Goal: Task Accomplishment & Management: Complete application form

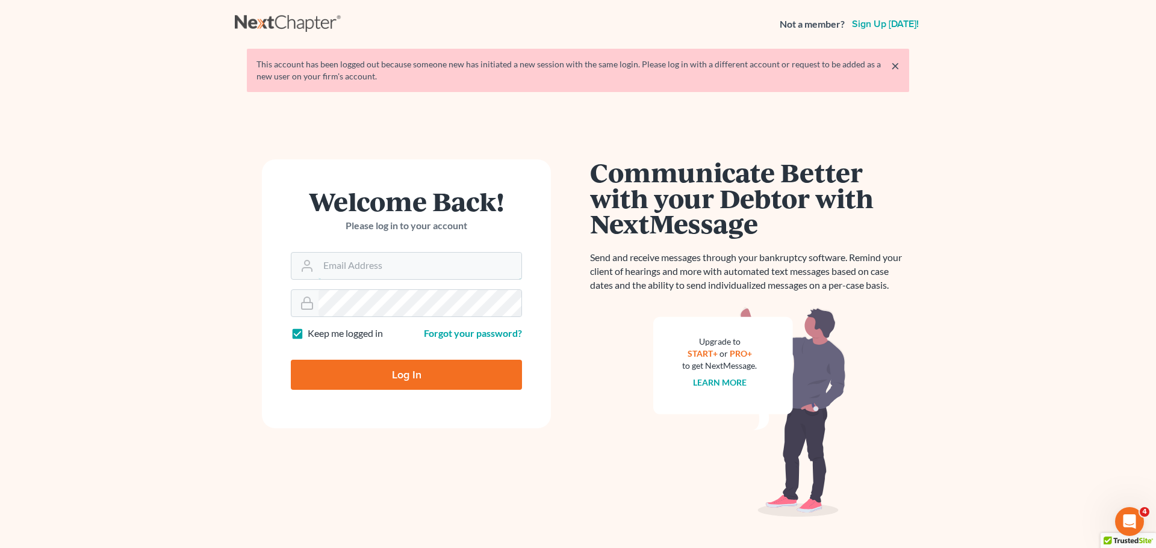
type input "[PERSON_NAME][EMAIL_ADDRESS][DOMAIN_NAME]"
click at [522, 314] on div at bounding box center [414, 377] width 247 height 196
click at [423, 372] on input "Log In" at bounding box center [406, 375] width 231 height 30
type input "Thinking..."
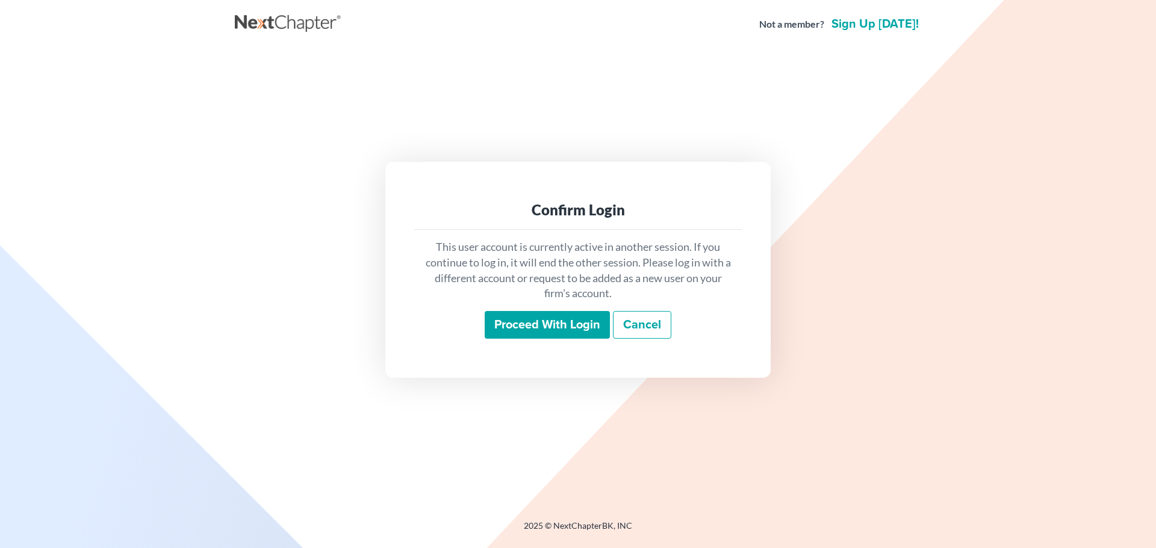
click at [559, 322] on input "Proceed with login" at bounding box center [547, 325] width 125 height 28
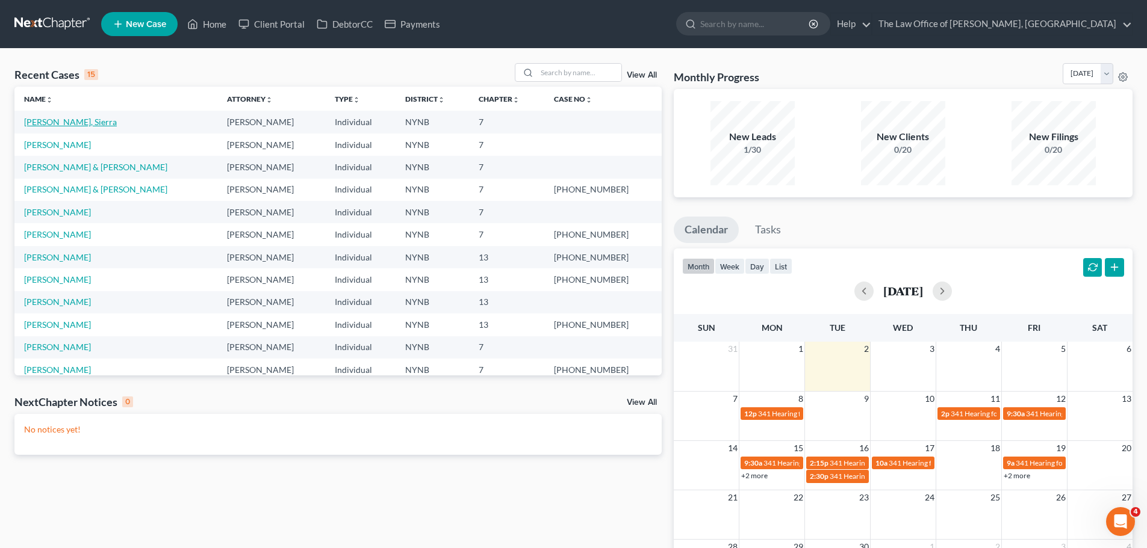
click at [41, 124] on link "[PERSON_NAME], Sierra" at bounding box center [70, 122] width 93 height 10
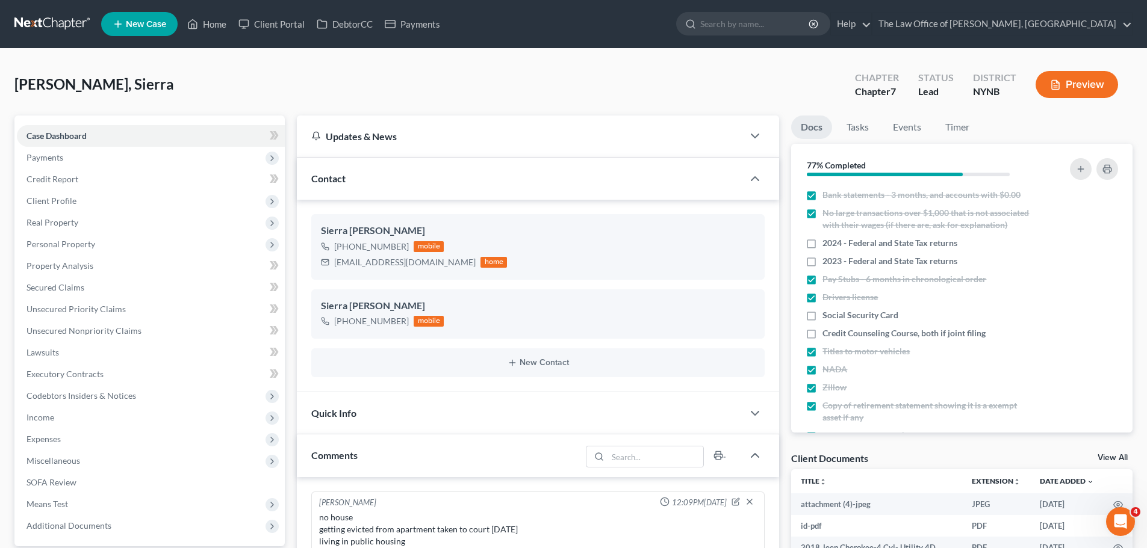
scroll to position [571, 0]
click at [822, 321] on label "Social Security Card" at bounding box center [860, 315] width 76 height 12
click at [827, 317] on input "Social Security Card" at bounding box center [831, 313] width 8 height 8
checkbox input "true"
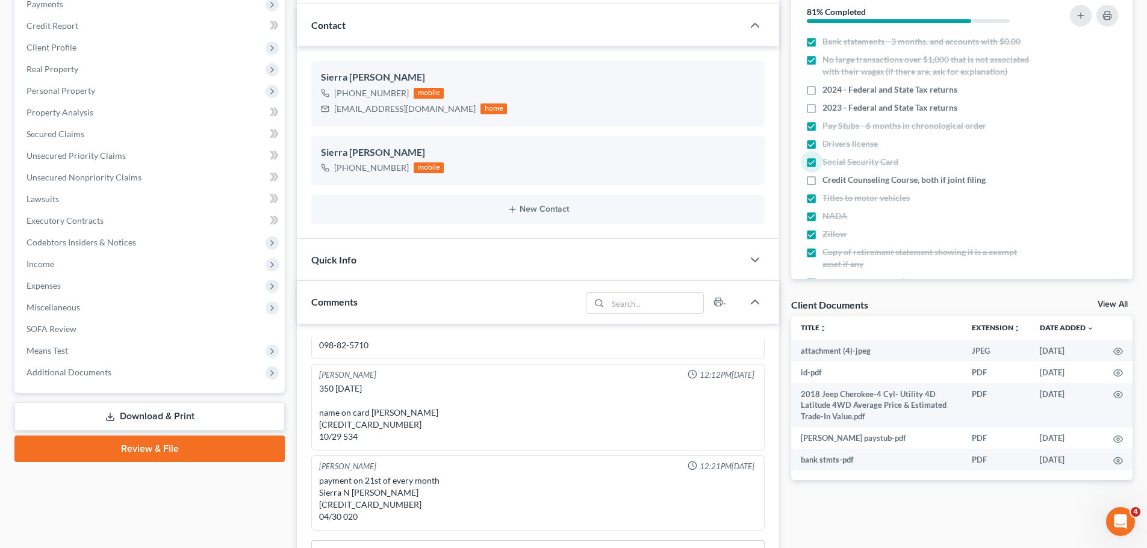
scroll to position [181, 0]
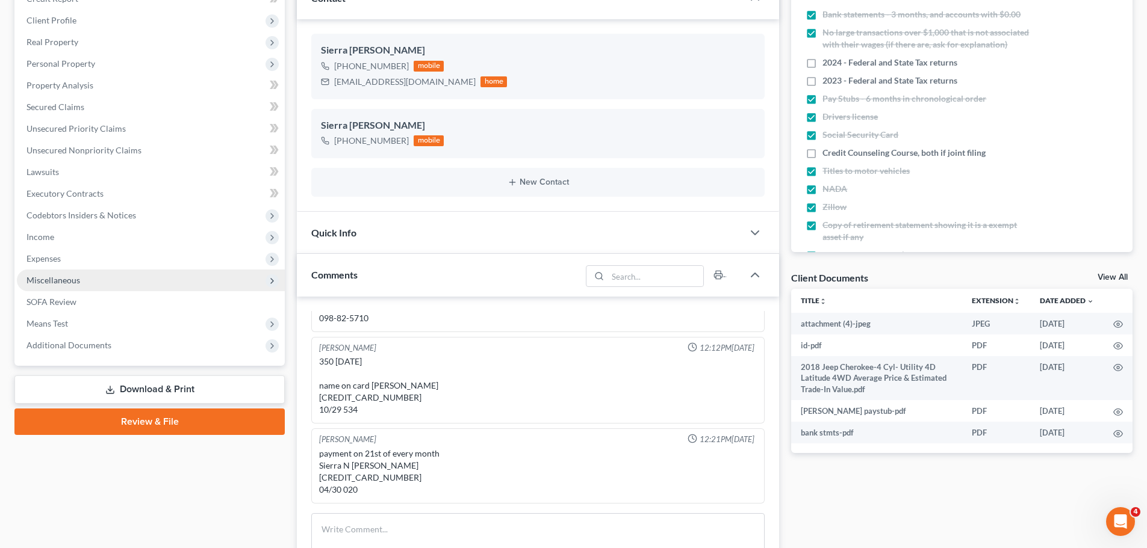
drag, startPoint x: 41, startPoint y: 237, endPoint x: 76, endPoint y: 270, distance: 48.1
click at [41, 237] on span "Income" at bounding box center [40, 237] width 28 height 10
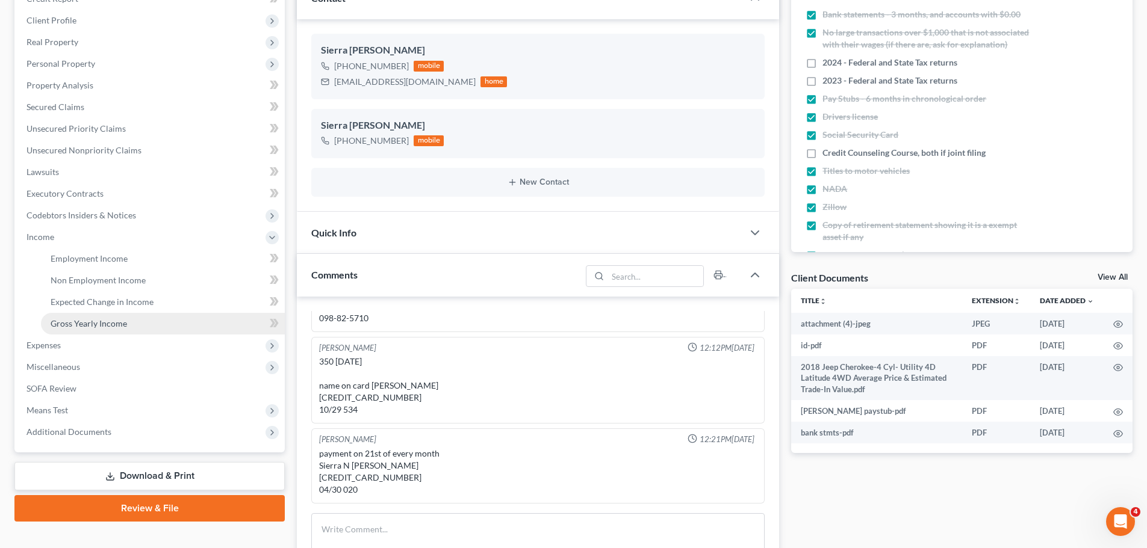
click at [69, 321] on span "Gross Yearly Income" at bounding box center [89, 323] width 76 height 10
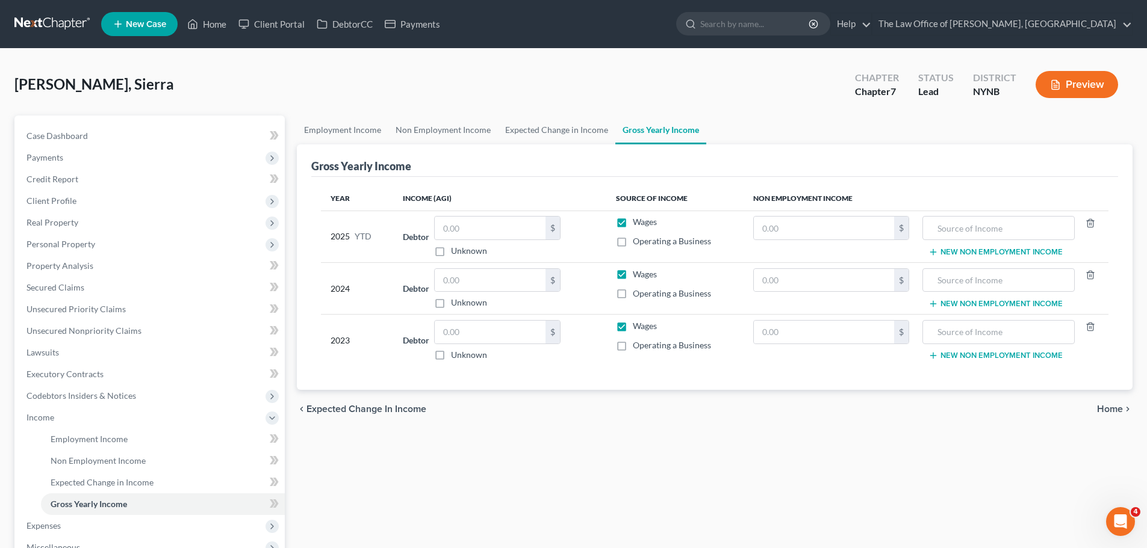
click at [451, 304] on label "Unknown" at bounding box center [469, 303] width 36 height 12
click at [456, 304] on input "Unknown" at bounding box center [460, 301] width 8 height 8
checkbox input "true"
type input "0.00"
click at [451, 352] on label "Unknown" at bounding box center [469, 355] width 36 height 12
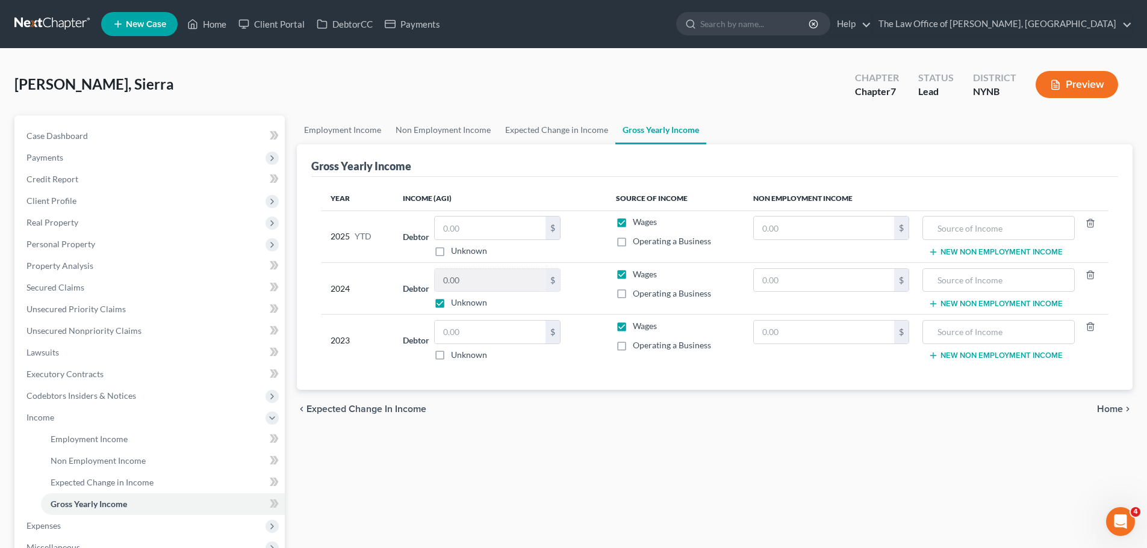
click at [456, 352] on input "Unknown" at bounding box center [460, 353] width 8 height 8
checkbox input "true"
type input "0.00"
click at [488, 231] on input "text" at bounding box center [490, 228] width 111 height 23
type input "0"
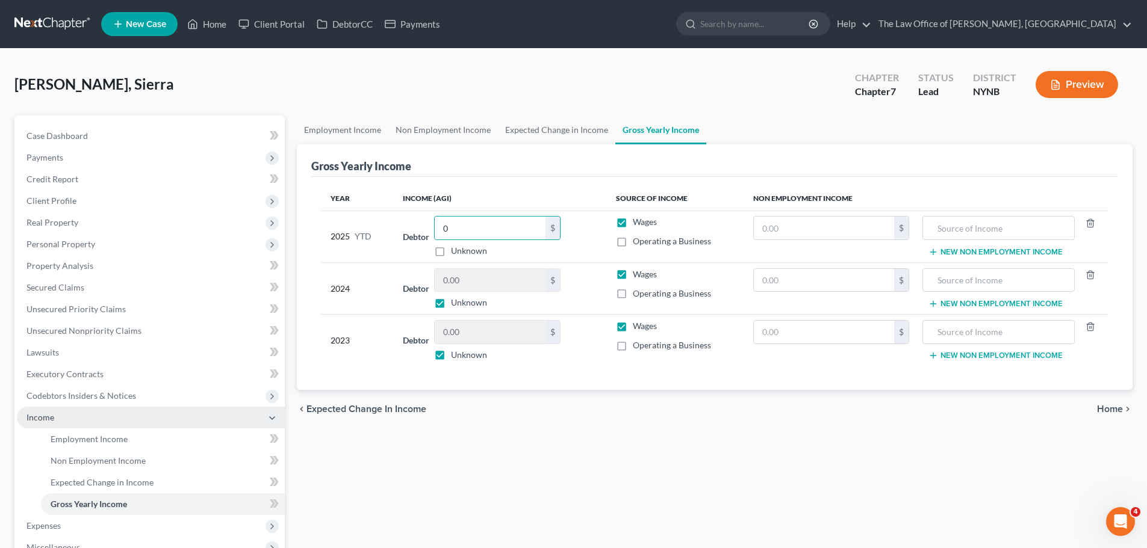
click at [91, 418] on span "Income" at bounding box center [151, 418] width 268 height 22
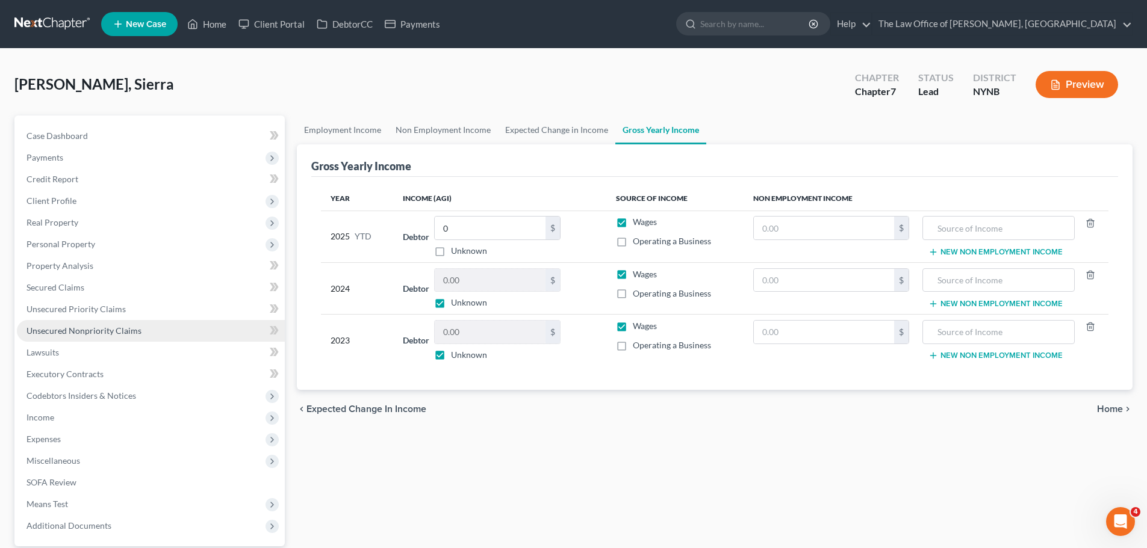
click at [124, 323] on link "Unsecured Nonpriority Claims" at bounding box center [151, 331] width 268 height 22
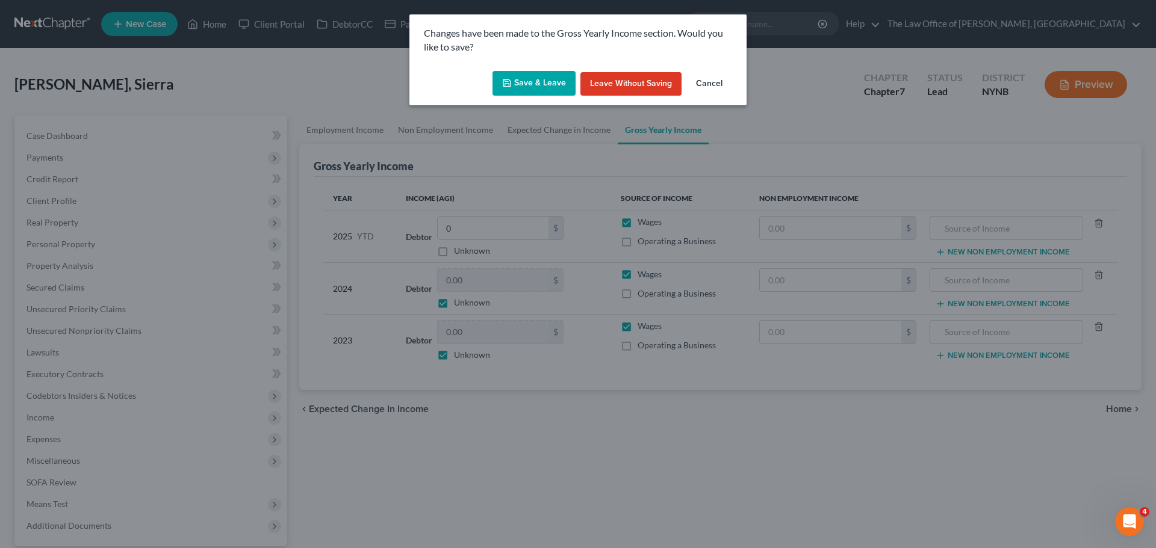
click at [541, 79] on button "Save & Leave" at bounding box center [533, 83] width 83 height 25
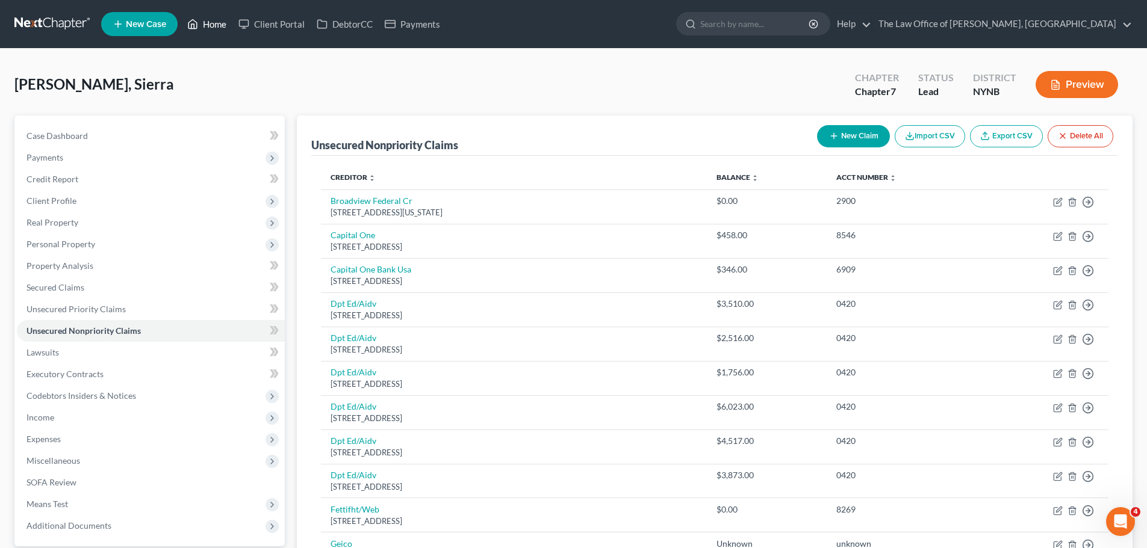
click at [218, 28] on link "Home" at bounding box center [206, 24] width 51 height 22
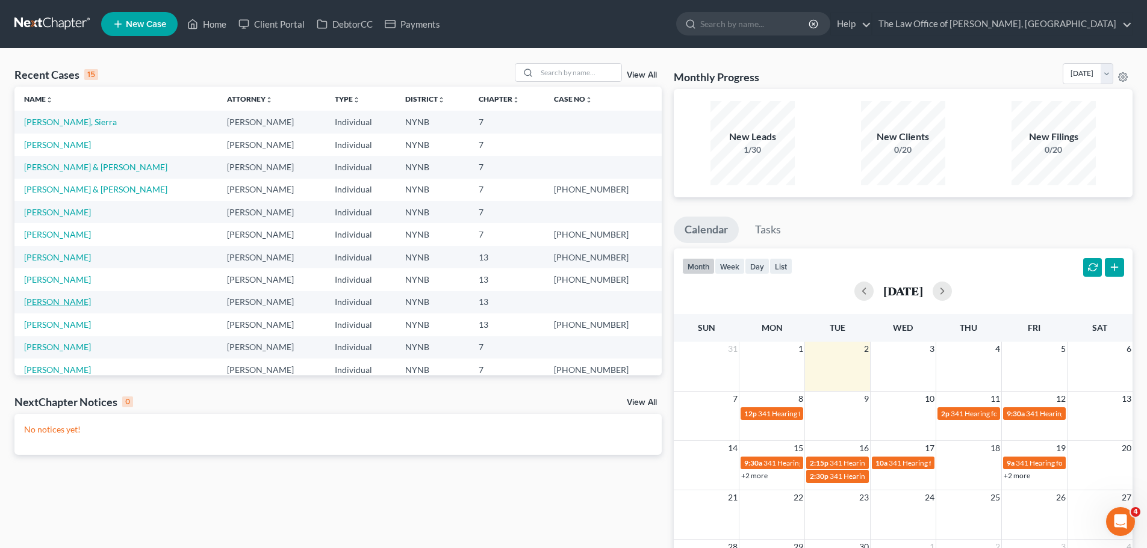
click at [49, 304] on link "[PERSON_NAME]" at bounding box center [57, 302] width 67 height 10
select select "10"
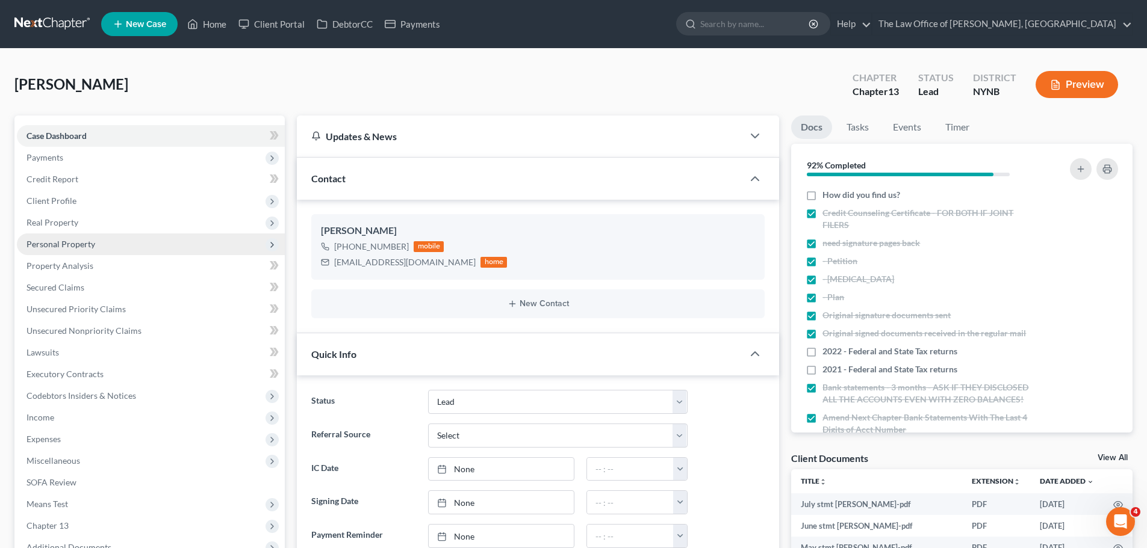
click at [91, 243] on span "Personal Property" at bounding box center [60, 244] width 69 height 10
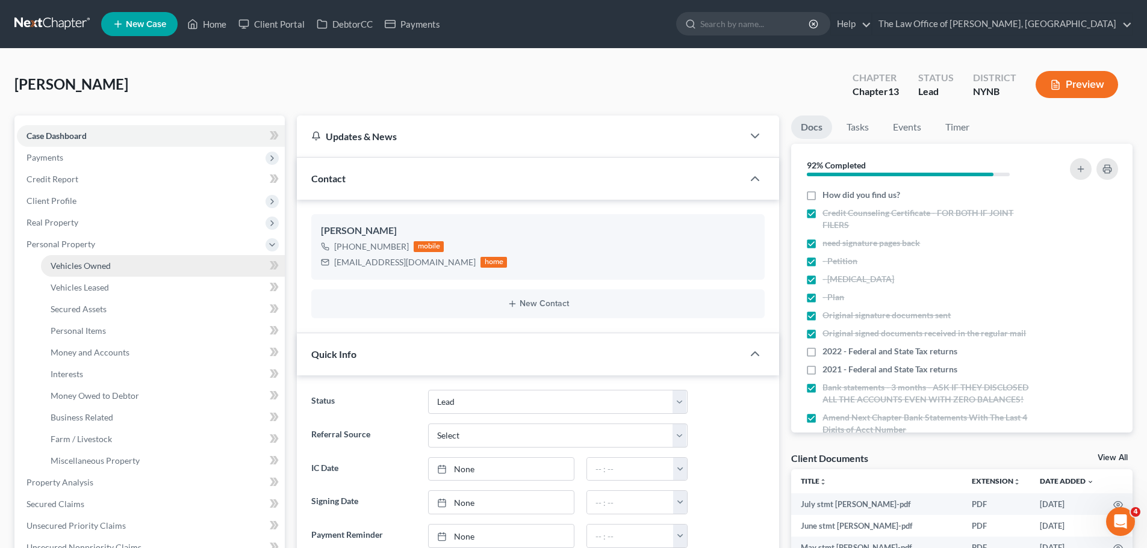
click at [87, 267] on span "Vehicles Owned" at bounding box center [81, 266] width 60 height 10
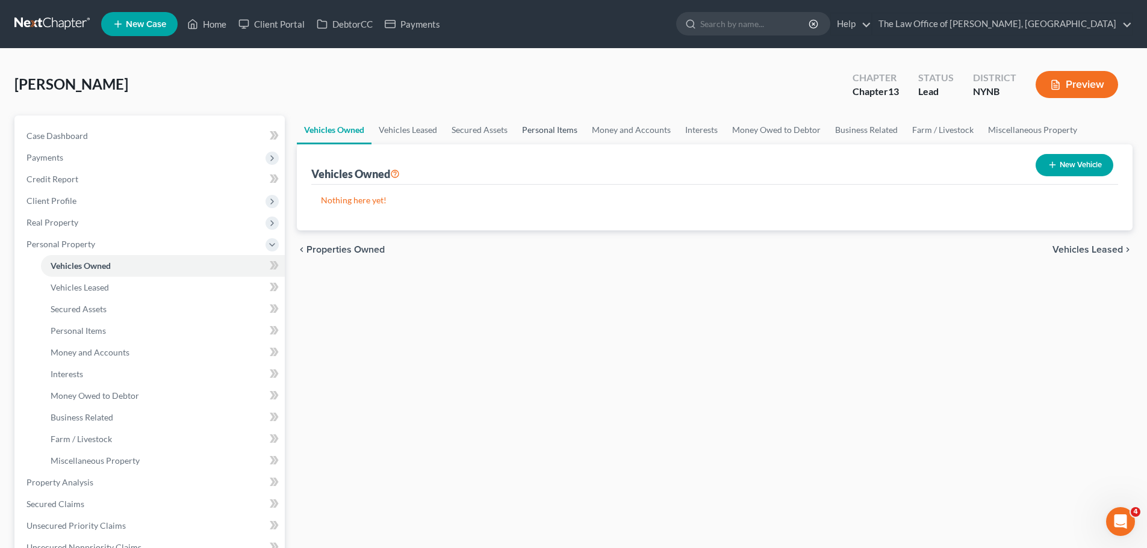
click at [560, 127] on link "Personal Items" at bounding box center [550, 130] width 70 height 29
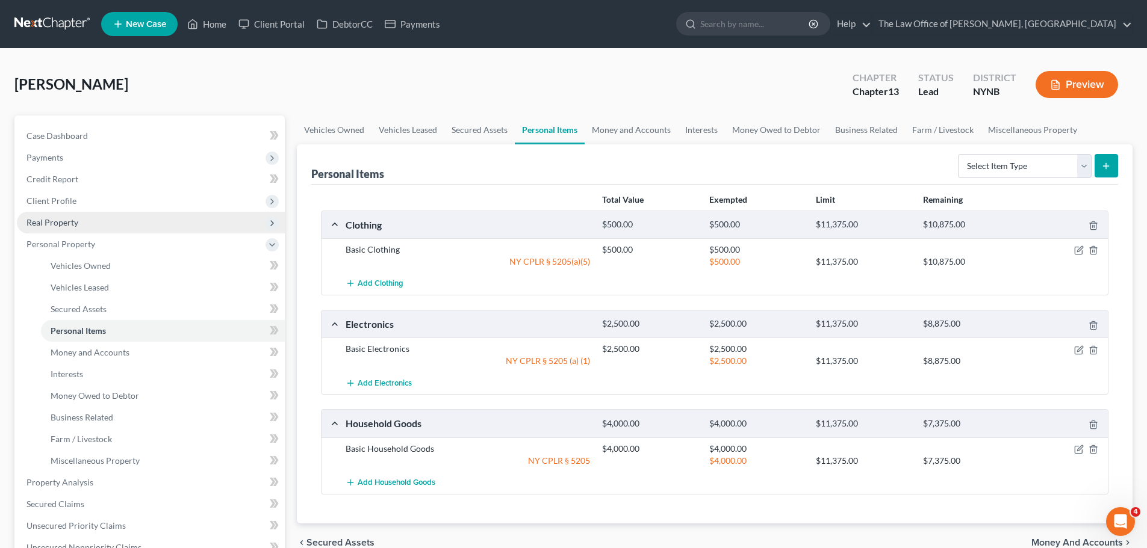
click at [111, 228] on span "Real Property" at bounding box center [151, 223] width 268 height 22
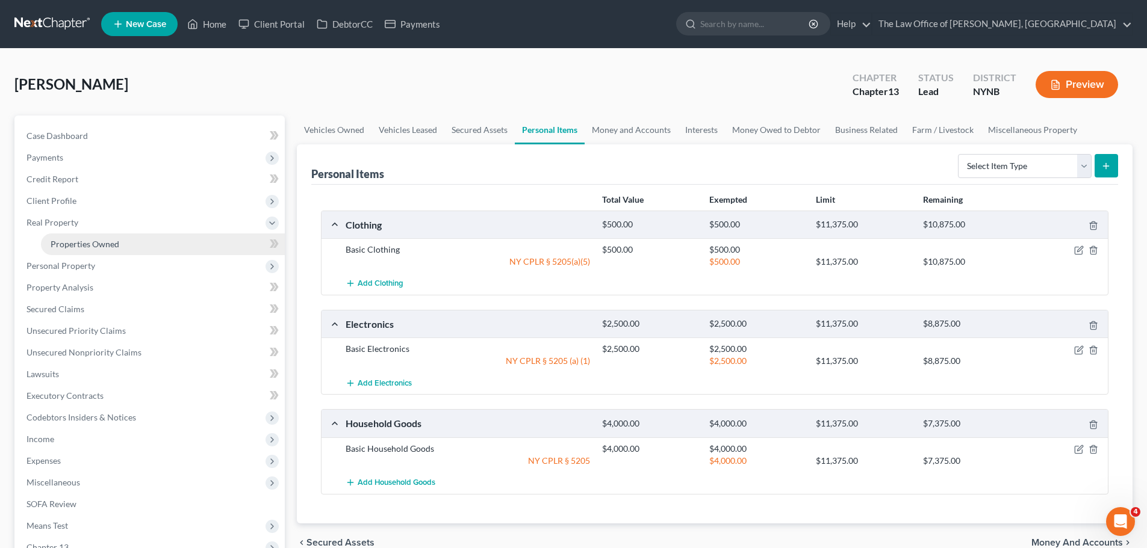
click at [95, 240] on span "Properties Owned" at bounding box center [85, 244] width 69 height 10
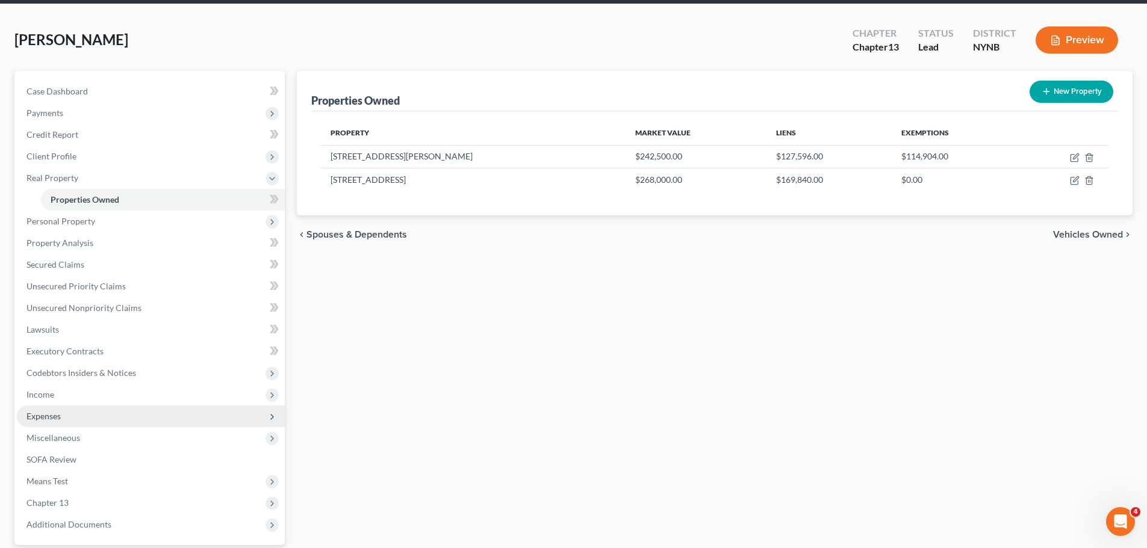
scroll to position [156, 0]
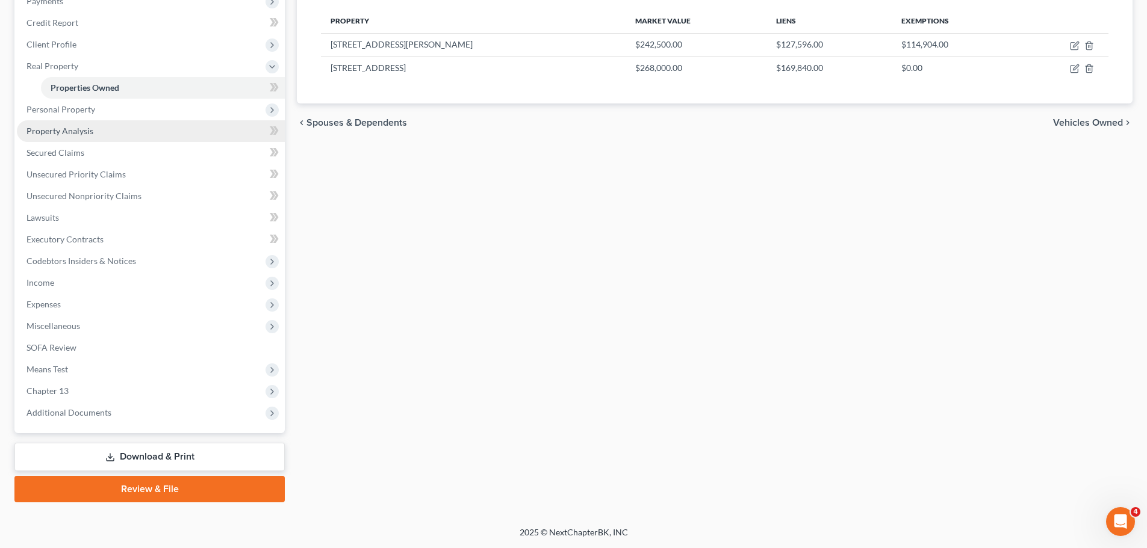
click at [73, 132] on span "Property Analysis" at bounding box center [59, 131] width 67 height 10
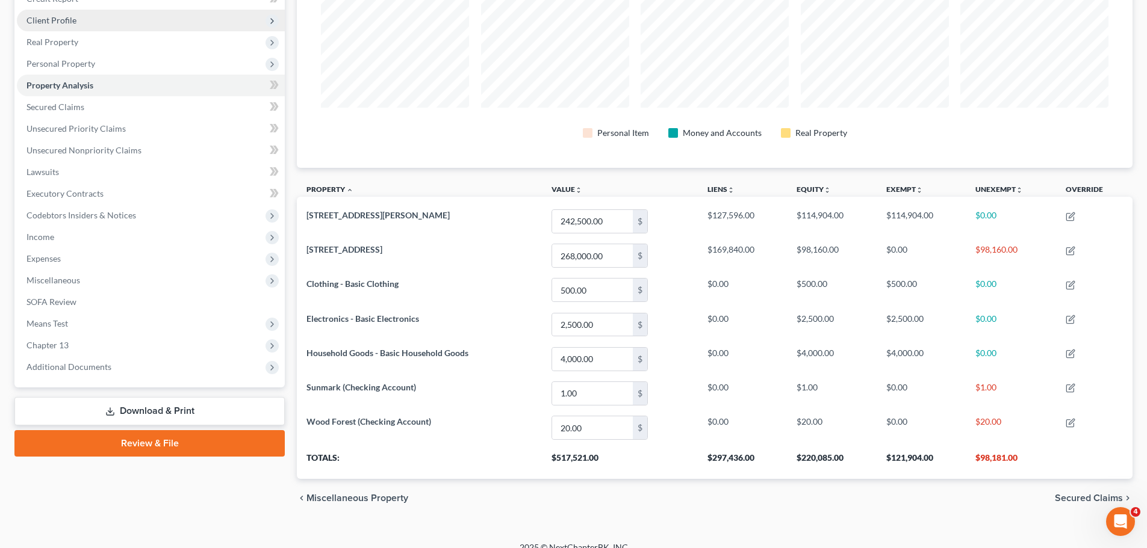
click at [63, 21] on span "Client Profile" at bounding box center [51, 20] width 50 height 10
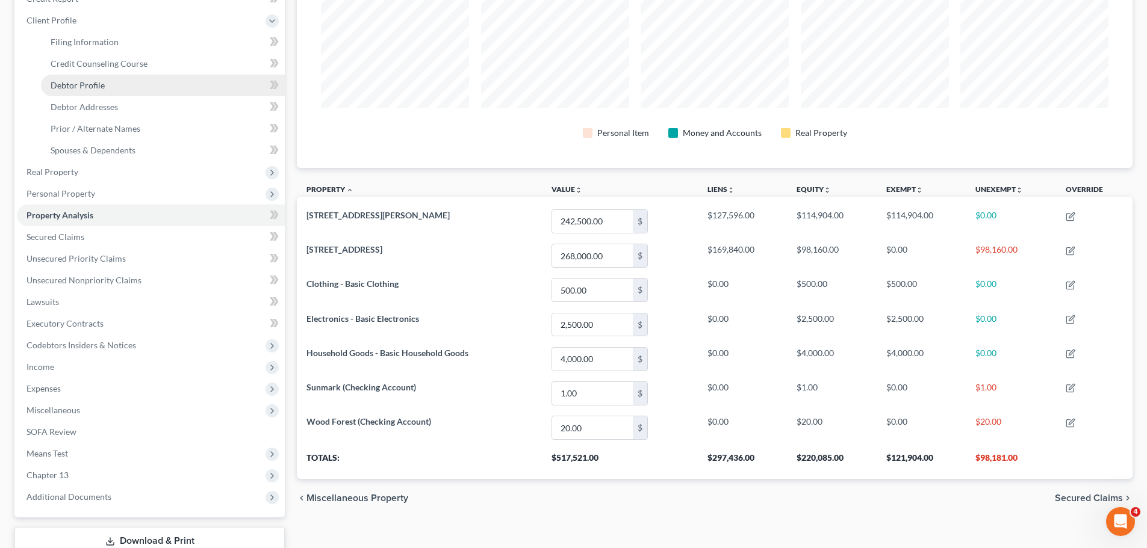
click at [80, 83] on span "Debtor Profile" at bounding box center [78, 85] width 54 height 10
select select "0"
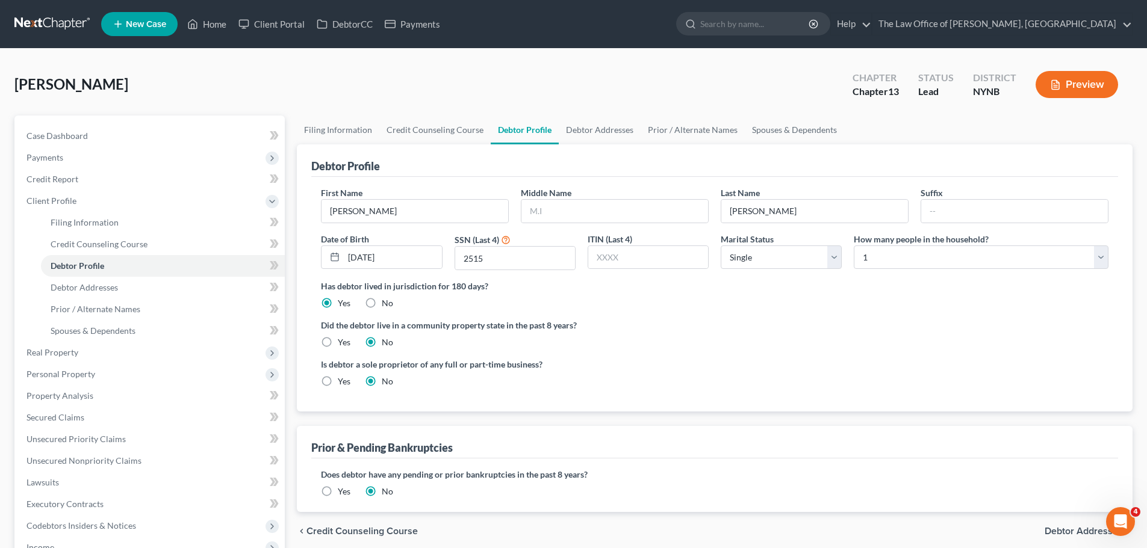
click at [338, 488] on label "Yes" at bounding box center [344, 492] width 13 height 12
click at [342, 488] on input "Yes" at bounding box center [346, 490] width 8 height 8
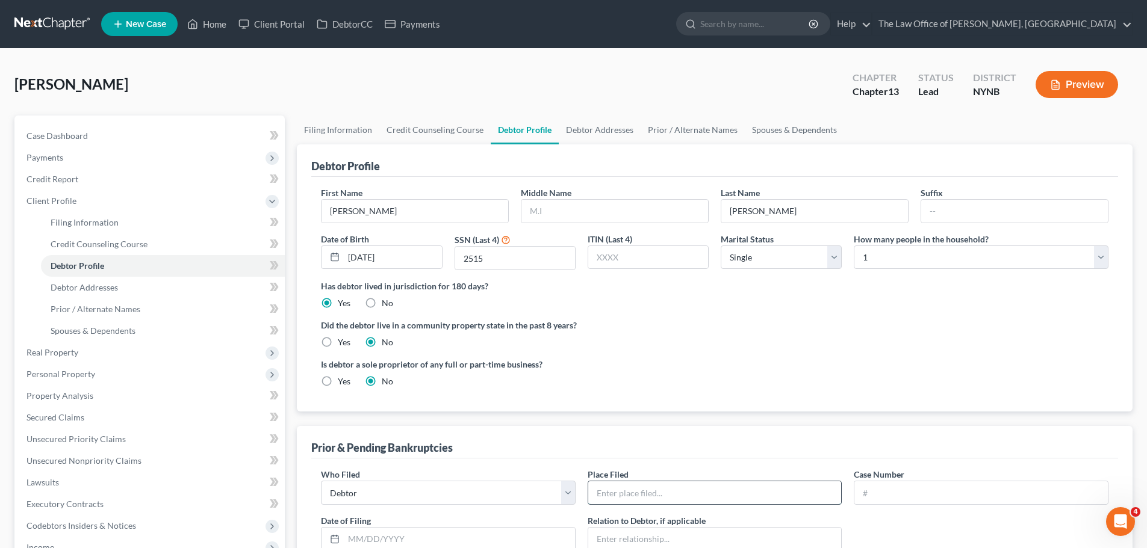
click at [675, 489] on input "text" at bounding box center [714, 493] width 253 height 23
type input "[GEOGRAPHIC_DATA]"
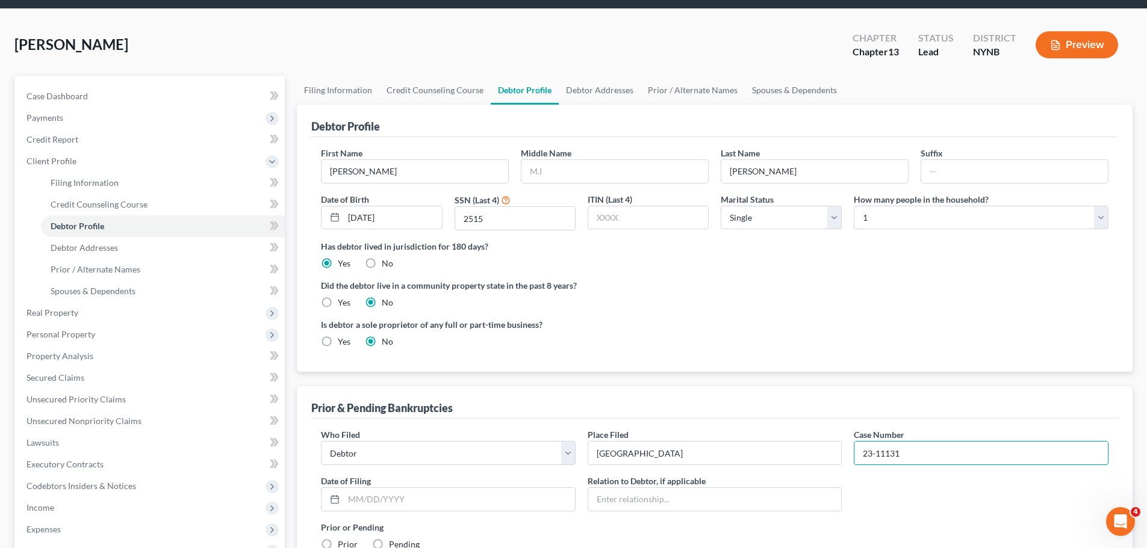
scroll to position [60, 0]
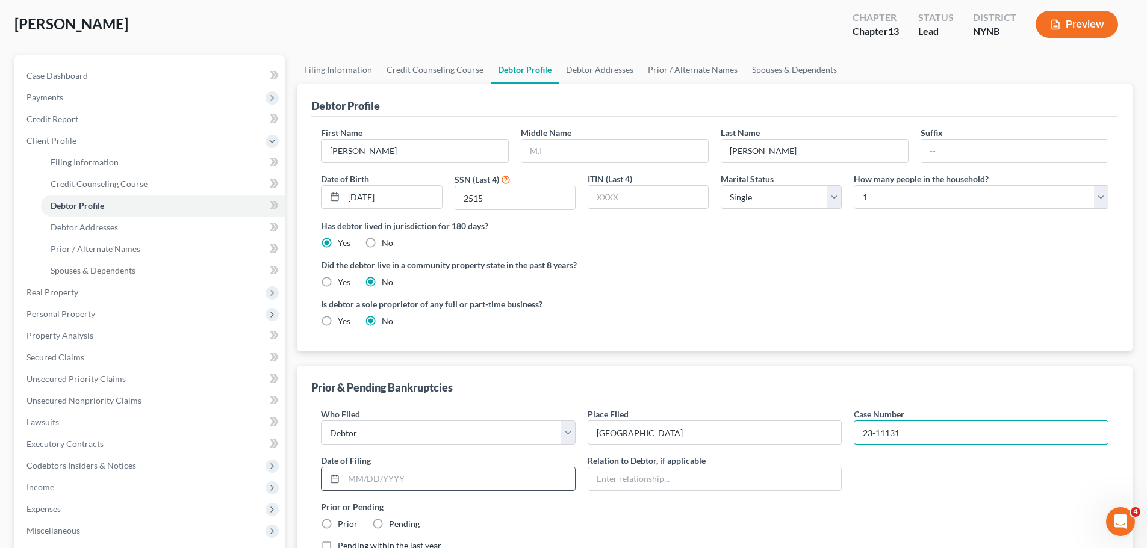
type input "23-11131"
click at [397, 483] on input "text" at bounding box center [459, 479] width 231 height 23
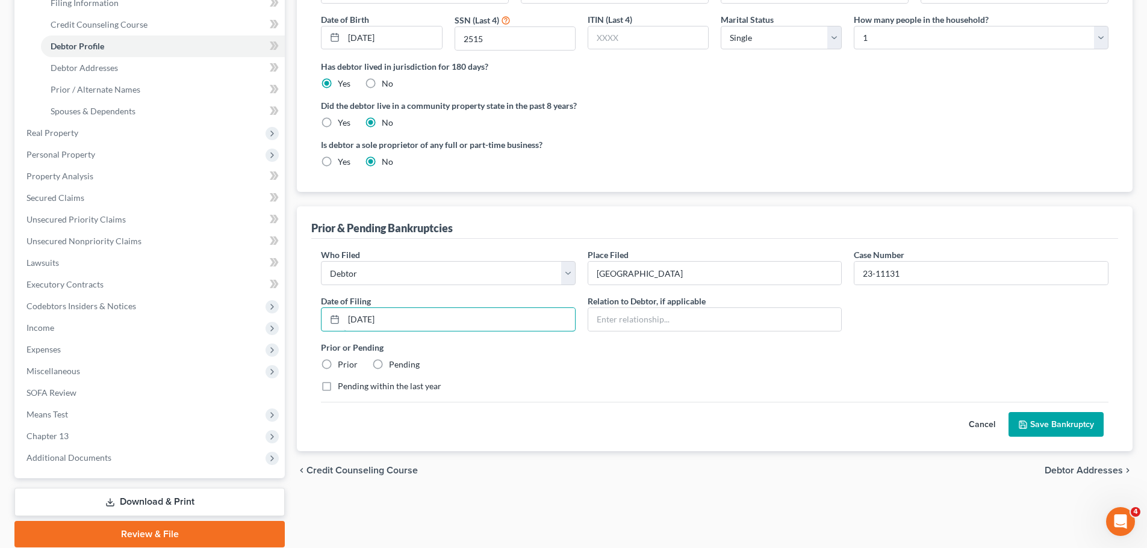
scroll to position [265, 0]
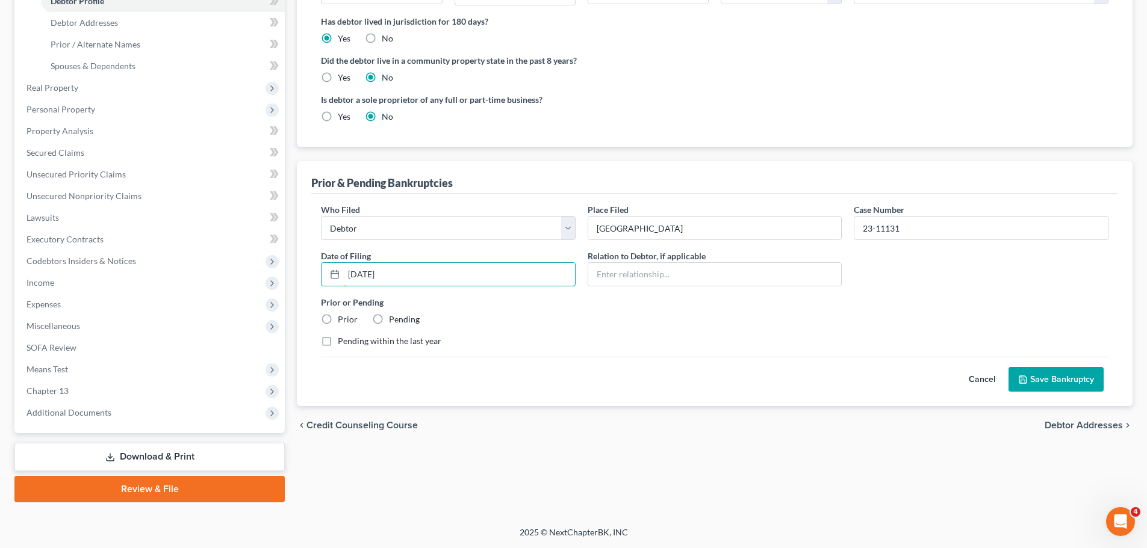
type input "11/05/2023"
click at [338, 318] on label "Prior" at bounding box center [348, 320] width 20 height 12
click at [342, 318] on input "Prior" at bounding box center [346, 318] width 8 height 8
radio input "true"
click at [1041, 383] on button "Save Bankruptcy" at bounding box center [1055, 379] width 95 height 25
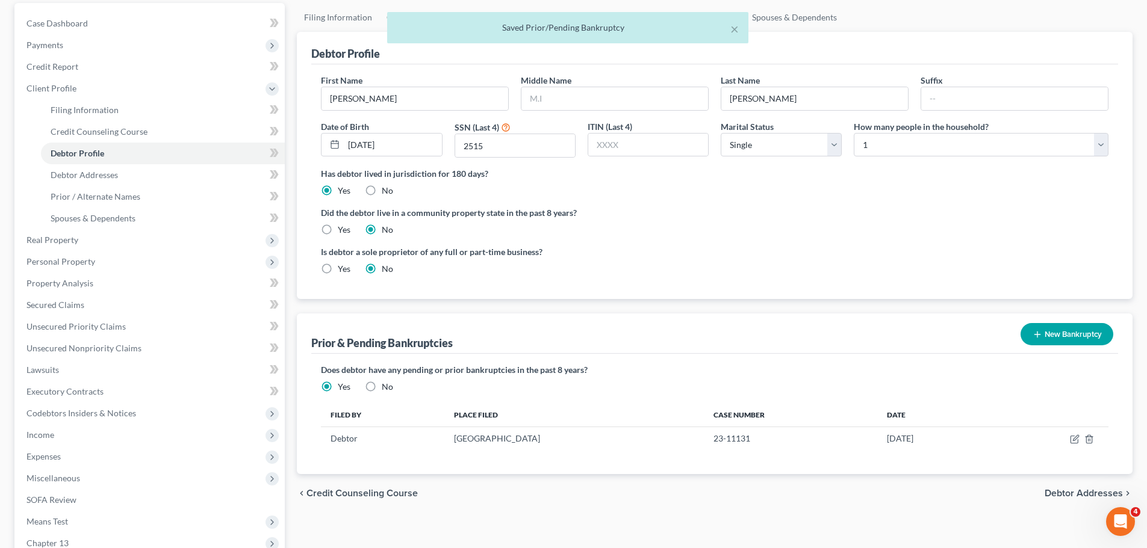
scroll to position [0, 0]
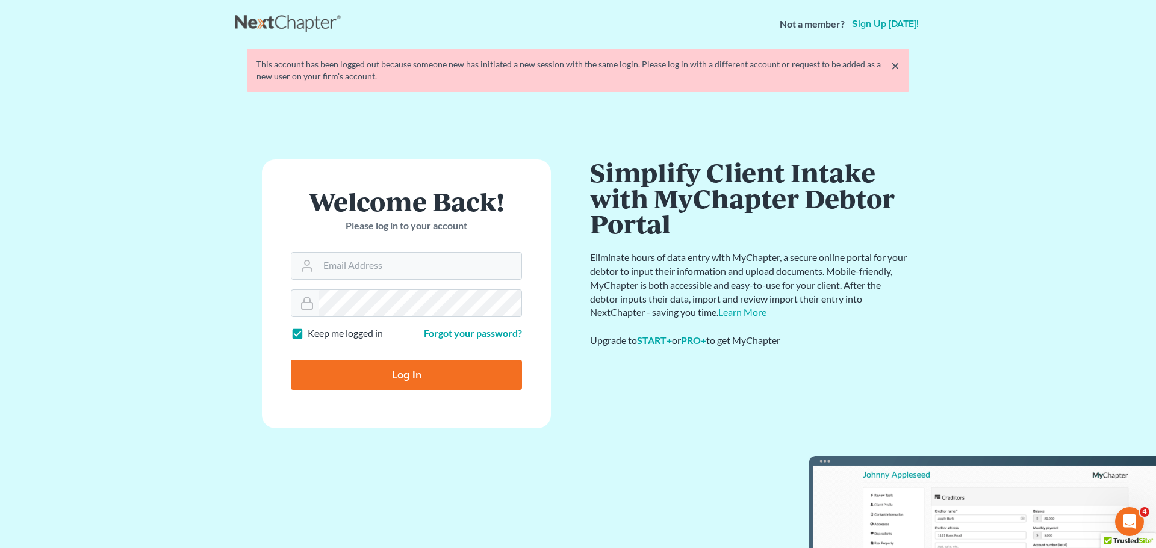
type input "[PERSON_NAME][EMAIL_ADDRESS][DOMAIN_NAME]"
click at [522, 310] on div at bounding box center [414, 377] width 247 height 196
click at [384, 377] on input "Log In" at bounding box center [406, 375] width 231 height 30
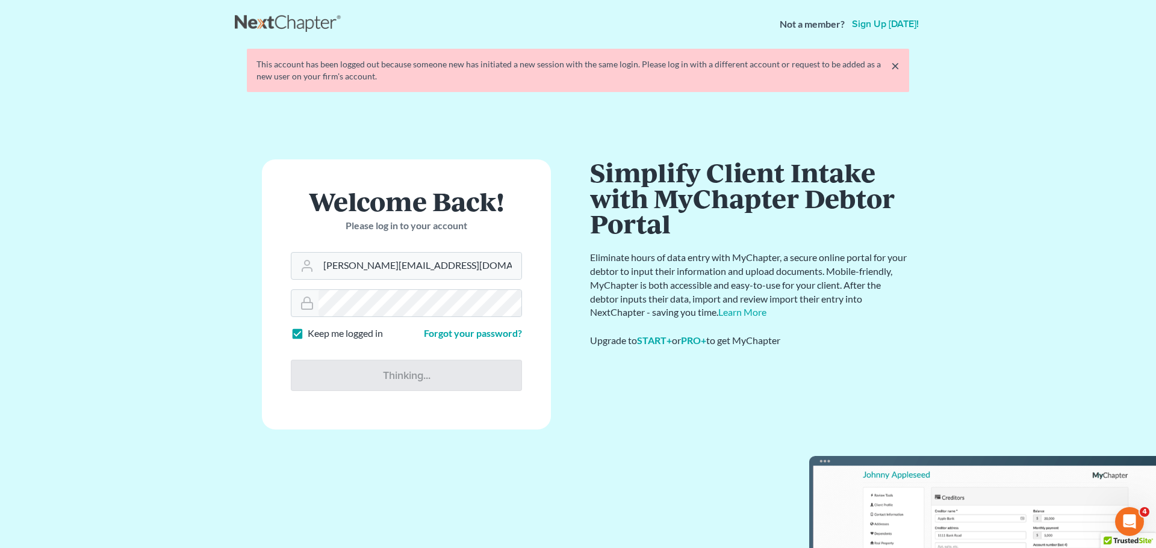
type input "Thinking..."
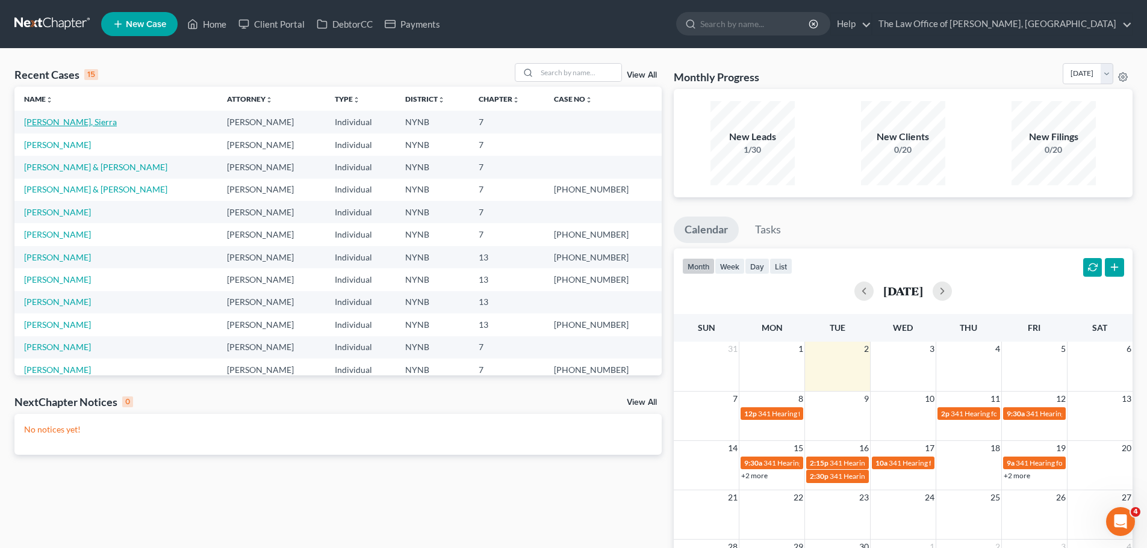
click at [32, 121] on link "[PERSON_NAME], Sierra" at bounding box center [70, 122] width 93 height 10
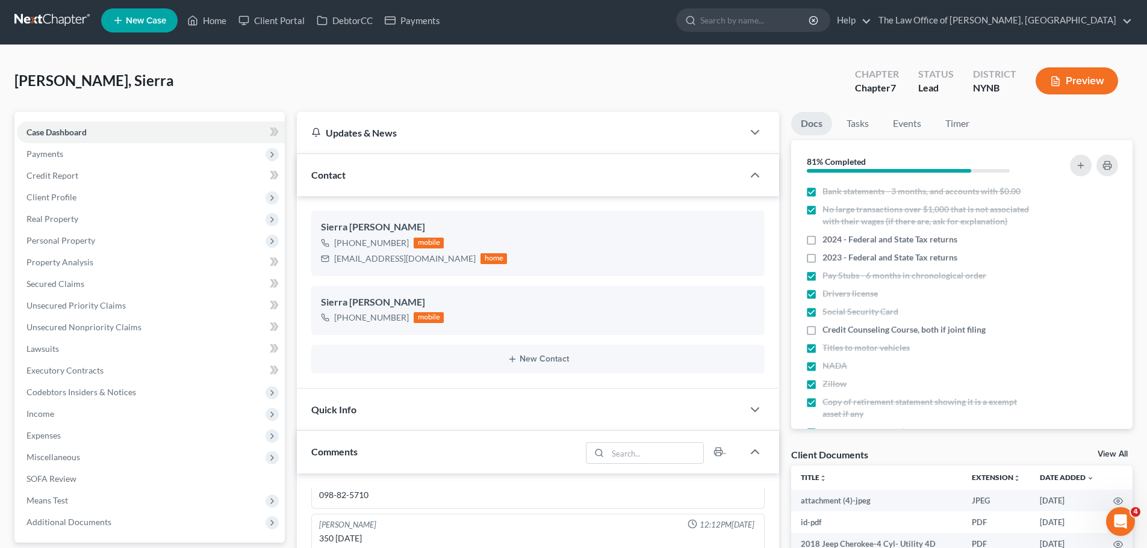
scroll to position [301, 0]
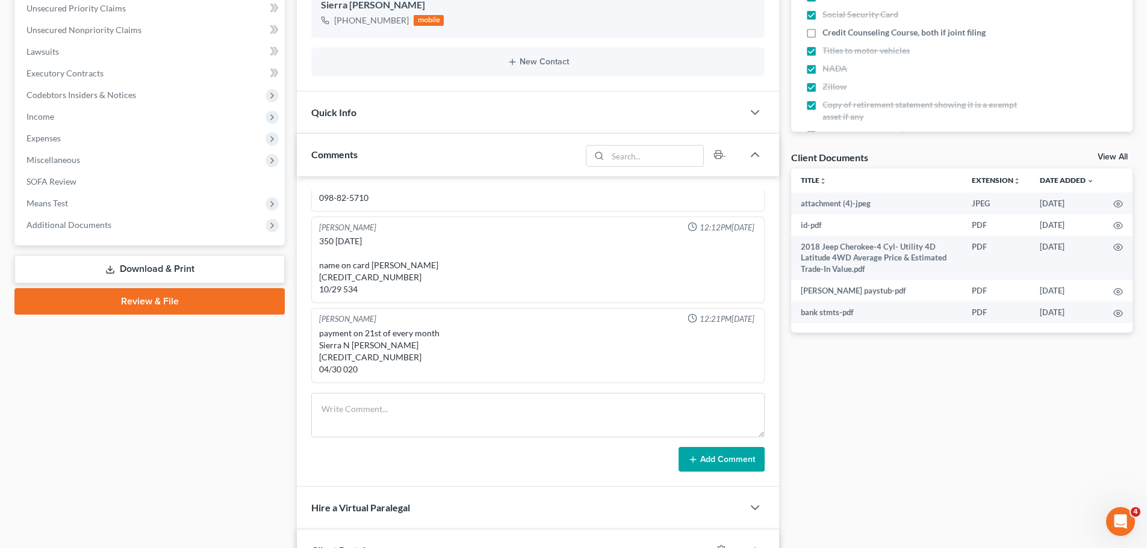
click at [132, 303] on link "Review & File" at bounding box center [149, 301] width 270 height 26
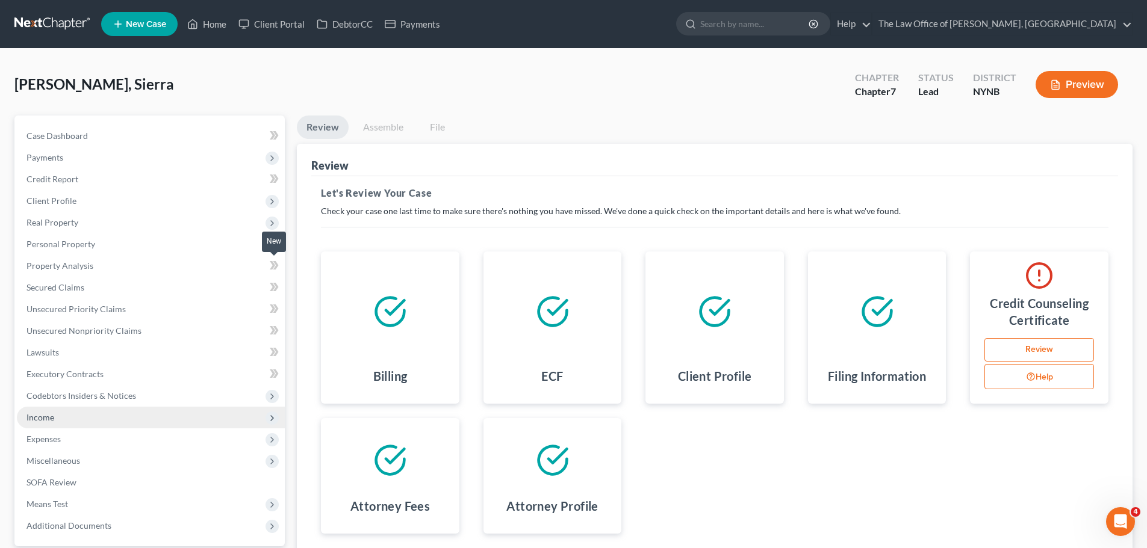
scroll to position [113, 0]
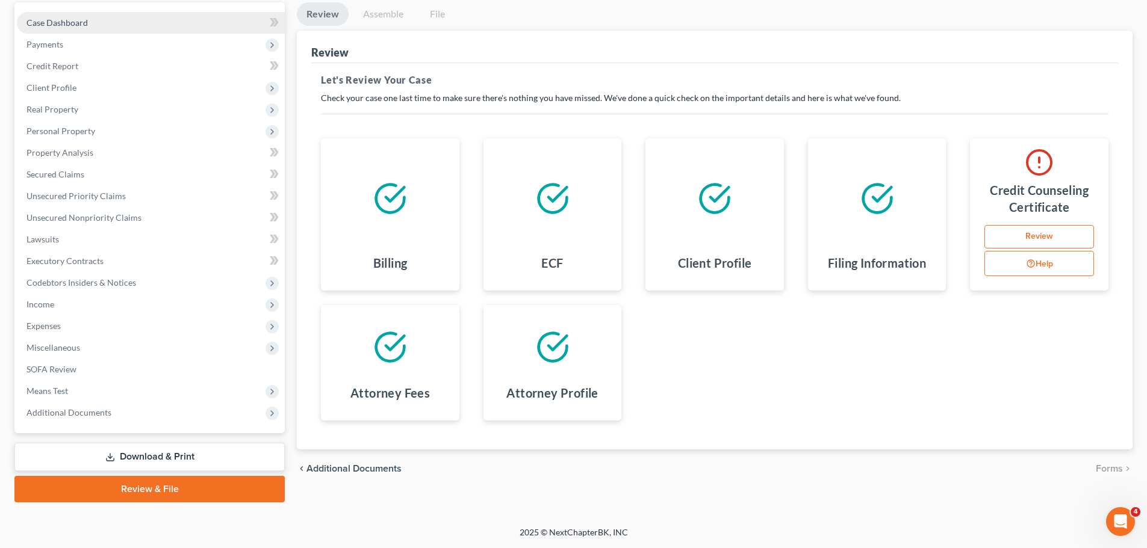
click at [60, 24] on span "Case Dashboard" at bounding box center [56, 22] width 61 height 10
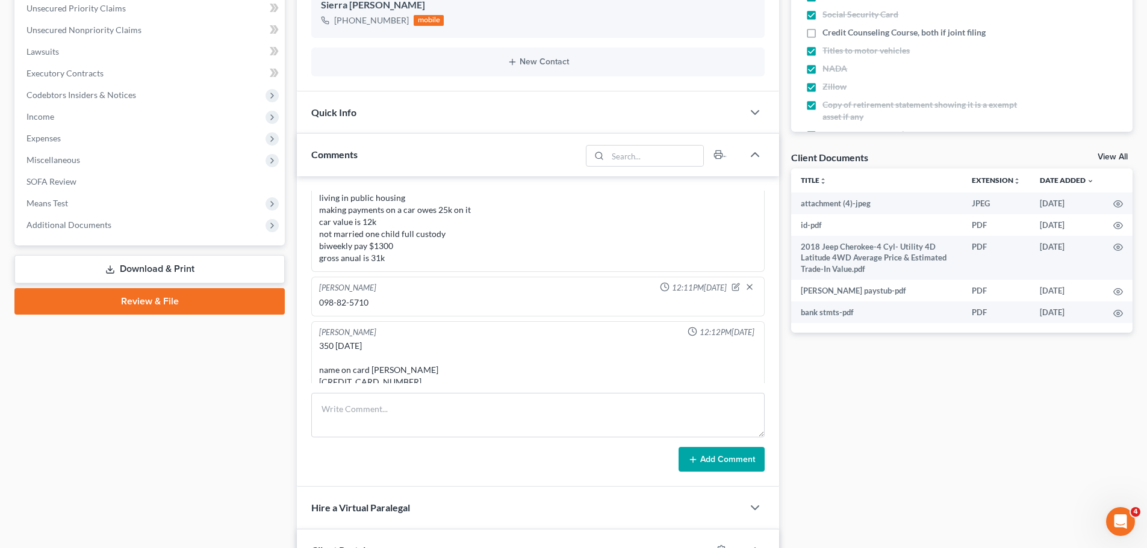
scroll to position [27, 0]
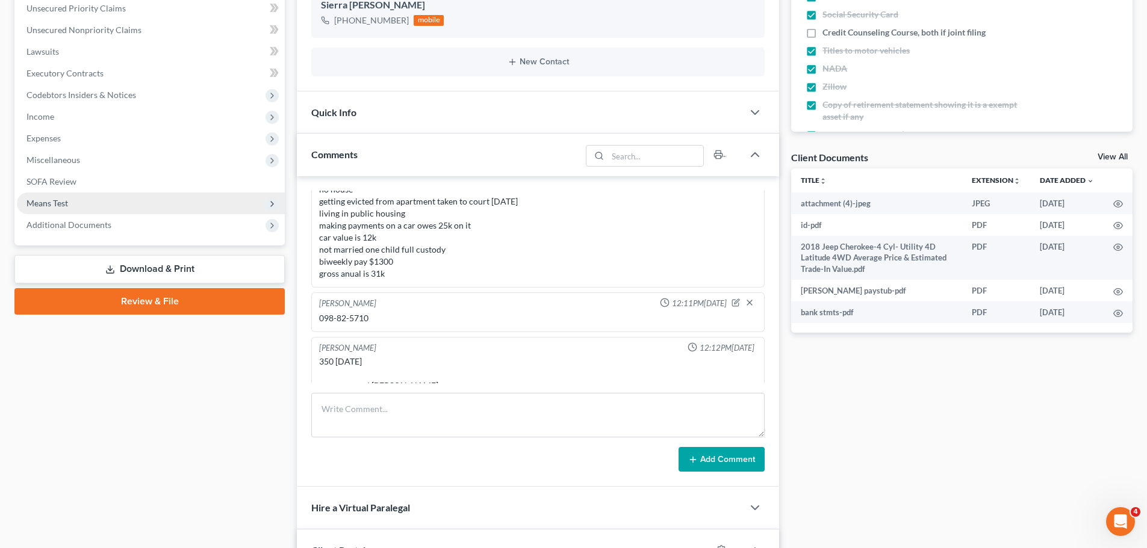
click at [57, 202] on span "Means Test" at bounding box center [47, 203] width 42 height 10
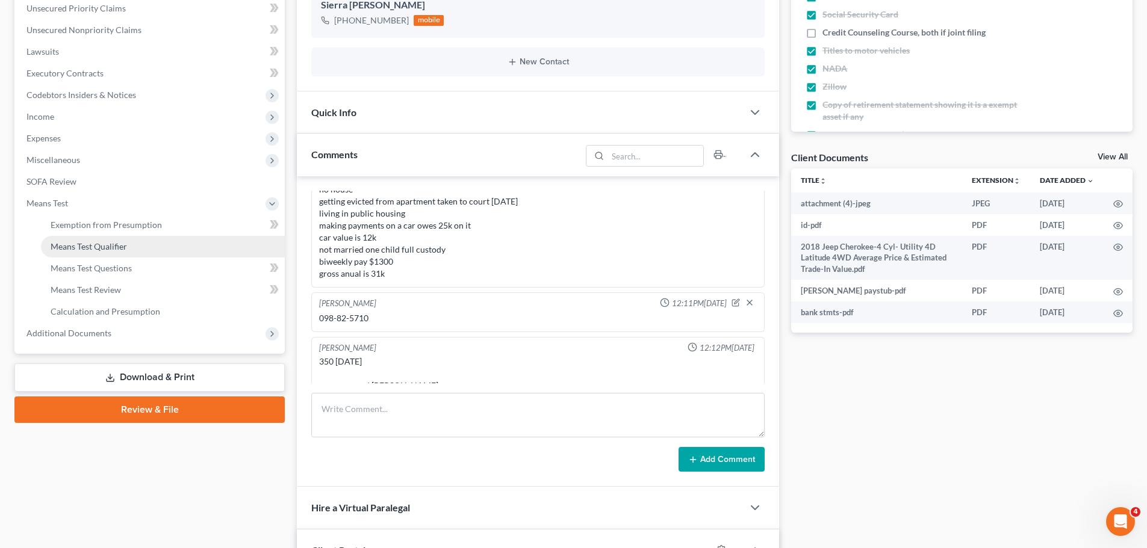
click at [90, 252] on link "Means Test Qualifier" at bounding box center [163, 247] width 244 height 22
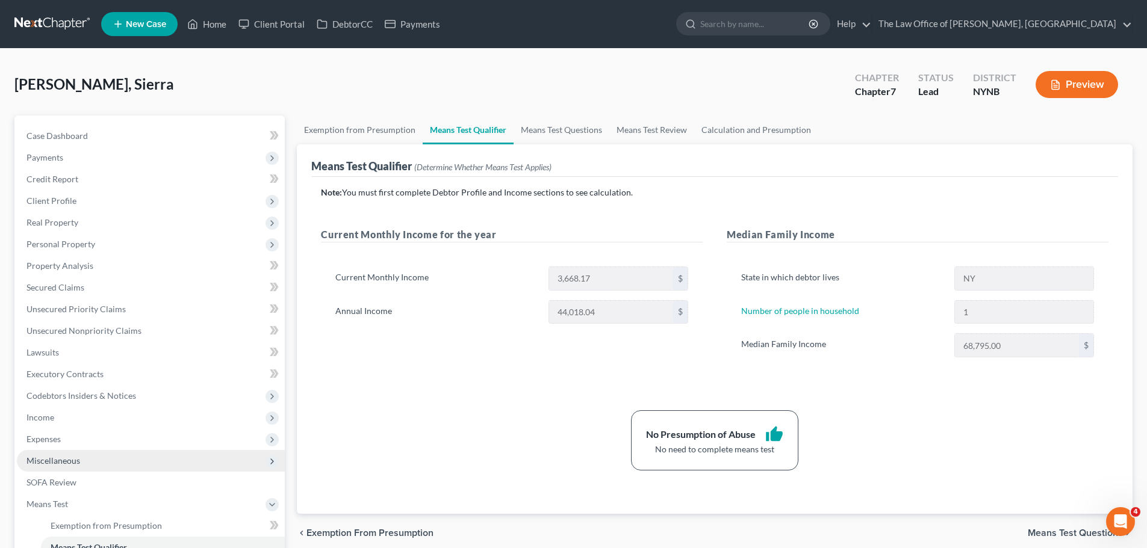
click at [51, 466] on span "Miscellaneous" at bounding box center [151, 461] width 268 height 22
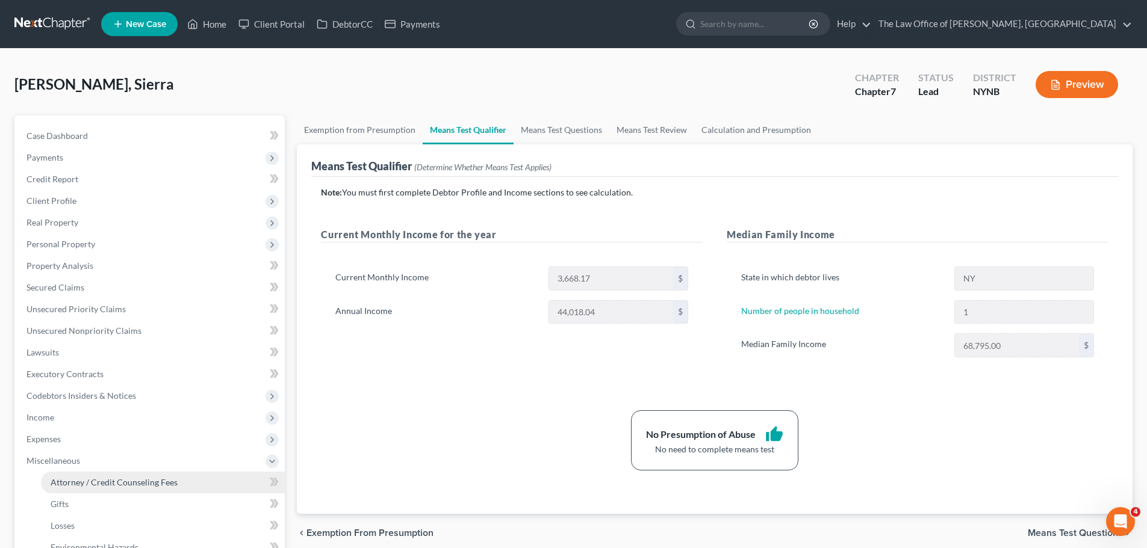
click at [60, 475] on link "Attorney / Credit Counseling Fees" at bounding box center [163, 483] width 244 height 22
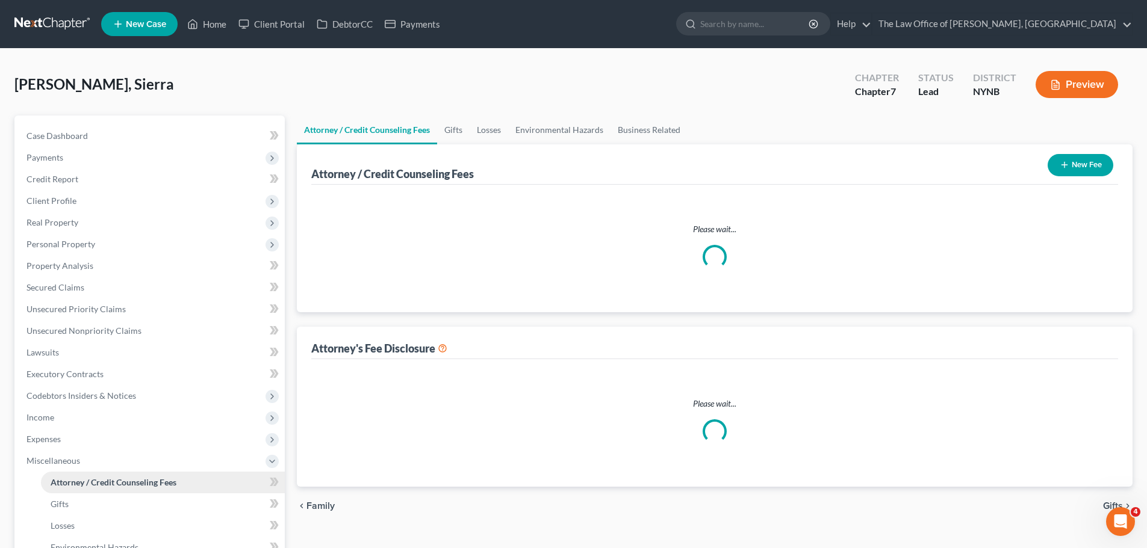
select select "1"
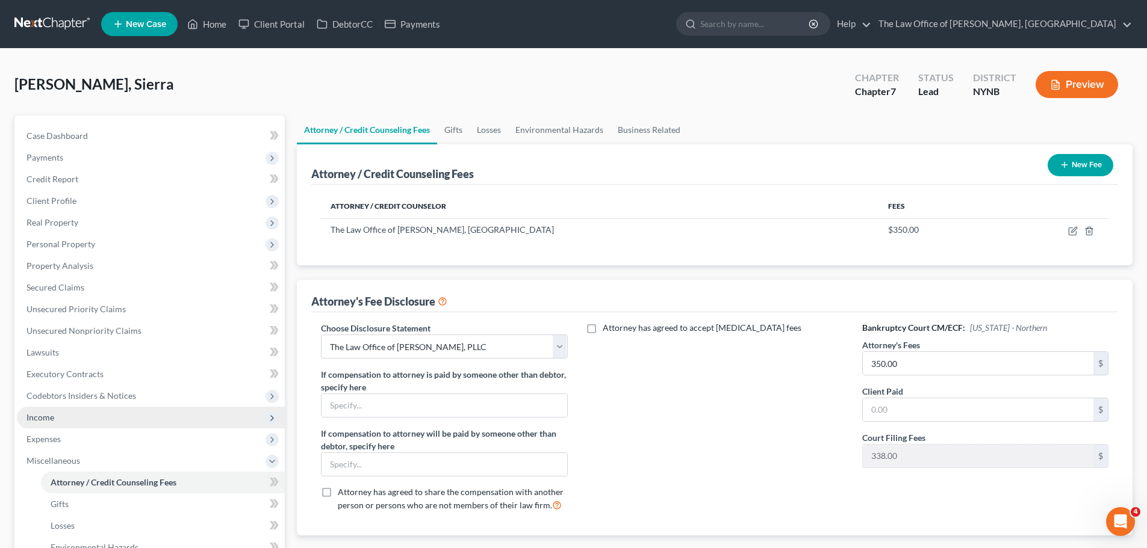
click at [67, 421] on span "Income" at bounding box center [151, 418] width 268 height 22
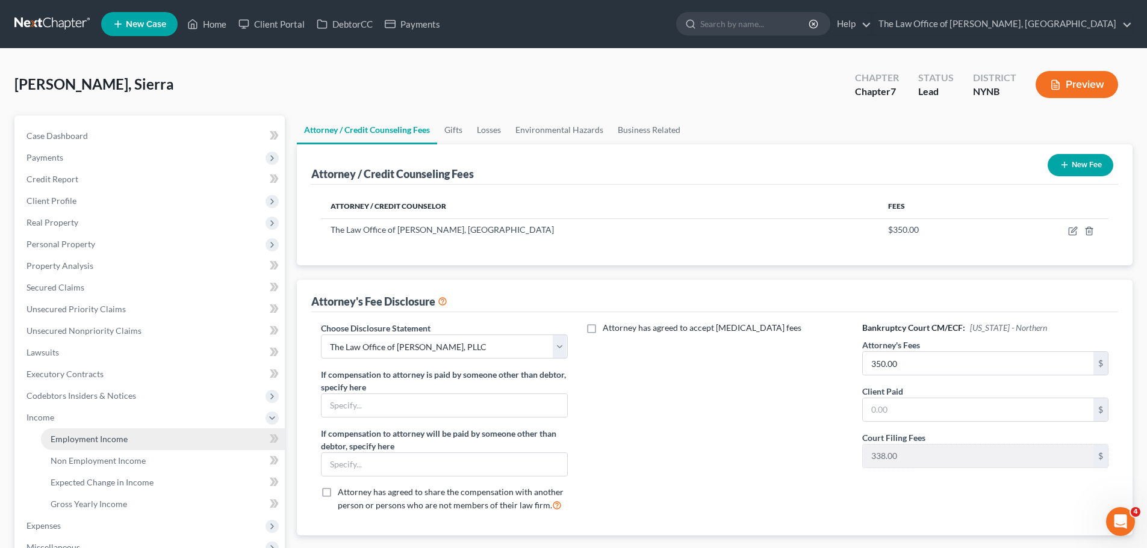
click at [67, 435] on span "Employment Income" at bounding box center [89, 439] width 77 height 10
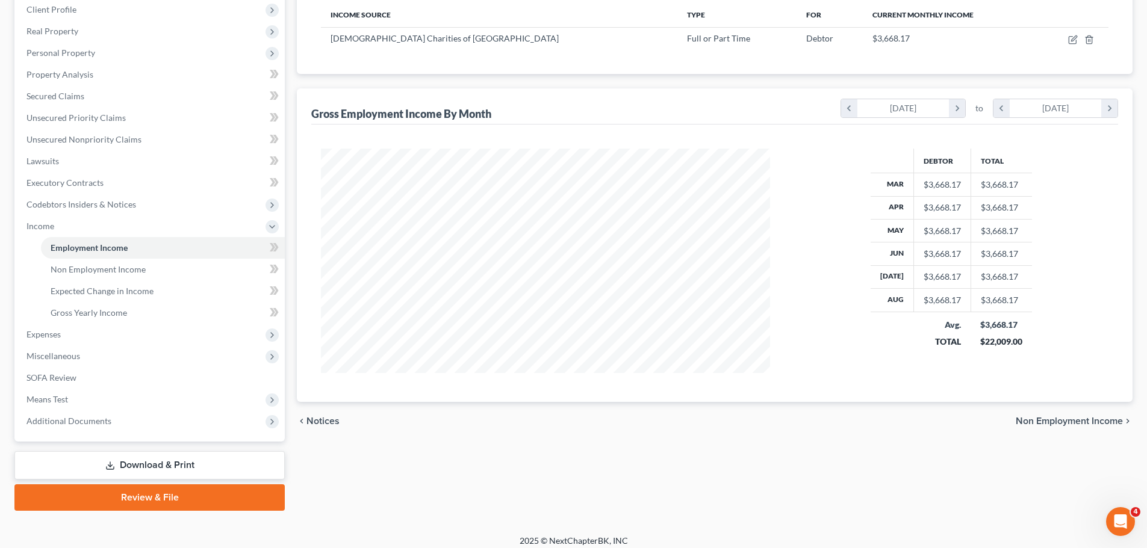
scroll to position [200, 0]
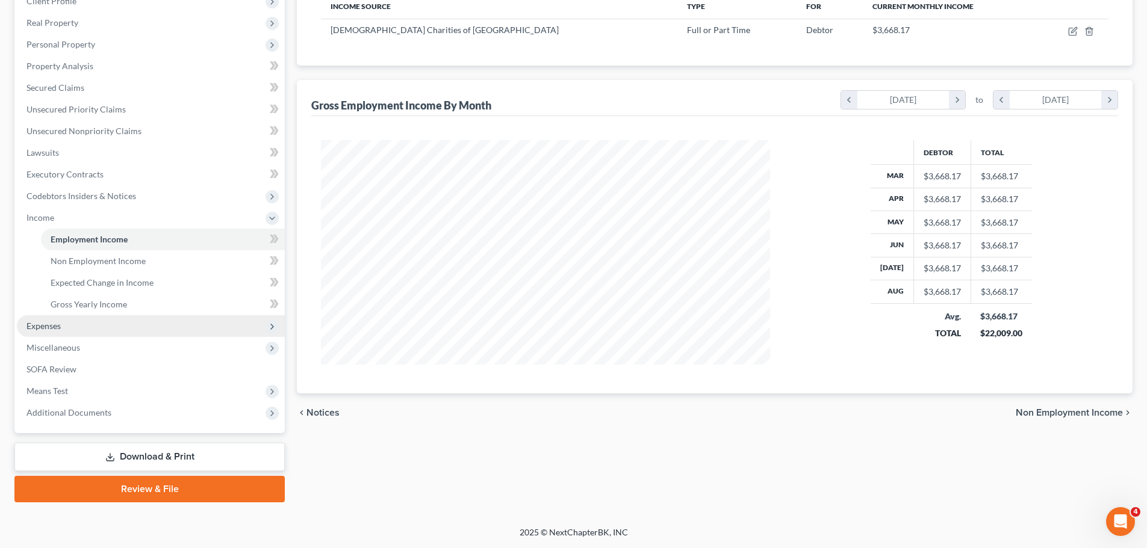
click at [73, 335] on span "Expenses" at bounding box center [151, 326] width 268 height 22
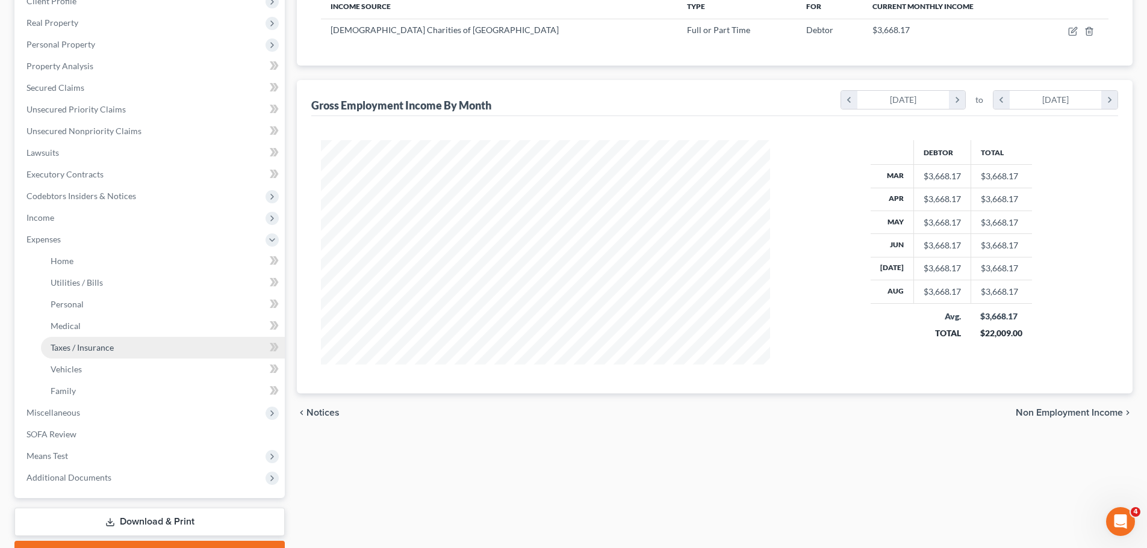
click at [75, 356] on link "Taxes / Insurance" at bounding box center [163, 348] width 244 height 22
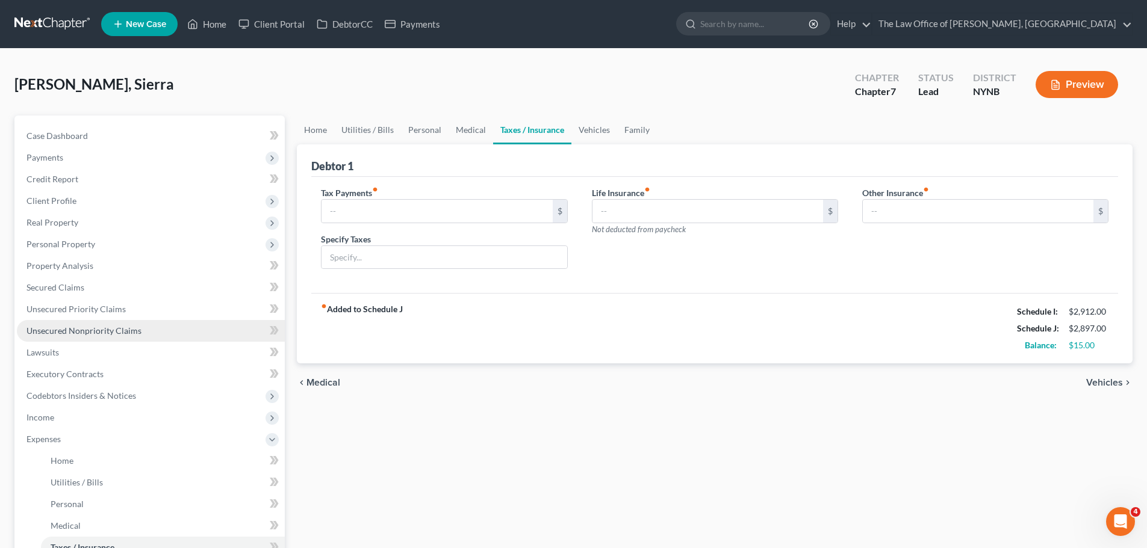
click at [58, 324] on link "Unsecured Nonpriority Claims" at bounding box center [151, 331] width 268 height 22
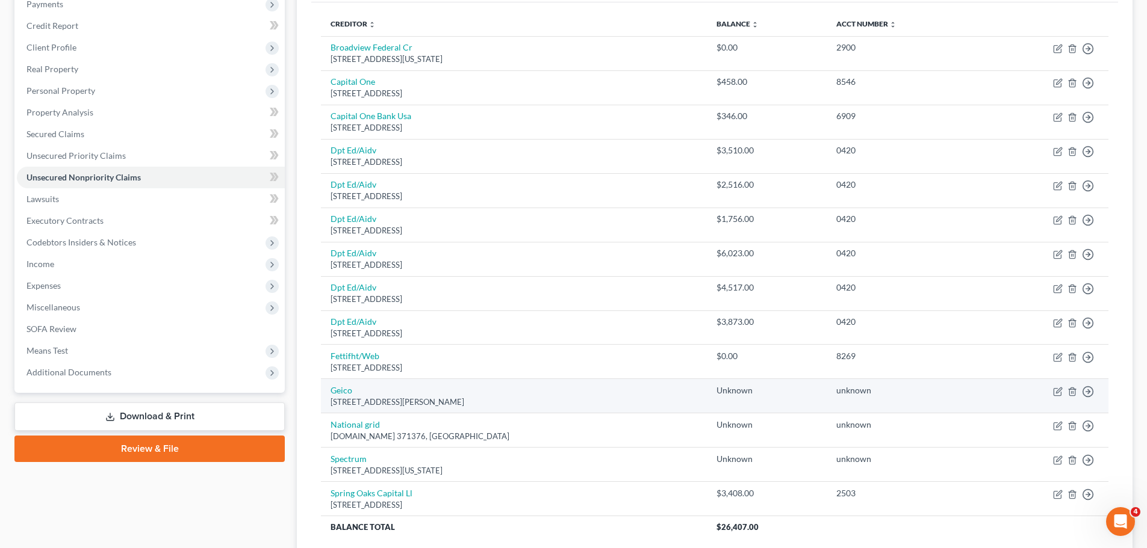
scroll to position [181, 0]
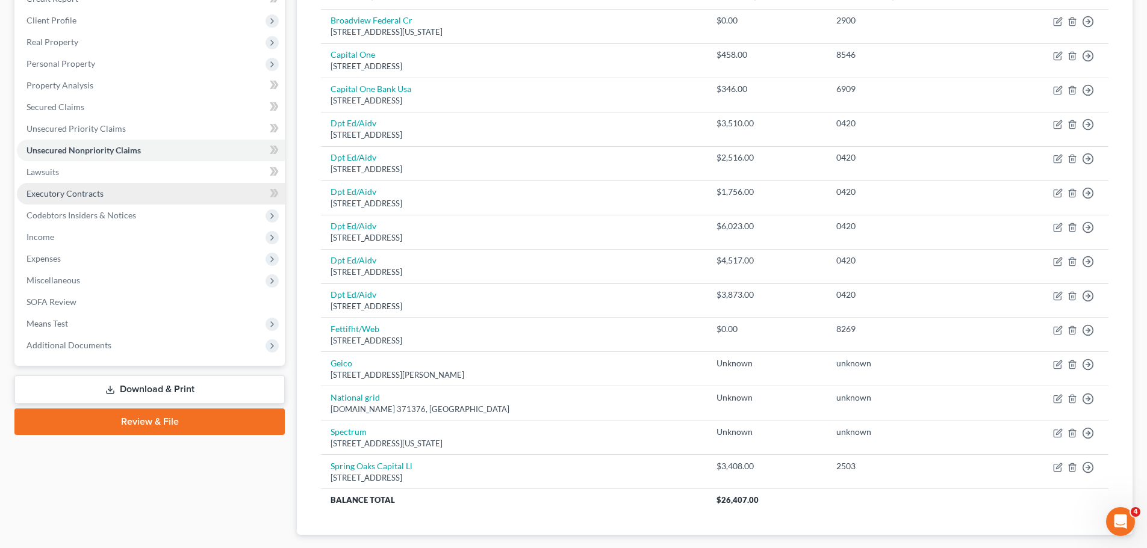
click at [73, 187] on link "Executory Contracts" at bounding box center [151, 194] width 268 height 22
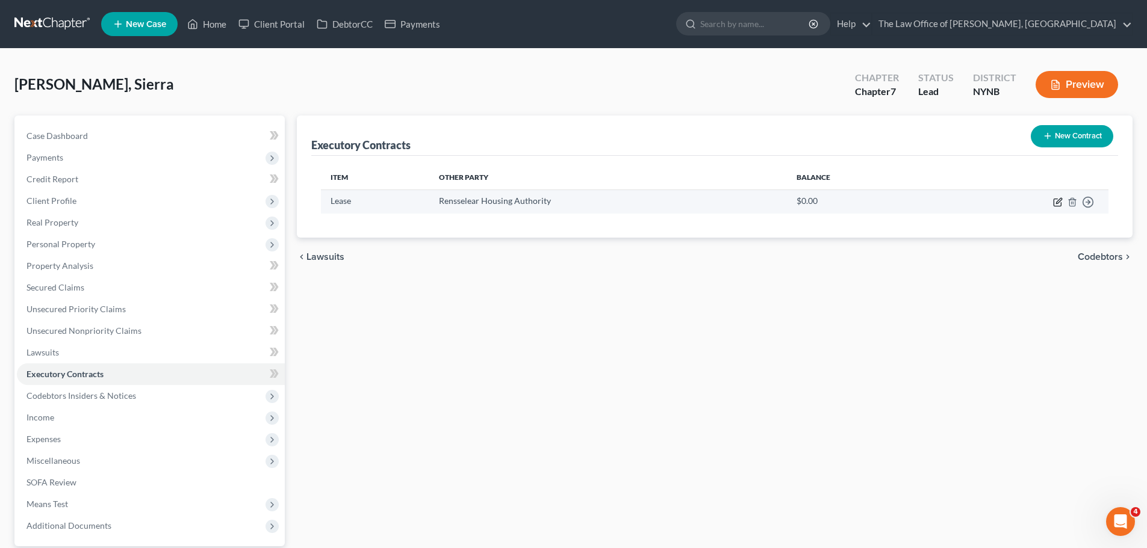
click at [1055, 201] on icon "button" at bounding box center [1058, 202] width 10 height 10
select select "2"
select select "35"
select select "0"
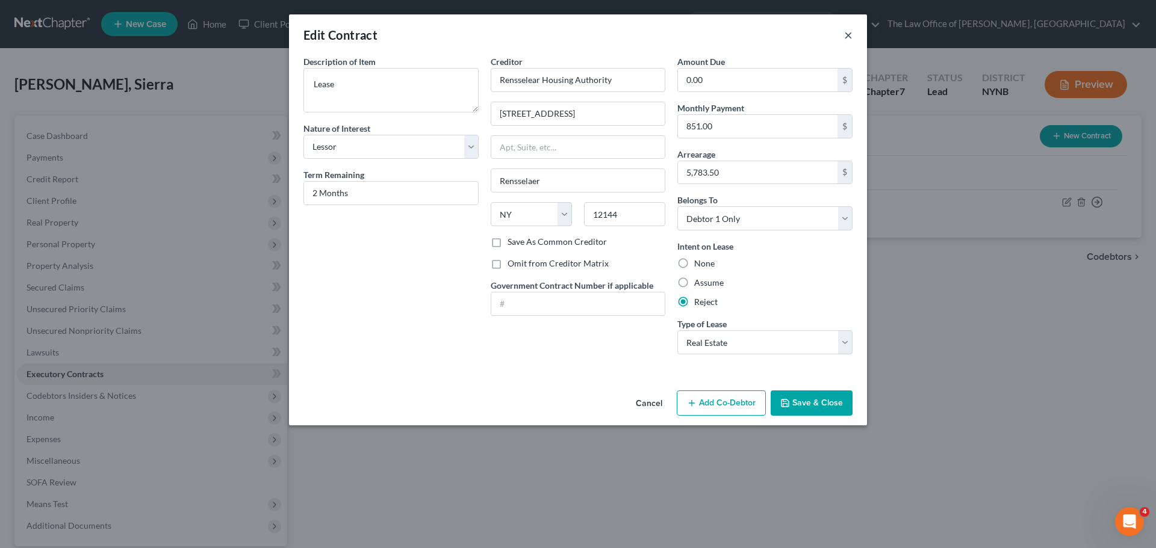
click at [848, 39] on button "×" at bounding box center [848, 35] width 8 height 14
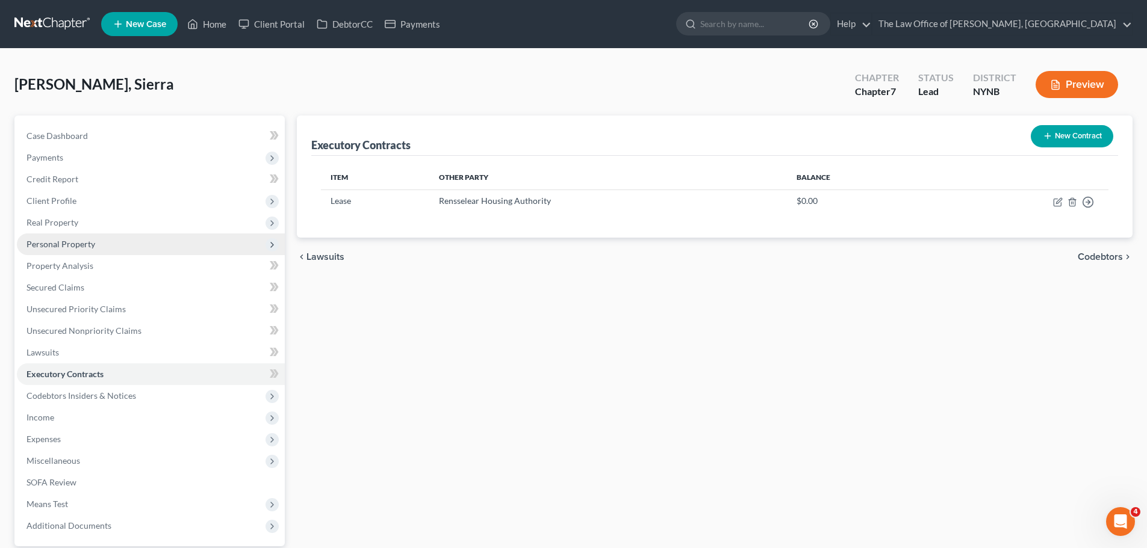
click at [45, 254] on span "Personal Property" at bounding box center [151, 245] width 268 height 22
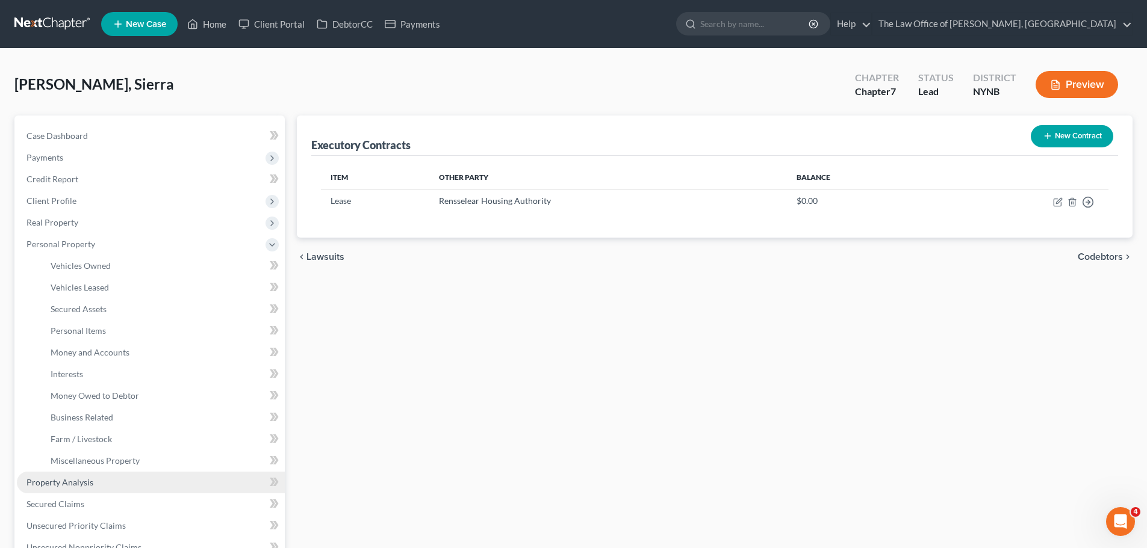
click at [73, 489] on link "Property Analysis" at bounding box center [151, 483] width 268 height 22
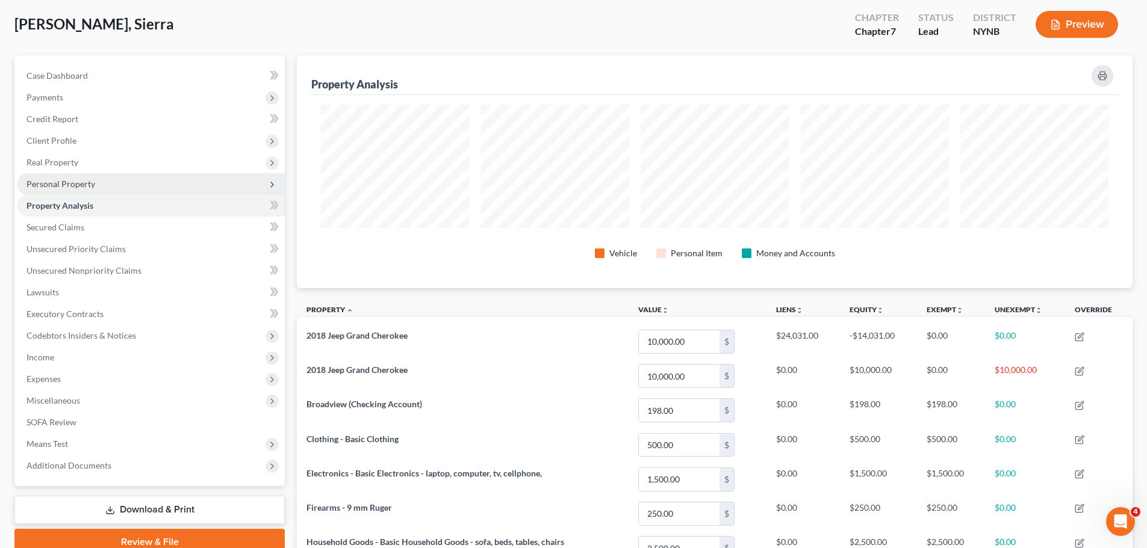
click at [70, 184] on span "Personal Property" at bounding box center [60, 184] width 69 height 10
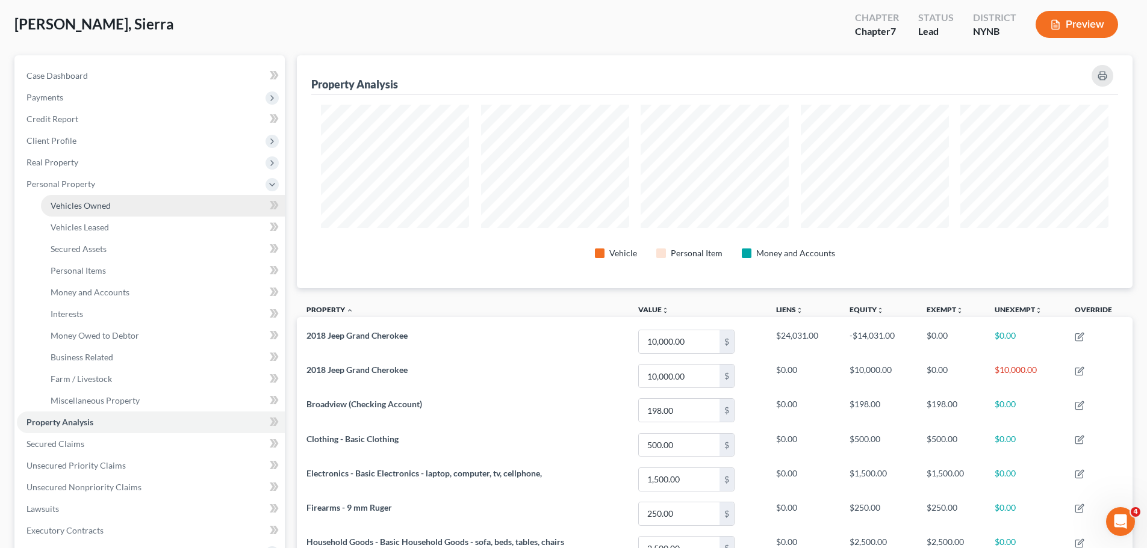
click at [67, 197] on link "Vehicles Owned" at bounding box center [163, 206] width 244 height 22
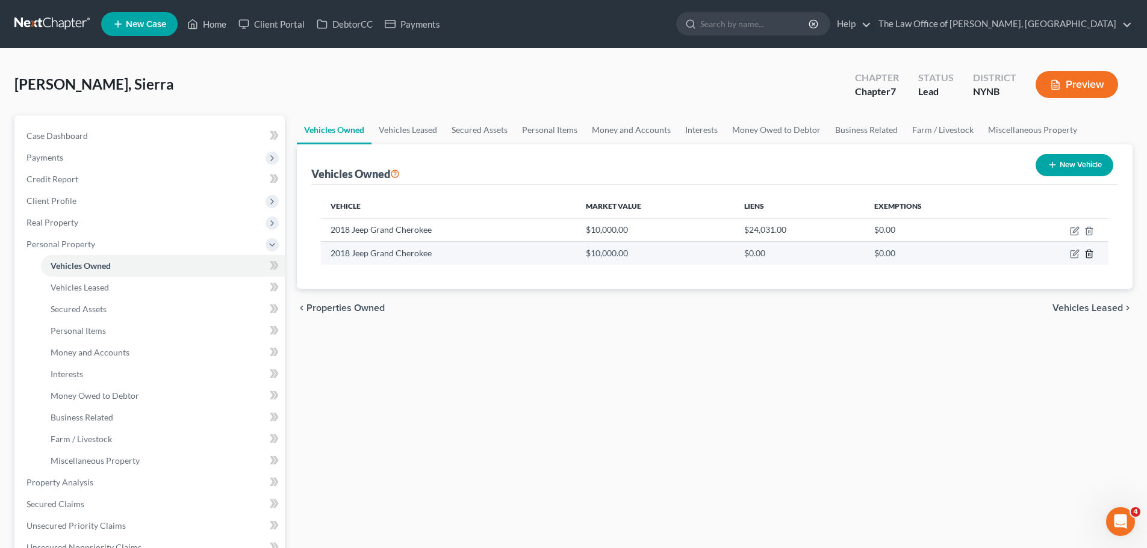
click at [1089, 255] on icon "button" at bounding box center [1089, 254] width 10 height 10
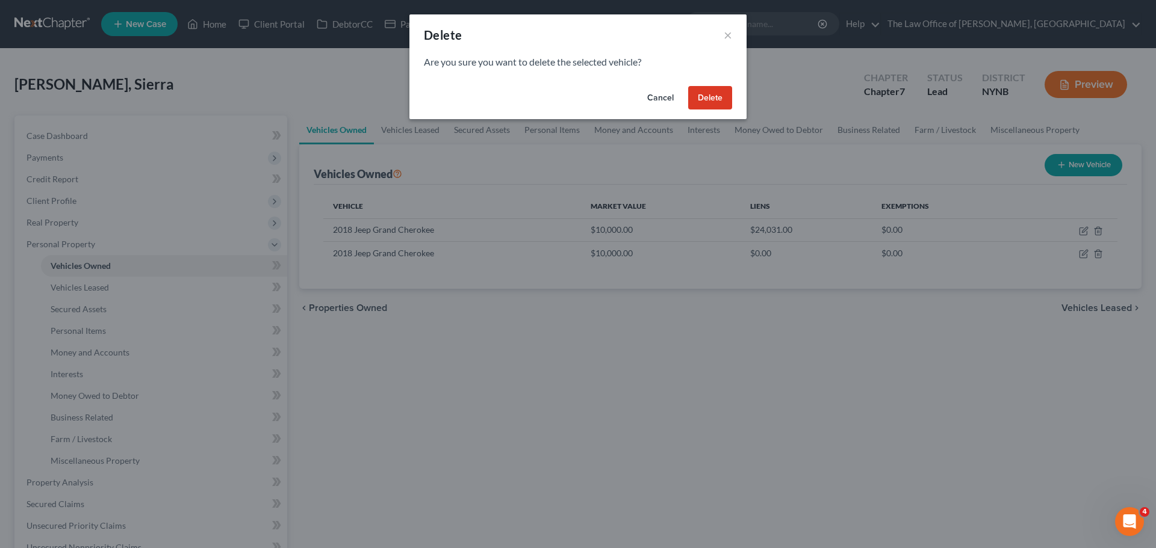
click at [701, 102] on button "Delete" at bounding box center [710, 98] width 44 height 24
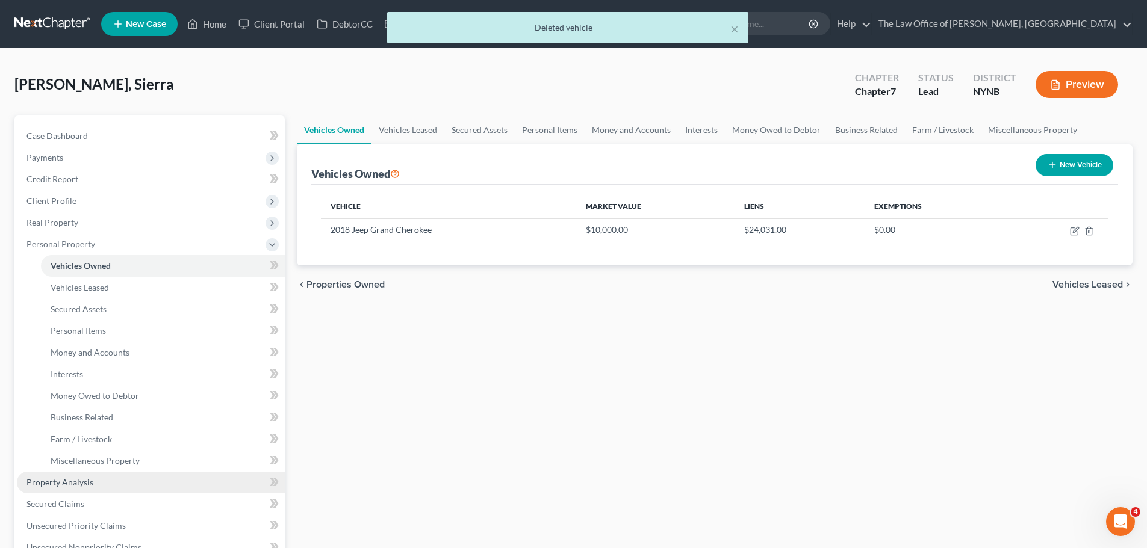
click at [89, 485] on span "Property Analysis" at bounding box center [59, 482] width 67 height 10
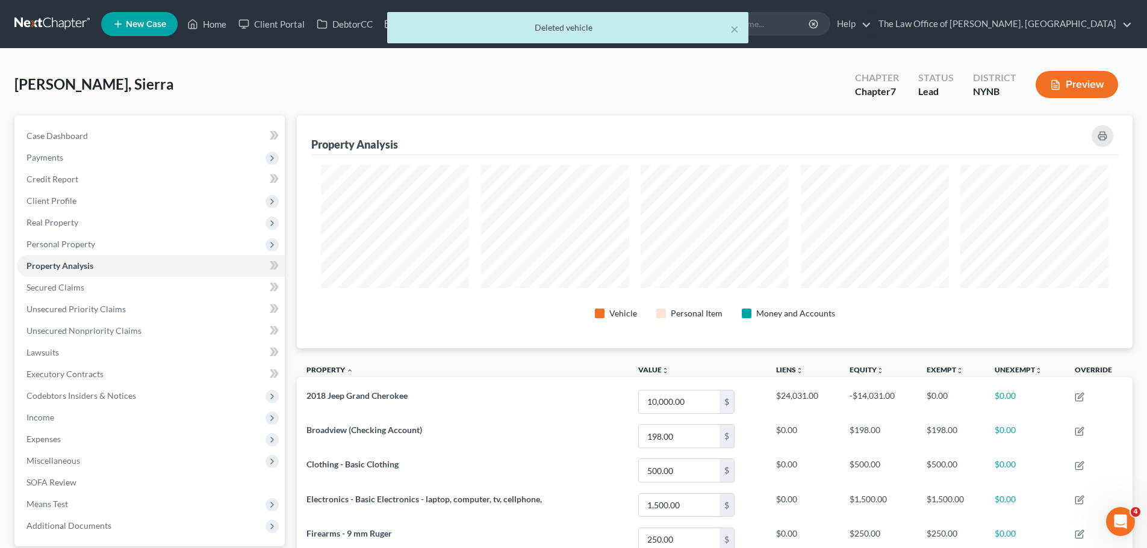
scroll to position [601683, 601081]
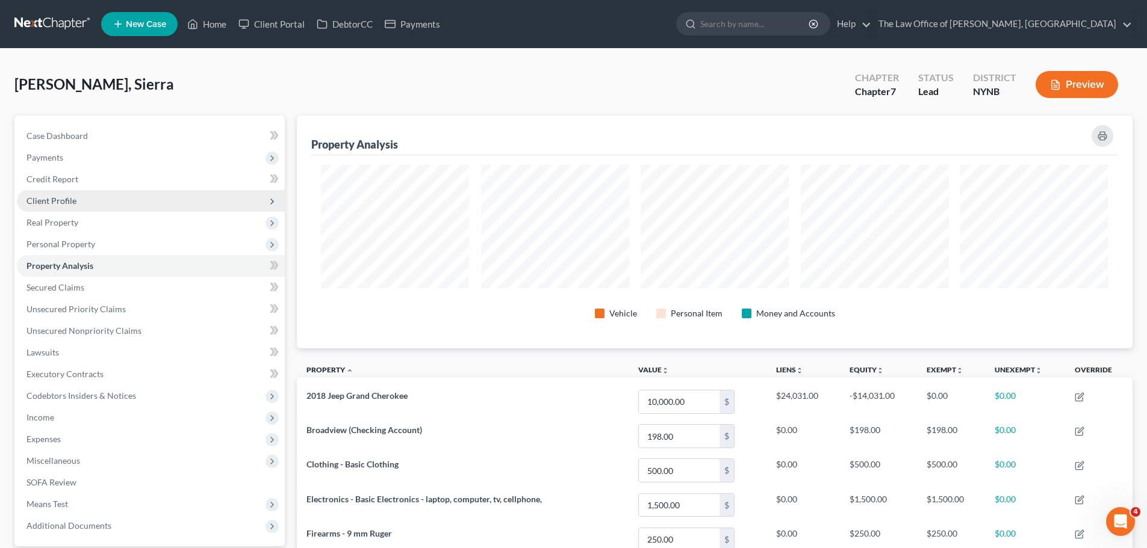
click at [62, 201] on span "Client Profile" at bounding box center [51, 201] width 50 height 10
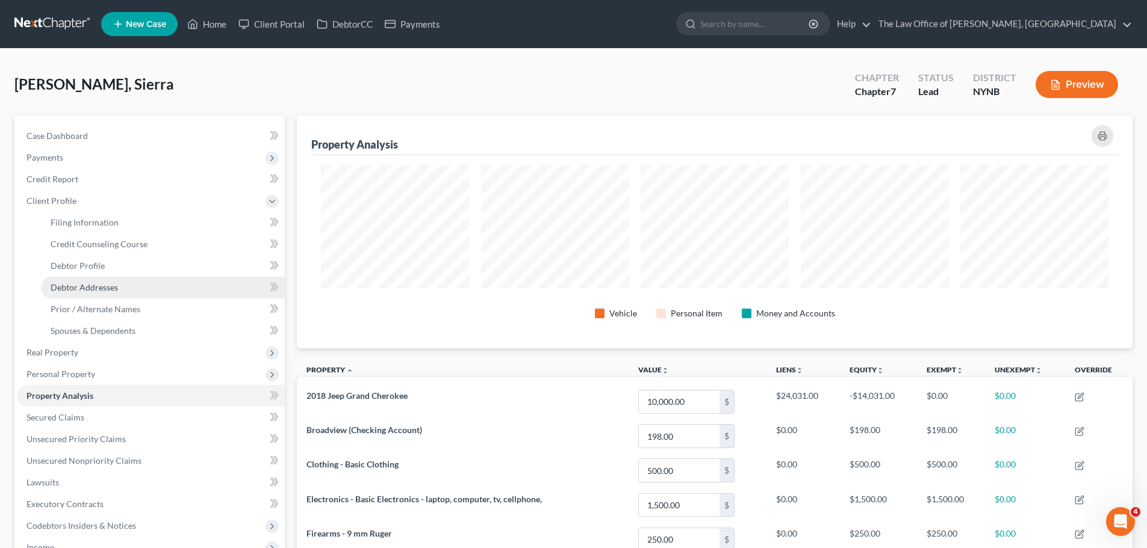
click at [78, 285] on span "Debtor Addresses" at bounding box center [84, 287] width 67 height 10
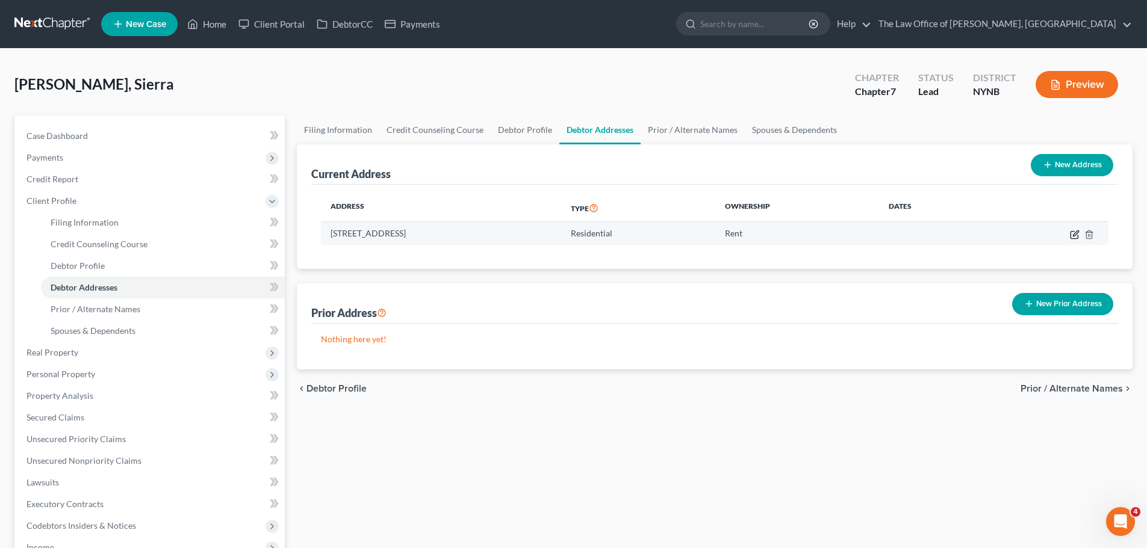
click at [1074, 234] on icon "button" at bounding box center [1075, 235] width 10 height 10
select select "35"
select select "41"
select select "0"
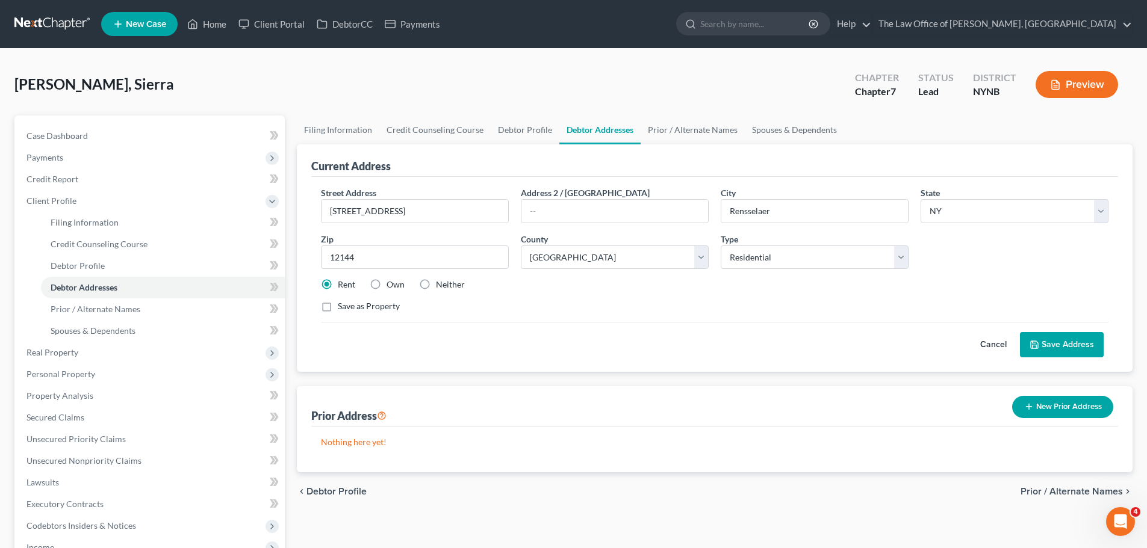
click at [1089, 84] on button "Preview" at bounding box center [1076, 84] width 82 height 27
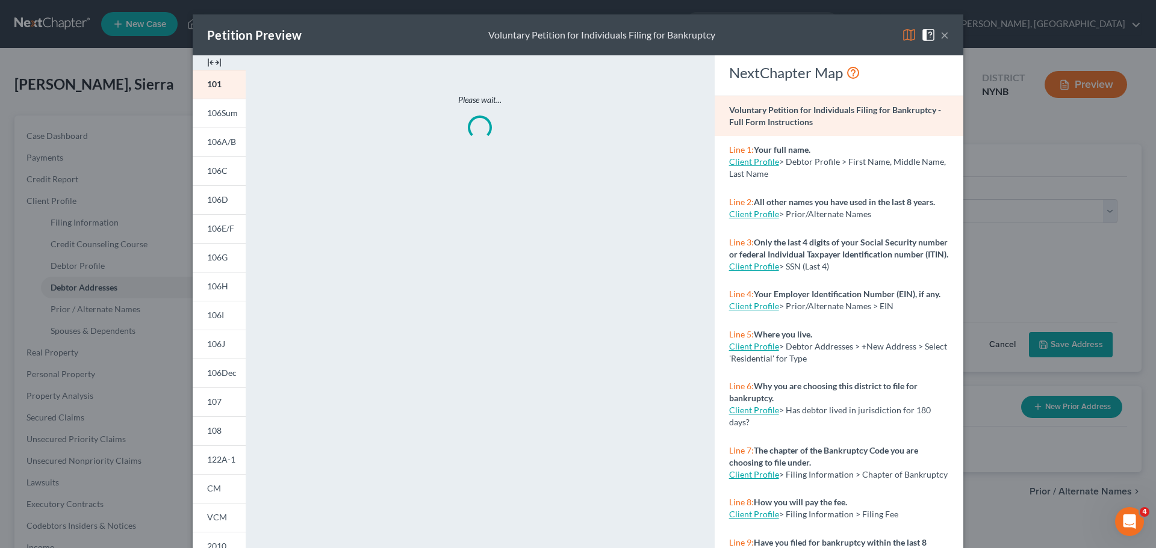
click at [207, 64] on img at bounding box center [214, 62] width 14 height 14
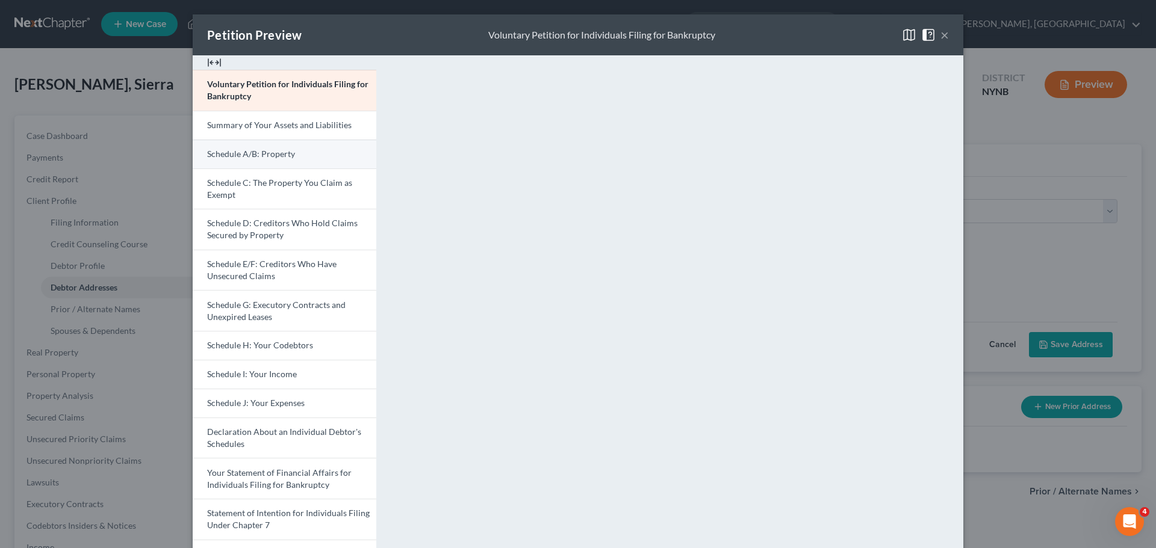
click at [262, 156] on span "Schedule A/B: Property" at bounding box center [251, 154] width 88 height 10
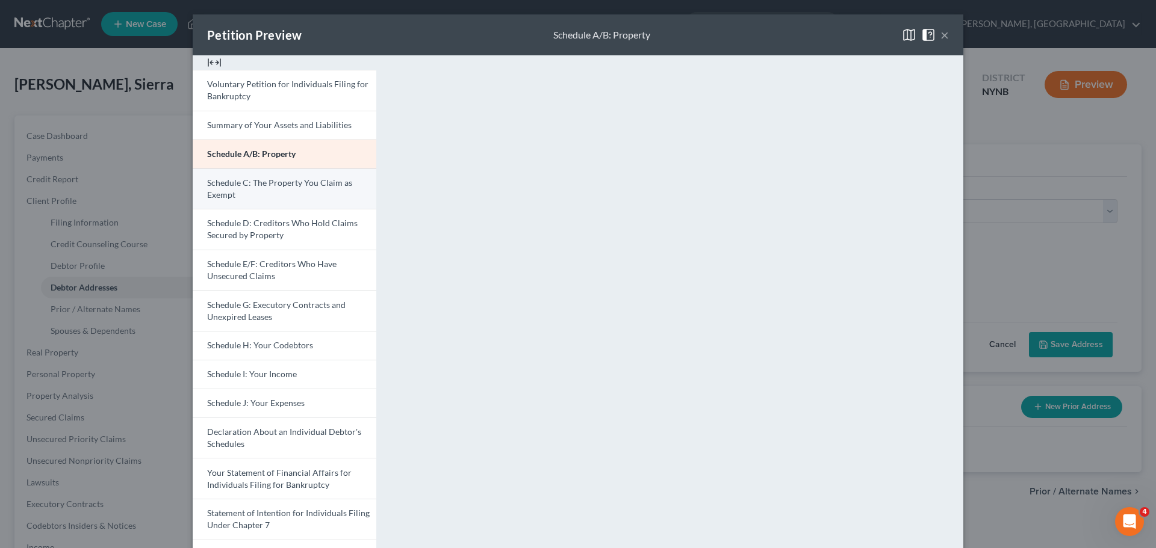
click at [294, 190] on link "Schedule C: The Property You Claim as Exempt" at bounding box center [285, 189] width 184 height 41
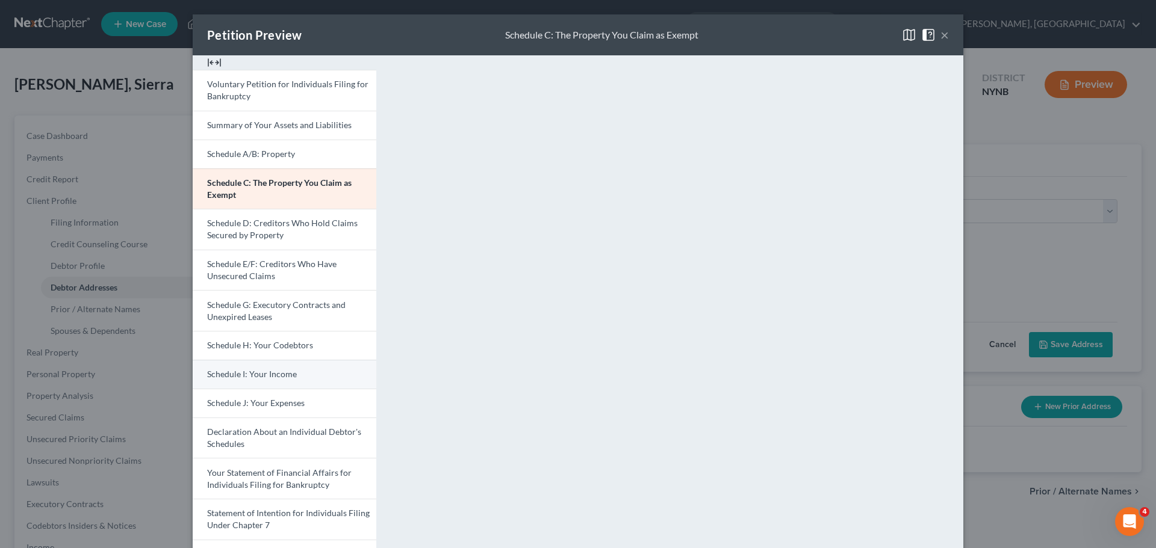
click at [262, 376] on span "Schedule I: Your Income" at bounding box center [252, 374] width 90 height 10
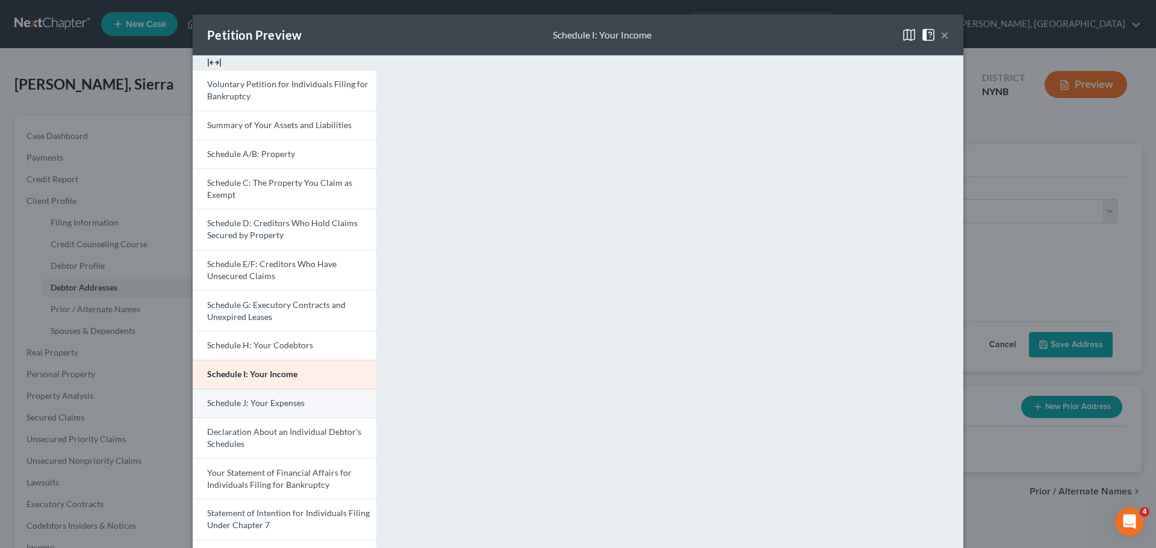
click at [258, 407] on span "Schedule J: Your Expenses" at bounding box center [256, 403] width 98 height 10
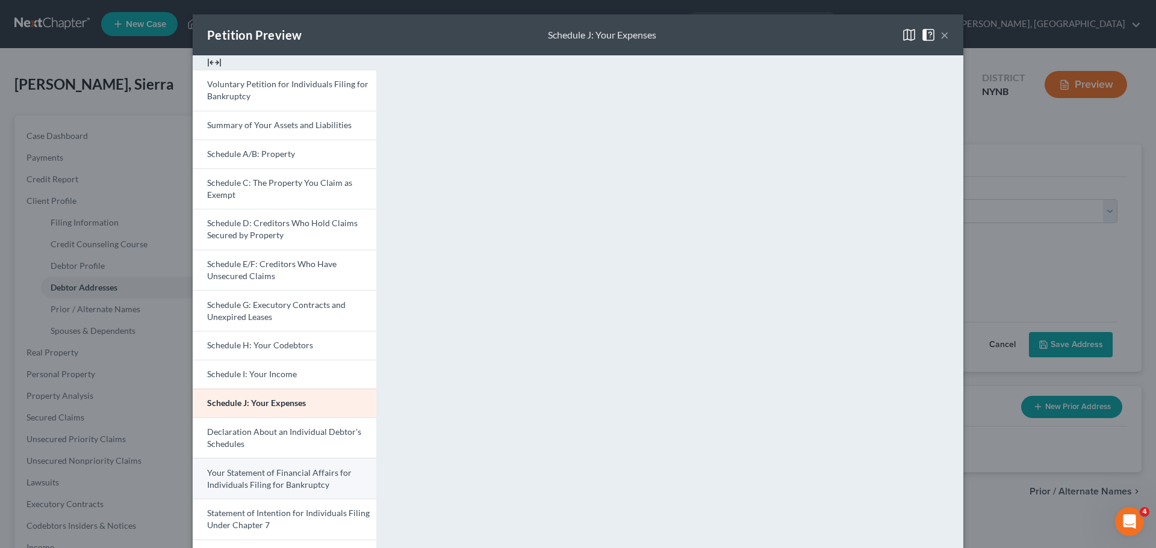
click at [283, 472] on span "Your Statement of Financial Affairs for Individuals Filing for Bankruptcy" at bounding box center [279, 479] width 144 height 22
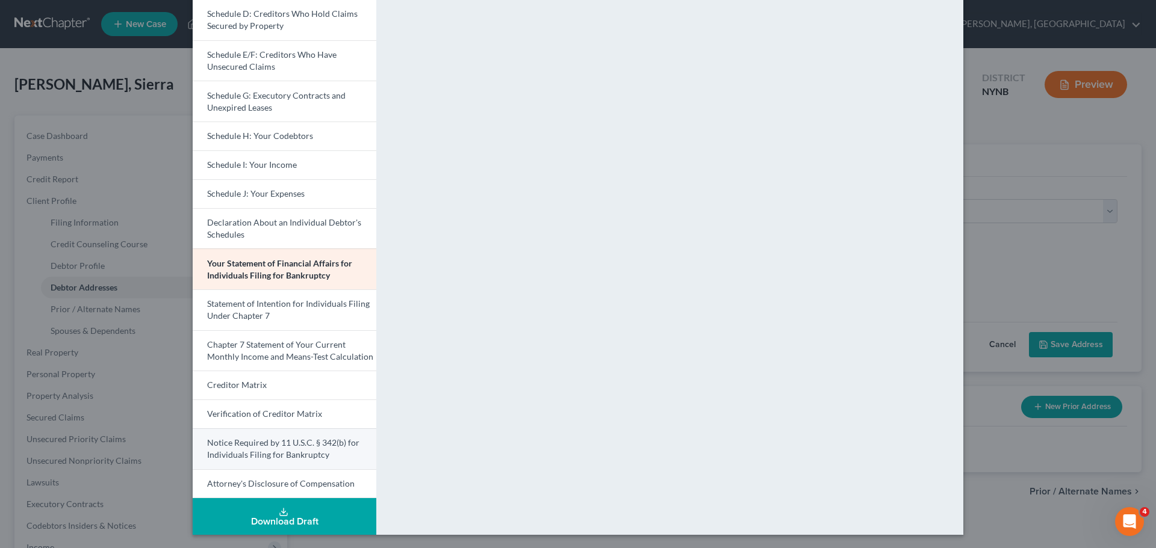
scroll to position [211, 0]
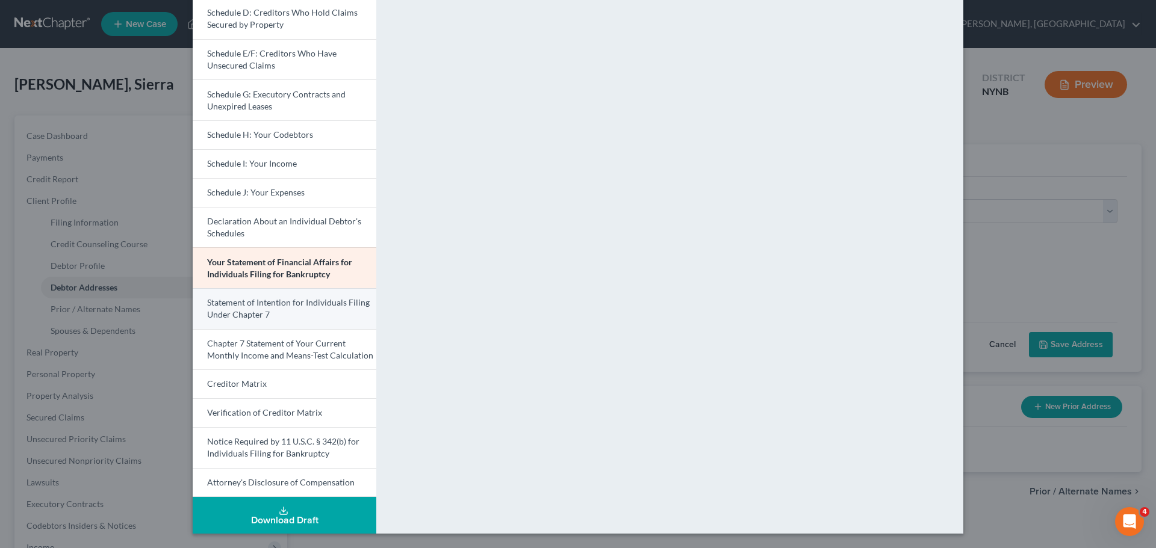
click at [282, 305] on span "Statement of Intention for Individuals Filing Under Chapter 7" at bounding box center [288, 308] width 163 height 22
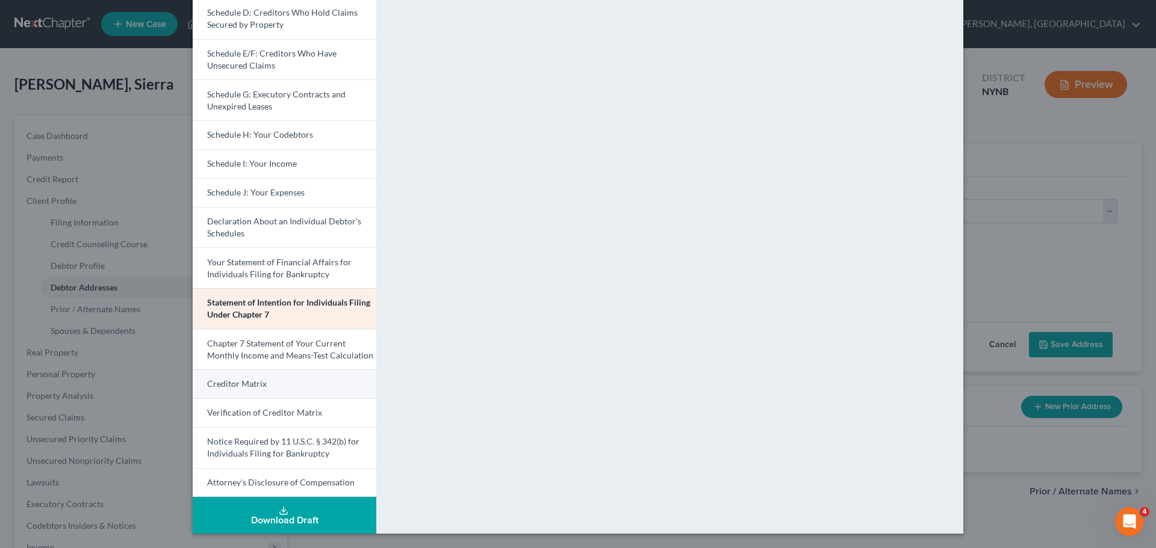
click at [264, 378] on link "Creditor Matrix" at bounding box center [285, 384] width 184 height 29
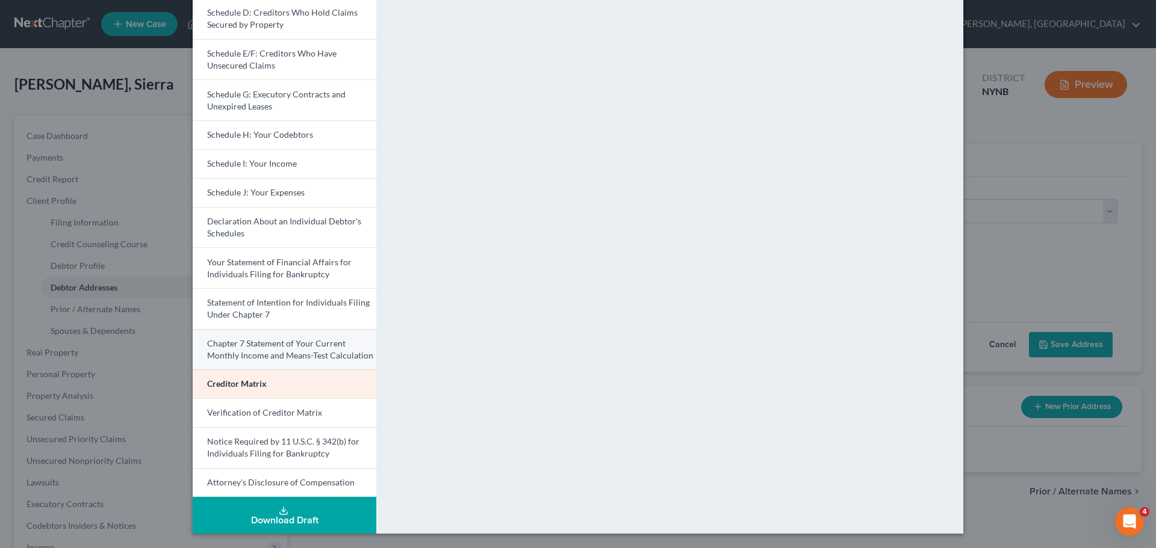
click at [291, 355] on span "Chapter 7 Statement of Your Current Monthly Income and Means-Test Calculation" at bounding box center [290, 349] width 166 height 22
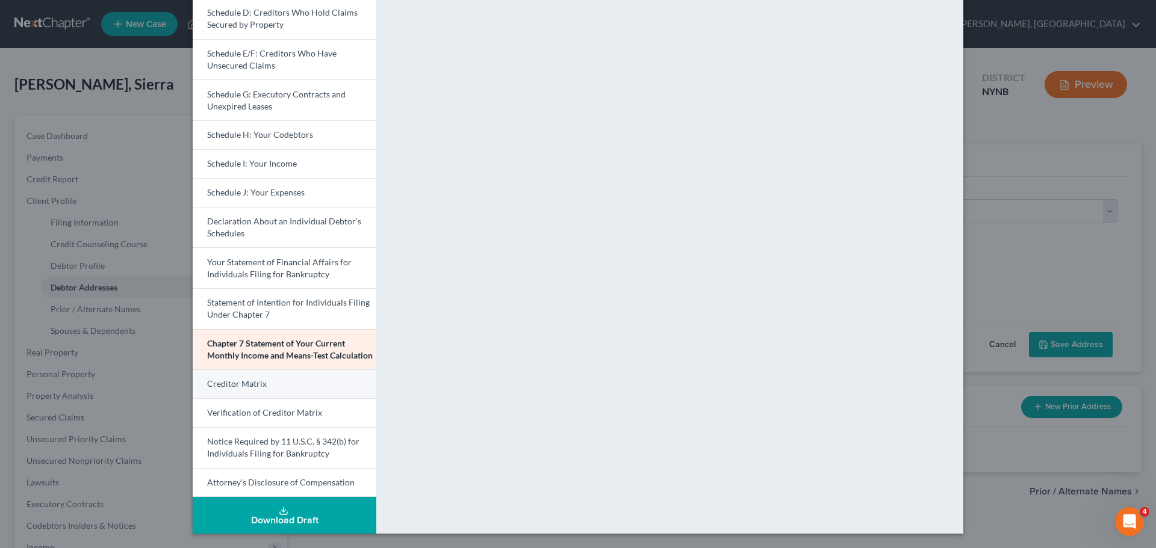
click at [281, 383] on link "Creditor Matrix" at bounding box center [285, 384] width 184 height 29
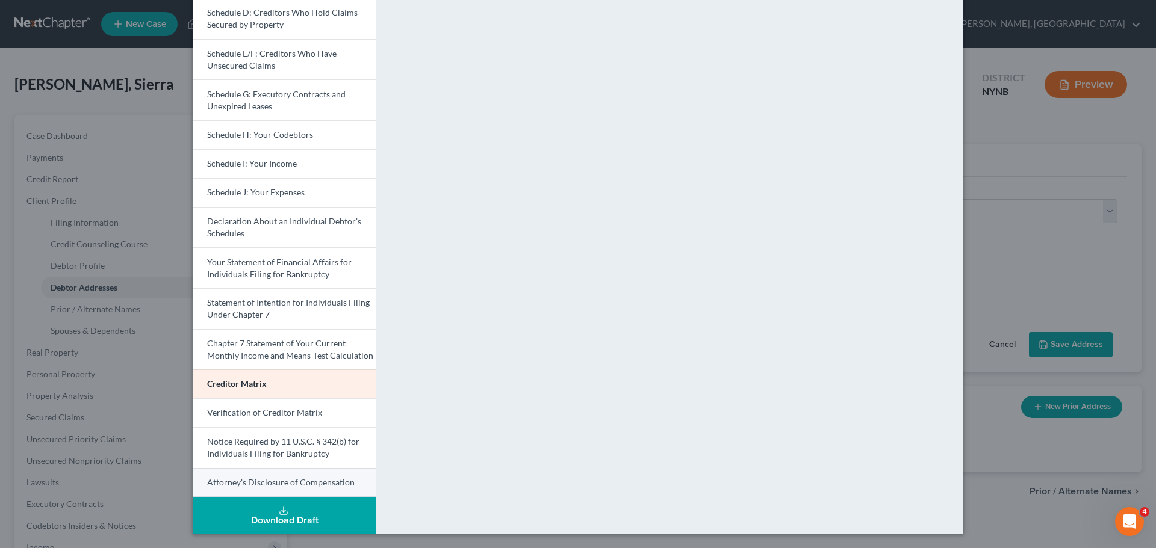
click at [256, 488] on link "Attorney's Disclosure of Compensation" at bounding box center [285, 482] width 184 height 29
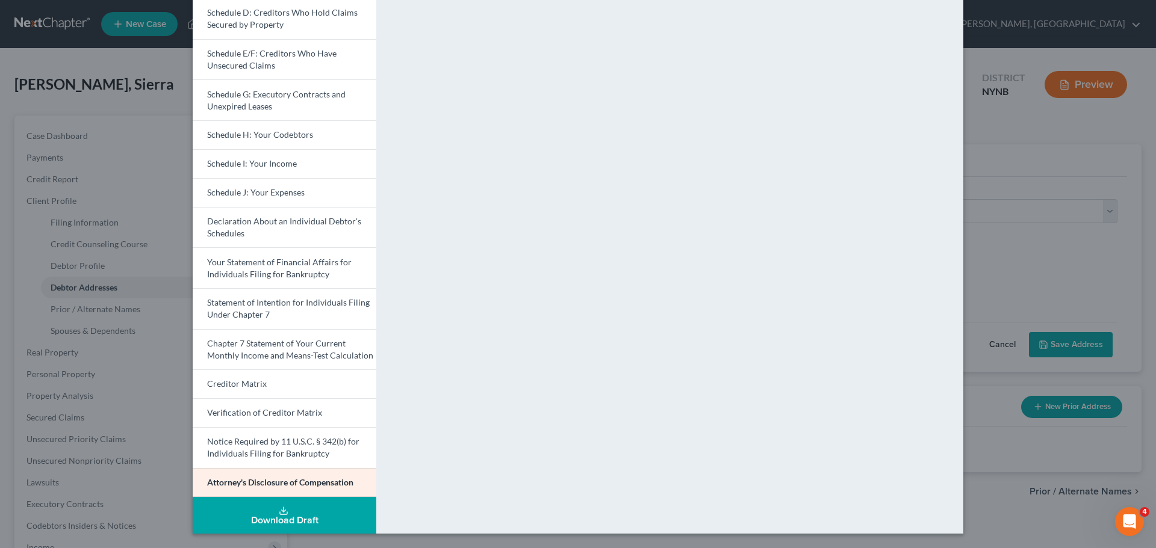
click at [992, 144] on div "Petition Preview Attorney's Disclosure of Compensation × Voluntary Petition for…" at bounding box center [578, 274] width 1156 height 548
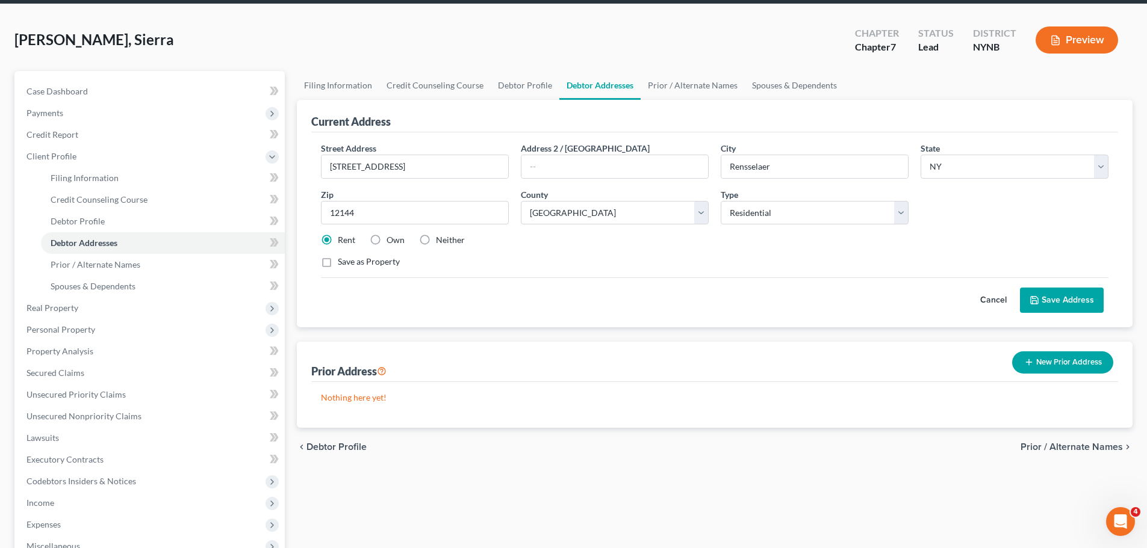
scroll to position [181, 0]
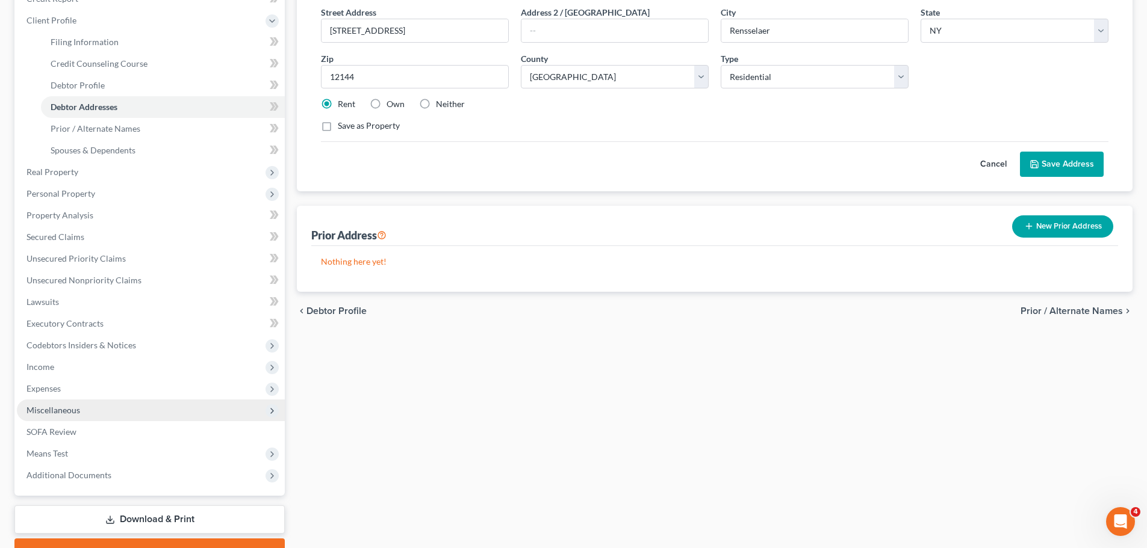
click at [81, 411] on span "Miscellaneous" at bounding box center [151, 411] width 268 height 22
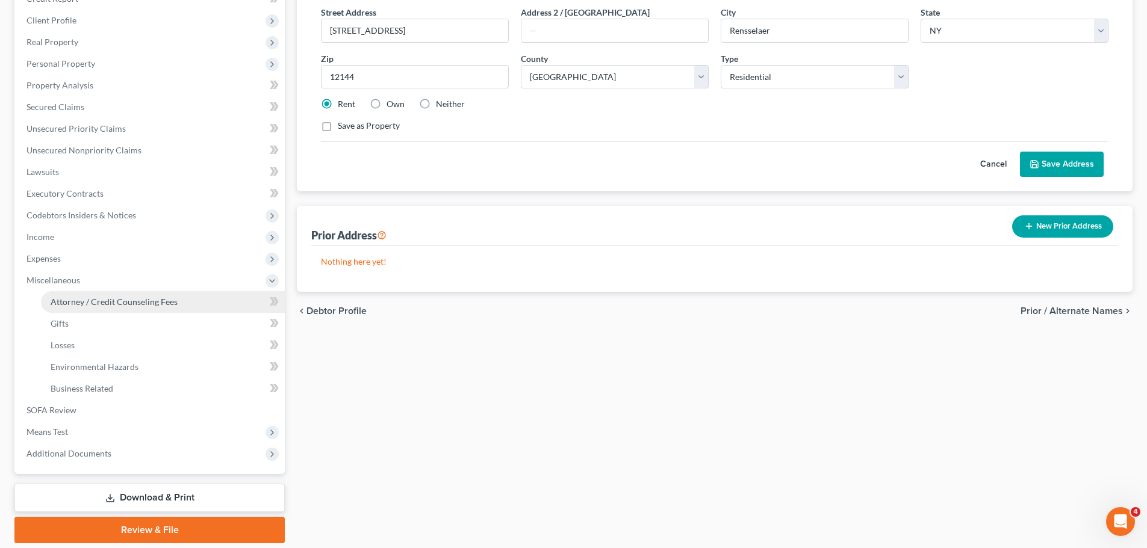
click at [108, 297] on span "Attorney / Credit Counseling Fees" at bounding box center [114, 302] width 127 height 10
select select "1"
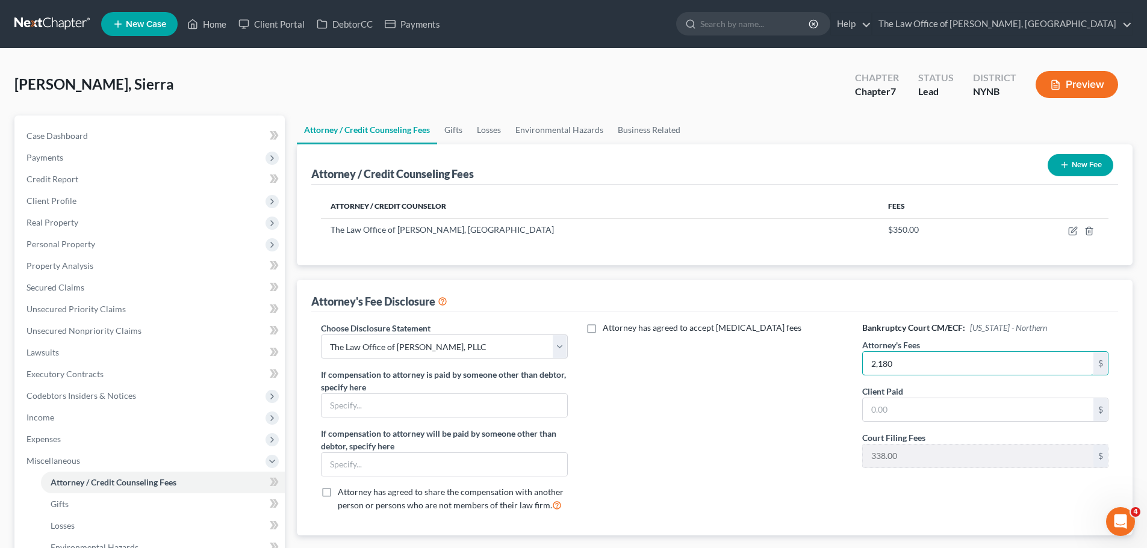
type input "2,180"
click at [906, 392] on div "Client Paid $" at bounding box center [985, 403] width 246 height 37
click at [899, 400] on input "text" at bounding box center [978, 409] width 231 height 23
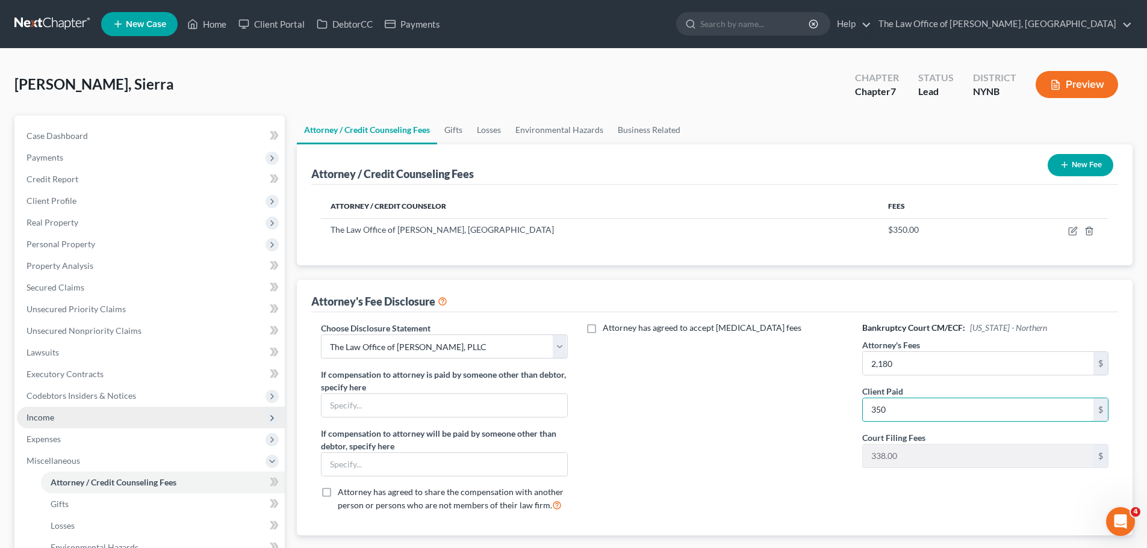
type input "350"
click at [118, 412] on span "Income" at bounding box center [151, 418] width 268 height 22
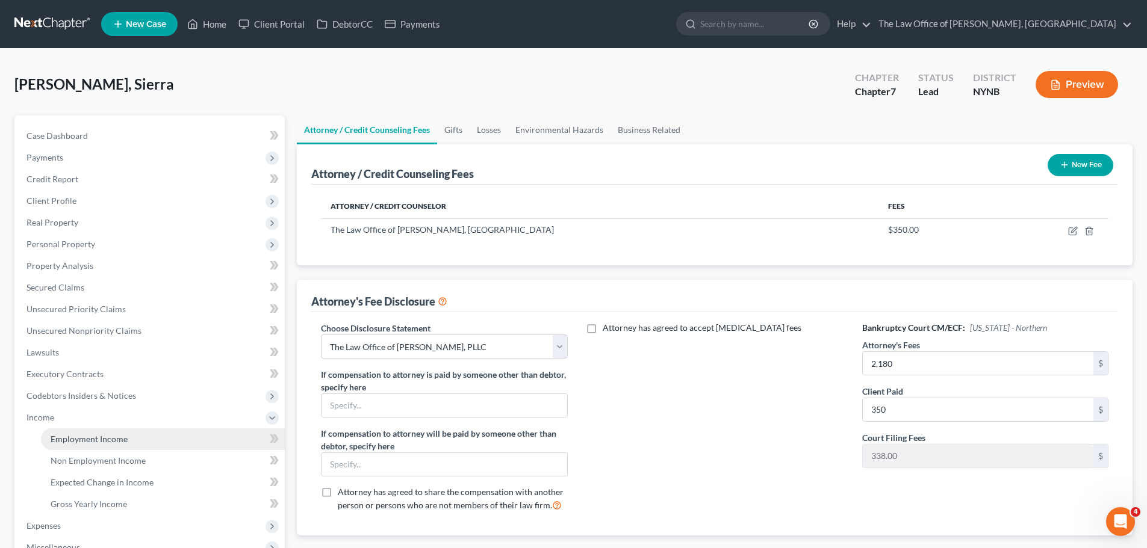
click at [96, 441] on span "Employment Income" at bounding box center [89, 439] width 77 height 10
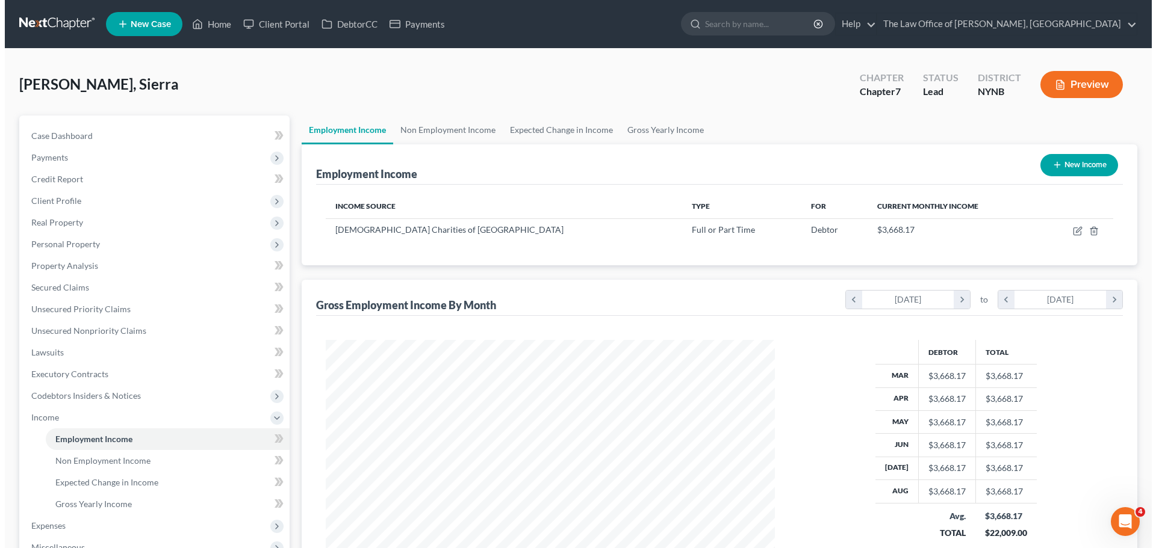
scroll to position [225, 473]
click at [1081, 80] on button "Preview" at bounding box center [1076, 84] width 82 height 27
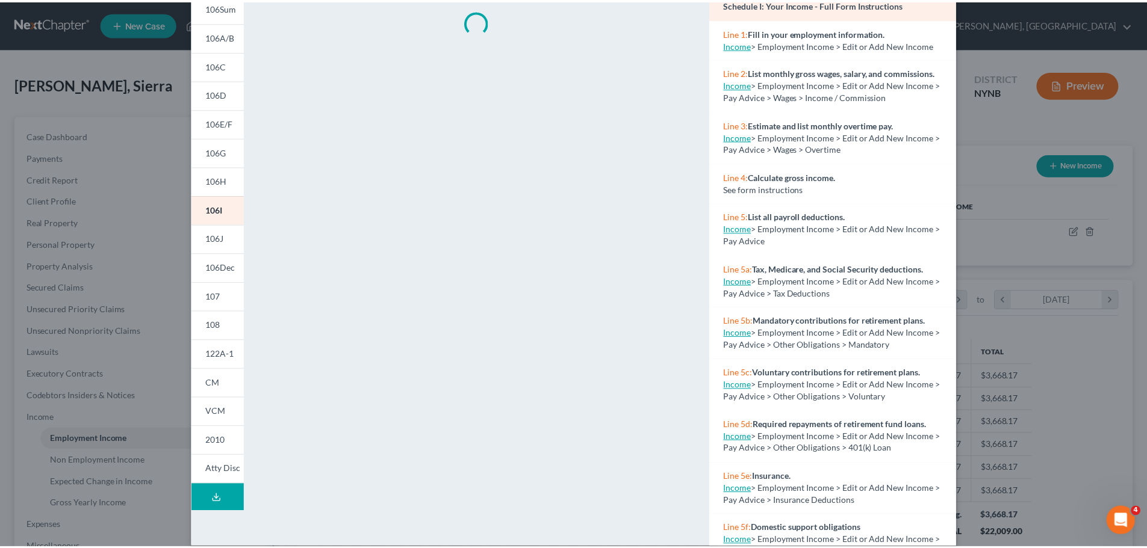
scroll to position [119, 0]
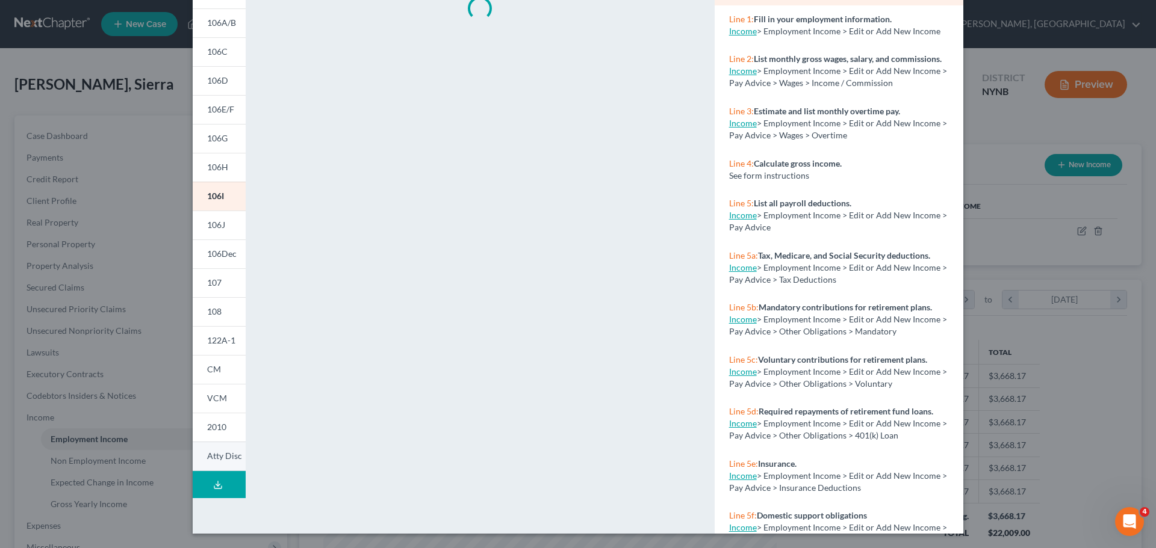
click at [211, 456] on span "Atty Disc" at bounding box center [224, 456] width 35 height 10
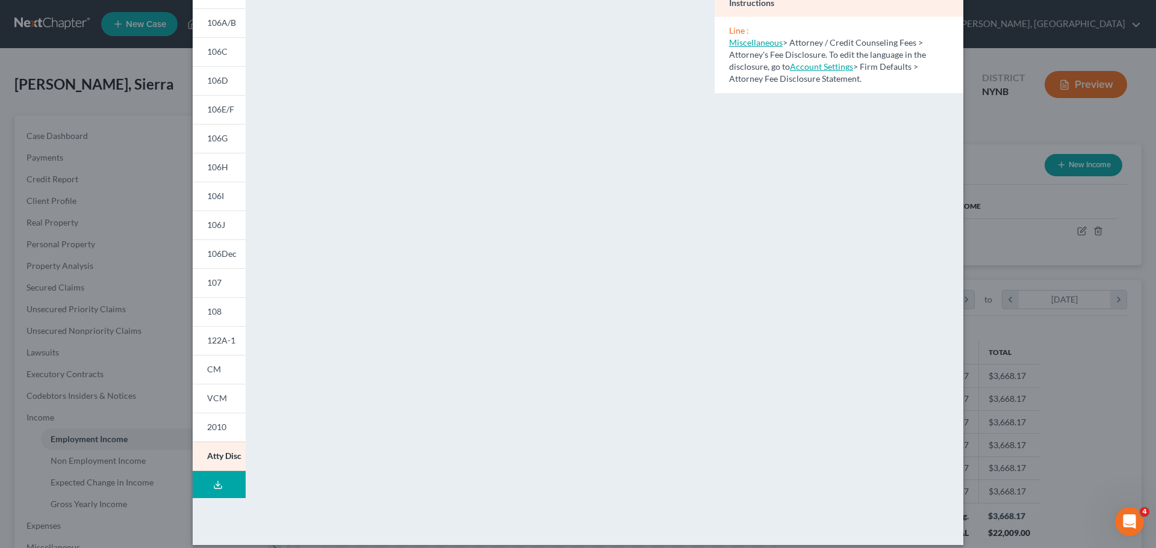
click at [1033, 219] on div "Petition Preview Attorney's Disclosure of Compensation × 101 106Sum 106A/B 106C…" at bounding box center [578, 274] width 1156 height 548
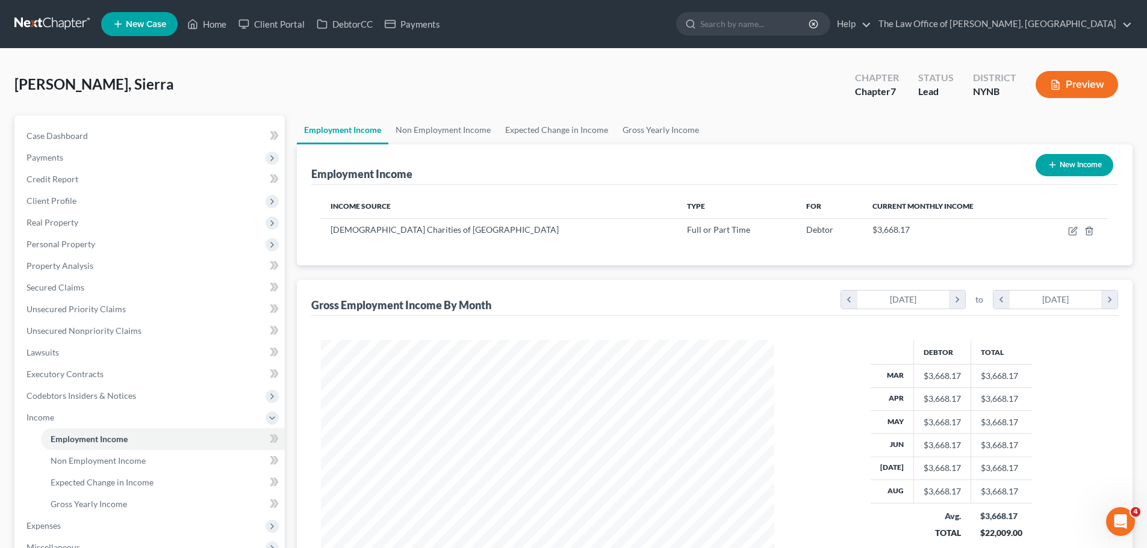
scroll to position [601692, 601443]
drag, startPoint x: 215, startPoint y: 22, endPoint x: 14, endPoint y: 32, distance: 201.9
click at [215, 22] on link "Home" at bounding box center [206, 24] width 51 height 22
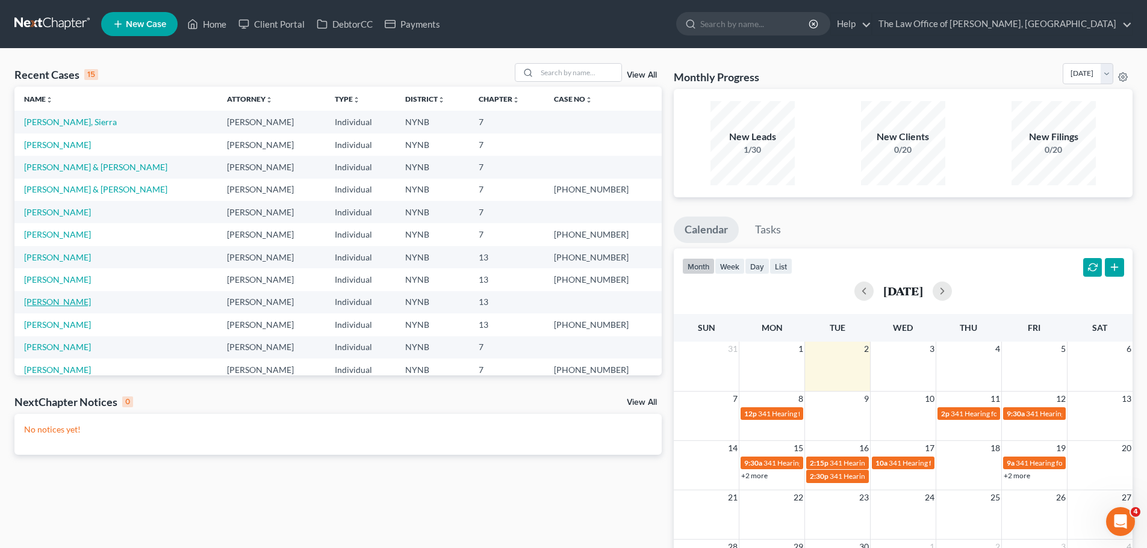
click at [45, 301] on link "[PERSON_NAME]" at bounding box center [57, 302] width 67 height 10
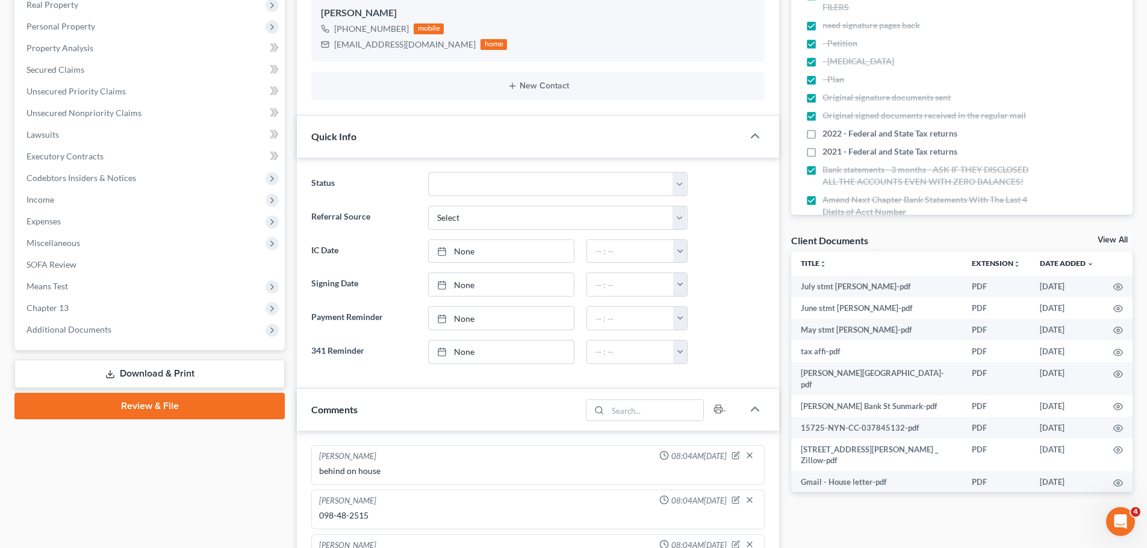
scroll to position [361, 0]
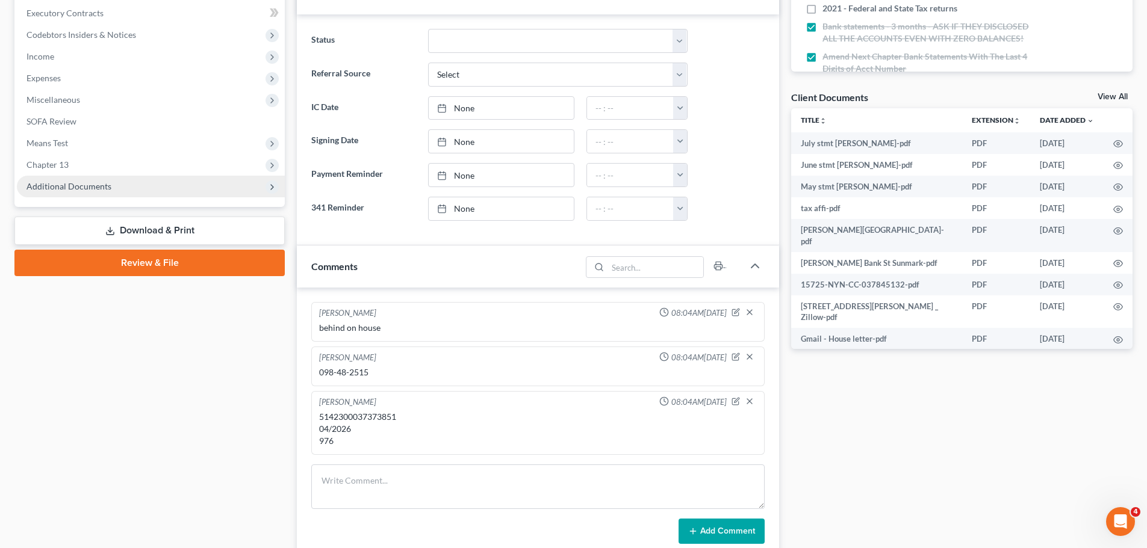
drag, startPoint x: 84, startPoint y: 169, endPoint x: 78, endPoint y: 184, distance: 16.2
click at [84, 169] on span "Chapter 13" at bounding box center [151, 165] width 268 height 22
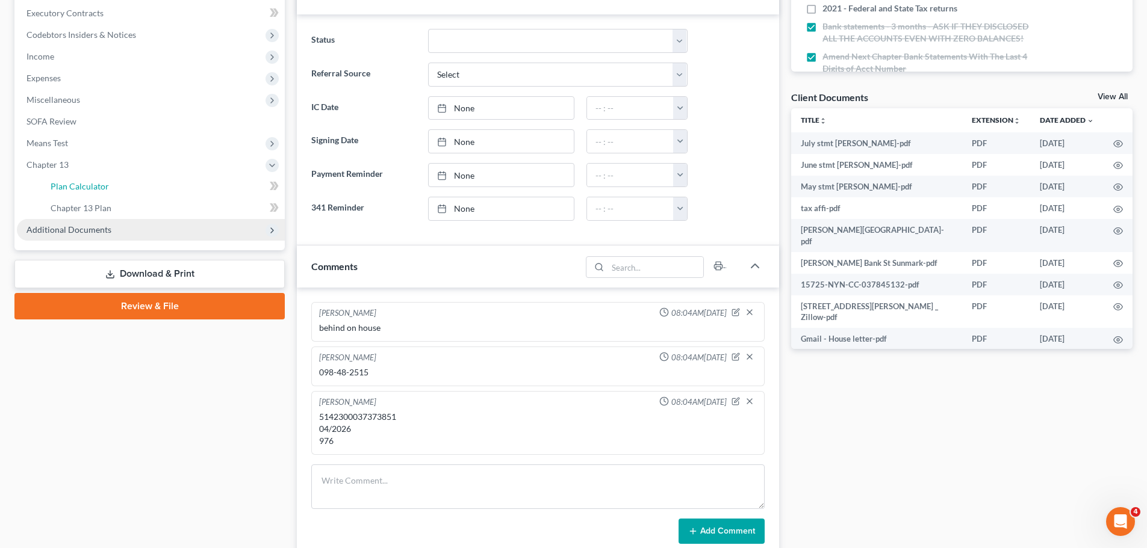
click at [78, 184] on span "Plan Calculator" at bounding box center [80, 186] width 58 height 10
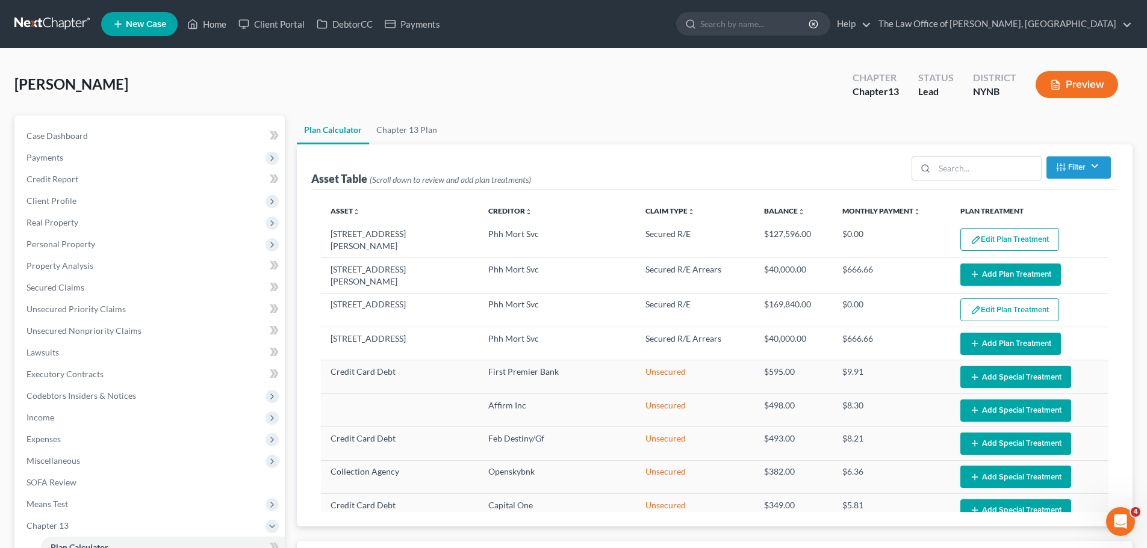
select select "59"
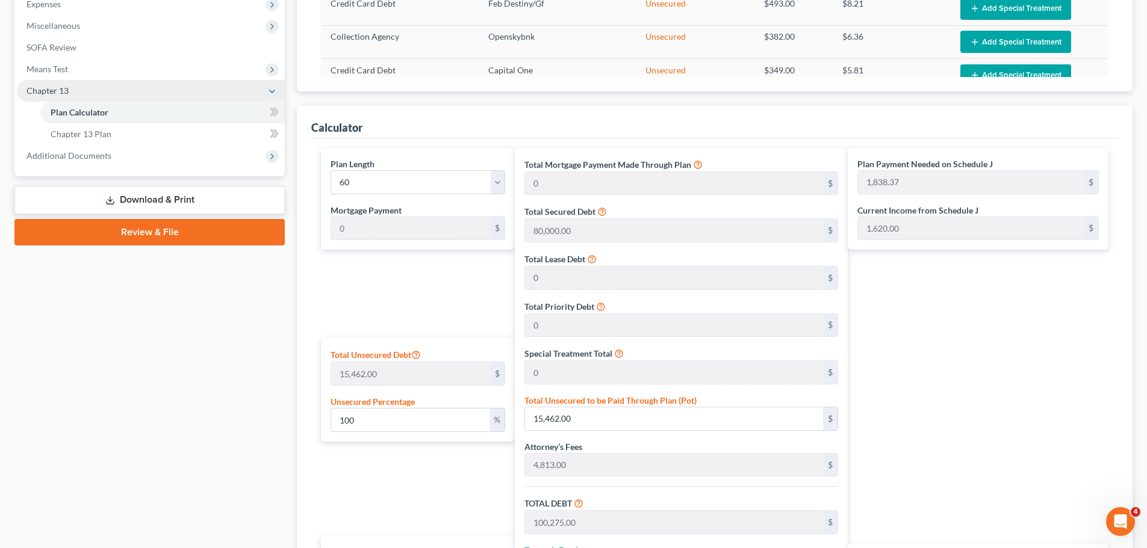
scroll to position [181, 0]
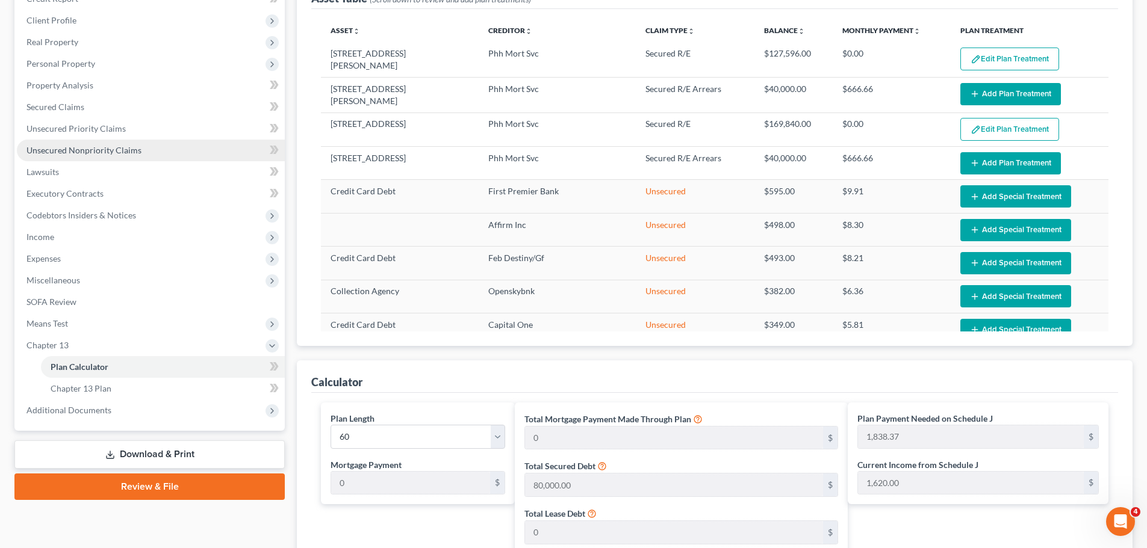
click at [115, 153] on span "Unsecured Nonpriority Claims" at bounding box center [83, 150] width 115 height 10
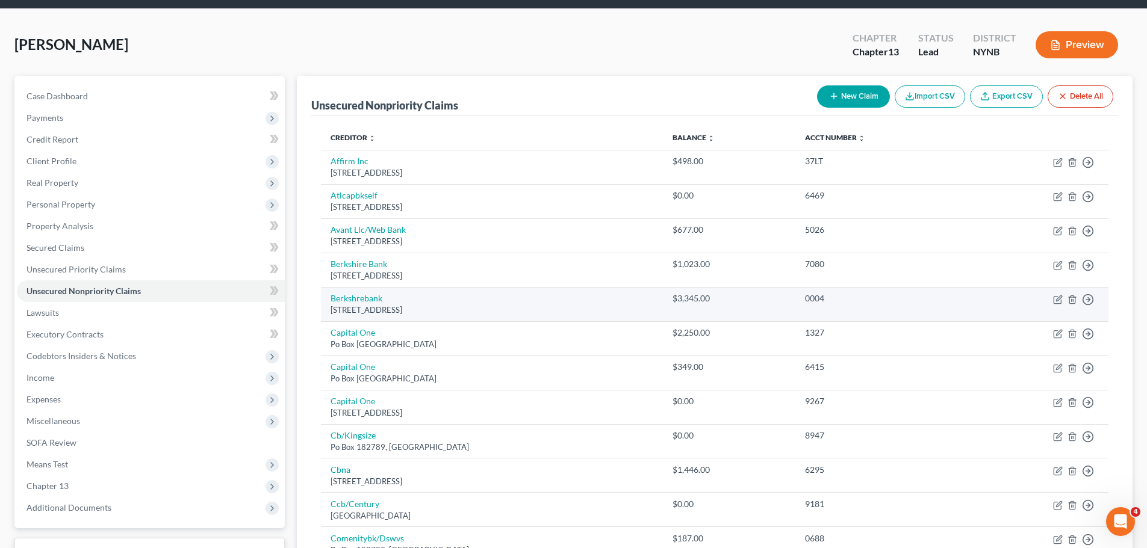
scroll to position [60, 0]
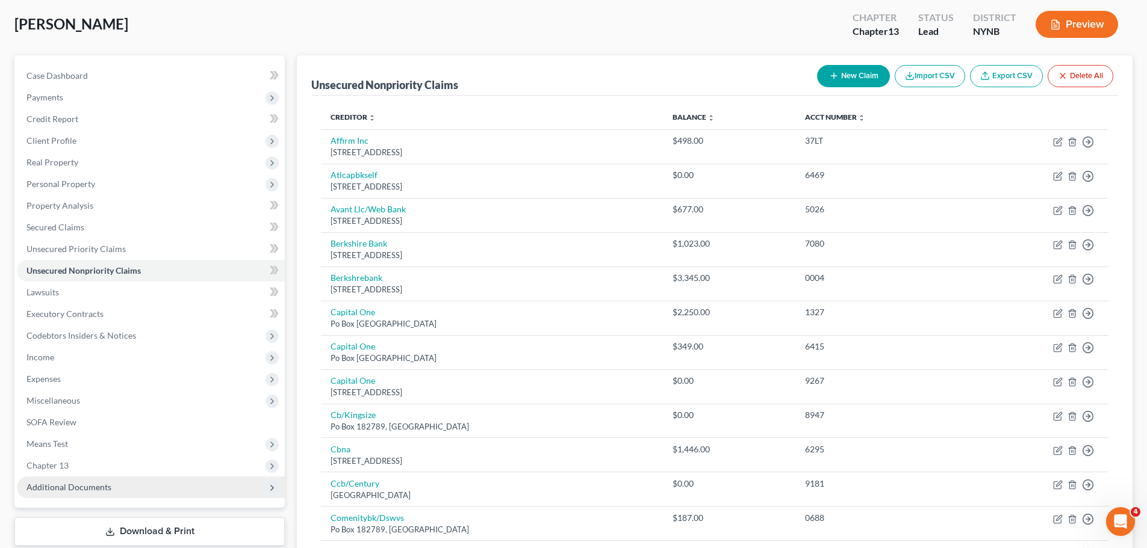
click at [40, 485] on span "Additional Documents" at bounding box center [68, 487] width 85 height 10
click at [85, 528] on span "Client Document Storage" at bounding box center [98, 530] width 95 height 10
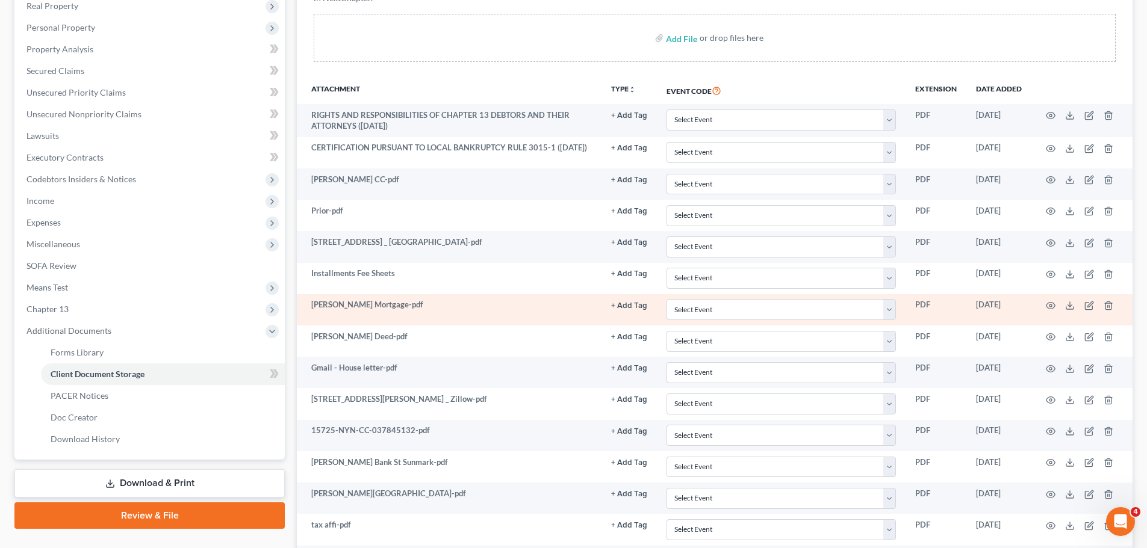
scroll to position [241, 0]
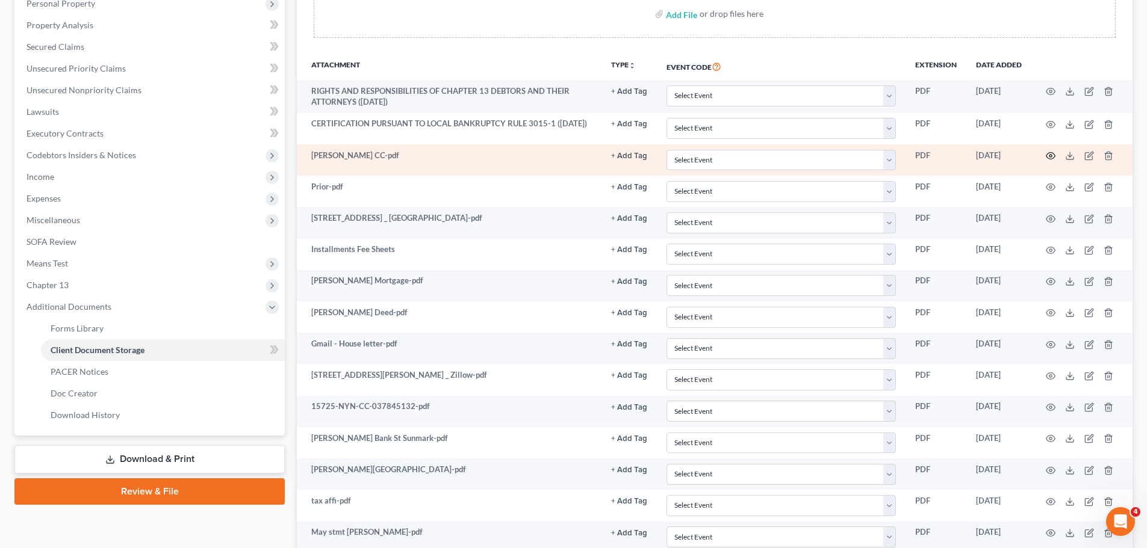
click at [1053, 158] on icon "button" at bounding box center [1051, 156] width 10 height 10
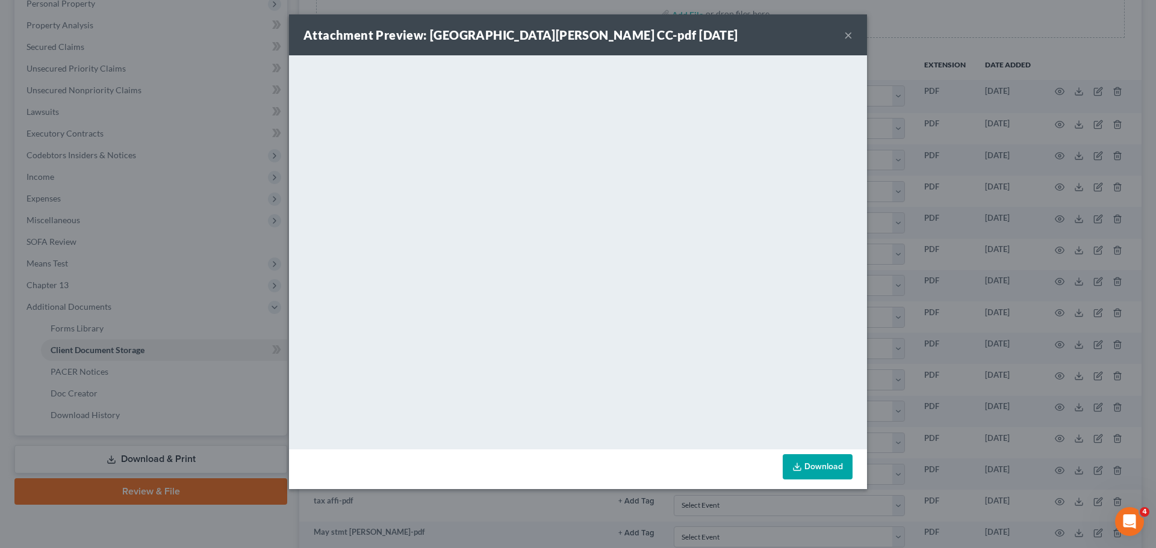
click at [852, 34] on button "×" at bounding box center [848, 35] width 8 height 14
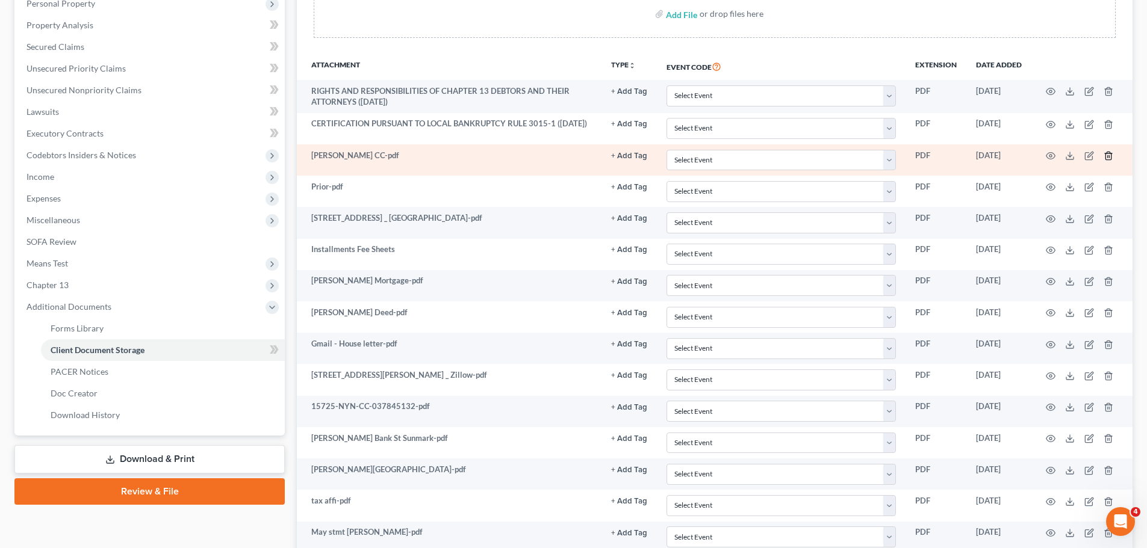
click at [1109, 153] on polyline "button" at bounding box center [1108, 153] width 7 height 0
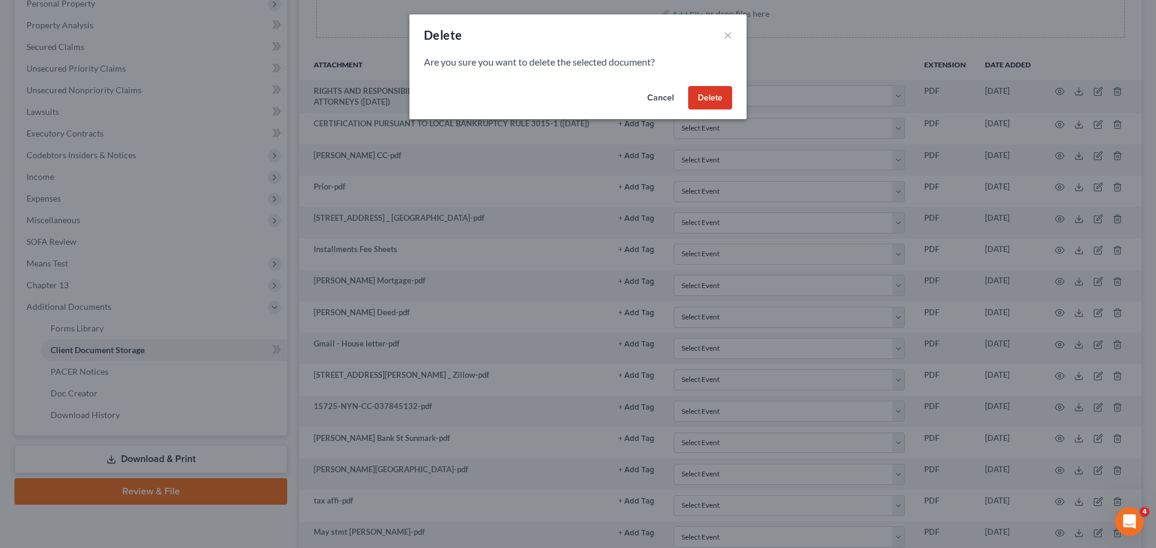
click at [714, 105] on button "Delete" at bounding box center [710, 98] width 44 height 24
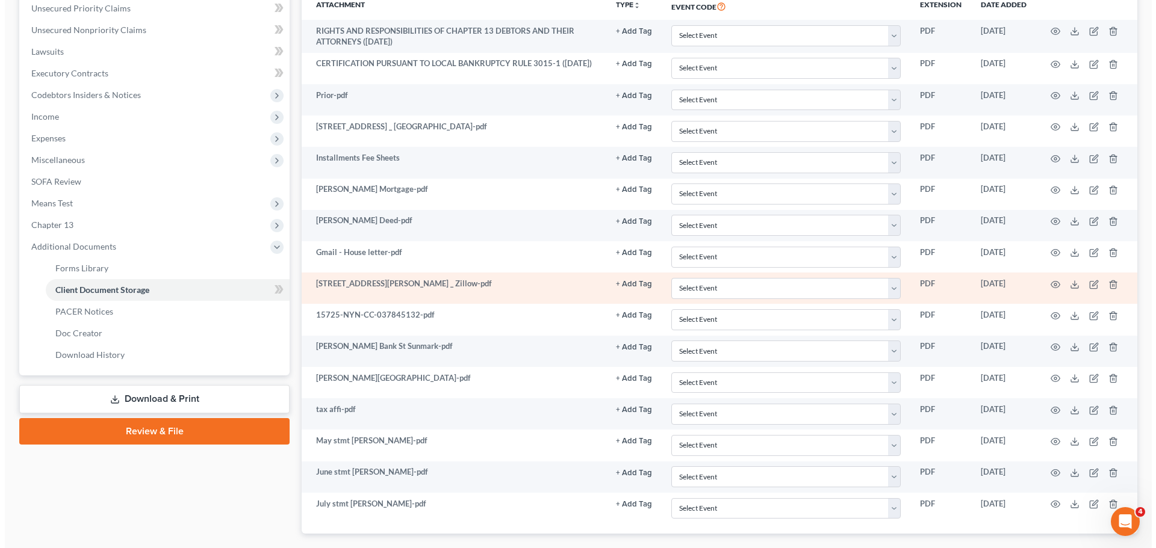
scroll to position [361, 0]
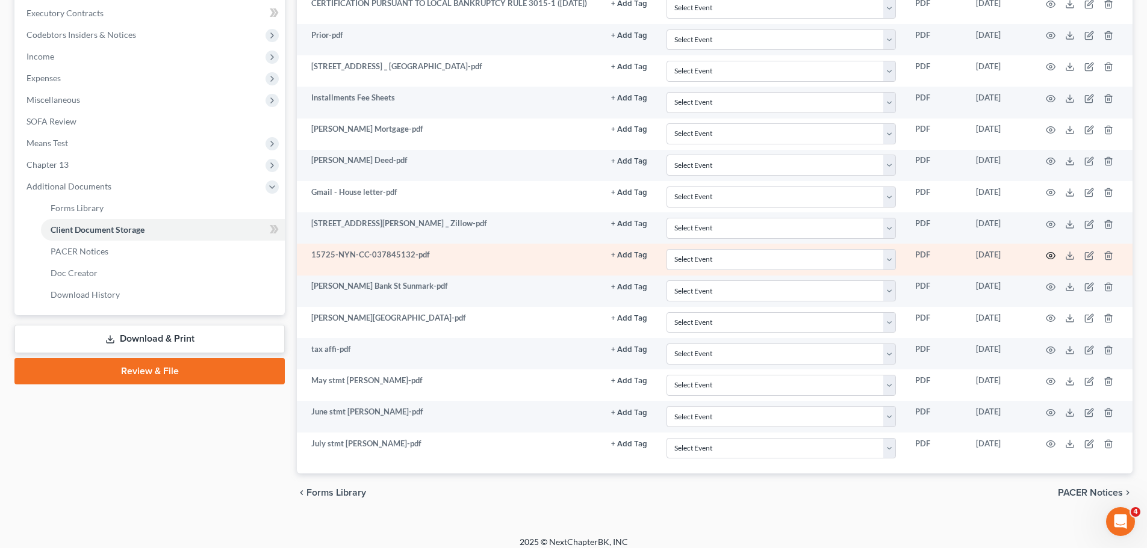
click at [1047, 255] on icon "button" at bounding box center [1050, 256] width 9 height 7
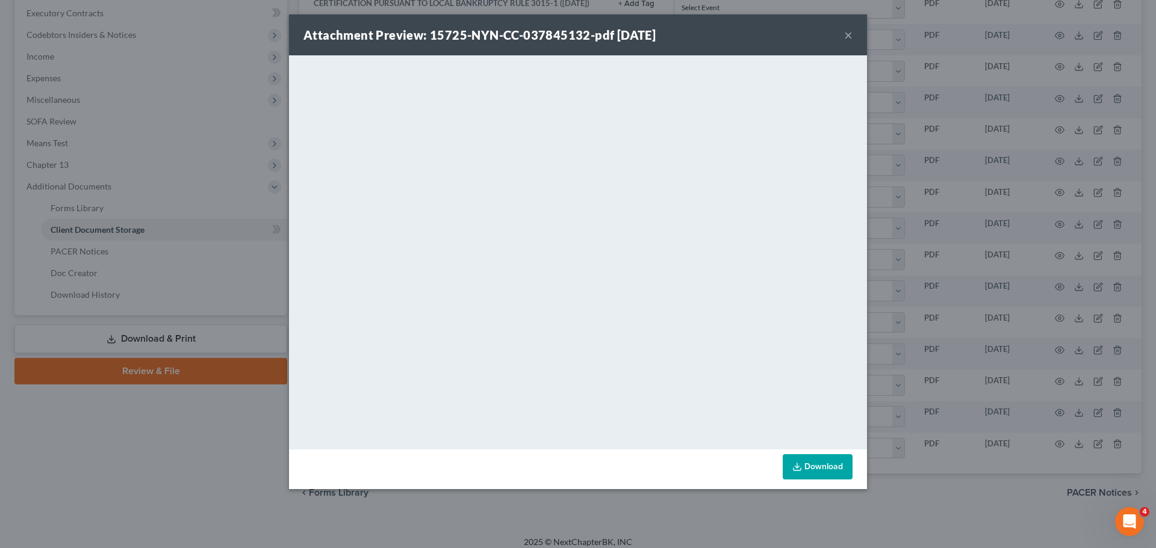
click at [849, 34] on button "×" at bounding box center [848, 35] width 8 height 14
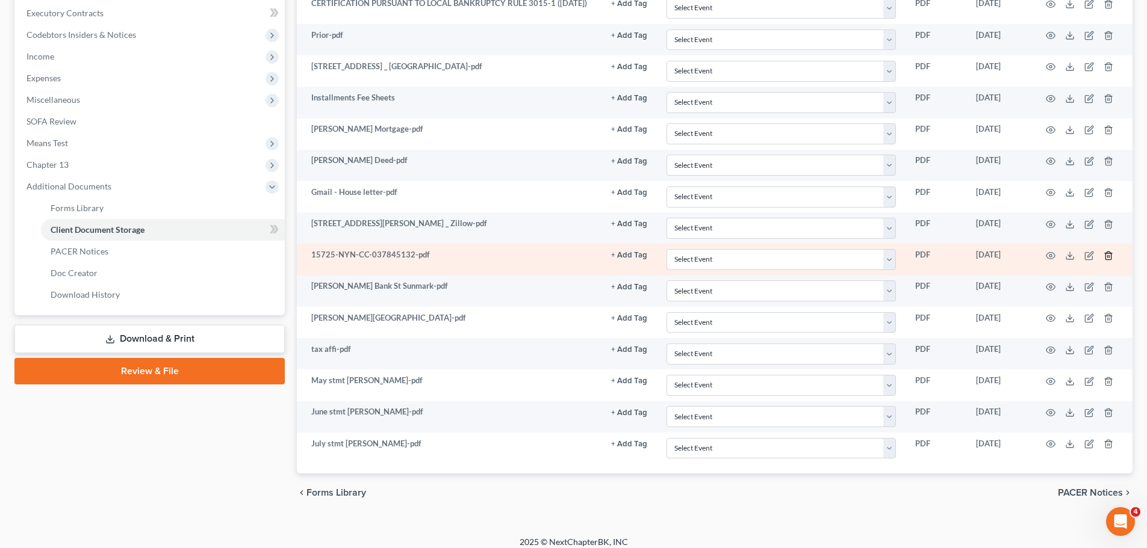
click at [1109, 257] on line "button" at bounding box center [1109, 256] width 0 height 2
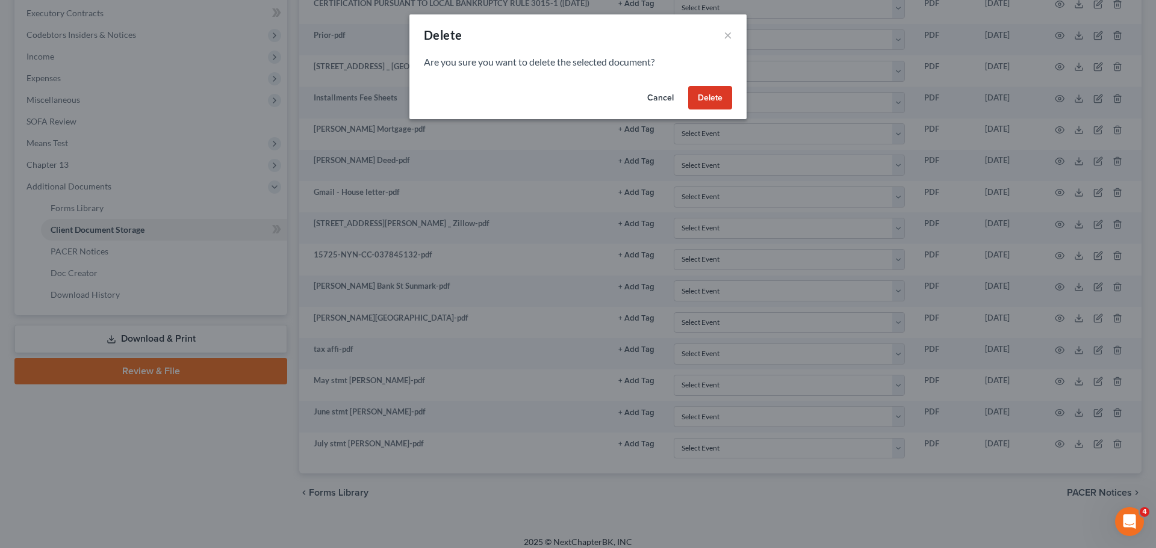
click at [726, 92] on button "Delete" at bounding box center [710, 98] width 44 height 24
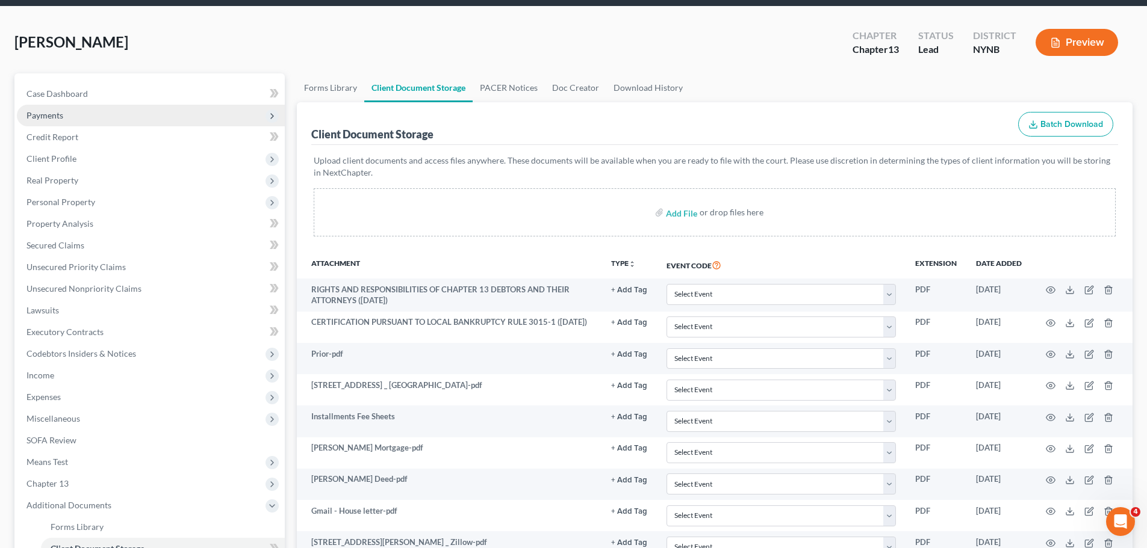
scroll to position [40, 0]
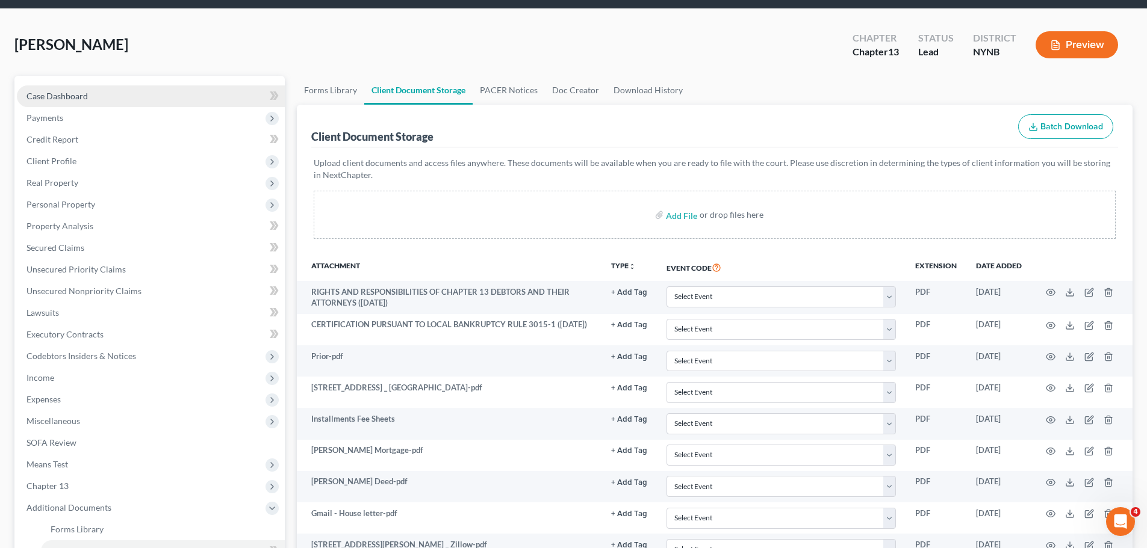
click at [69, 95] on span "Case Dashboard" at bounding box center [56, 96] width 61 height 10
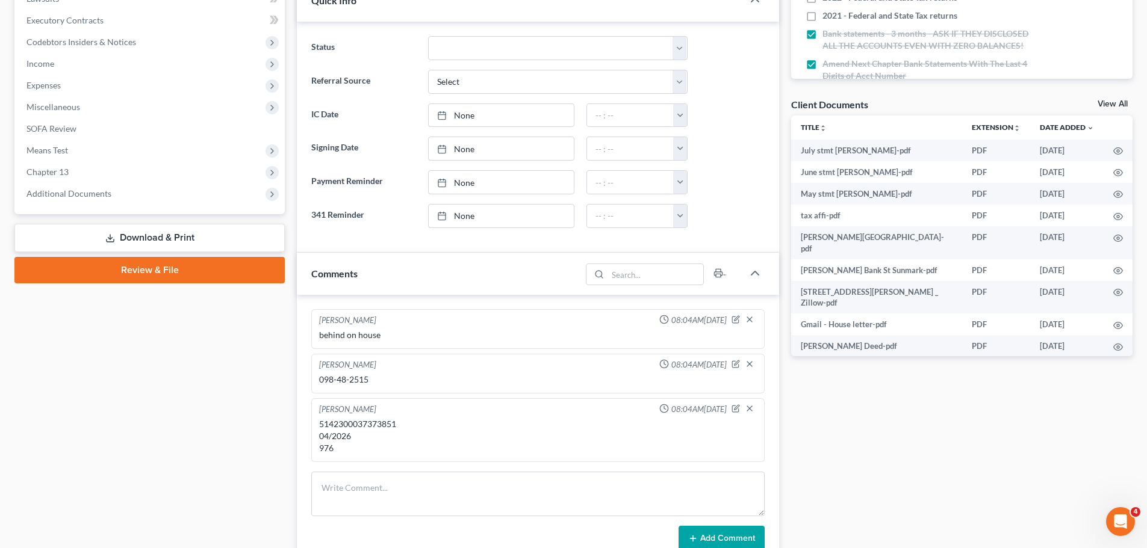
scroll to position [361, 0]
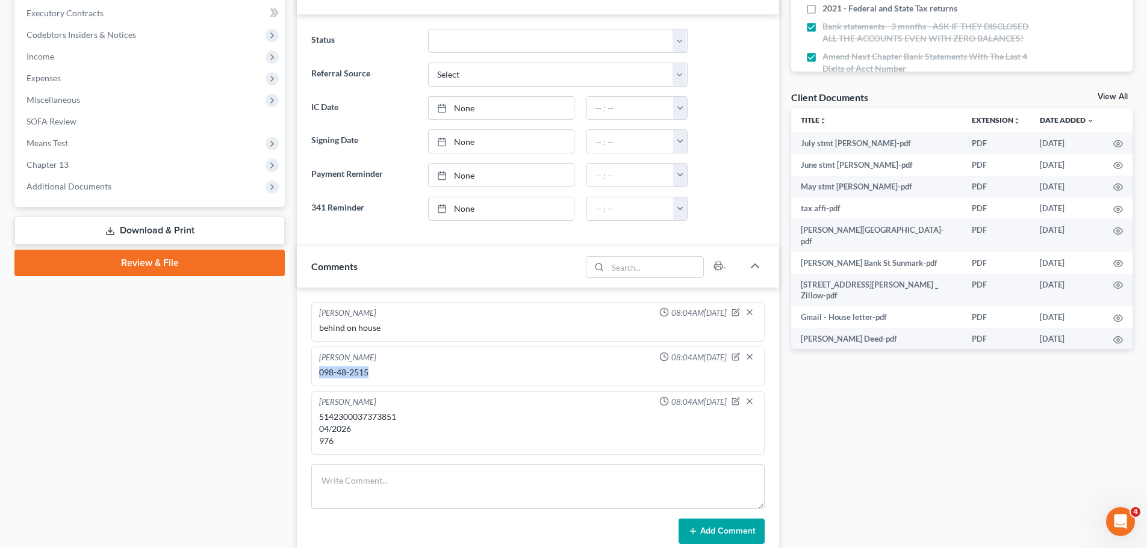
drag, startPoint x: 377, startPoint y: 377, endPoint x: 294, endPoint y: 377, distance: 82.5
click at [297, 378] on div "Christiaan VanNiekerk 08:04AM, 08/18/2025 behind on house Christiaan VanNiekerk…" at bounding box center [538, 423] width 482 height 271
copy div "098-48-2515"
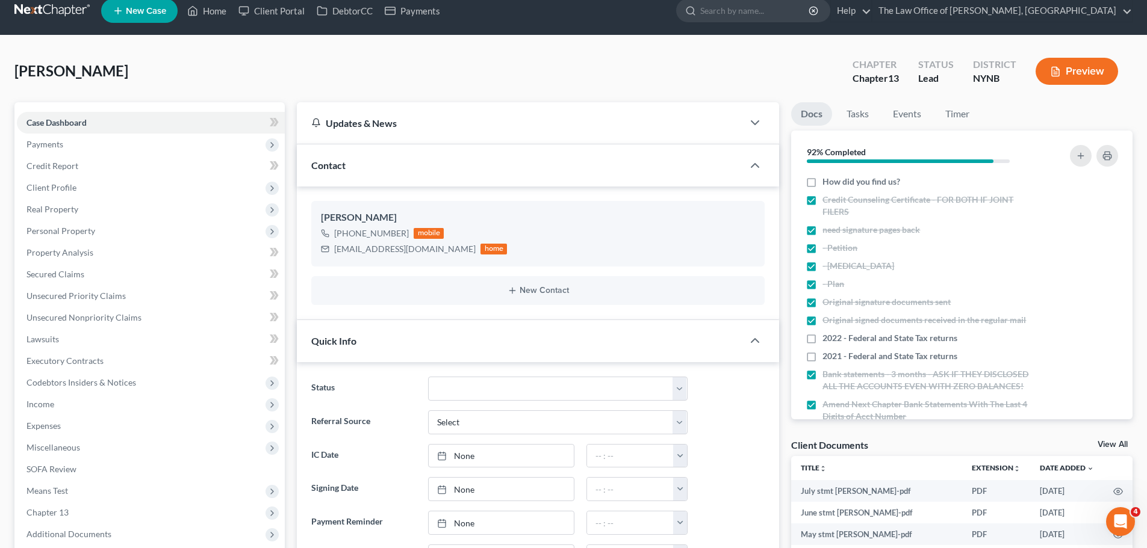
scroll to position [0, 0]
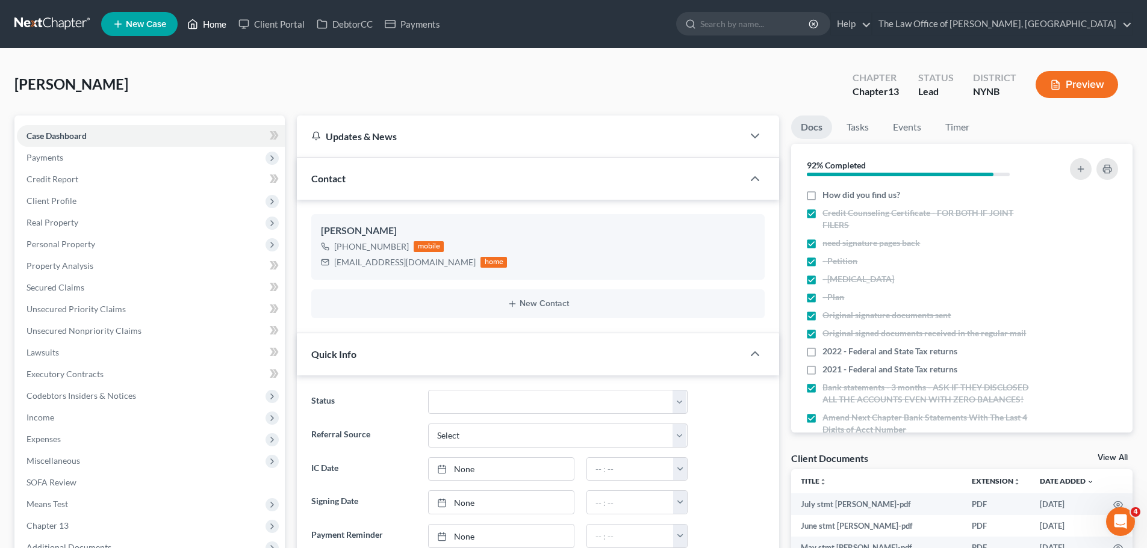
drag, startPoint x: 209, startPoint y: 27, endPoint x: 217, endPoint y: 17, distance: 12.8
click at [208, 26] on link "Home" at bounding box center [206, 24] width 51 height 22
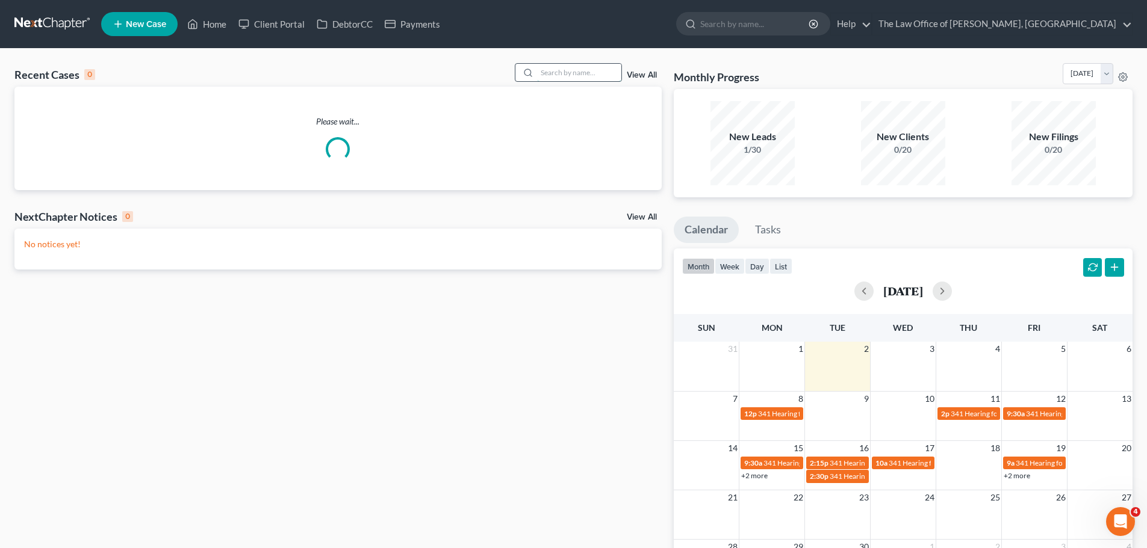
click at [566, 70] on input "search" at bounding box center [579, 72] width 84 height 17
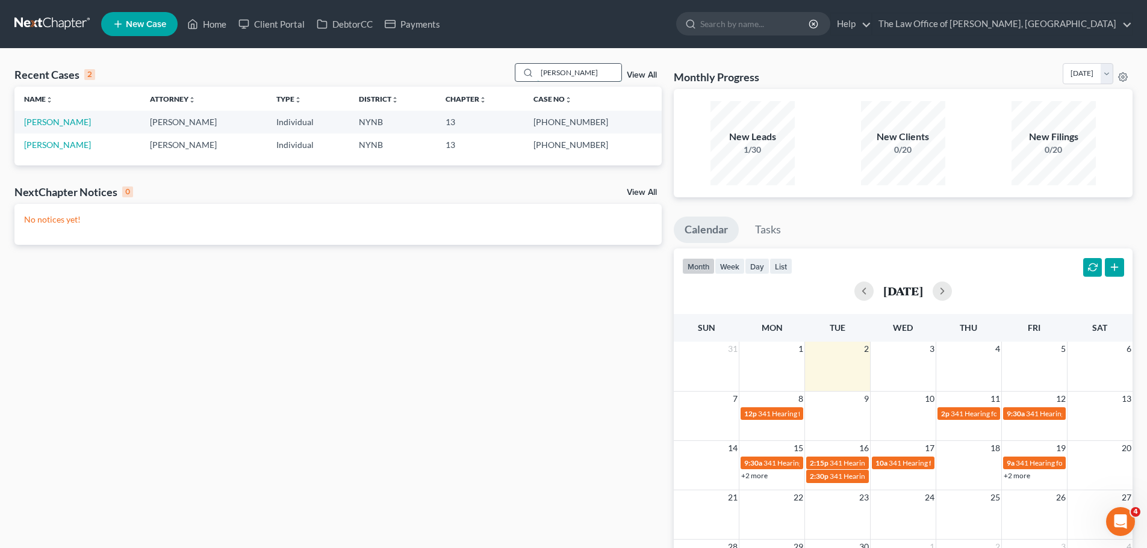
type input "mossey"
click at [52, 123] on link "Mossey, Jeffrey" at bounding box center [57, 122] width 67 height 10
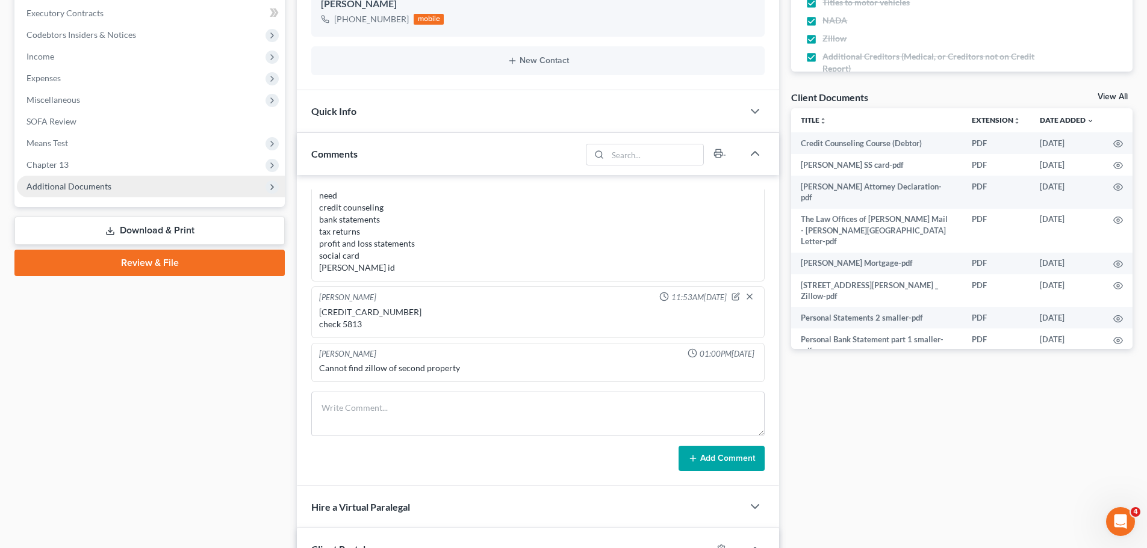
scroll to position [808, 0]
click at [65, 166] on span "Chapter 13" at bounding box center [47, 165] width 42 height 10
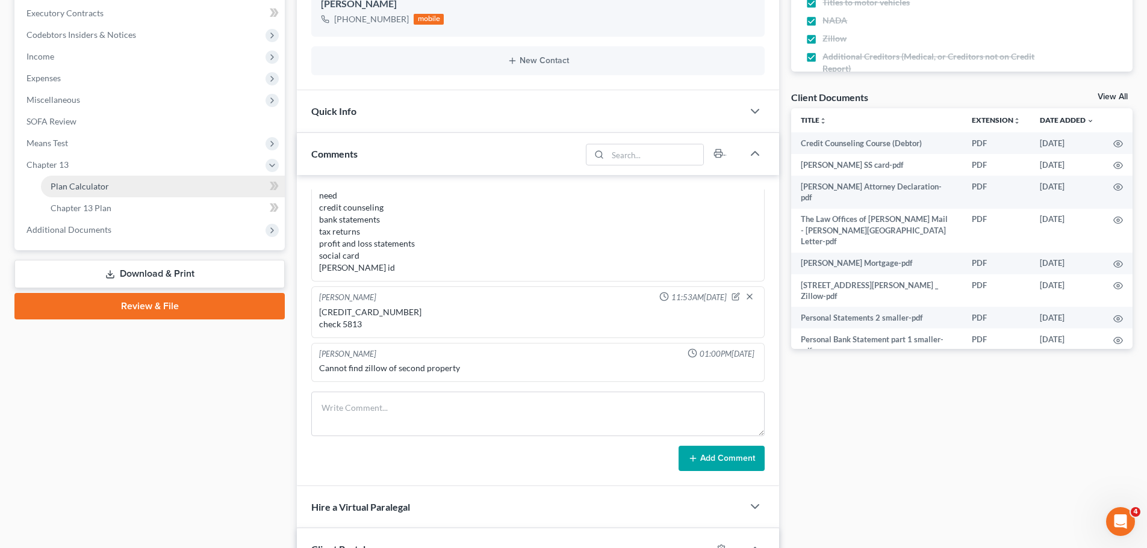
click at [85, 188] on span "Plan Calculator" at bounding box center [80, 186] width 58 height 10
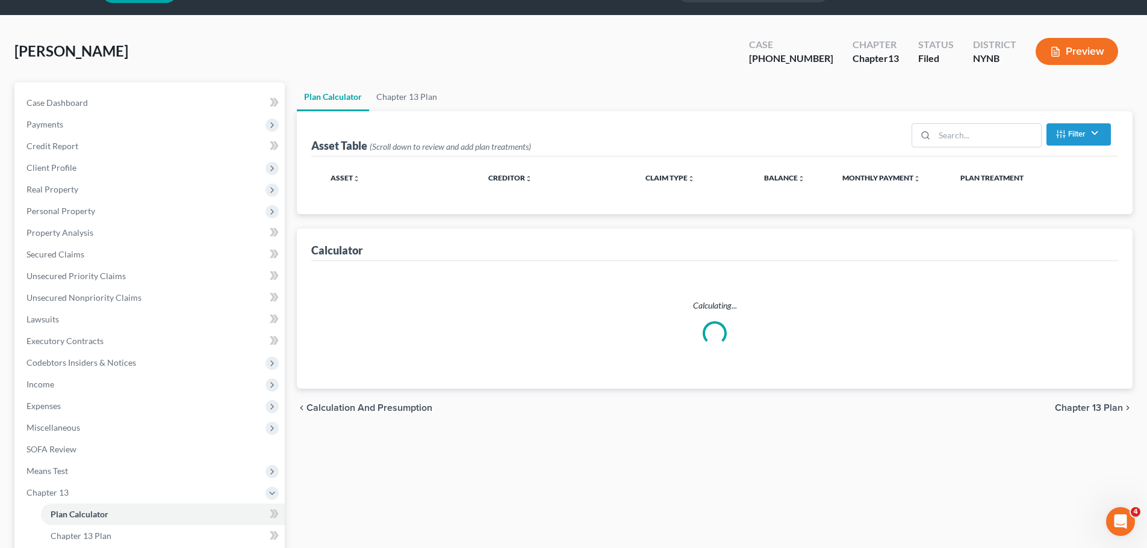
scroll to position [1, 0]
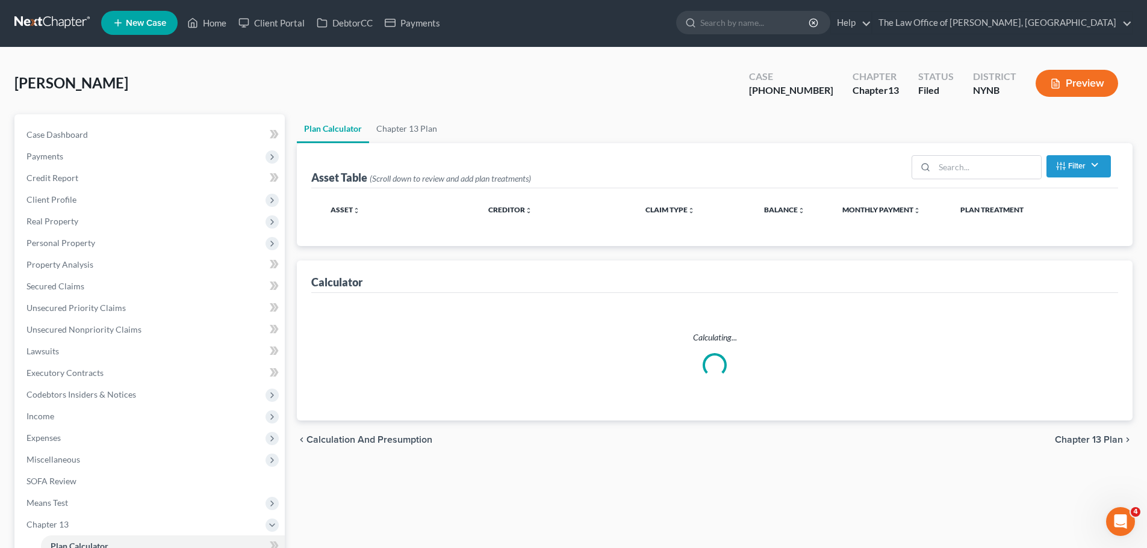
select select "59"
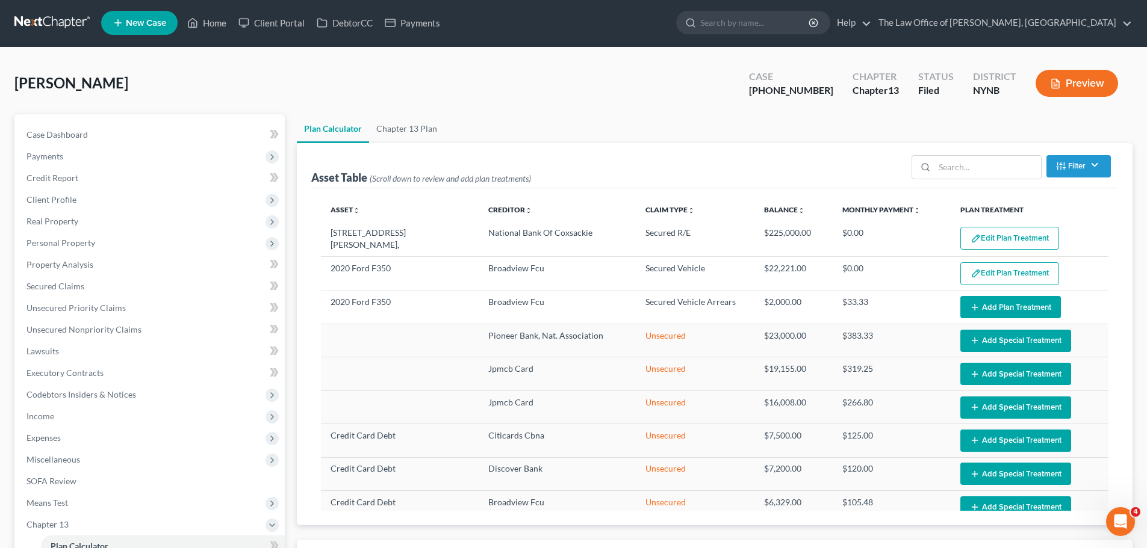
scroll to position [0, 0]
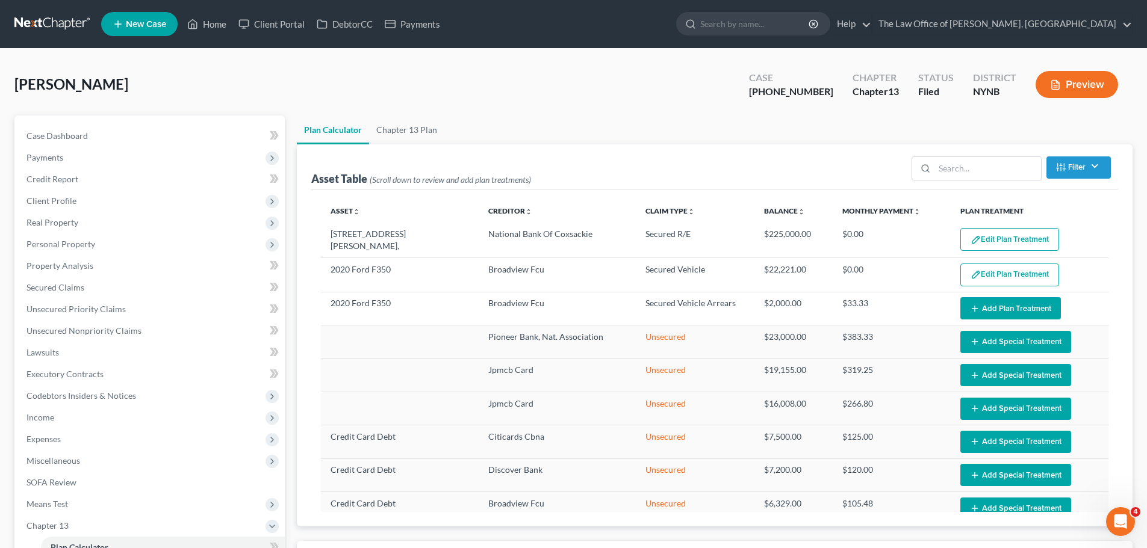
click at [447, 129] on ul "Plan Calculator Chapter 13 Plan" at bounding box center [714, 130] width 835 height 29
click at [423, 129] on link "Chapter 13 Plan" at bounding box center [406, 130] width 75 height 29
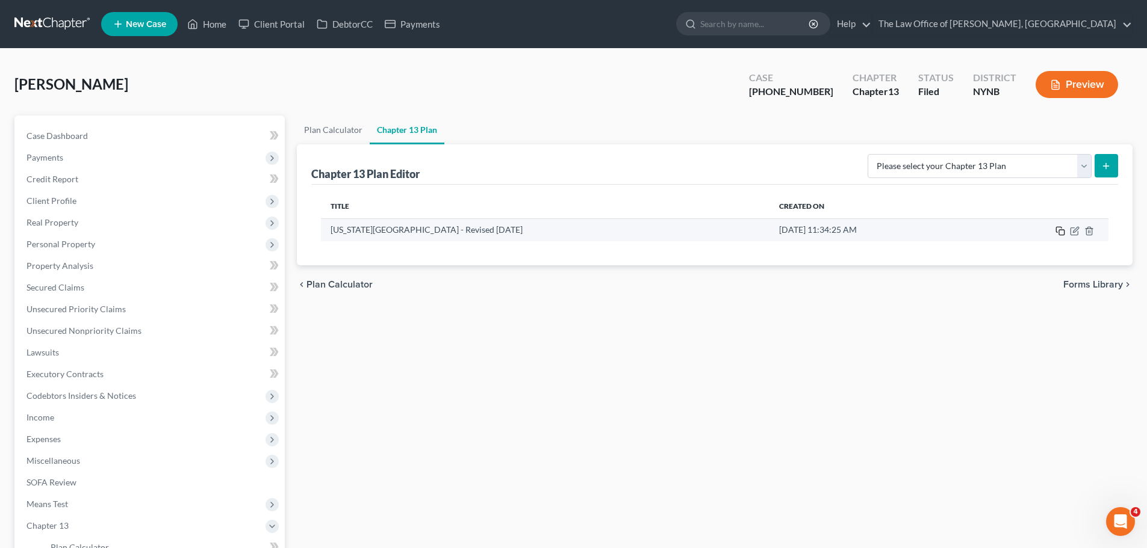
click at [1061, 232] on icon "button" at bounding box center [1060, 231] width 10 height 10
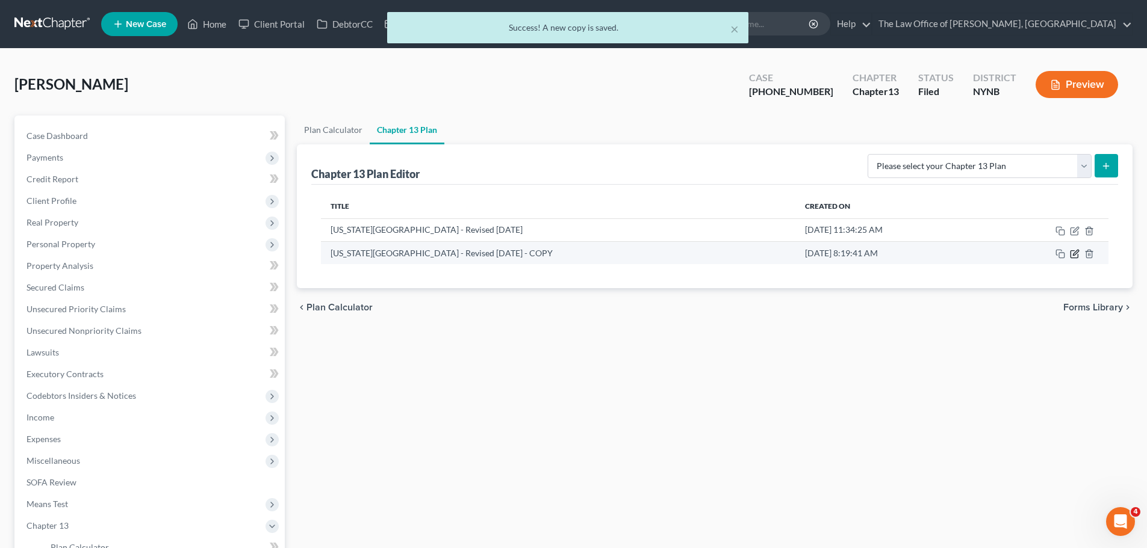
click at [1076, 258] on icon "button" at bounding box center [1075, 254] width 10 height 10
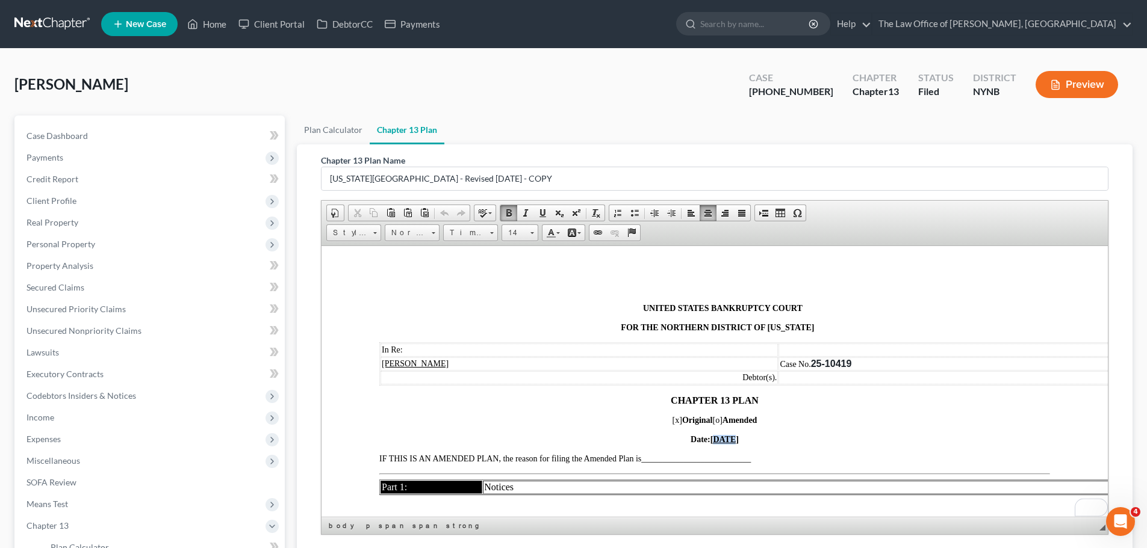
drag, startPoint x: 720, startPoint y: 440, endPoint x: 707, endPoint y: 439, distance: 13.9
click at [710, 439] on u "04/14/2025" at bounding box center [724, 439] width 28 height 9
click at [672, 422] on span "[x]" at bounding box center [677, 419] width 10 height 9
click at [716, 421] on span "[o]" at bounding box center [718, 419] width 10 height 9
click at [666, 460] on span "__________________________" at bounding box center [696, 458] width 110 height 9
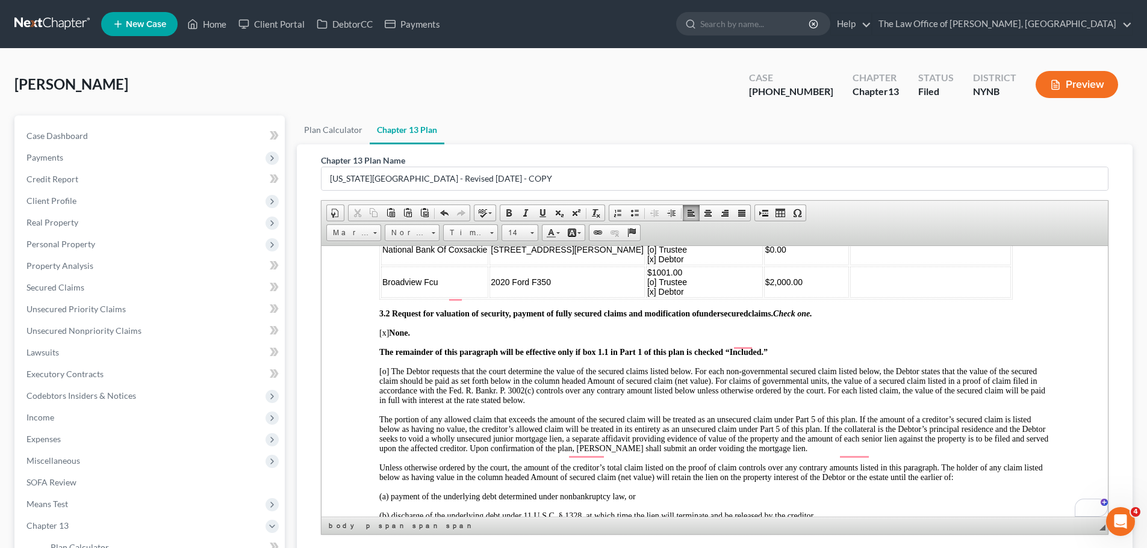
scroll to position [1596, 0]
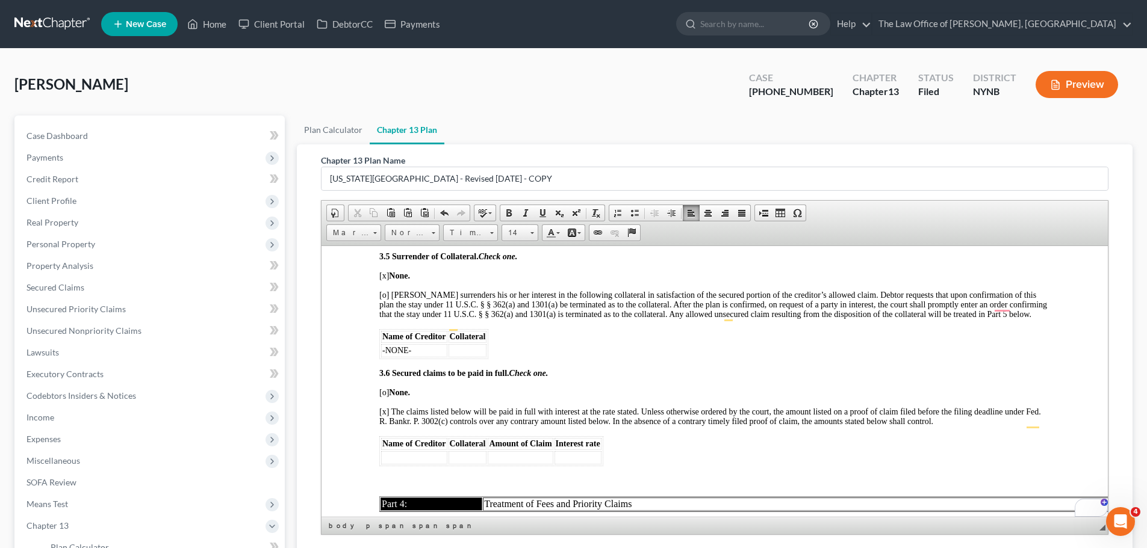
drag, startPoint x: 385, startPoint y: 406, endPoint x: 394, endPoint y: 406, distance: 9.0
click at [385, 397] on span "[o] None." at bounding box center [394, 392] width 31 height 9
click at [386, 420] on span "[x] The claims listed below will be paid in full with interest at the rate stat…" at bounding box center [710, 416] width 662 height 19
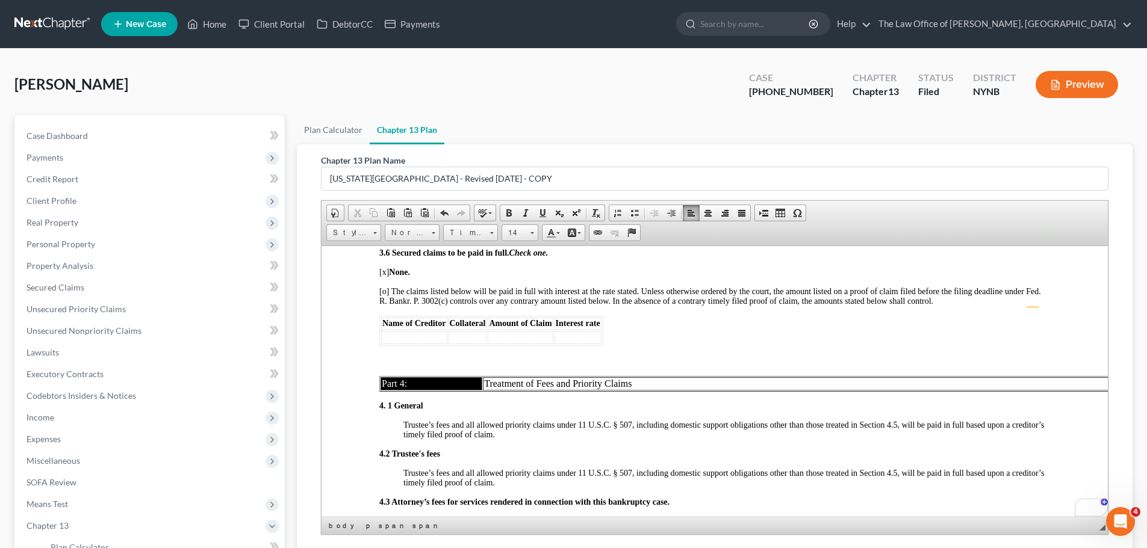
click at [404, 344] on td "To enrich screen reader interactions, please activate Accessibility in Grammarl…" at bounding box center [414, 336] width 66 height 13
click at [564, 344] on td "To enrich screen reader interactions, please activate Accessibility in Grammarl…" at bounding box center [578, 336] width 65 height 13
click at [528, 344] on td "To enrich screen reader interactions, please activate Accessibility in Grammarl…" at bounding box center [525, 336] width 39 height 13
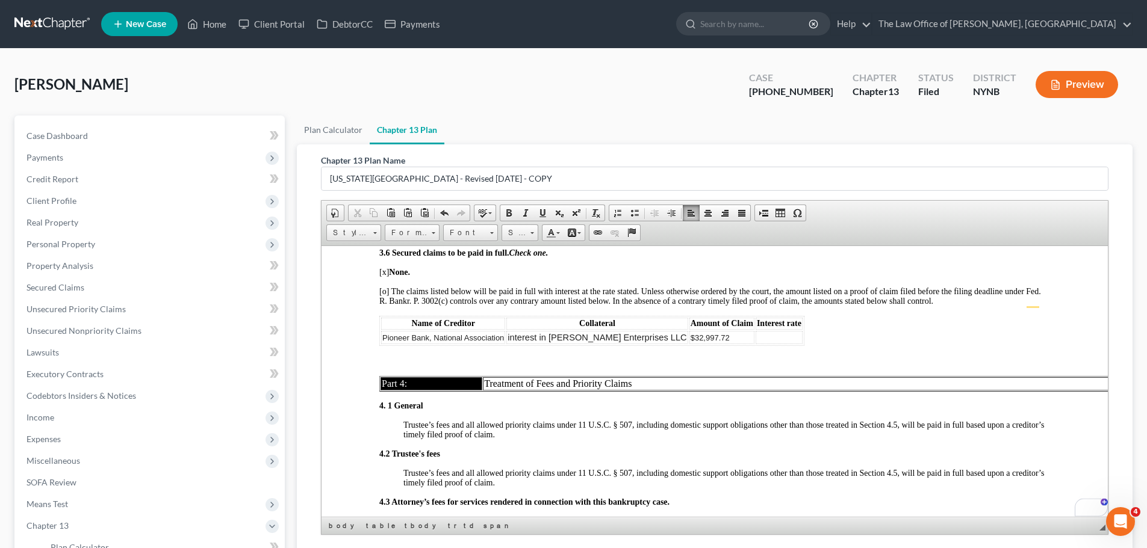
click at [507, 342] on span "interest in Mossey Enterprises LLC" at bounding box center [596, 337] width 179 height 10
click at [756, 344] on td "To enrich screen reader interactions, please activate Accessibility in Grammarl…" at bounding box center [779, 336] width 47 height 13
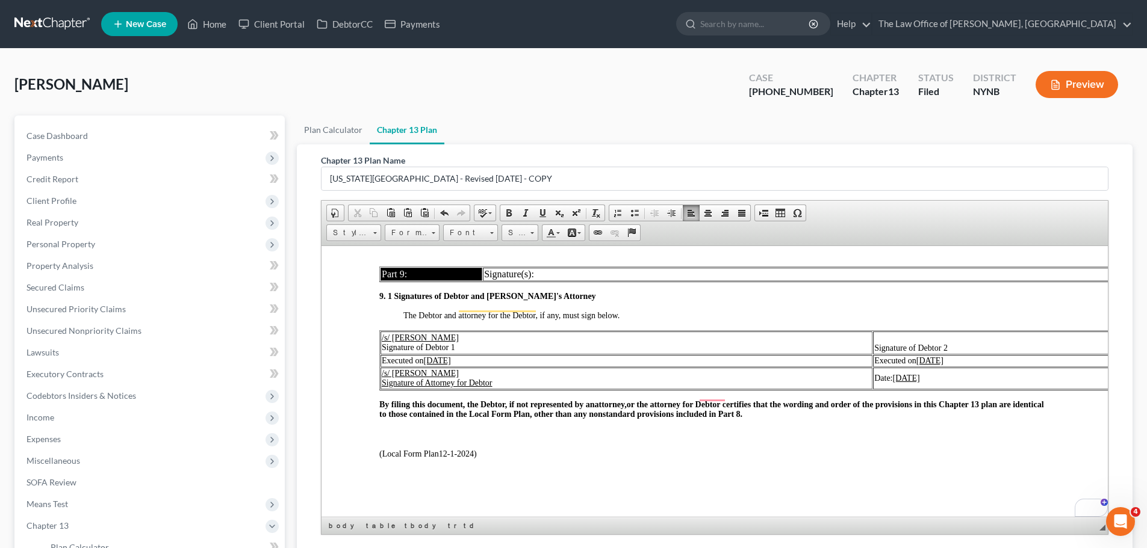
scroll to position [3556, 0]
drag, startPoint x: 446, startPoint y: 351, endPoint x: 428, endPoint y: 353, distance: 18.2
click at [428, 356] on u "04/14/2025" at bounding box center [437, 360] width 27 height 9
drag, startPoint x: 944, startPoint y: 350, endPoint x: 900, endPoint y: 352, distance: 44.6
click at [894, 355] on td "Executed on 04/14/2025" at bounding box center [1038, 361] width 330 height 12
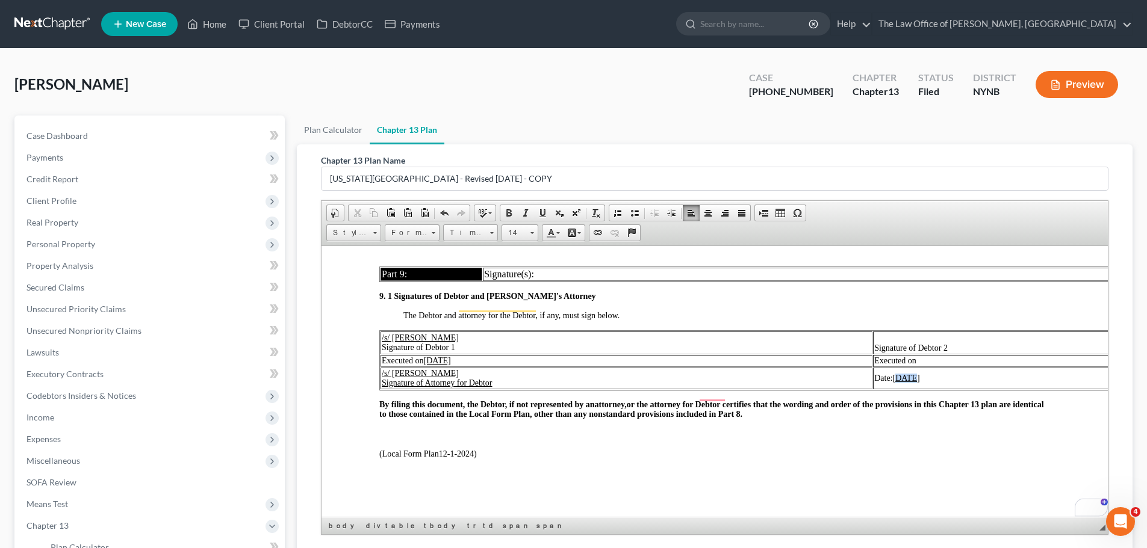
drag, startPoint x: 911, startPoint y: 368, endPoint x: 898, endPoint y: 368, distance: 13.2
click at [898, 373] on u "04/14/2025" at bounding box center [906, 377] width 27 height 9
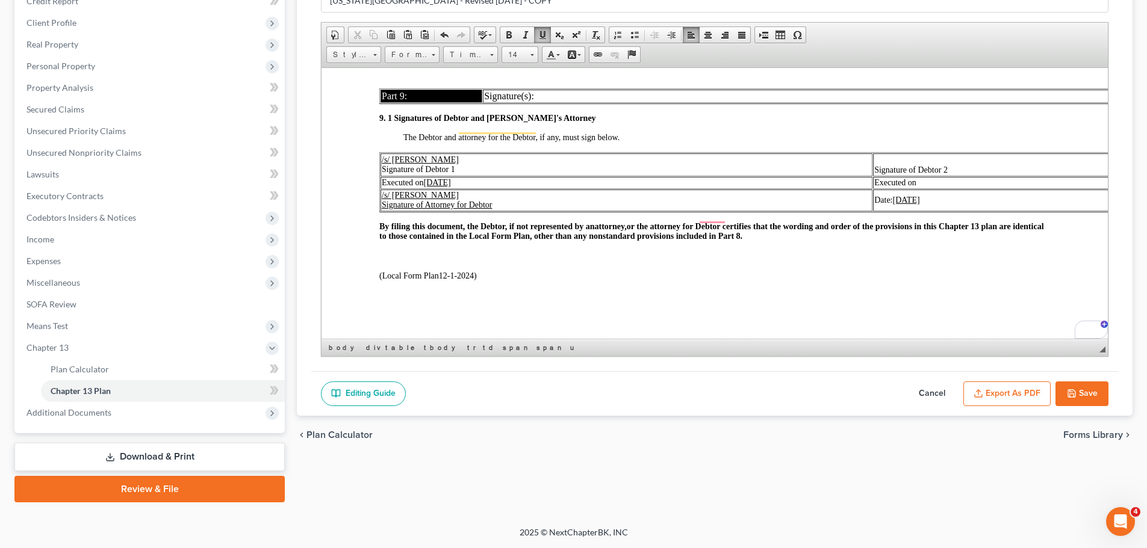
click at [1005, 389] on button "Export as PDF" at bounding box center [1006, 394] width 87 height 25
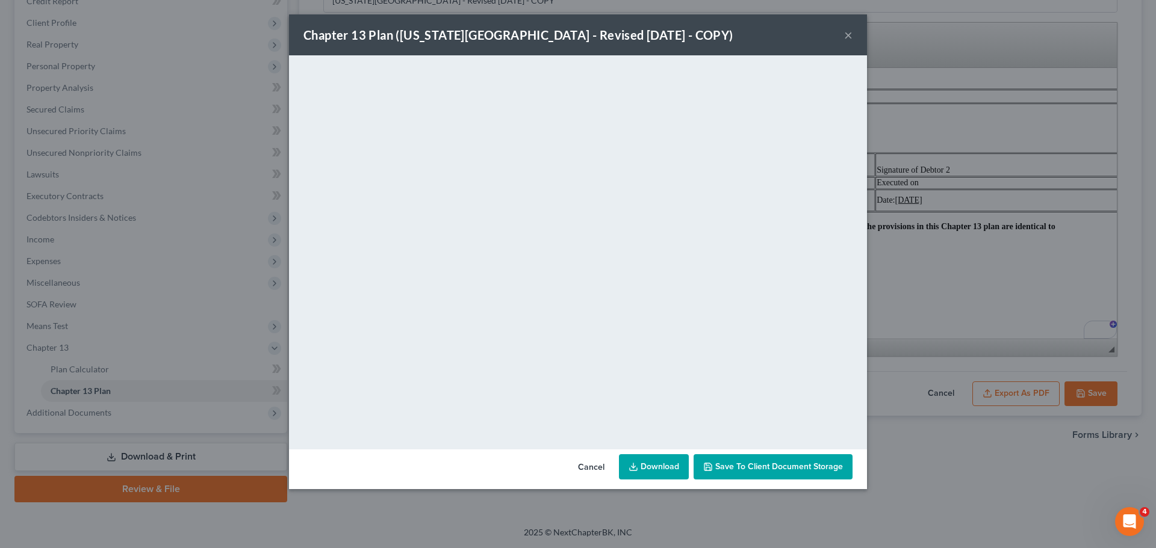
click at [884, 380] on div "Chapter 13 Plan (New York Northern District - Revised 12/1/2024 - COPY) × <obje…" at bounding box center [578, 274] width 1156 height 548
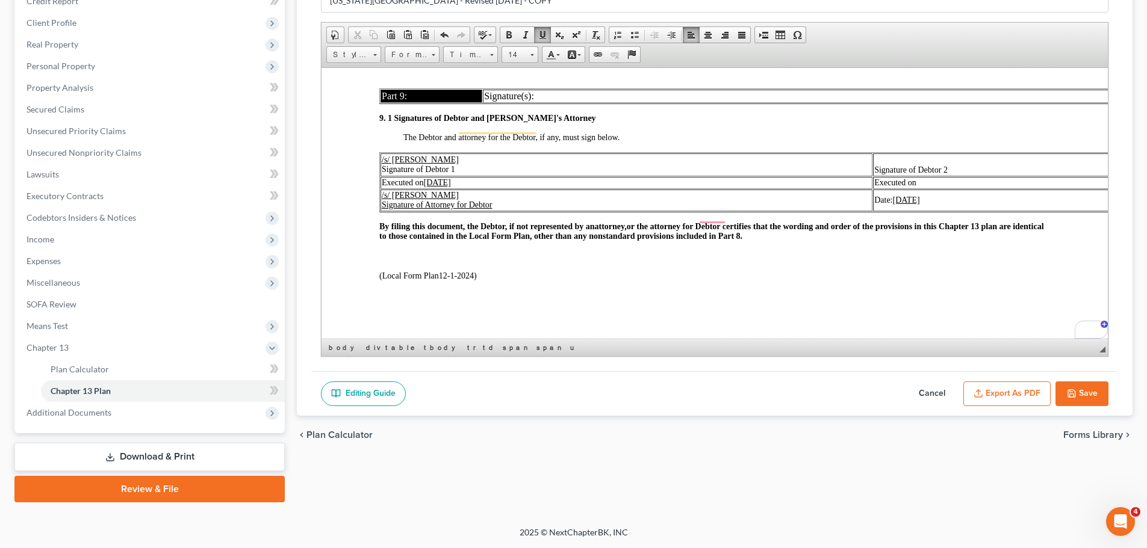
click at [1089, 391] on button "Save" at bounding box center [1081, 394] width 53 height 25
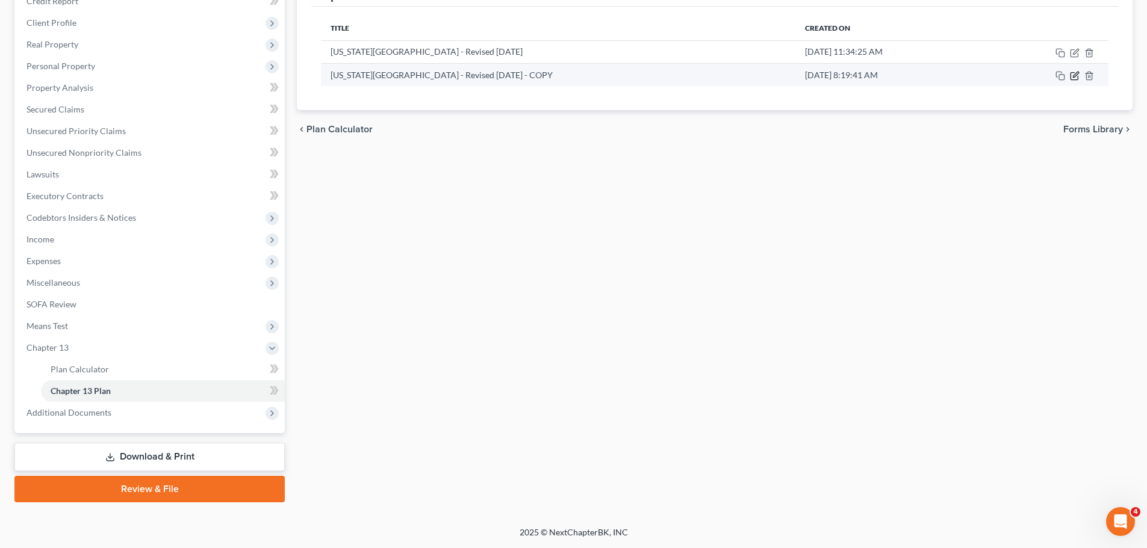
click at [1072, 75] on icon "button" at bounding box center [1075, 76] width 10 height 10
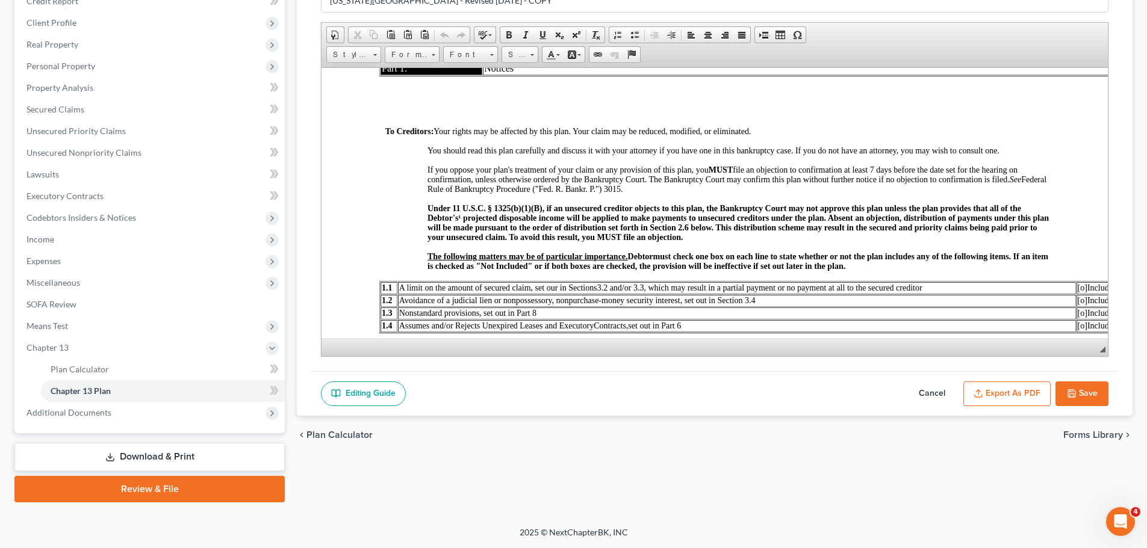
scroll to position [0, 0]
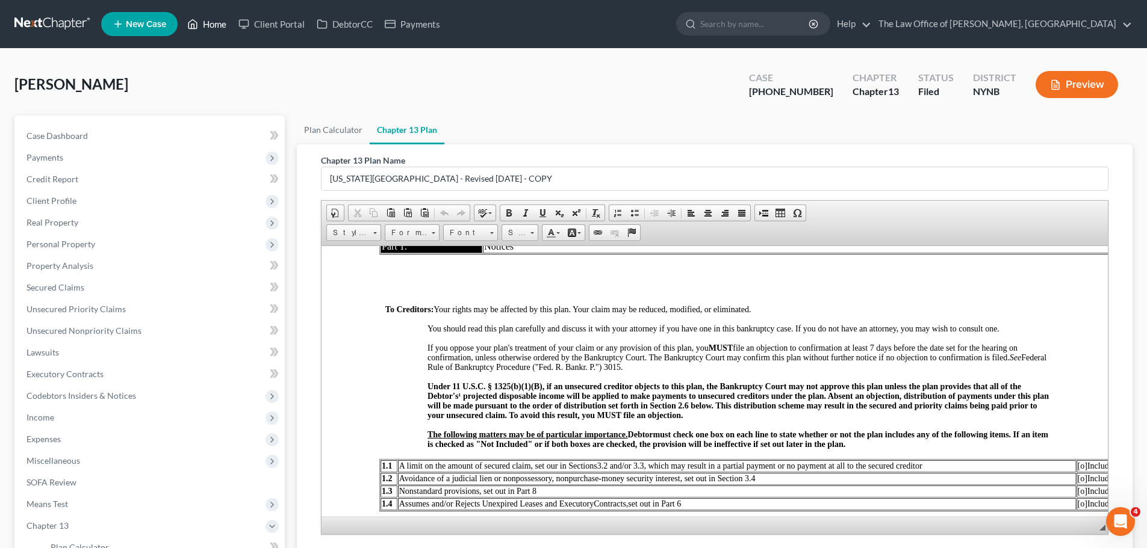
click at [223, 28] on link "Home" at bounding box center [206, 24] width 51 height 22
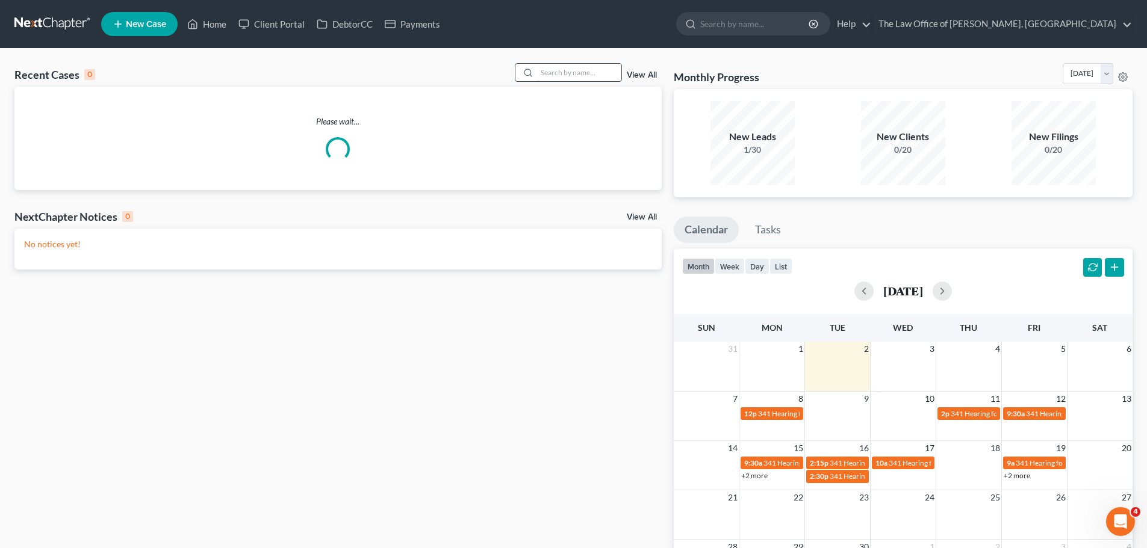
click at [567, 71] on input "search" at bounding box center [579, 72] width 84 height 17
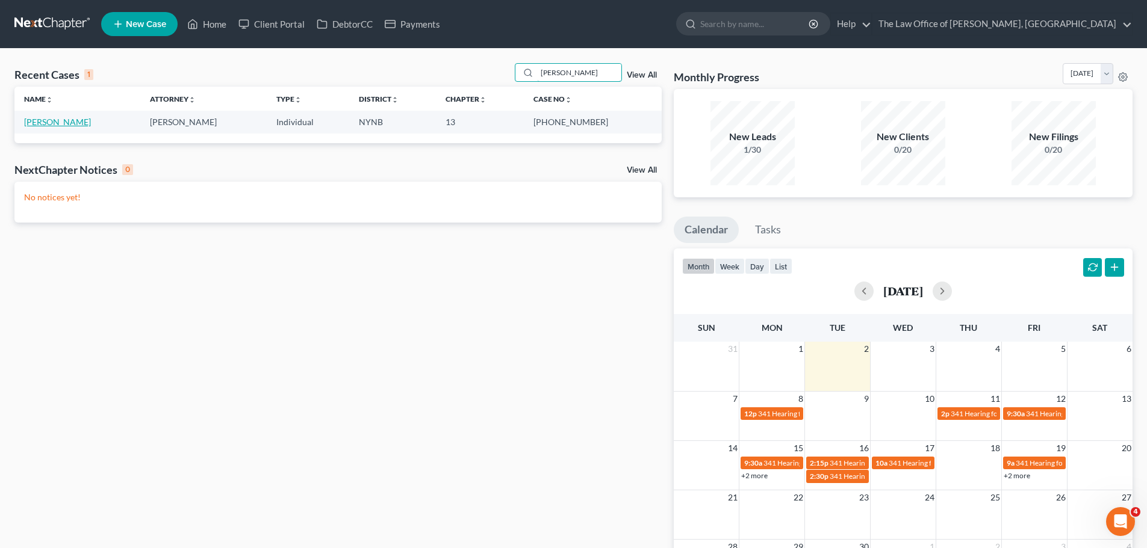
type input "deno"
click at [61, 122] on link "Deno, Keith" at bounding box center [57, 122] width 67 height 10
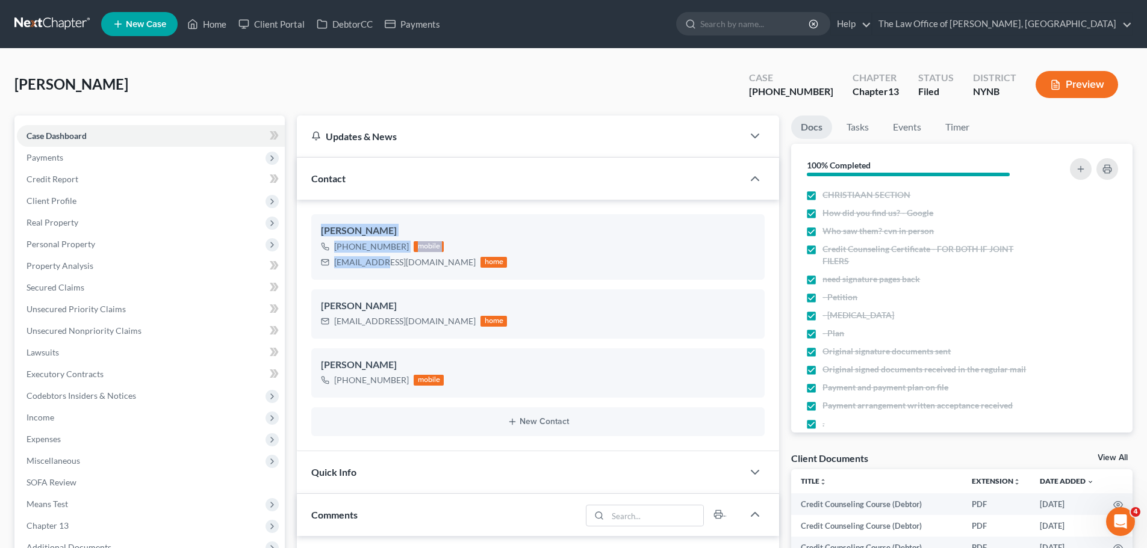
drag, startPoint x: 382, startPoint y: 261, endPoint x: 8, endPoint y: 284, distance: 374.5
click at [320, 232] on div "Keith Deno +1 (518) 441-7022 mobile kdeno@pm.me home" at bounding box center [537, 246] width 453 height 65
copy div "Keith Deno +1 (518) 441-7022 mobile kdeno@pm.me"
click at [212, 25] on link "Home" at bounding box center [206, 24] width 51 height 22
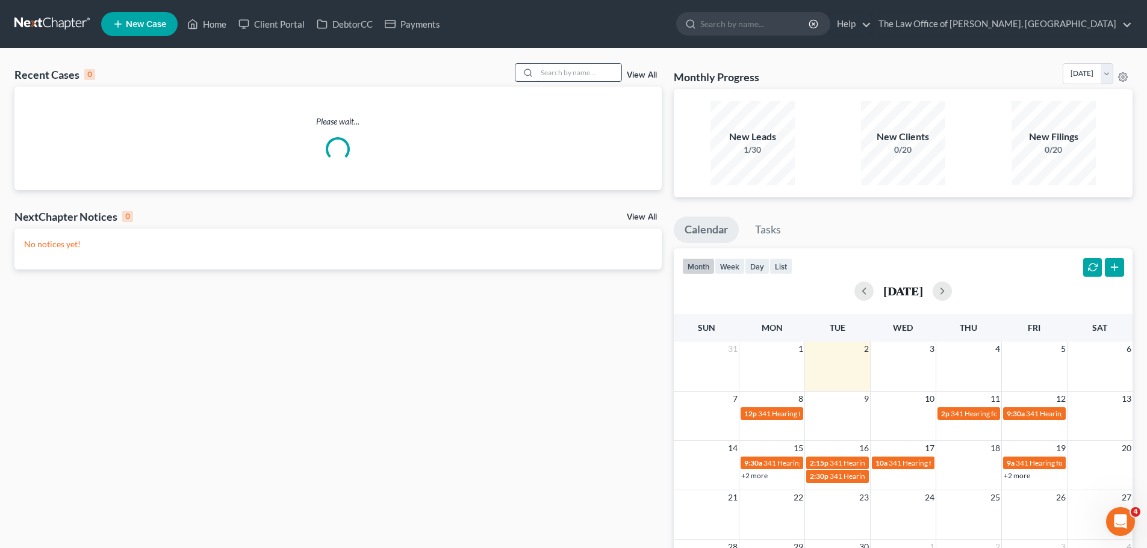
click at [592, 74] on input "search" at bounding box center [579, 72] width 84 height 17
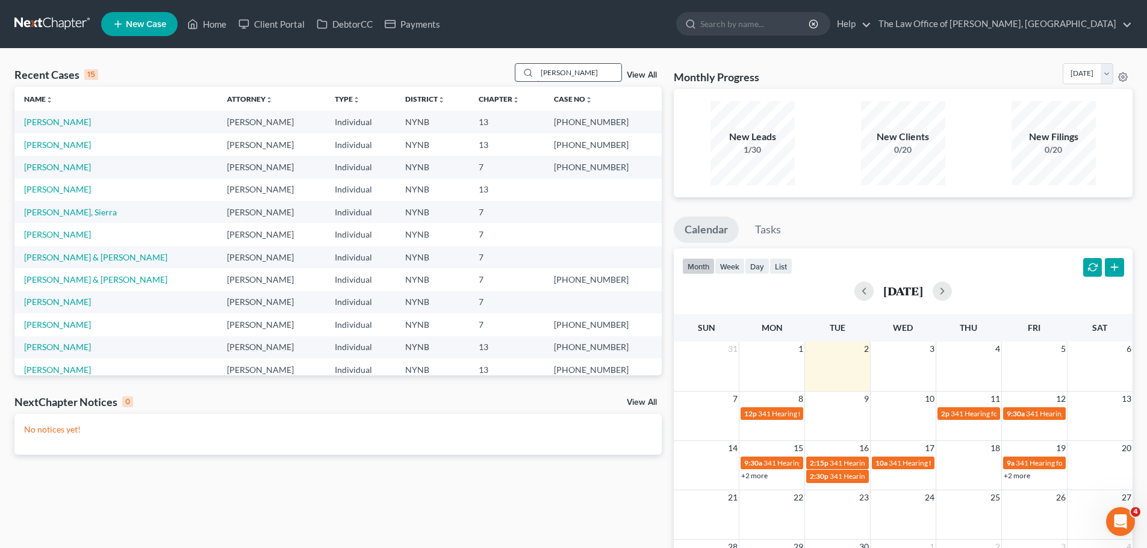
type input "gargano"
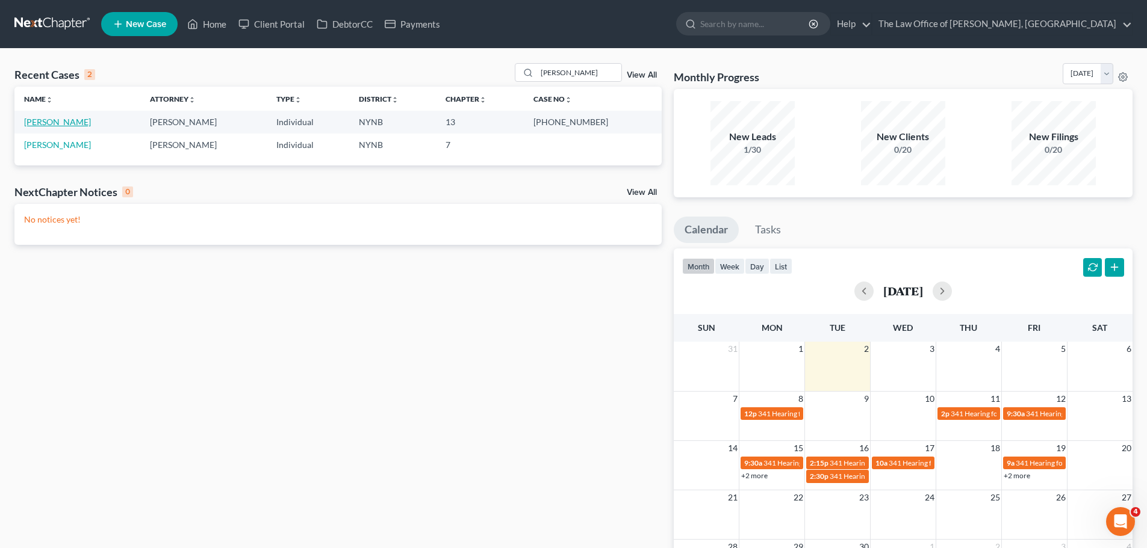
click at [59, 119] on link "Gargano, Terri" at bounding box center [57, 122] width 67 height 10
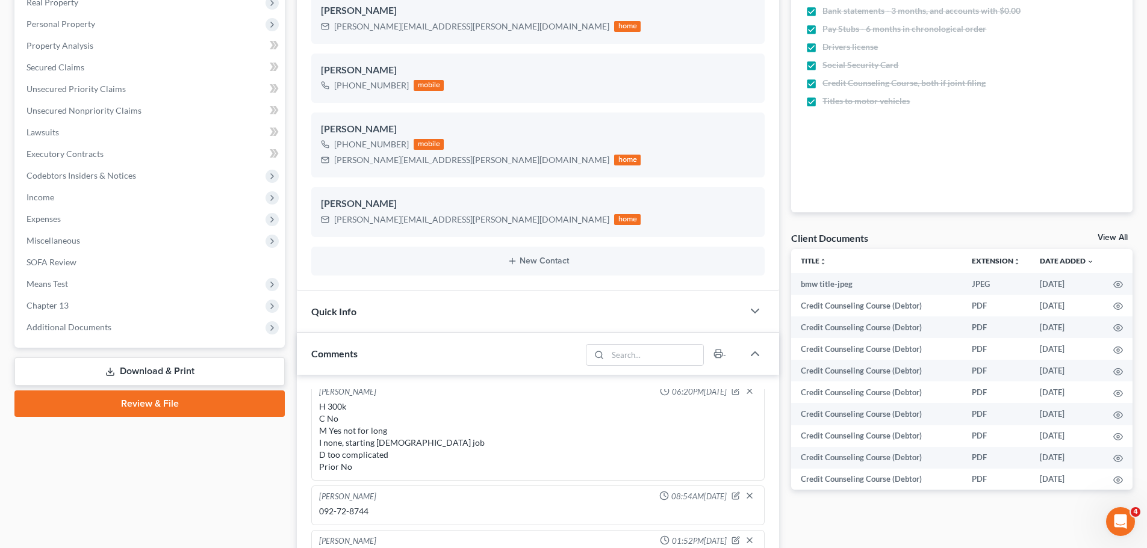
scroll to position [241, 0]
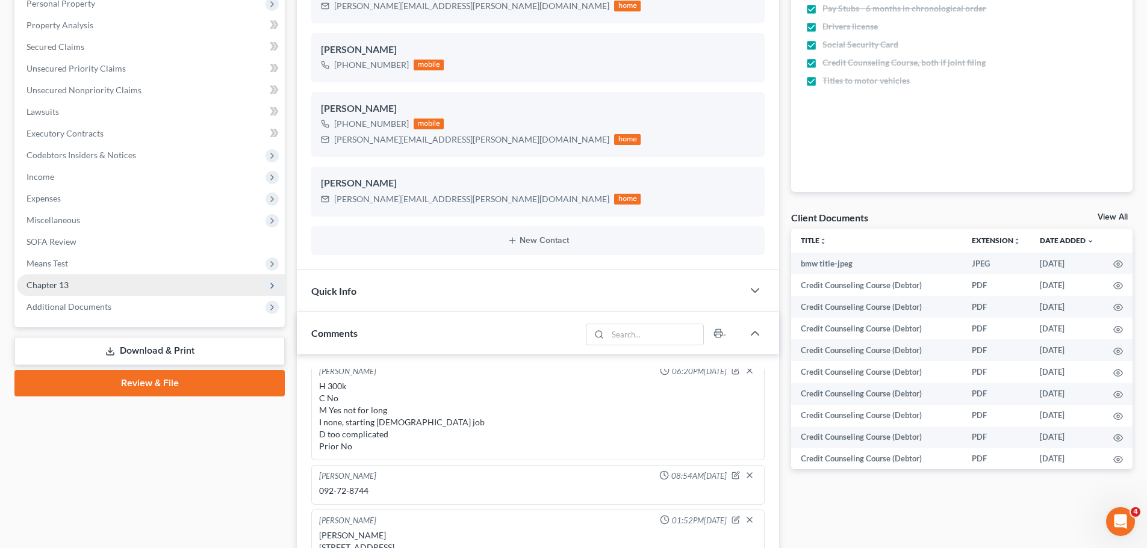
click at [85, 290] on span "Chapter 13" at bounding box center [151, 285] width 268 height 22
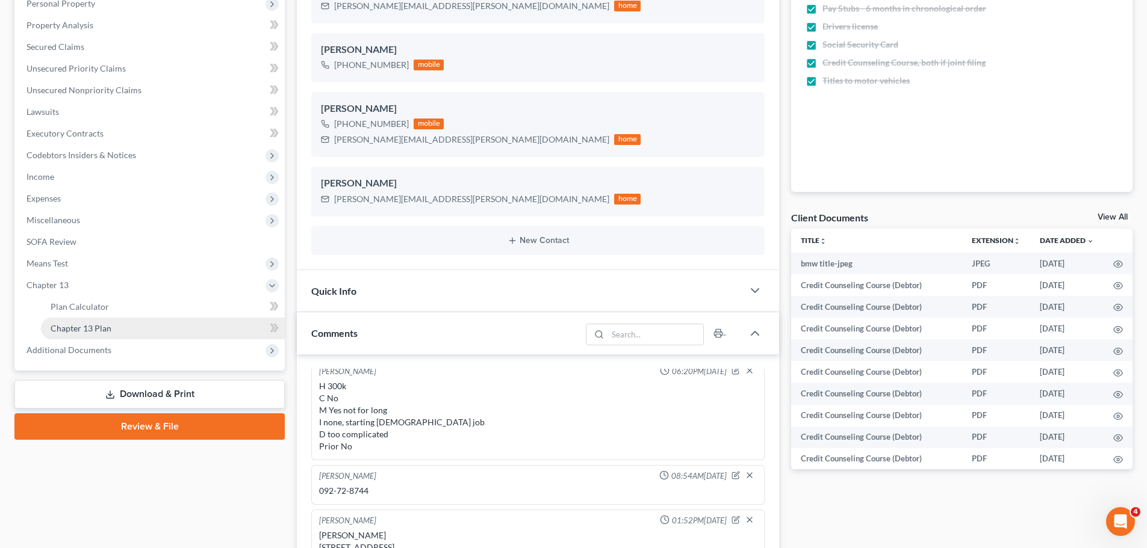
click at [89, 326] on span "Chapter 13 Plan" at bounding box center [81, 328] width 61 height 10
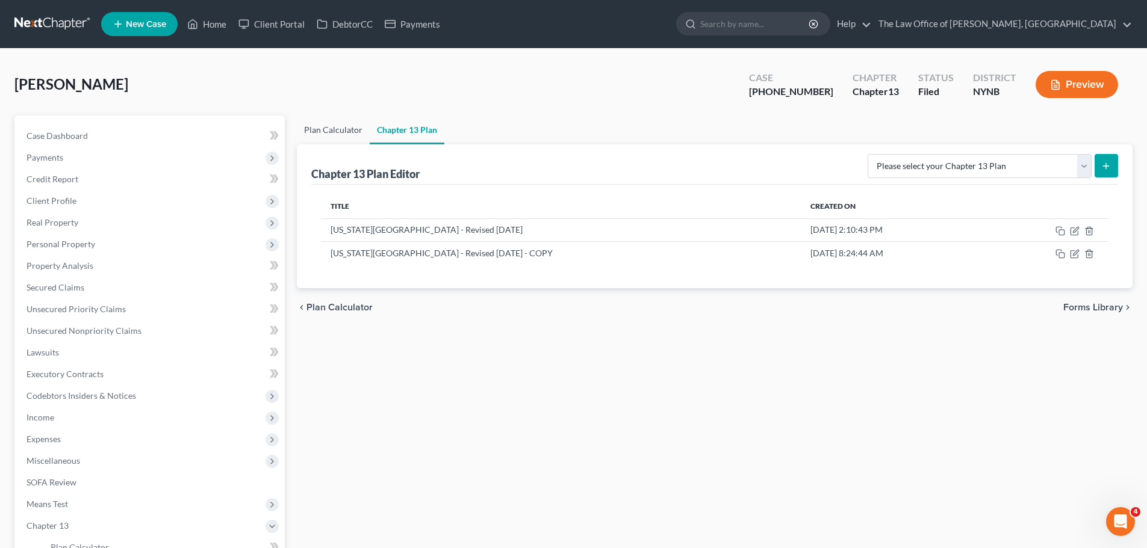
click at [352, 127] on link "Plan Calculator" at bounding box center [333, 130] width 73 height 29
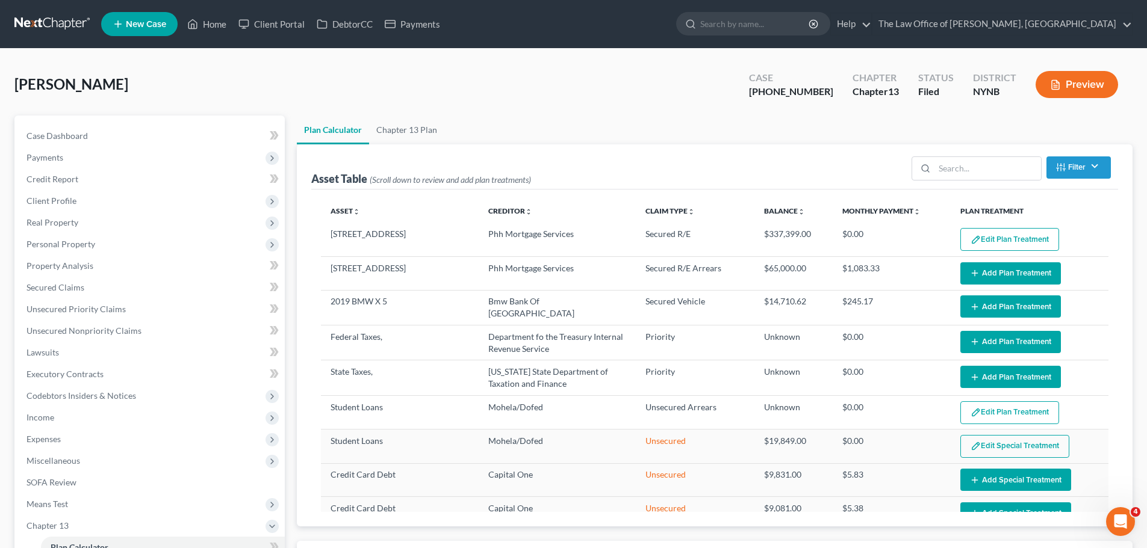
select select "59"
click at [72, 138] on span "Case Dashboard" at bounding box center [56, 136] width 61 height 10
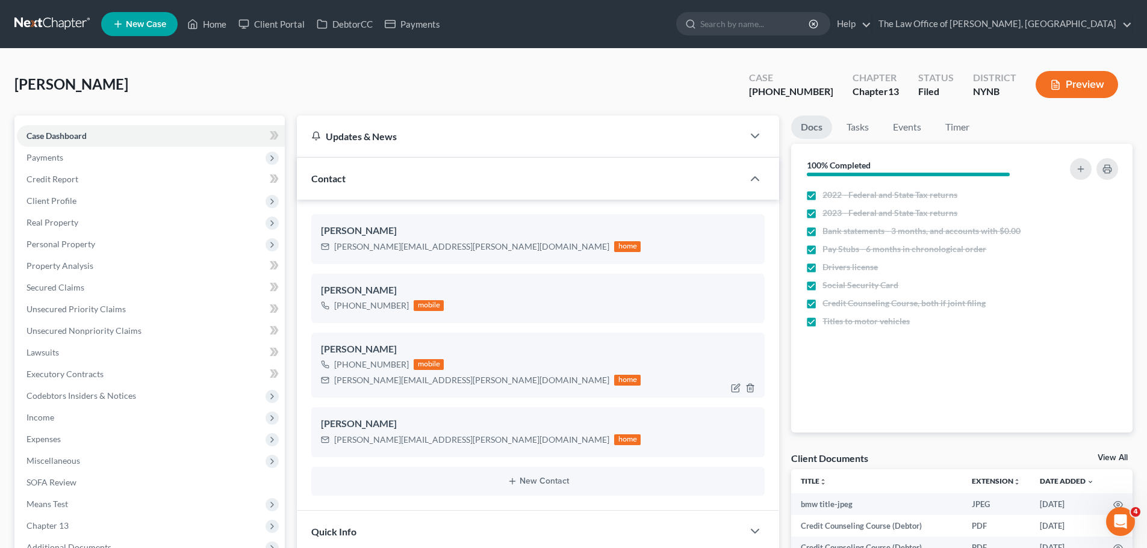
scroll to position [8, 0]
click at [375, 386] on div "terri.gargano@icloud.com" at bounding box center [471, 380] width 275 height 12
drag, startPoint x: 375, startPoint y: 386, endPoint x: 0, endPoint y: 380, distance: 375.0
click at [375, 386] on div "terri.gargano@icloud.com" at bounding box center [471, 380] width 275 height 12
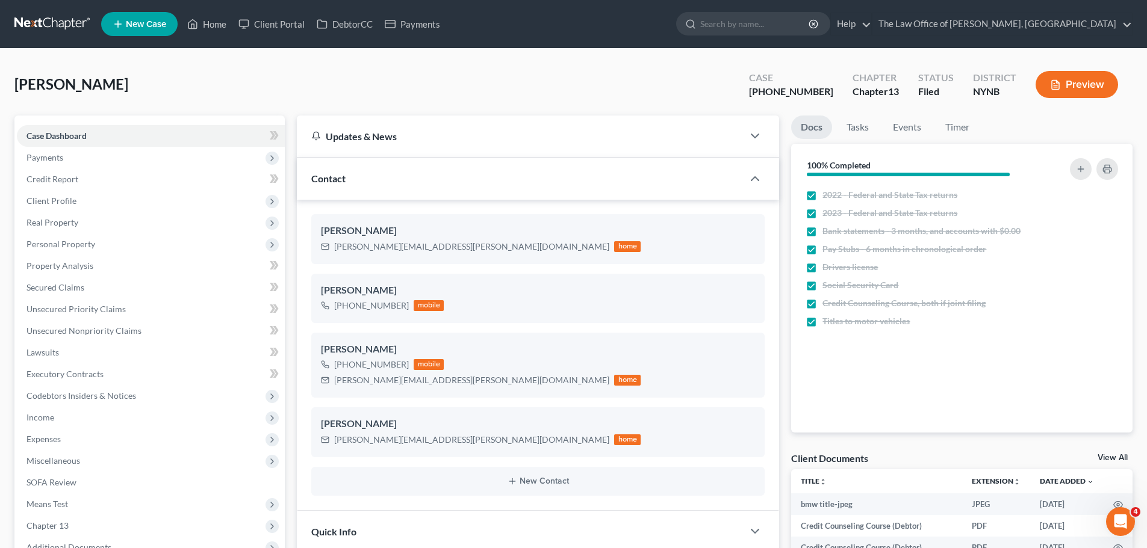
click at [375, 386] on div "terri.gargano@icloud.com" at bounding box center [471, 380] width 275 height 12
click at [375, 381] on div "terri.gargano@icloud.com" at bounding box center [471, 380] width 275 height 12
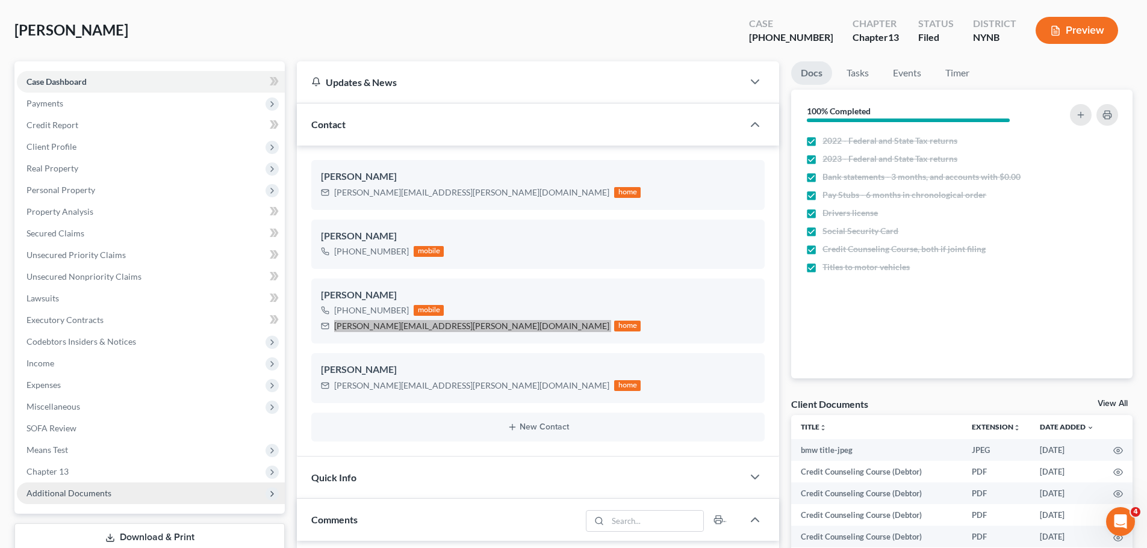
scroll to position [181, 0]
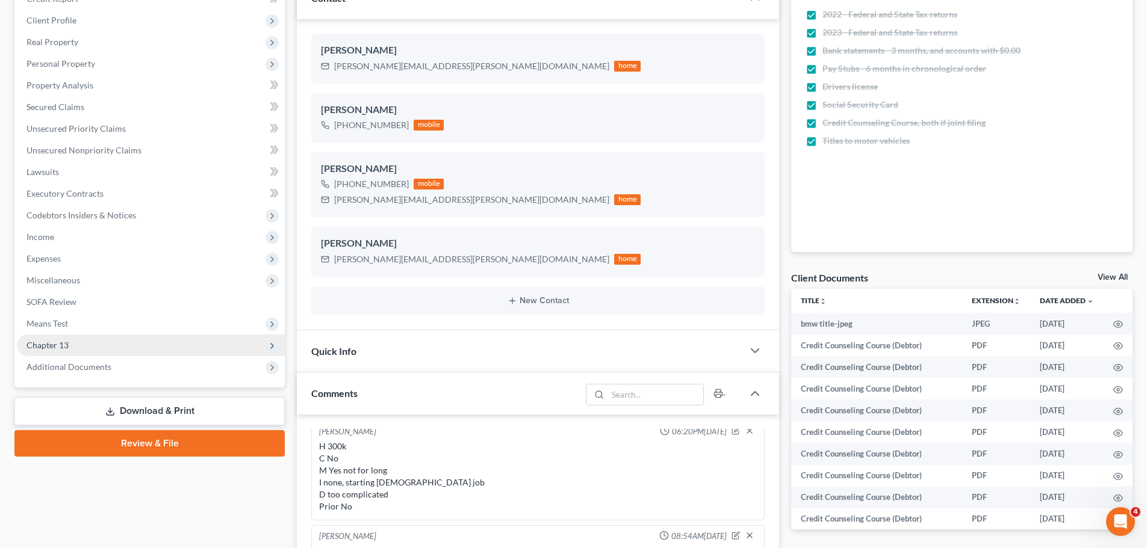
click at [57, 346] on span "Chapter 13" at bounding box center [47, 345] width 42 height 10
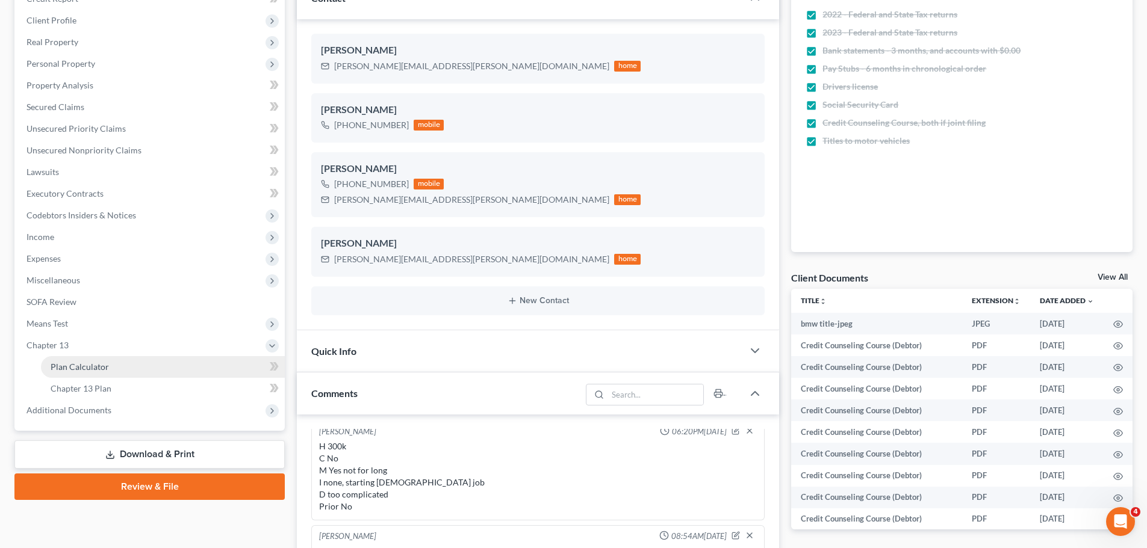
click at [79, 359] on link "Plan Calculator" at bounding box center [163, 367] width 244 height 22
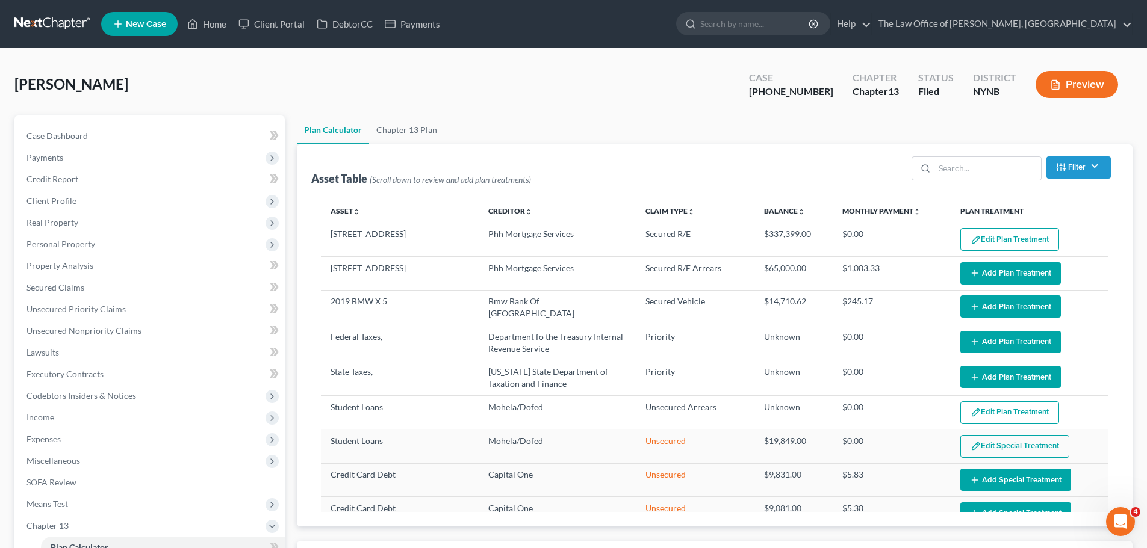
select select "59"
click at [212, 22] on link "Home" at bounding box center [206, 24] width 51 height 22
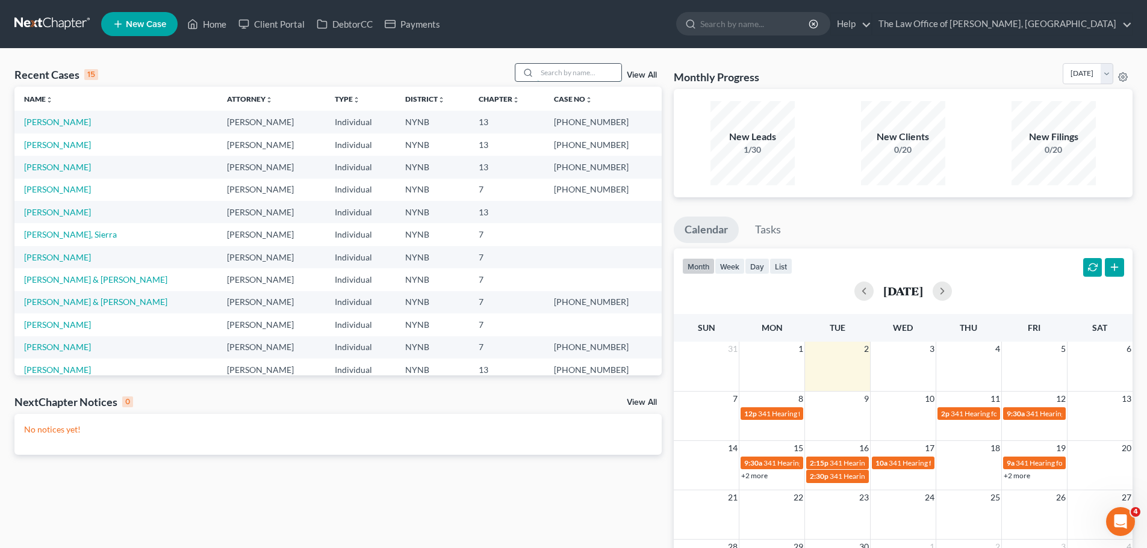
click at [565, 75] on input "search" at bounding box center [579, 72] width 84 height 17
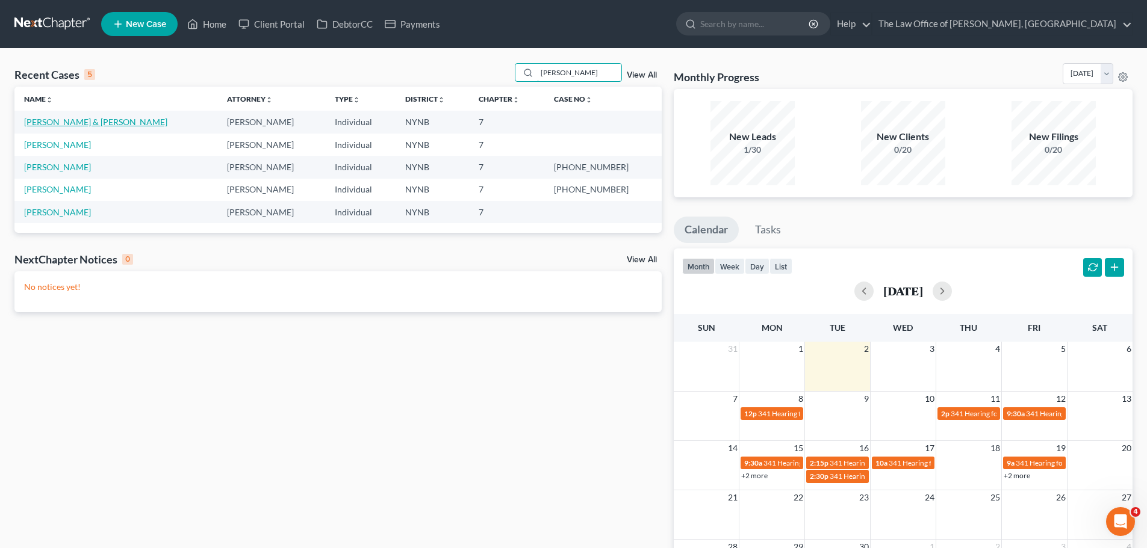
type input "holly"
click at [60, 120] on link "Roberts, Sean & Holly" at bounding box center [95, 122] width 143 height 10
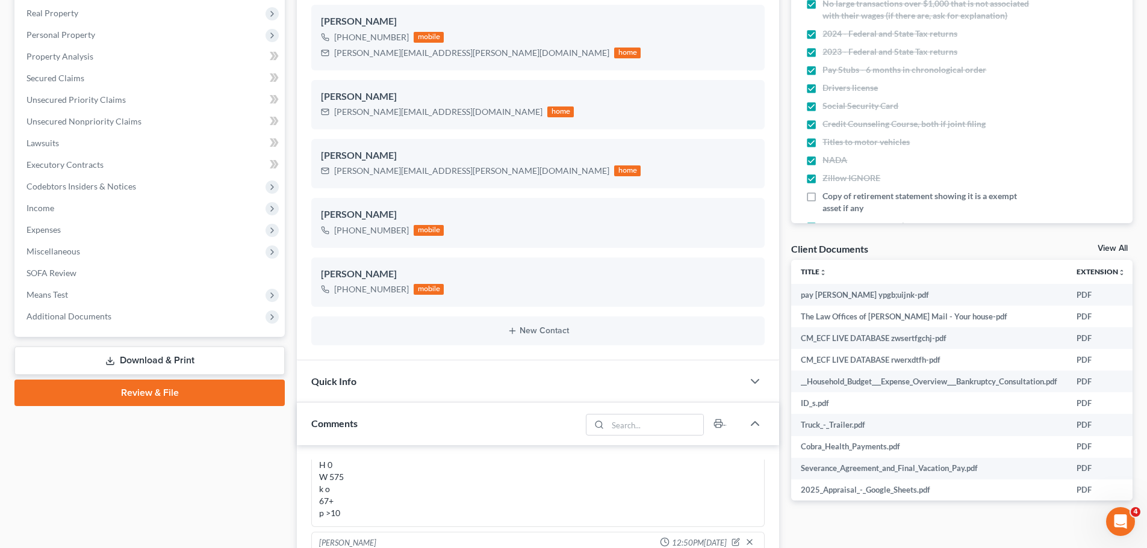
scroll to position [301, 0]
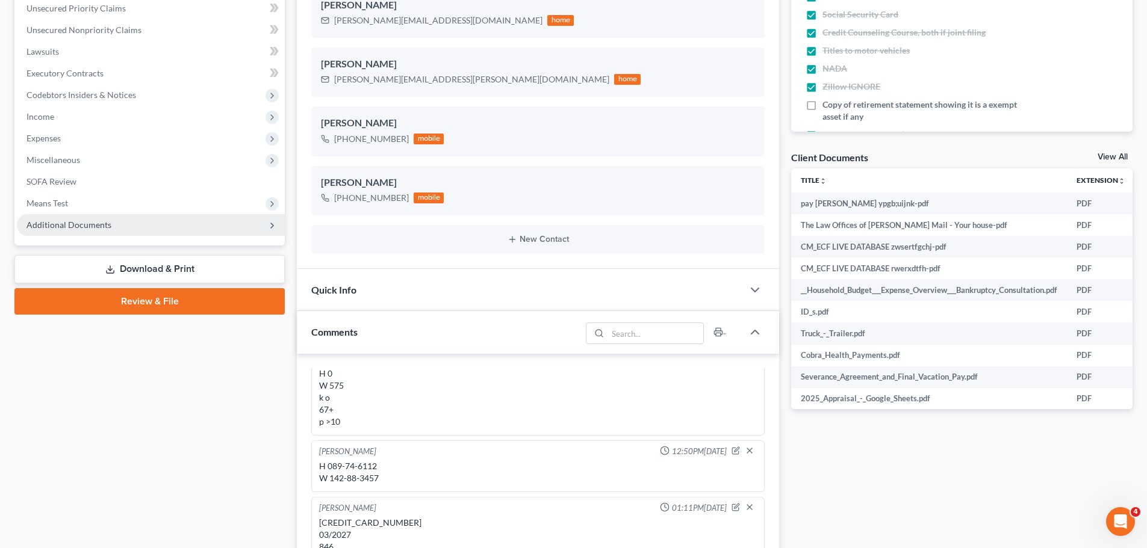
click at [84, 223] on span "Additional Documents" at bounding box center [68, 225] width 85 height 10
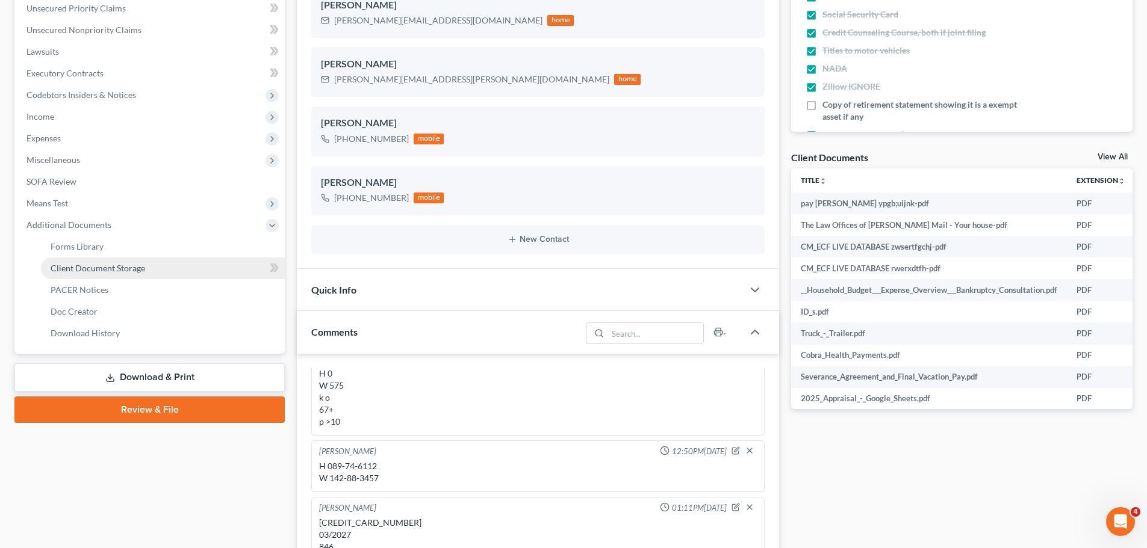
click at [104, 267] on span "Client Document Storage" at bounding box center [98, 268] width 95 height 10
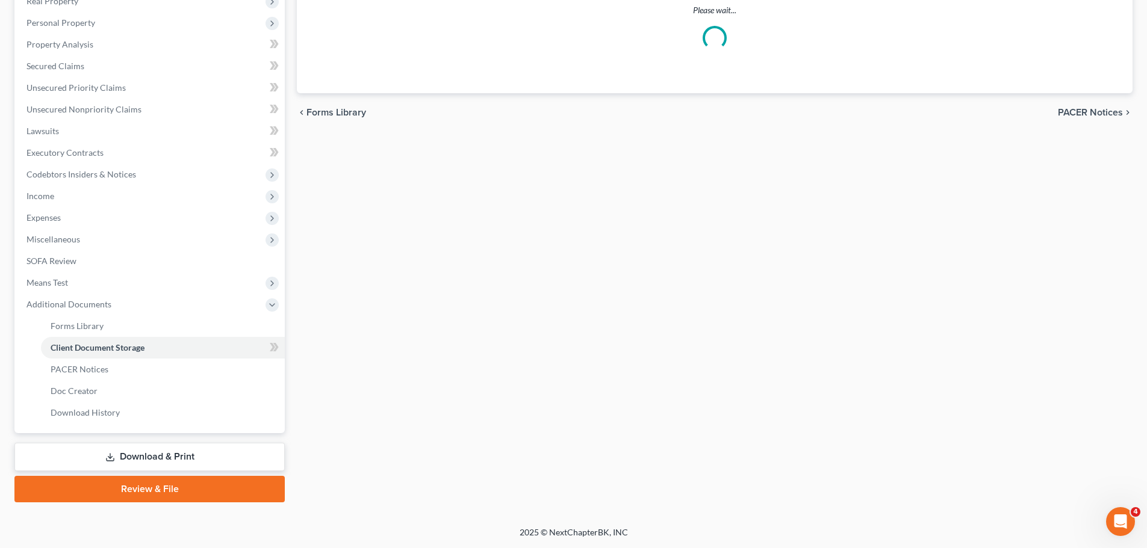
scroll to position [214, 0]
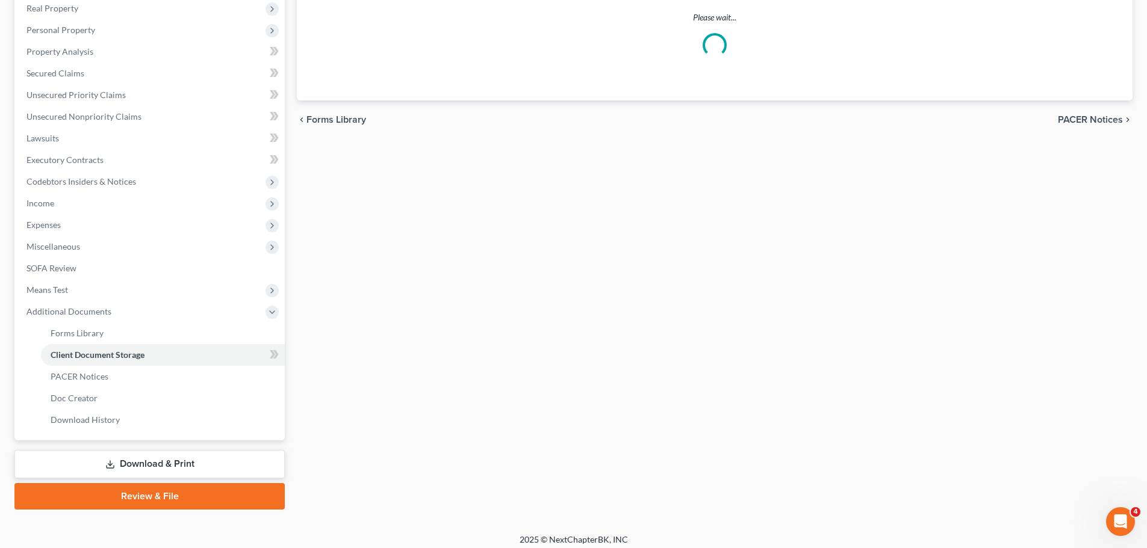
select select "1"
select select "5"
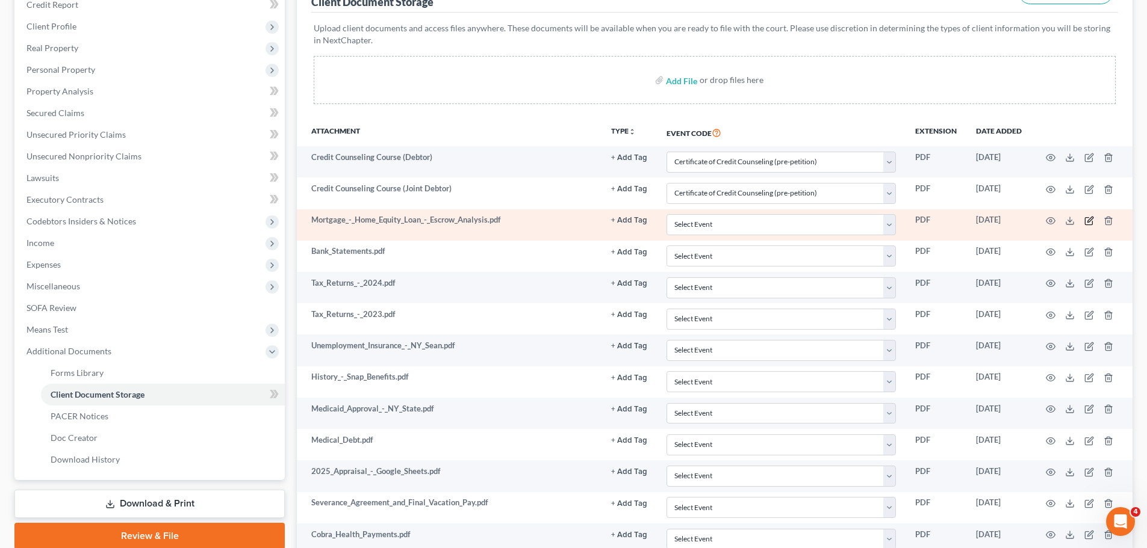
scroll to position [181, 0]
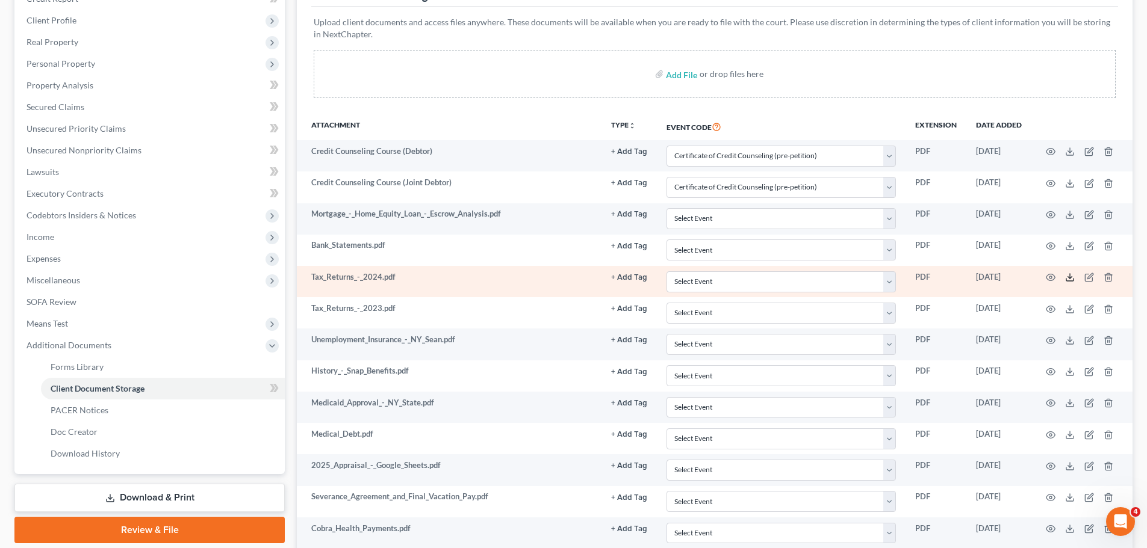
click at [1065, 277] on icon at bounding box center [1070, 278] width 10 height 10
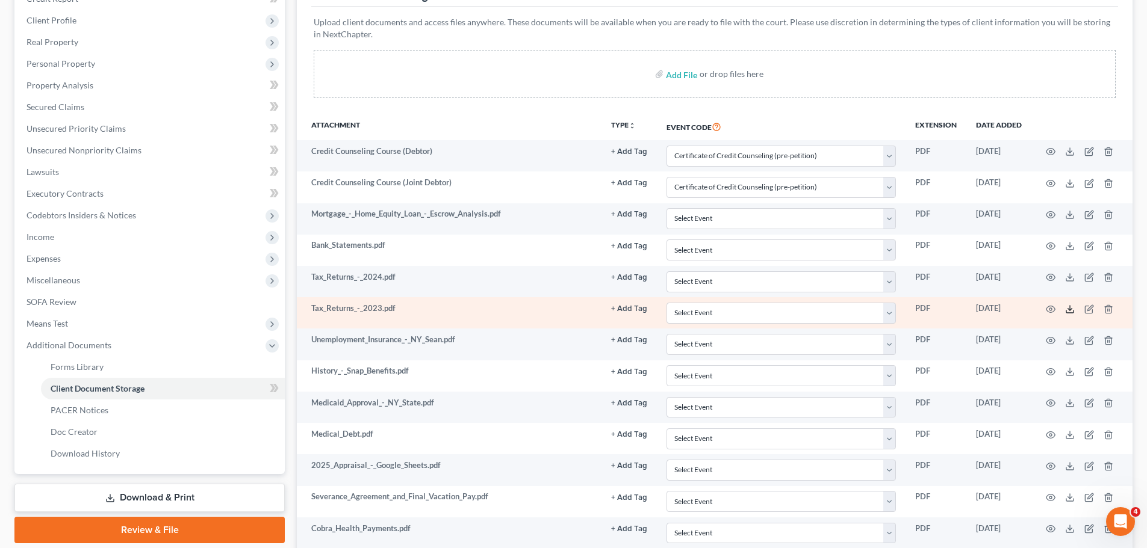
click at [1070, 305] on icon at bounding box center [1070, 310] width 10 height 10
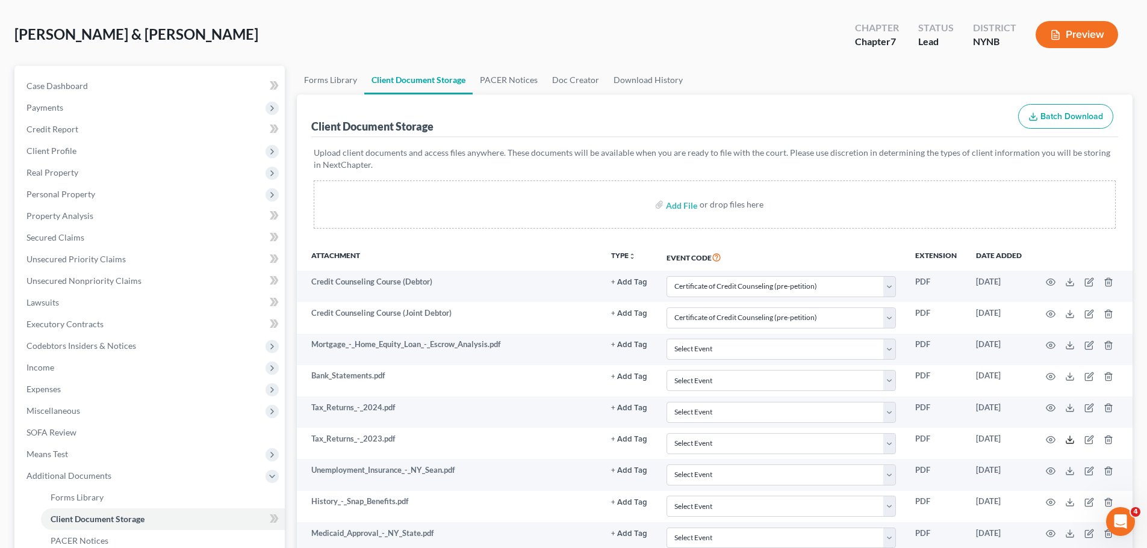
scroll to position [0, 0]
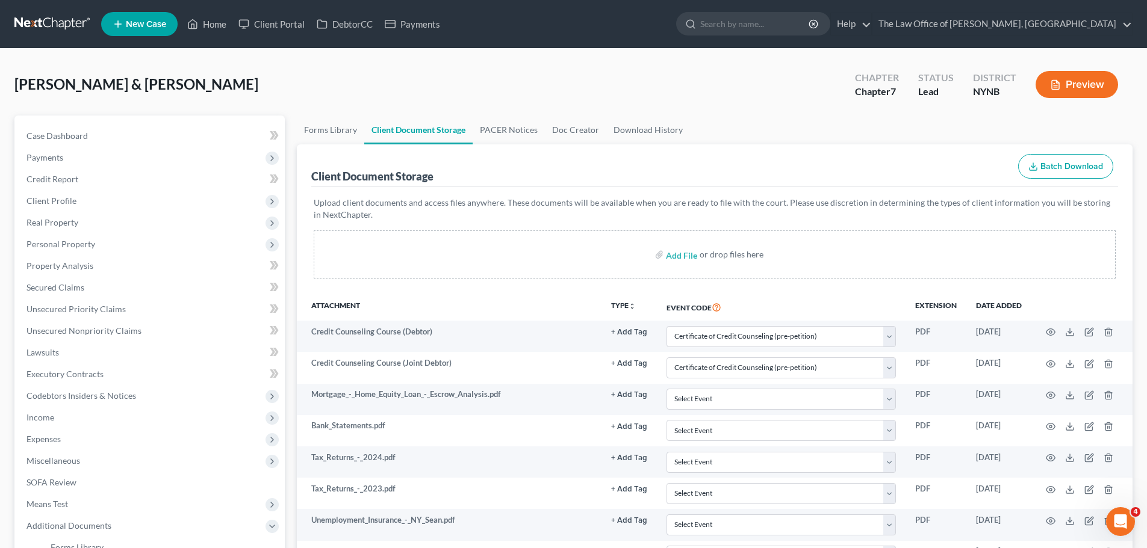
click at [1080, 75] on button "Preview" at bounding box center [1076, 84] width 82 height 27
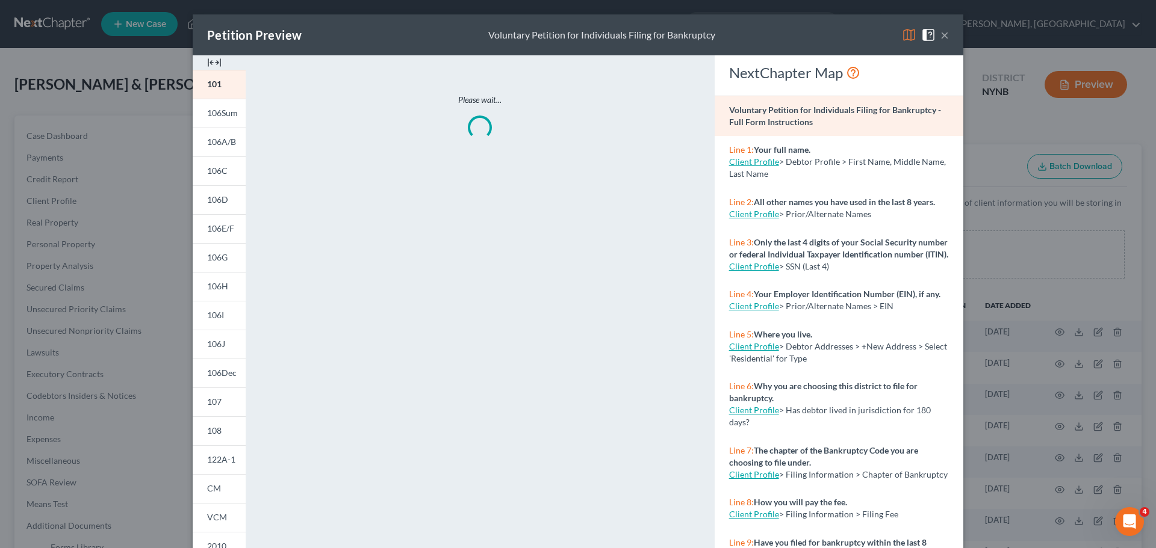
click at [207, 61] on img at bounding box center [214, 62] width 14 height 14
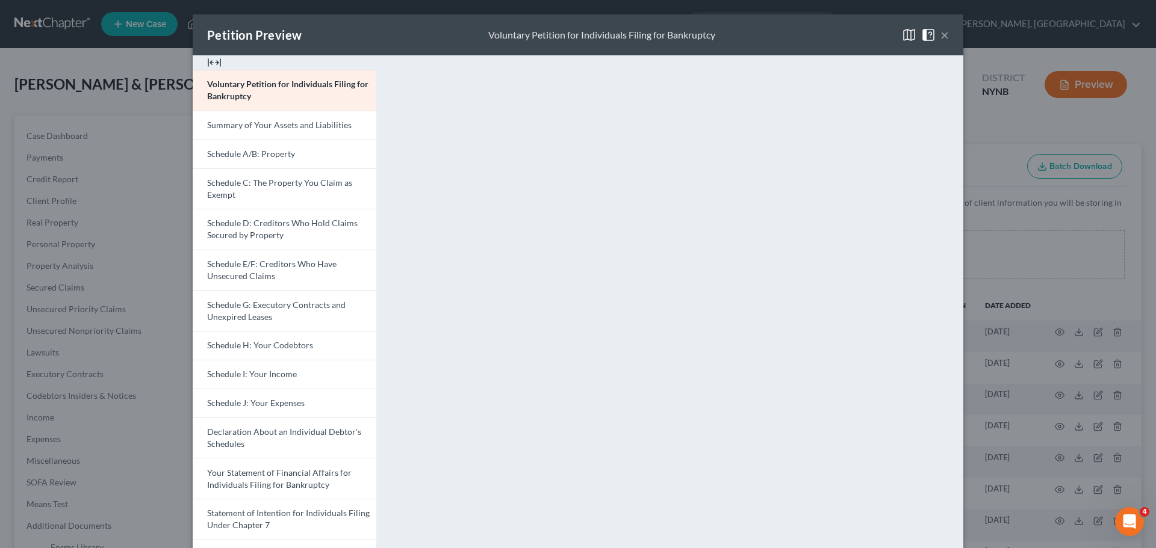
click at [1031, 129] on div "Petition Preview Voluntary Petition for Individuals Filing for Bankruptcy × Vol…" at bounding box center [578, 274] width 1156 height 548
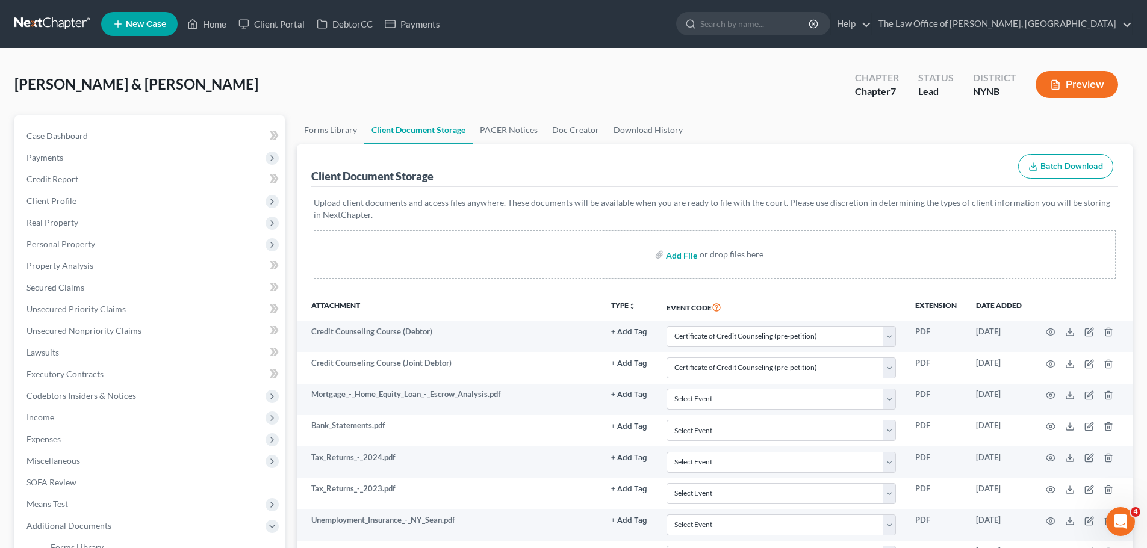
click at [677, 257] on input "file" at bounding box center [680, 255] width 29 height 22
type input "C:\fakepath\CM_ECF LIVE DATABASE wsdfvc.pdf"
click at [137, 309] on link "Unsecured Priority Claims" at bounding box center [151, 310] width 268 height 22
click at [138, 302] on link "Unsecured Priority Claims" at bounding box center [151, 310] width 268 height 22
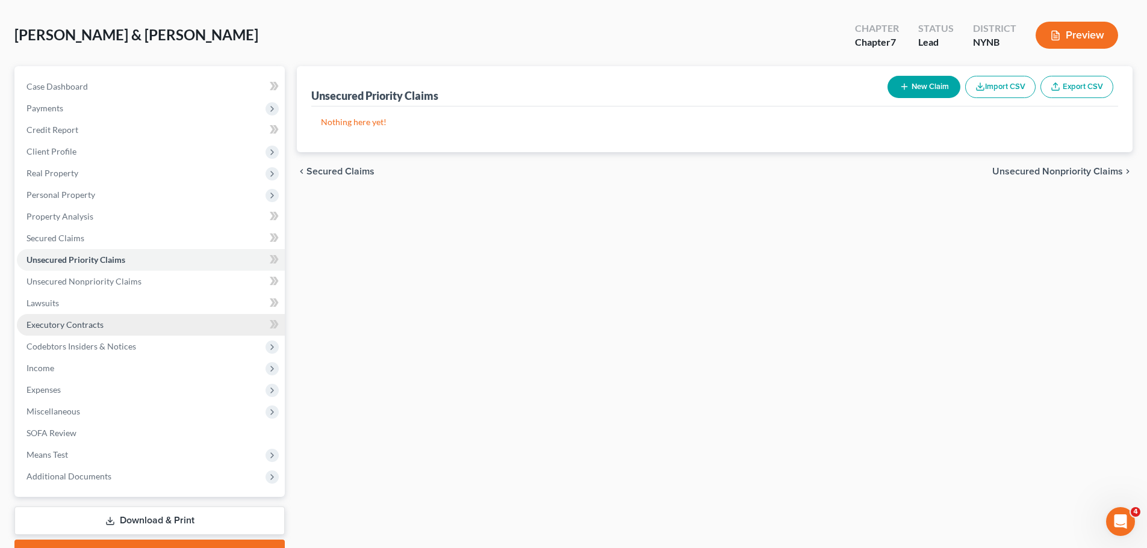
scroll to position [113, 0]
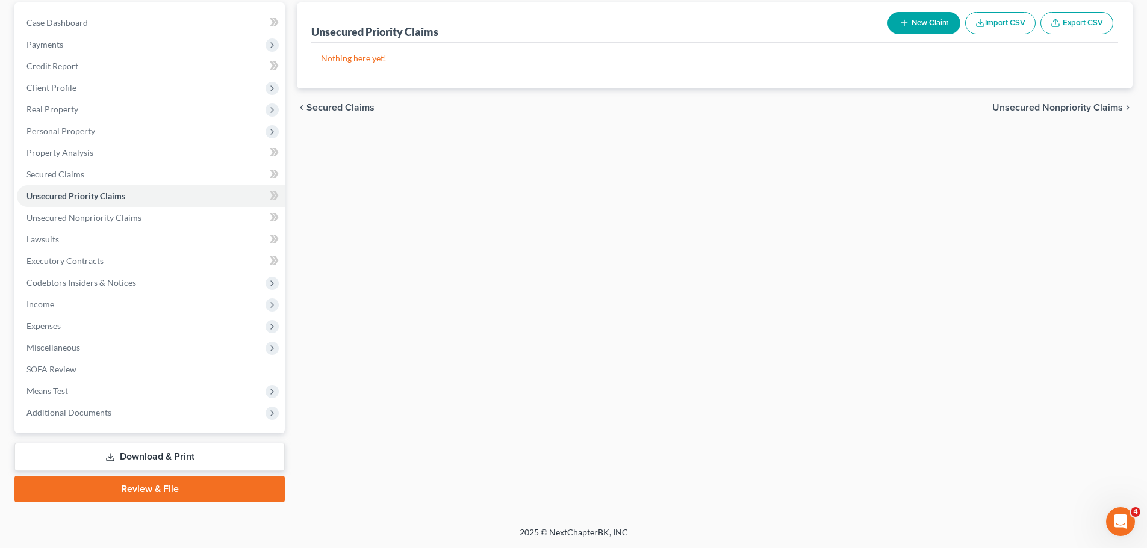
click at [140, 489] on link "Review & File" at bounding box center [149, 489] width 270 height 26
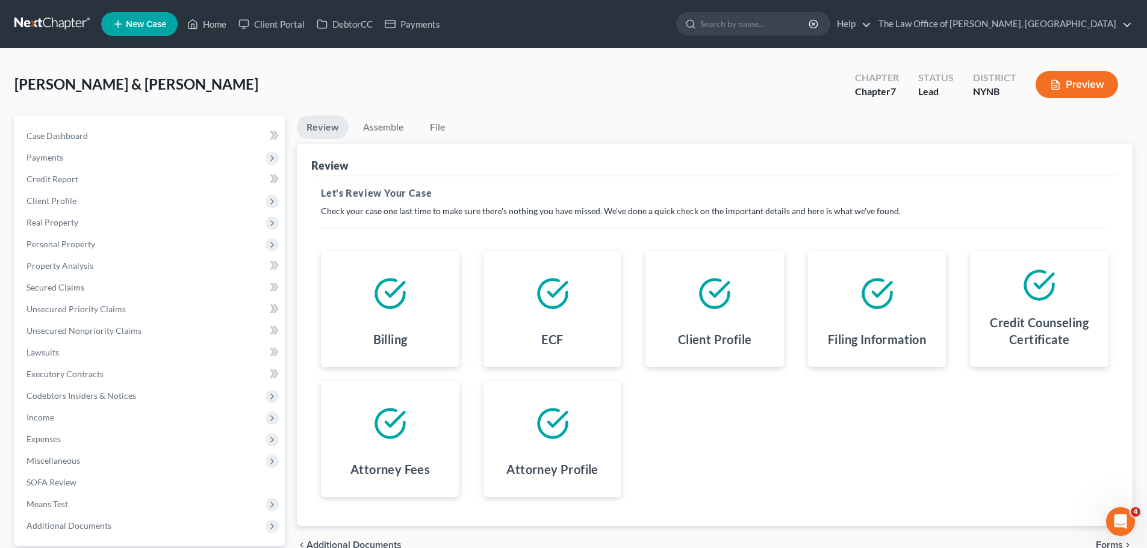
scroll to position [113, 0]
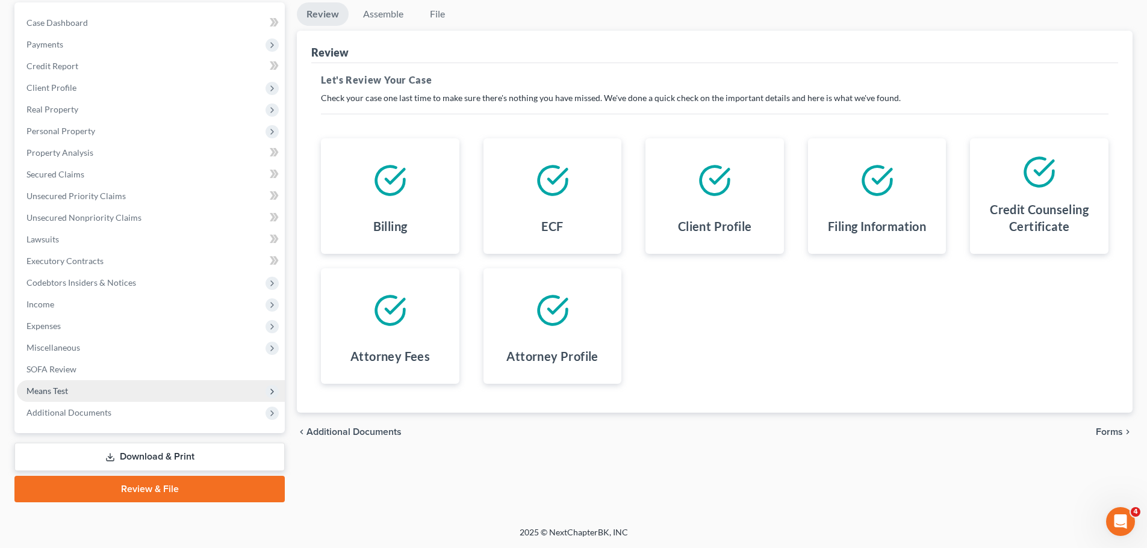
click at [59, 394] on span "Means Test" at bounding box center [47, 391] width 42 height 10
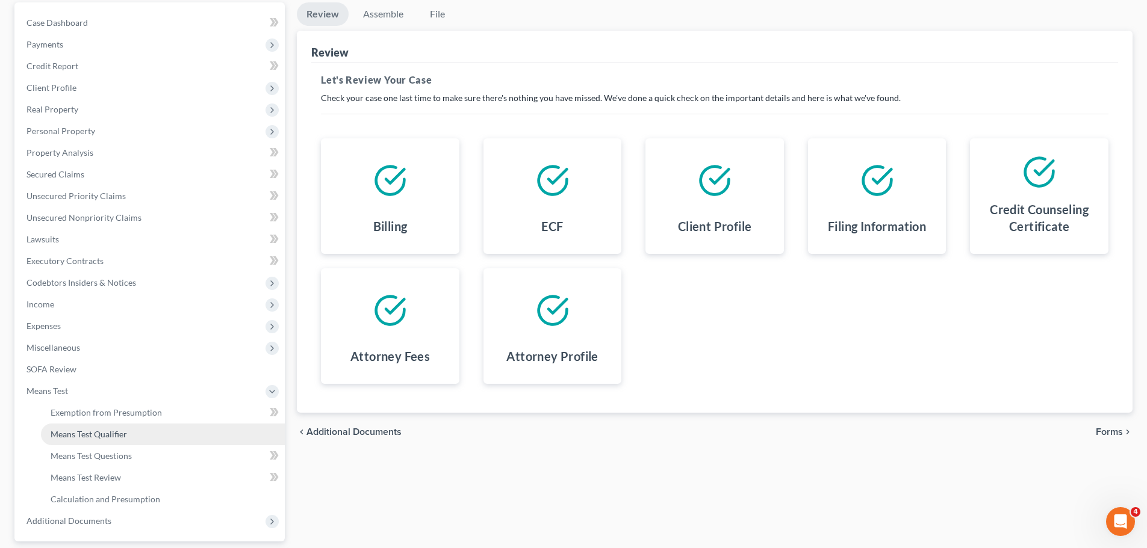
click at [111, 435] on span "Means Test Qualifier" at bounding box center [89, 434] width 76 height 10
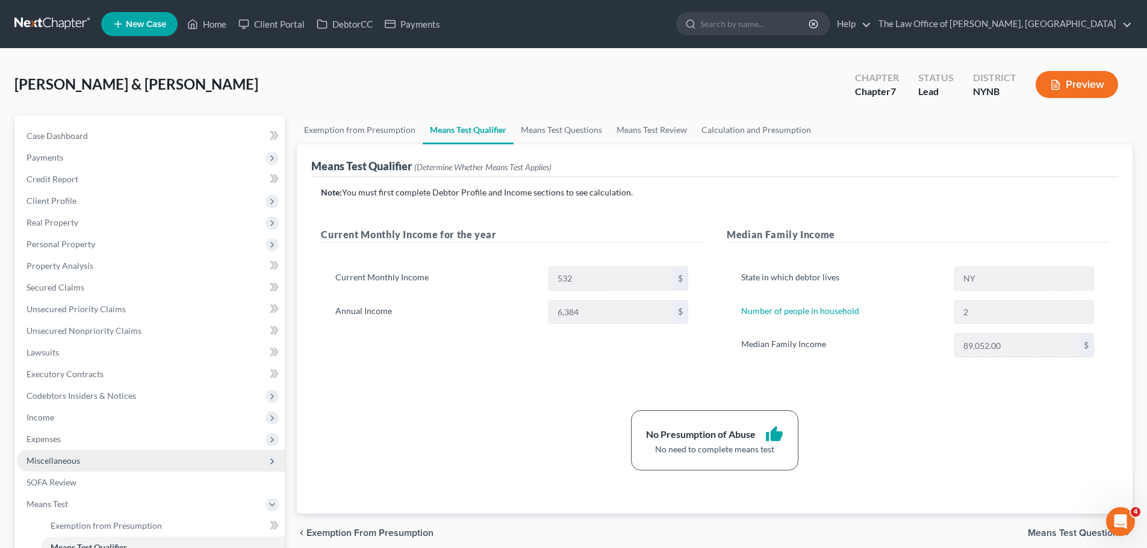
click at [51, 468] on span "Miscellaneous" at bounding box center [151, 461] width 268 height 22
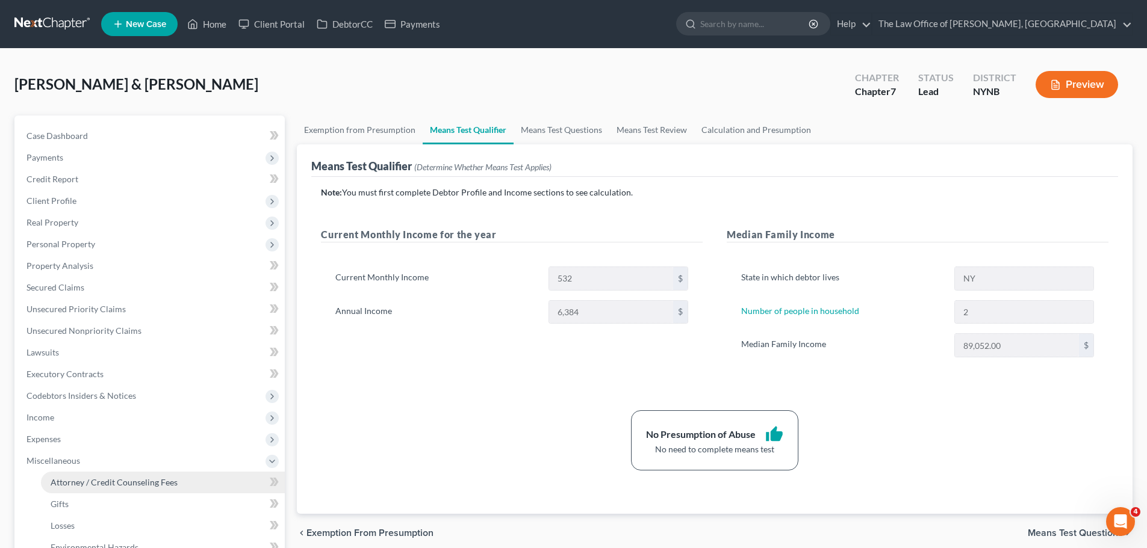
click at [75, 482] on span "Attorney / Credit Counseling Fees" at bounding box center [114, 482] width 127 height 10
select select "1"
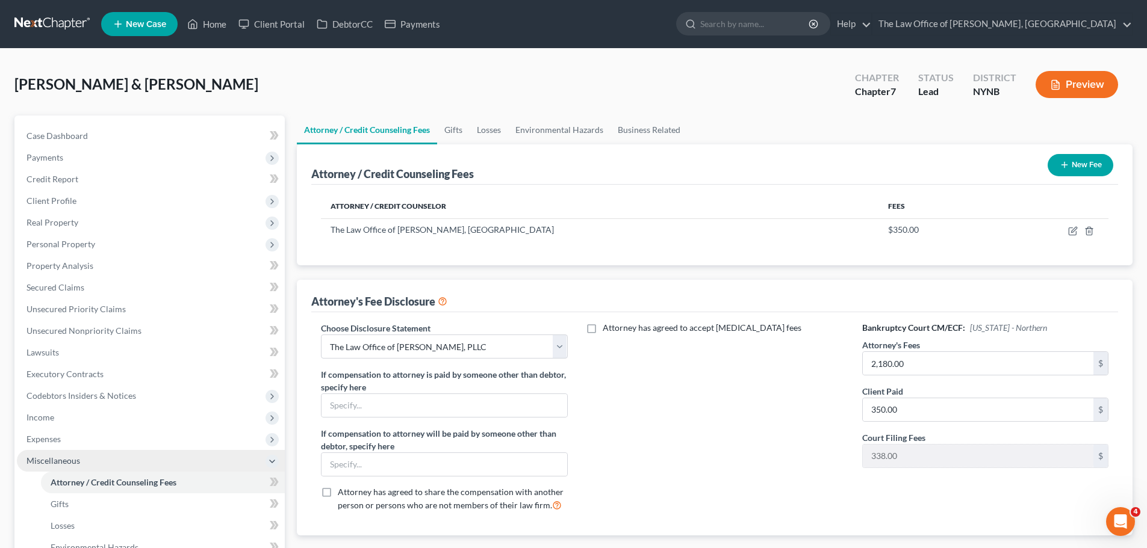
drag, startPoint x: 60, startPoint y: 441, endPoint x: 69, endPoint y: 458, distance: 18.8
click at [60, 441] on span "Expenses" at bounding box center [43, 439] width 34 height 10
click at [69, 468] on link "Home" at bounding box center [163, 461] width 244 height 22
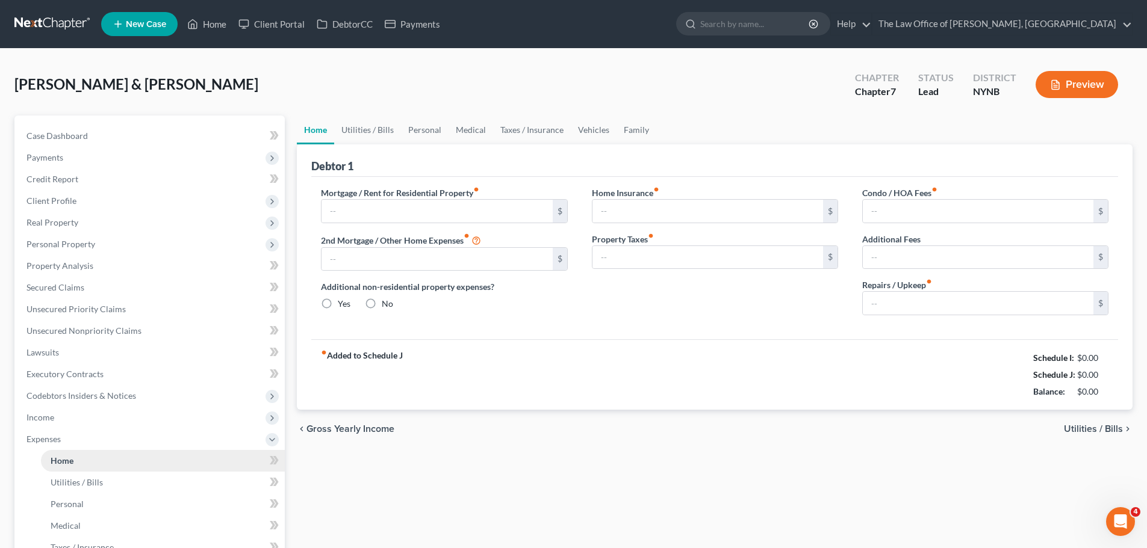
type input "1,121.62"
type input "623.09"
radio input "true"
type input "0.00"
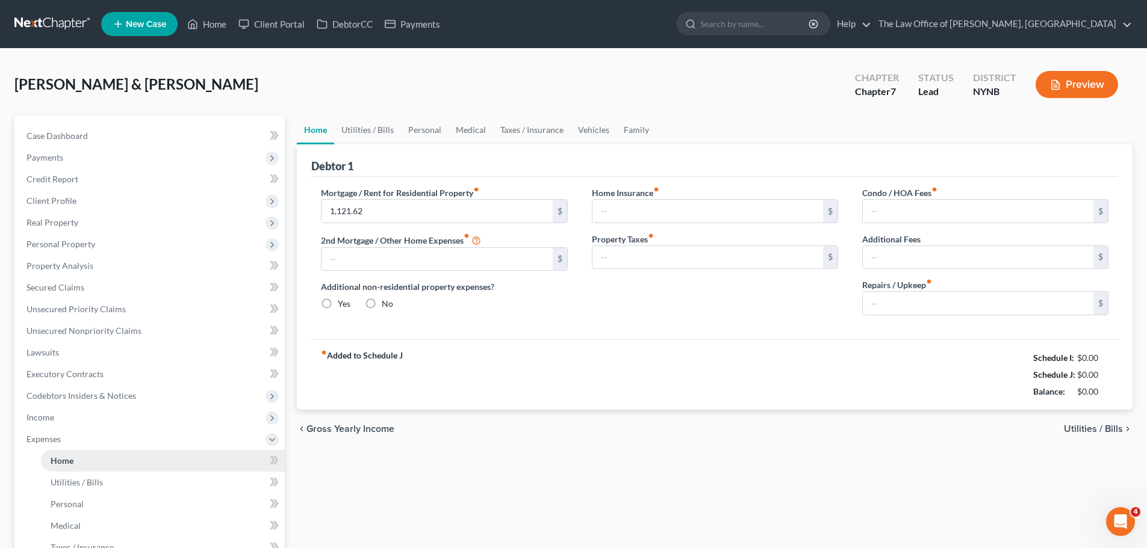
type input "0.00"
type input "250.00"
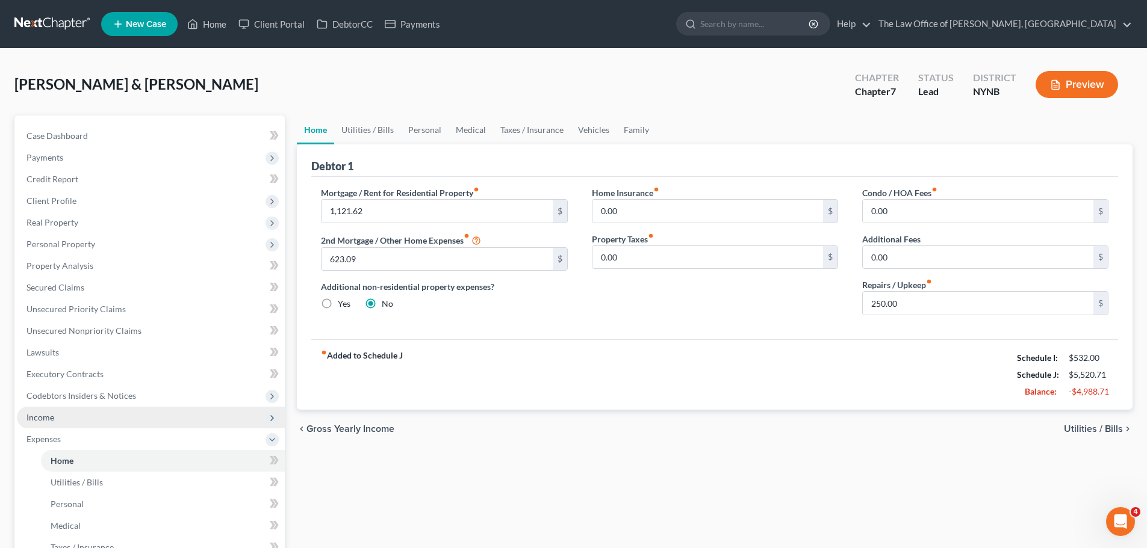
click at [63, 423] on span "Income" at bounding box center [151, 418] width 268 height 22
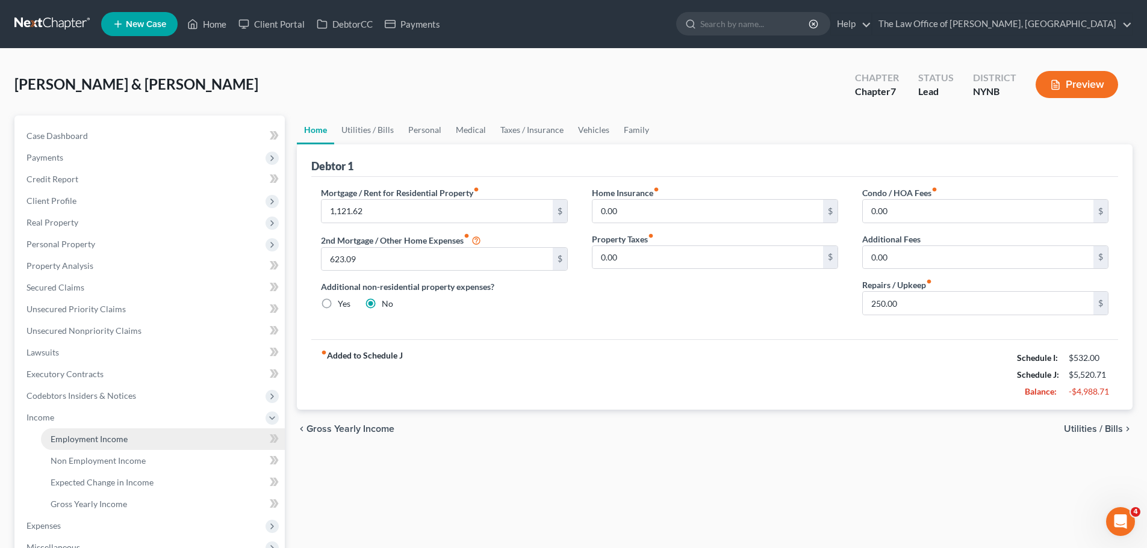
click at [59, 447] on link "Employment Income" at bounding box center [163, 440] width 244 height 22
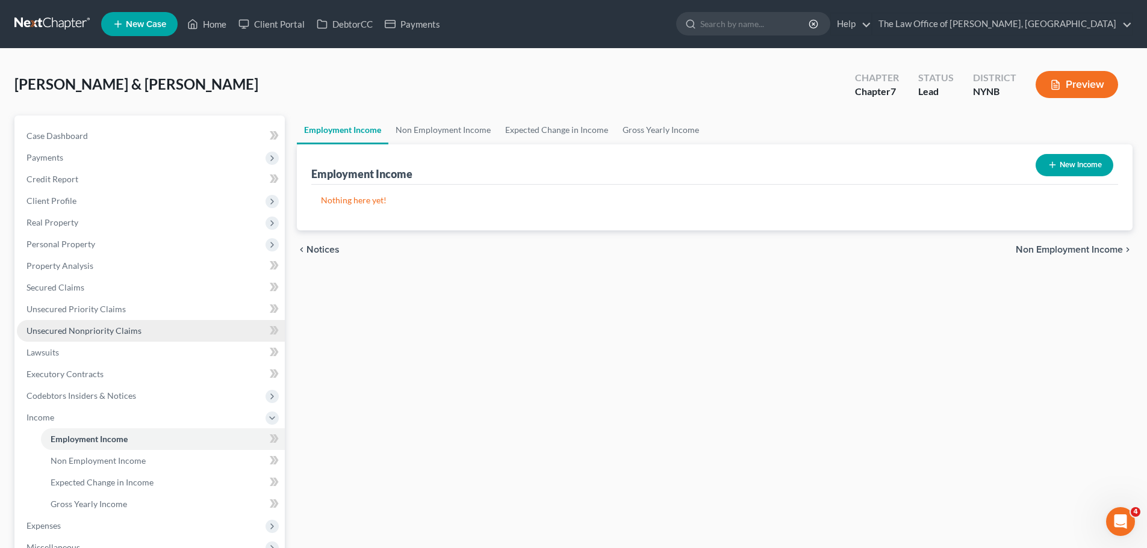
click at [69, 338] on link "Unsecured Nonpriority Claims" at bounding box center [151, 331] width 268 height 22
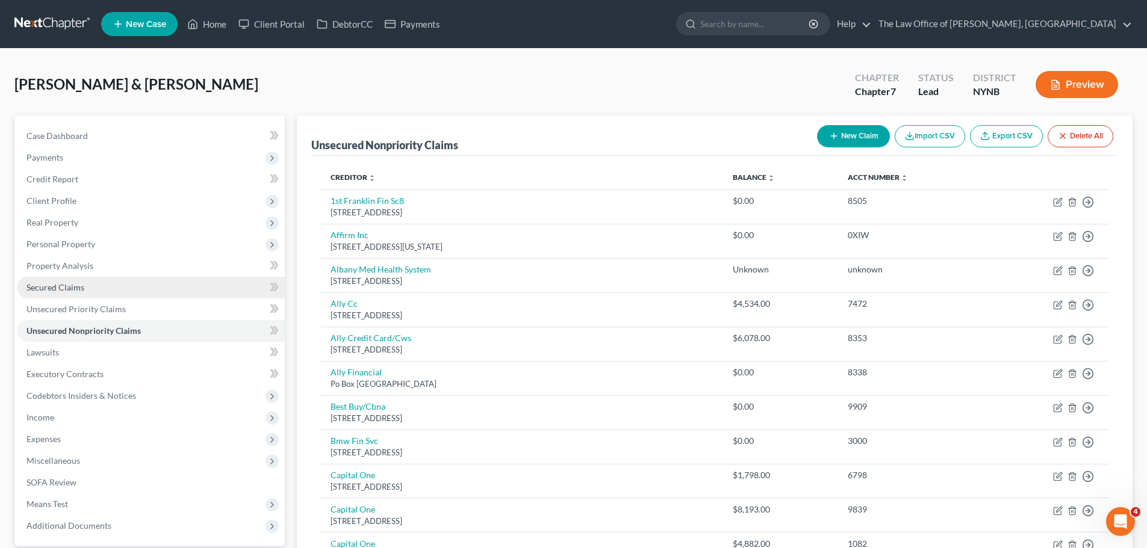
click at [89, 285] on link "Secured Claims" at bounding box center [151, 288] width 268 height 22
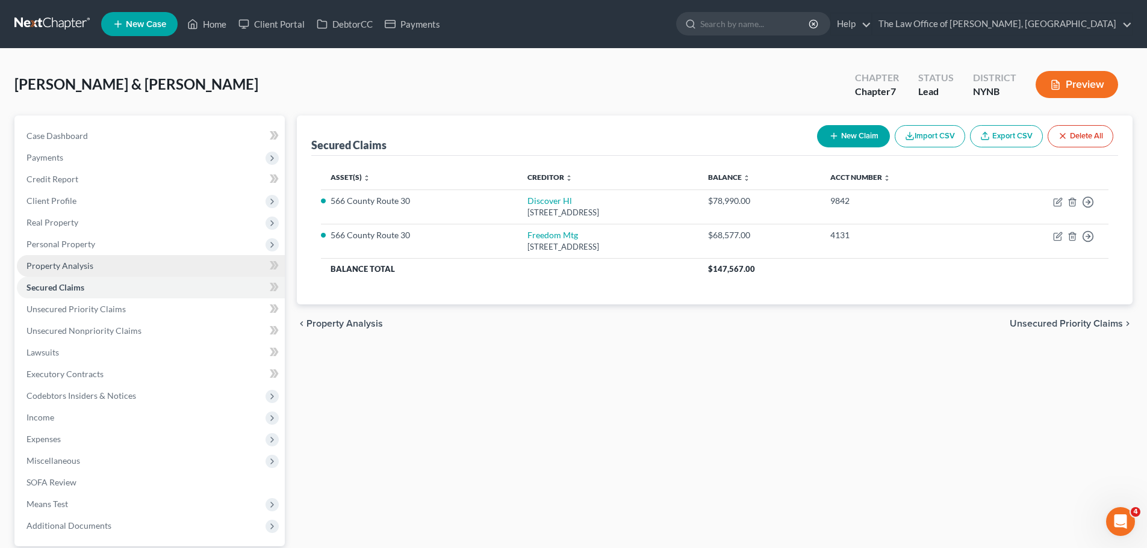
click at [88, 269] on span "Property Analysis" at bounding box center [59, 266] width 67 height 10
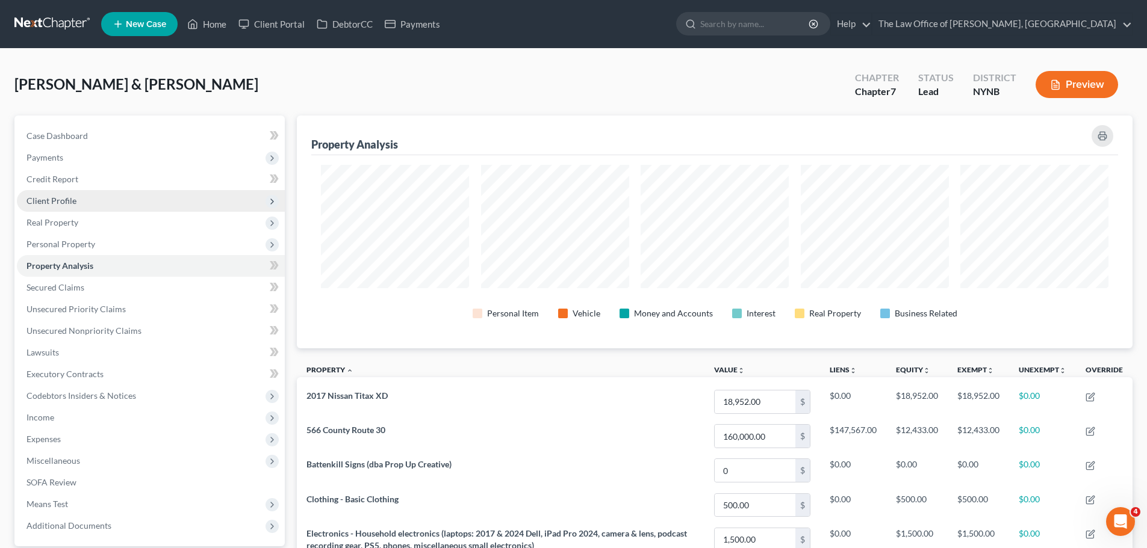
click at [82, 208] on span "Client Profile" at bounding box center [151, 201] width 268 height 22
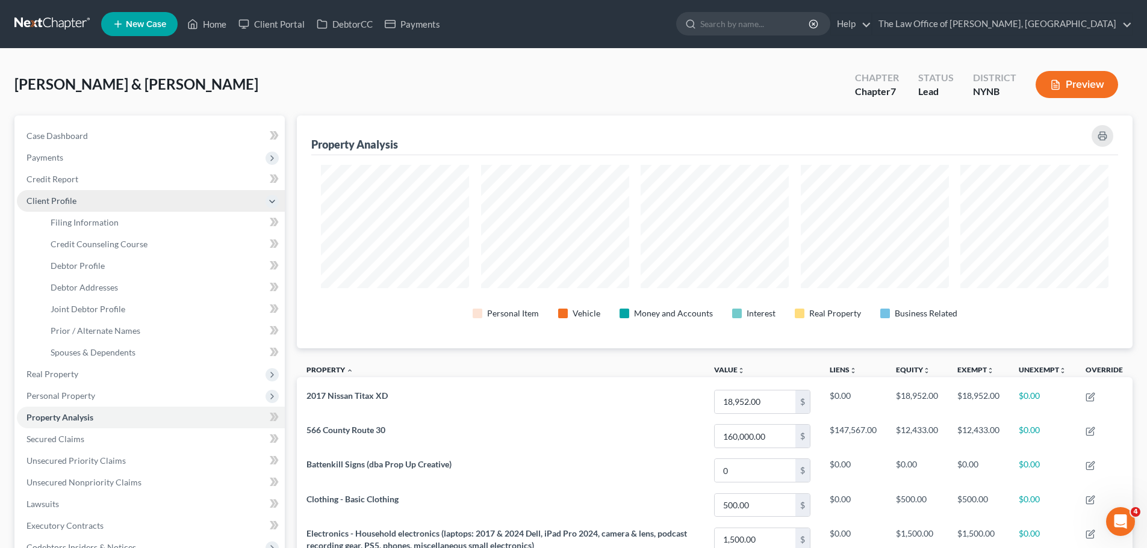
click at [70, 201] on span "Client Profile" at bounding box center [51, 201] width 50 height 10
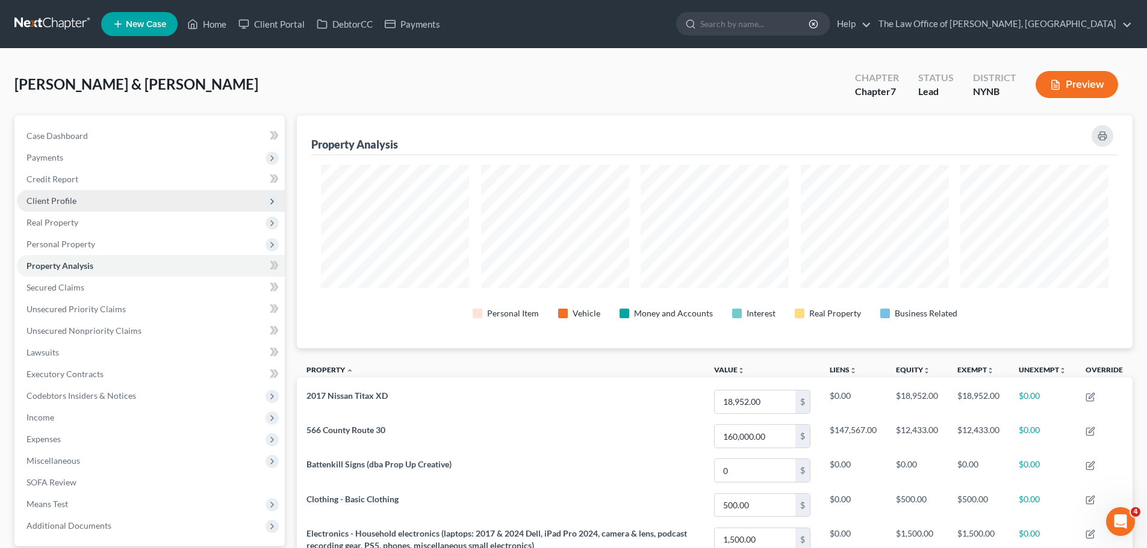
click at [61, 201] on span "Client Profile" at bounding box center [51, 201] width 50 height 10
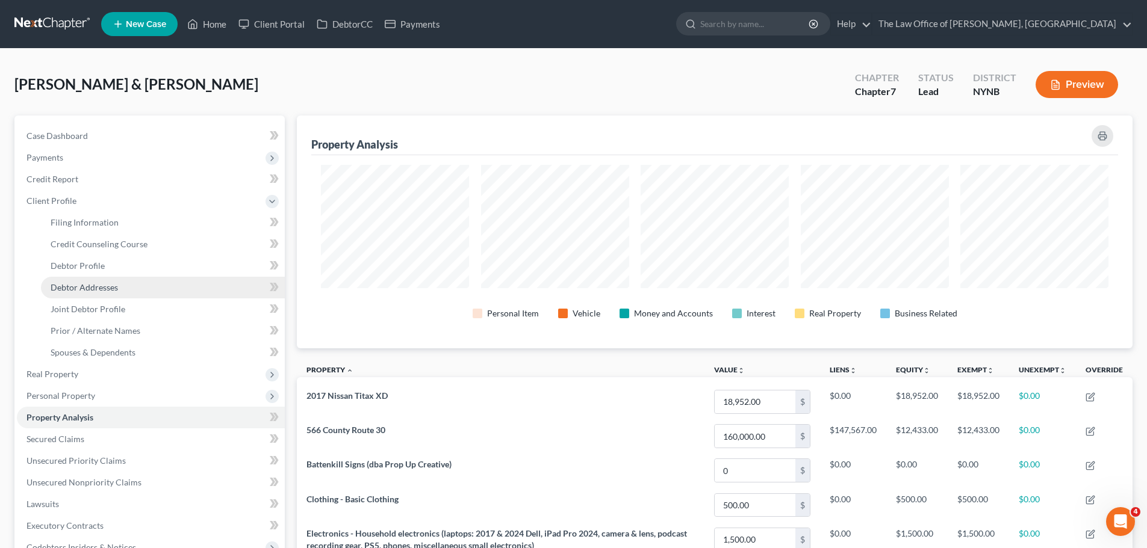
click at [89, 282] on span "Debtor Addresses" at bounding box center [84, 287] width 67 height 10
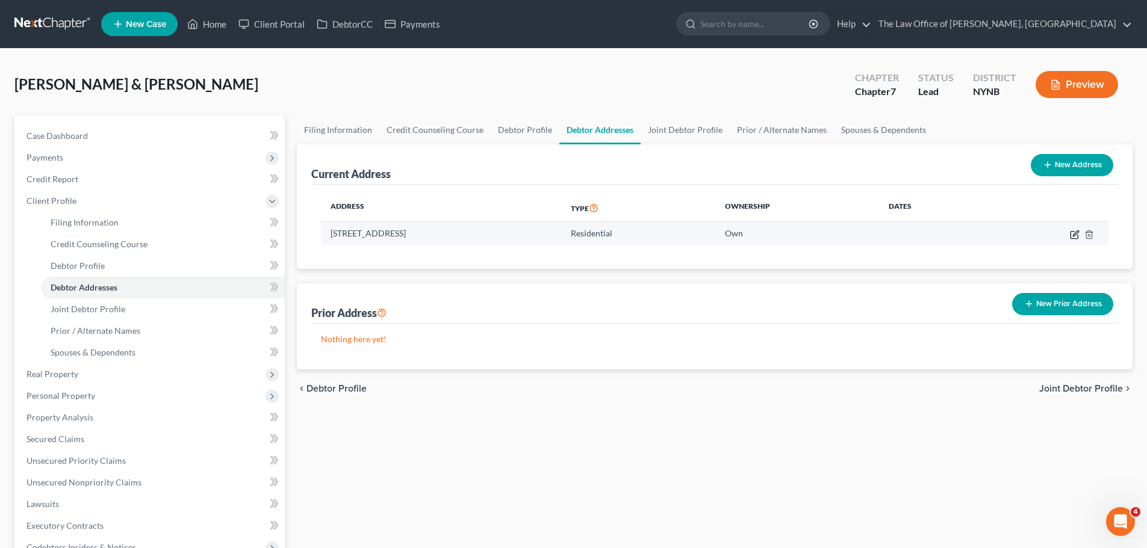
click at [1070, 234] on icon "button" at bounding box center [1073, 234] width 7 height 7
select select "35"
select select "57"
select select "0"
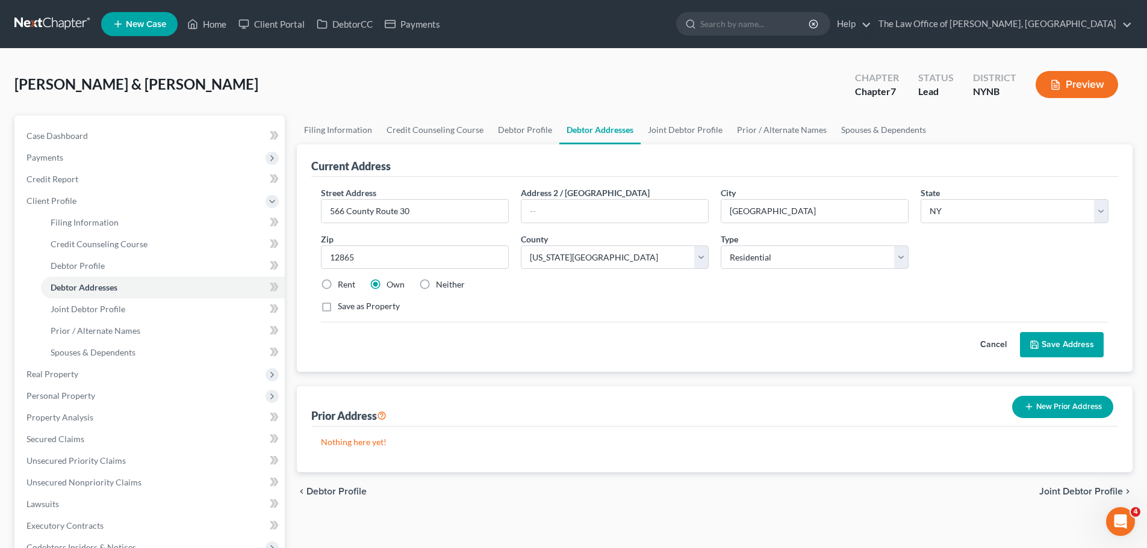
click at [1069, 88] on button "Preview" at bounding box center [1076, 84] width 82 height 27
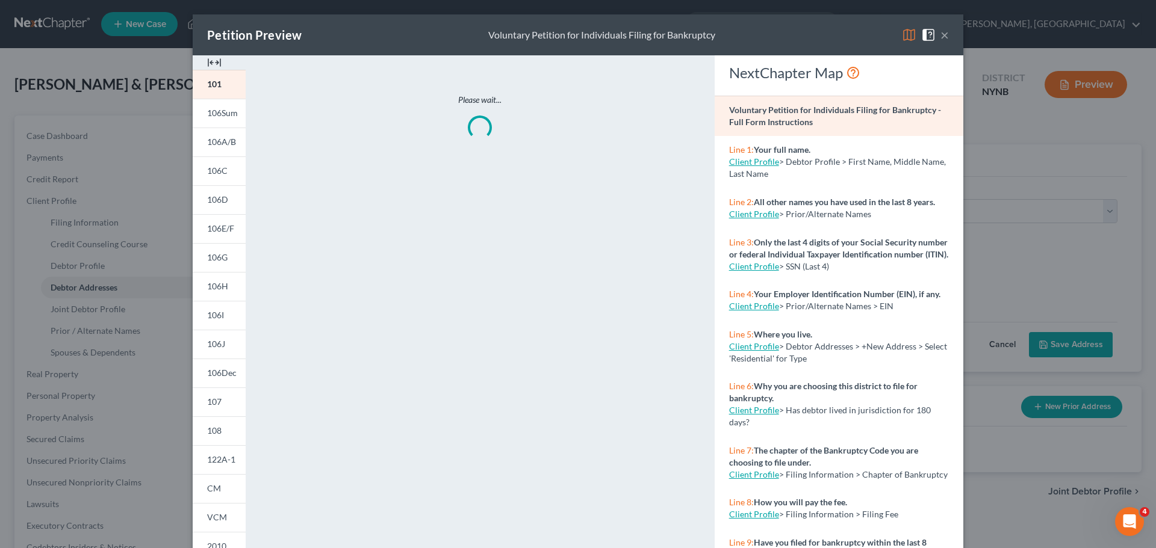
click at [212, 60] on img at bounding box center [214, 62] width 14 height 14
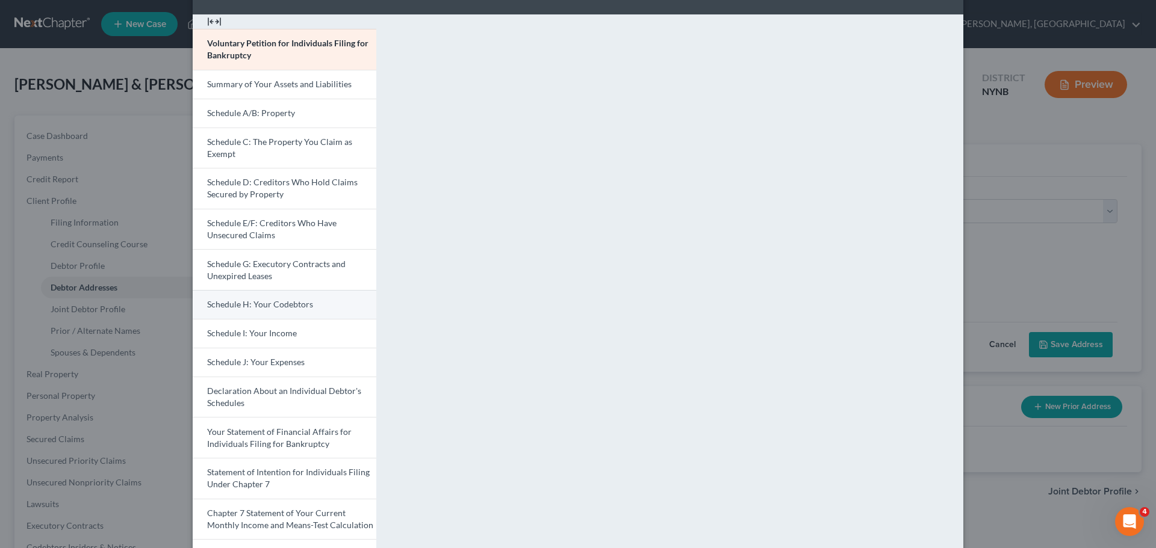
scroll to position [60, 0]
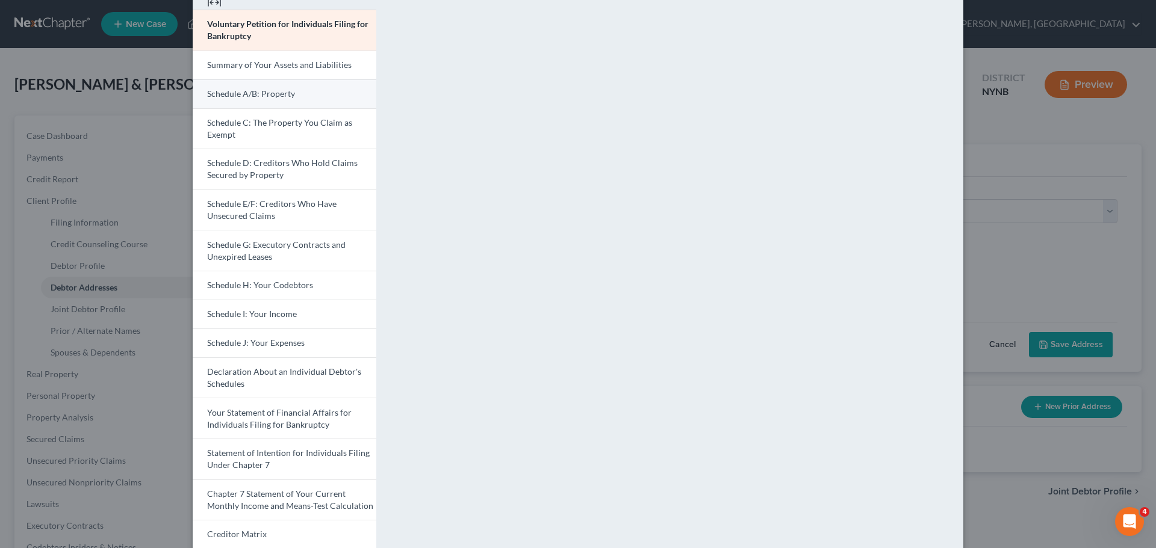
click at [253, 90] on span "Schedule A/B: Property" at bounding box center [251, 93] width 88 height 10
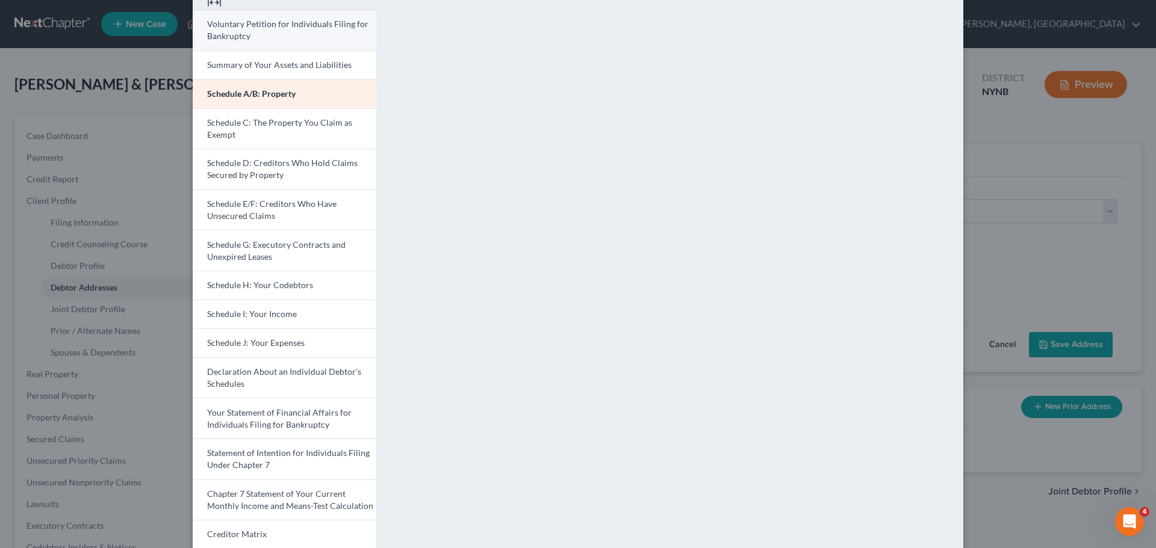
click at [235, 32] on span "Voluntary Petition for Individuals Filing for Bankruptcy" at bounding box center [287, 30] width 161 height 22
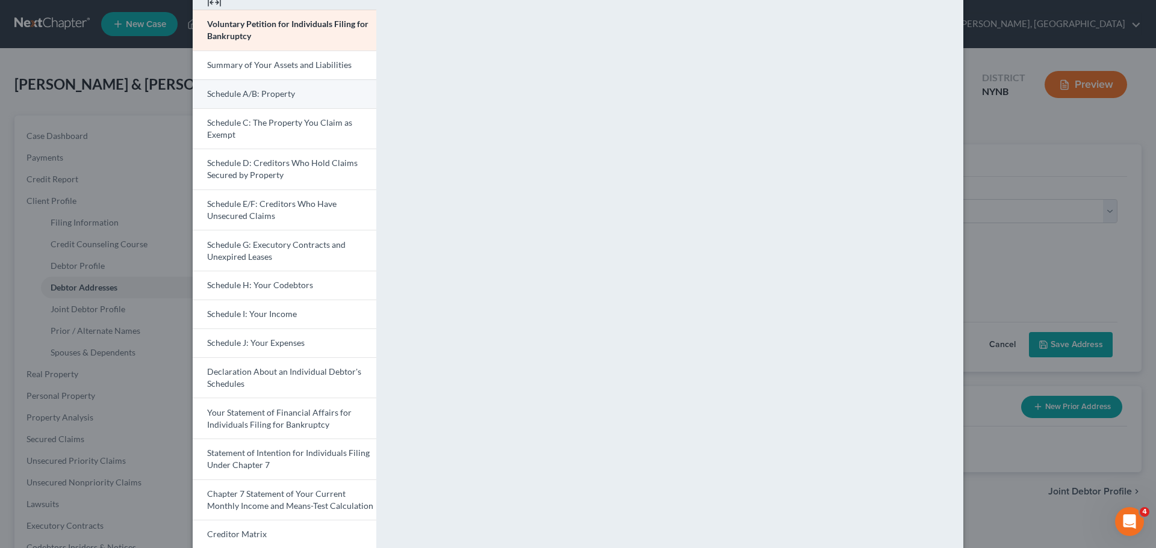
click at [276, 91] on span "Schedule A/B: Property" at bounding box center [251, 93] width 88 height 10
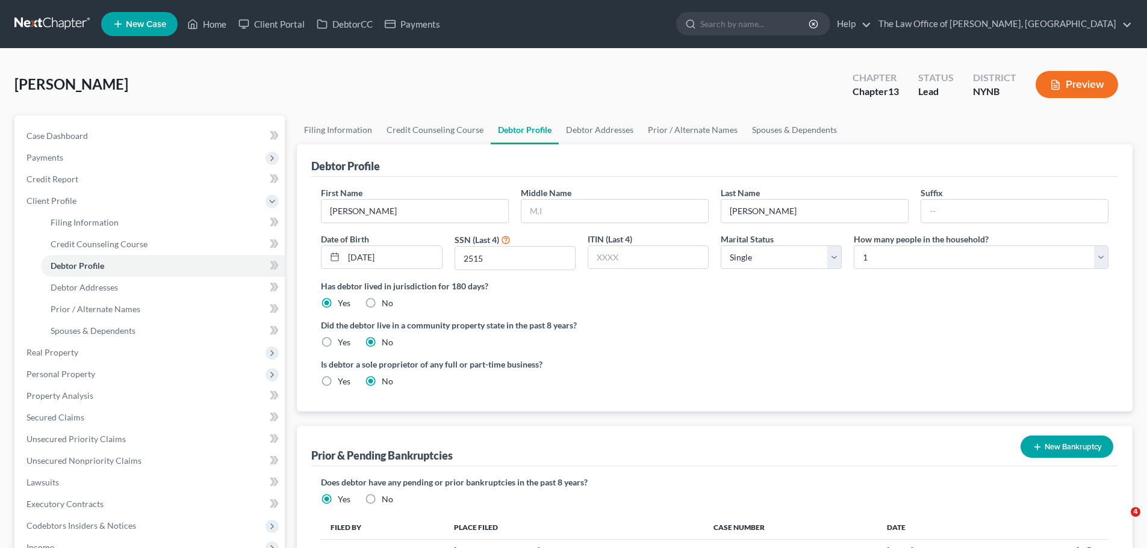
select select "0"
click at [218, 26] on link "Home" at bounding box center [206, 24] width 51 height 22
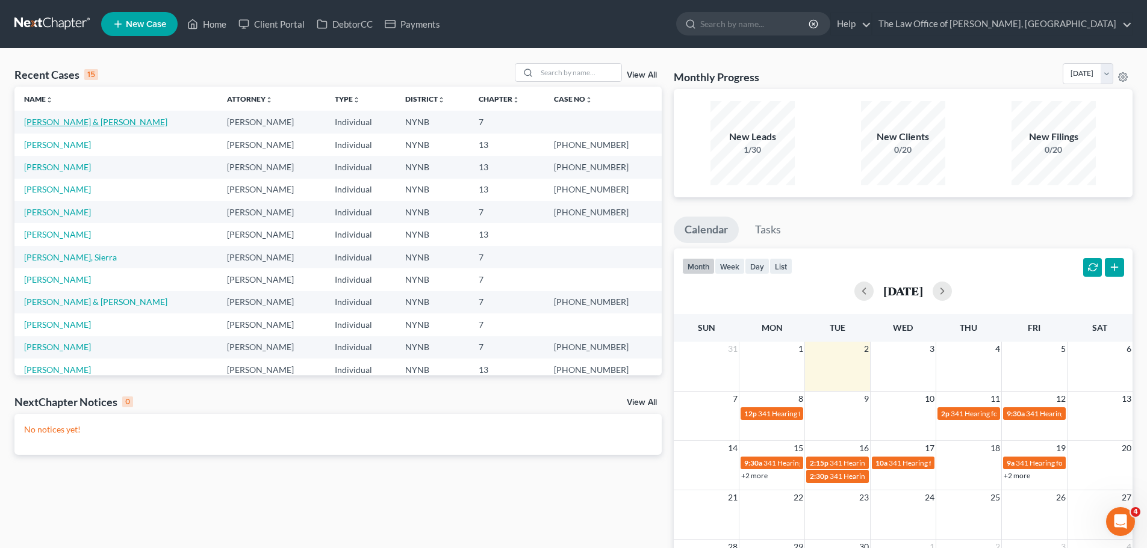
click at [53, 122] on link "[PERSON_NAME] & [PERSON_NAME]" at bounding box center [95, 122] width 143 height 10
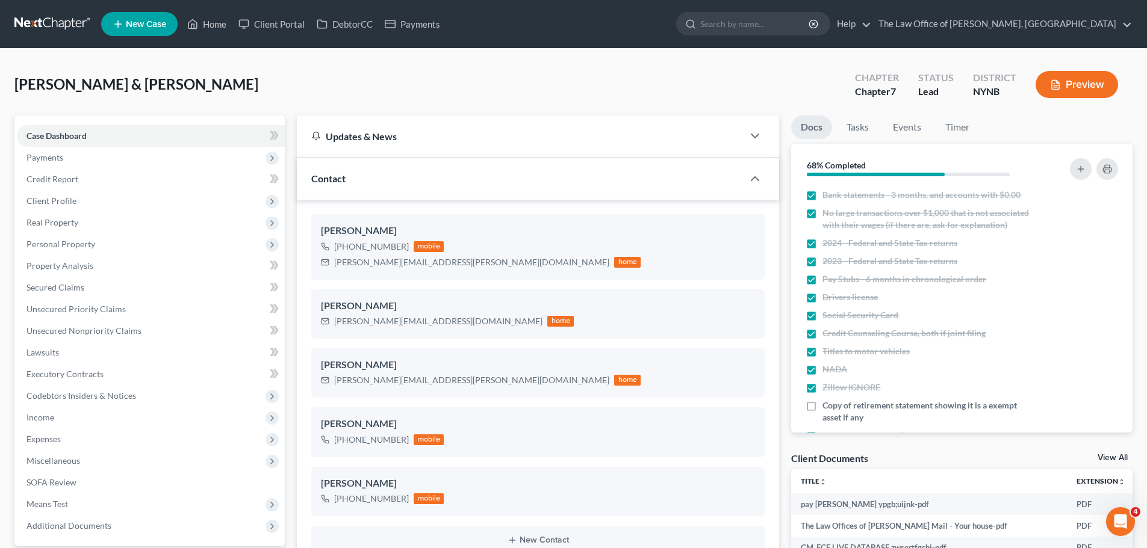
scroll to position [571, 0]
drag, startPoint x: 42, startPoint y: 420, endPoint x: 48, endPoint y: 456, distance: 36.1
click at [42, 421] on span "Income" at bounding box center [40, 417] width 28 height 10
drag, startPoint x: 70, startPoint y: 500, endPoint x: 1135, endPoint y: 384, distance: 1071.0
click at [72, 500] on span "Gross Yearly Income" at bounding box center [89, 504] width 76 height 10
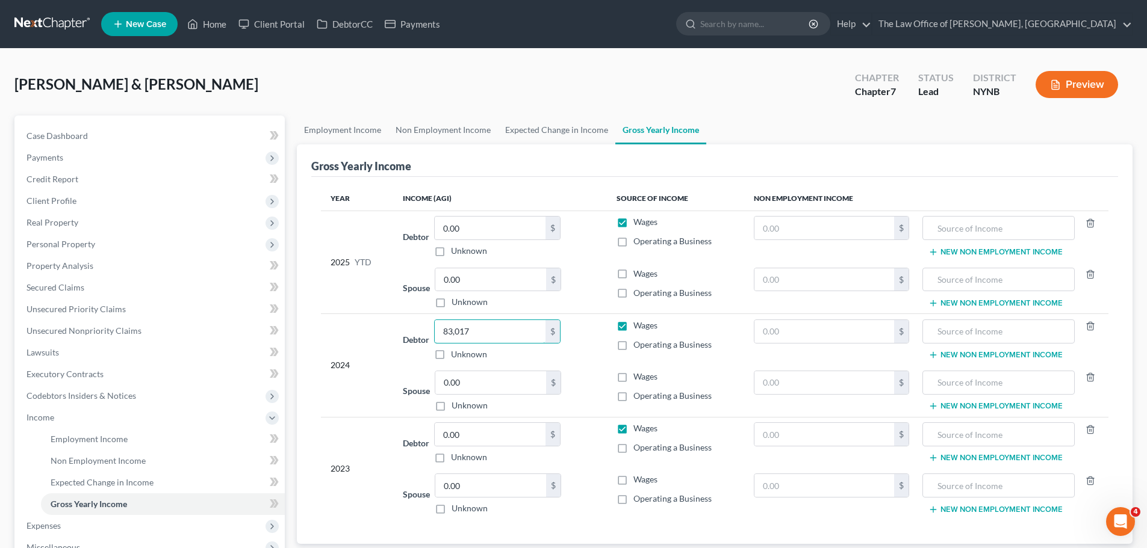
type input "83,017"
type input "33,565"
type input "0"
click at [36, 323] on link "Unsecured Nonpriority Claims" at bounding box center [151, 331] width 268 height 22
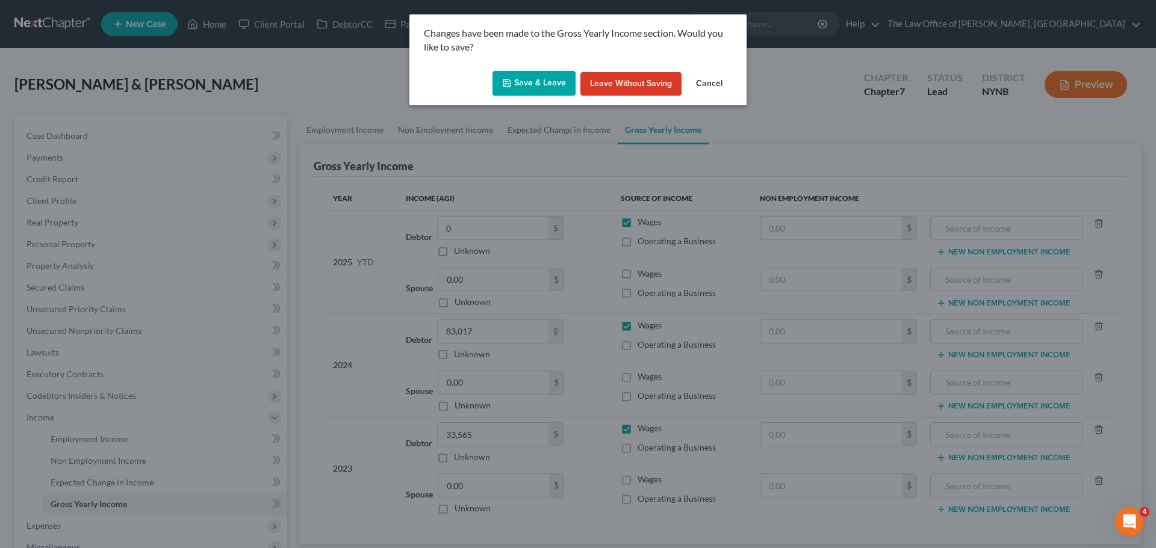
click at [554, 78] on button "Save & Leave" at bounding box center [533, 83] width 83 height 25
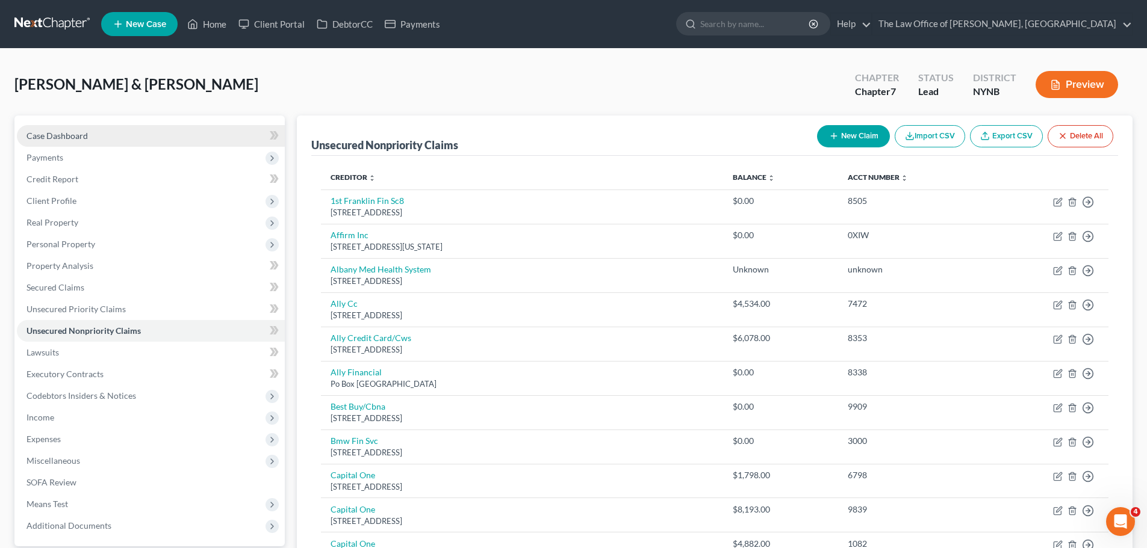
click at [96, 138] on link "Case Dashboard" at bounding box center [151, 136] width 268 height 22
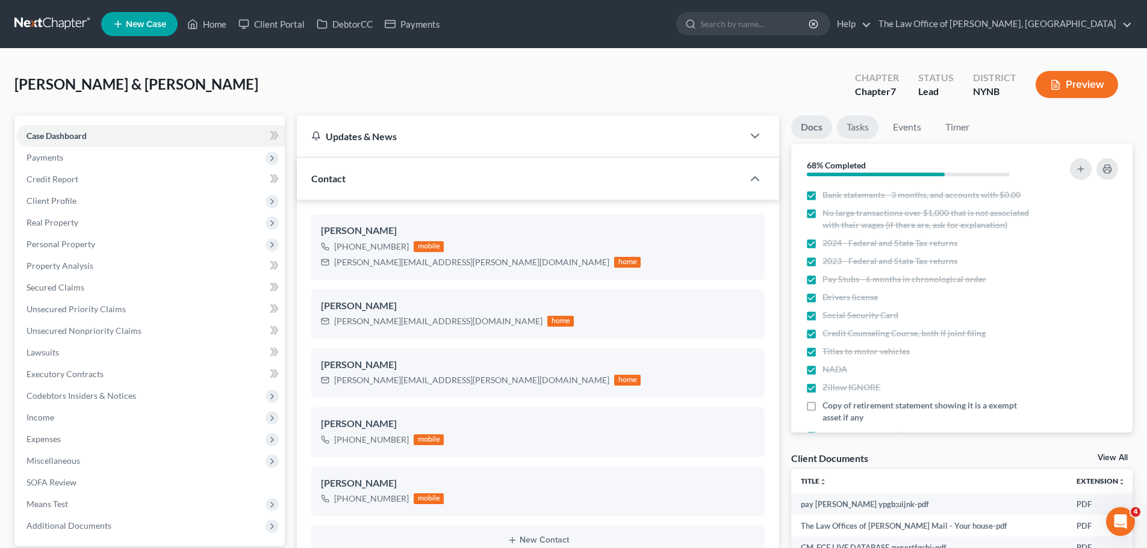
scroll to position [69, 0]
click at [862, 132] on link "Tasks" at bounding box center [858, 127] width 42 height 23
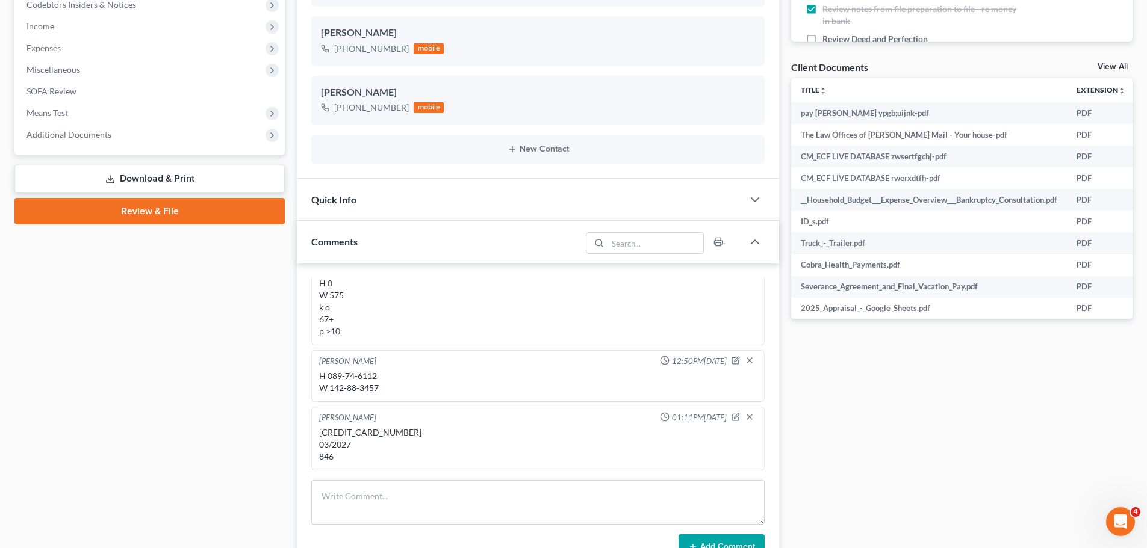
scroll to position [421, 0]
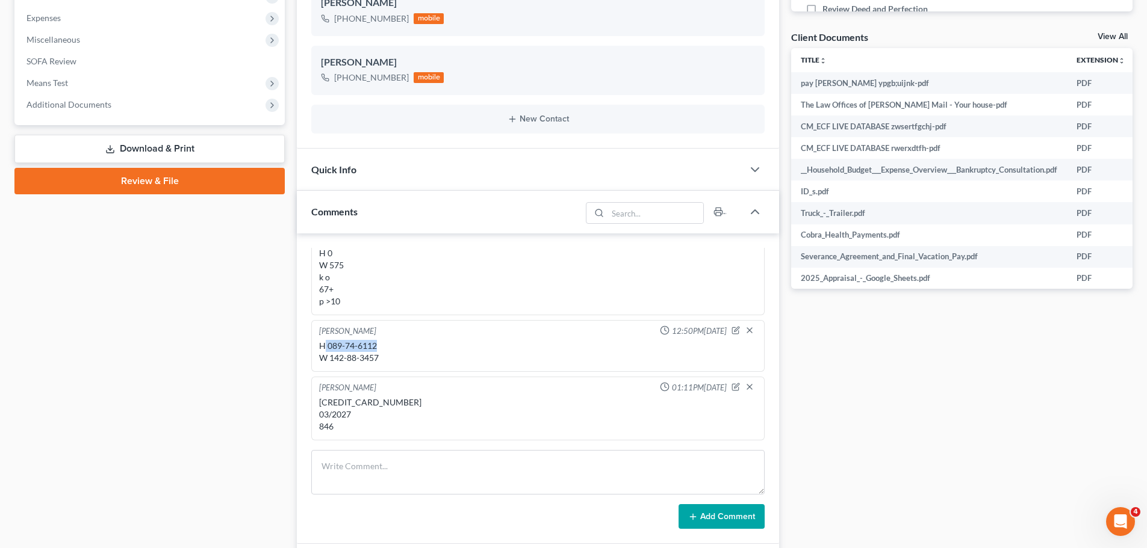
drag, startPoint x: 387, startPoint y: 341, endPoint x: 326, endPoint y: 347, distance: 61.1
click at [326, 347] on div "H 089-74-6112 W 142-88-3457" at bounding box center [538, 352] width 438 height 24
copy div "089-74-6112"
drag, startPoint x: 391, startPoint y: 341, endPoint x: 375, endPoint y: 344, distance: 16.4
click at [391, 341] on div "H 089-74-6112 W 142-88-3457" at bounding box center [538, 352] width 438 height 24
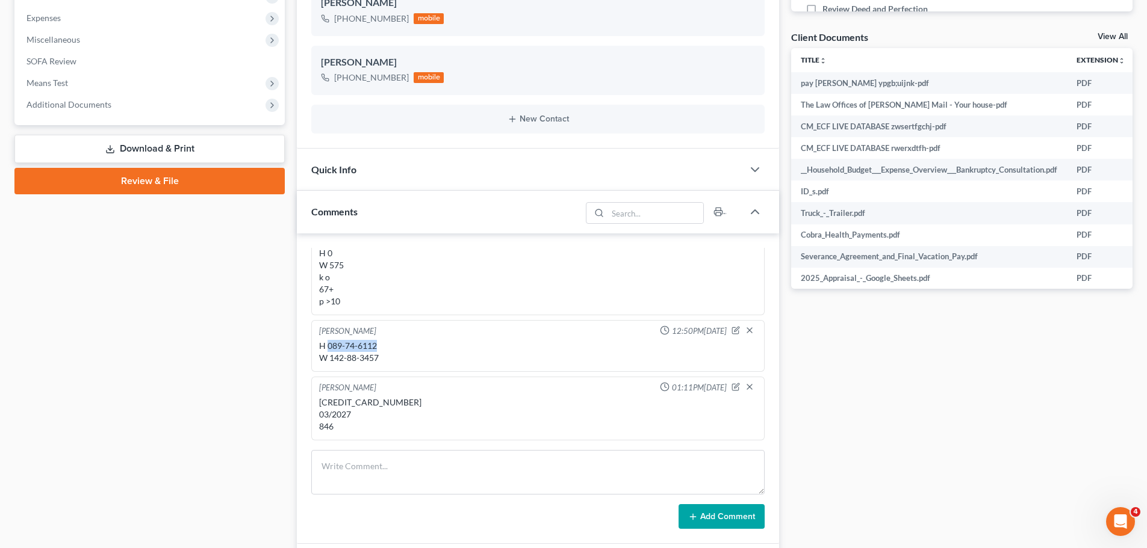
drag, startPoint x: 376, startPoint y: 347, endPoint x: 327, endPoint y: 345, distance: 48.8
click at [327, 345] on div "H 089-74-6112 W 142-88-3457" at bounding box center [538, 352] width 438 height 24
copy div "089-74-6112"
drag, startPoint x: 376, startPoint y: 359, endPoint x: 331, endPoint y: 358, distance: 45.2
click at [331, 358] on div "H 089-74-6112 W 142-88-3457" at bounding box center [538, 352] width 438 height 24
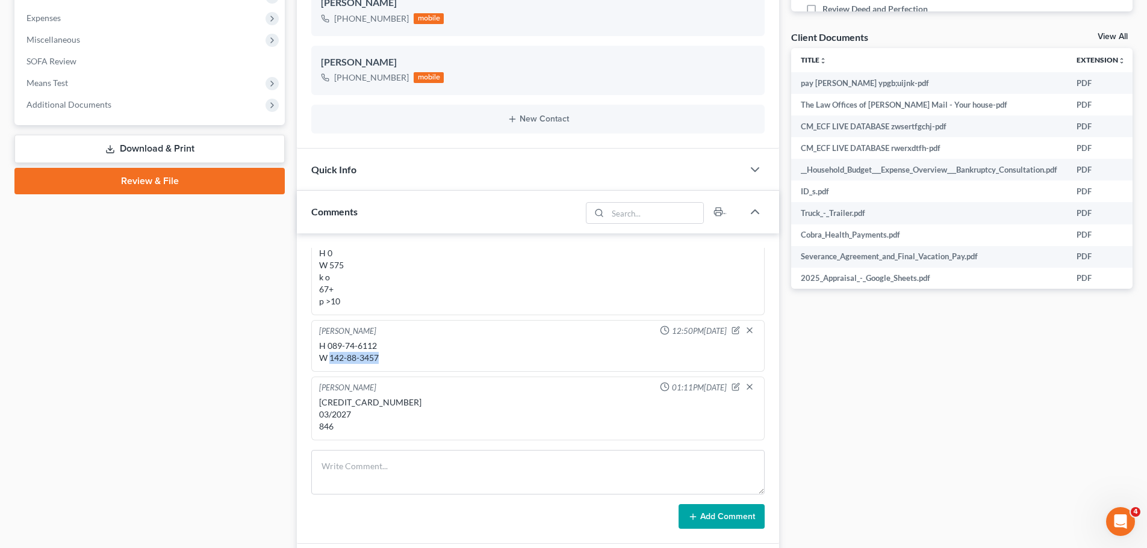
copy div "142-88-3457"
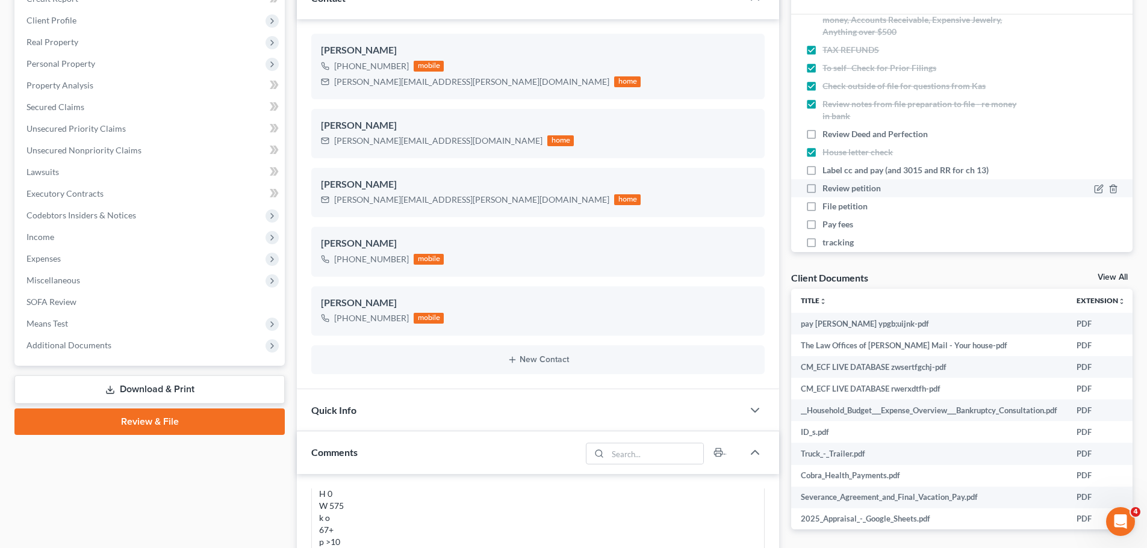
scroll to position [120, 0]
drag, startPoint x: 805, startPoint y: 167, endPoint x: 639, endPoint y: 213, distance: 172.5
click at [822, 167] on label "Label cc and pay (and 3015 and RR for ch 13)" at bounding box center [910, 166] width 176 height 12
click at [827, 167] on input "Label cc and pay (and 3015 and RR for ch 13)" at bounding box center [831, 164] width 8 height 8
checkbox input "true"
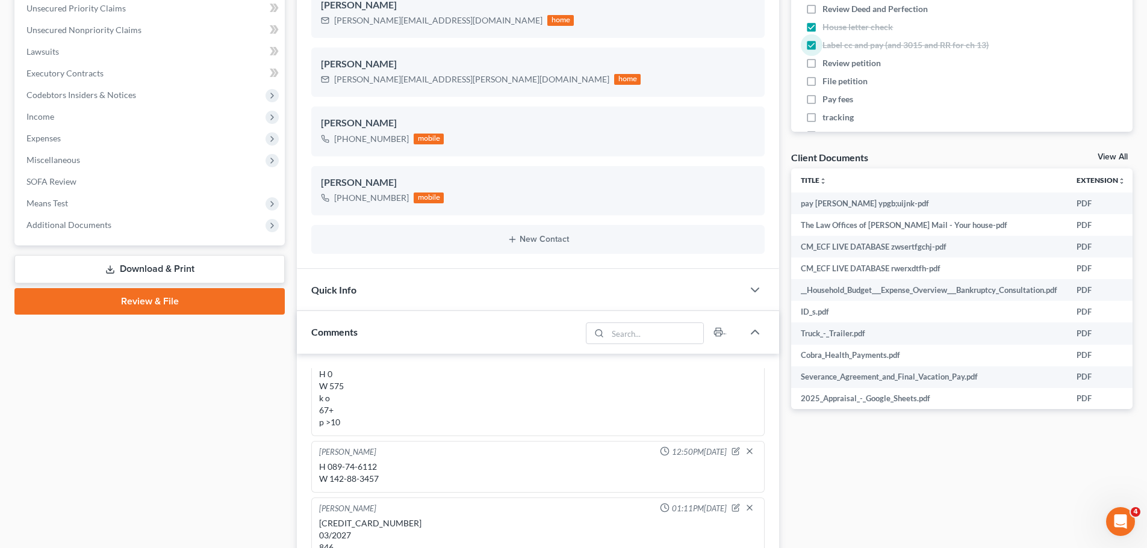
scroll to position [69, 0]
drag, startPoint x: 384, startPoint y: 466, endPoint x: 328, endPoint y: 466, distance: 56.0
click at [328, 466] on div "H 089-74-6112 W 142-88-3457" at bounding box center [538, 472] width 438 height 24
copy div "089-74-6112"
drag, startPoint x: 379, startPoint y: 479, endPoint x: 330, endPoint y: 479, distance: 49.4
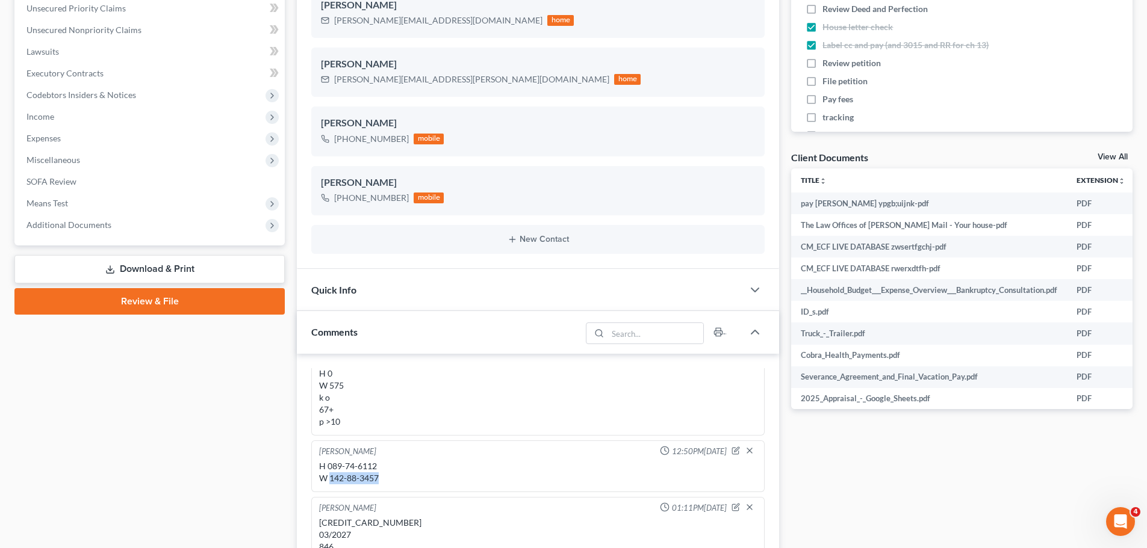
click at [330, 479] on div "H 089-74-6112 W 142-88-3457" at bounding box center [538, 472] width 438 height 24
copy div "142-88-3457"
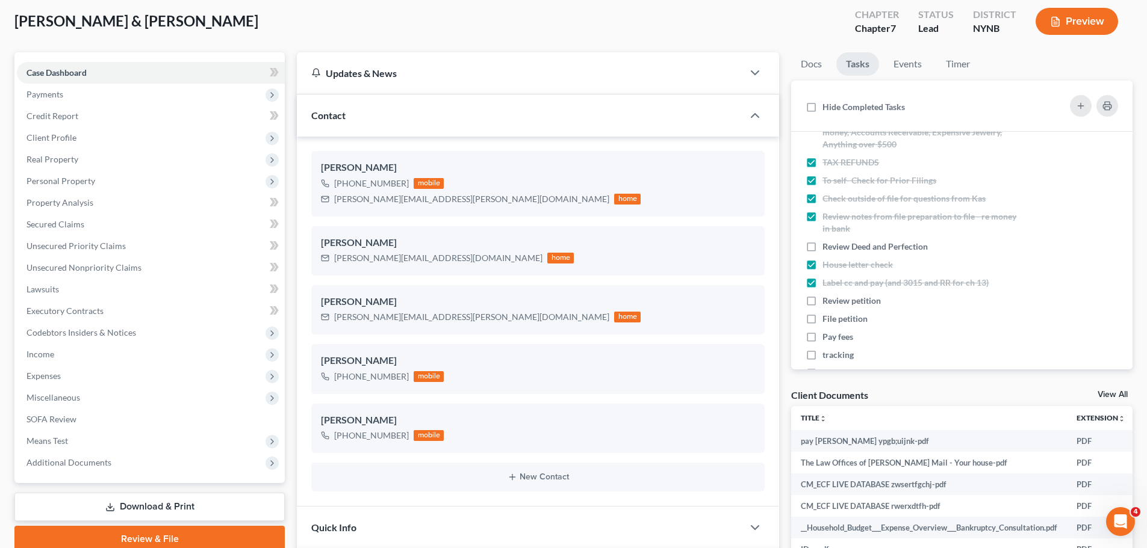
scroll to position [0, 0]
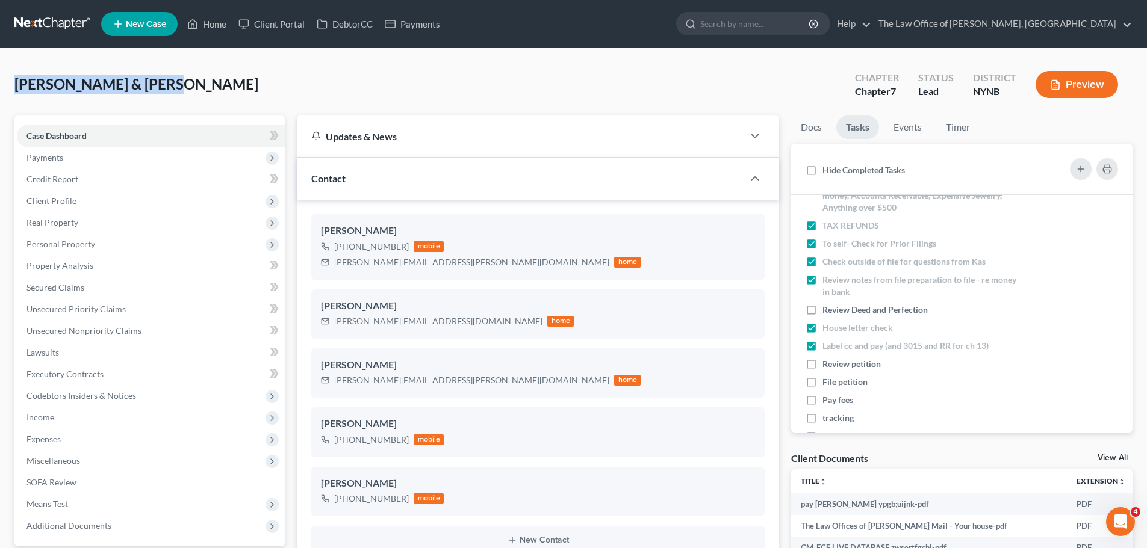
drag, startPoint x: 182, startPoint y: 84, endPoint x: 10, endPoint y: 90, distance: 172.2
copy span "[PERSON_NAME] & [PERSON_NAME]"
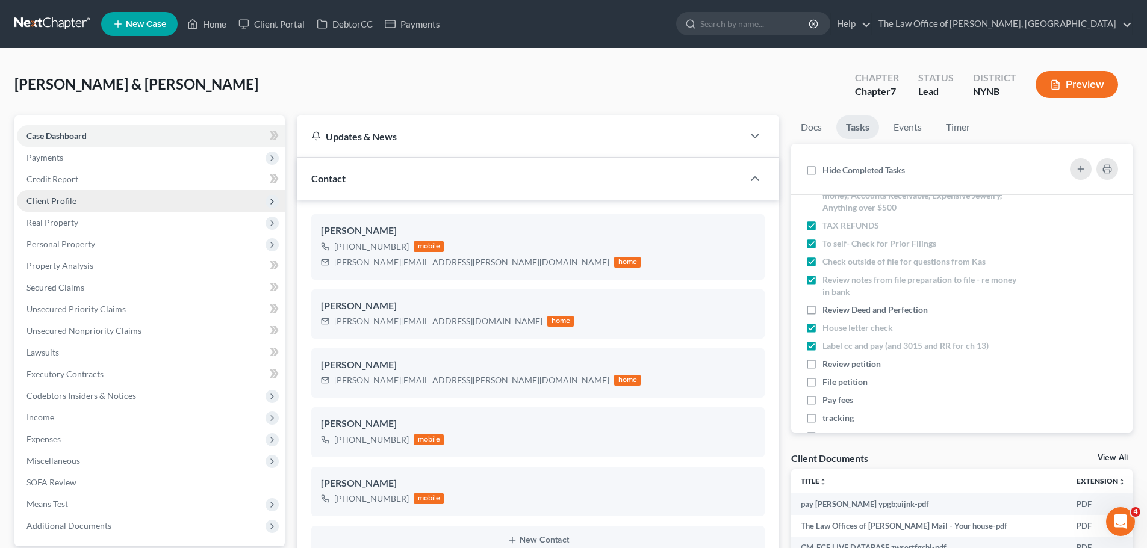
drag, startPoint x: 49, startPoint y: 152, endPoint x: 69, endPoint y: 191, distance: 43.3
click at [49, 152] on span "Payments" at bounding box center [44, 157] width 37 height 10
click at [69, 206] on link "Payments" at bounding box center [163, 201] width 244 height 22
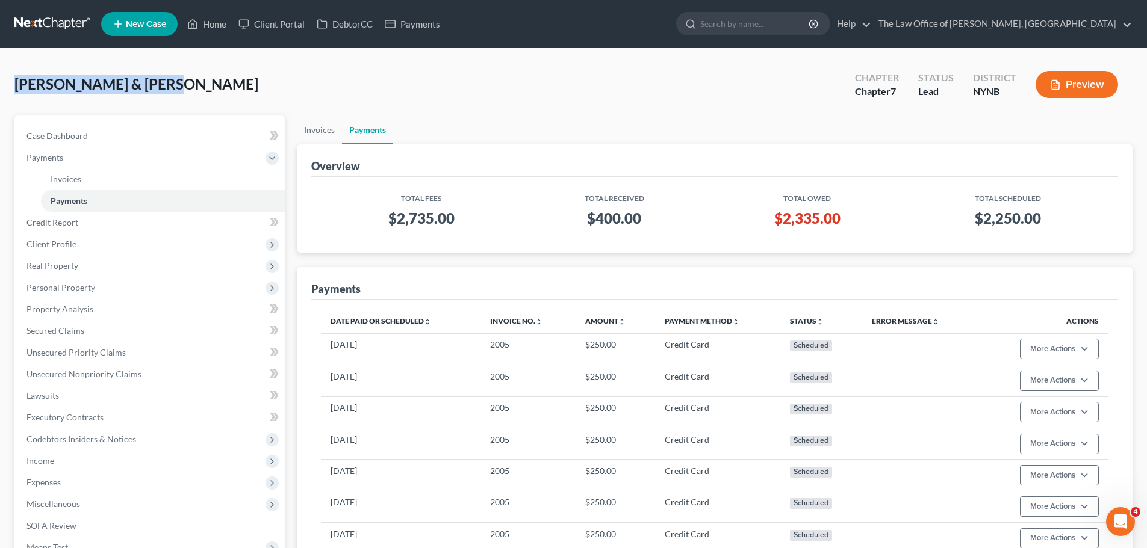
drag, startPoint x: 135, startPoint y: 88, endPoint x: 0, endPoint y: 90, distance: 134.8
click at [0, 90] on div "Roberts, Sean & Holly Upgraded Chapter Chapter 7 Status Lead District NYNB Prev…" at bounding box center [573, 392] width 1147 height 687
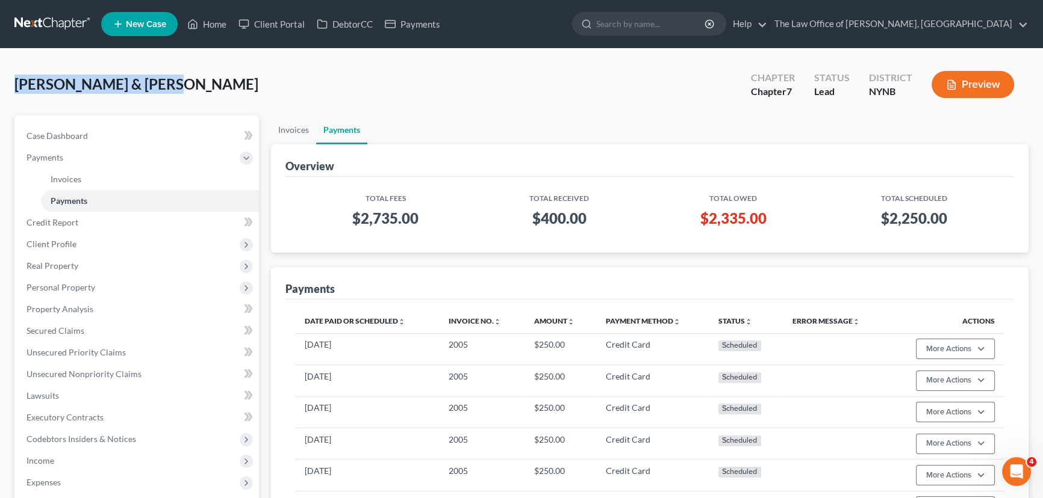
copy span "[PERSON_NAME] & [PERSON_NAME]"
click at [55, 332] on span "Secured Claims" at bounding box center [55, 331] width 58 height 10
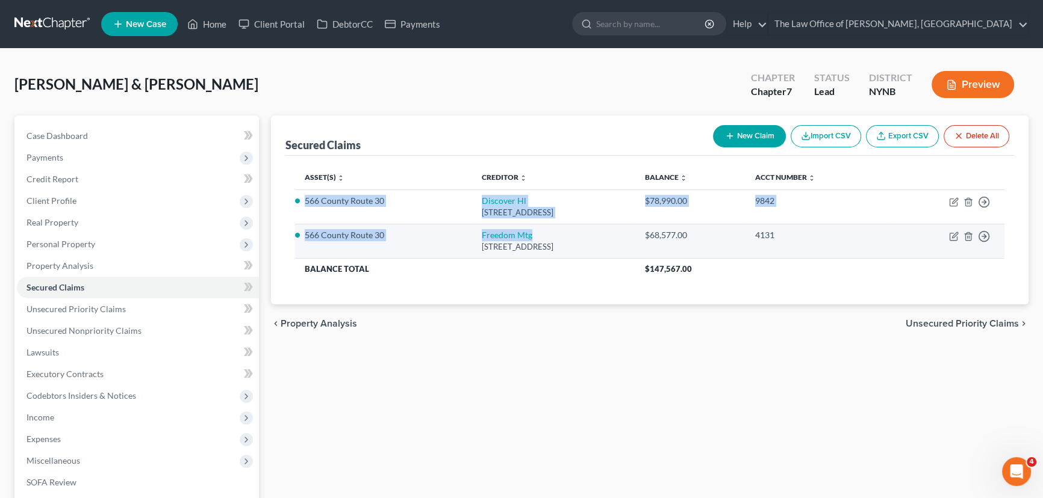
drag, startPoint x: 303, startPoint y: 196, endPoint x: 542, endPoint y: 235, distance: 242.7
click at [542, 235] on tbody "566 County Route 30 Discover Hl 1 Corporate Dr Ste 360, Lake Zurich, IL 60047 $…" at bounding box center [649, 235] width 709 height 90
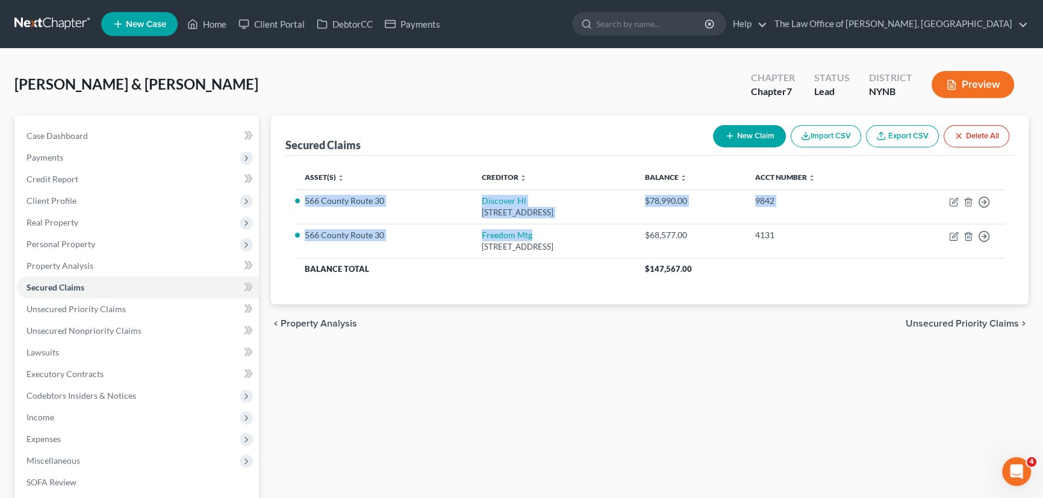
copy tbody "566 County Route 30 Discover Hl 1 Corporate Dr Ste 360, Lake Zurich, IL 60047 $…"
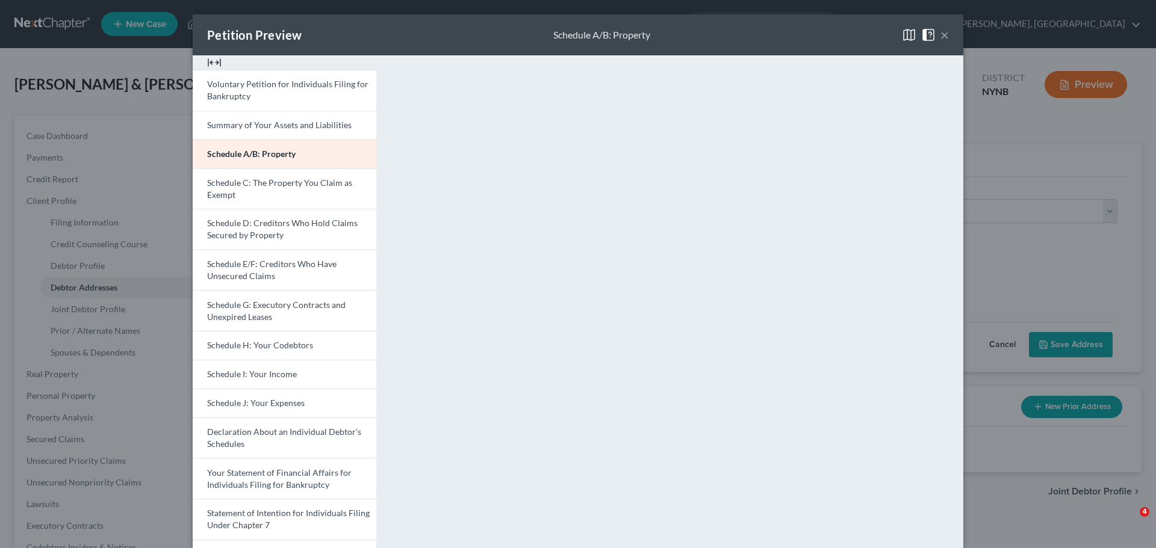
select select "35"
select select "57"
select select "0"
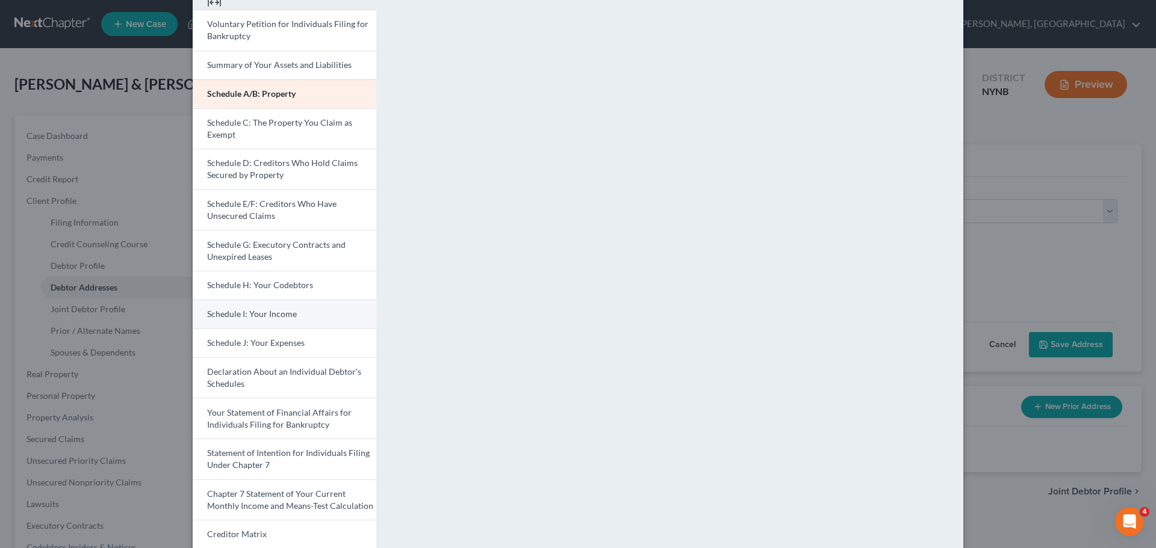
click at [220, 311] on span "Schedule I: Your Income" at bounding box center [252, 314] width 90 height 10
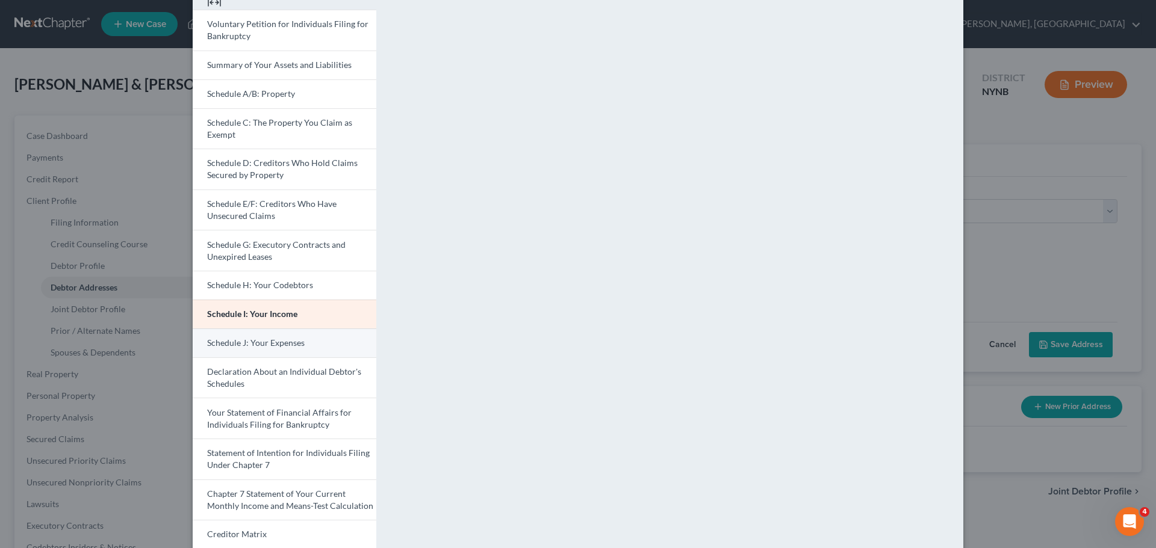
click at [255, 347] on span "Schedule J: Your Expenses" at bounding box center [256, 343] width 98 height 10
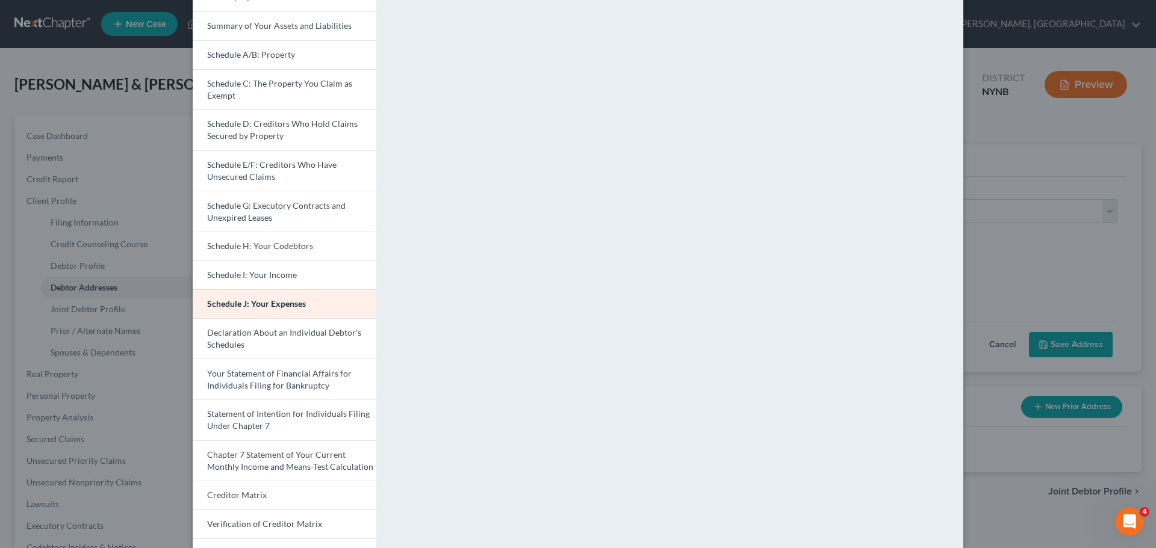
scroll to position [120, 0]
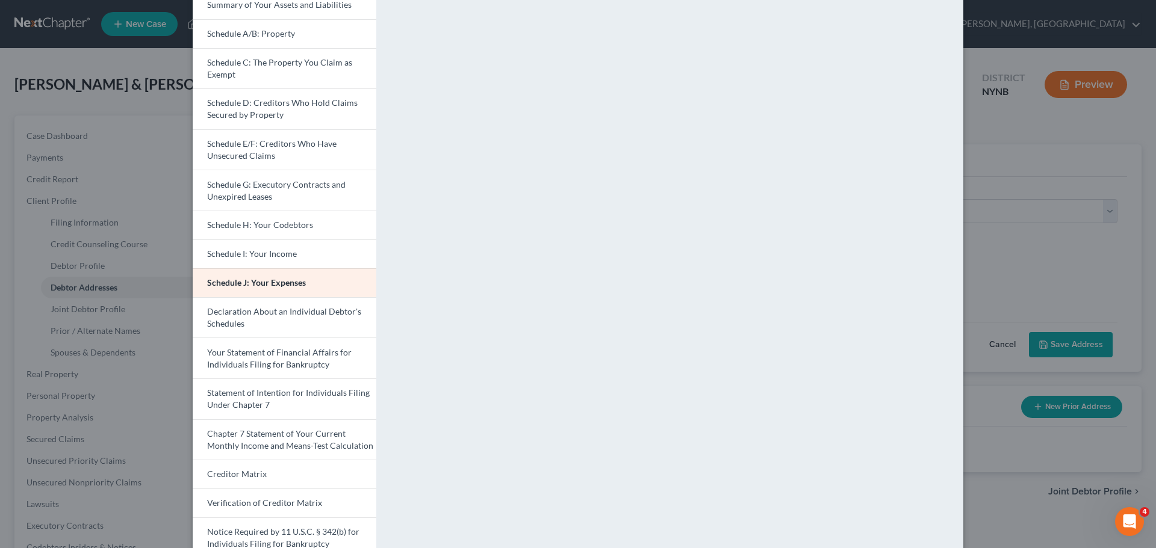
drag, startPoint x: 242, startPoint y: 364, endPoint x: 393, endPoint y: 348, distance: 152.0
click at [242, 364] on span "Your Statement of Financial Affairs for Individuals Filing for Bankruptcy" at bounding box center [279, 358] width 144 height 22
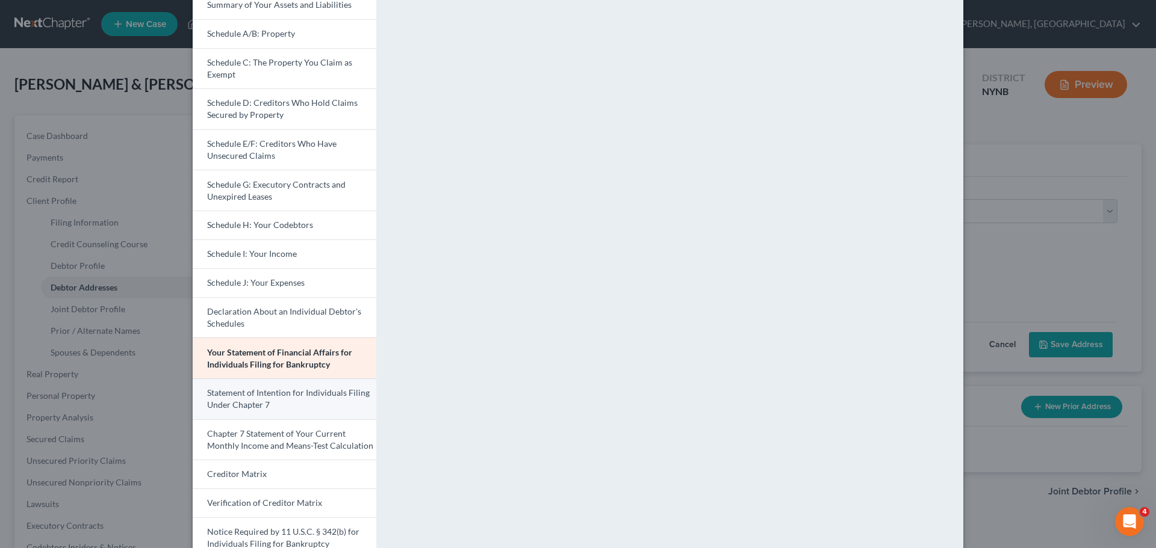
click at [252, 399] on link "Statement of Intention for Individuals Filing Under Chapter 7" at bounding box center [285, 399] width 184 height 41
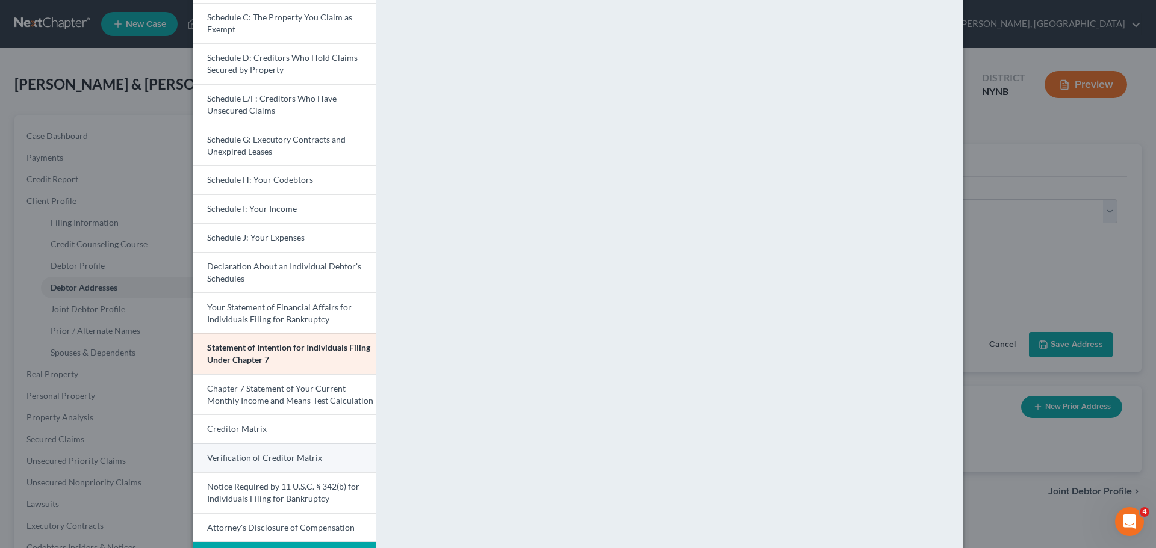
scroll to position [211, 0]
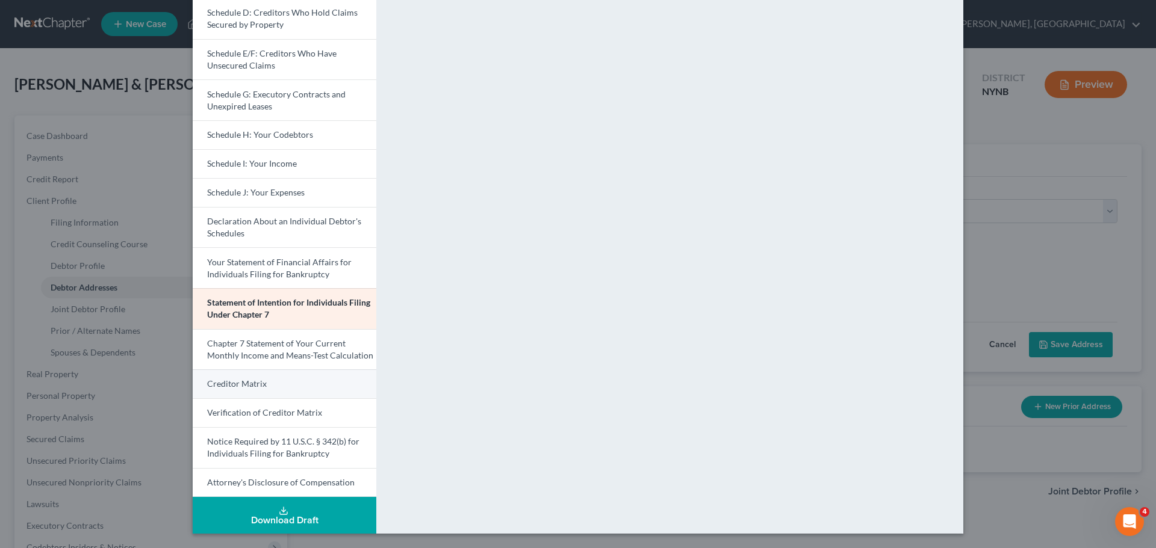
click at [263, 384] on link "Creditor Matrix" at bounding box center [285, 384] width 184 height 29
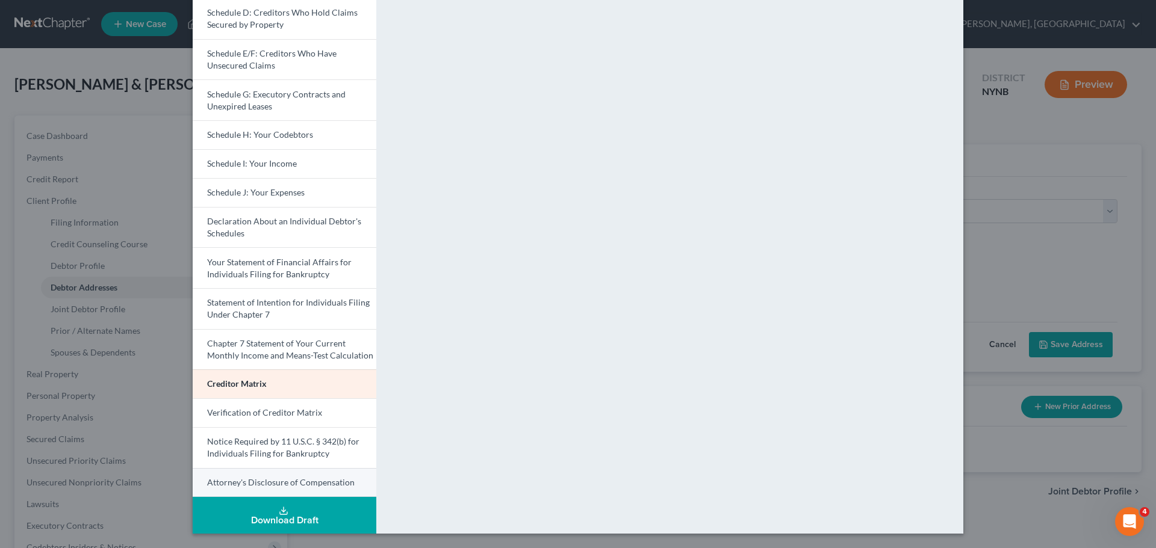
click at [265, 483] on span "Attorney's Disclosure of Compensation" at bounding box center [280, 482] width 147 height 10
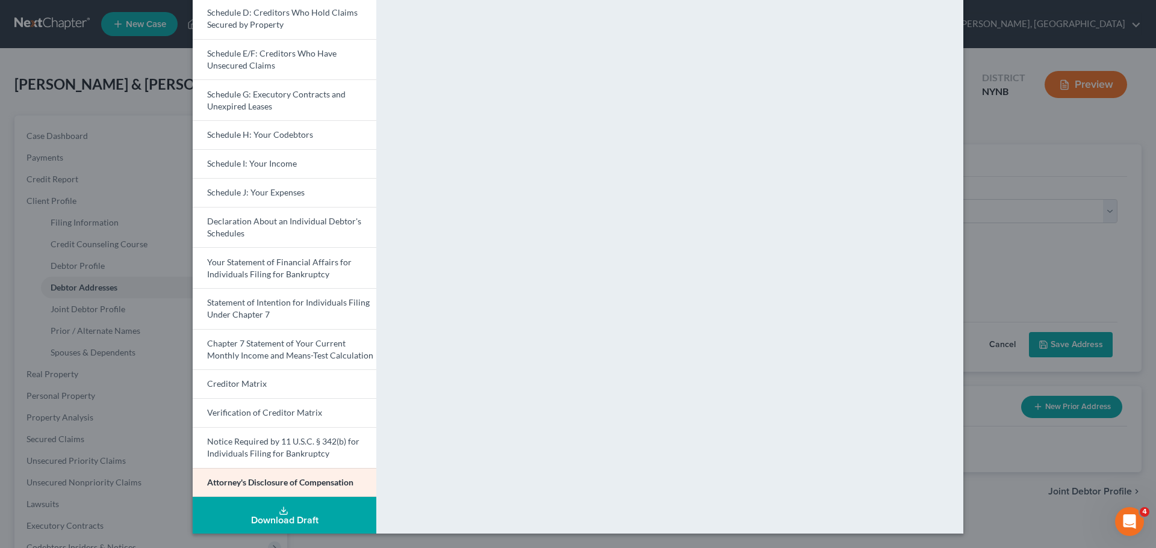
click at [985, 229] on div "Petition Preview Attorney's Disclosure of Compensation × Voluntary Petition for…" at bounding box center [578, 274] width 1156 height 548
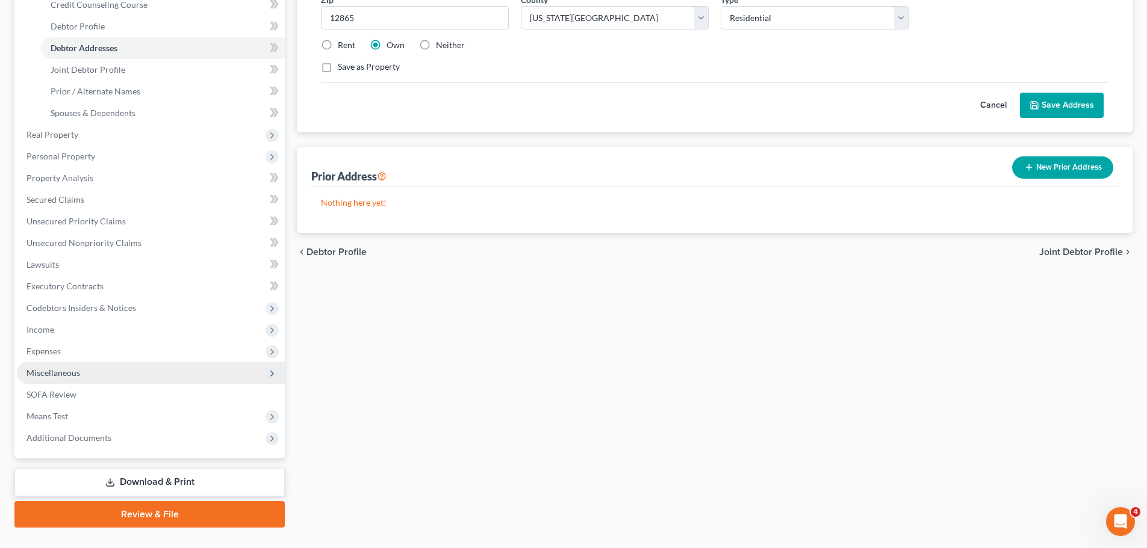
scroll to position [241, 0]
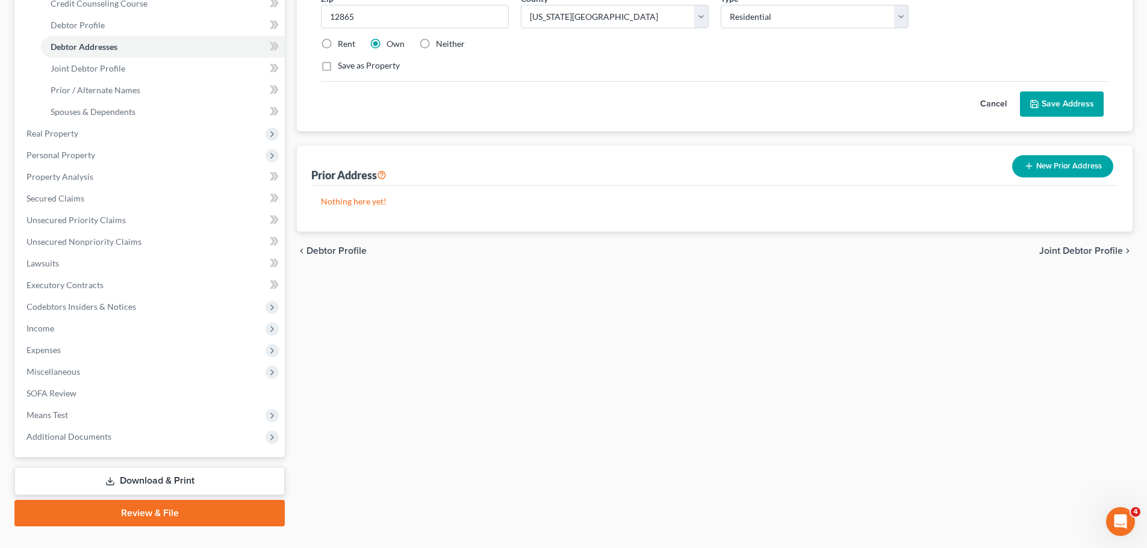
click at [143, 508] on link "Review & File" at bounding box center [149, 513] width 270 height 26
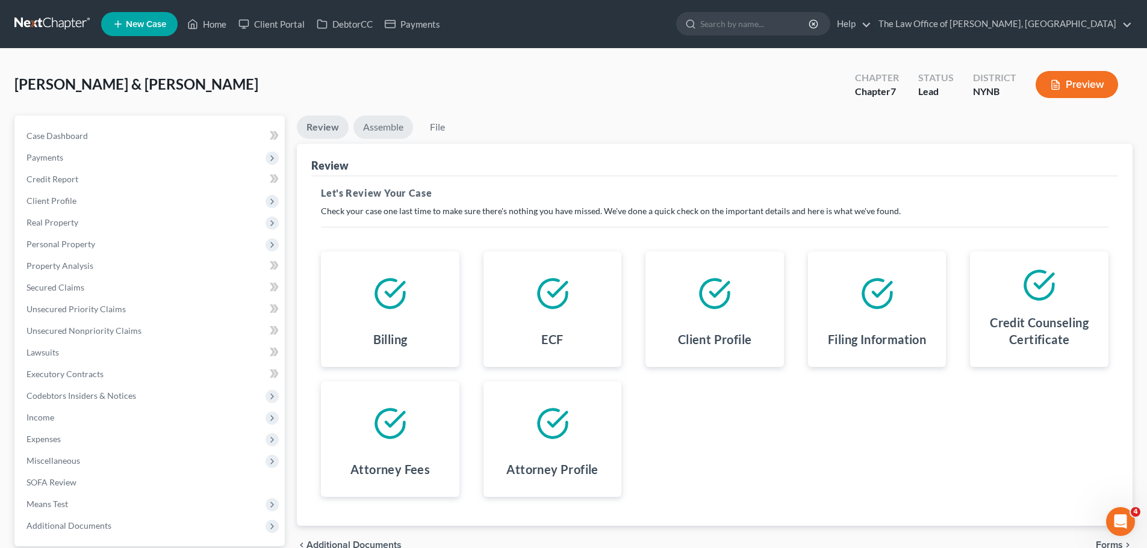
click at [389, 132] on link "Assemble" at bounding box center [383, 127] width 60 height 23
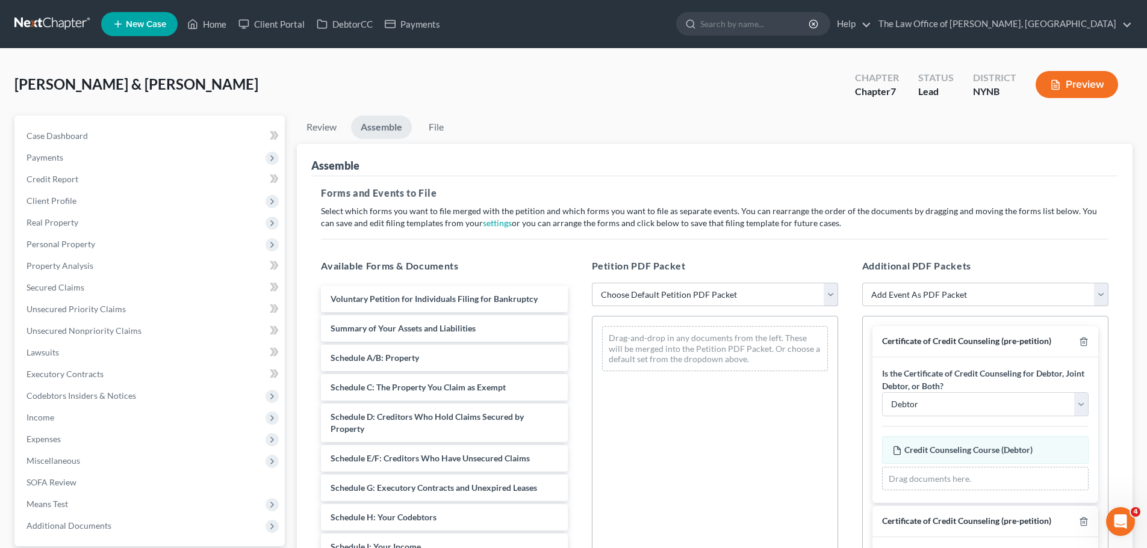
drag, startPoint x: 716, startPoint y: 300, endPoint x: 698, endPoint y: 306, distance: 19.0
click at [716, 300] on select "Choose Default Petition PDF Packet Complete Bankruptcy Petition (all forms and …" at bounding box center [715, 295] width 246 height 24
select select "0"
click at [592, 283] on select "Choose Default Petition PDF Packet Complete Bankruptcy Petition (all forms and …" at bounding box center [715, 295] width 246 height 24
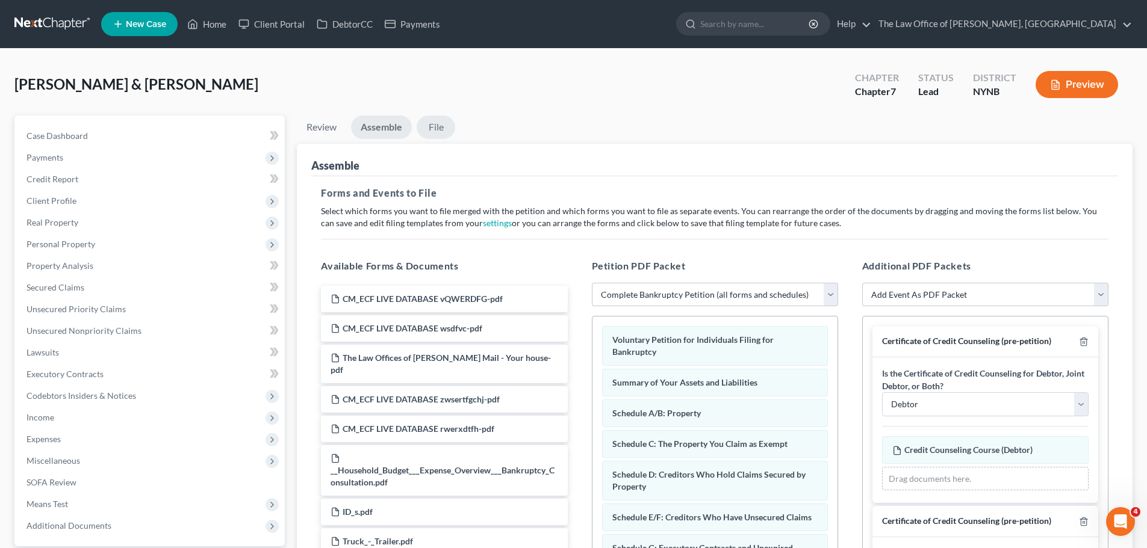
click at [431, 130] on link "File" at bounding box center [436, 127] width 39 height 23
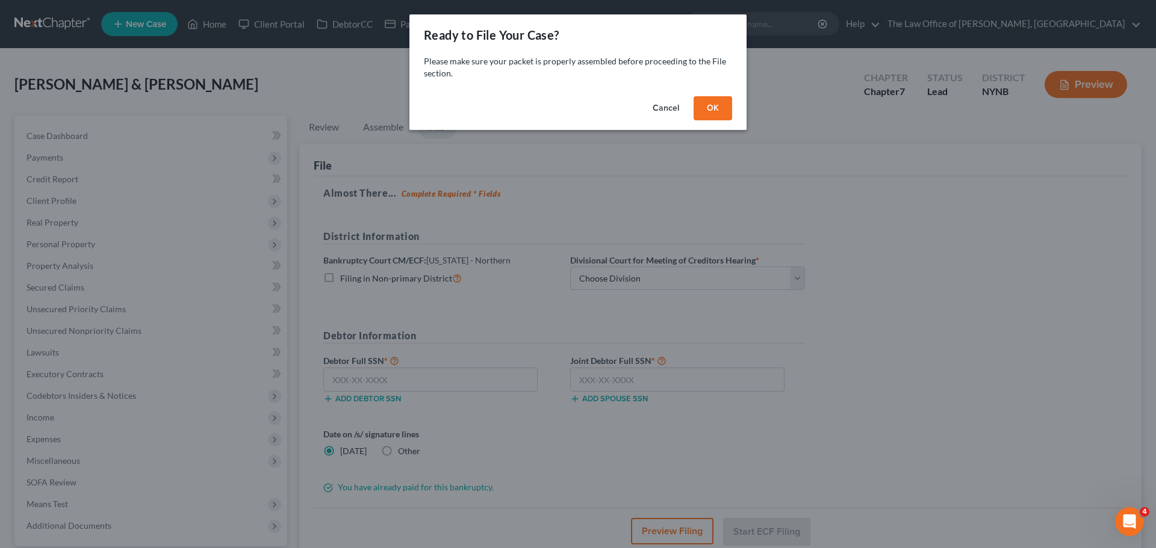
click at [717, 111] on button "OK" at bounding box center [712, 108] width 39 height 24
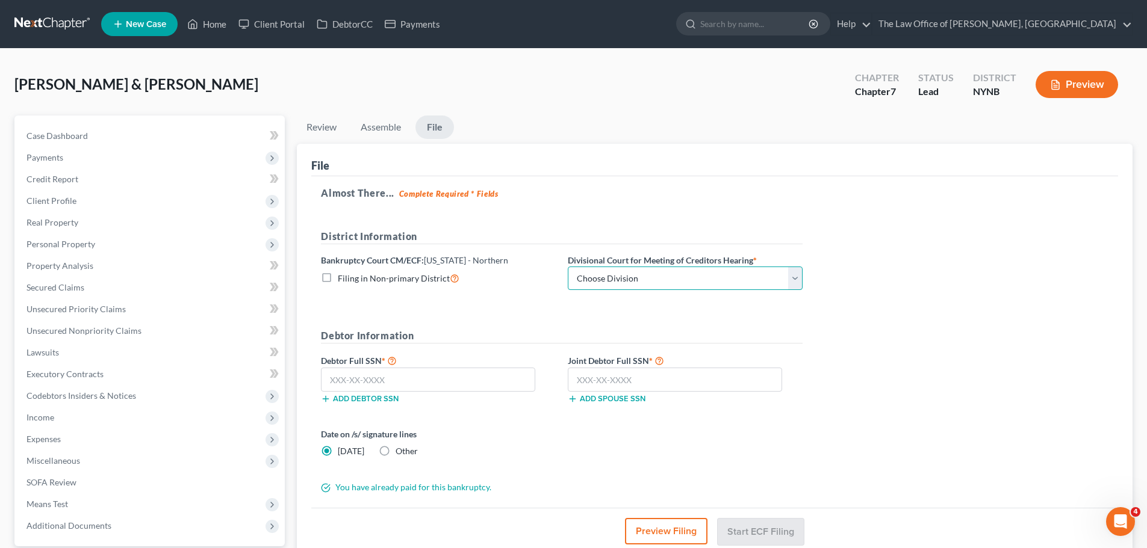
click at [601, 282] on select "Choose Division [GEOGRAPHIC_DATA] [GEOGRAPHIC_DATA] [GEOGRAPHIC_DATA] Utica" at bounding box center [685, 279] width 235 height 24
select select "0"
click at [568, 267] on select "Choose Division [GEOGRAPHIC_DATA] [GEOGRAPHIC_DATA] [GEOGRAPHIC_DATA] Utica" at bounding box center [685, 279] width 235 height 24
click at [368, 385] on input "text" at bounding box center [428, 380] width 214 height 24
paste input "089-74-6112"
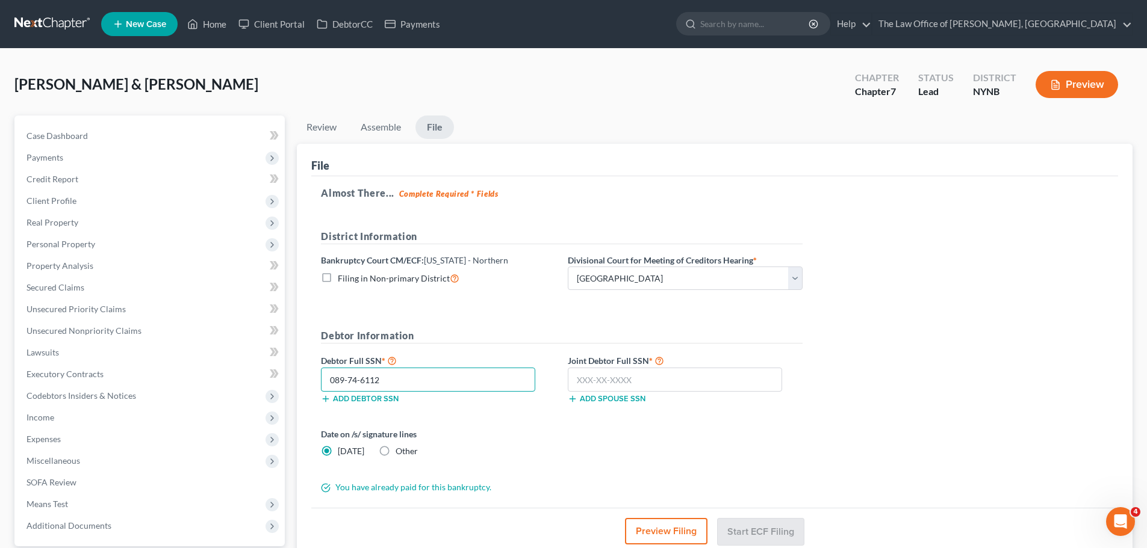
type input "089-74-6112"
click at [640, 381] on input "text" at bounding box center [675, 380] width 214 height 24
paste input "142-88-3457"
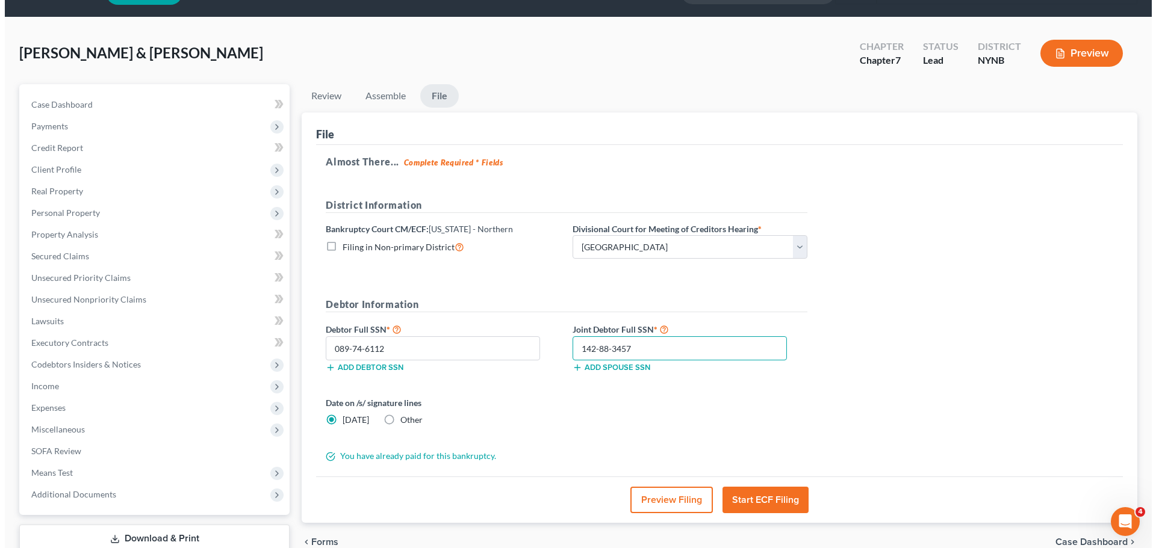
scroll to position [113, 0]
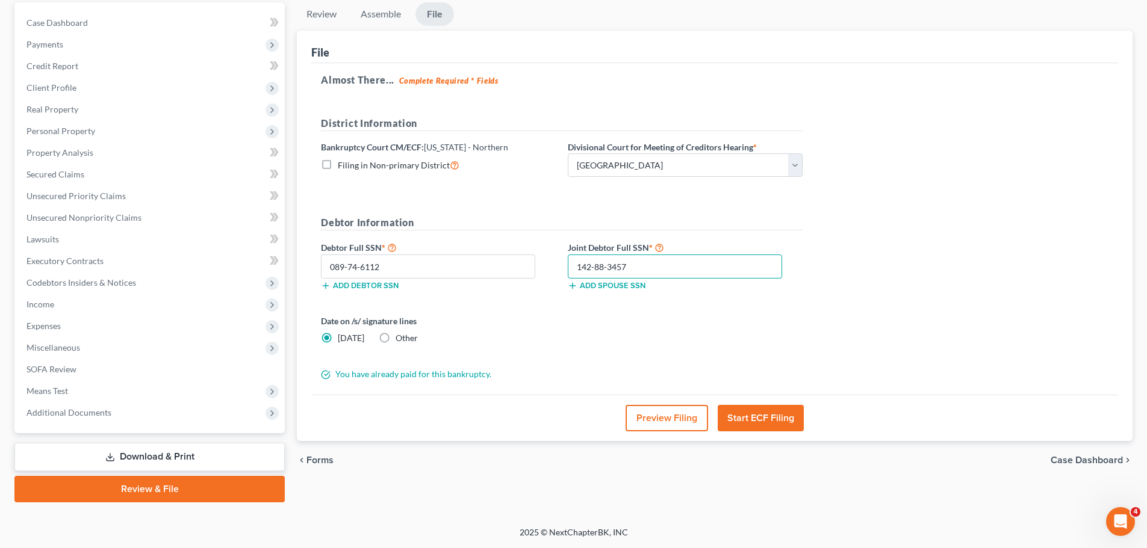
type input "142-88-3457"
click at [734, 415] on button "Start ECF Filing" at bounding box center [760, 418] width 86 height 26
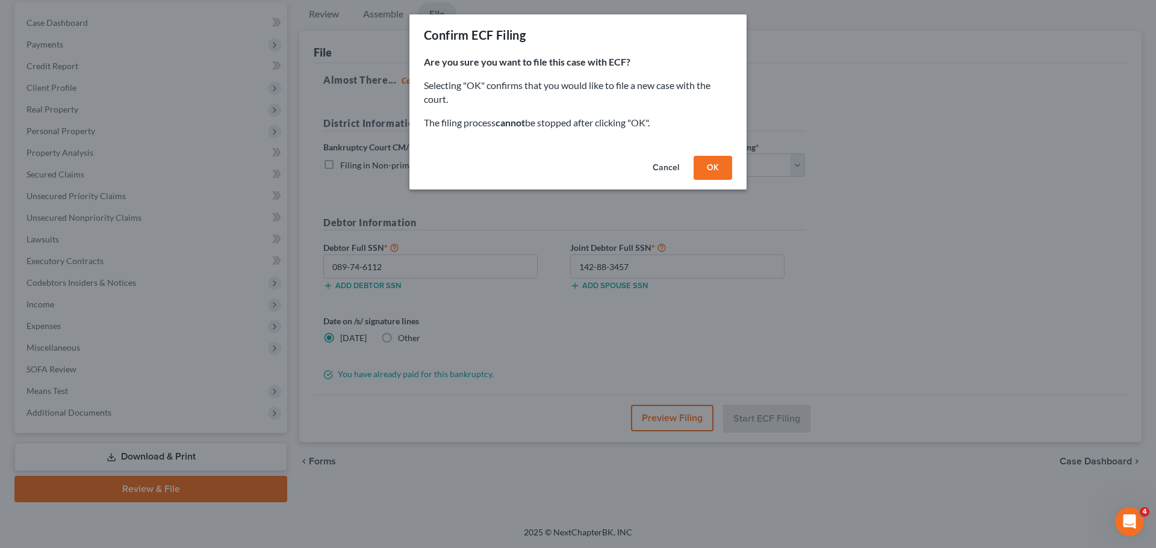
click at [713, 169] on button "OK" at bounding box center [712, 168] width 39 height 24
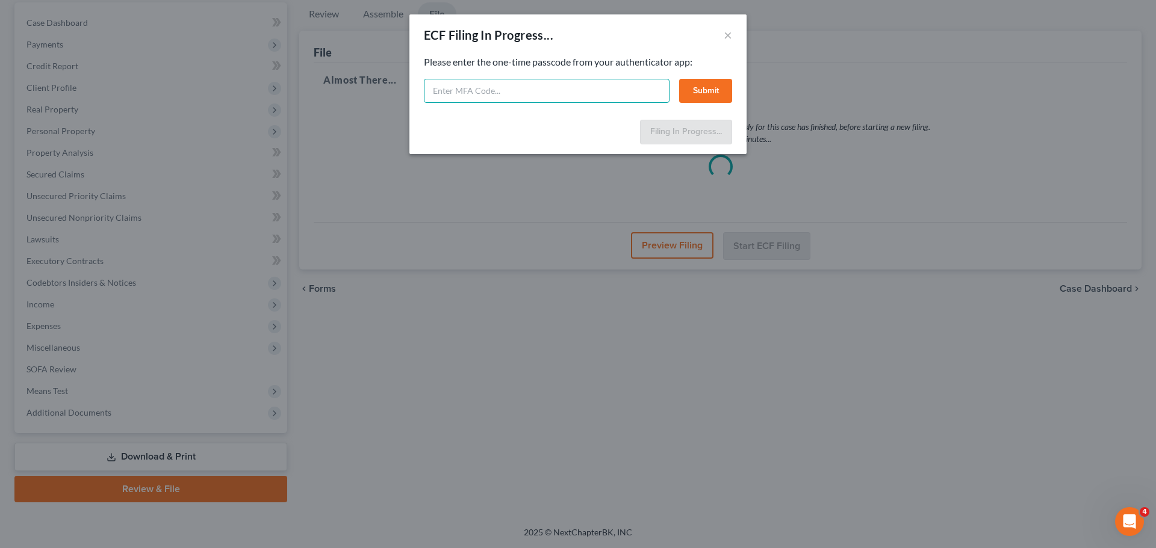
click at [465, 95] on input "text" at bounding box center [547, 91] width 246 height 24
type input "485844"
click at [704, 94] on button "Submit" at bounding box center [705, 91] width 53 height 24
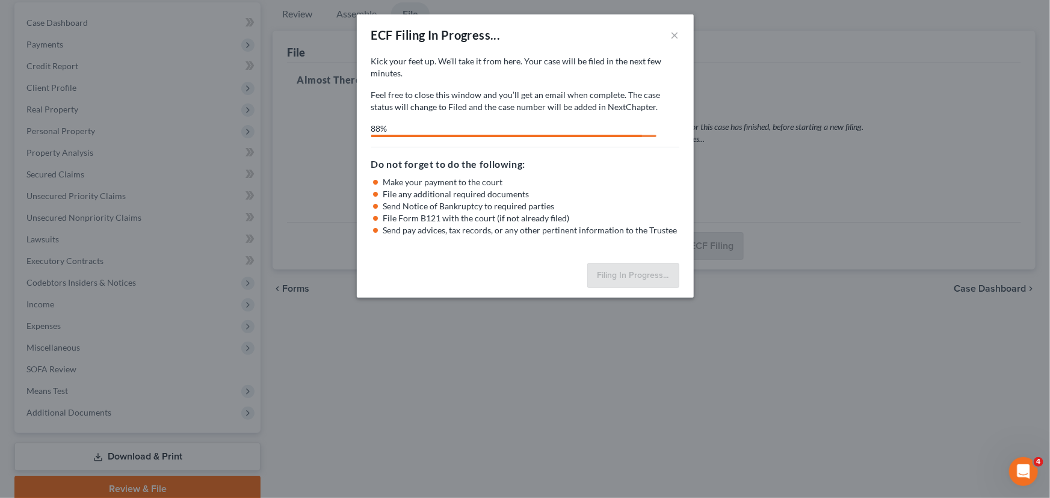
select select "0"
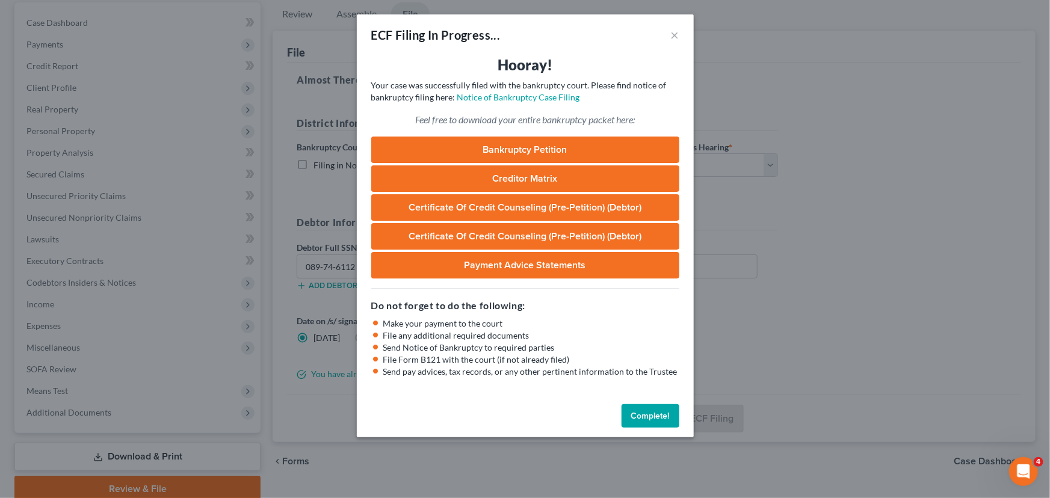
click at [652, 418] on button "Complete!" at bounding box center [651, 416] width 58 height 24
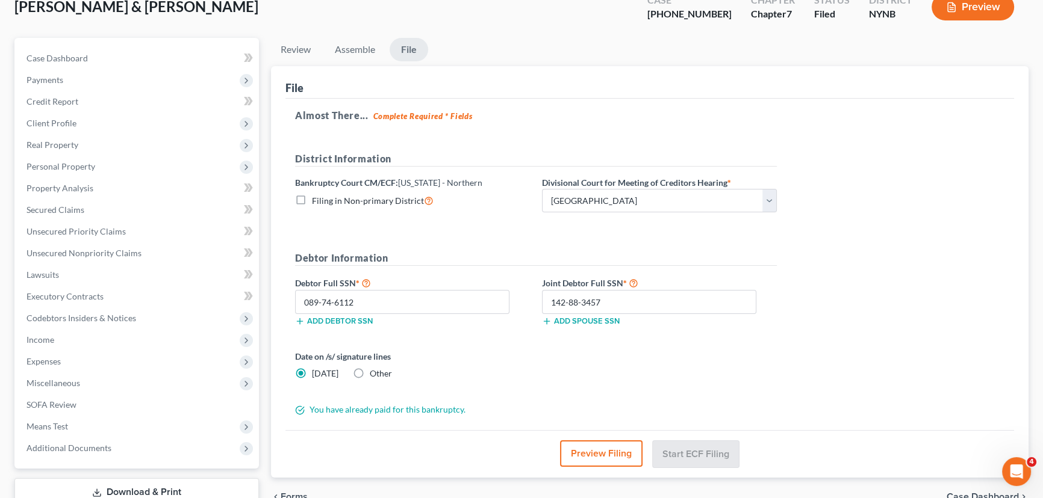
scroll to position [0, 0]
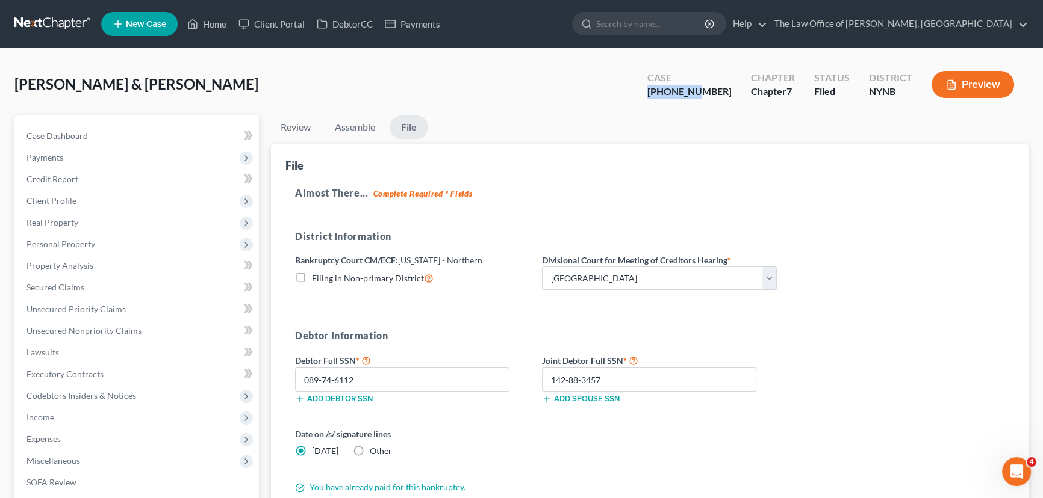
drag, startPoint x: 728, startPoint y: 87, endPoint x: 674, endPoint y: 93, distance: 53.9
click at [674, 93] on div "Case [PHONE_NUMBER]" at bounding box center [689, 86] width 104 height 36
copy div "25-11014-"
click at [218, 23] on link "Home" at bounding box center [206, 24] width 51 height 22
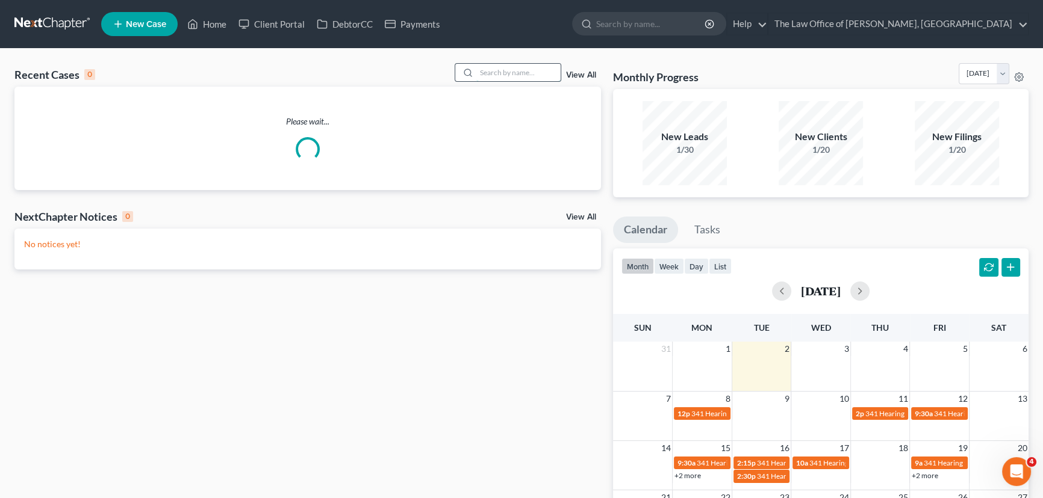
click at [495, 74] on input "search" at bounding box center [518, 72] width 84 height 17
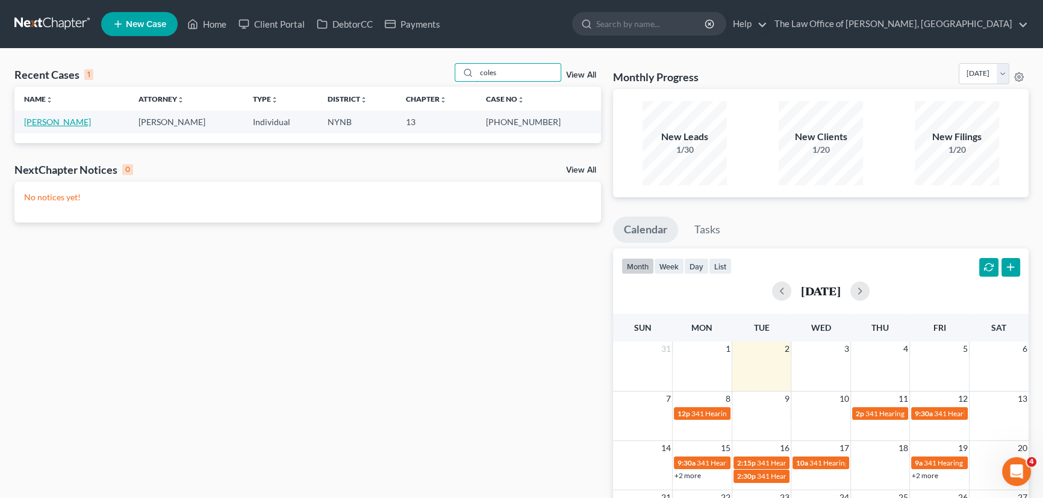
type input "coles"
click at [36, 121] on link "[PERSON_NAME]" at bounding box center [57, 122] width 67 height 10
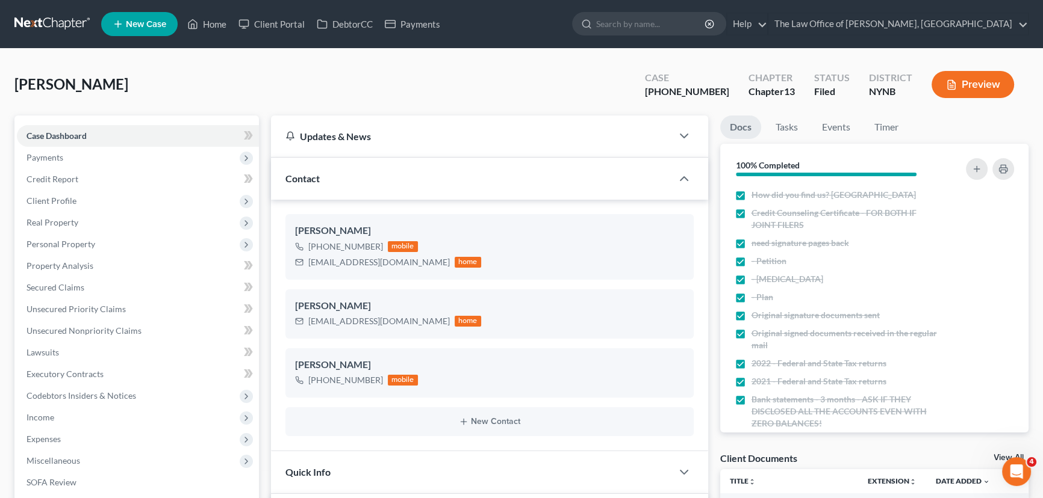
scroll to position [417, 0]
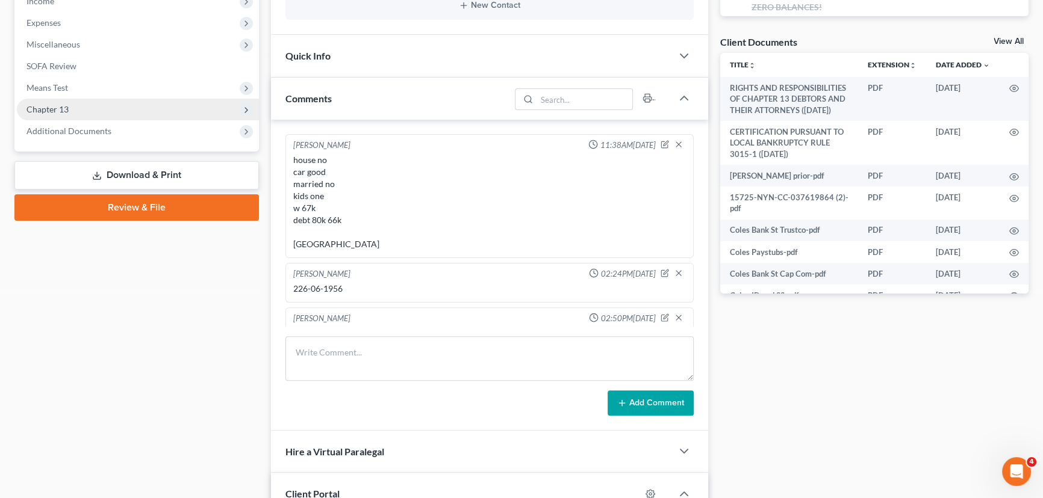
click at [57, 111] on span "Chapter 13" at bounding box center [47, 109] width 42 height 10
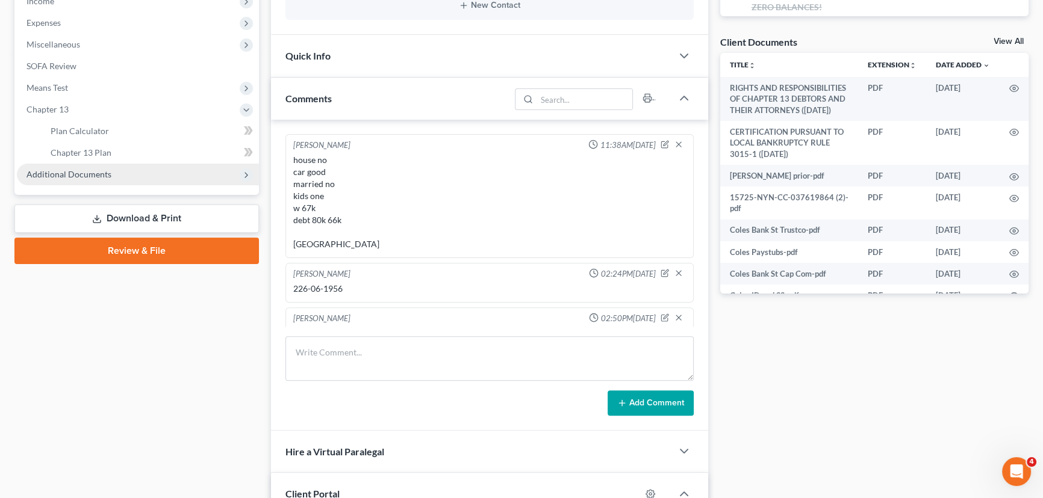
scroll to position [56, 0]
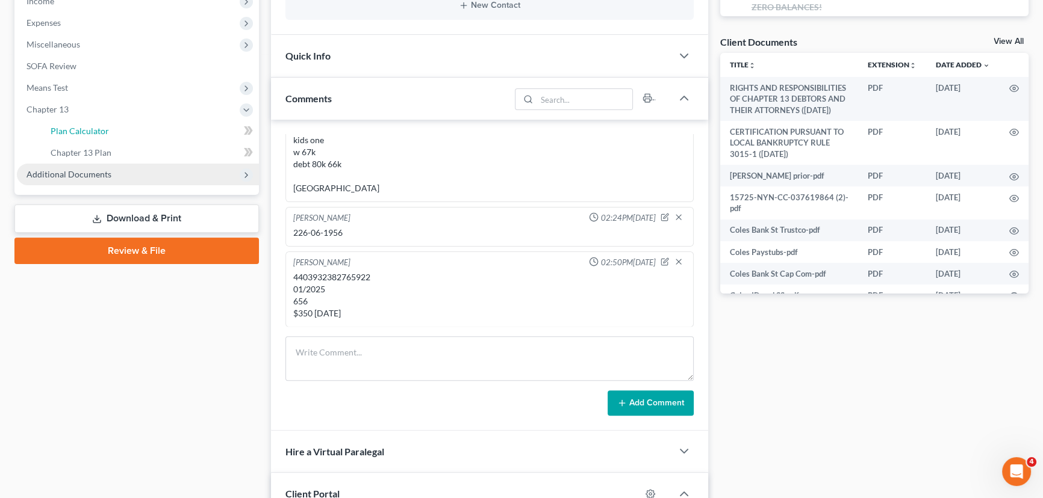
click at [101, 130] on span "Plan Calculator" at bounding box center [80, 131] width 58 height 10
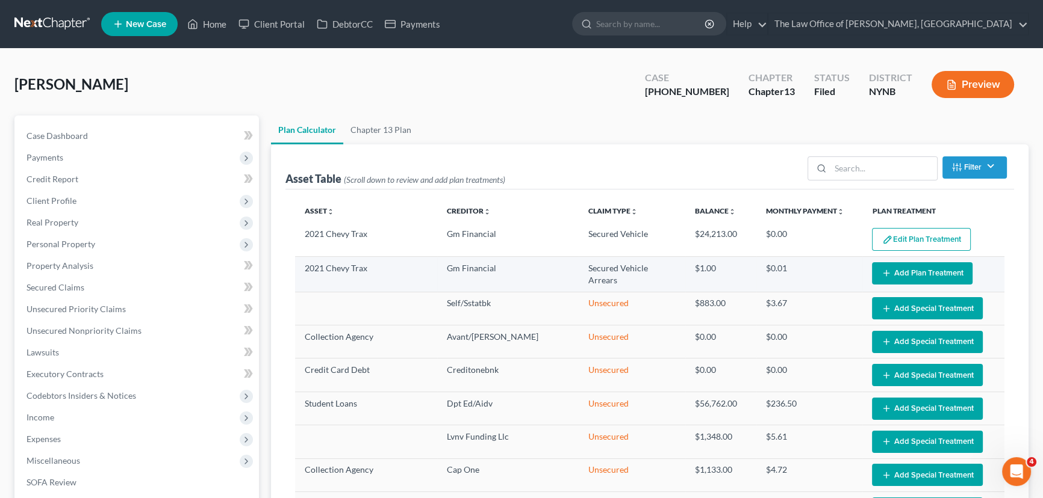
select select "59"
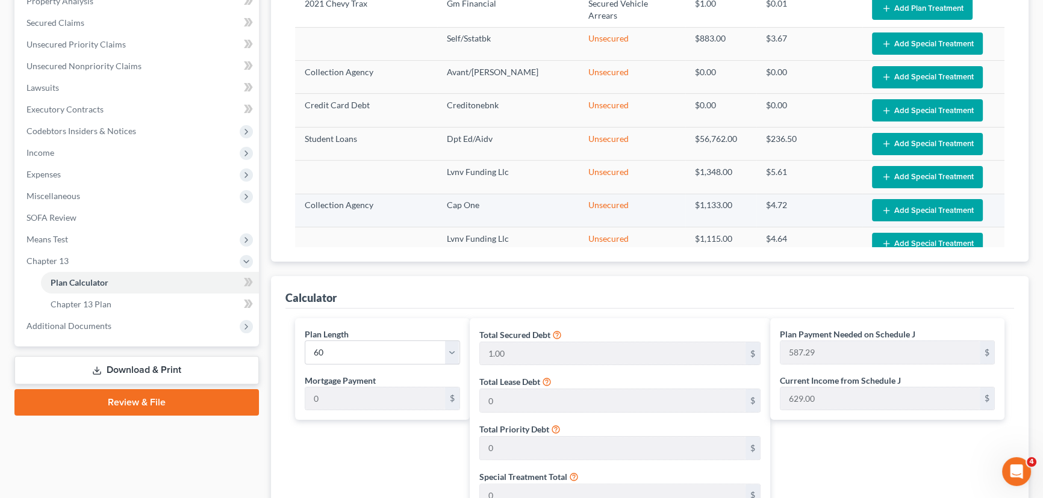
scroll to position [285, 0]
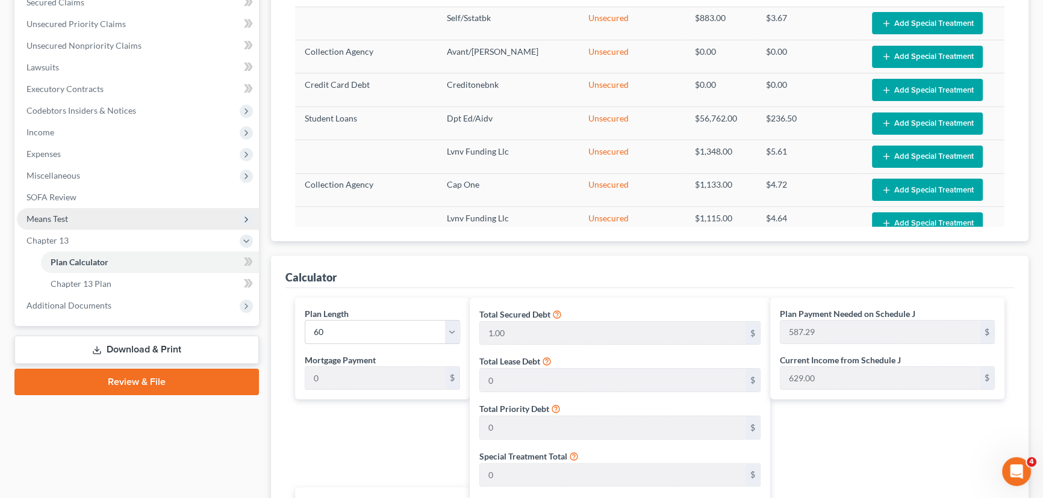
click at [63, 219] on span "Means Test" at bounding box center [47, 219] width 42 height 10
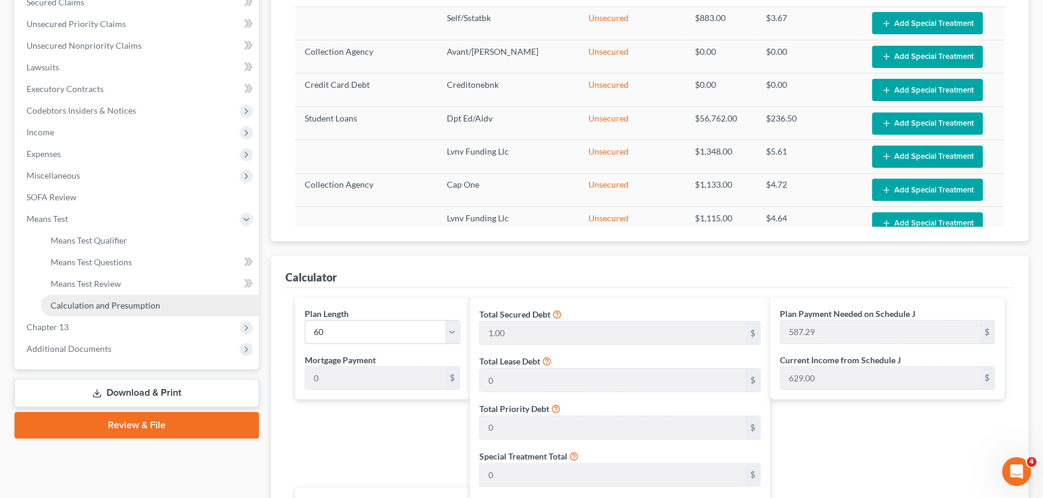
click at [128, 301] on span "Calculation and Presumption" at bounding box center [106, 305] width 110 height 10
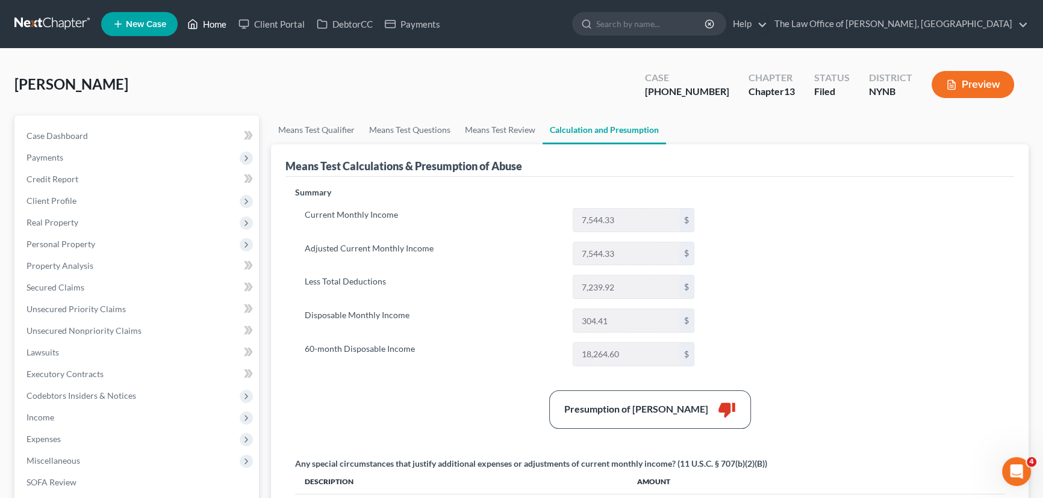
click at [218, 23] on link "Home" at bounding box center [206, 24] width 51 height 22
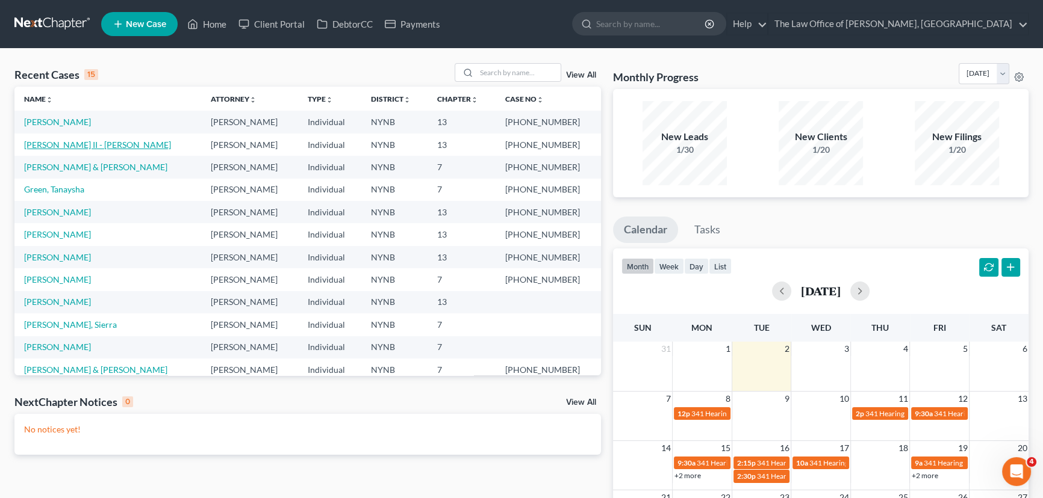
click at [57, 147] on link "[PERSON_NAME] II - [PERSON_NAME]" at bounding box center [97, 145] width 147 height 10
select select "6"
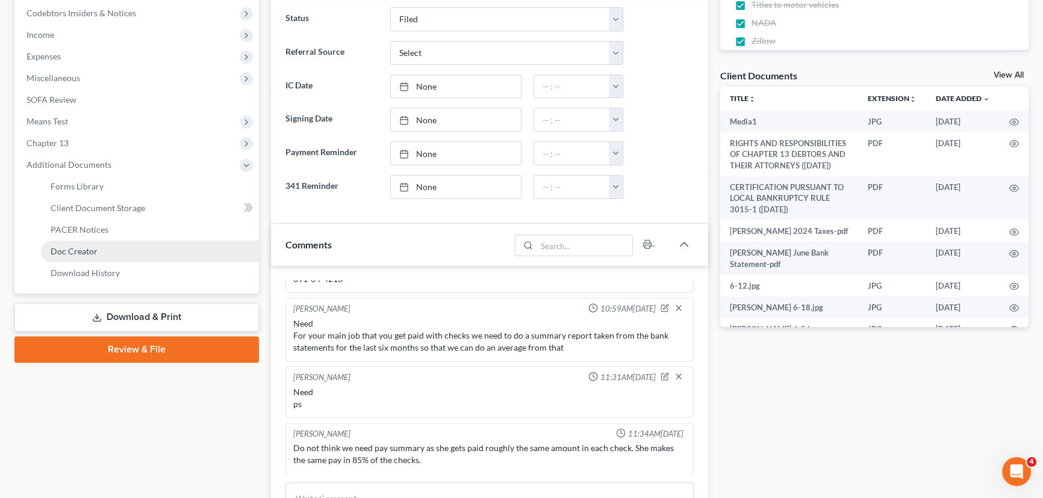
scroll to position [1886, 0]
click at [88, 265] on link "Download History" at bounding box center [150, 273] width 218 height 22
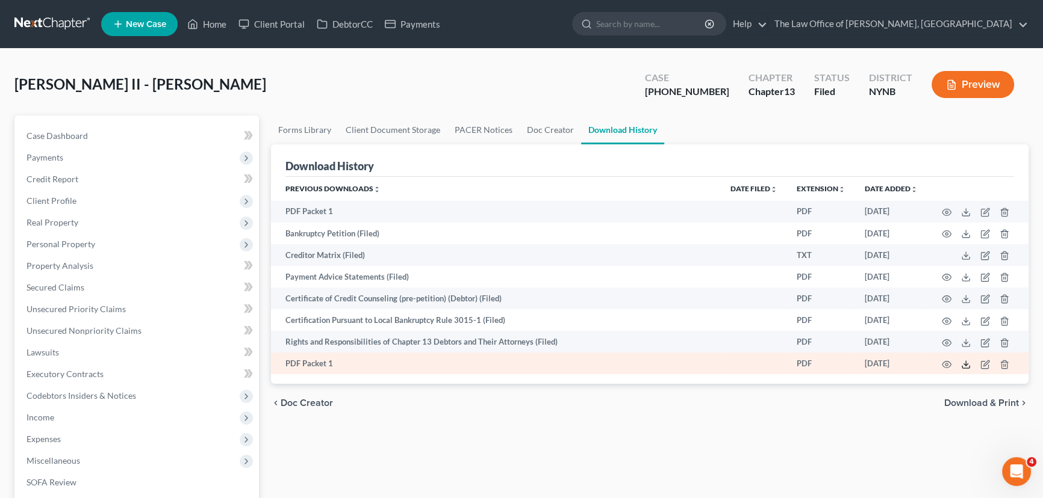
click at [965, 365] on icon at bounding box center [966, 365] width 10 height 10
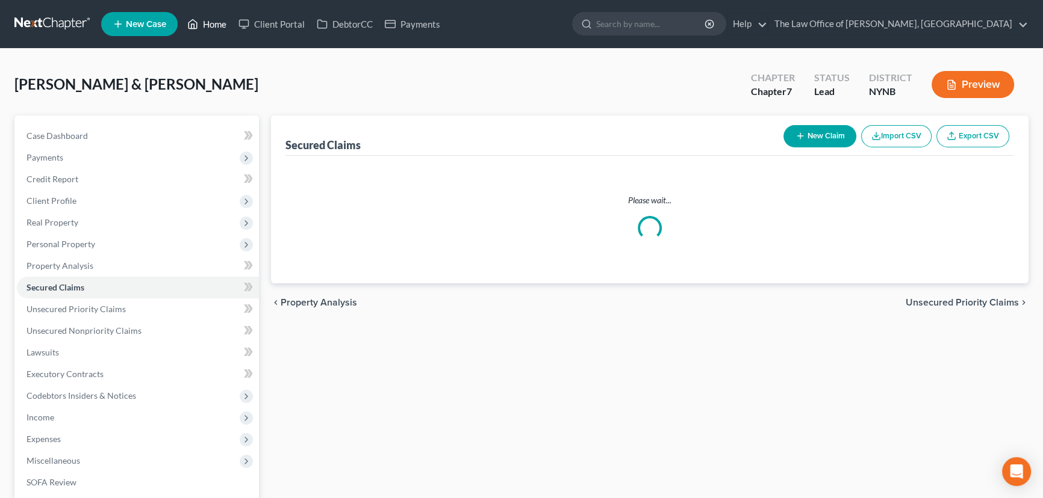
click at [217, 19] on link "Home" at bounding box center [206, 24] width 51 height 22
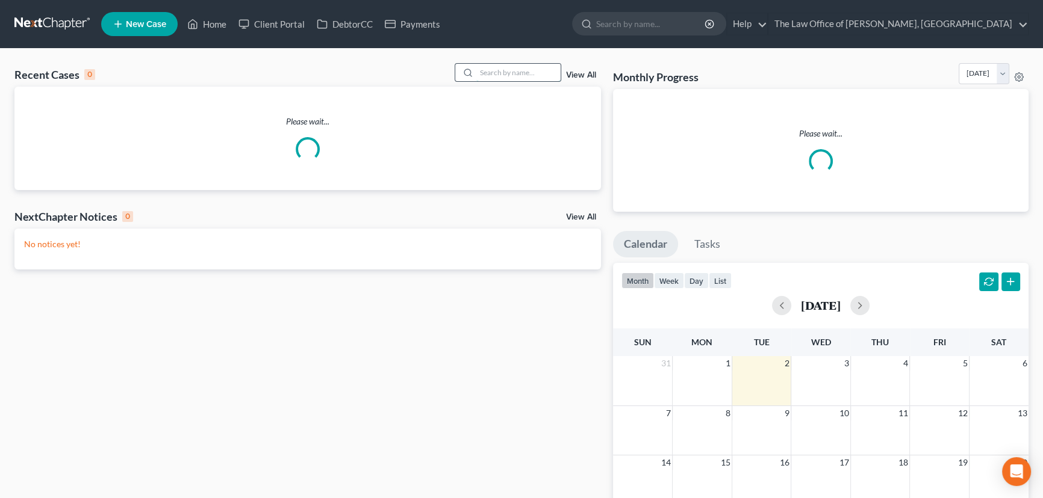
click at [498, 76] on input "search" at bounding box center [518, 72] width 84 height 17
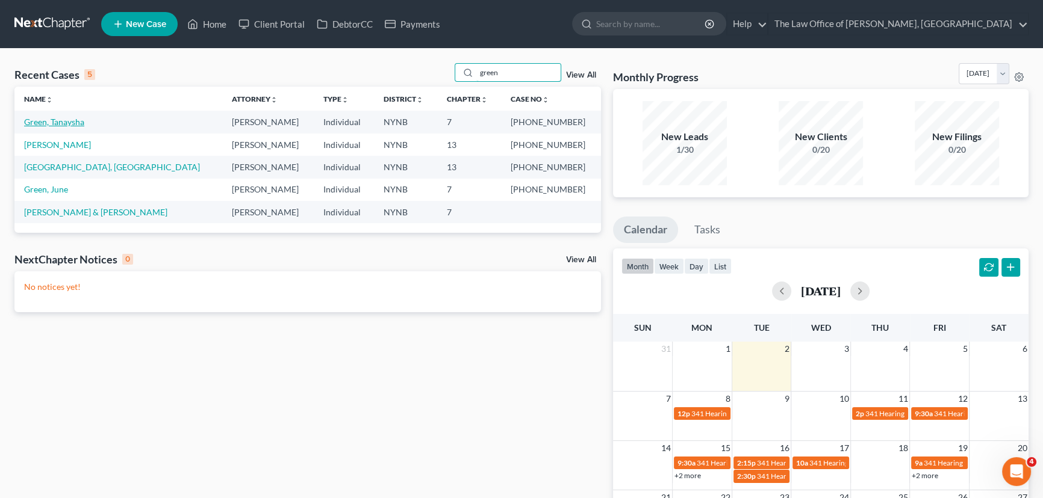
type input "green"
click at [63, 125] on link "Green, Tanaysha" at bounding box center [54, 122] width 60 height 10
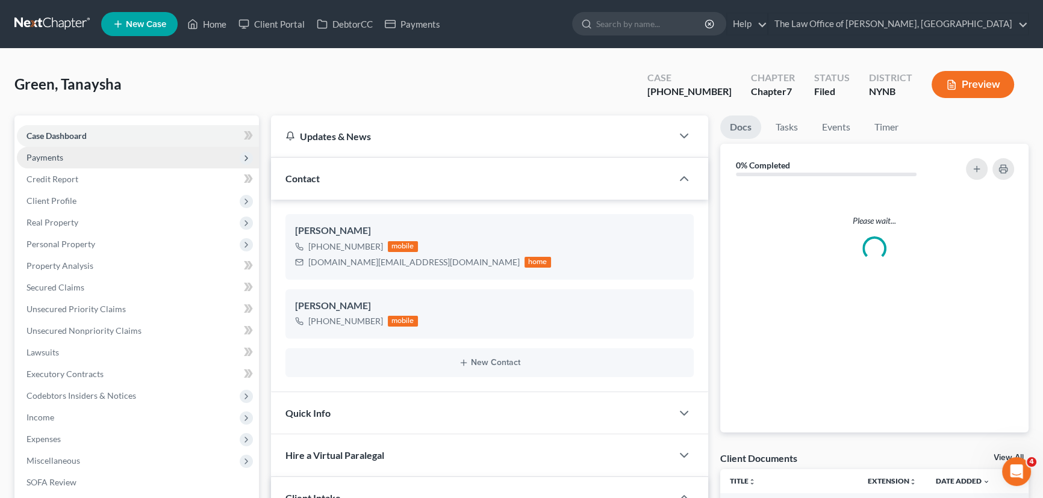
click at [49, 150] on span "Payments" at bounding box center [138, 158] width 242 height 22
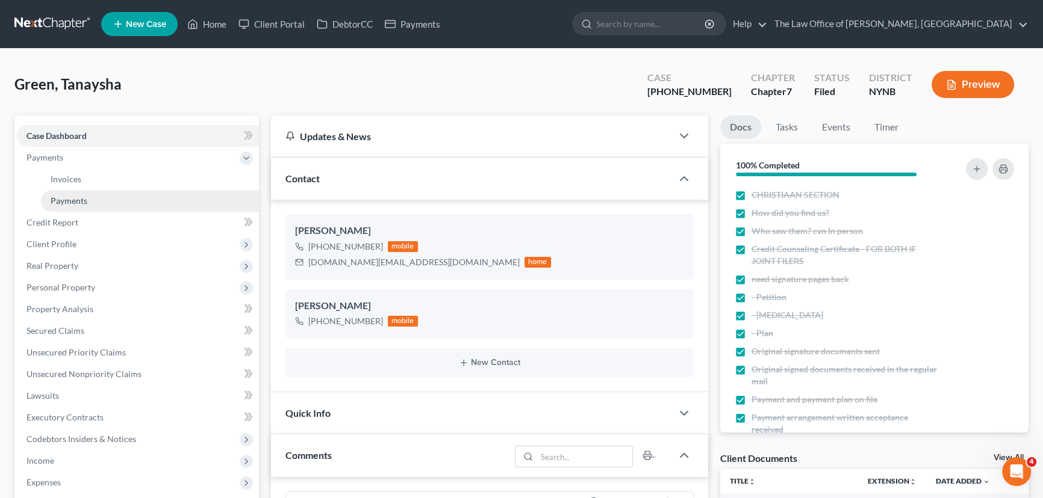
scroll to position [20, 0]
click at [79, 204] on span "Payments" at bounding box center [69, 201] width 37 height 10
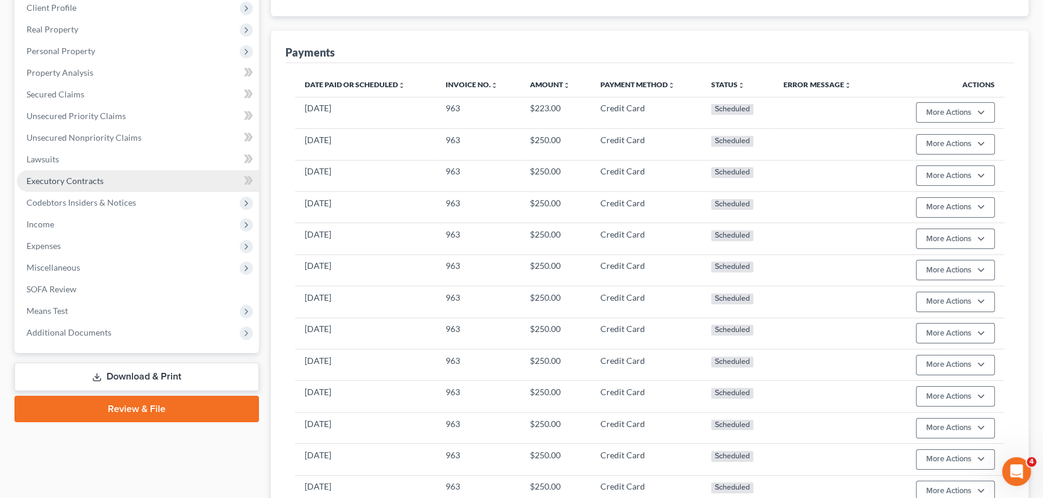
scroll to position [54, 0]
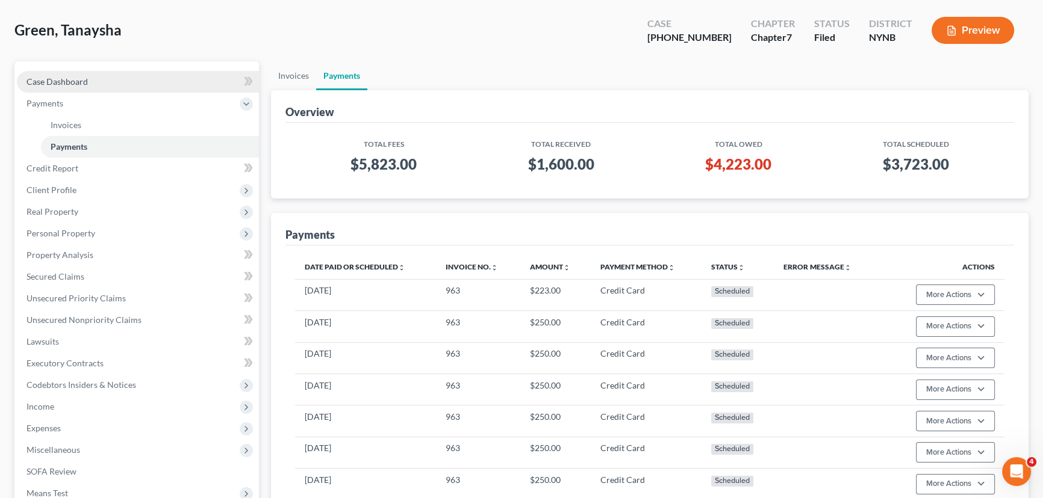
click at [54, 76] on span "Case Dashboard" at bounding box center [56, 81] width 61 height 10
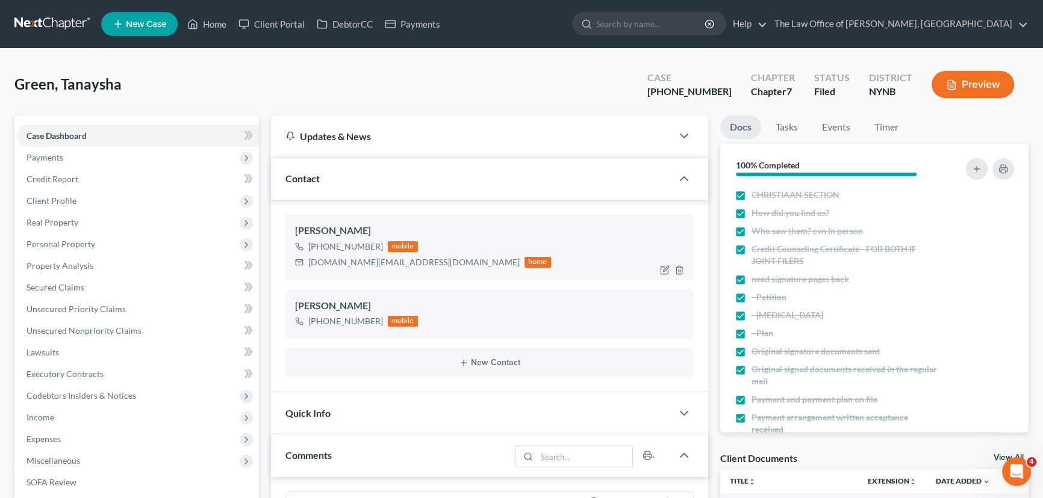
scroll to position [20, 0]
click at [355, 243] on div "[PHONE_NUMBER]" at bounding box center [345, 247] width 75 height 12
copy div "[PHONE_NUMBER]"
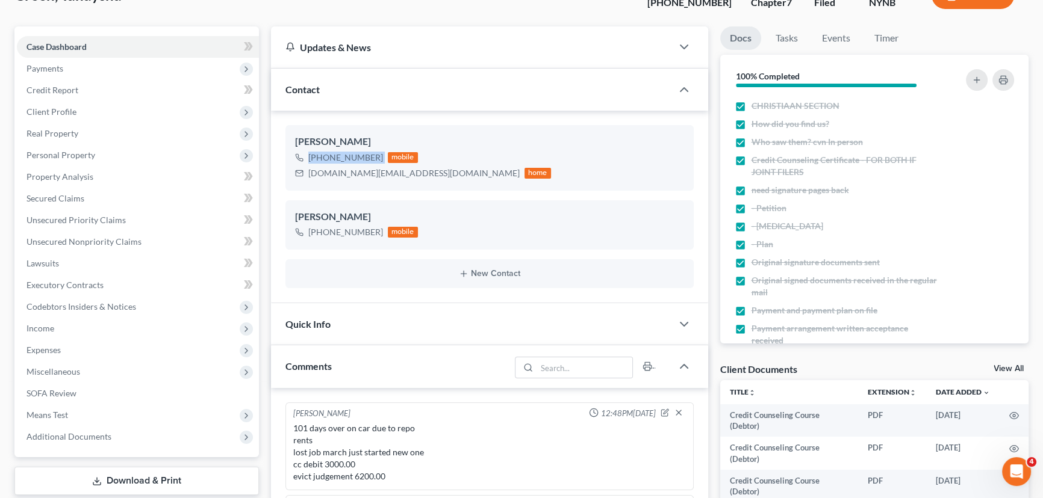
scroll to position [0, 0]
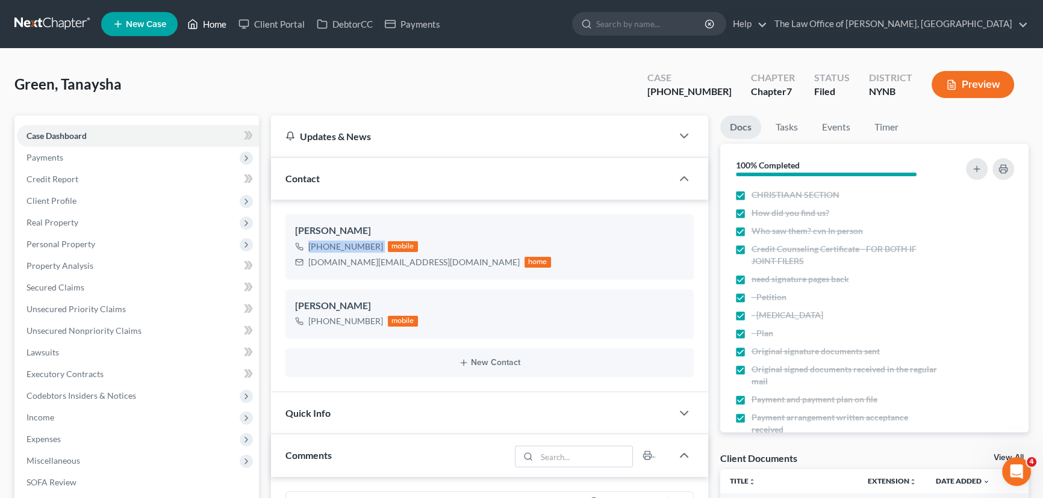
click at [211, 21] on link "Home" at bounding box center [206, 24] width 51 height 22
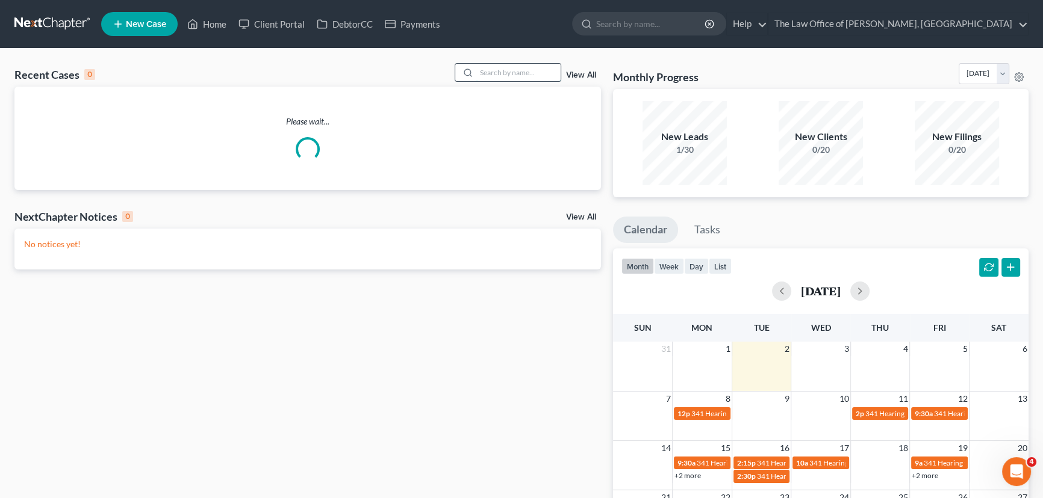
click at [500, 70] on input "search" at bounding box center [518, 72] width 84 height 17
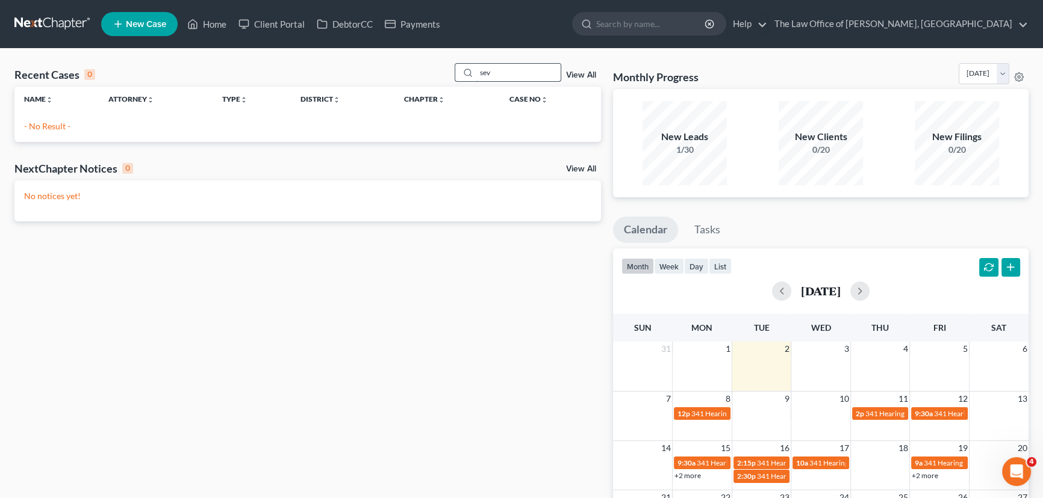
drag, startPoint x: 496, startPoint y: 74, endPoint x: 462, endPoint y: 73, distance: 34.3
click at [462, 73] on div "sev" at bounding box center [507, 72] width 107 height 19
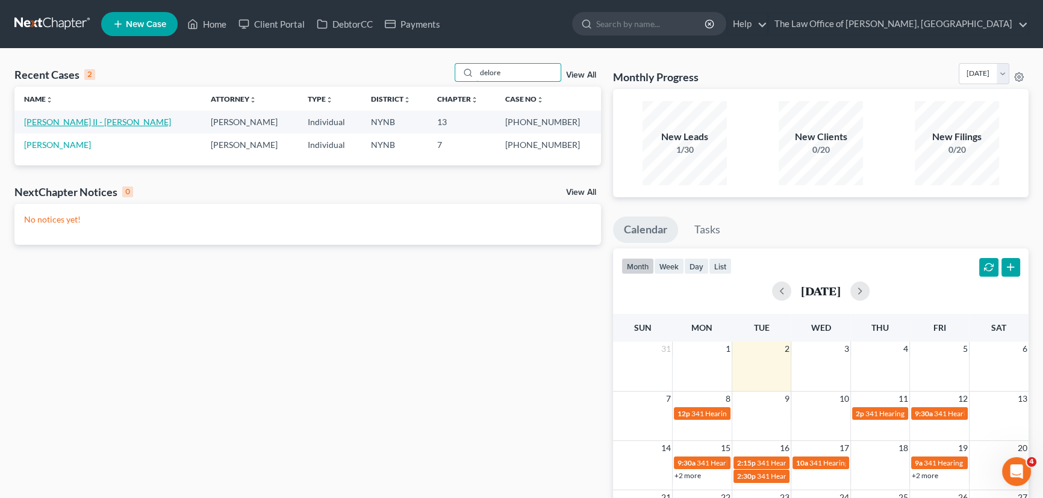
type input "delore"
click at [54, 120] on link "[PERSON_NAME] II - [PERSON_NAME]" at bounding box center [97, 122] width 147 height 10
select select "6"
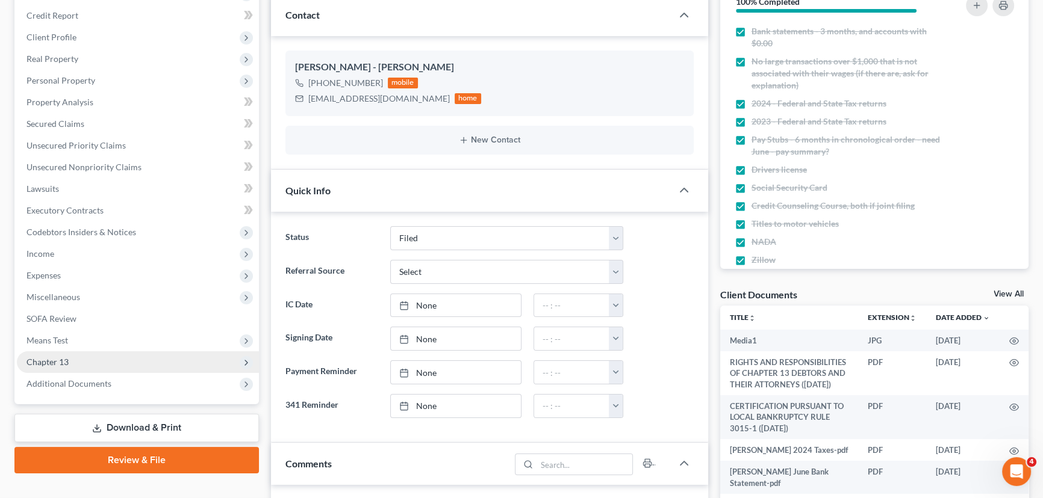
scroll to position [1886, 0]
click at [63, 357] on span "Chapter 13" at bounding box center [47, 362] width 42 height 10
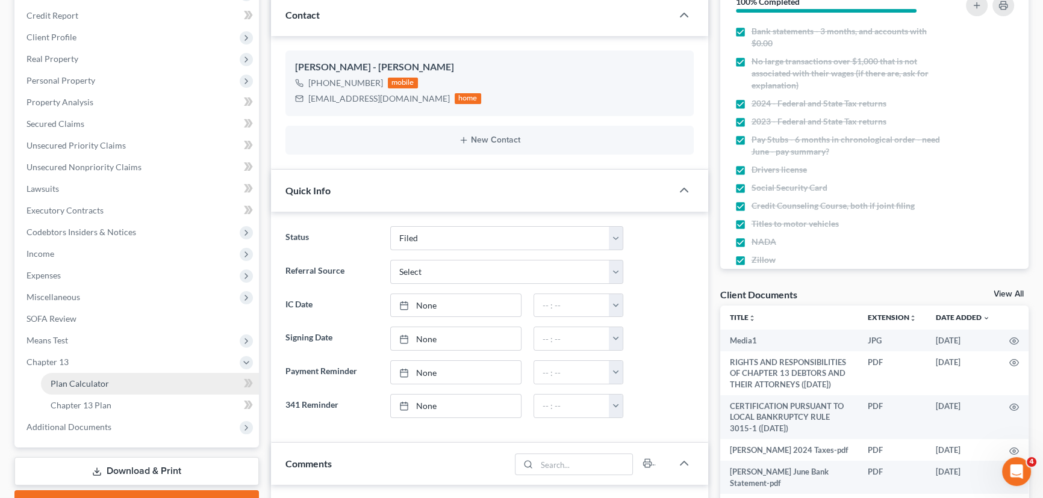
drag, startPoint x: 85, startPoint y: 386, endPoint x: 113, endPoint y: 383, distance: 27.9
click at [85, 387] on link "Plan Calculator" at bounding box center [150, 384] width 218 height 22
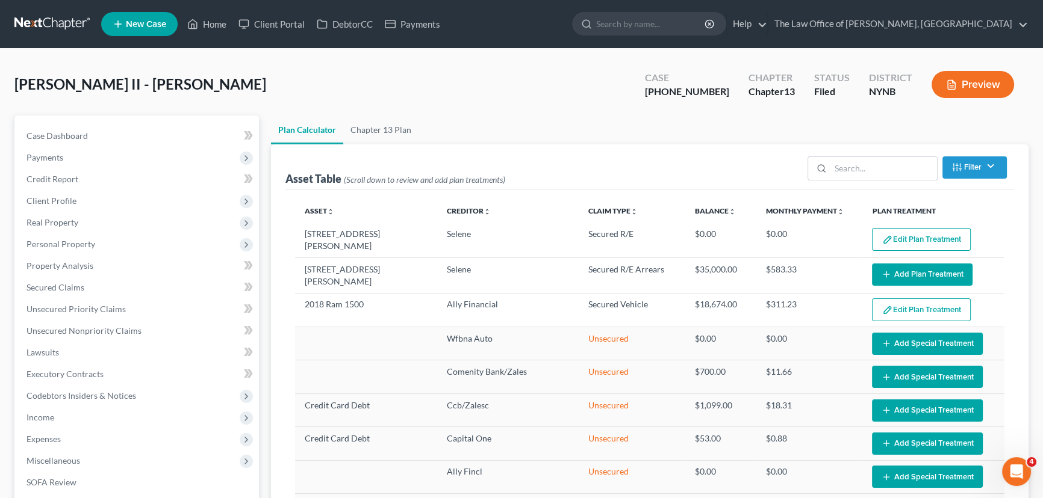
select select "59"
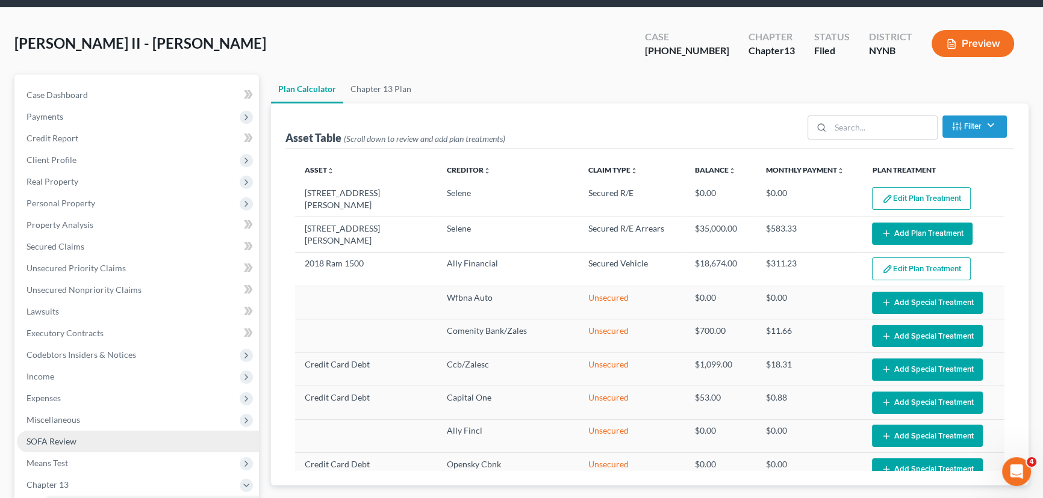
scroll to position [109, 0]
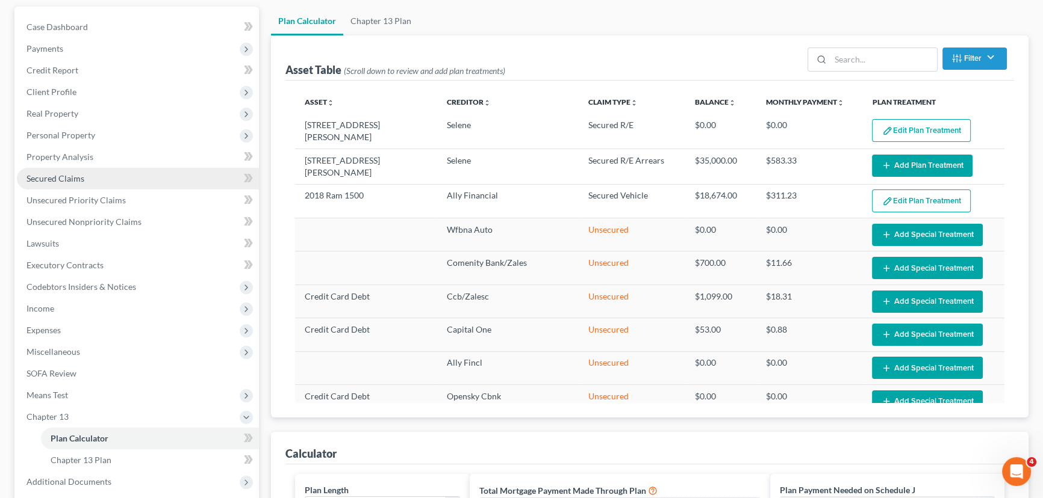
click at [72, 176] on span "Secured Claims" at bounding box center [55, 178] width 58 height 10
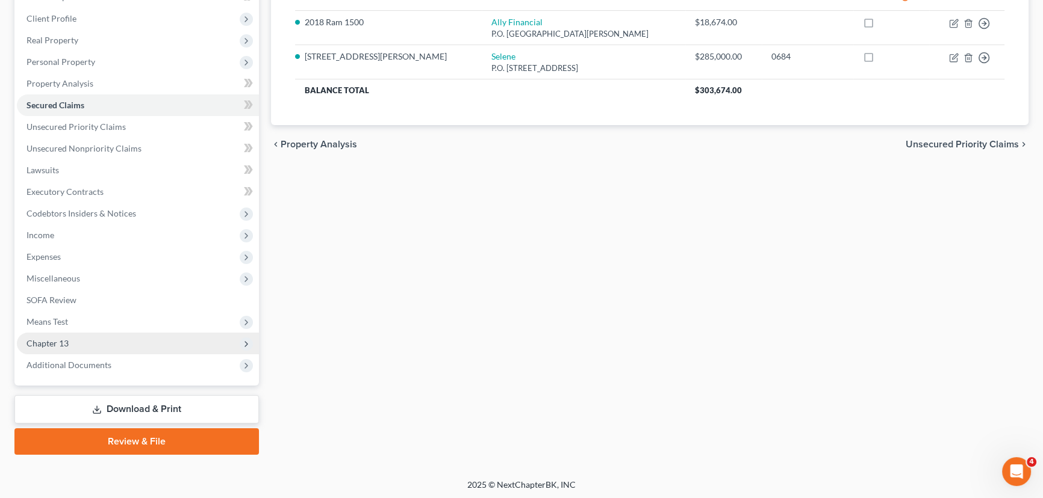
scroll to position [183, 0]
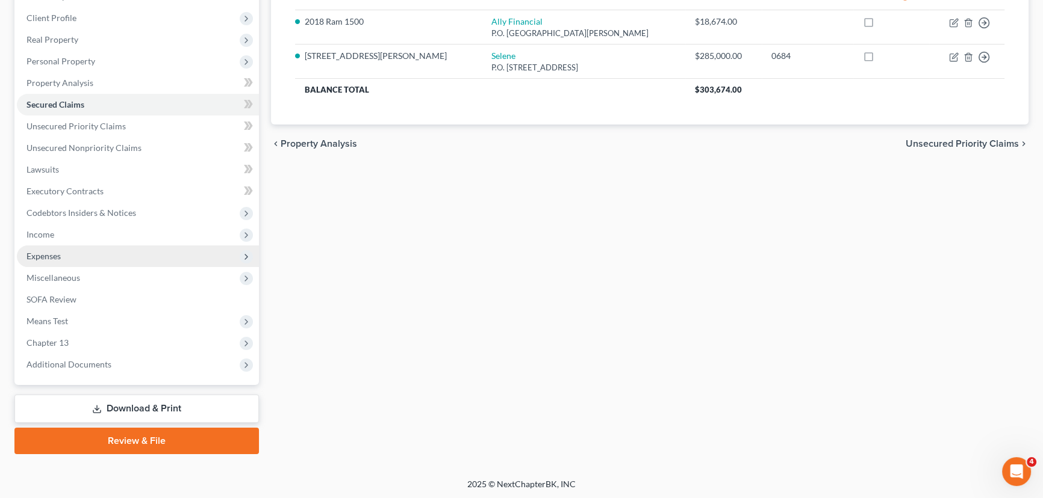
click at [48, 257] on span "Expenses" at bounding box center [43, 256] width 34 height 10
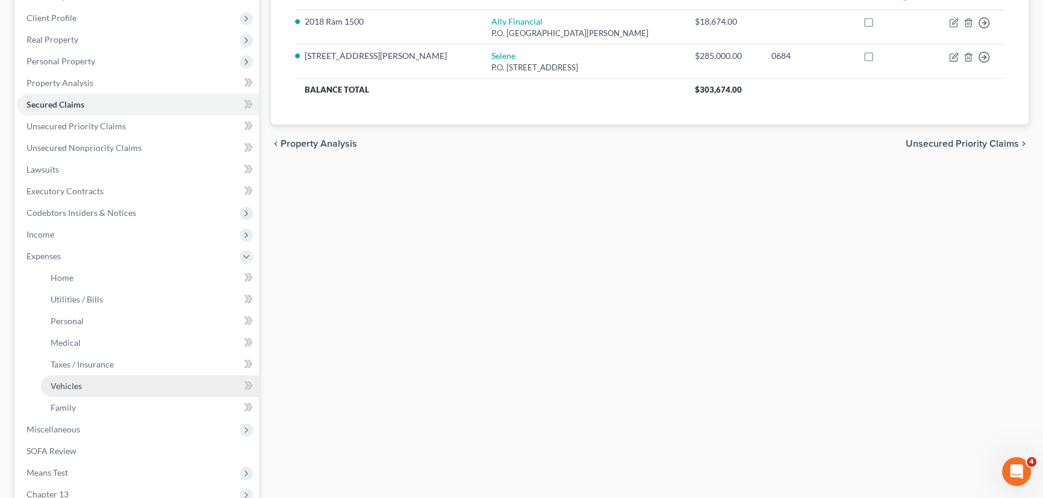
click at [70, 381] on span "Vehicles" at bounding box center [66, 386] width 31 height 10
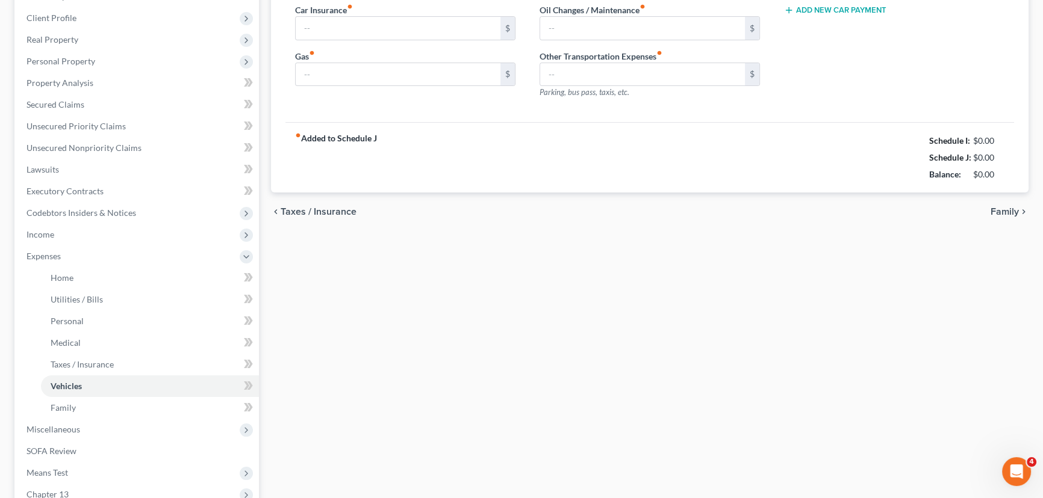
type input "450.00"
type input "185.00"
type input "90.00"
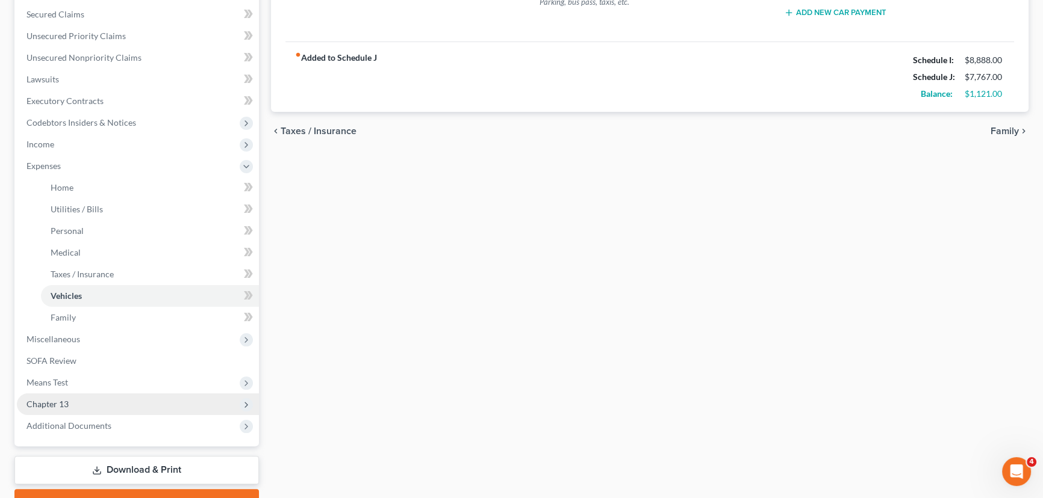
click at [79, 399] on span "Chapter 13" at bounding box center [138, 405] width 242 height 22
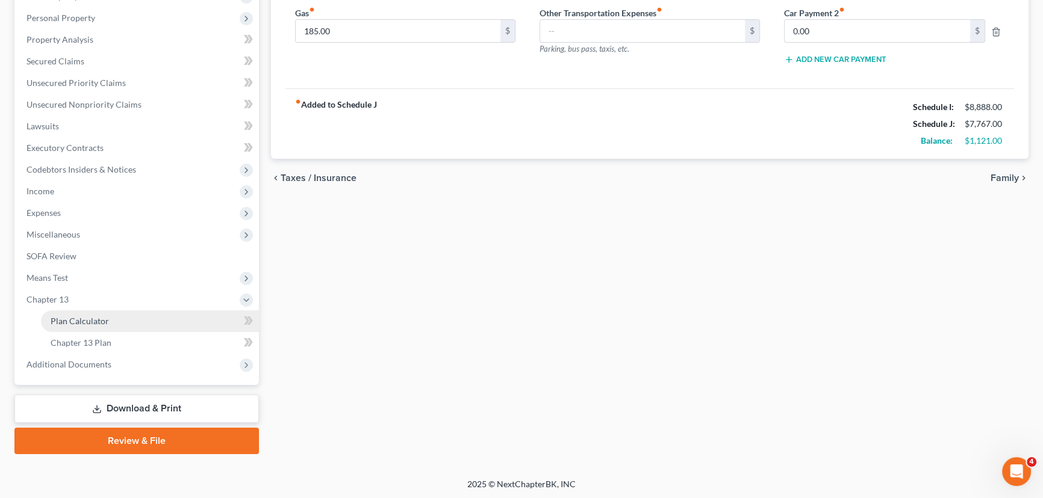
click at [93, 319] on span "Plan Calculator" at bounding box center [80, 321] width 58 height 10
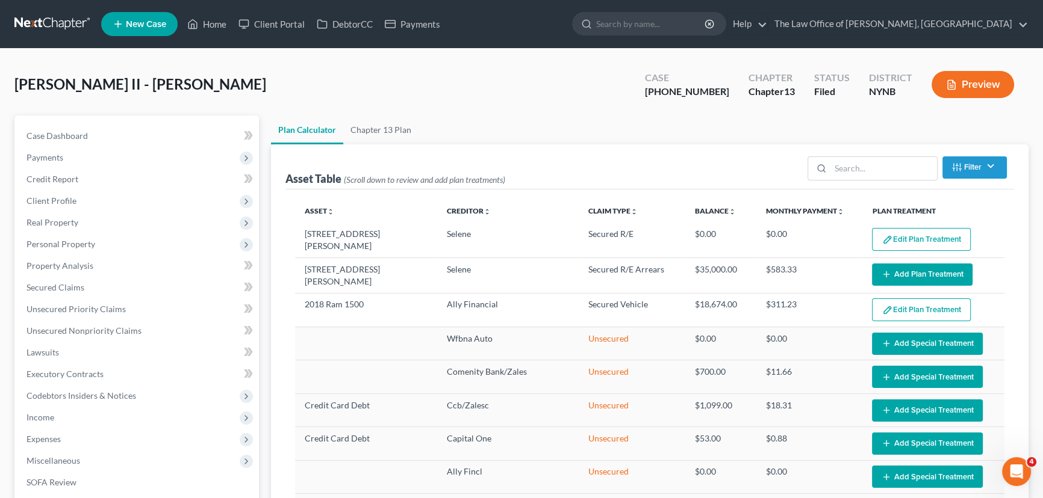
select select "59"
click at [41, 441] on span "Expenses" at bounding box center [43, 439] width 34 height 10
click at [69, 476] on link "Utilities / Bills" at bounding box center [150, 483] width 218 height 22
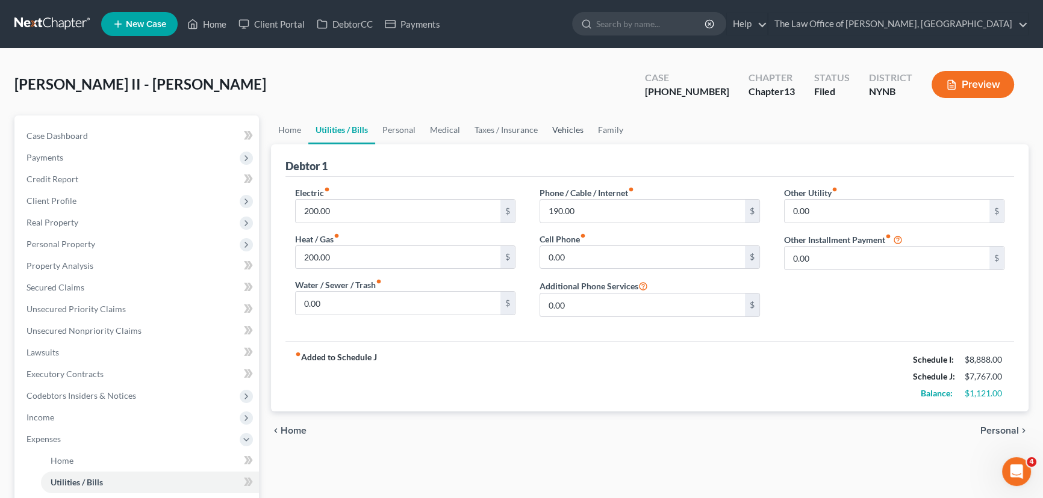
click at [565, 128] on link "Vehicles" at bounding box center [568, 130] width 46 height 29
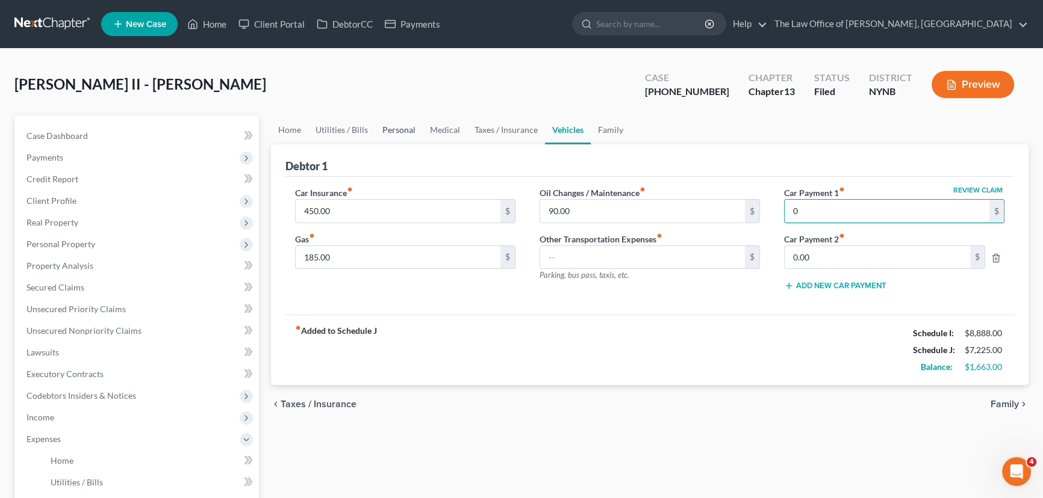
type input "0"
click at [396, 132] on link "Personal" at bounding box center [399, 130] width 48 height 29
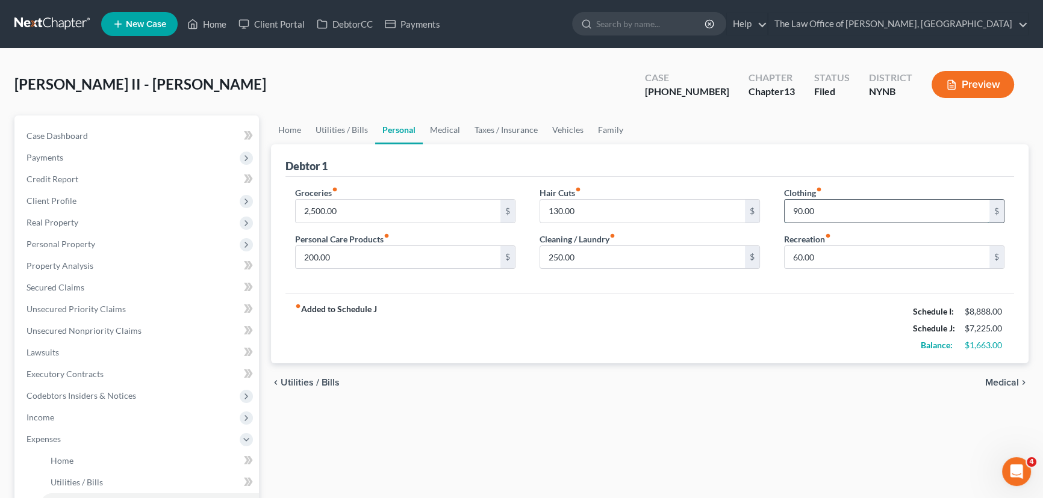
click at [827, 210] on input "90.00" at bounding box center [886, 211] width 205 height 23
type input "200"
click at [579, 211] on input "130.00" at bounding box center [642, 211] width 205 height 23
type input "200"
click at [354, 264] on input "200.00" at bounding box center [398, 257] width 205 height 23
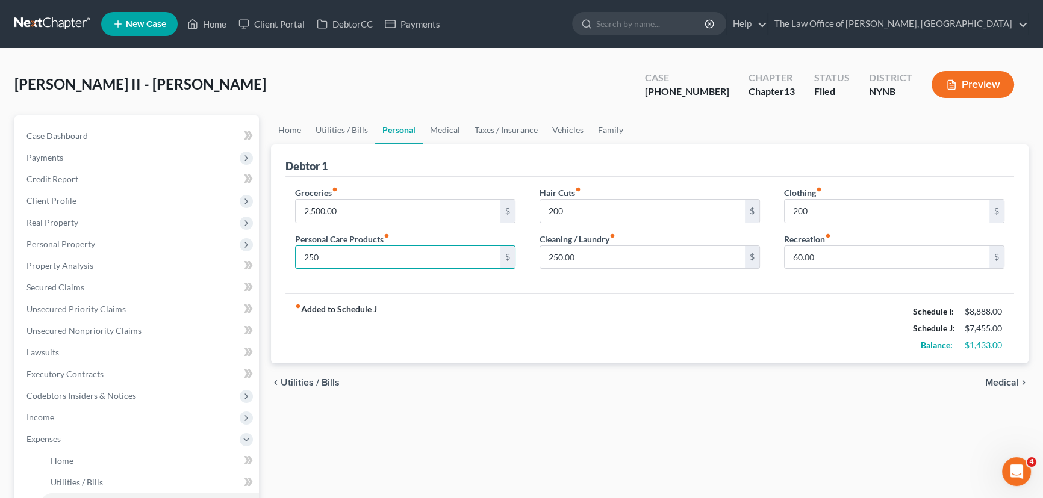
type input "250"
click at [476, 314] on div "fiber_manual_record Added to Schedule J Schedule I: $8,888.00 Schedule J: $7,45…" at bounding box center [649, 328] width 728 height 70
click at [823, 252] on input "60.00" at bounding box center [886, 257] width 205 height 23
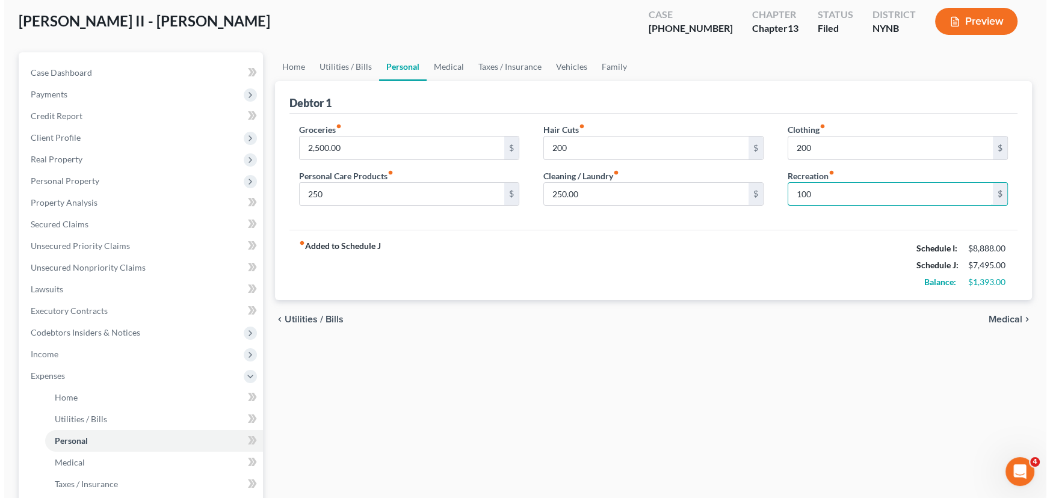
scroll to position [218, 0]
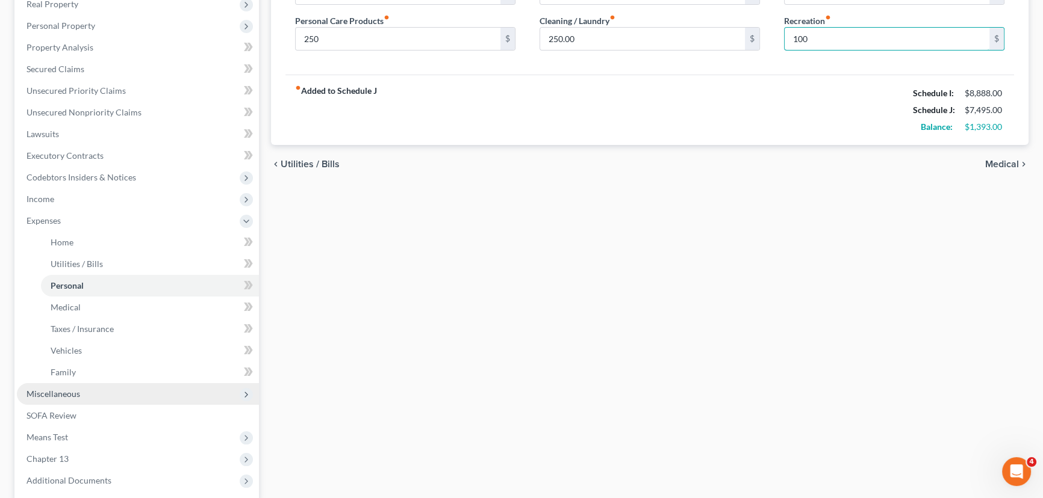
type input "100"
click at [52, 396] on span "Miscellaneous" at bounding box center [53, 394] width 54 height 10
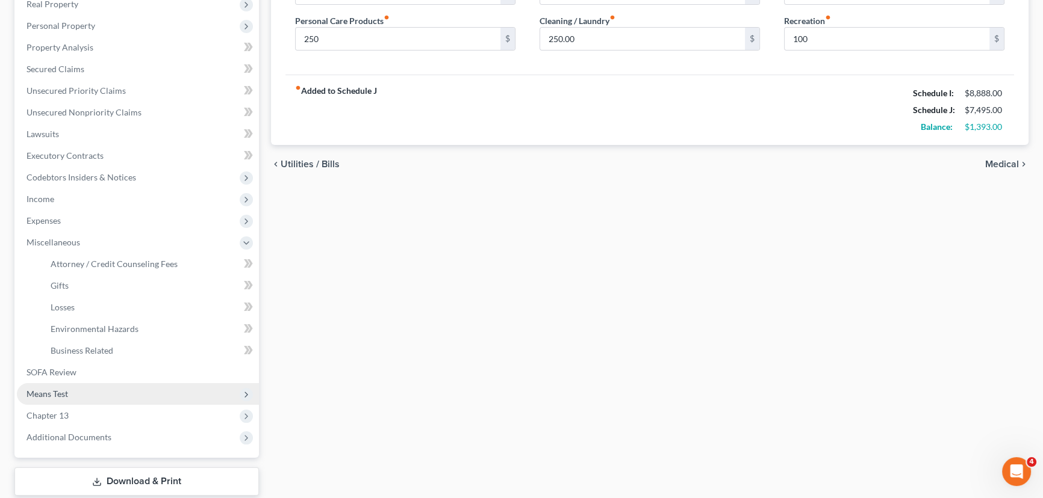
click at [56, 394] on span "Means Test" at bounding box center [47, 394] width 42 height 10
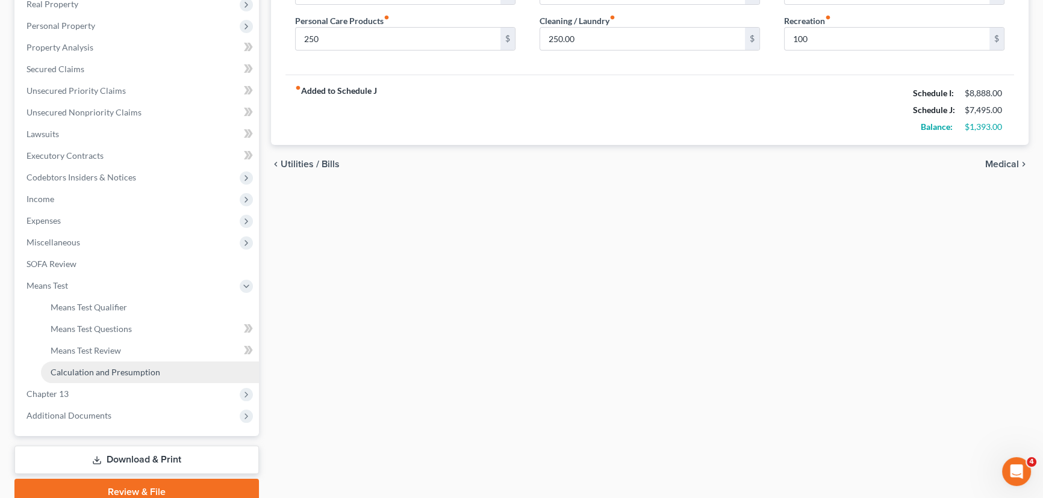
click at [102, 370] on span "Calculation and Presumption" at bounding box center [106, 372] width 110 height 10
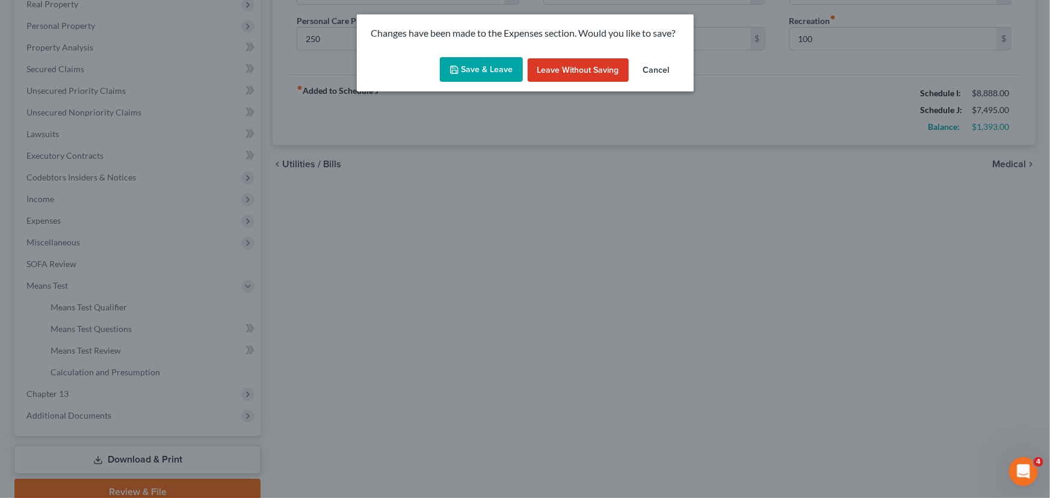
click at [506, 73] on button "Save & Leave" at bounding box center [481, 69] width 83 height 25
type input "250.00"
type input "200.00"
type input "100.00"
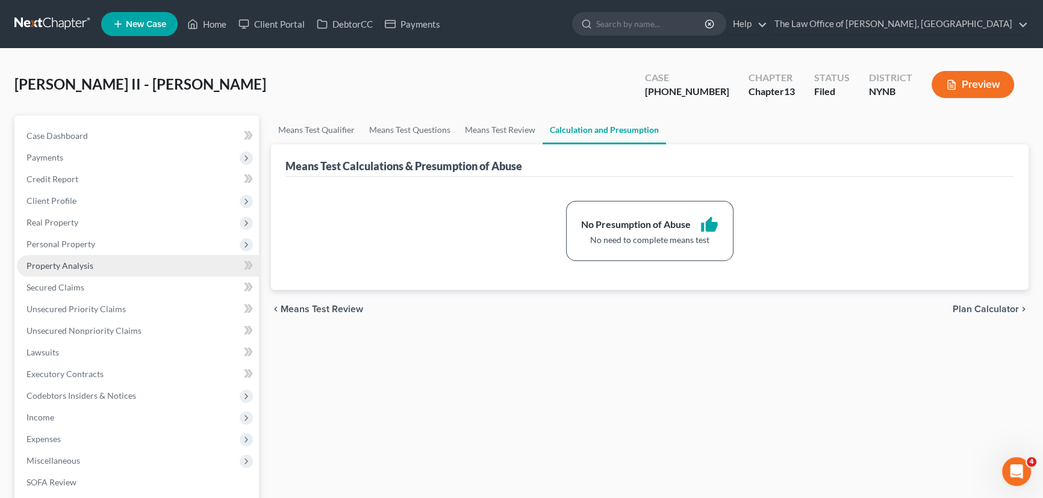
click at [72, 273] on link "Property Analysis" at bounding box center [138, 266] width 242 height 22
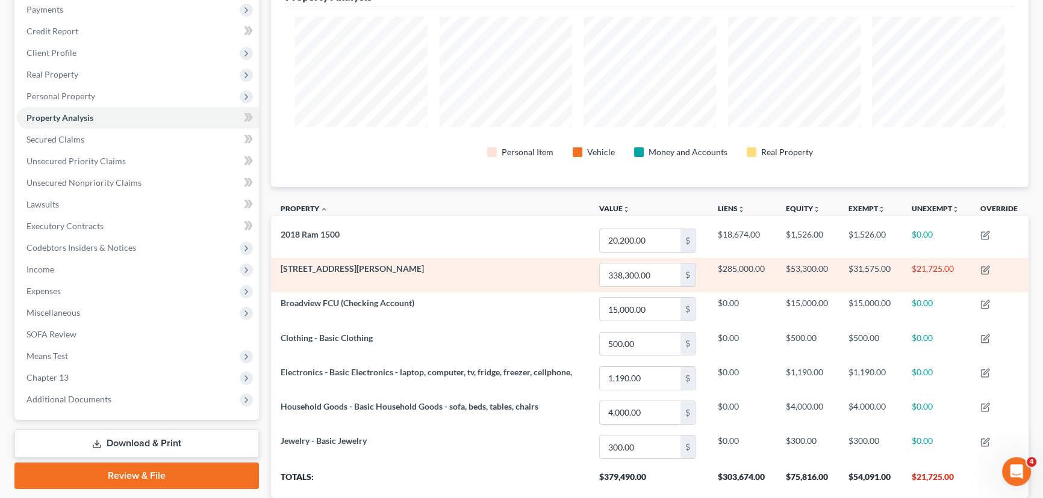
scroll to position [164, 0]
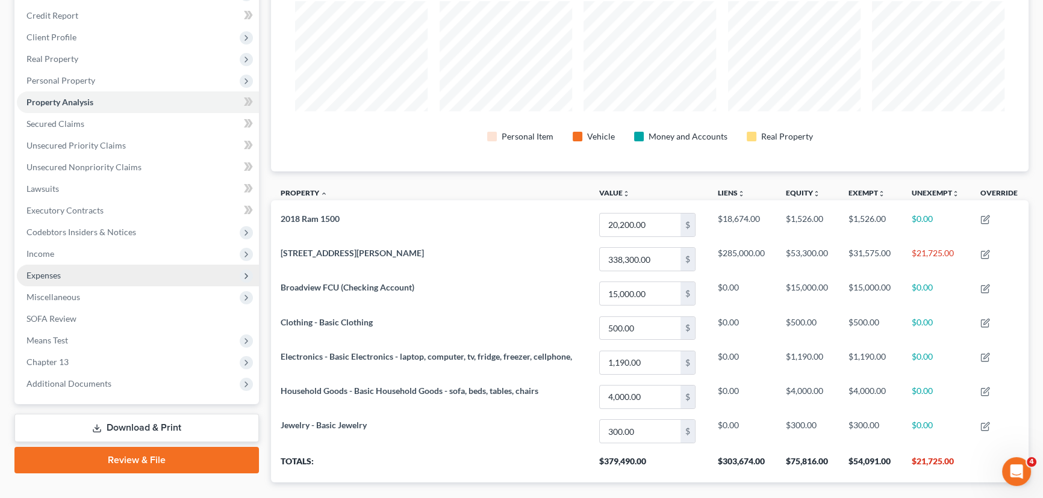
click at [76, 279] on span "Expenses" at bounding box center [138, 276] width 242 height 22
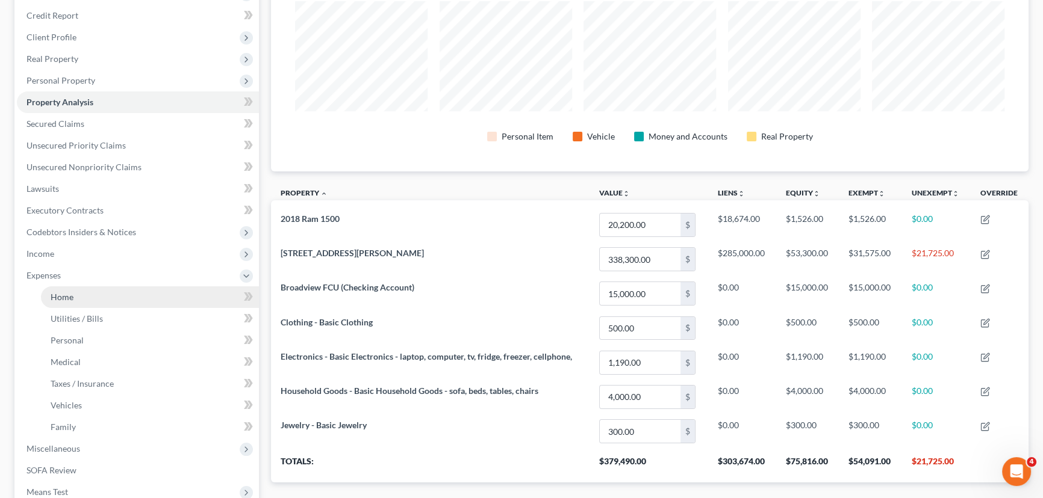
click at [75, 291] on link "Home" at bounding box center [150, 298] width 218 height 22
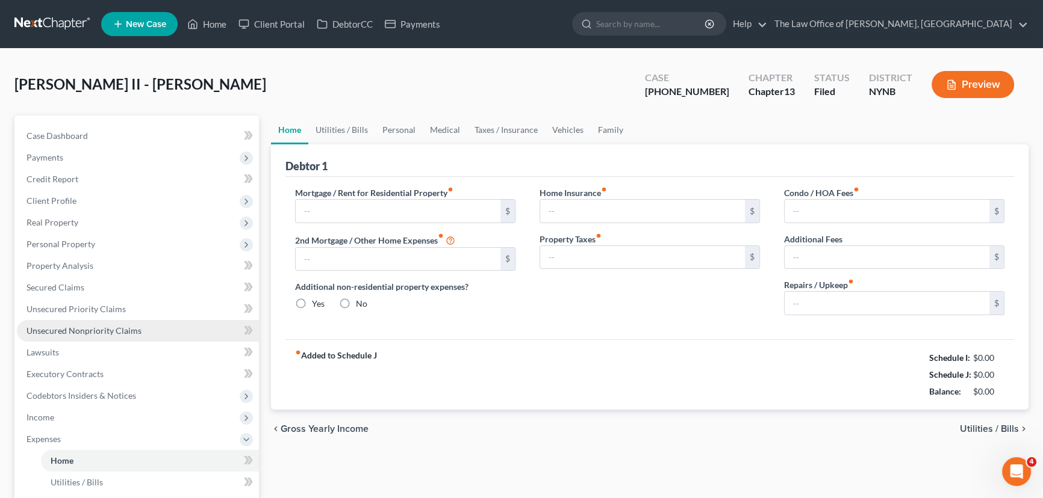
type input "2,140.00"
radio input "true"
type input "90.00"
type input "0.00"
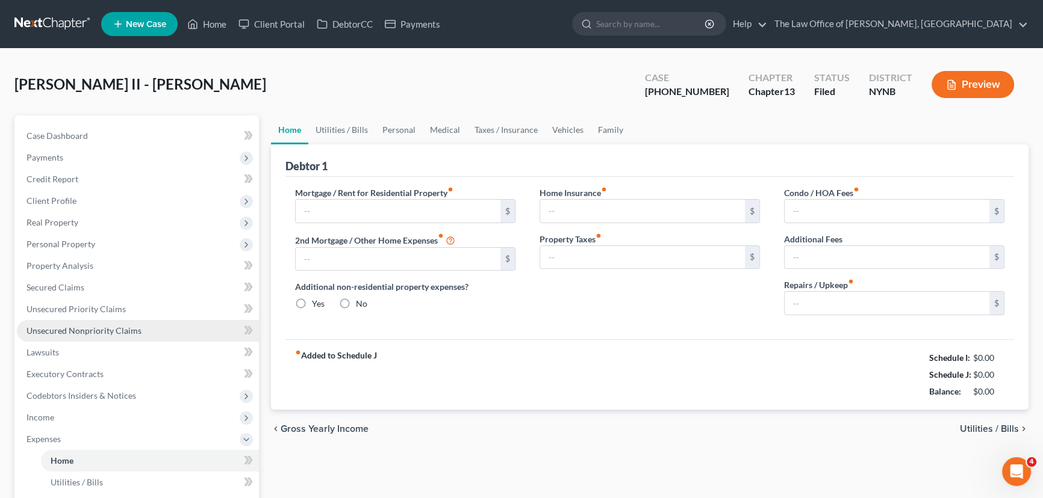
type input "0.00"
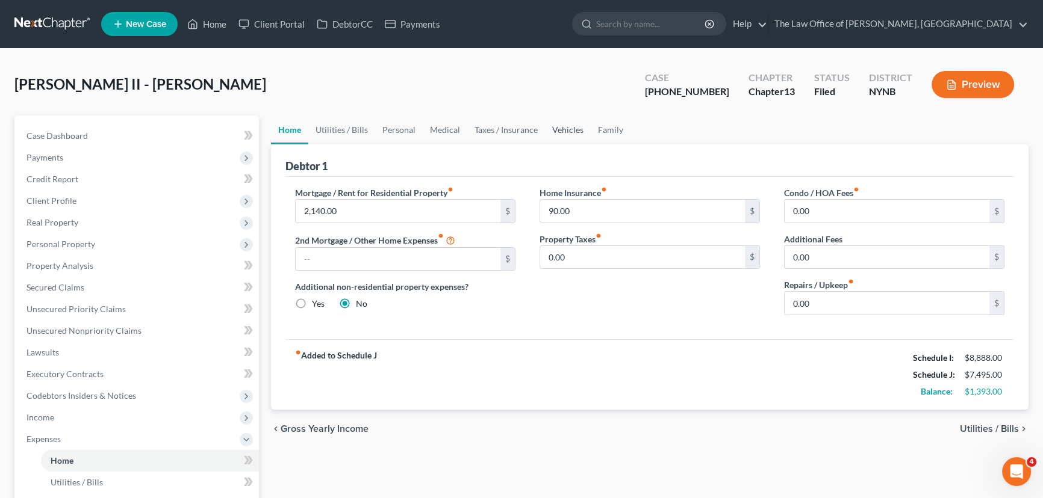
click at [561, 125] on link "Vehicles" at bounding box center [568, 130] width 46 height 29
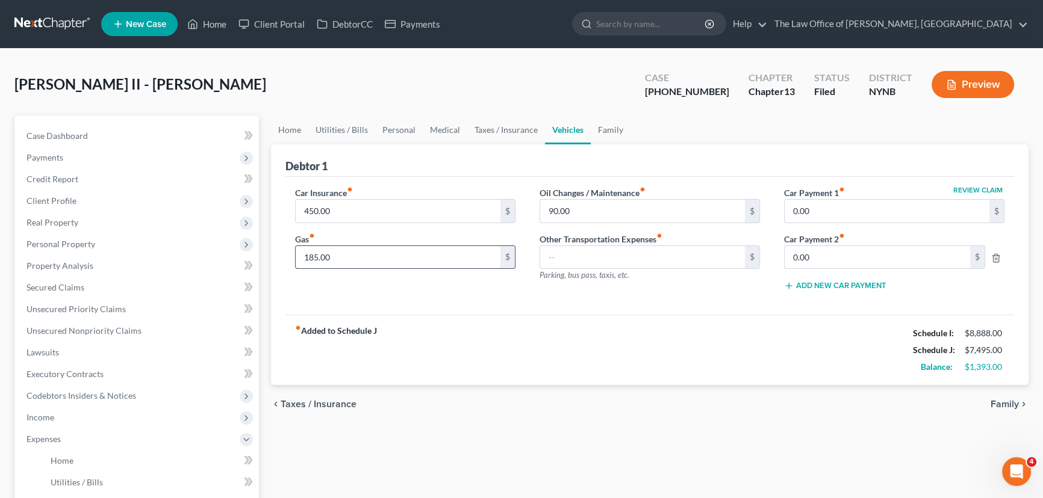
click at [337, 258] on input "185.00" at bounding box center [398, 257] width 205 height 23
click at [578, 309] on div "Car Insurance fiber_manual_record 450.00 $ Gas fiber_manual_record 250 $ Oil Ch…" at bounding box center [649, 246] width 728 height 138
click at [97, 261] on link "Property Analysis" at bounding box center [138, 266] width 242 height 22
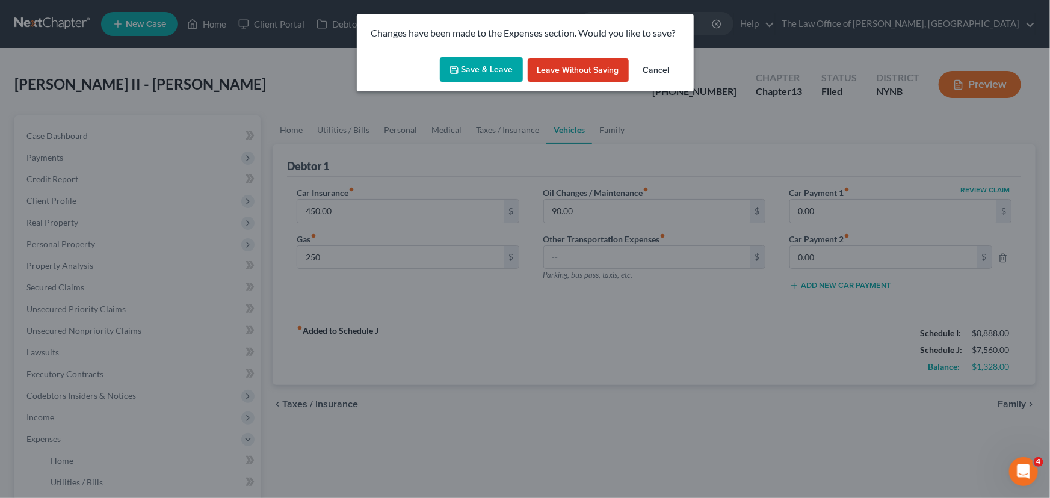
click at [502, 74] on button "Save & Leave" at bounding box center [481, 69] width 83 height 25
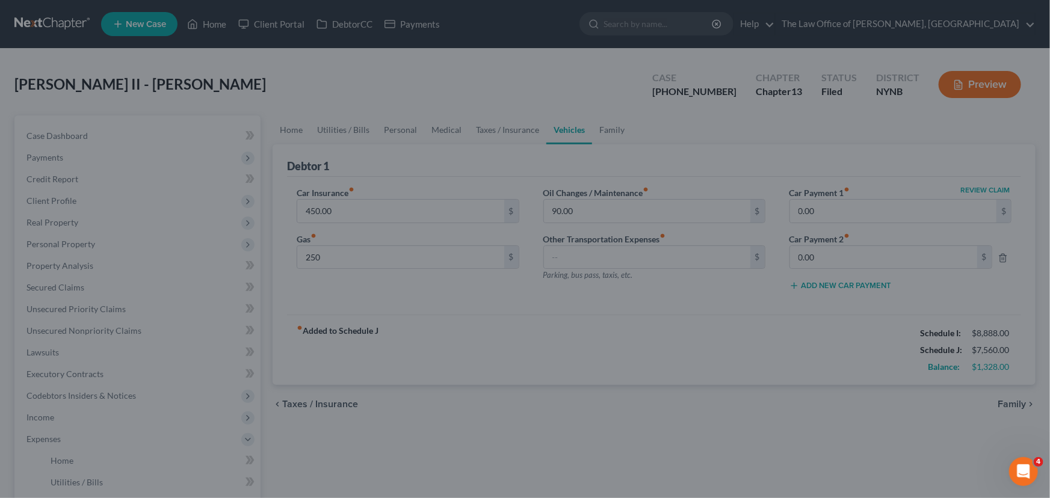
type input "250.00"
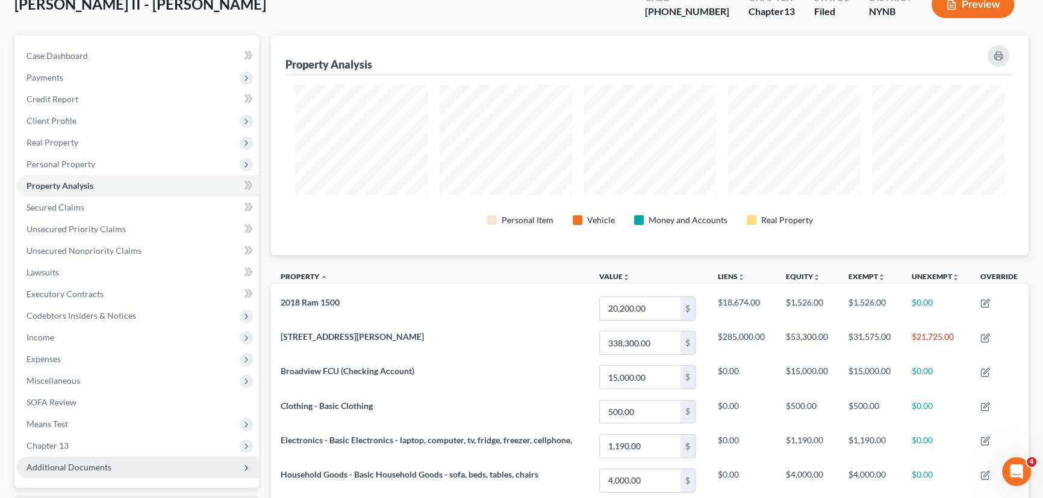
scroll to position [164, 0]
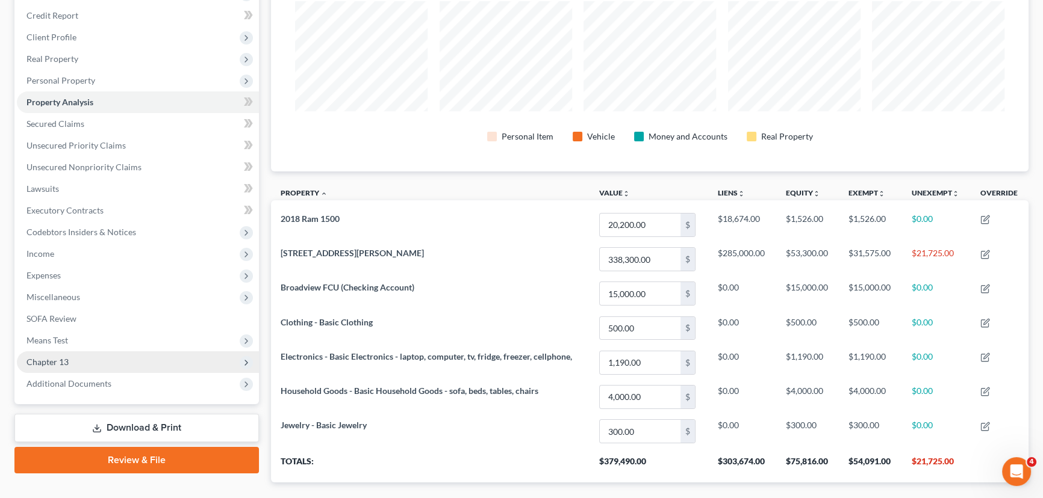
click at [67, 359] on span "Chapter 13" at bounding box center [47, 362] width 42 height 10
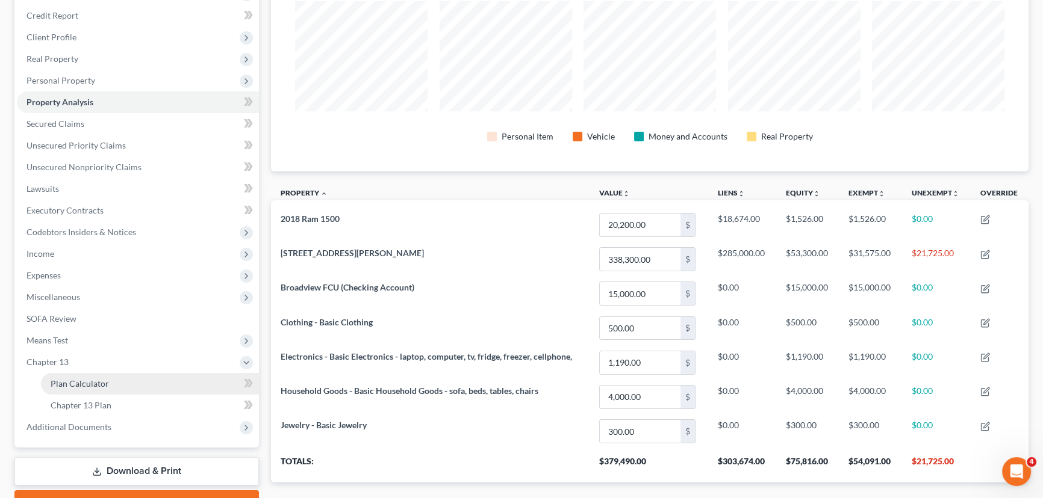
click at [91, 379] on span "Plan Calculator" at bounding box center [80, 384] width 58 height 10
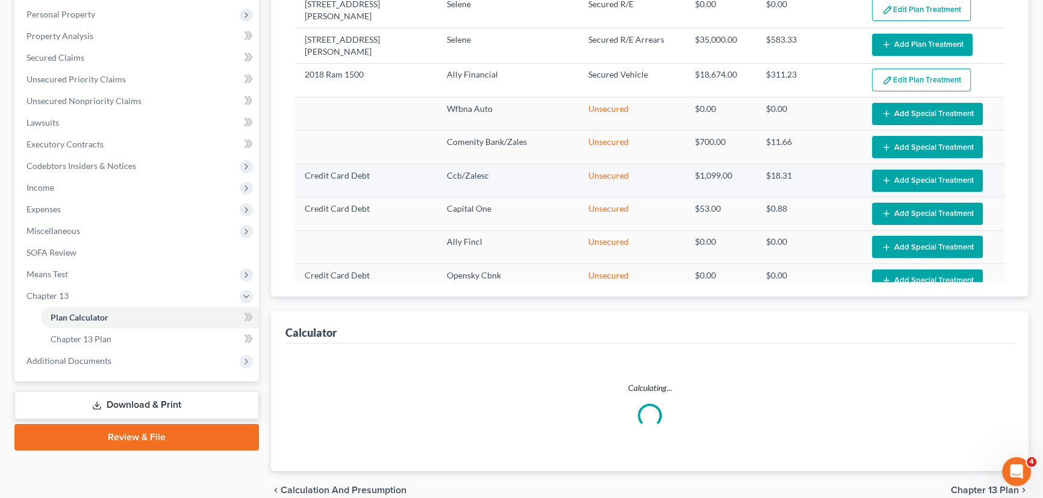
select select "59"
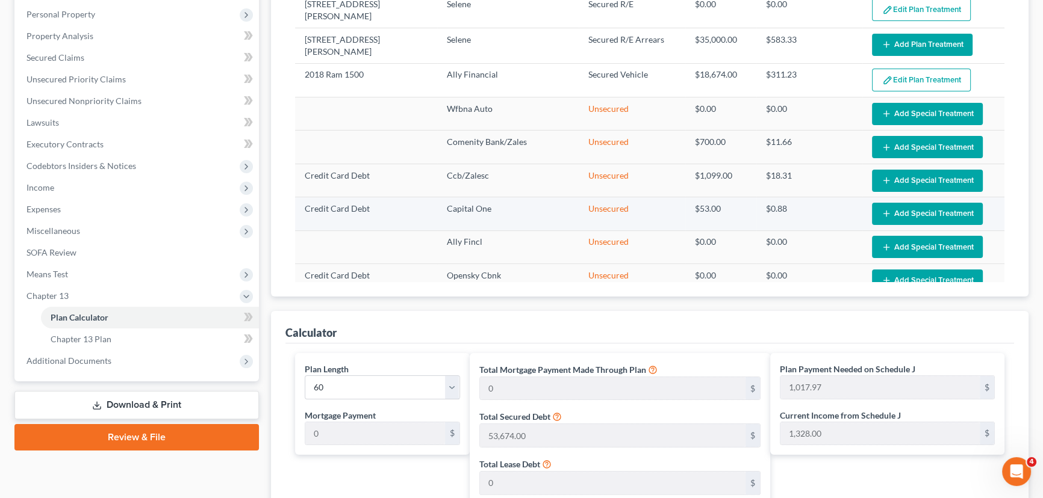
scroll to position [285, 0]
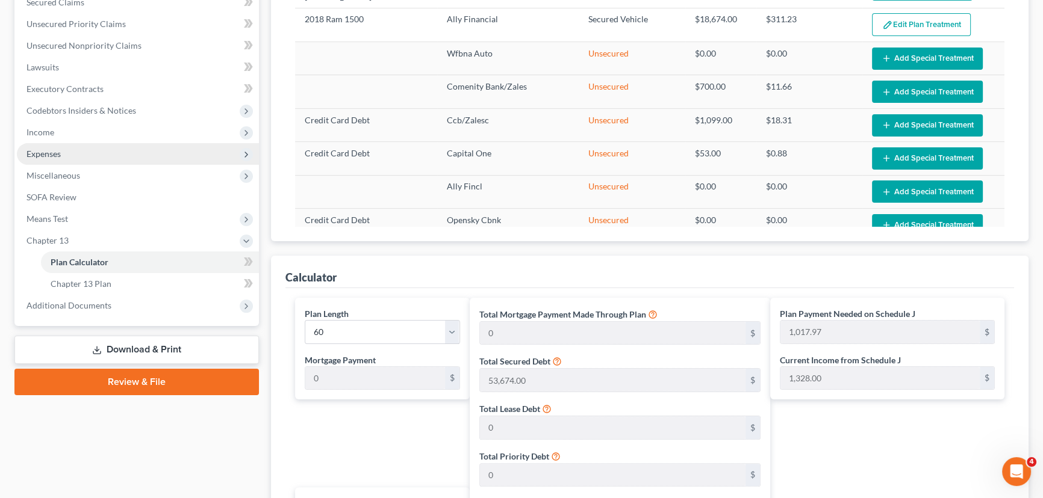
click at [54, 150] on span "Expenses" at bounding box center [43, 154] width 34 height 10
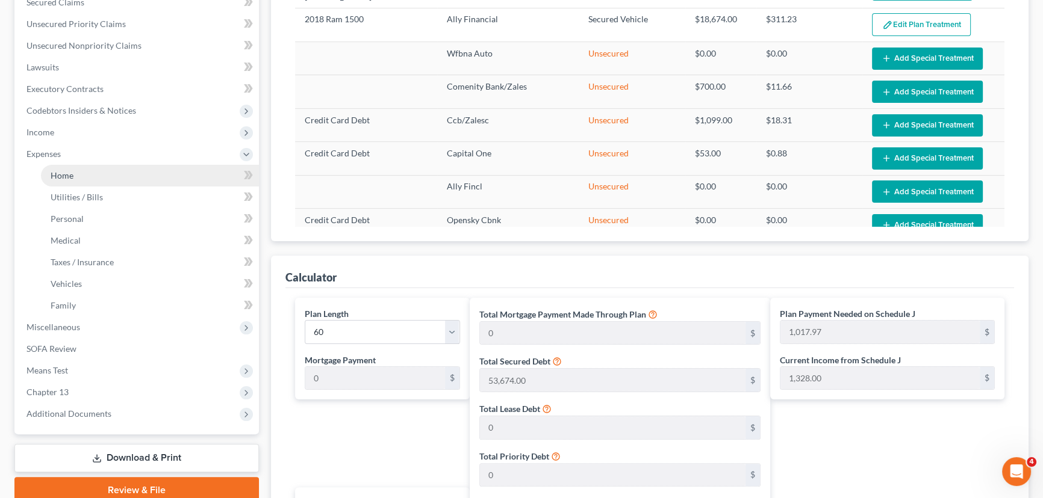
click at [54, 172] on span "Home" at bounding box center [62, 175] width 23 height 10
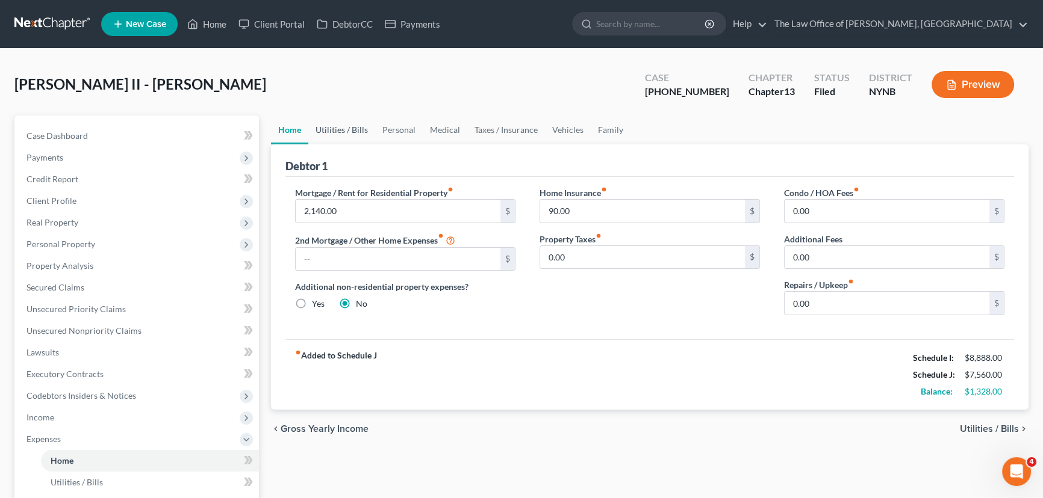
click at [356, 129] on link "Utilities / Bills" at bounding box center [341, 130] width 67 height 29
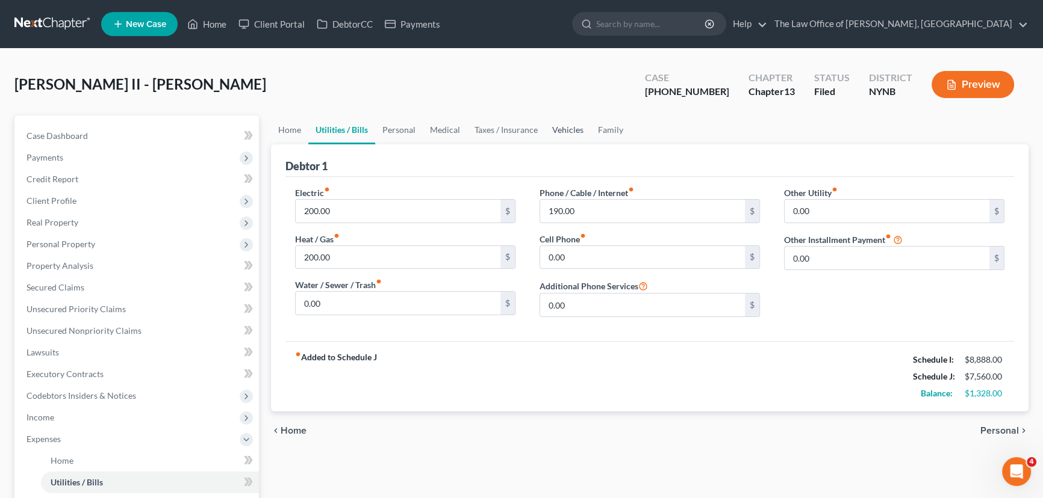
click at [578, 127] on link "Vehicles" at bounding box center [568, 130] width 46 height 29
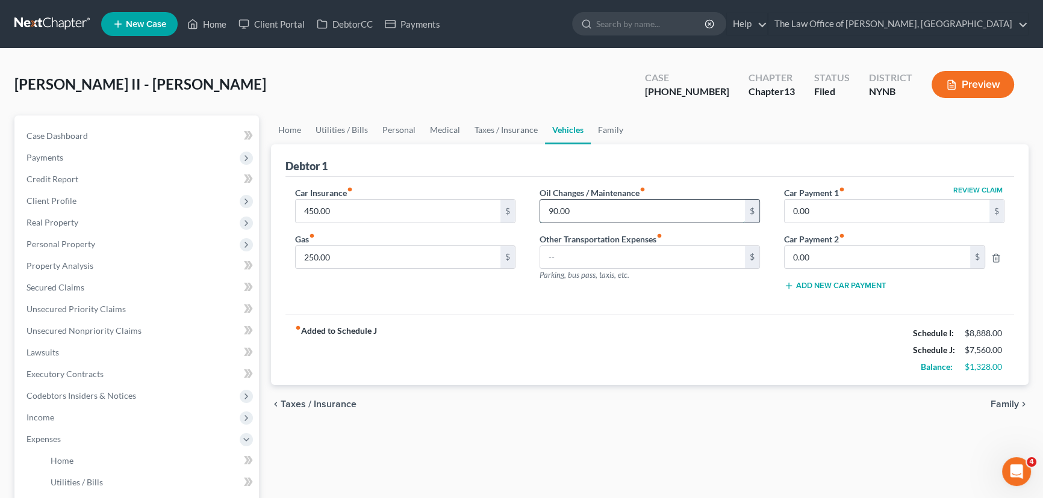
click at [589, 208] on input "90.00" at bounding box center [642, 211] width 205 height 23
click at [95, 375] on span "Executory Contracts" at bounding box center [64, 374] width 77 height 10
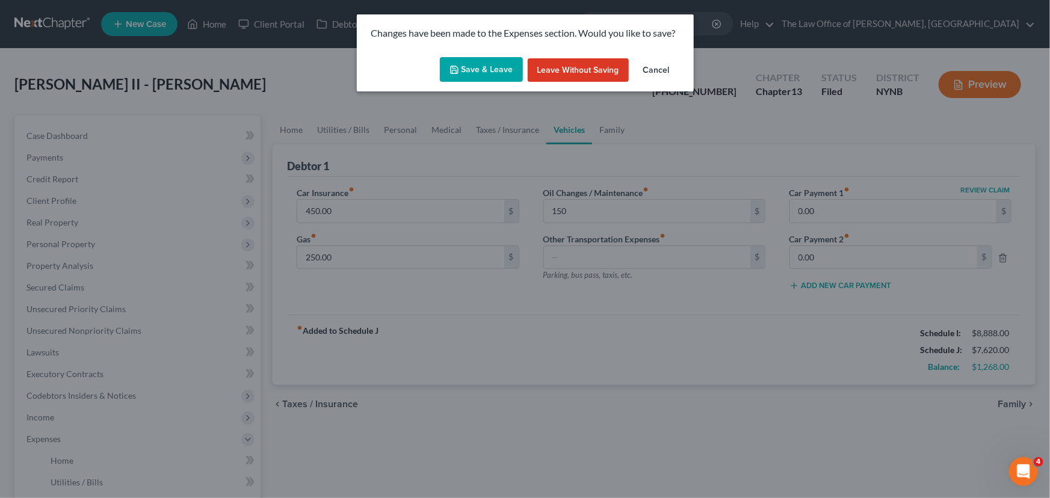
click at [496, 69] on button "Save & Leave" at bounding box center [481, 69] width 83 height 25
type input "150.00"
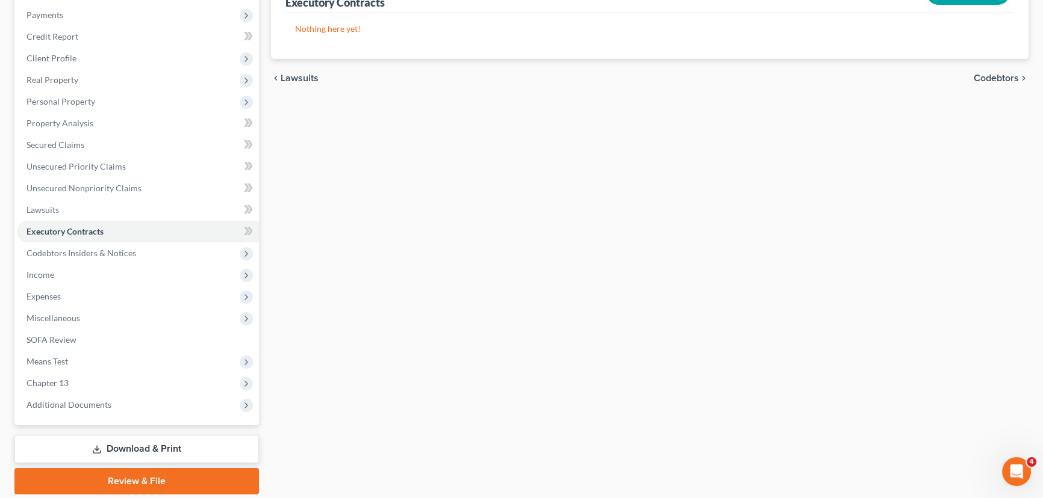
scroll to position [183, 0]
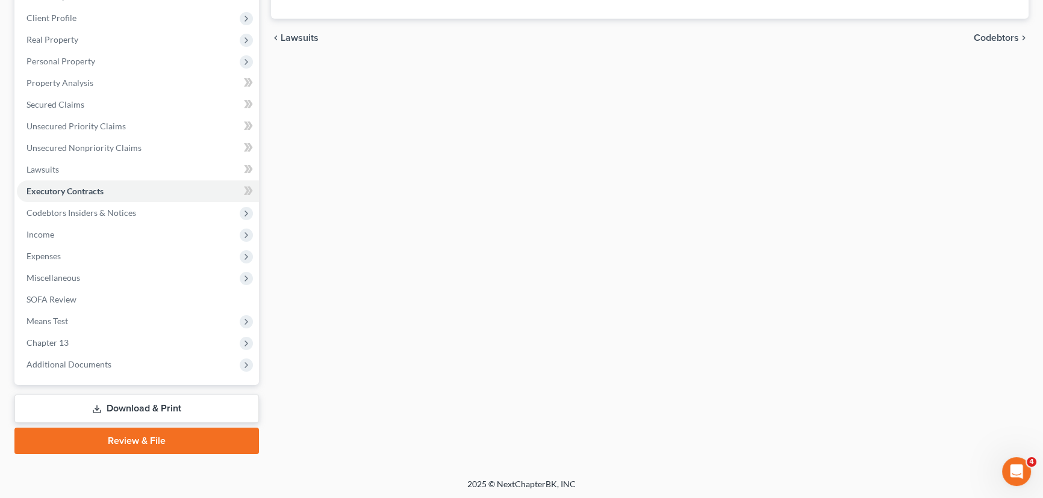
click at [115, 404] on link "Download & Print" at bounding box center [136, 409] width 244 height 28
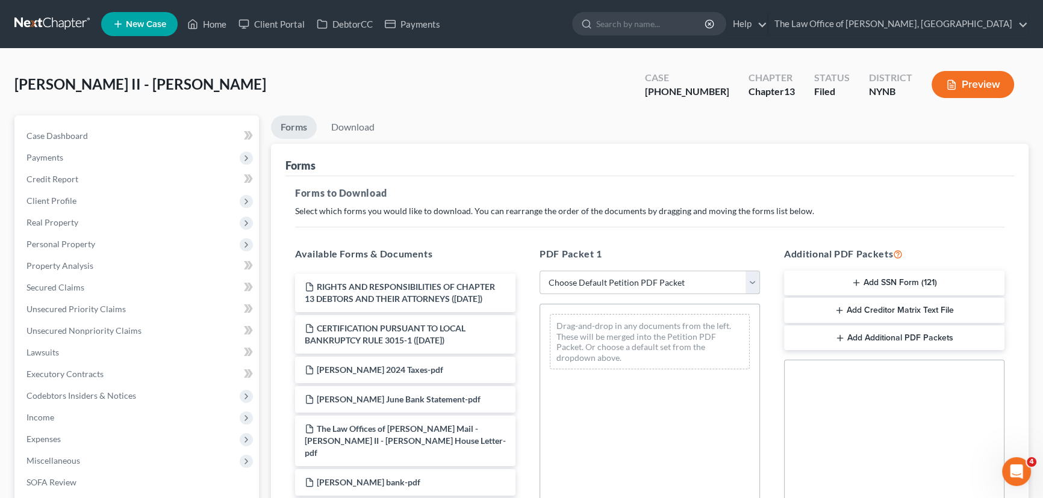
click at [647, 291] on select "Choose Default Petition PDF Packet Complete Bankruptcy Petition (all forms and …" at bounding box center [649, 283] width 220 height 24
select select "2"
click at [539, 271] on select "Choose Default Petition PDF Packet Complete Bankruptcy Petition (all forms and …" at bounding box center [649, 283] width 220 height 24
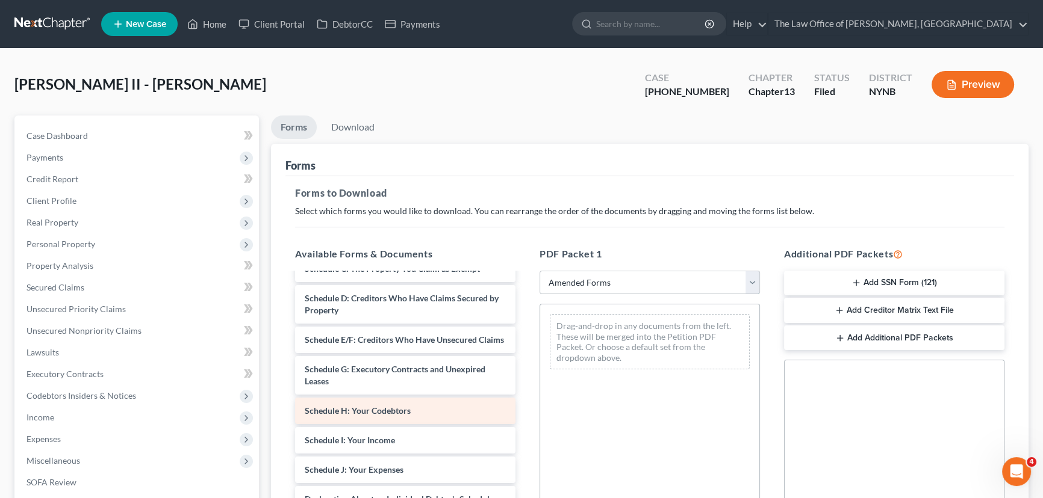
scroll to position [164, 0]
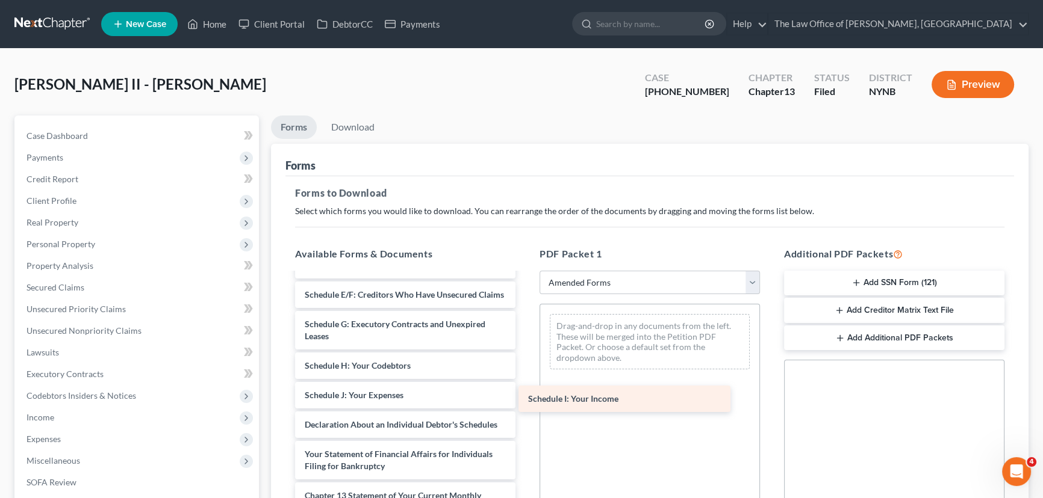
drag, startPoint x: 383, startPoint y: 403, endPoint x: 587, endPoint y: 404, distance: 204.1
click at [525, 394] on div "Schedule I: Your Income Voluntary Petition for Individuals Filing for Bankruptc…" at bounding box center [405, 380] width 240 height 541
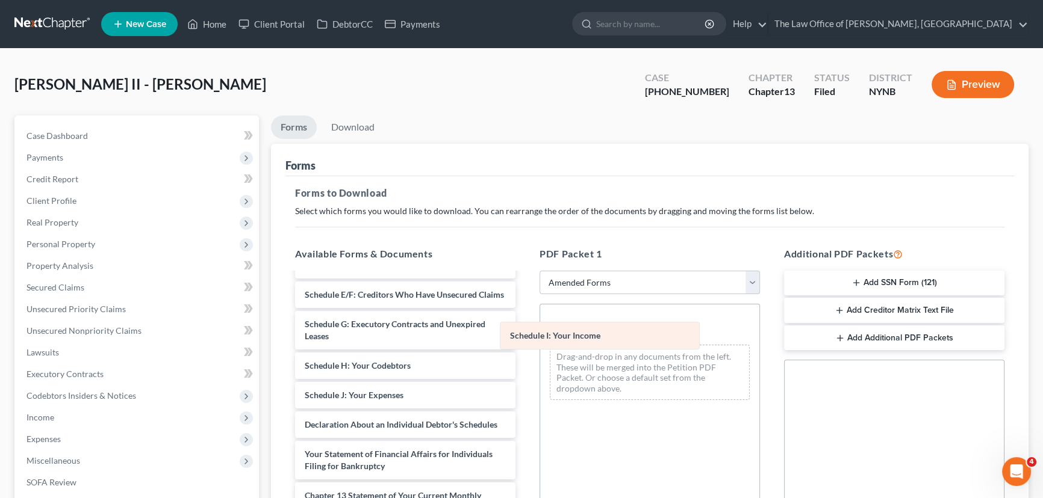
drag, startPoint x: 615, startPoint y: 322, endPoint x: 382, endPoint y: 367, distance: 237.9
click at [540, 353] on div "Schedule I: Your Income Schedule I: Your Income Schedule I: Your Income Drag-an…" at bounding box center [649, 357] width 219 height 105
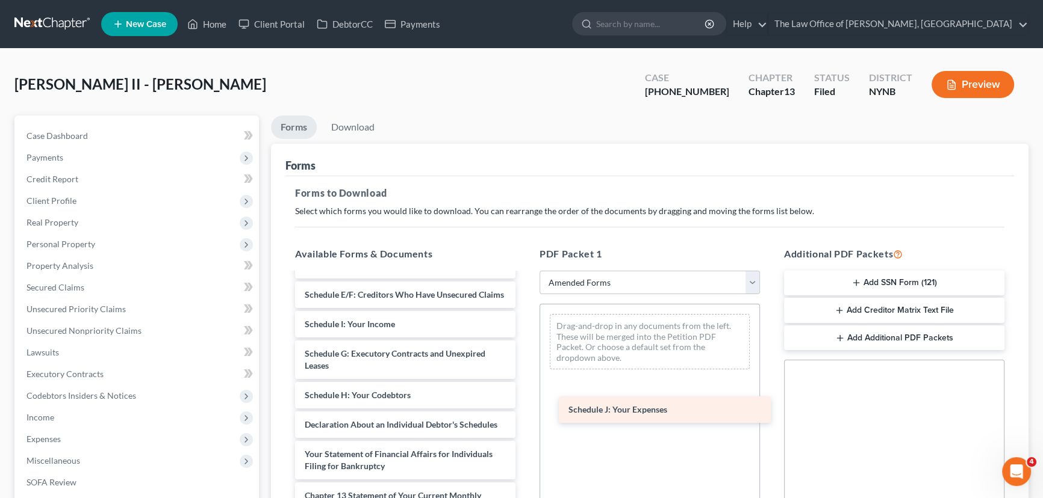
drag, startPoint x: 362, startPoint y: 430, endPoint x: 647, endPoint y: 402, distance: 286.1
click at [525, 402] on div "Schedule J: Your Expenses Voluntary Petition for Individuals Filing for Bankrup…" at bounding box center [405, 380] width 240 height 541
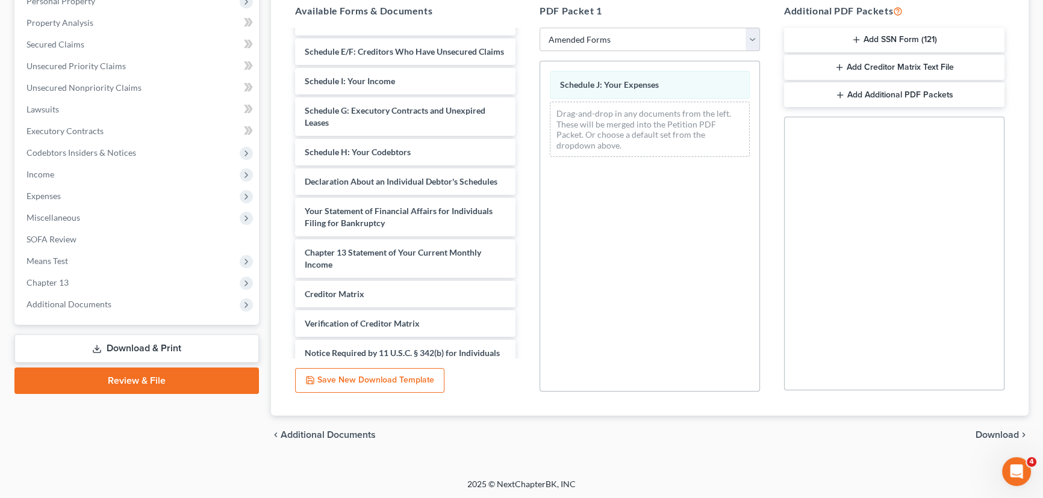
scroll to position [244, 0]
click at [1007, 435] on span "Download" at bounding box center [996, 435] width 43 height 10
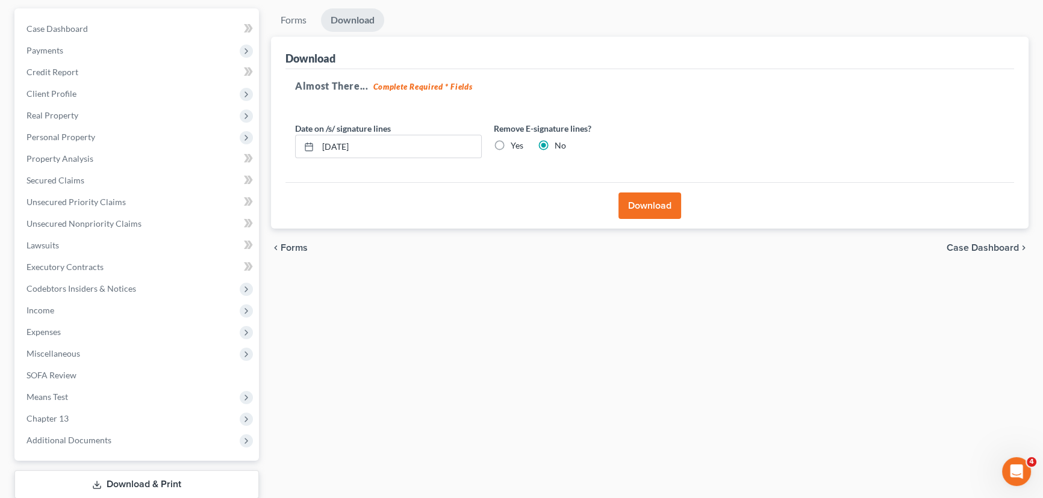
scroll to position [0, 0]
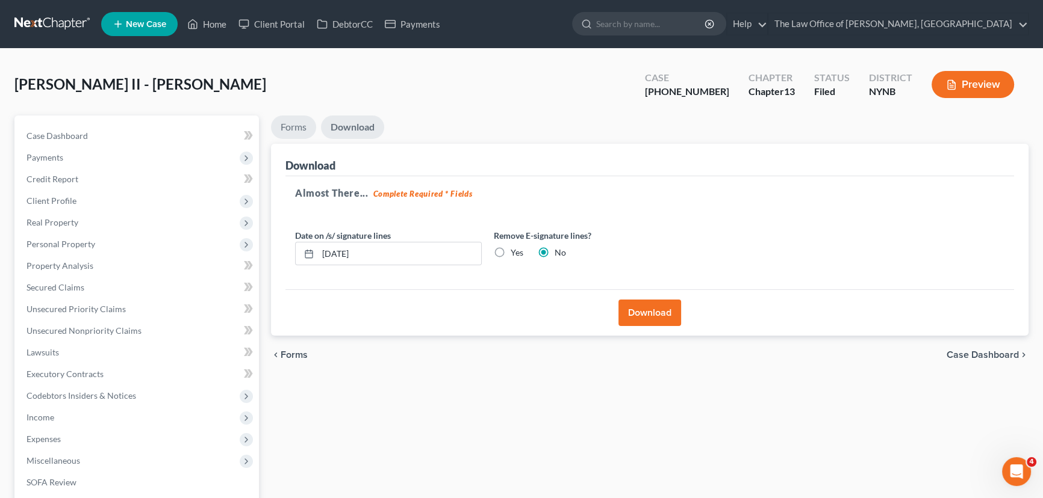
click at [296, 134] on link "Forms" at bounding box center [293, 127] width 45 height 23
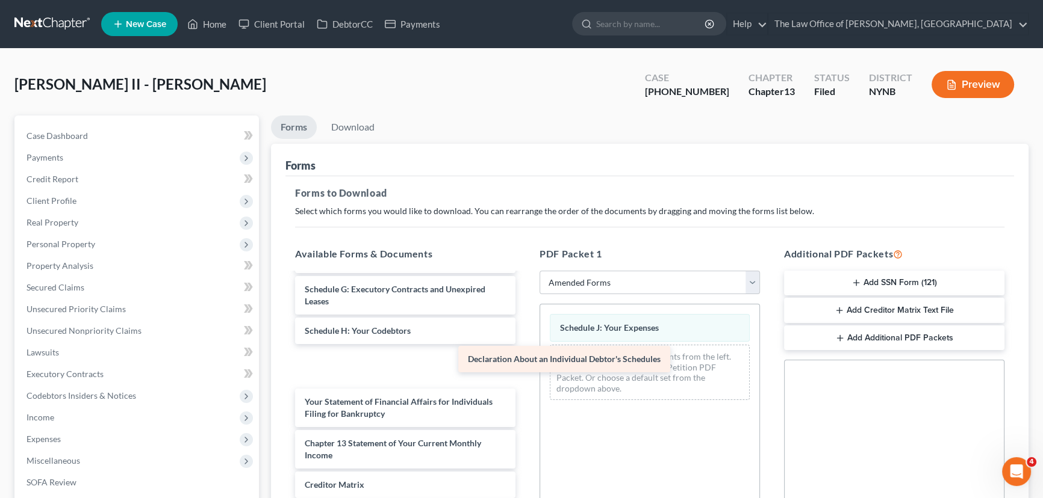
scroll to position [199, 0]
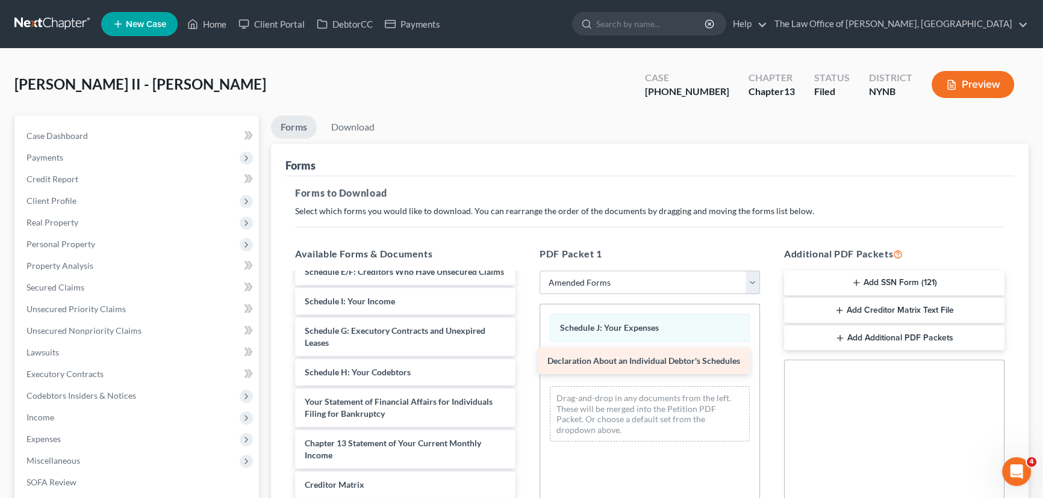
drag, startPoint x: 361, startPoint y: 367, endPoint x: 607, endPoint y: 369, distance: 246.2
click at [525, 369] on div "Declaration About an Individual Debtor's Schedules Voluntary Petition for Indiv…" at bounding box center [405, 343] width 240 height 512
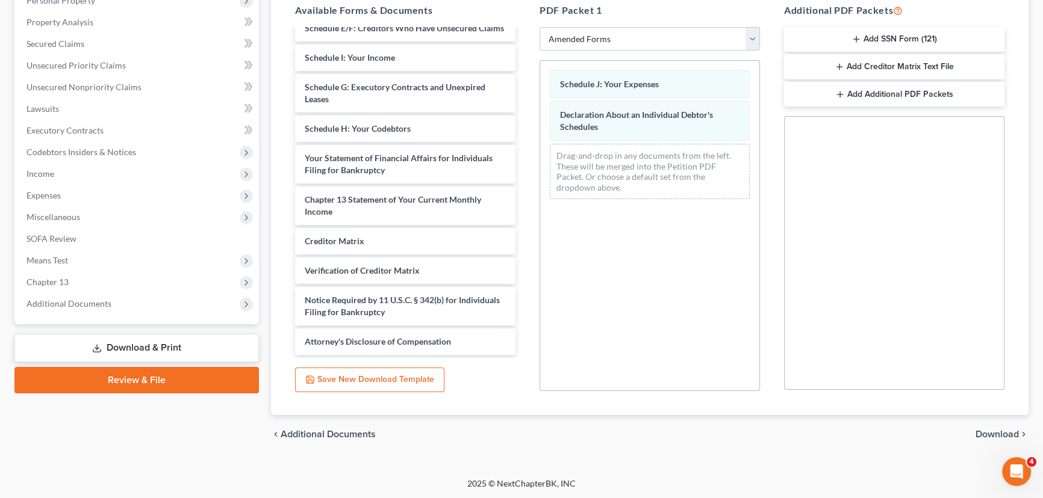
click at [1005, 430] on span "Download" at bounding box center [996, 435] width 43 height 10
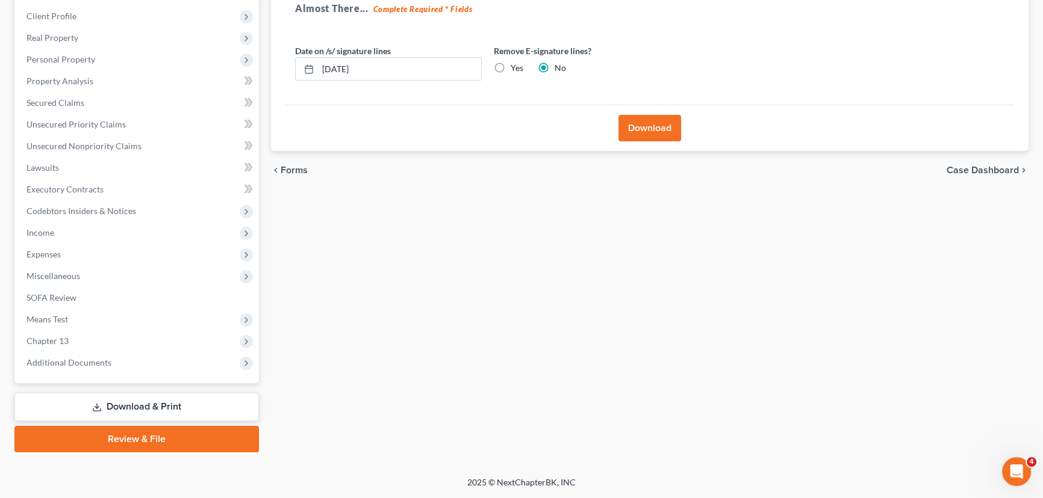
scroll to position [183, 0]
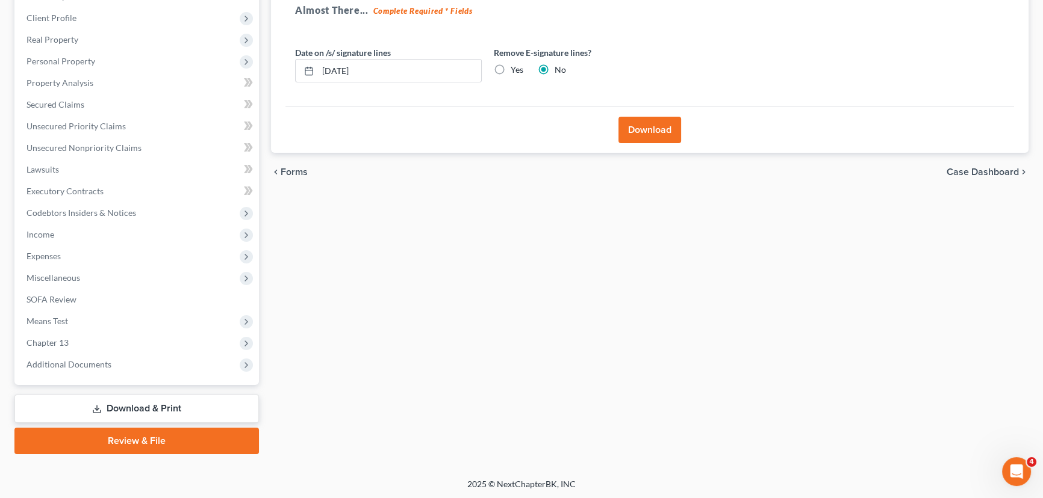
click at [644, 131] on button "Download" at bounding box center [649, 130] width 63 height 26
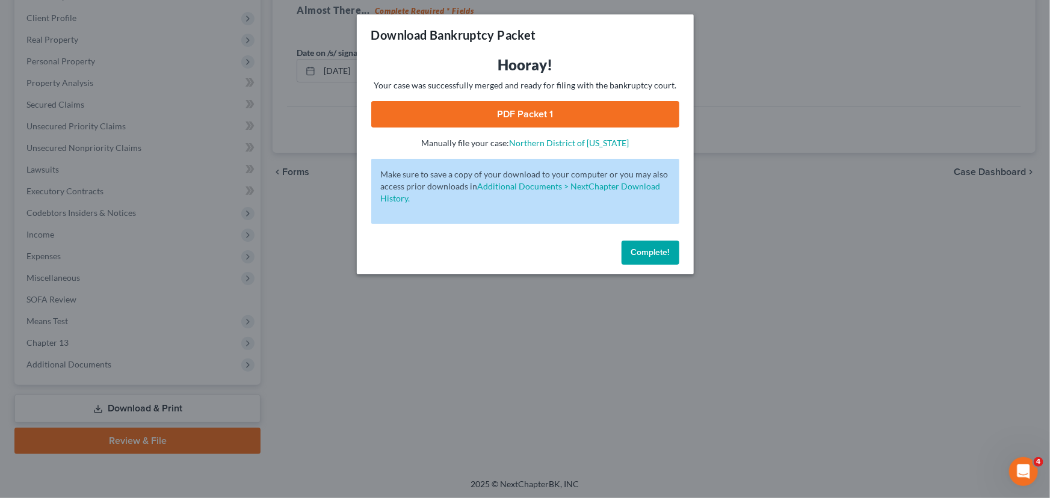
click at [585, 110] on link "PDF Packet 1" at bounding box center [525, 114] width 308 height 26
click at [655, 247] on button "Complete!" at bounding box center [651, 253] width 58 height 24
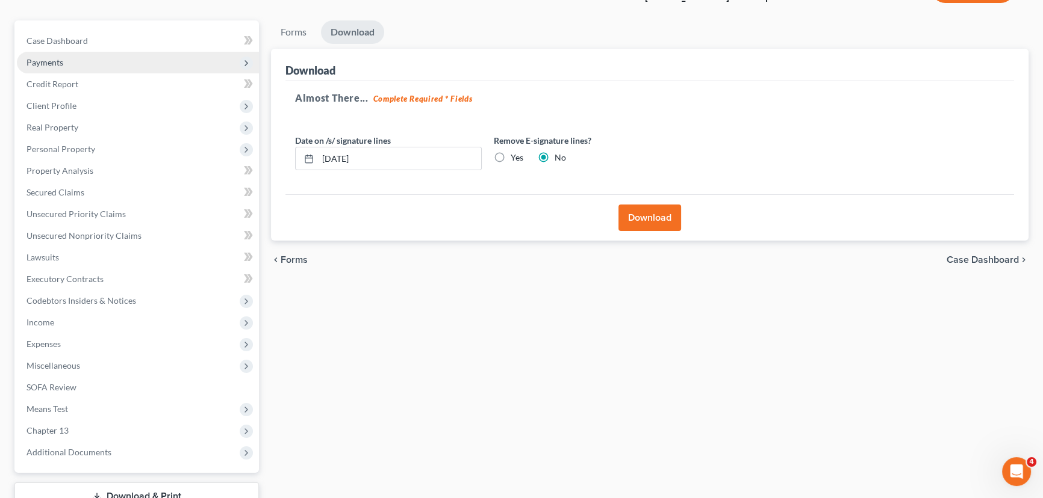
scroll to position [0, 0]
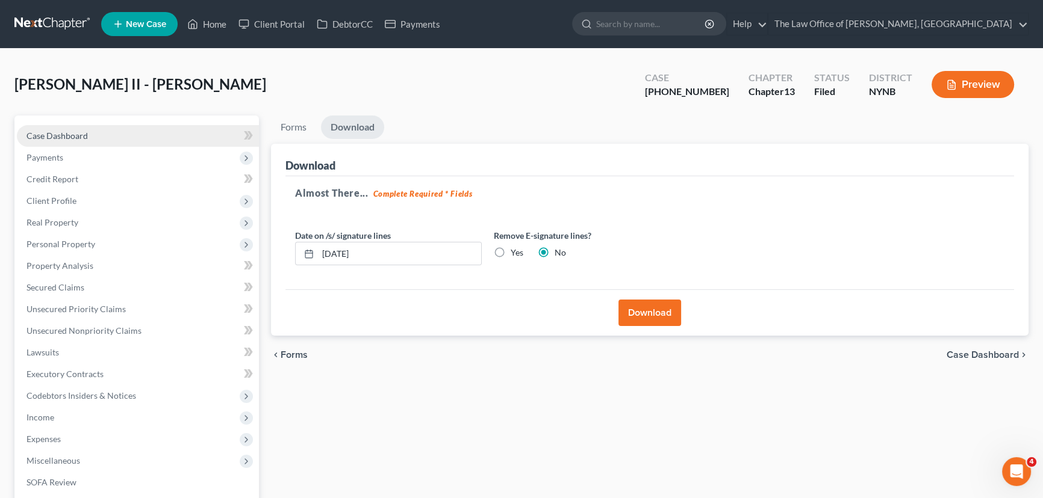
click at [70, 132] on span "Case Dashboard" at bounding box center [56, 136] width 61 height 10
select select "6"
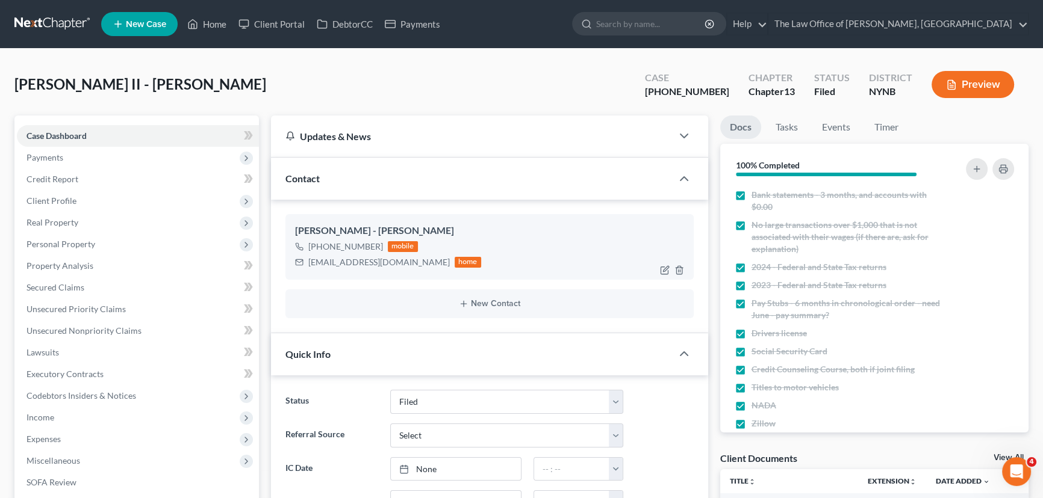
click at [363, 262] on div "jdelorenzo510@gmail.com" at bounding box center [378, 262] width 141 height 12
click at [364, 262] on div "jdelorenzo510@gmail.com" at bounding box center [378, 262] width 141 height 12
click at [373, 247] on div "+1 (518) 379-7140" at bounding box center [345, 247] width 75 height 12
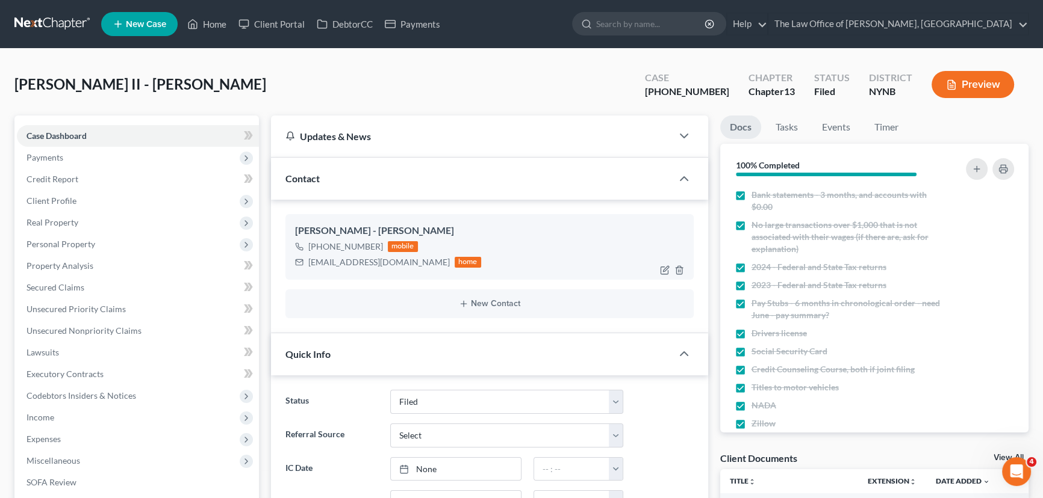
click at [374, 244] on div "+1 (518) 379-7140" at bounding box center [345, 247] width 75 height 12
drag, startPoint x: 380, startPoint y: 244, endPoint x: 306, endPoint y: 247, distance: 74.1
click at [306, 247] on div "+1 (518) 379-7140 mobile" at bounding box center [388, 247] width 186 height 16
copy div "+1 (518) 379-7140"
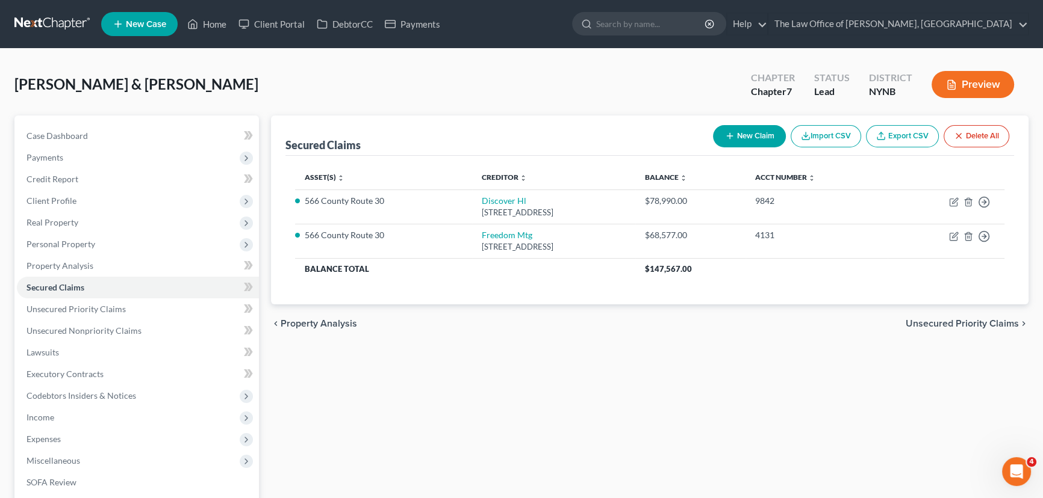
click at [451, 90] on div "[PERSON_NAME] & [PERSON_NAME] Upgraded Chapter Chapter 7 Status Lead District N…" at bounding box center [521, 89] width 1014 height 52
click at [211, 25] on link "Home" at bounding box center [206, 24] width 51 height 22
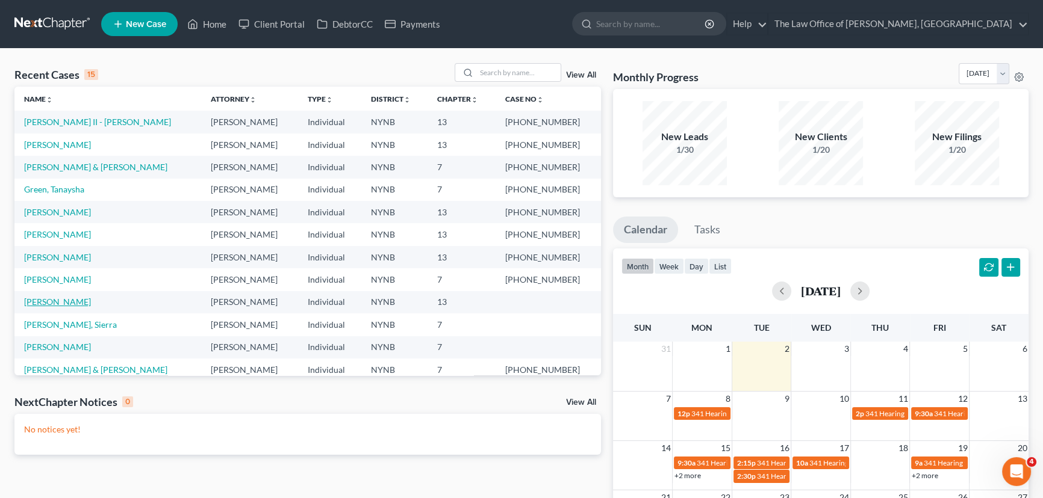
click at [79, 304] on link "[PERSON_NAME]" at bounding box center [57, 302] width 67 height 10
select select "10"
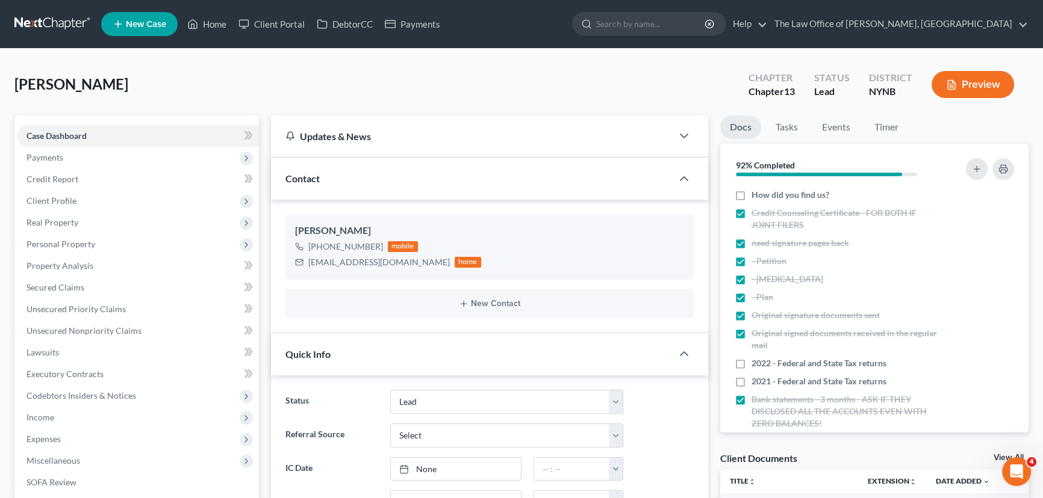
click at [156, 26] on span "New Case" at bounding box center [146, 24] width 40 height 9
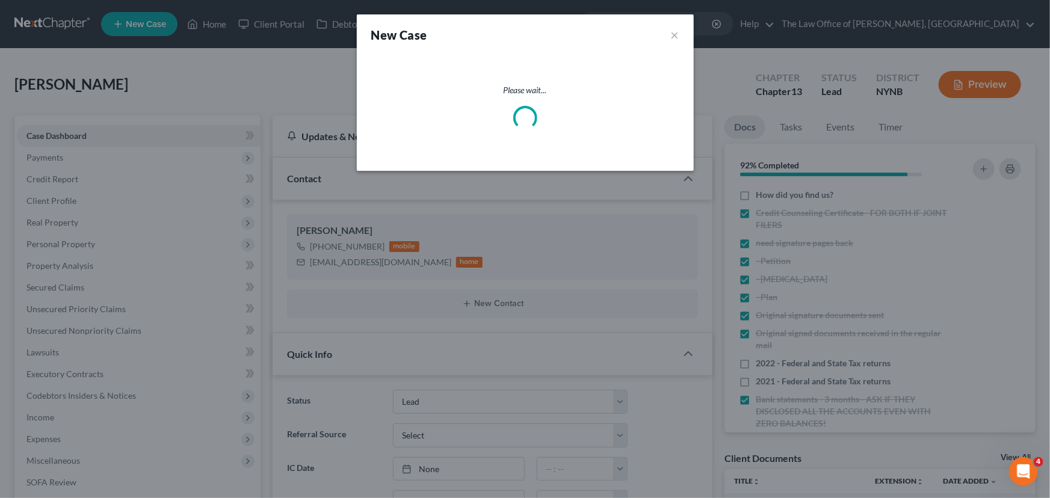
select select "54"
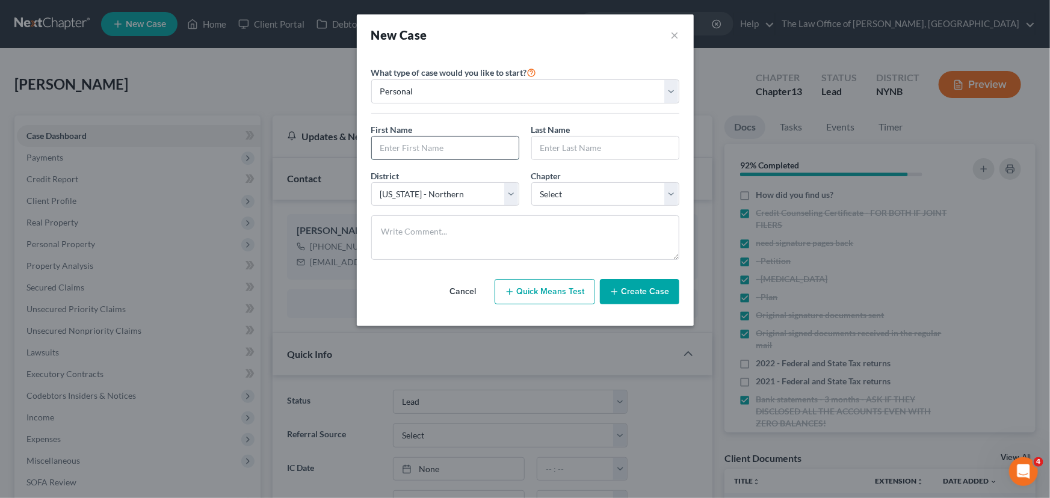
click at [430, 151] on input "text" at bounding box center [445, 148] width 147 height 23
paste input "Jessica"
type input "Jessica"
click at [572, 150] on input "text" at bounding box center [605, 148] width 147 height 23
paste input "Foster"
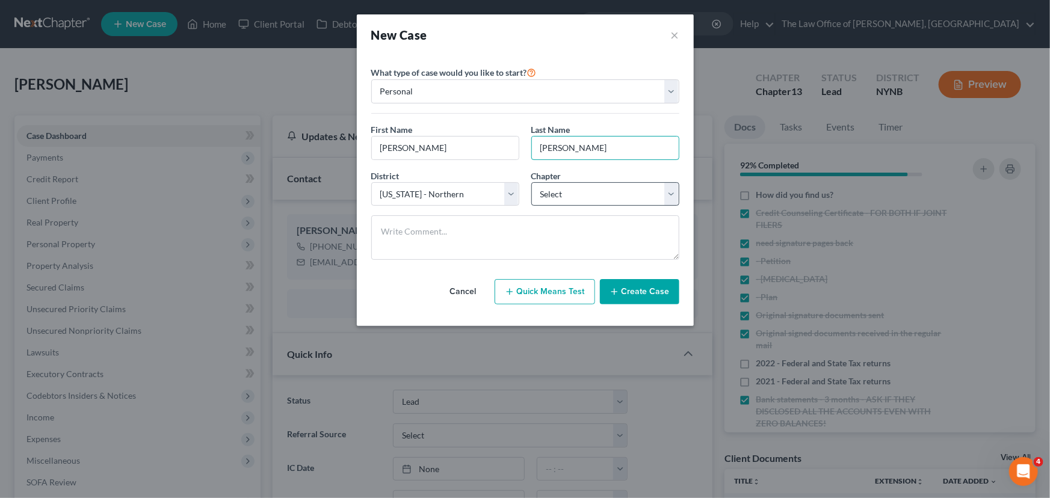
type input "Foster"
drag, startPoint x: 559, startPoint y: 193, endPoint x: 559, endPoint y: 205, distance: 11.4
click at [559, 193] on select "Select 7 11 12 13" at bounding box center [605, 194] width 148 height 24
select select "3"
click at [531, 182] on select "Select 7 11 12 13" at bounding box center [605, 194] width 148 height 24
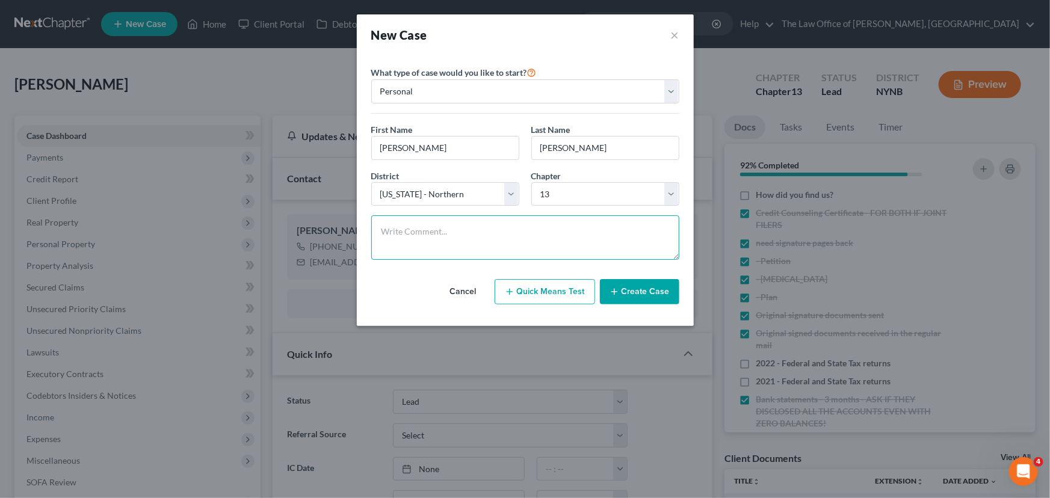
click at [411, 235] on textarea at bounding box center [525, 237] width 308 height 45
paste textarea "h o c 25/25 m o w 70 k 4 p o d 20 sl f 0 ch 13 g"
type textarea "h o c 25/25 m o w 70 k 4 p o d 20 sl f 0 ch 13 g behind or car and house"
click at [646, 286] on button "Create Case" at bounding box center [639, 291] width 79 height 25
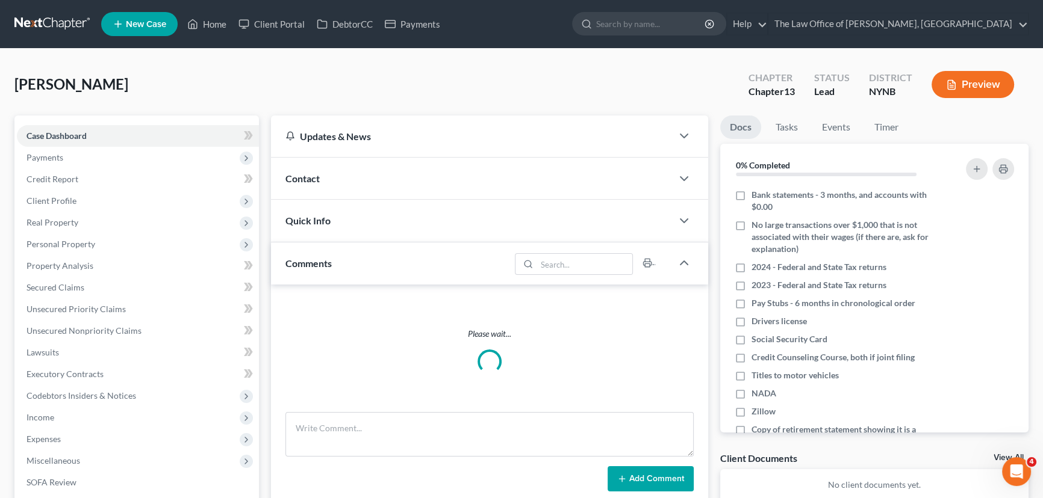
drag, startPoint x: 335, startPoint y: 175, endPoint x: 1027, endPoint y: 156, distance: 691.9
click at [335, 174] on div "Contact" at bounding box center [471, 179] width 401 height 42
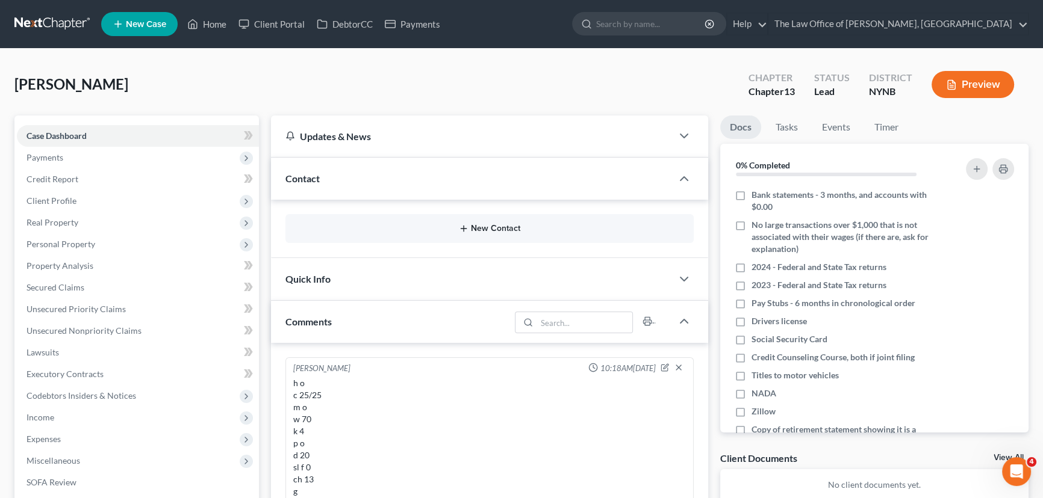
click at [491, 226] on button "New Contact" at bounding box center [489, 229] width 389 height 10
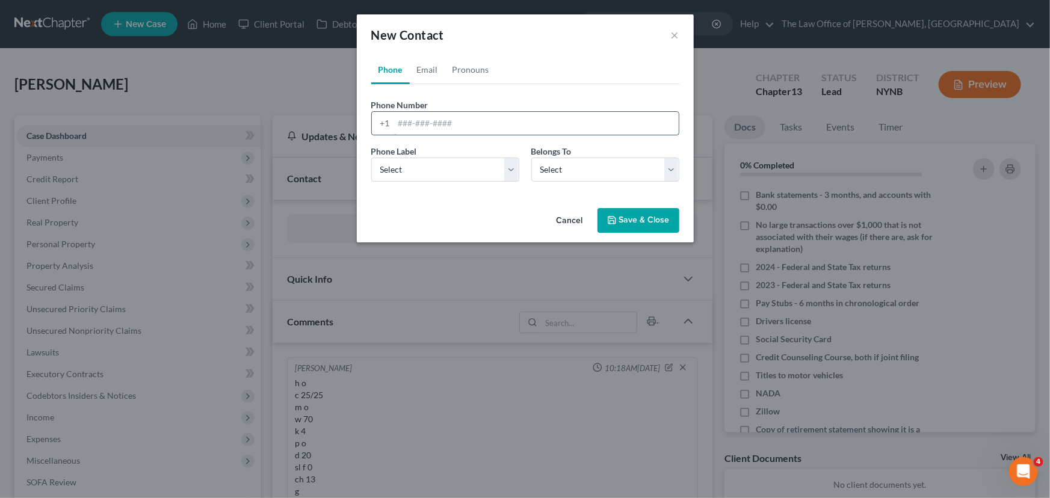
click at [416, 121] on input "tel" at bounding box center [536, 123] width 285 height 23
paste input "5188475040"
type input "5188475040"
click at [404, 169] on select "Select Mobile Home Work Other" at bounding box center [445, 170] width 148 height 24
select select "0"
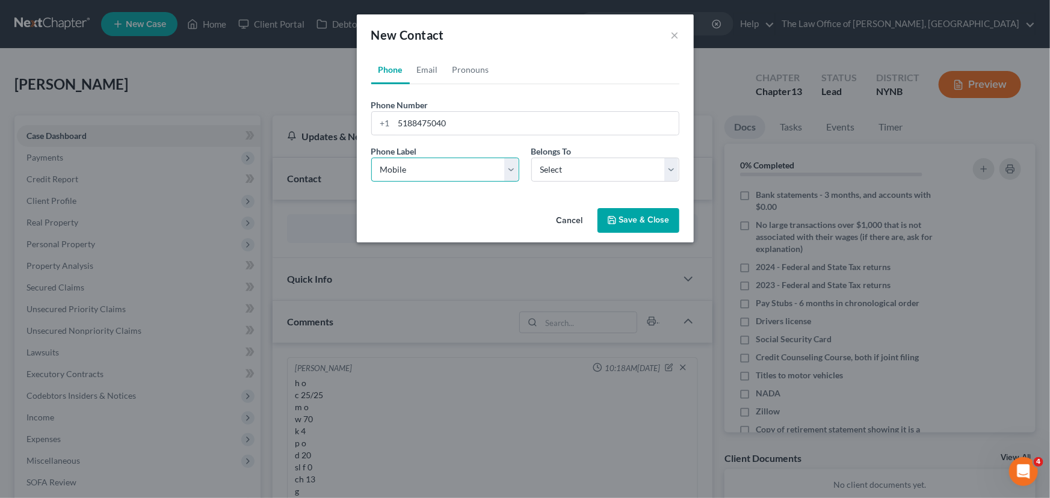
click at [371, 158] on select "Select Mobile Home Work Other" at bounding box center [445, 170] width 148 height 24
click at [555, 167] on select "Select Client Other" at bounding box center [605, 170] width 148 height 24
select select "0"
click at [531, 158] on select "Select Client Other" at bounding box center [605, 170] width 148 height 24
click at [427, 74] on link "Email" at bounding box center [428, 69] width 36 height 29
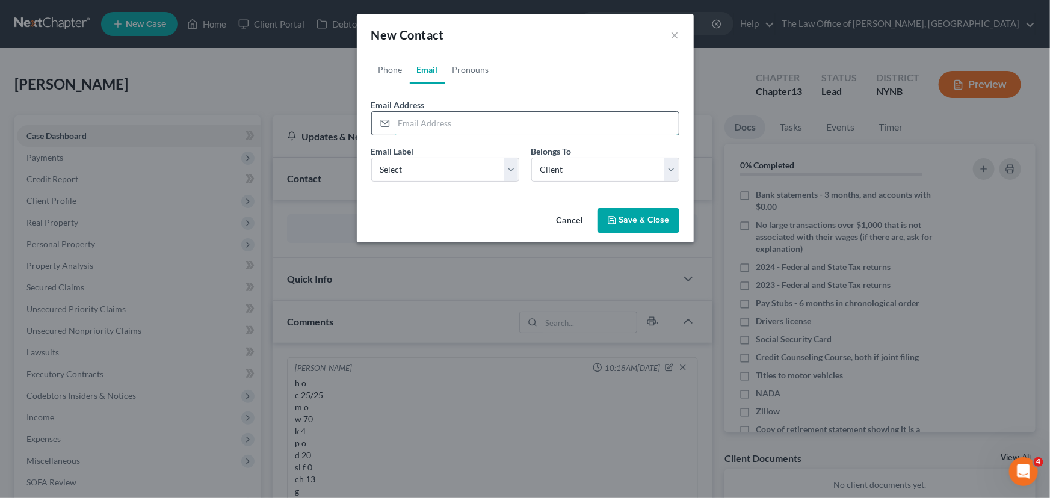
click at [446, 120] on input "email" at bounding box center [536, 123] width 285 height 23
paste input "jayfoster8490@gmail.com"
type input "jayfoster8490@gmail.com"
click at [439, 172] on select "Select Home Work Other" at bounding box center [445, 170] width 148 height 24
select select "0"
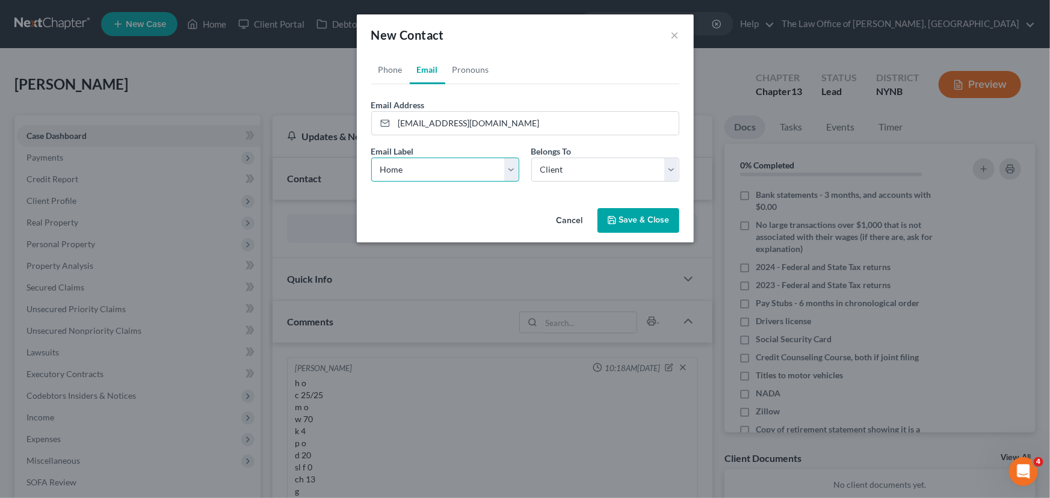
click at [371, 158] on select "Select Home Work Other" at bounding box center [445, 170] width 148 height 24
click at [654, 214] on button "Save & Close" at bounding box center [639, 220] width 82 height 25
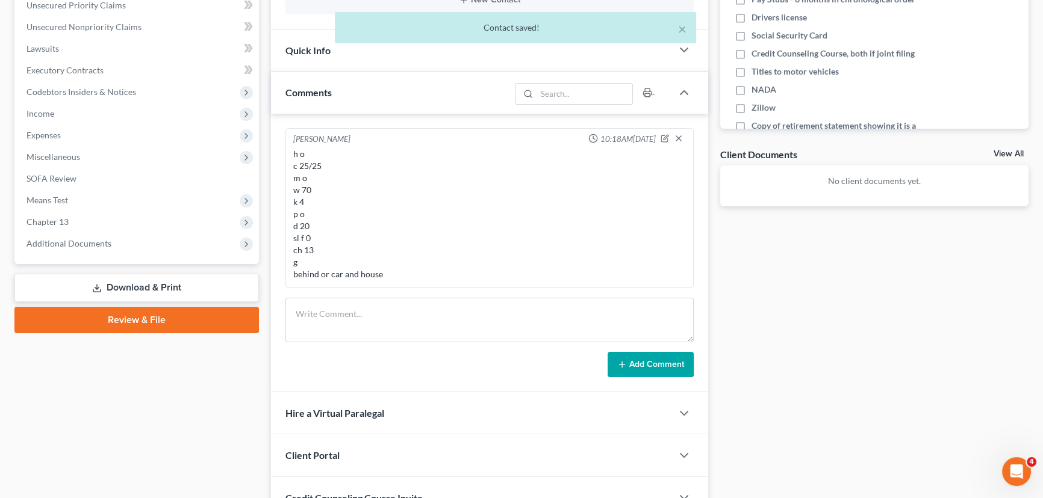
scroll to position [411, 0]
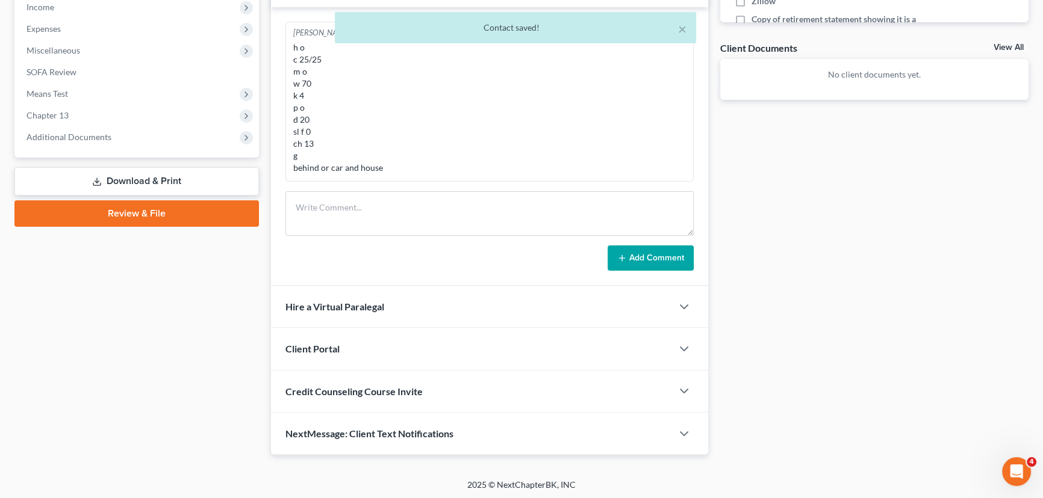
click at [324, 351] on span "Client Portal" at bounding box center [312, 348] width 54 height 11
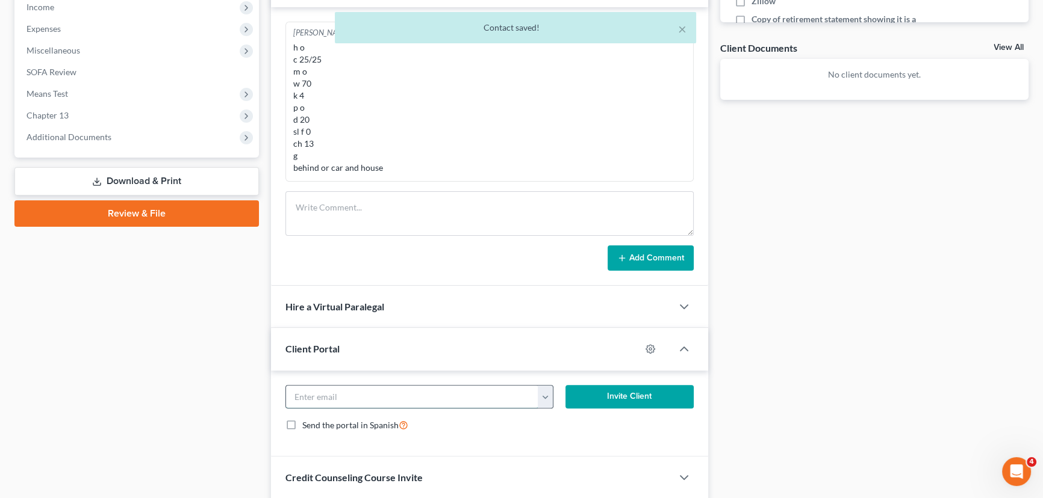
drag, startPoint x: 344, startPoint y: 397, endPoint x: 370, endPoint y: 383, distance: 29.4
click at [344, 397] on input "email" at bounding box center [412, 397] width 252 height 23
paste input "jayfoster8490@gmail.com"
type input "jayfoster8490@gmail.com"
click at [603, 389] on button "Invite Client" at bounding box center [629, 397] width 128 height 24
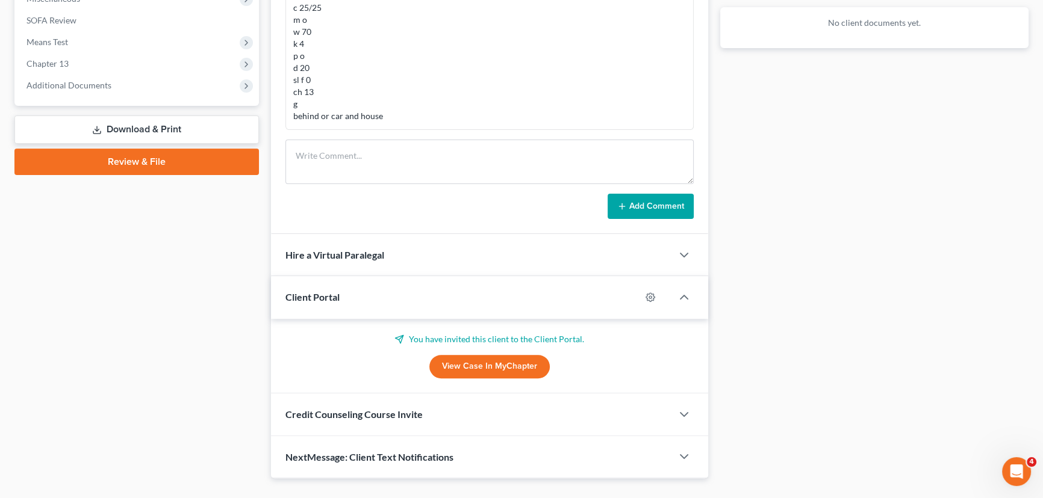
scroll to position [486, 0]
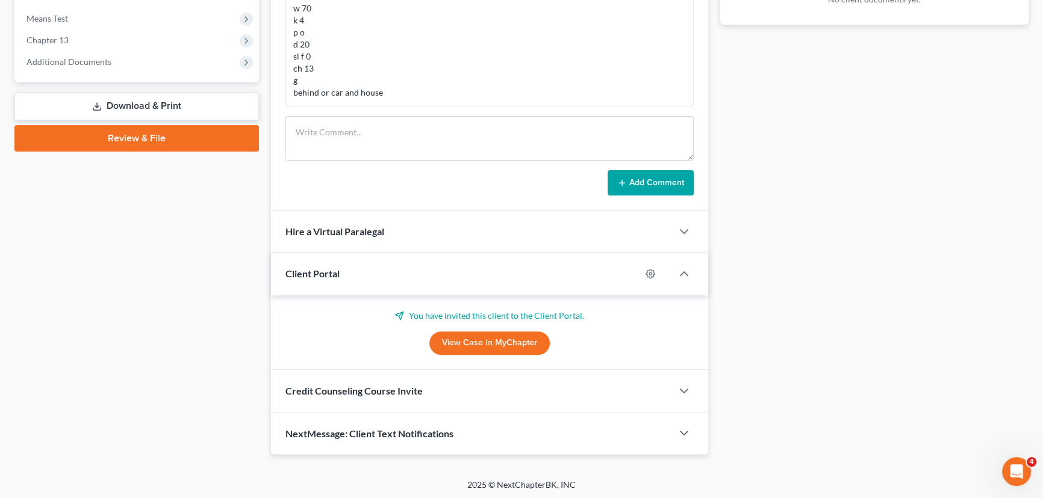
click at [394, 395] on div "Credit Counseling Course Invite" at bounding box center [471, 391] width 401 height 42
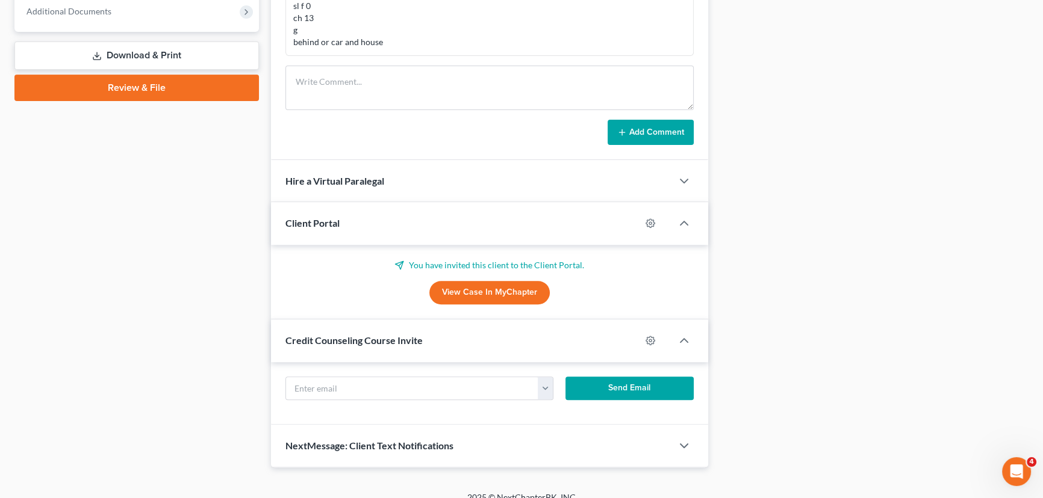
scroll to position [548, 0]
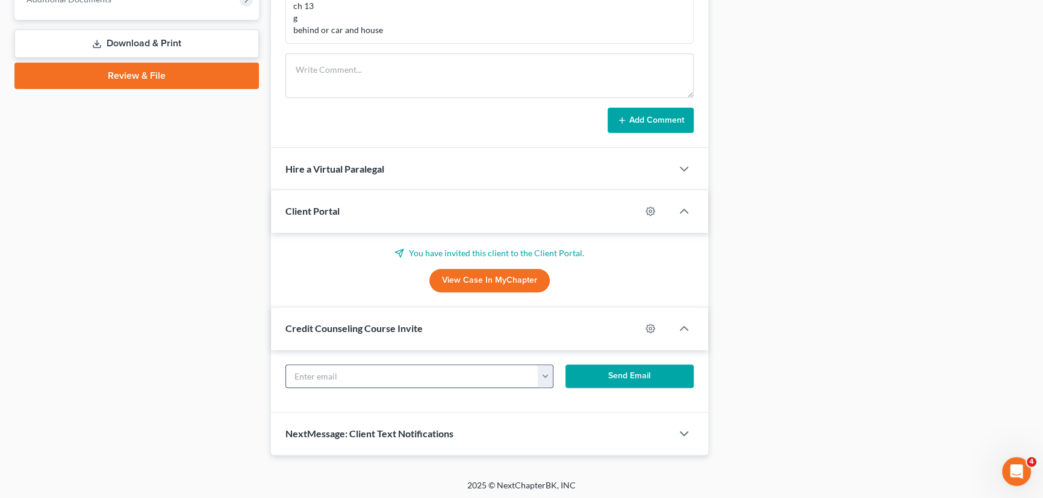
click at [385, 376] on input "text" at bounding box center [412, 376] width 252 height 23
paste input "jayfoster8490@gmail.com"
type input "jayfoster8490@gmail.com"
click at [656, 373] on button "Send Email" at bounding box center [629, 377] width 128 height 24
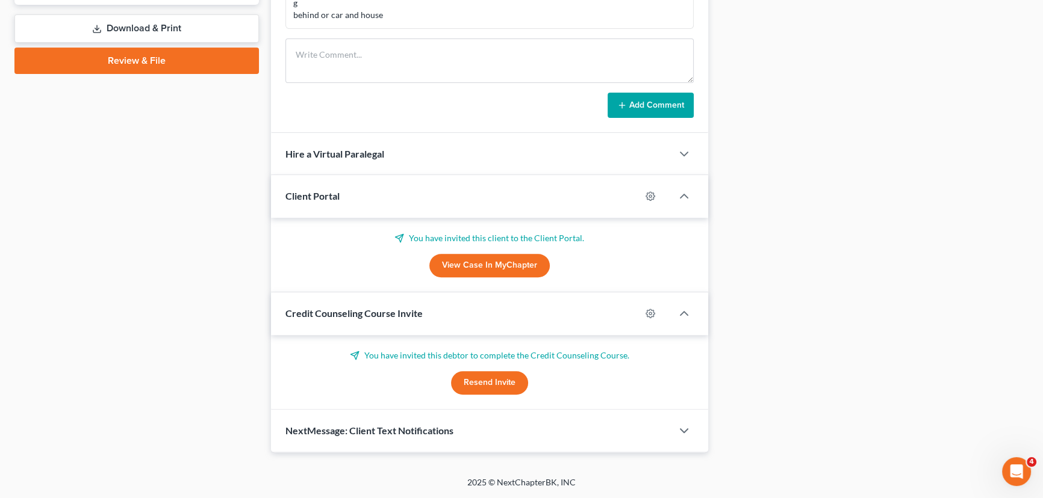
scroll to position [560, 0]
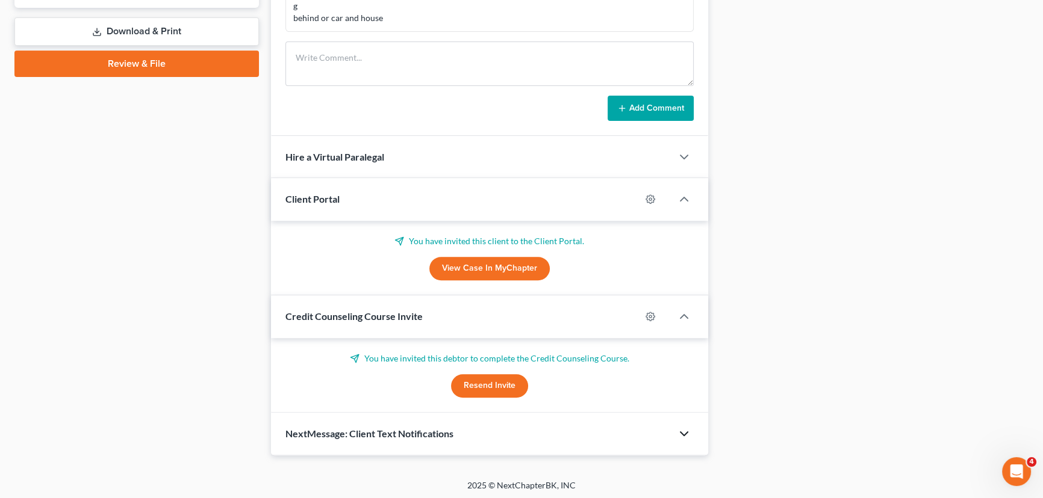
click at [684, 432] on polyline "button" at bounding box center [683, 434] width 7 height 4
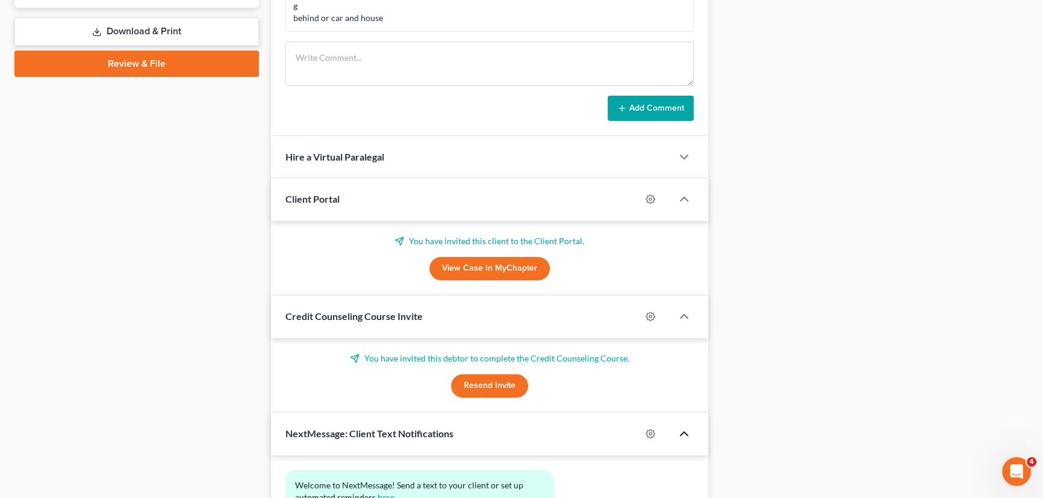
click at [643, 432] on div at bounding box center [655, 433] width 31 height 19
click at [646, 430] on icon "button" at bounding box center [649, 434] width 9 height 9
select select "0"
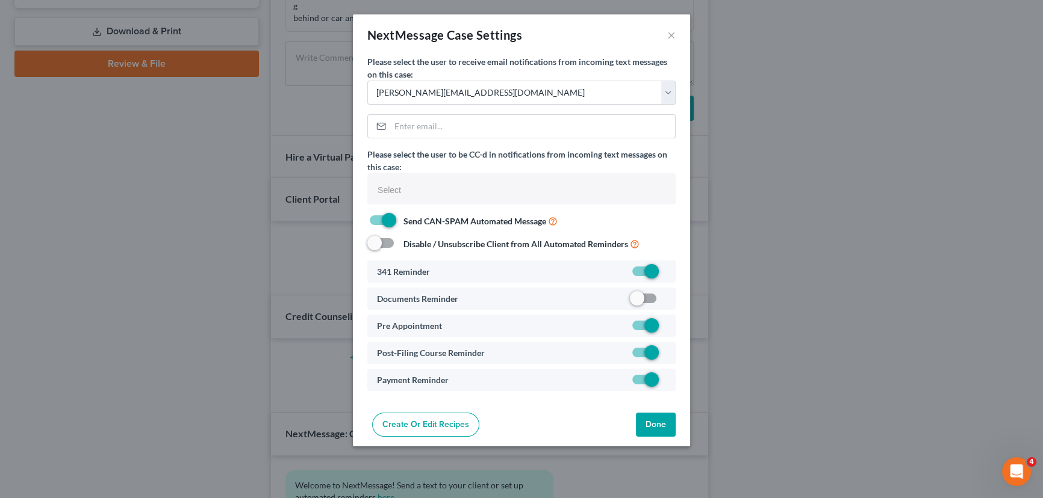
select select
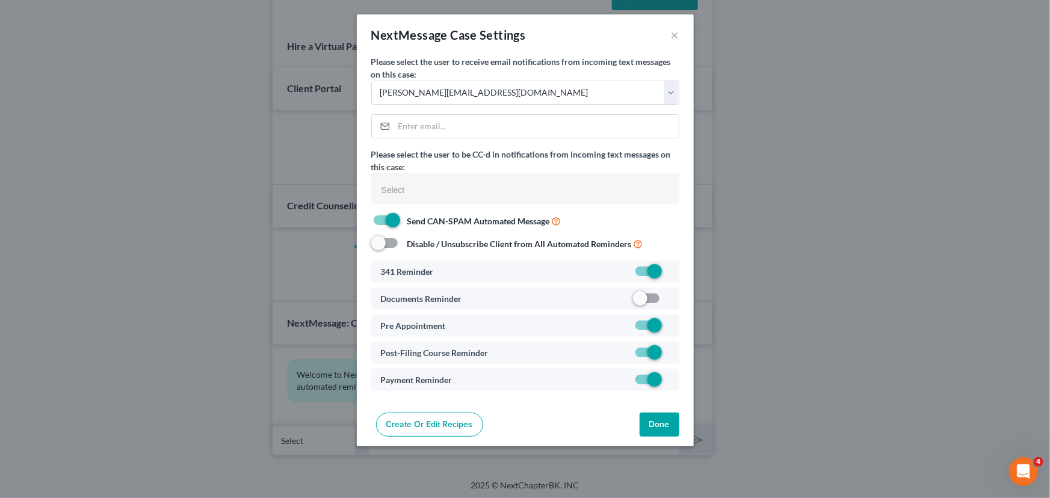
click at [669, 302] on label at bounding box center [669, 302] width 0 height 0
click at [674, 297] on input "checkbox" at bounding box center [678, 297] width 8 height 8
checkbox input "true"
click at [656, 434] on button "Done" at bounding box center [660, 425] width 40 height 24
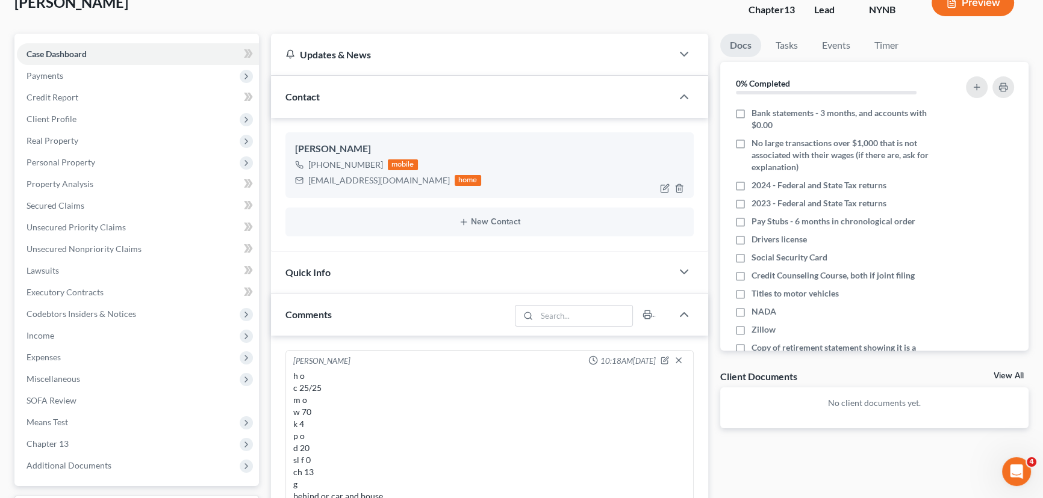
scroll to position [0, 0]
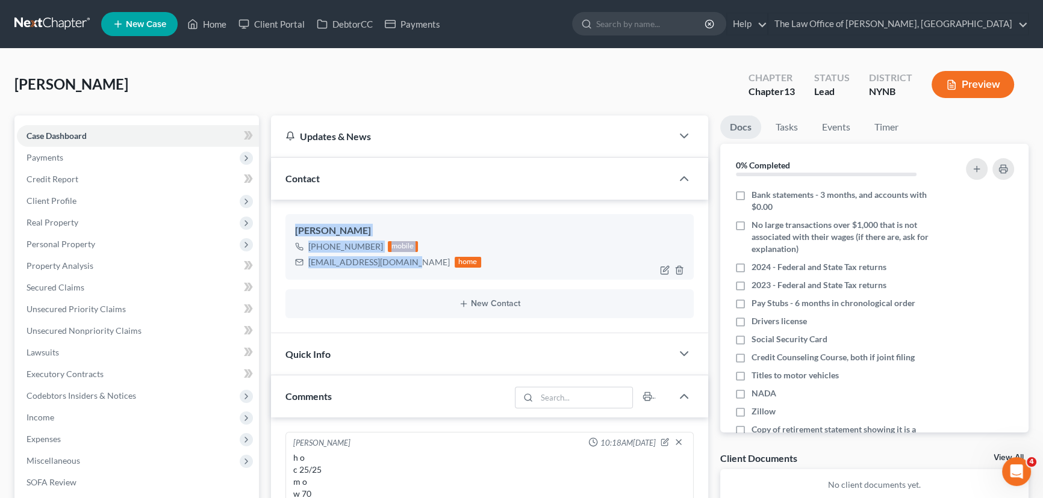
drag, startPoint x: 401, startPoint y: 262, endPoint x: 292, endPoint y: 228, distance: 114.8
click at [292, 228] on div "Jessica Foster +1 (518) 847-5040 mobile jayfoster8490@gmail.com home" at bounding box center [489, 246] width 408 height 65
copy div "Jessica Foster +1 (518) 847-5040 mobile jayfoster8490@gmail.com"
click at [349, 23] on link "DebtorCC" at bounding box center [345, 24] width 68 height 22
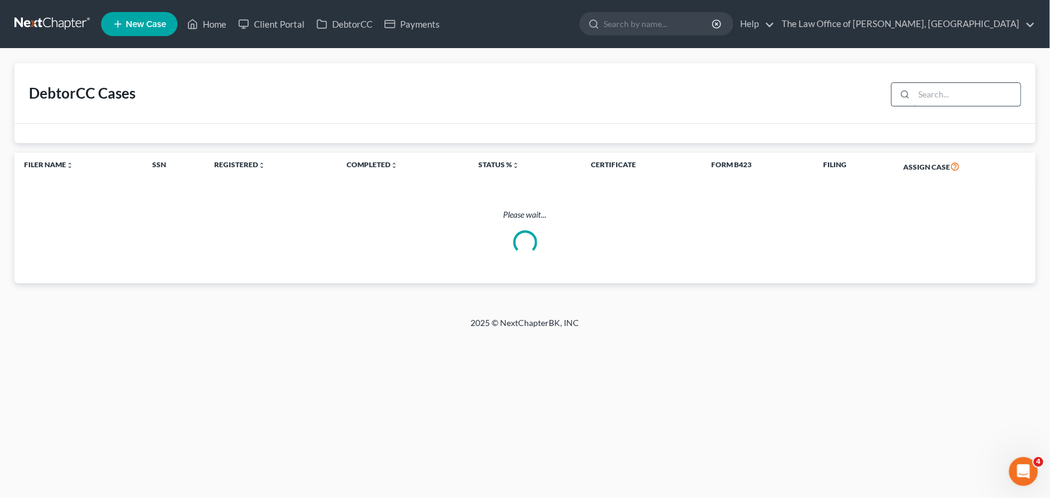
click at [961, 97] on input "search" at bounding box center [967, 94] width 107 height 23
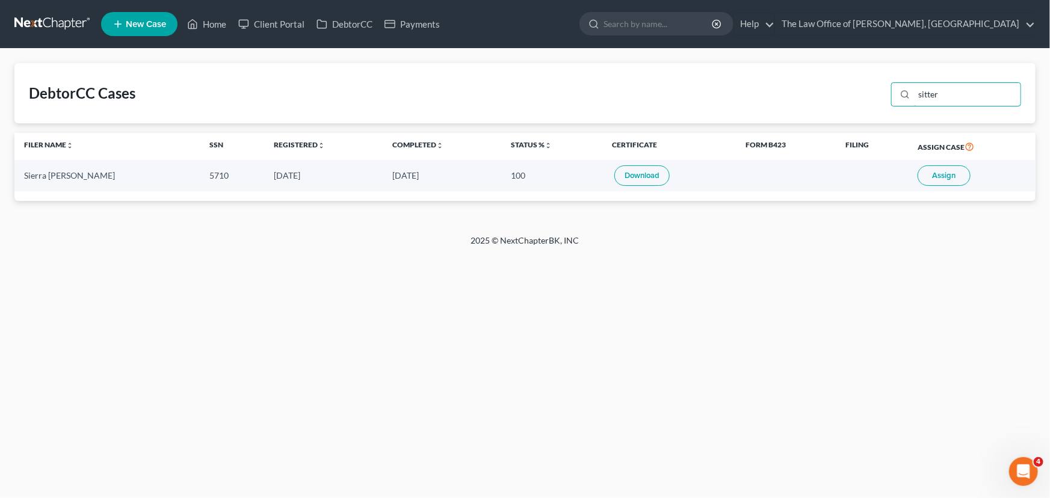
type input "sitter"
click at [942, 173] on span "Assign" at bounding box center [944, 176] width 23 height 10
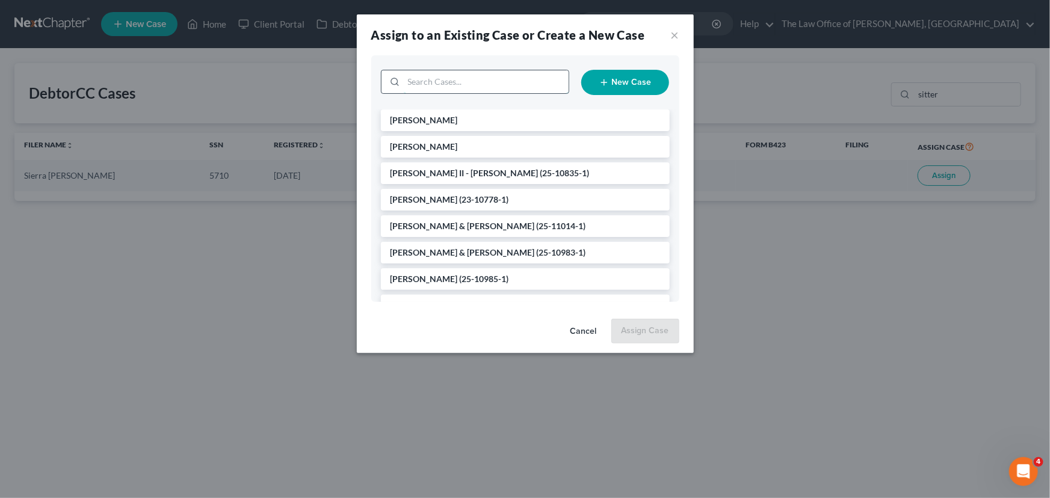
click at [467, 78] on input "search" at bounding box center [486, 81] width 165 height 23
type input "sitter"
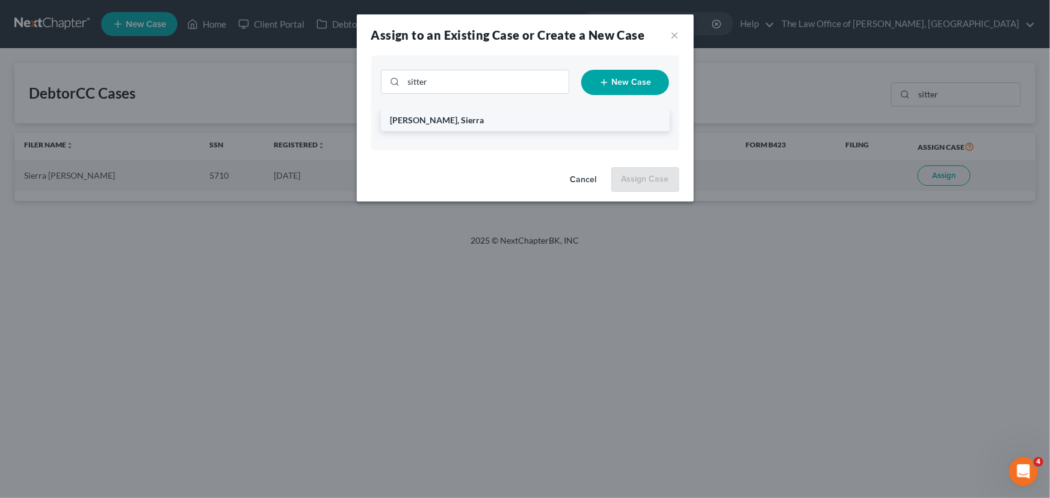
click at [417, 116] on span "[PERSON_NAME], Sierra" at bounding box center [438, 120] width 94 height 10
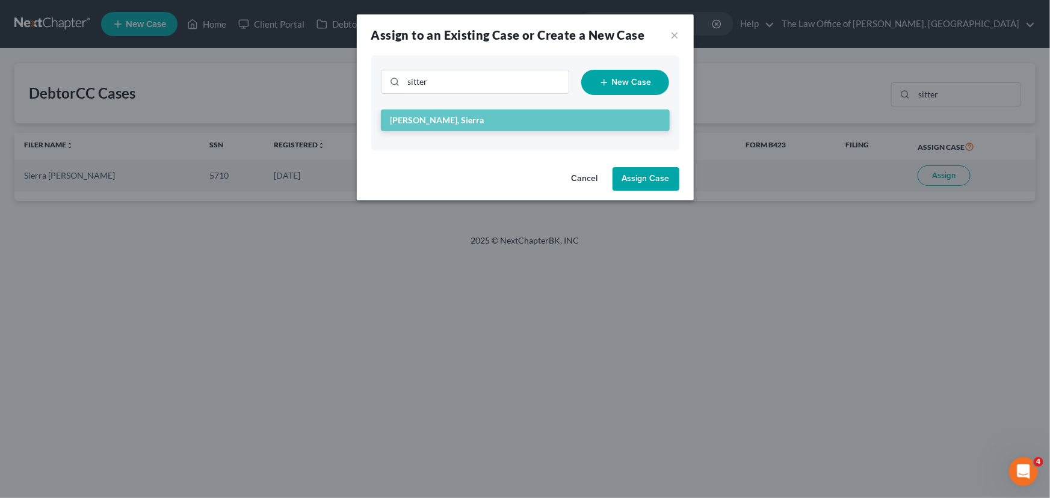
click at [663, 187] on button "Assign Case" at bounding box center [646, 179] width 67 height 24
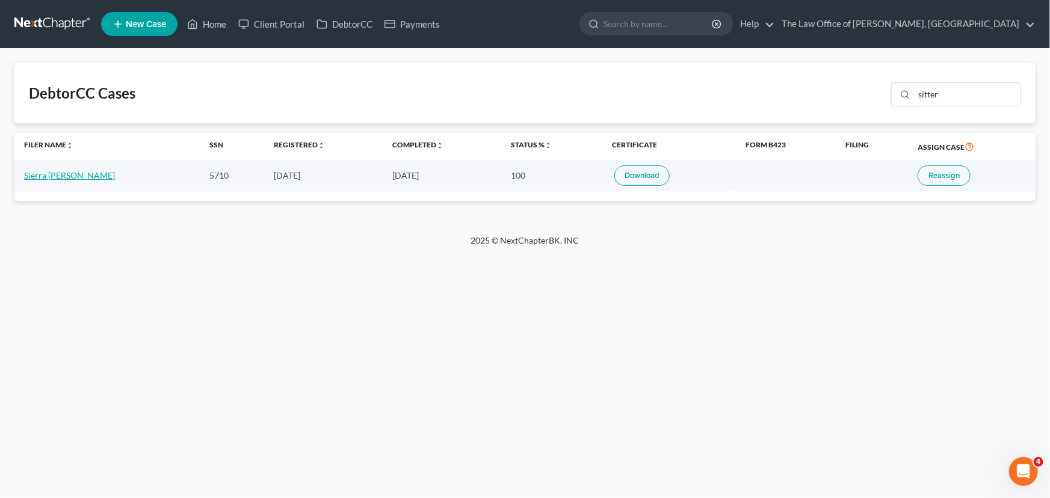
click at [37, 172] on link "Sierra [PERSON_NAME]" at bounding box center [69, 175] width 91 height 10
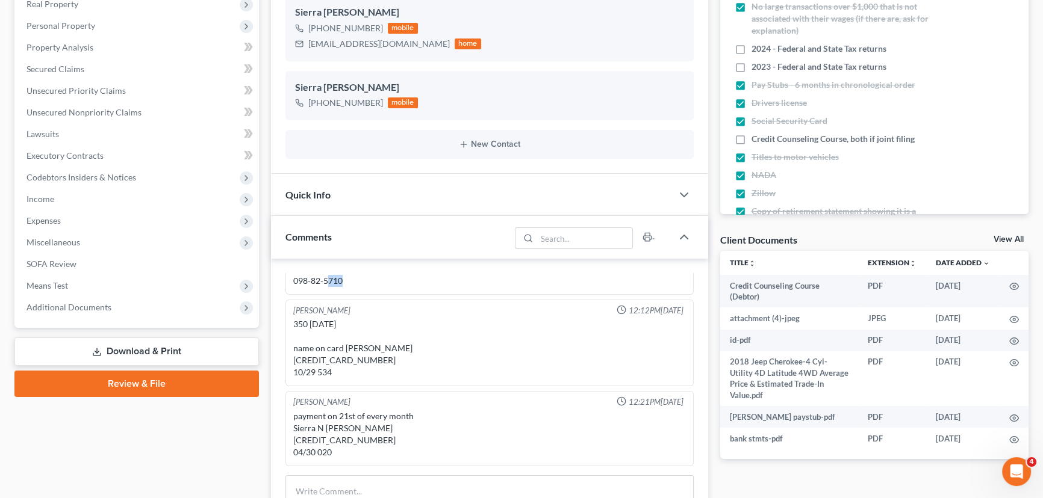
scroll to position [146, 0]
drag, startPoint x: 359, startPoint y: 280, endPoint x: 291, endPoint y: 284, distance: 68.1
click at [291, 284] on div "098-82-5710" at bounding box center [489, 281] width 397 height 17
copy div "098-82-5710"
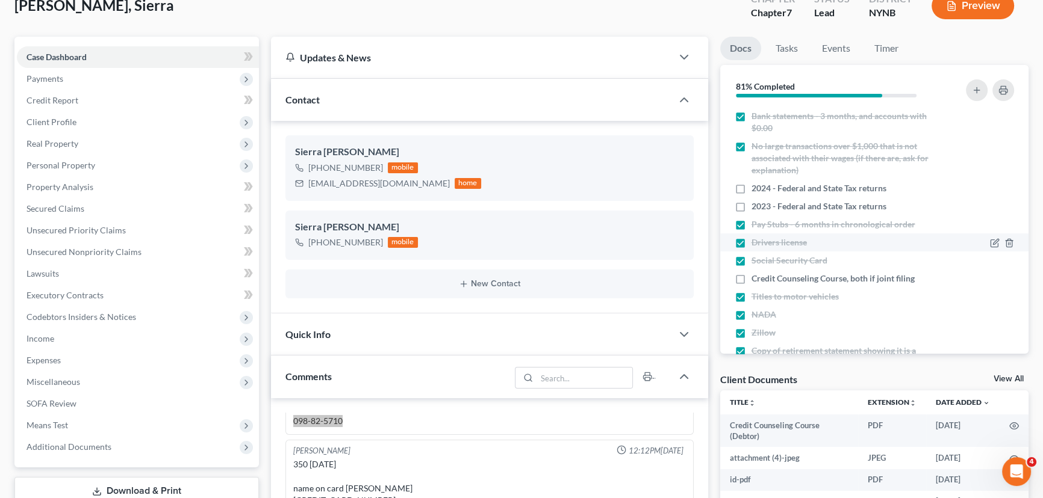
scroll to position [0, 0]
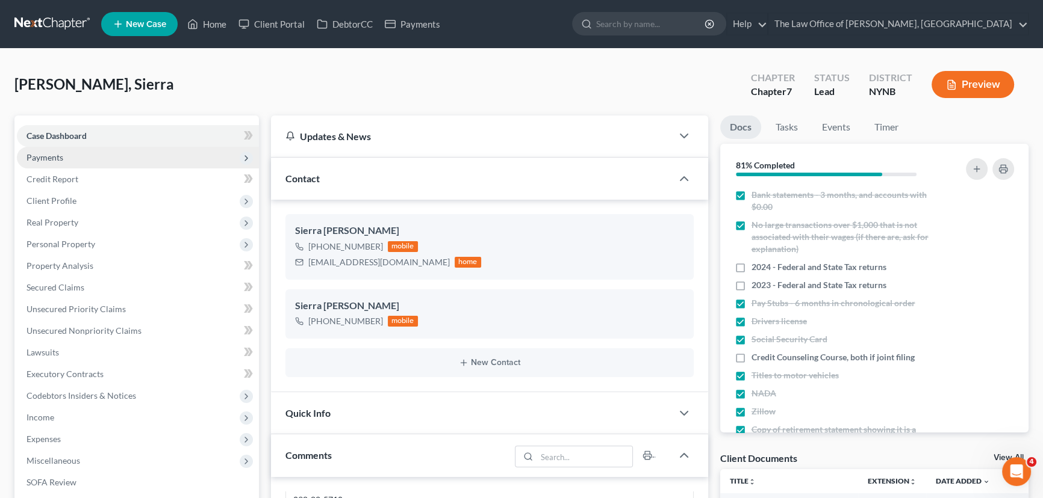
drag, startPoint x: 741, startPoint y: 267, endPoint x: 82, endPoint y: 163, distance: 666.8
click at [751, 267] on label "2024 - Federal and State Tax returns" at bounding box center [818, 267] width 135 height 12
click at [756, 267] on input "2024 - Federal and State Tax returns" at bounding box center [760, 265] width 8 height 8
checkbox input "true"
click at [751, 355] on label "Credit Counseling Course, both if joint filing" at bounding box center [832, 358] width 163 height 12
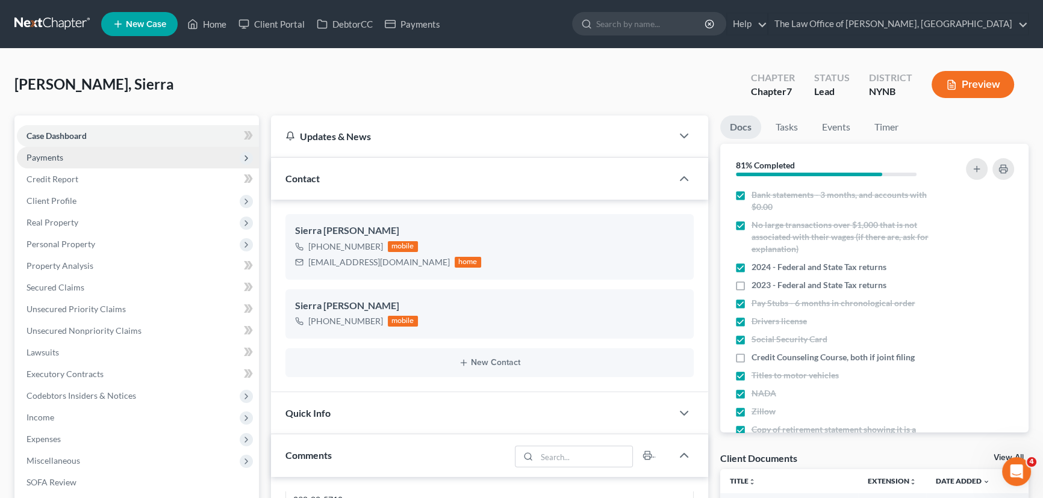
click at [756, 355] on input "Credit Counseling Course, both if joint filing" at bounding box center [760, 356] width 8 height 8
checkbox input "true"
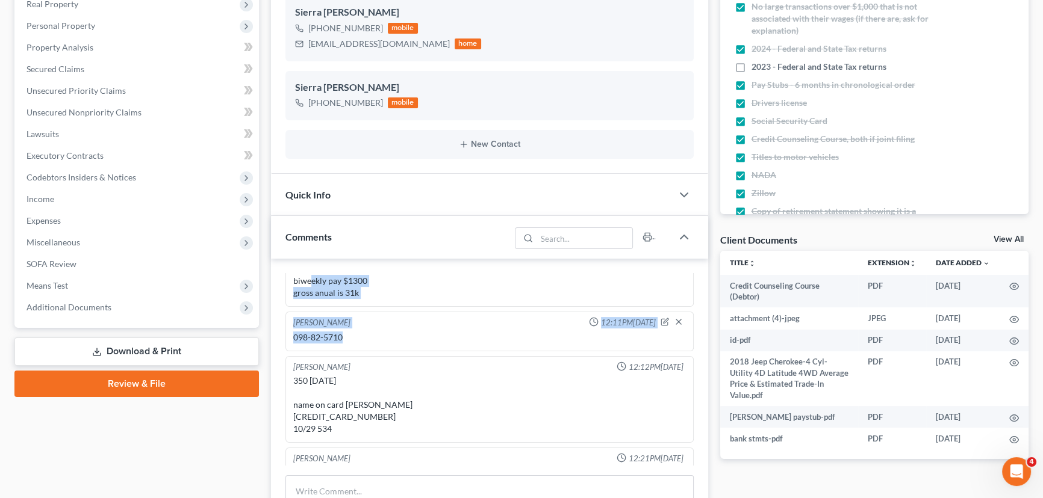
scroll to position [87, 0]
drag, startPoint x: 349, startPoint y: 280, endPoint x: 292, endPoint y: 338, distance: 80.9
click at [292, 338] on div "098-82-5710" at bounding box center [489, 340] width 397 height 17
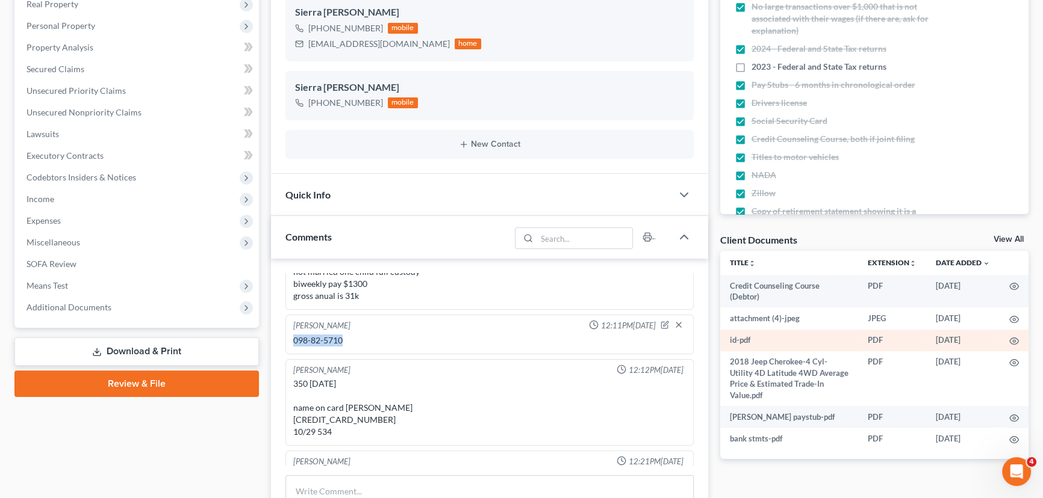
copy div "098-82-5710"
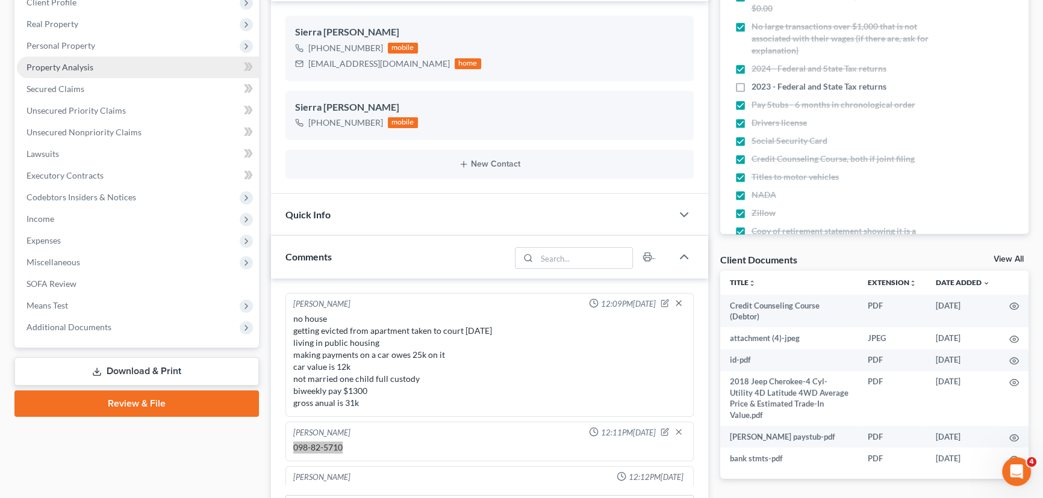
scroll to position [0, 0]
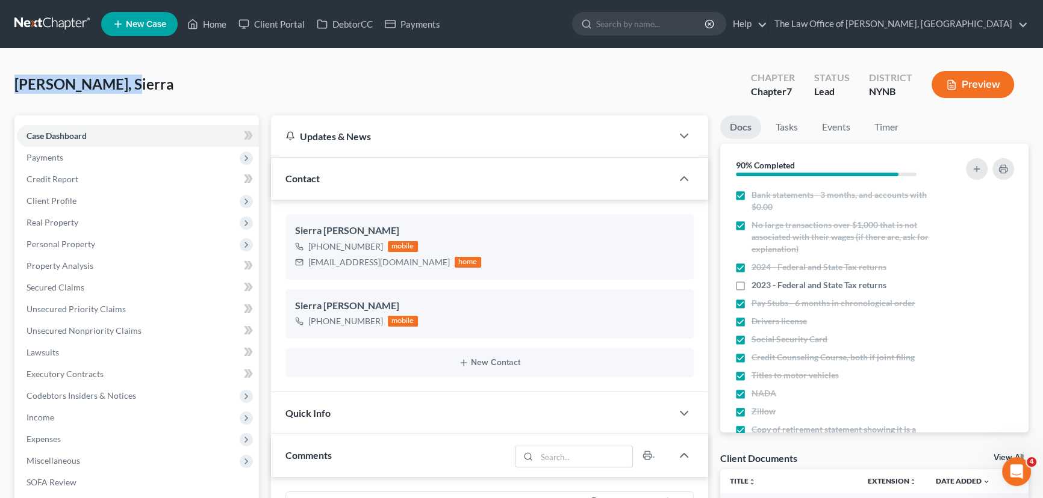
drag, startPoint x: 83, startPoint y: 91, endPoint x: 0, endPoint y: 91, distance: 83.1
copy span "[PERSON_NAME], Sierra"
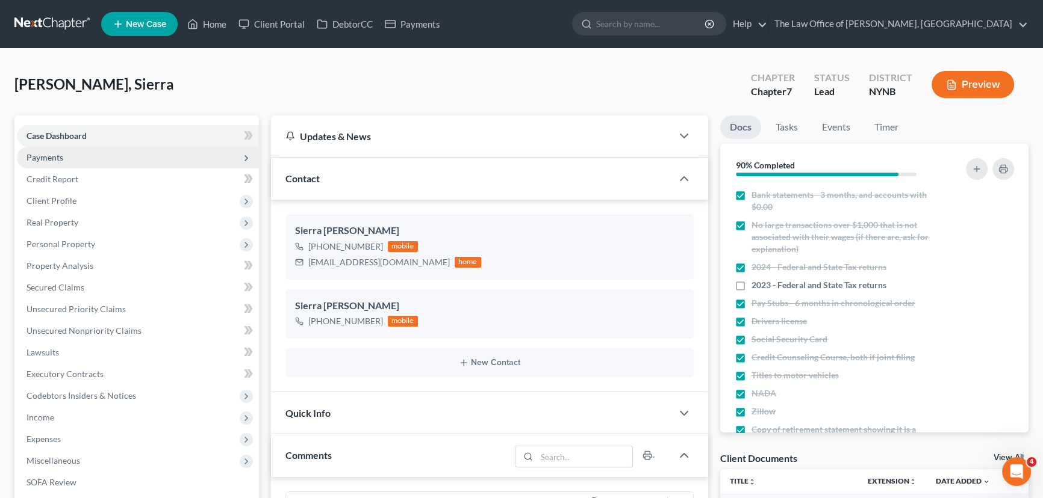
click at [76, 160] on span "Payments" at bounding box center [138, 158] width 242 height 22
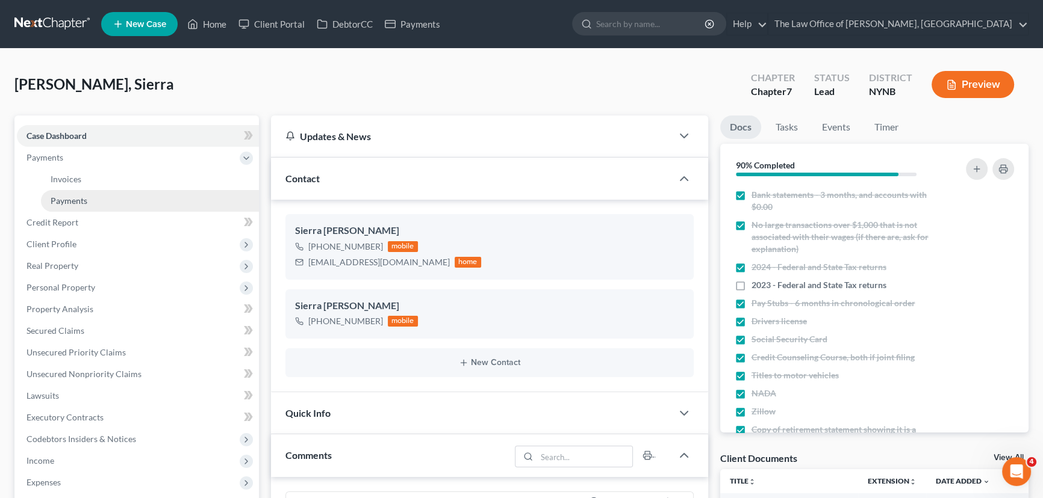
click at [55, 202] on span "Payments" at bounding box center [69, 201] width 37 height 10
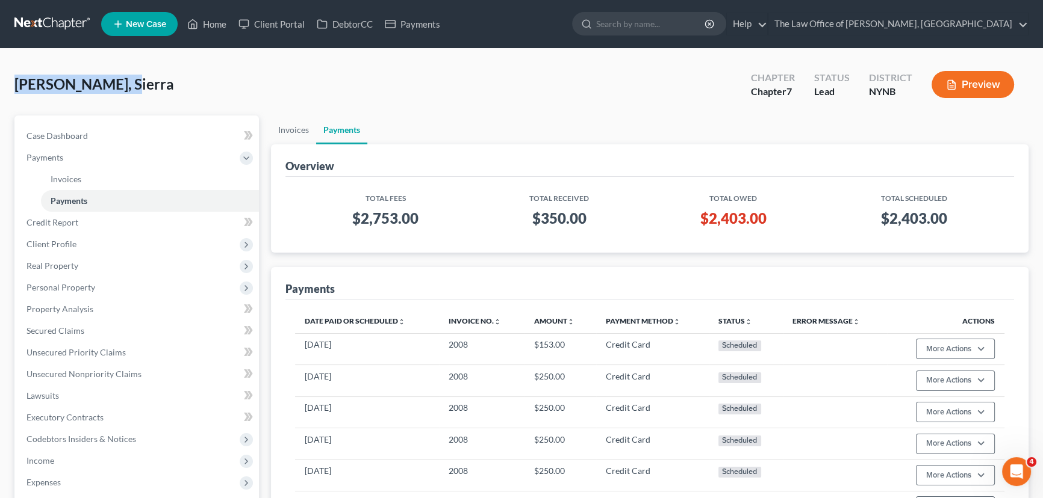
drag, startPoint x: 146, startPoint y: 92, endPoint x: 0, endPoint y: 91, distance: 146.3
click at [0, 91] on div "[PERSON_NAME], Sierra Upgraded Chapter Chapter 7 Status Lead District NYNB Prev…" at bounding box center [521, 408] width 1043 height 718
copy span "[PERSON_NAME], Sierra"
click at [79, 409] on link "Executory Contracts" at bounding box center [138, 418] width 242 height 22
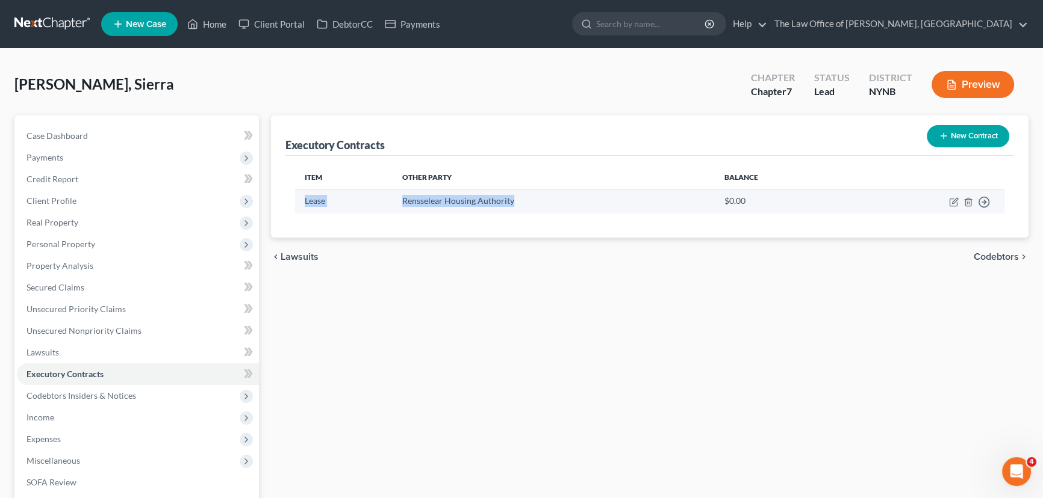
drag, startPoint x: 302, startPoint y: 199, endPoint x: 535, endPoint y: 200, distance: 233.6
click at [535, 200] on tr "Lease Rensselear Housing Authority $0.00 Move to D Move to E Move to F Move to …" at bounding box center [649, 201] width 709 height 23
copy tr "Lease Rensselear Housing Authority"
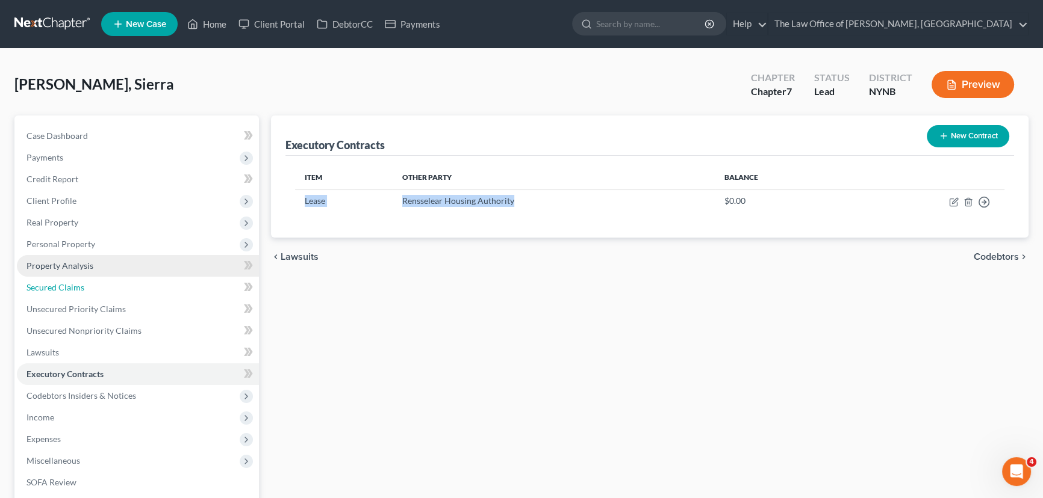
drag, startPoint x: 54, startPoint y: 288, endPoint x: 113, endPoint y: 273, distance: 60.9
click at [54, 288] on span "Secured Claims" at bounding box center [55, 287] width 58 height 10
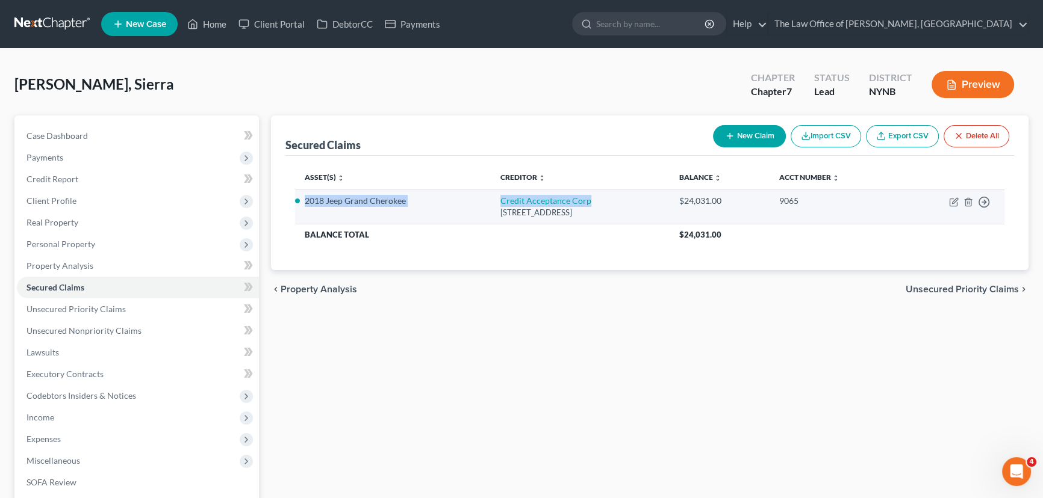
drag, startPoint x: 304, startPoint y: 194, endPoint x: 586, endPoint y: 200, distance: 281.8
click at [586, 200] on tr "2018 Jeep Grand Cherokee Credit Acceptance Corp Po Box 513, Southfield, MI 4803…" at bounding box center [649, 207] width 709 height 34
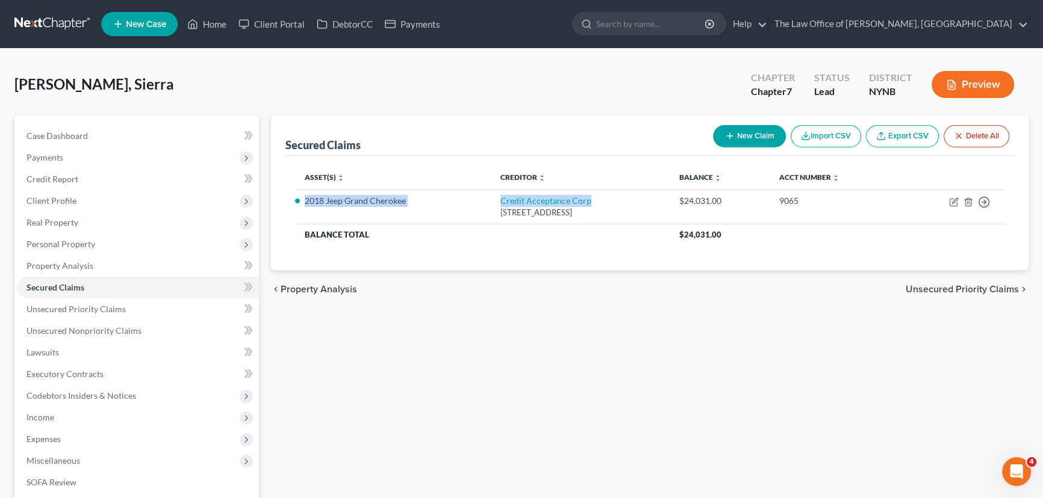
copy tr "2018 Jeep Grand Cherokee Credit Acceptance Corp"
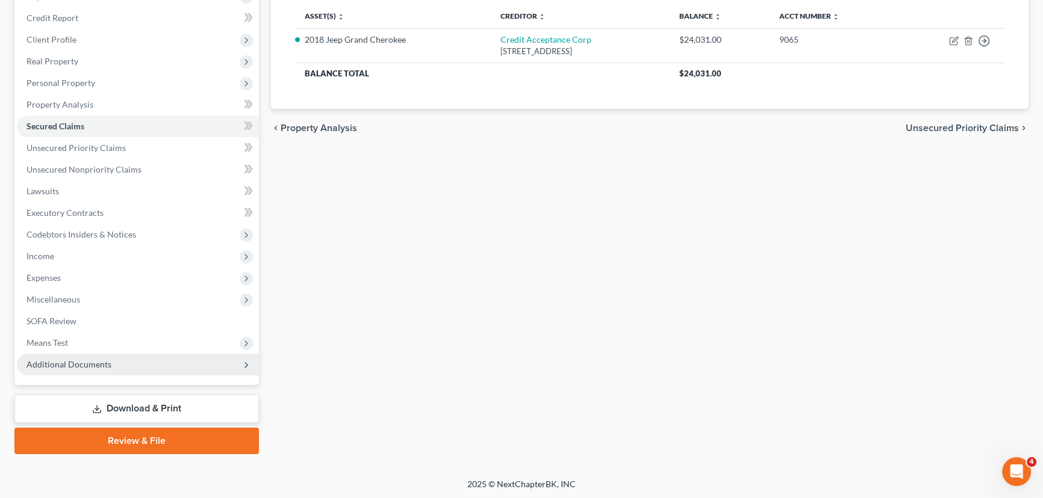
click at [50, 365] on span "Additional Documents" at bounding box center [68, 364] width 85 height 10
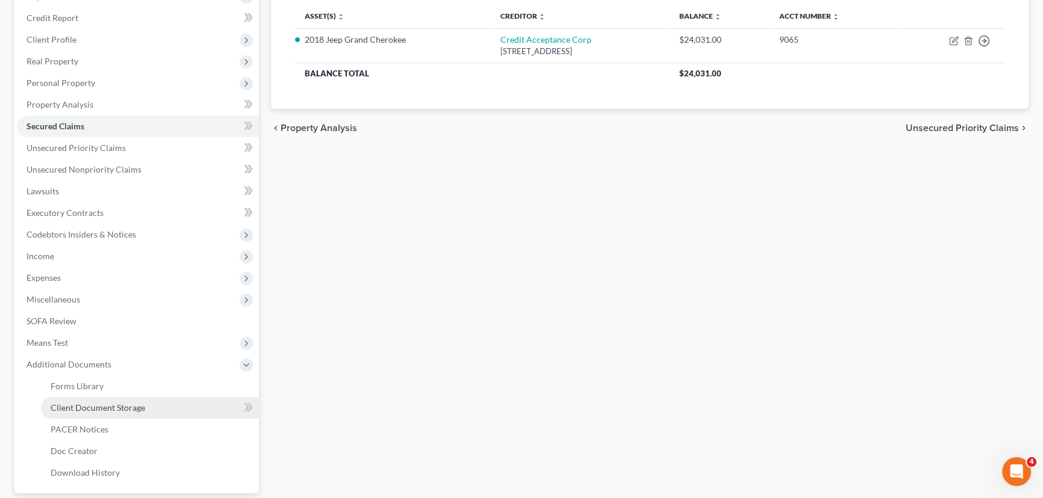
click at [111, 403] on span "Client Document Storage" at bounding box center [98, 408] width 95 height 10
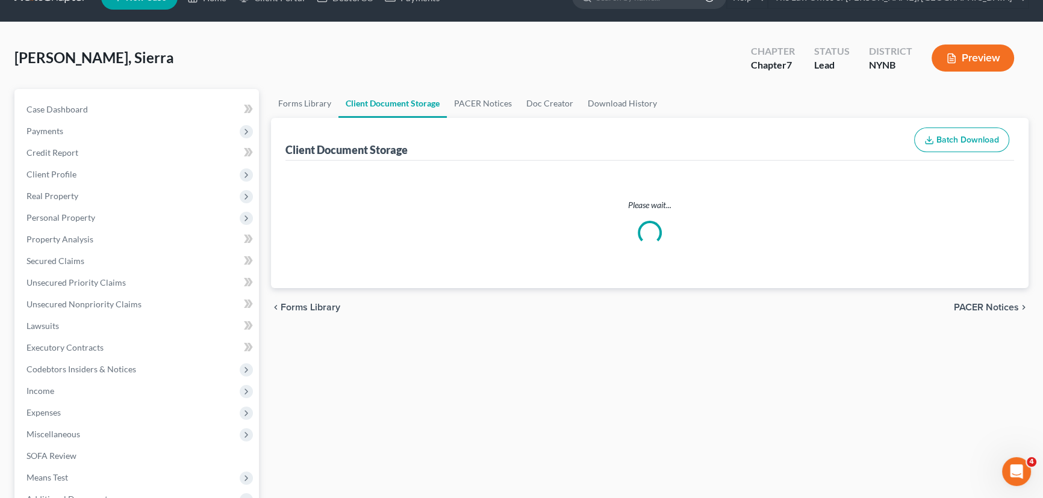
scroll to position [1, 0]
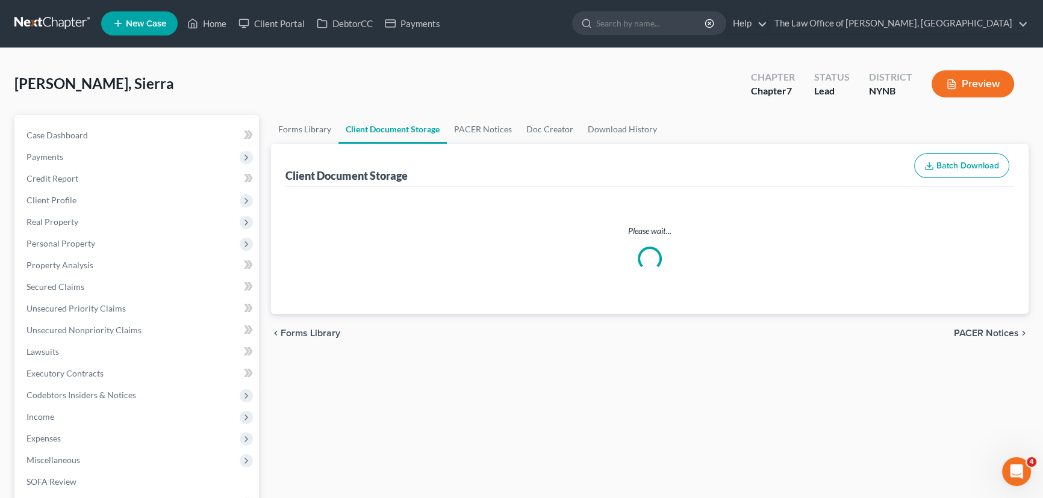
select select "5"
select select "1"
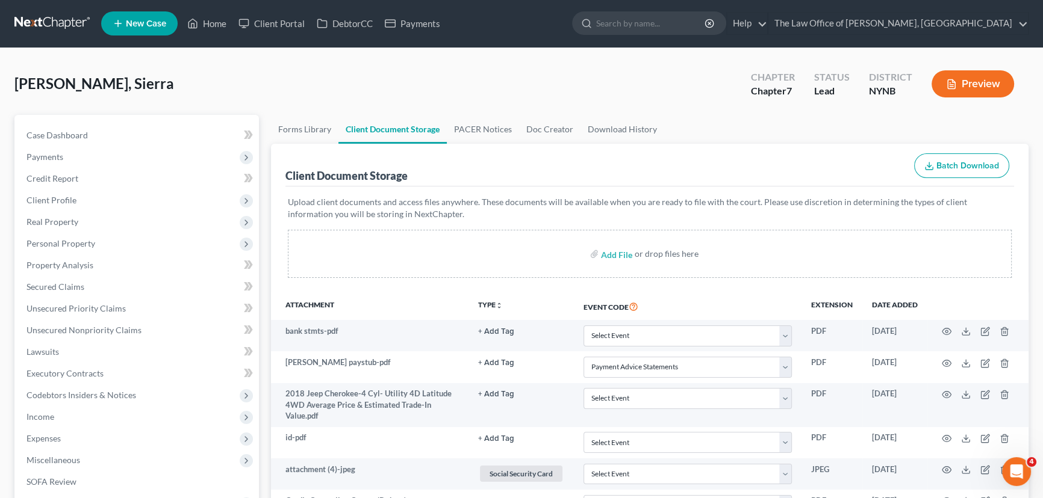
scroll to position [0, 0]
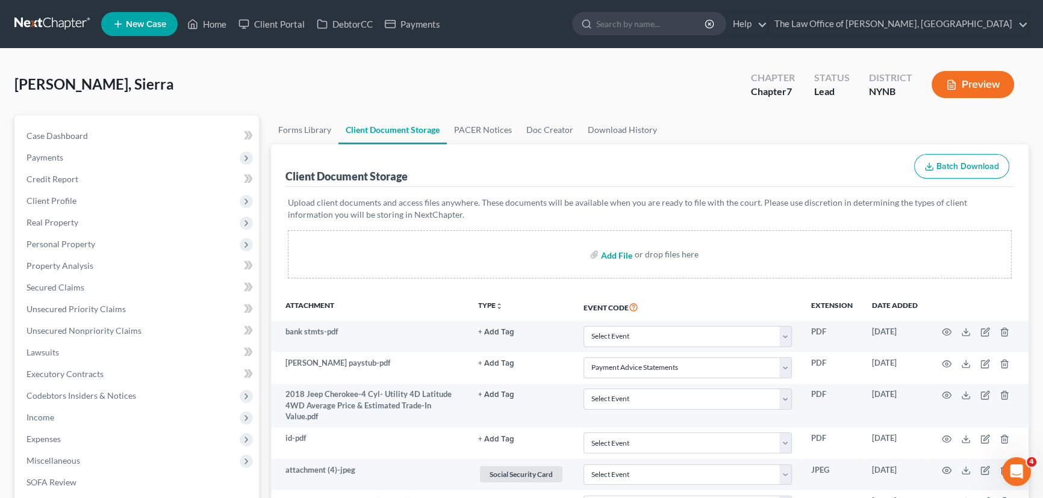
click at [617, 258] on input "file" at bounding box center [615, 255] width 29 height 22
type input "C:\fakepath\image1.png"
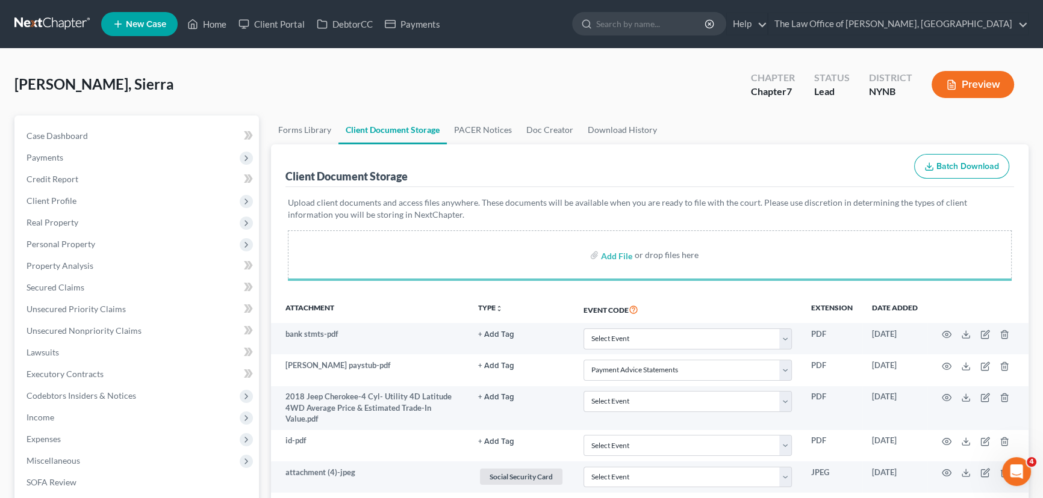
select select "5"
select select "1"
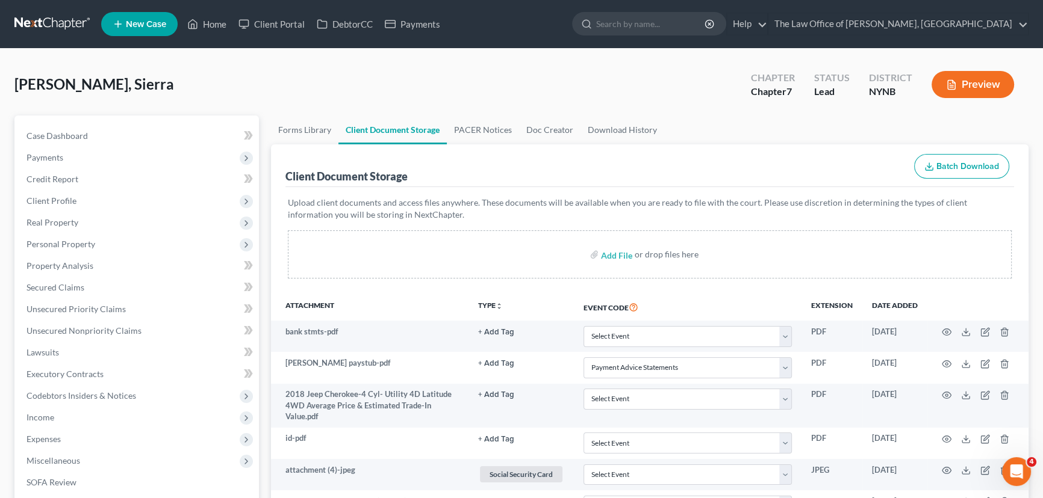
select select "5"
select select "1"
click at [613, 253] on input "file" at bounding box center [615, 255] width 29 height 22
type input "C:\fakepath\image1 (1).png"
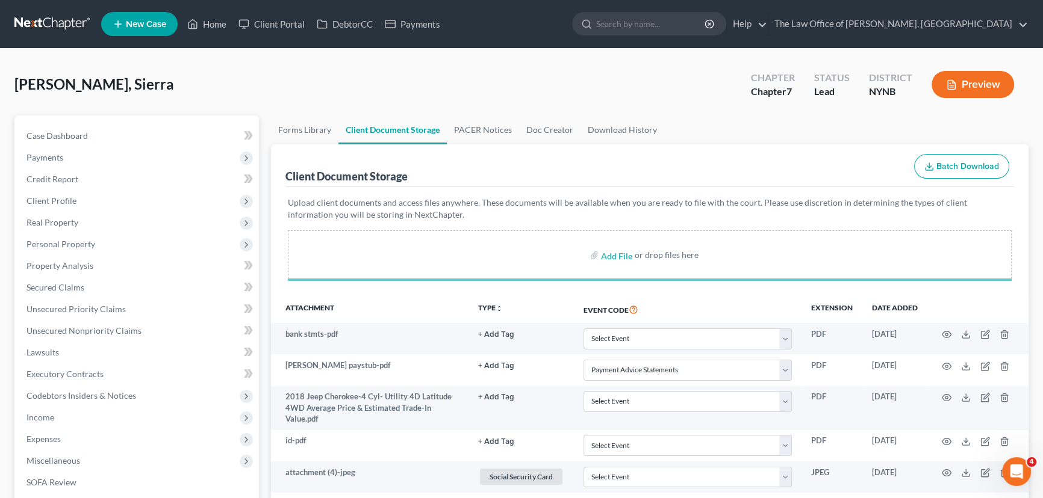
select select "5"
select select "1"
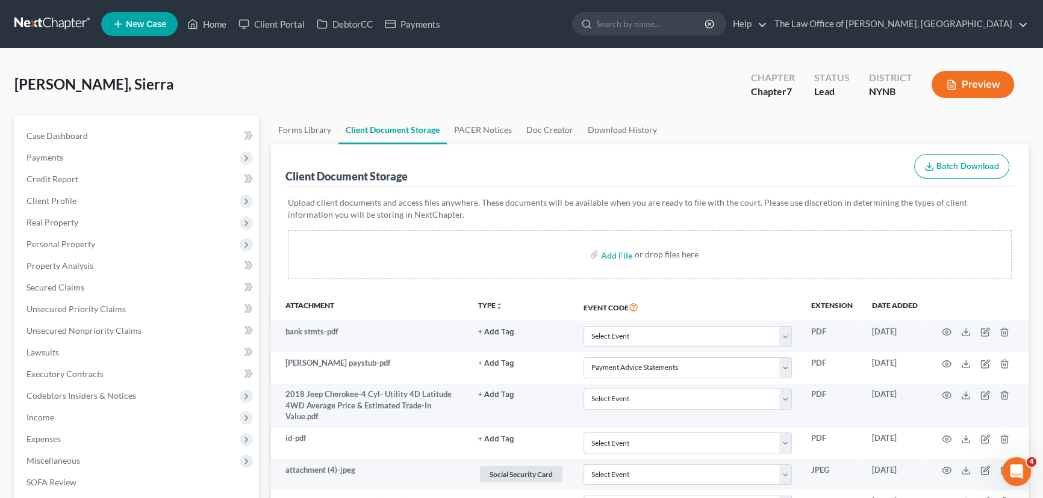
select select "5"
select select "1"
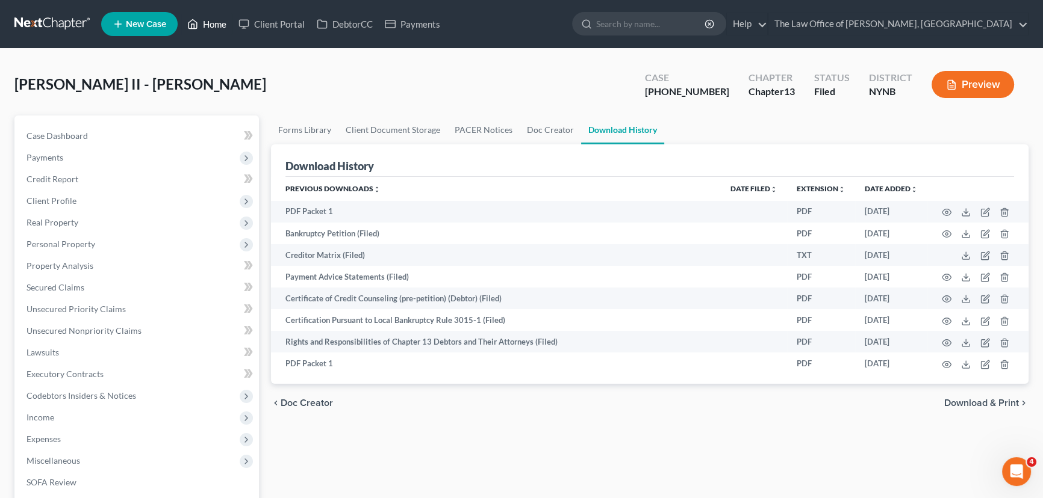
drag, startPoint x: 215, startPoint y: 25, endPoint x: 221, endPoint y: 44, distance: 20.0
click at [215, 25] on link "Home" at bounding box center [206, 24] width 51 height 22
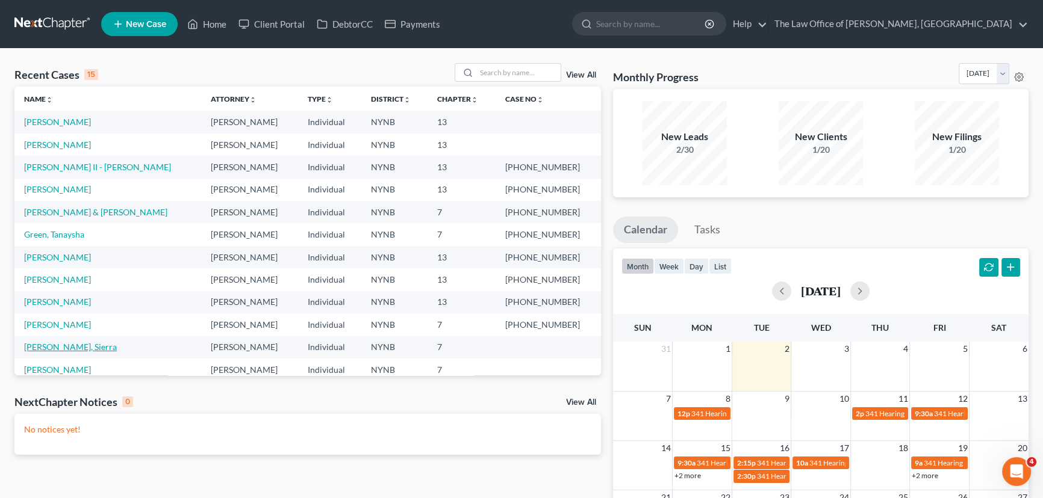
click at [43, 347] on link "[PERSON_NAME], Sierra" at bounding box center [70, 347] width 93 height 10
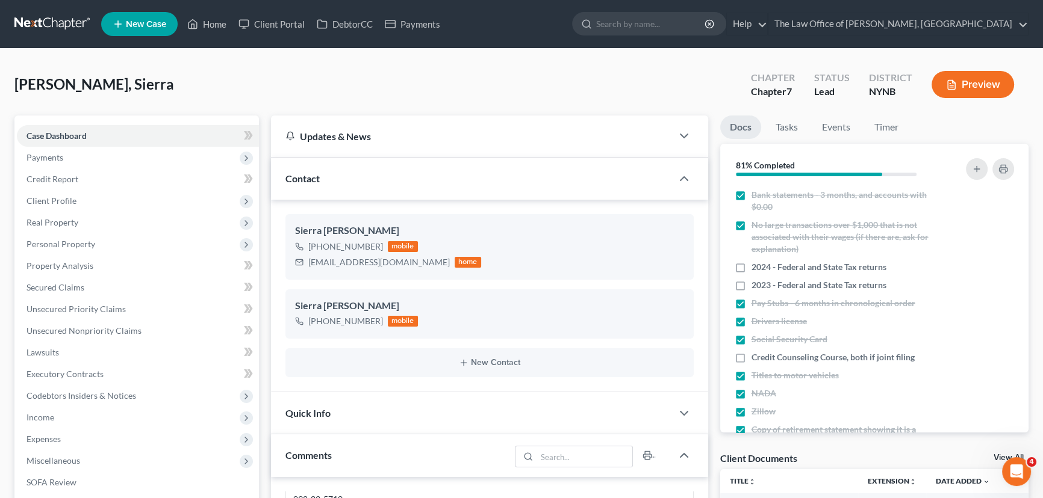
scroll to position [667, 0]
drag, startPoint x: 737, startPoint y: 355, endPoint x: 152, endPoint y: 261, distance: 592.1
click at [751, 355] on label "Credit Counseling Course, both if joint filing" at bounding box center [832, 358] width 163 height 12
click at [756, 355] on input "Credit Counseling Course, both if joint filing" at bounding box center [760, 356] width 8 height 8
click at [140, 287] on link "Secured Claims" at bounding box center [138, 288] width 242 height 22
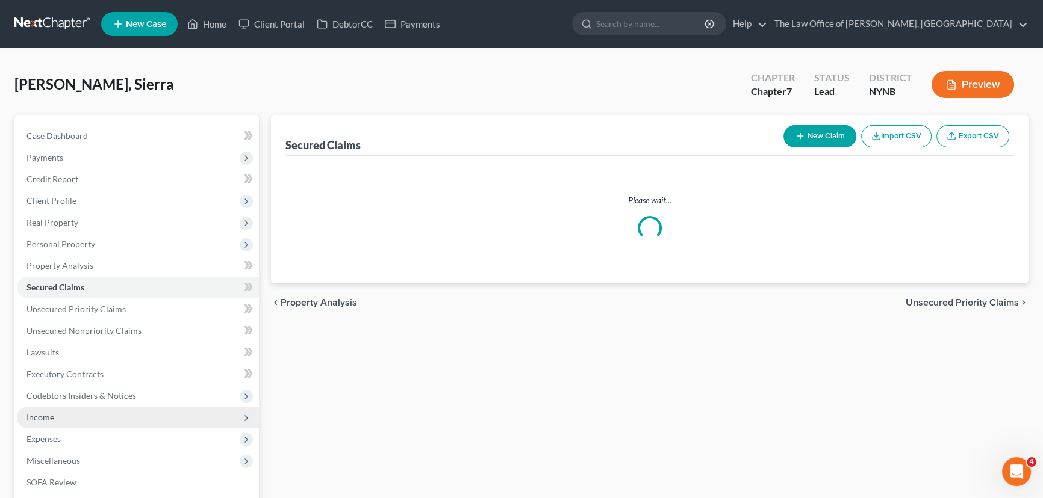
scroll to position [161, 0]
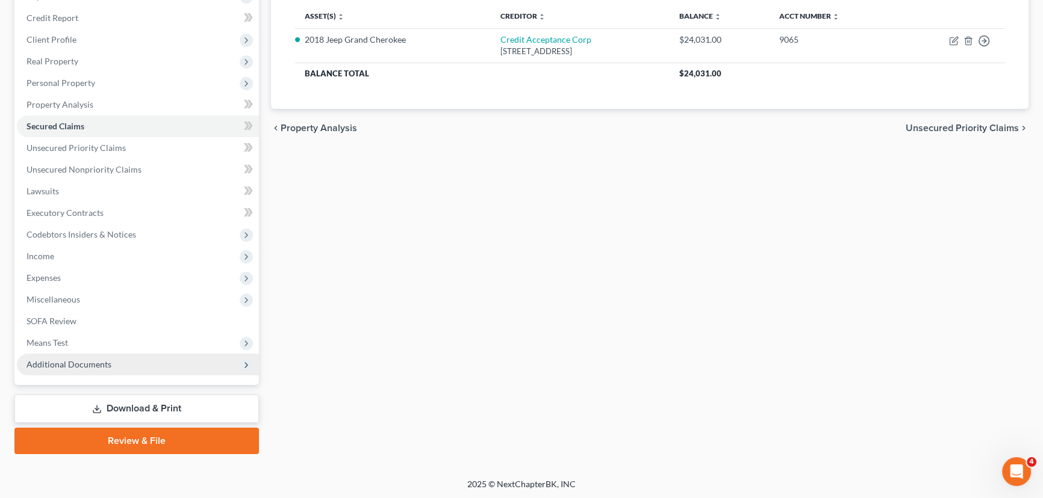
click at [69, 362] on span "Additional Documents" at bounding box center [68, 364] width 85 height 10
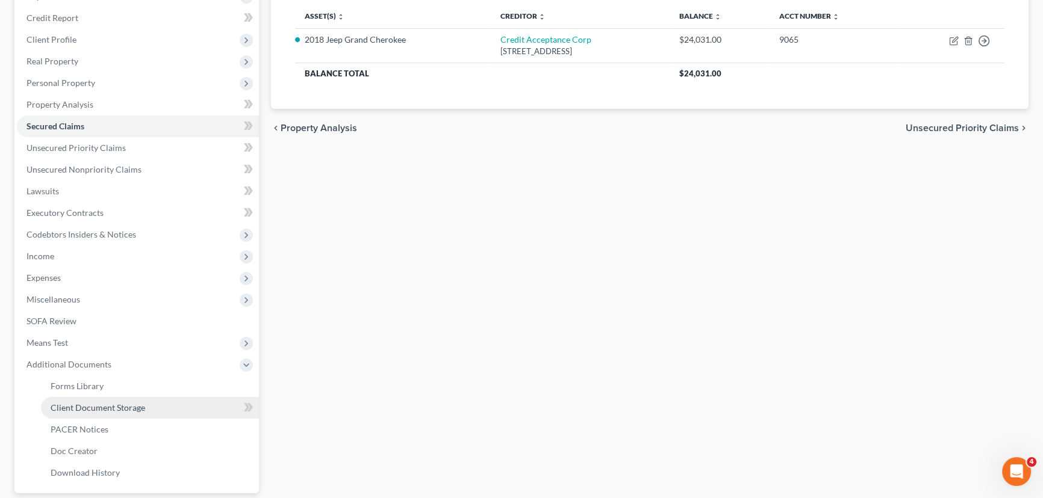
click at [78, 406] on span "Client Document Storage" at bounding box center [98, 408] width 95 height 10
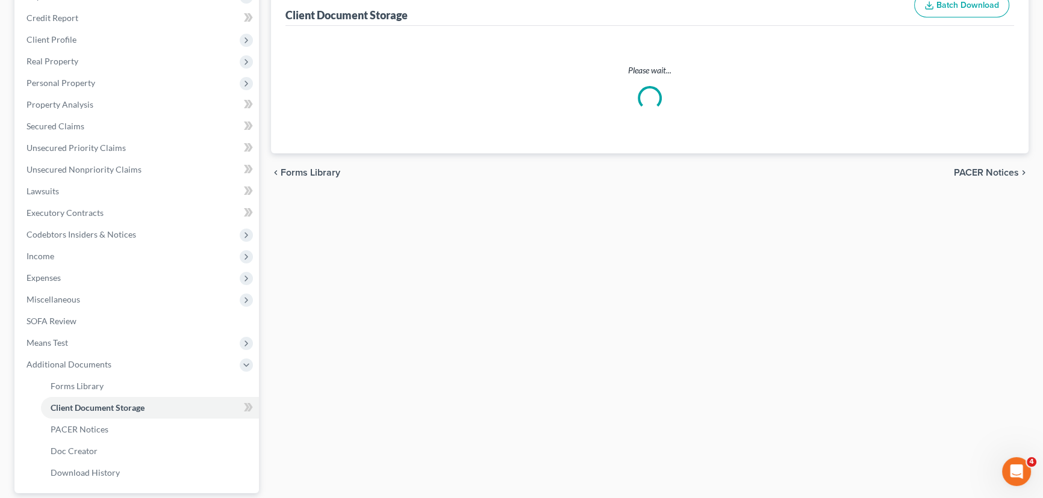
select select "1"
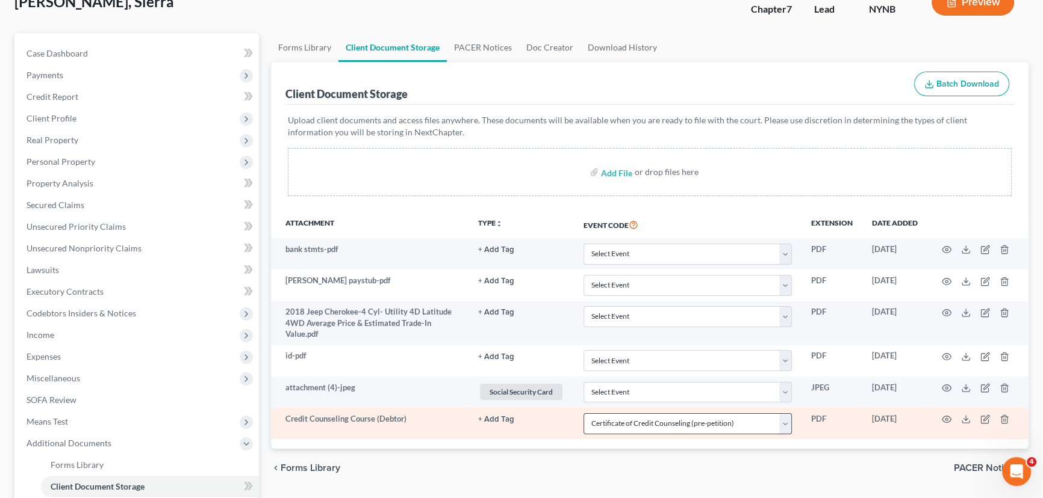
scroll to position [218, 0]
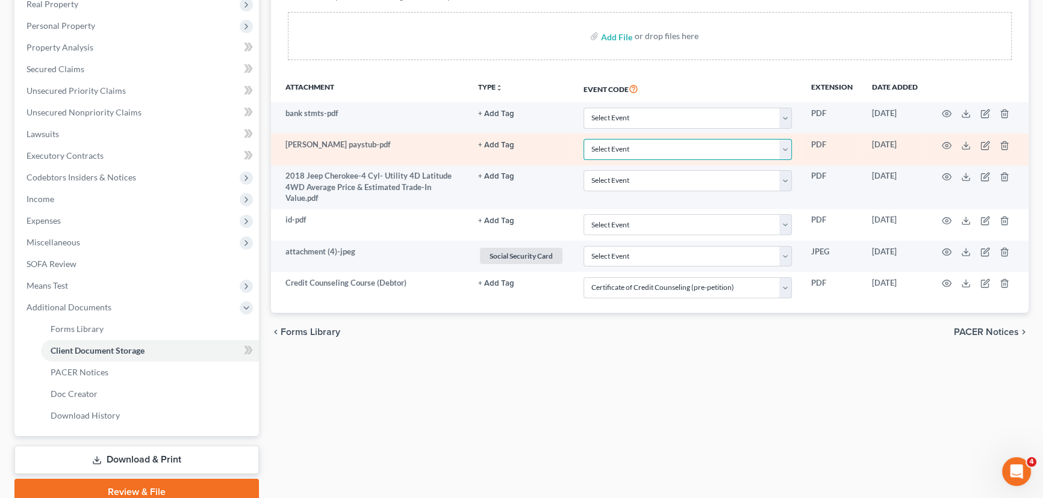
drag, startPoint x: 613, startPoint y: 142, endPoint x: 620, endPoint y: 156, distance: 16.2
click at [613, 142] on select "Select Event Application to Have the Filing Fee Waived Certificate of Credit Co…" at bounding box center [687, 149] width 208 height 21
select select "5"
click at [583, 139] on select "Select Event Application to Have the Filing Fee Waived Certificate of Credit Co…" at bounding box center [687, 149] width 208 height 21
click at [945, 143] on icon "button" at bounding box center [946, 146] width 10 height 10
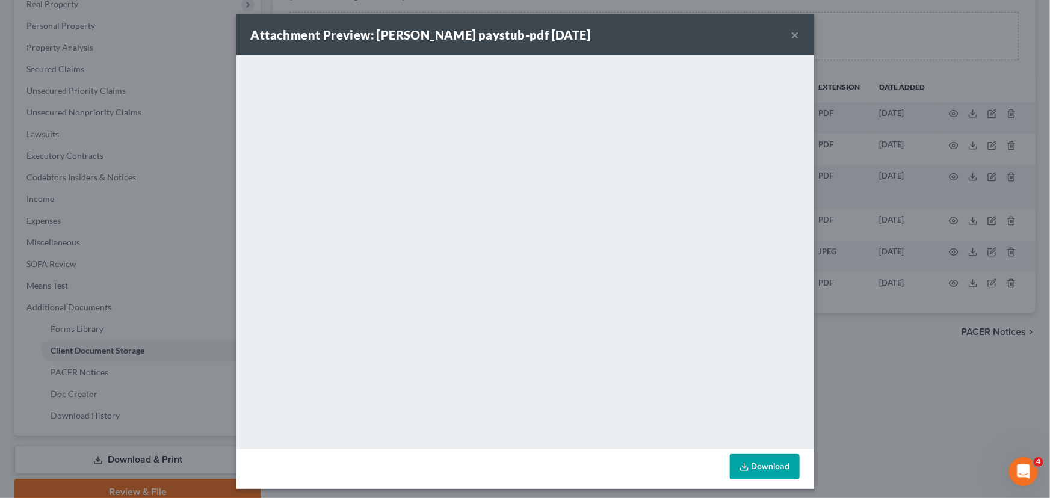
click at [793, 35] on button "×" at bounding box center [796, 35] width 8 height 14
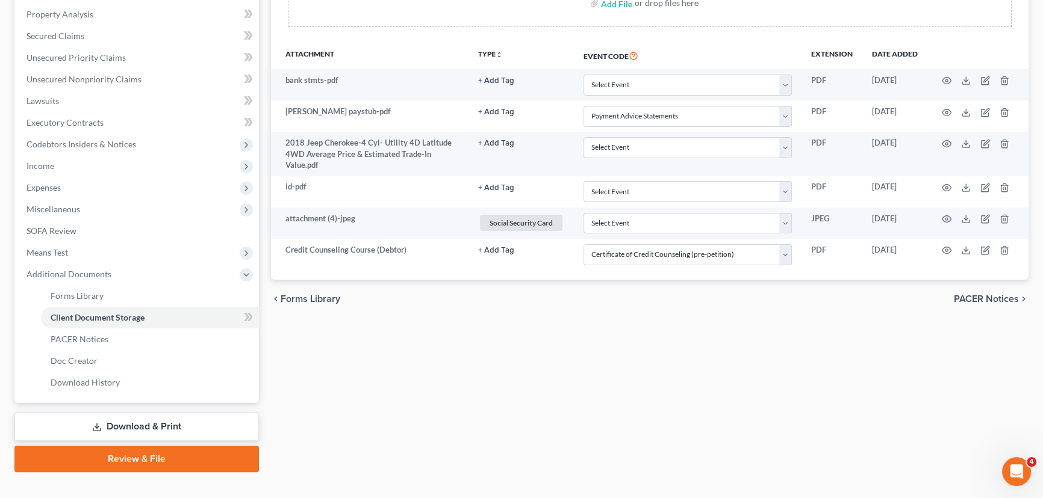
scroll to position [270, 0]
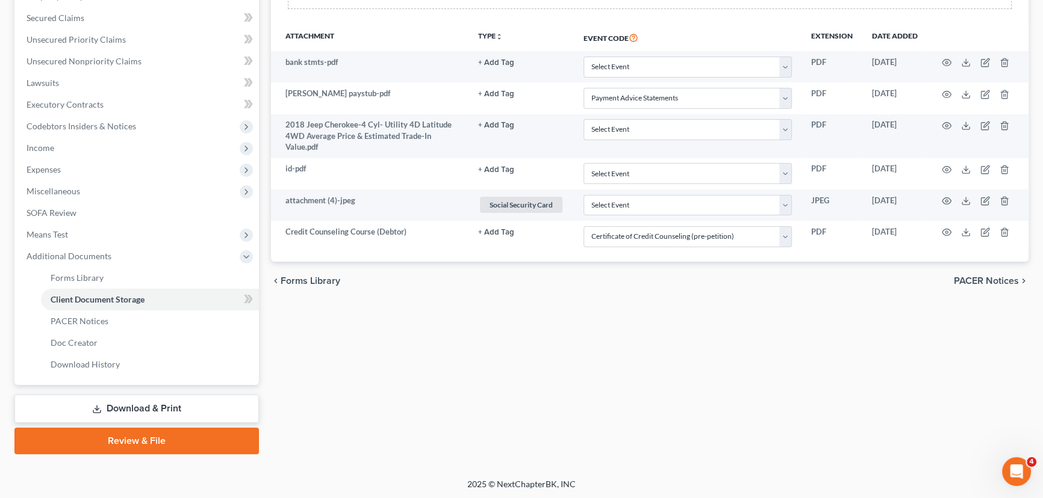
click at [113, 439] on link "Review & File" at bounding box center [136, 441] width 244 height 26
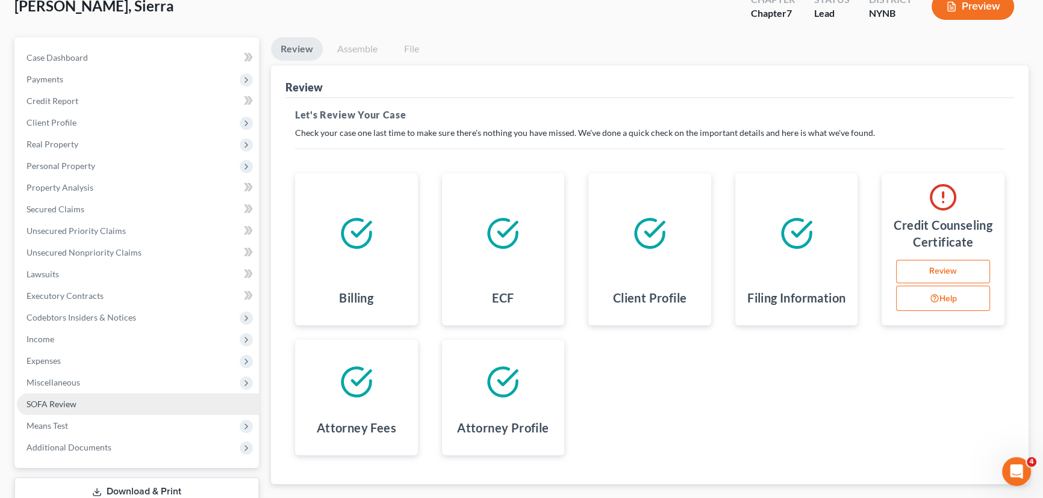
scroll to position [161, 0]
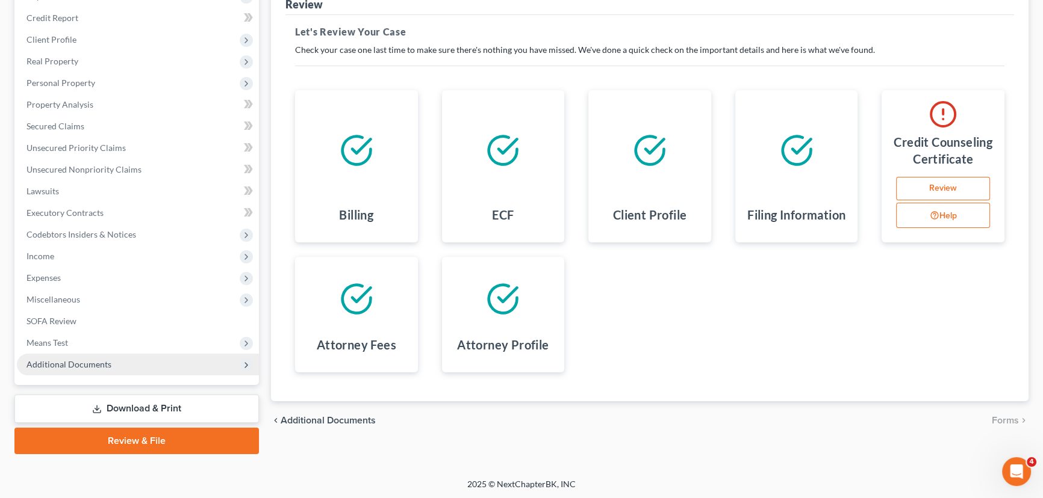
drag, startPoint x: 102, startPoint y: 370, endPoint x: 108, endPoint y: 374, distance: 6.9
click at [102, 370] on span "Additional Documents" at bounding box center [138, 365] width 242 height 22
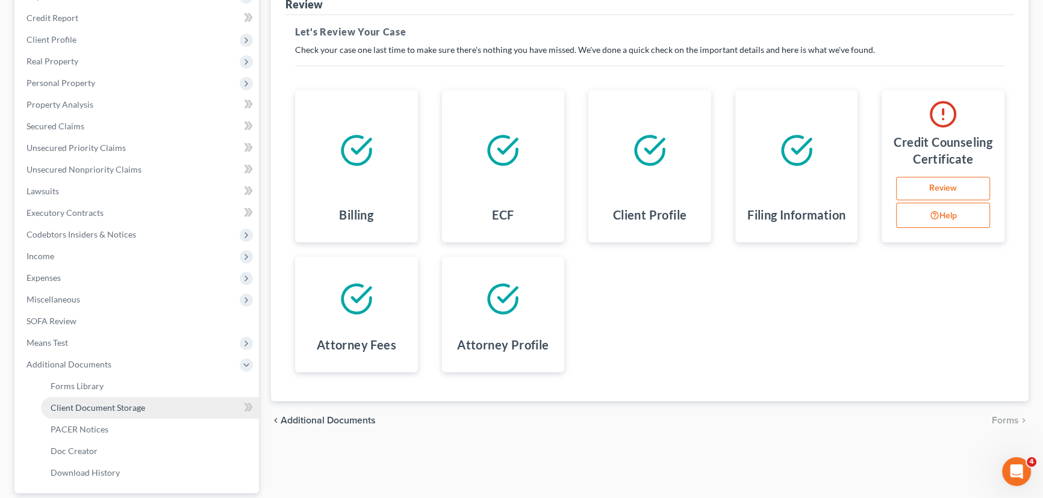
click at [113, 404] on span "Client Document Storage" at bounding box center [98, 408] width 95 height 10
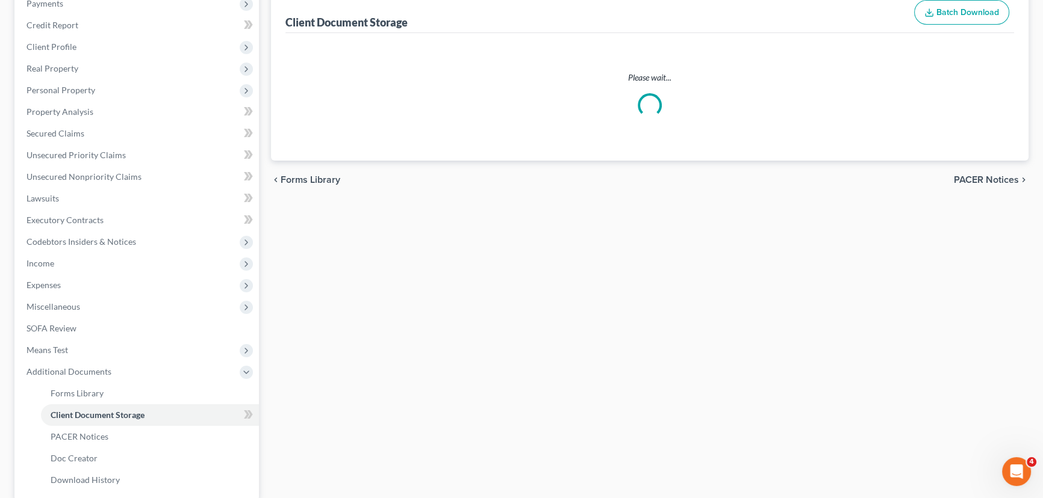
scroll to position [37, 0]
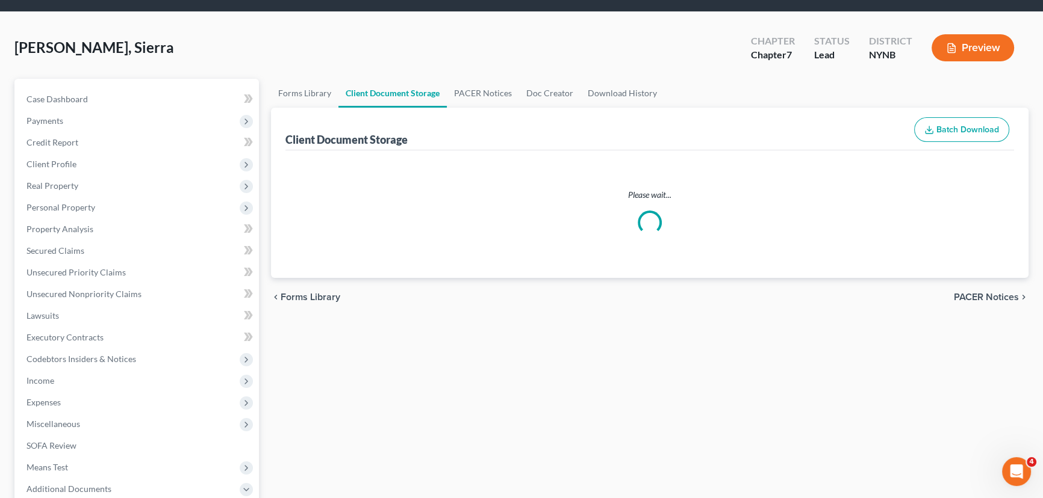
select select "5"
select select "1"
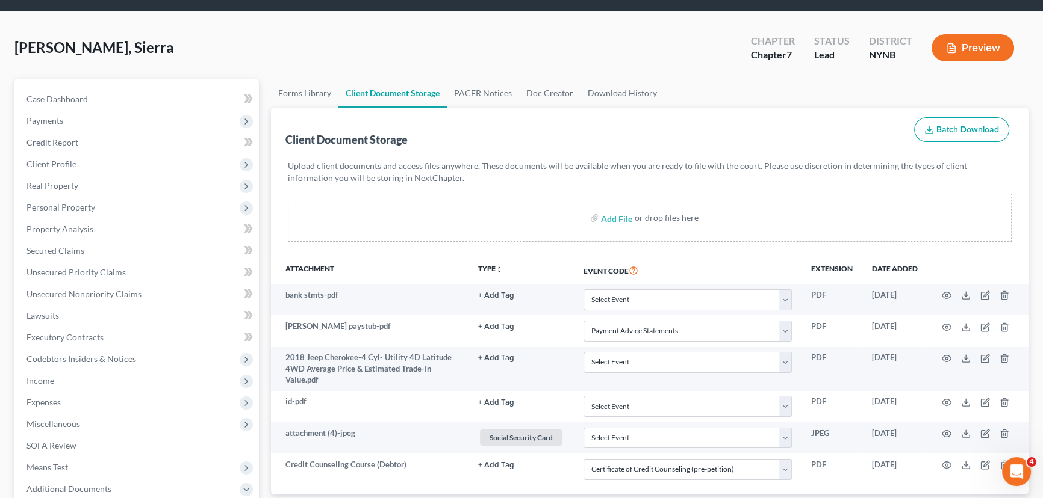
scroll to position [0, 0]
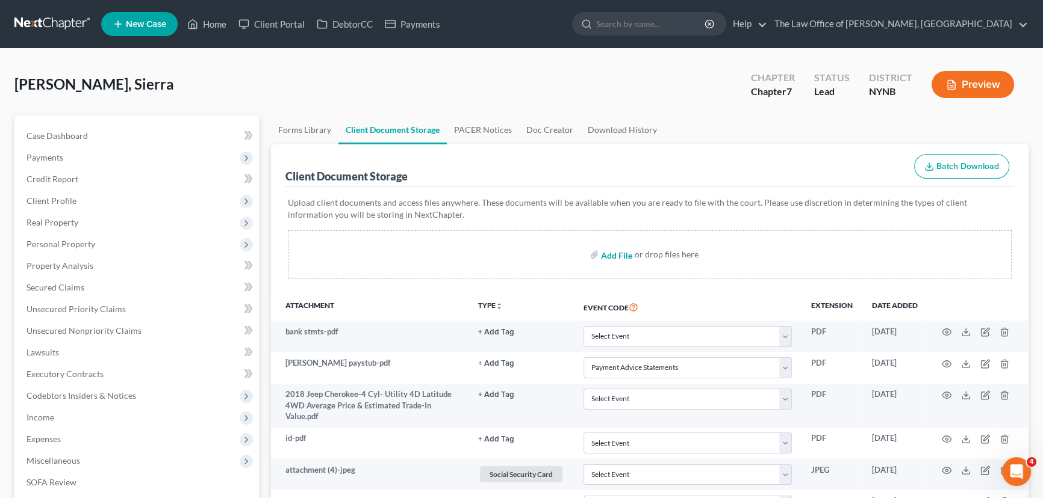
drag, startPoint x: 623, startPoint y: 253, endPoint x: 397, endPoint y: 253, distance: 225.7
click at [623, 253] on input "file" at bounding box center [615, 255] width 29 height 22
type input "C:\fakepath\CM_ECF LIVE DATABASE dfxgbn.pdf"
select select "5"
select select "1"
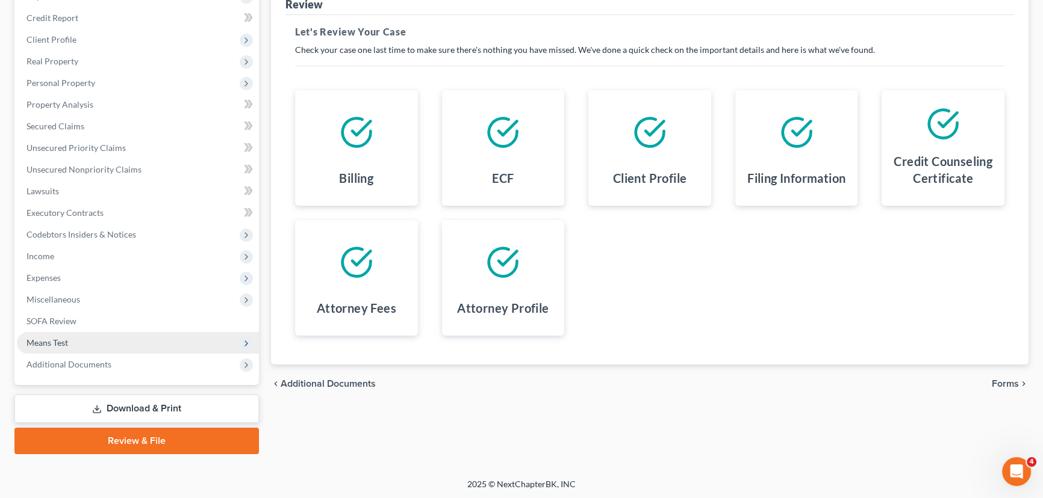
click at [48, 339] on span "Means Test" at bounding box center [47, 343] width 42 height 10
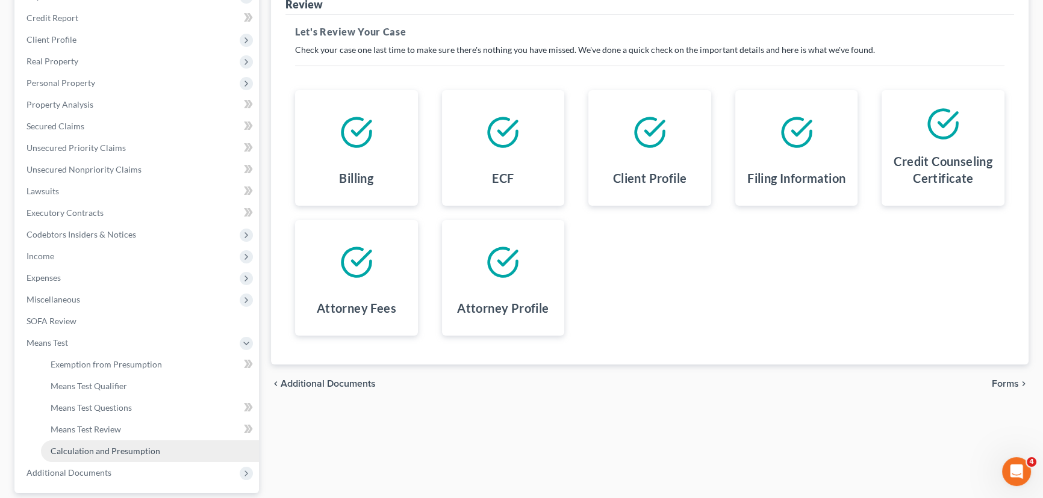
click at [87, 451] on span "Calculation and Presumption" at bounding box center [106, 451] width 110 height 10
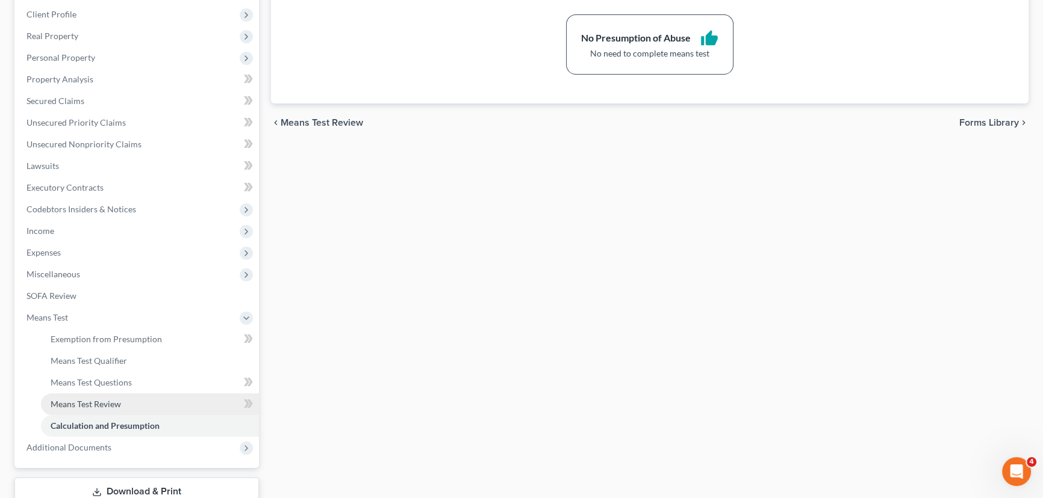
scroll to position [218, 0]
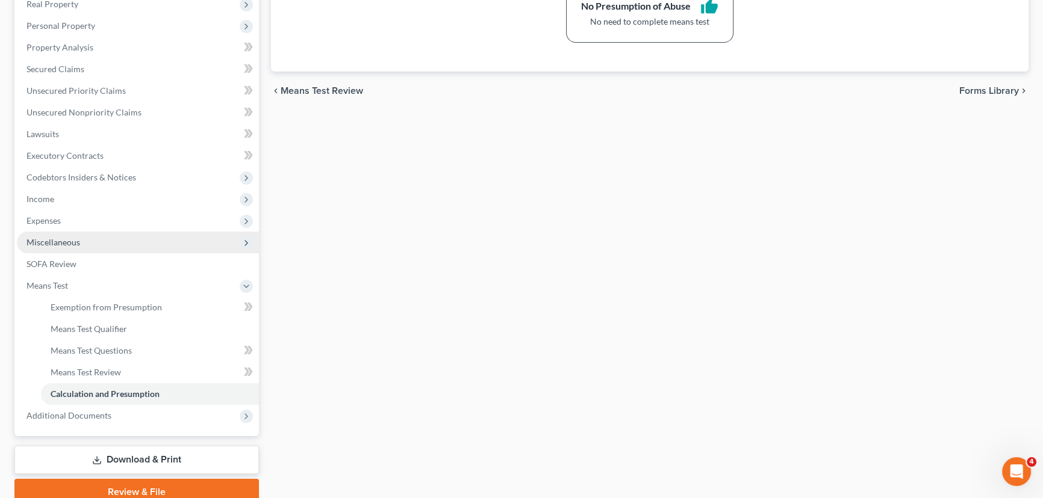
click at [55, 237] on span "Miscellaneous" at bounding box center [53, 242] width 54 height 10
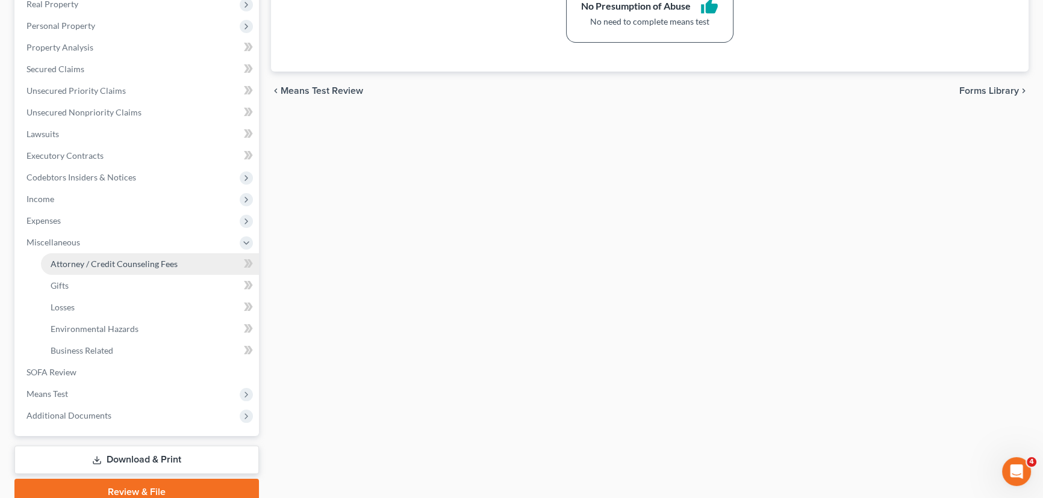
click at [85, 259] on span "Attorney / Credit Counseling Fees" at bounding box center [114, 264] width 127 height 10
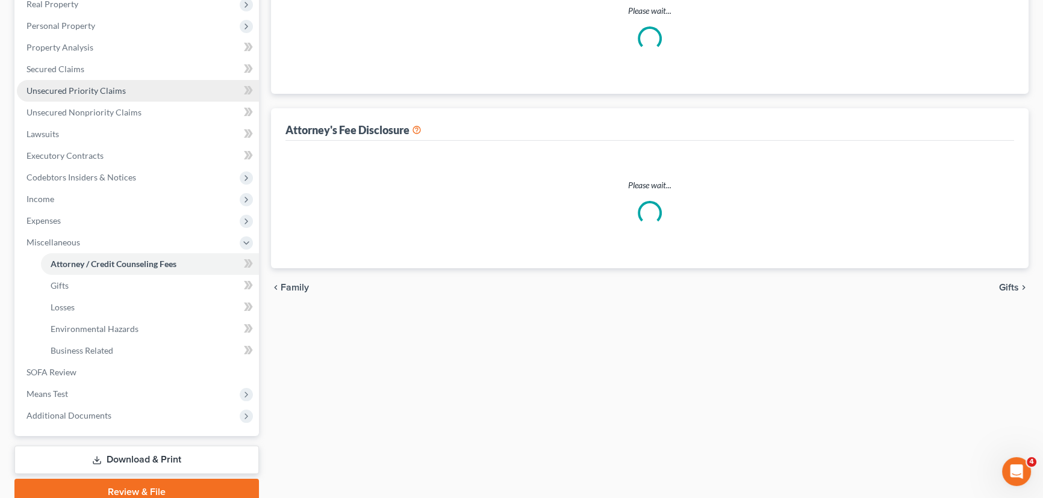
scroll to position [217, 0]
select select "1"
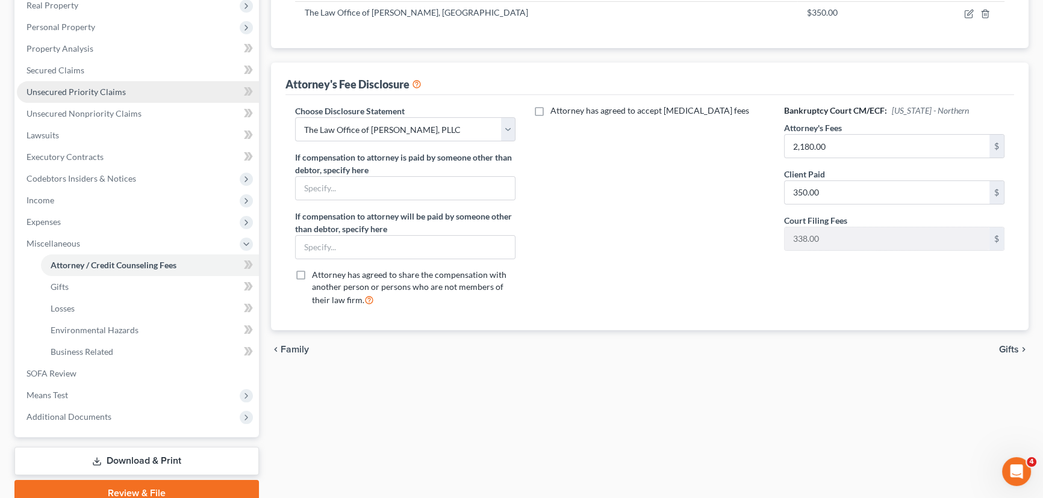
scroll to position [0, 0]
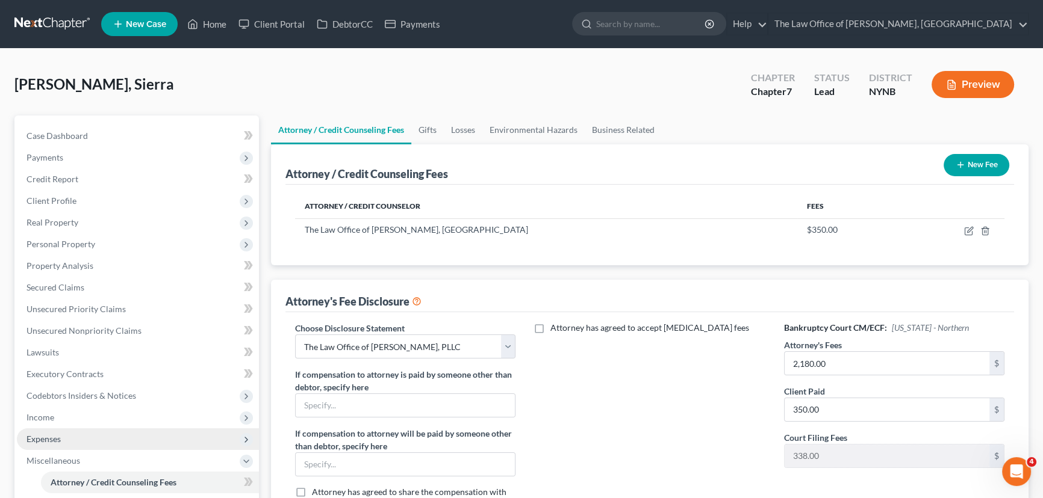
click at [40, 442] on span "Expenses" at bounding box center [43, 439] width 34 height 10
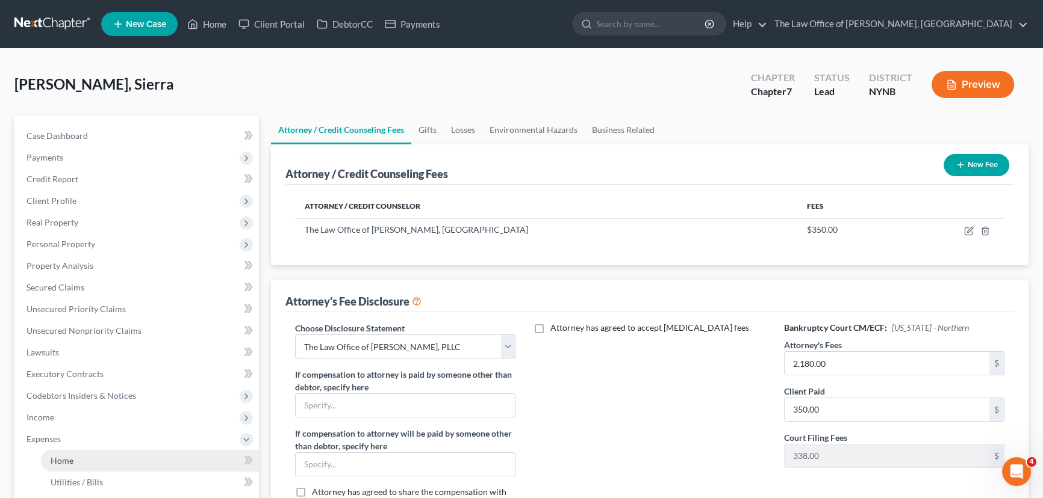
click at [54, 459] on span "Home" at bounding box center [62, 461] width 23 height 10
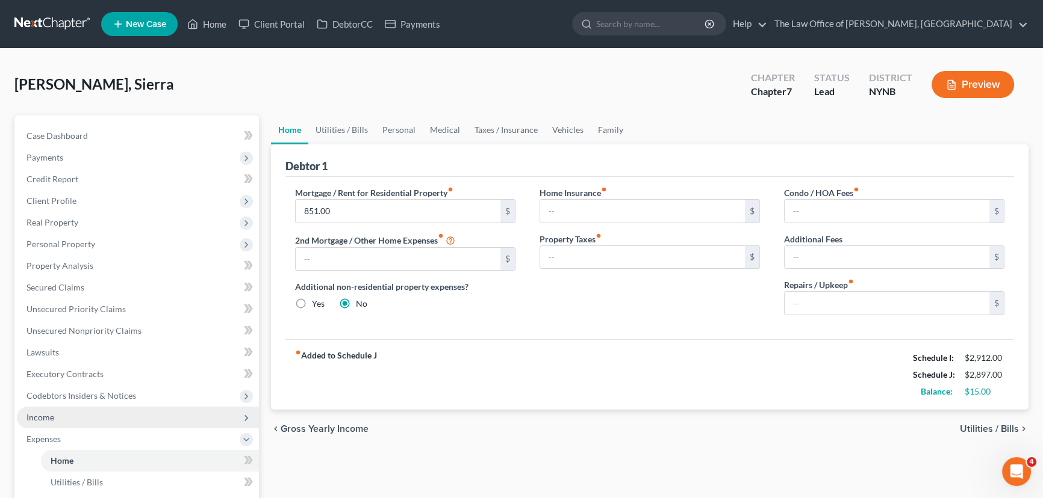
click at [38, 419] on span "Income" at bounding box center [40, 417] width 28 height 10
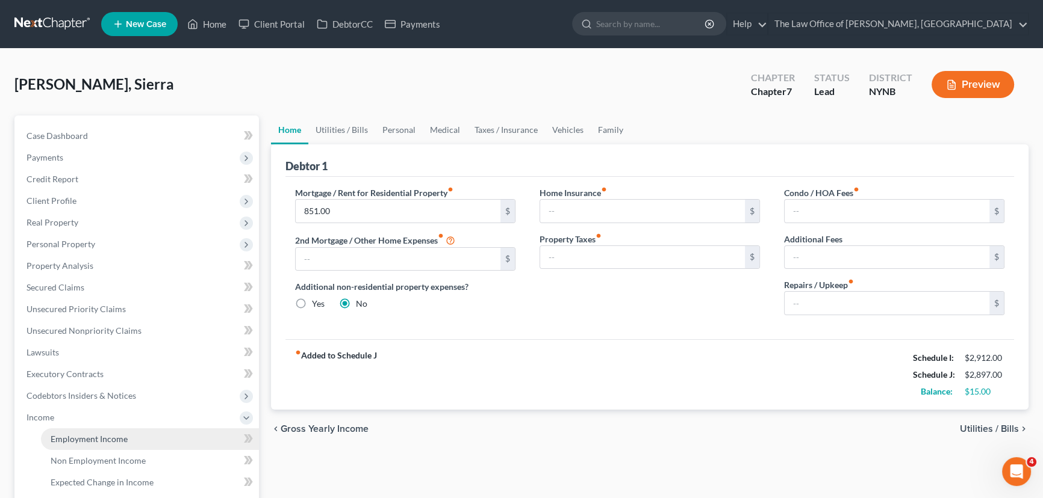
click at [66, 442] on span "Employment Income" at bounding box center [89, 439] width 77 height 10
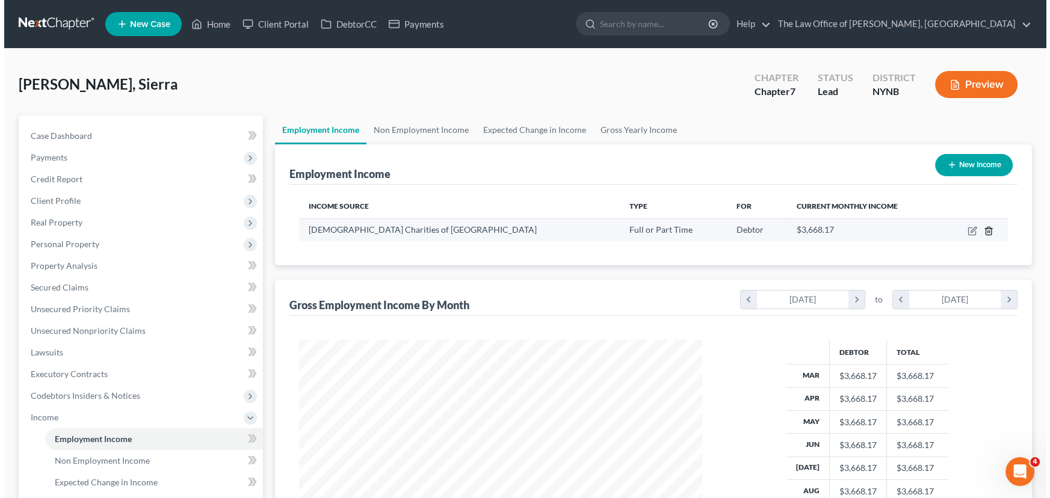
scroll to position [215, 427]
click at [966, 230] on icon "button" at bounding box center [969, 231] width 10 height 10
select select "0"
select select "35"
select select "2"
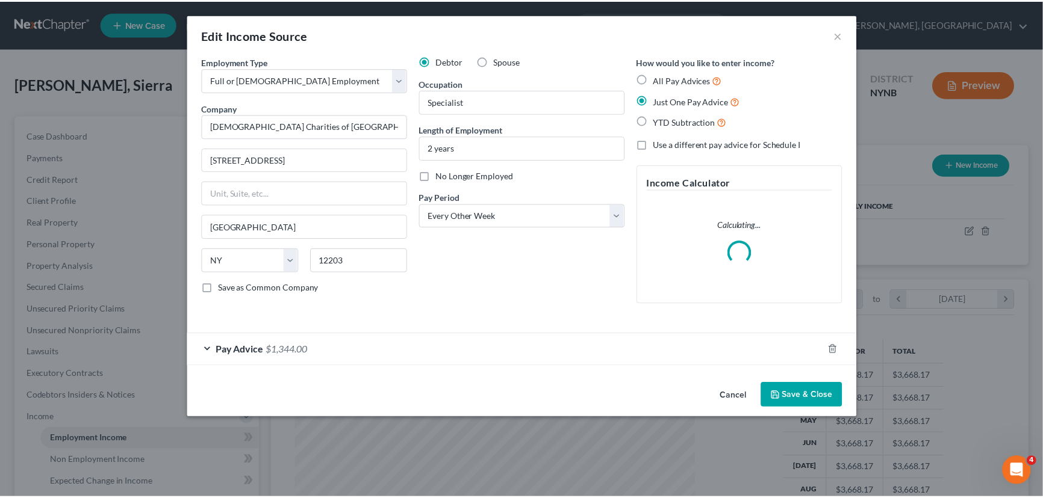
scroll to position [215, 431]
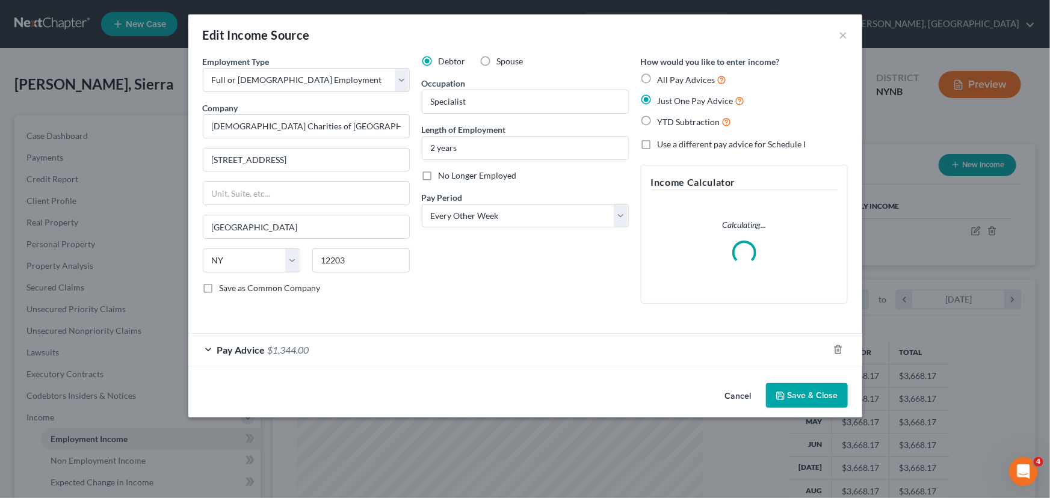
click at [375, 345] on div "Pay Advice $1,344.00" at bounding box center [508, 350] width 640 height 32
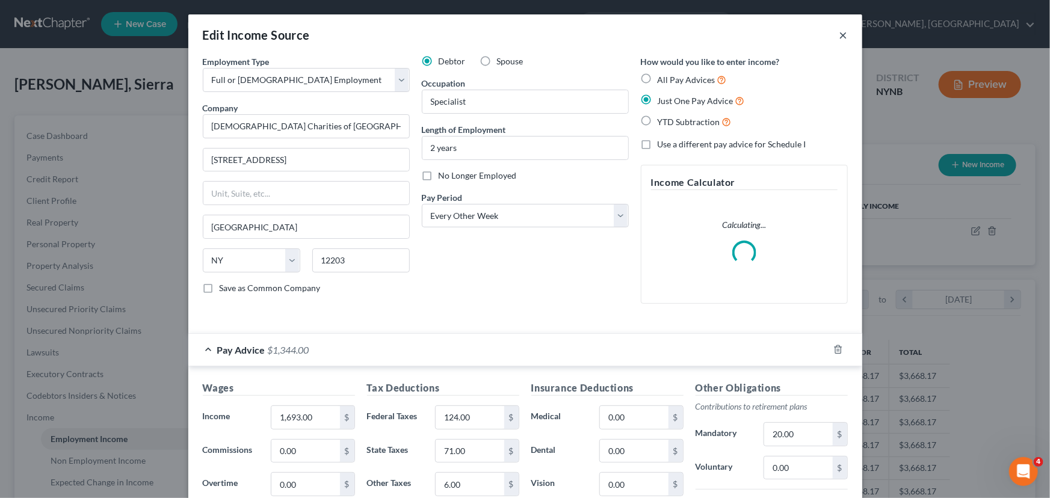
click at [840, 34] on button "×" at bounding box center [844, 35] width 8 height 14
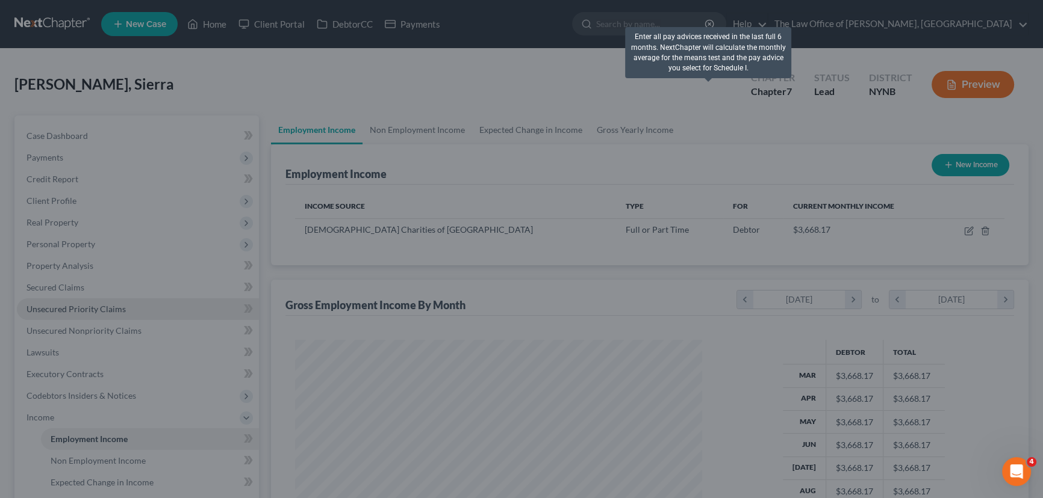
scroll to position [601701, 601489]
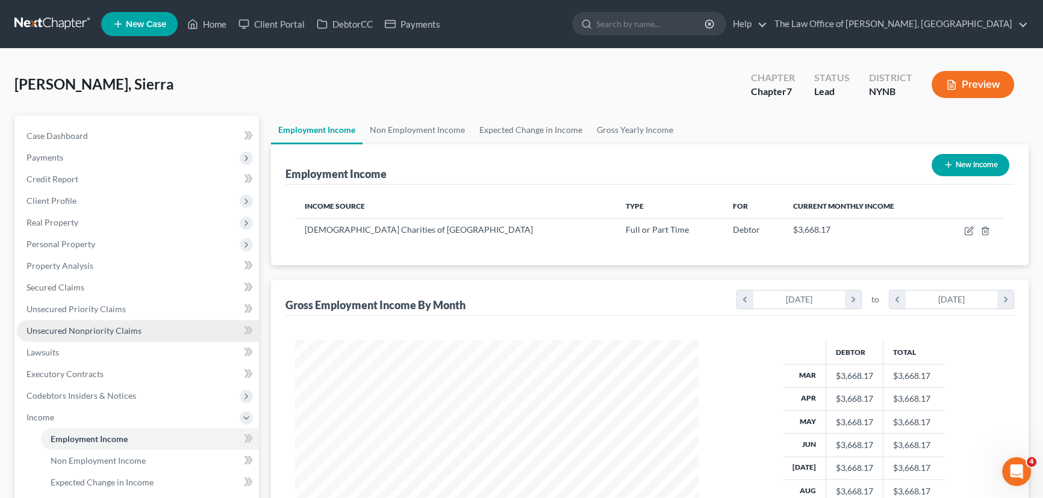
click at [73, 332] on span "Unsecured Nonpriority Claims" at bounding box center [83, 331] width 115 height 10
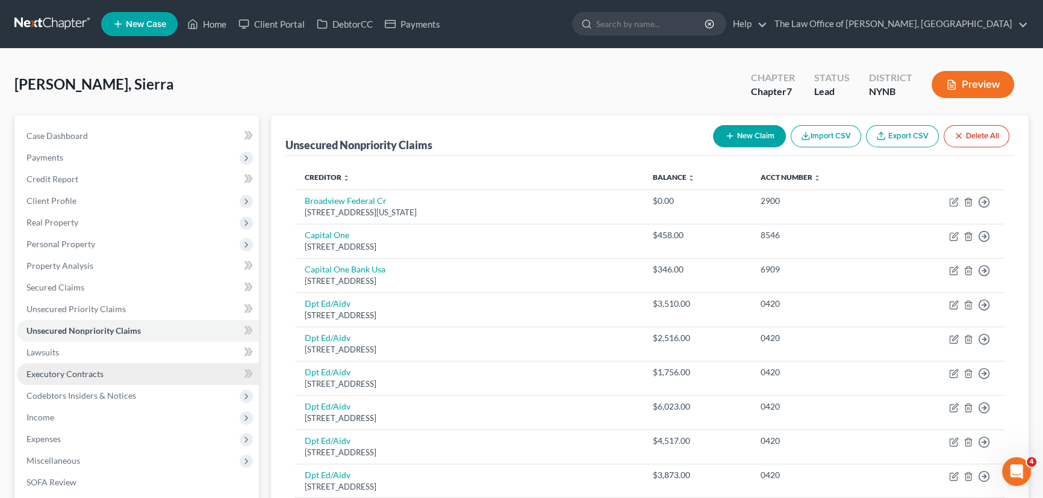
click at [73, 373] on span "Executory Contracts" at bounding box center [64, 374] width 77 height 10
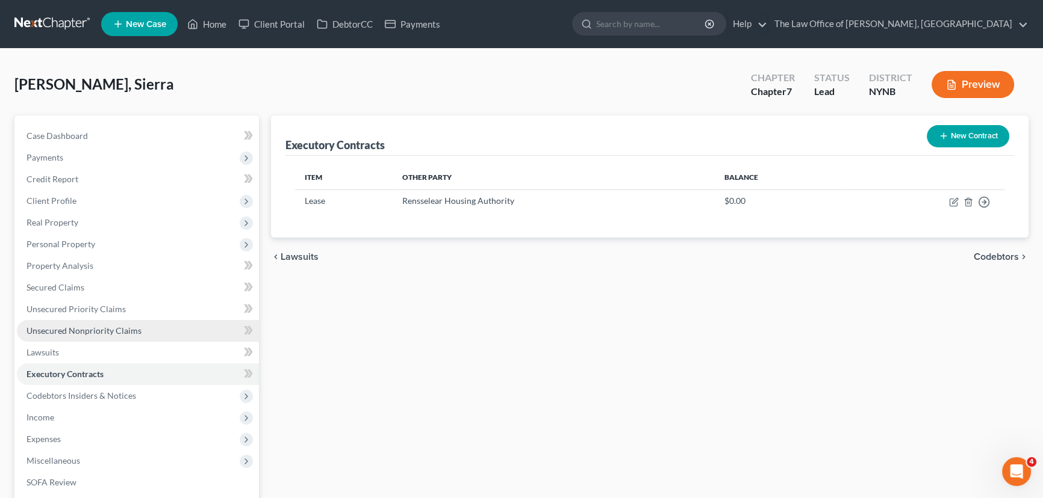
click at [99, 329] on span "Unsecured Nonpriority Claims" at bounding box center [83, 331] width 115 height 10
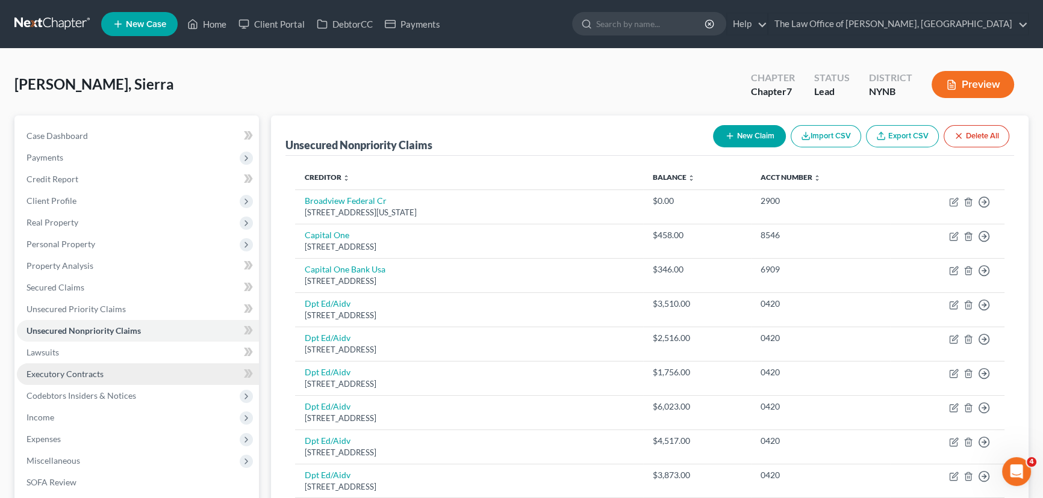
click at [49, 371] on span "Executory Contracts" at bounding box center [64, 374] width 77 height 10
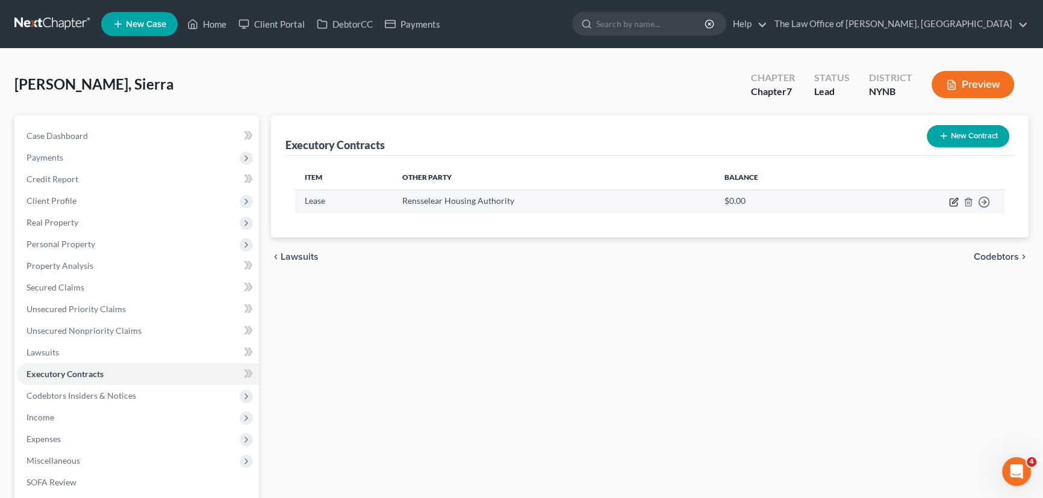
click at [951, 201] on icon "button" at bounding box center [954, 202] width 10 height 10
select select "2"
select select "35"
select select "0"
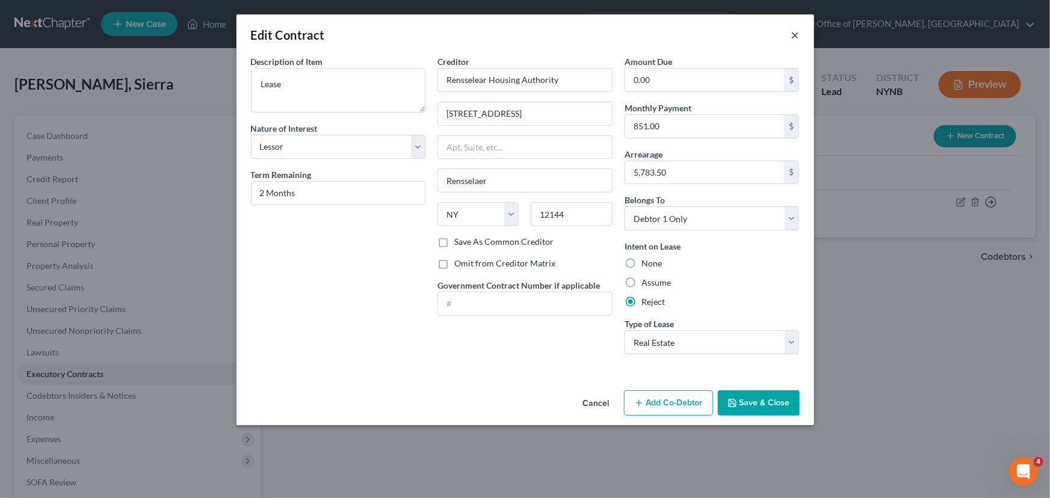
click at [796, 37] on button "×" at bounding box center [796, 35] width 8 height 14
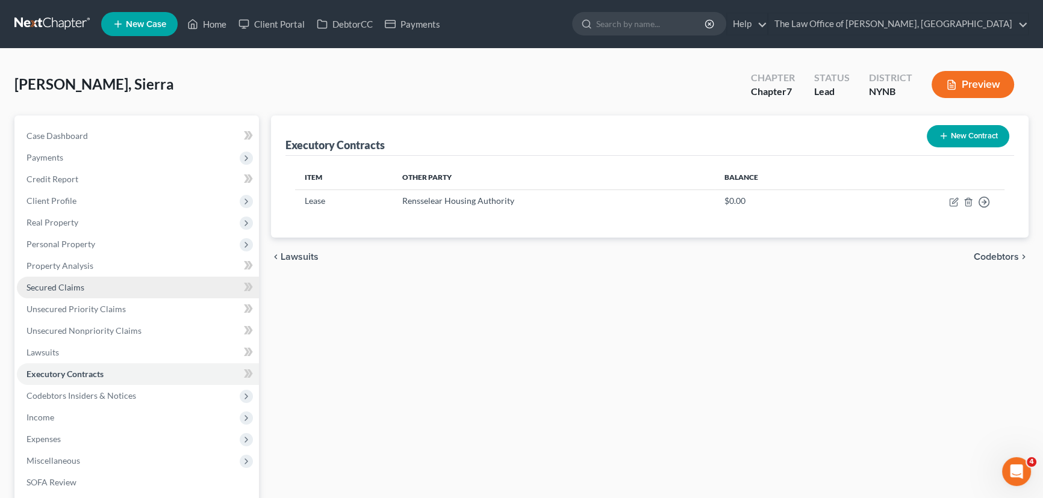
click at [60, 287] on span "Secured Claims" at bounding box center [55, 287] width 58 height 10
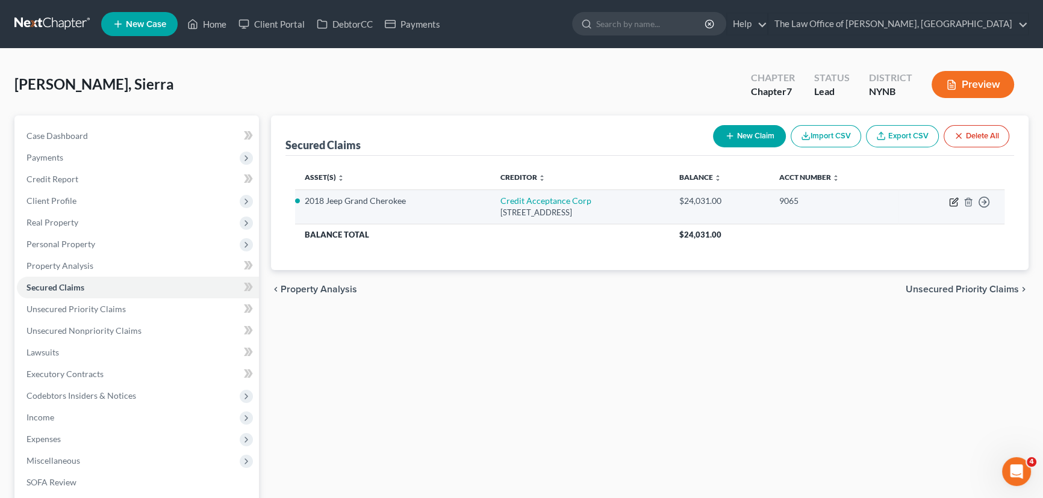
click at [955, 199] on icon "button" at bounding box center [954, 200] width 5 height 5
select select "23"
select select "2"
select select "0"
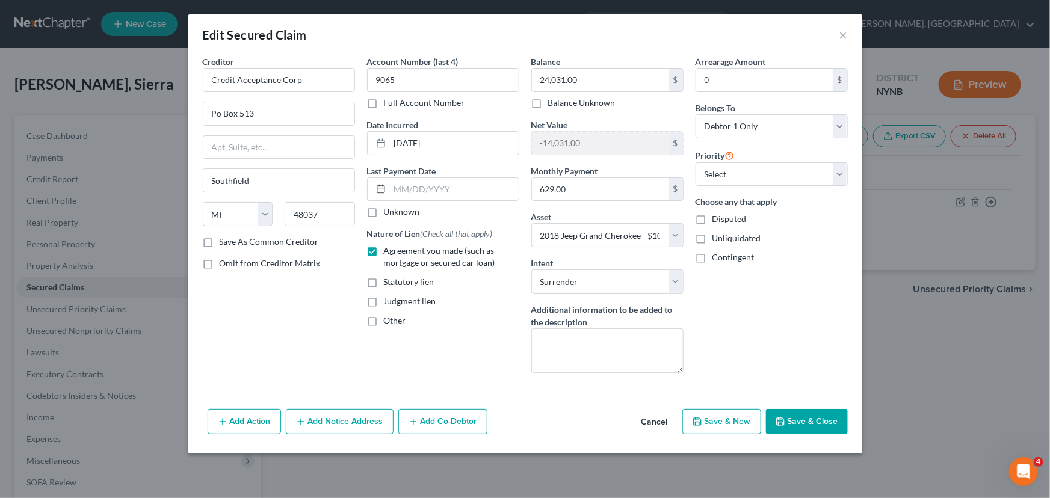
click at [814, 422] on button "Save & Close" at bounding box center [807, 421] width 82 height 25
select select
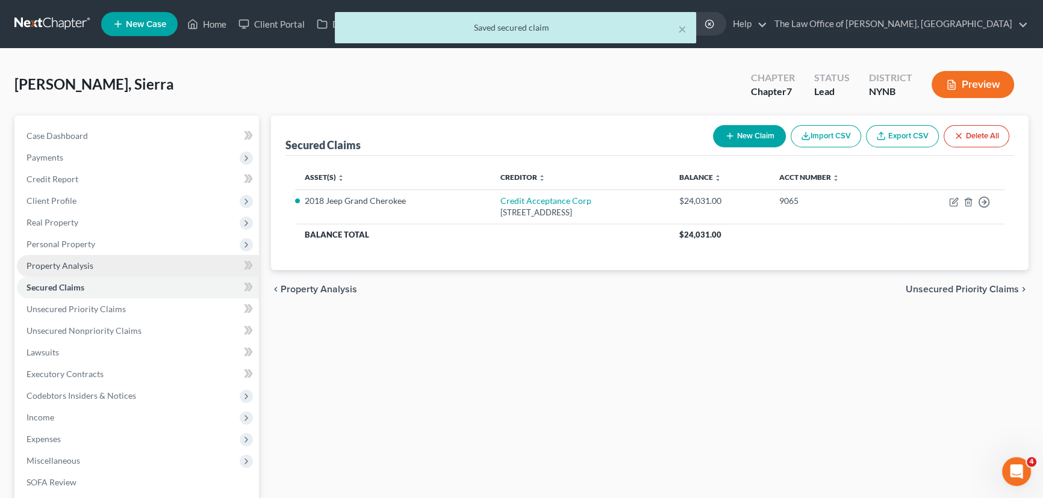
click at [61, 264] on span "Property Analysis" at bounding box center [59, 266] width 67 height 10
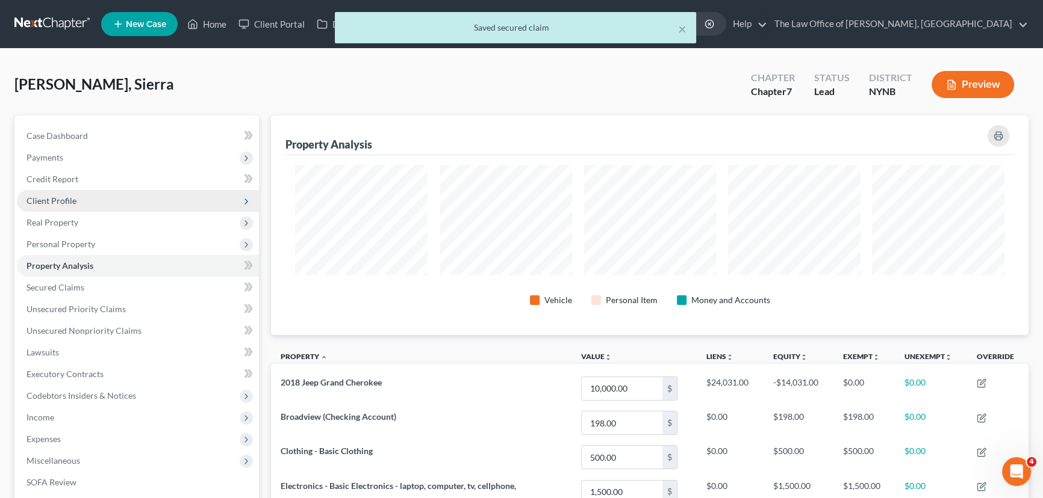
click at [54, 194] on span "Client Profile" at bounding box center [138, 201] width 242 height 22
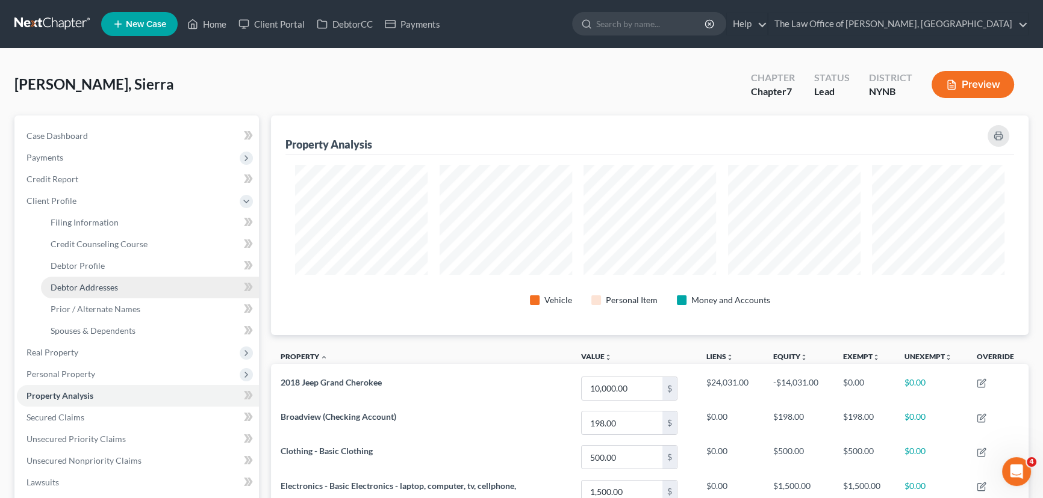
click at [77, 279] on link "Debtor Addresses" at bounding box center [150, 288] width 218 height 22
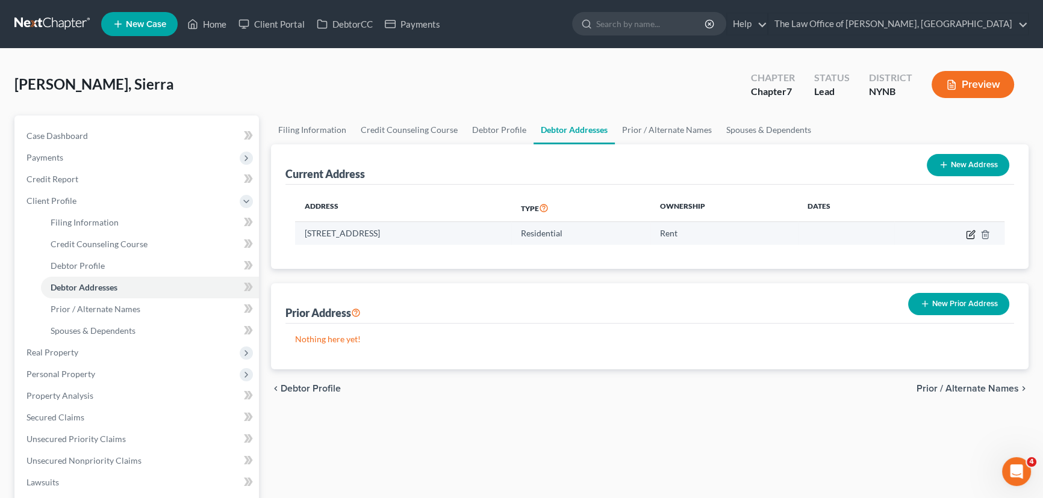
click at [967, 232] on icon "button" at bounding box center [970, 235] width 10 height 10
select select "35"
select select "41"
select select "0"
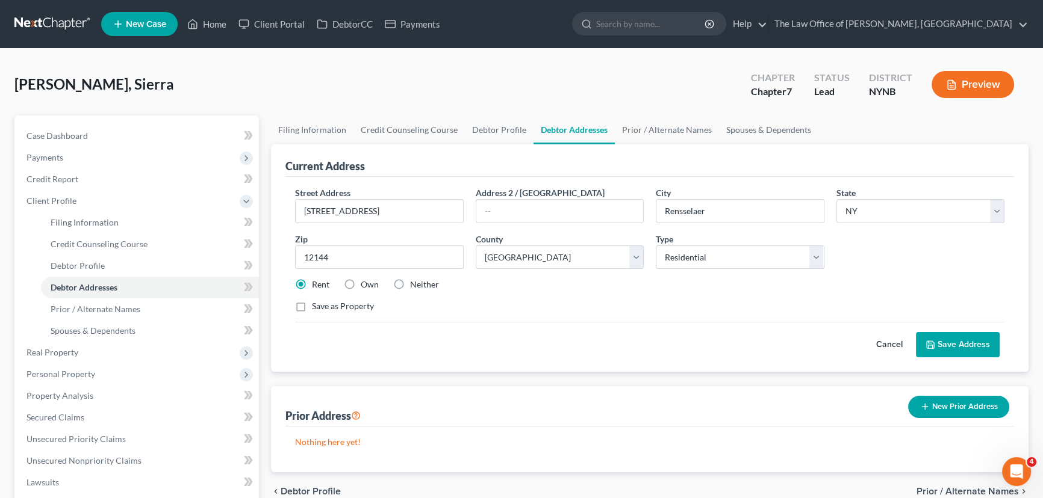
click at [978, 77] on button "Preview" at bounding box center [972, 84] width 82 height 27
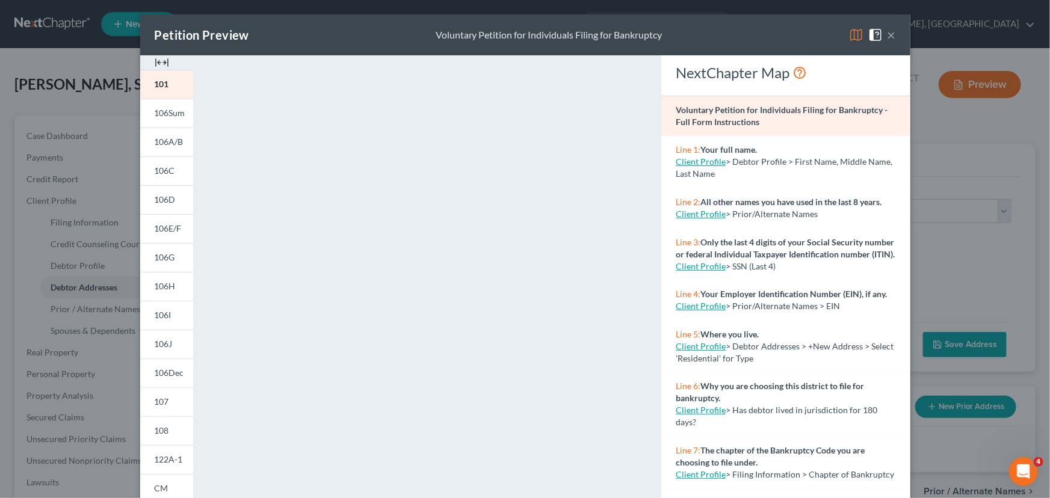
click at [163, 60] on img at bounding box center [162, 62] width 14 height 14
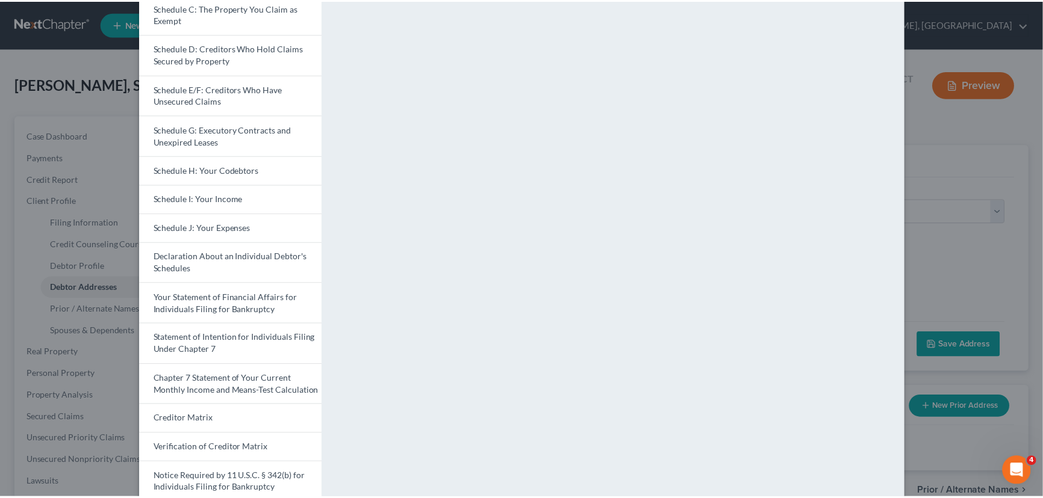
scroll to position [218, 0]
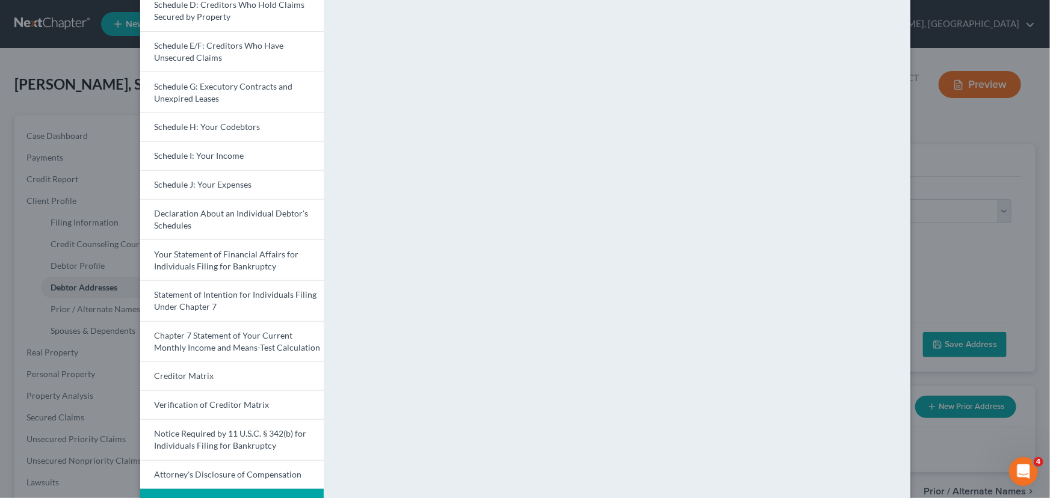
click at [45, 313] on div "Petition Preview Voluntary Petition for Individuals Filing for Bankruptcy × Vol…" at bounding box center [525, 249] width 1050 height 498
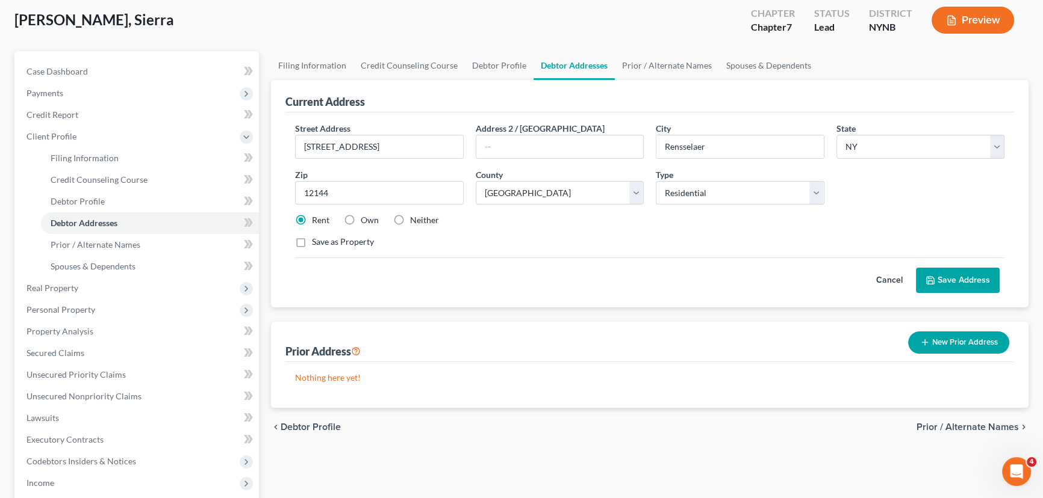
scroll to position [164, 0]
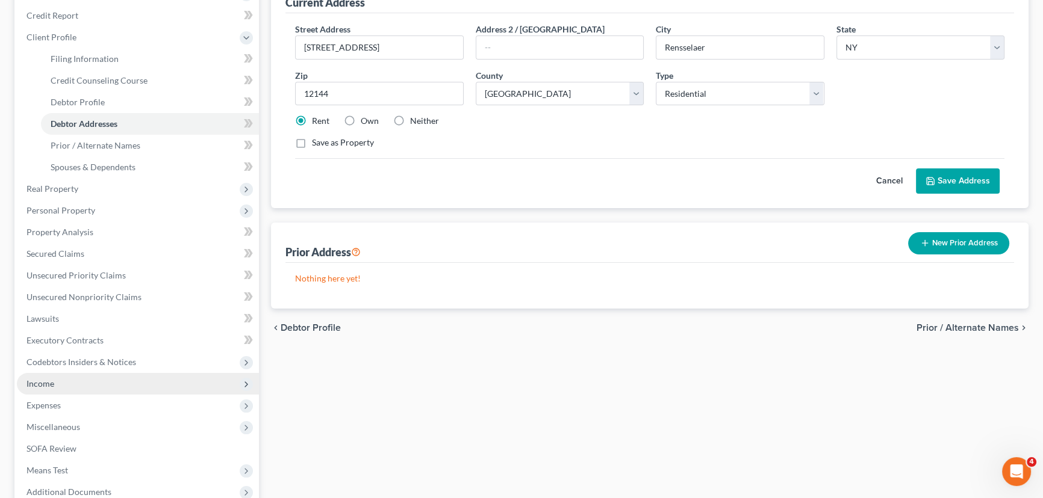
click at [58, 386] on span "Income" at bounding box center [138, 384] width 242 height 22
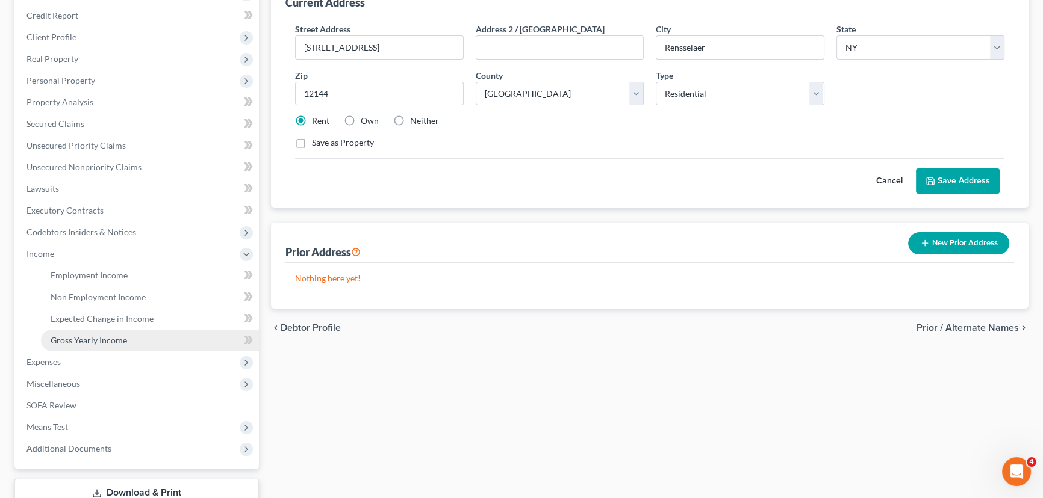
click at [70, 341] on span "Gross Yearly Income" at bounding box center [89, 340] width 76 height 10
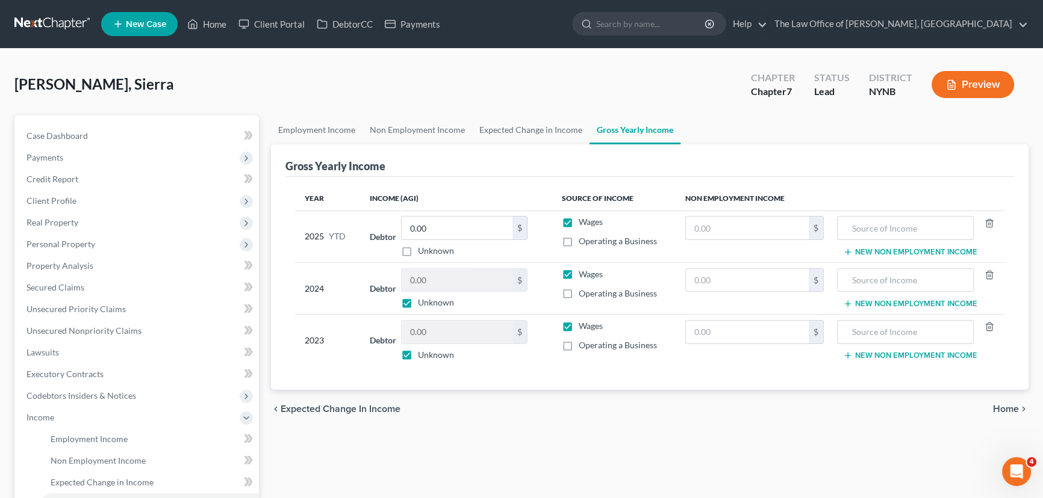
drag, startPoint x: 399, startPoint y: 305, endPoint x: 405, endPoint y: 304, distance: 6.1
click at [418, 305] on label "Unknown" at bounding box center [436, 303] width 36 height 12
click at [423, 305] on input "Unknown" at bounding box center [427, 301] width 8 height 8
click at [418, 304] on label "Unknown" at bounding box center [436, 303] width 36 height 12
click at [423, 304] on input "Unknown" at bounding box center [427, 301] width 8 height 8
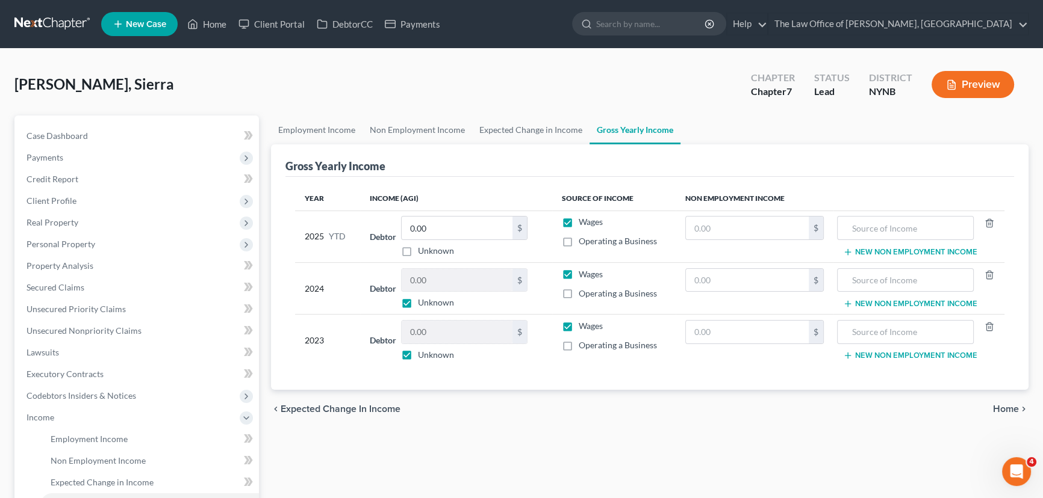
click at [418, 305] on label "Unknown" at bounding box center [436, 303] width 36 height 12
click at [423, 305] on input "Unknown" at bounding box center [427, 301] width 8 height 8
checkbox input "false"
type input "10,933"
drag, startPoint x: 417, startPoint y: 435, endPoint x: 306, endPoint y: 421, distance: 111.6
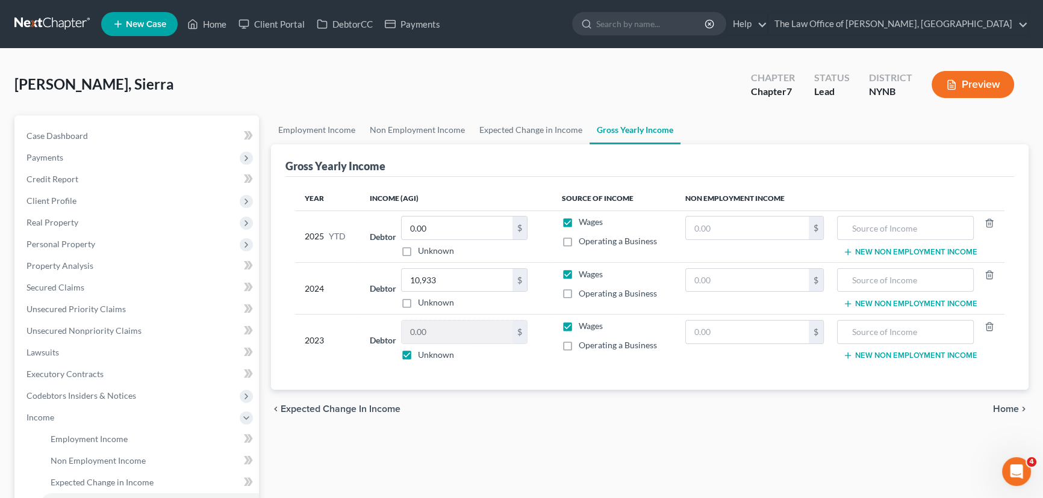
click at [415, 436] on div "Employment Income Non Employment Income Expected Change in Income Gross Yearly …" at bounding box center [649, 409] width 769 height 587
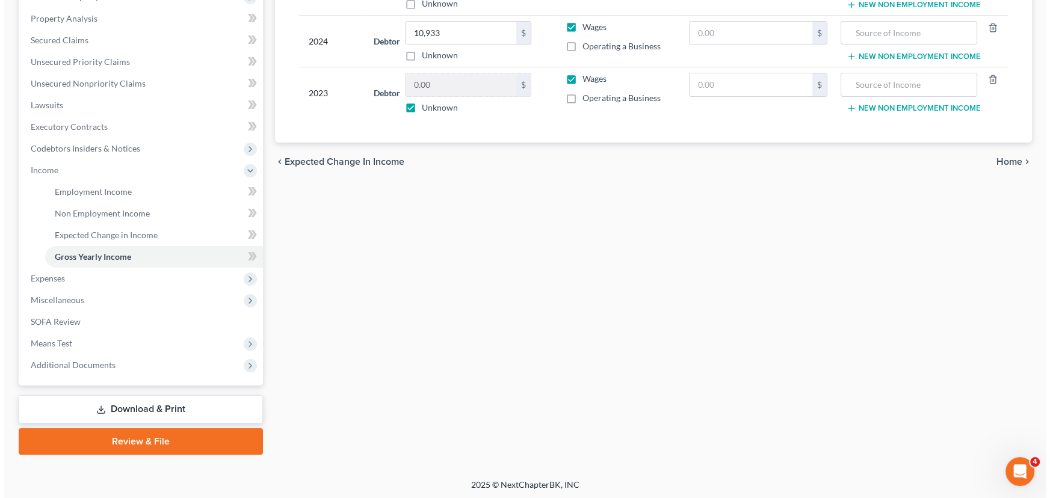
scroll to position [248, 0]
click at [0, 354] on div "Sitterly, Sierra Upgraded Chapter Chapter 7 Status Lead District NYNB Preview P…" at bounding box center [521, 140] width 1043 height 678
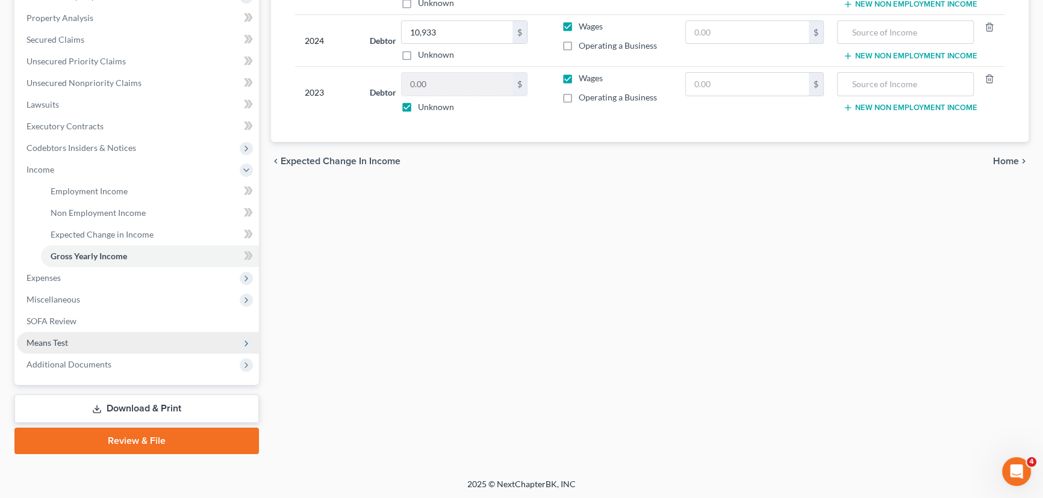
click at [54, 347] on span "Means Test" at bounding box center [138, 343] width 242 height 22
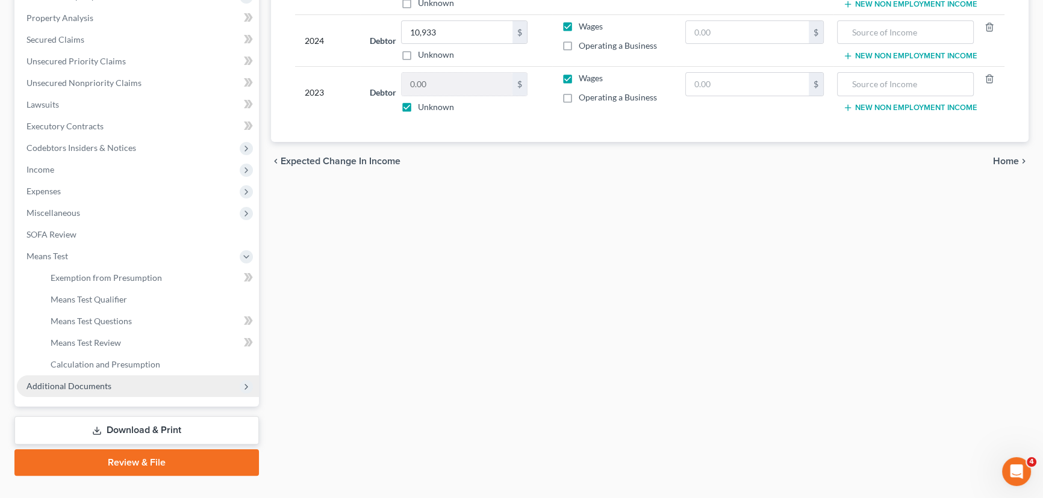
click at [54, 383] on span "Additional Documents" at bounding box center [68, 386] width 85 height 10
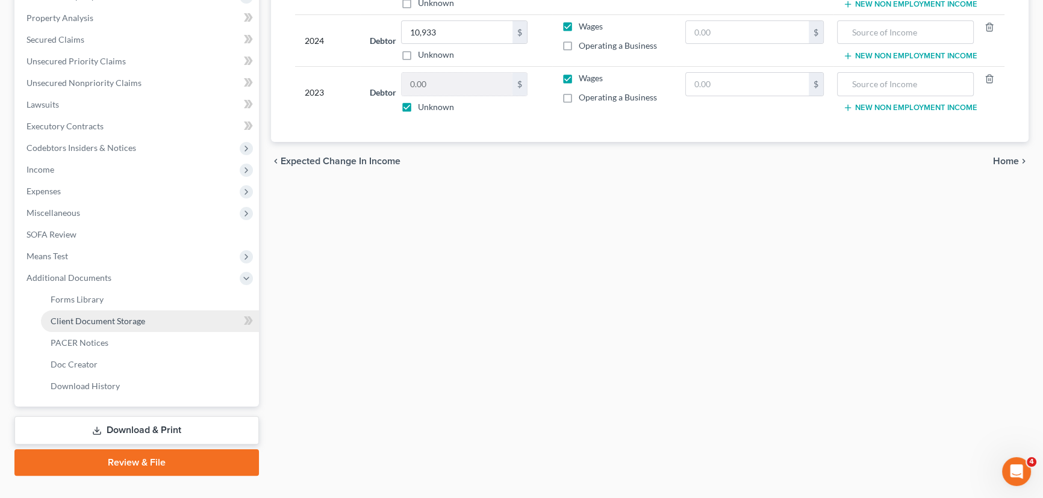
click at [100, 321] on span "Client Document Storage" at bounding box center [98, 321] width 95 height 10
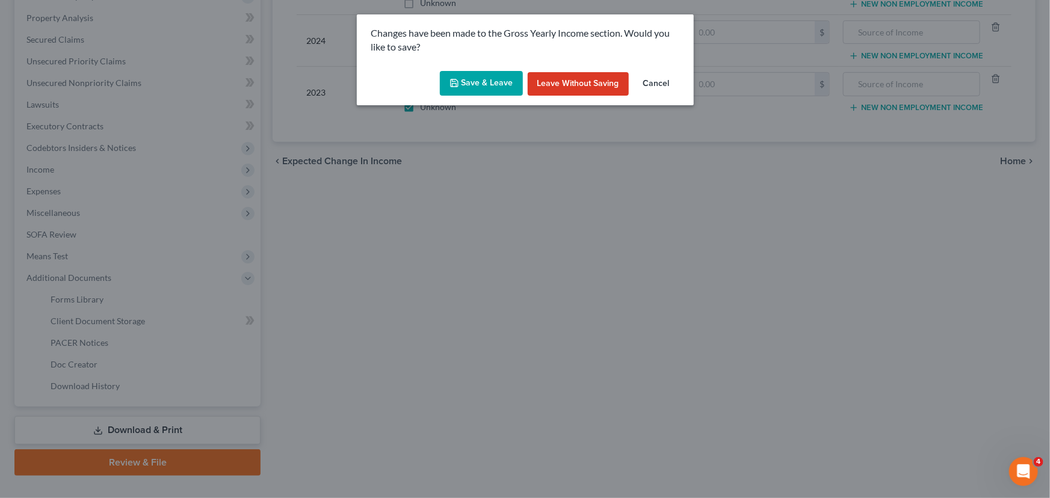
click at [498, 82] on button "Save & Leave" at bounding box center [481, 83] width 83 height 25
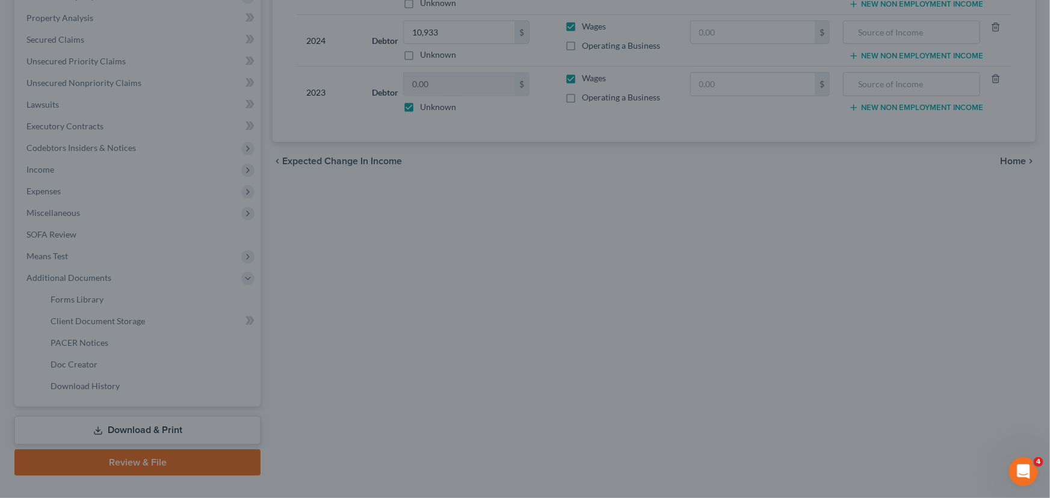
select select "5"
select select "1"
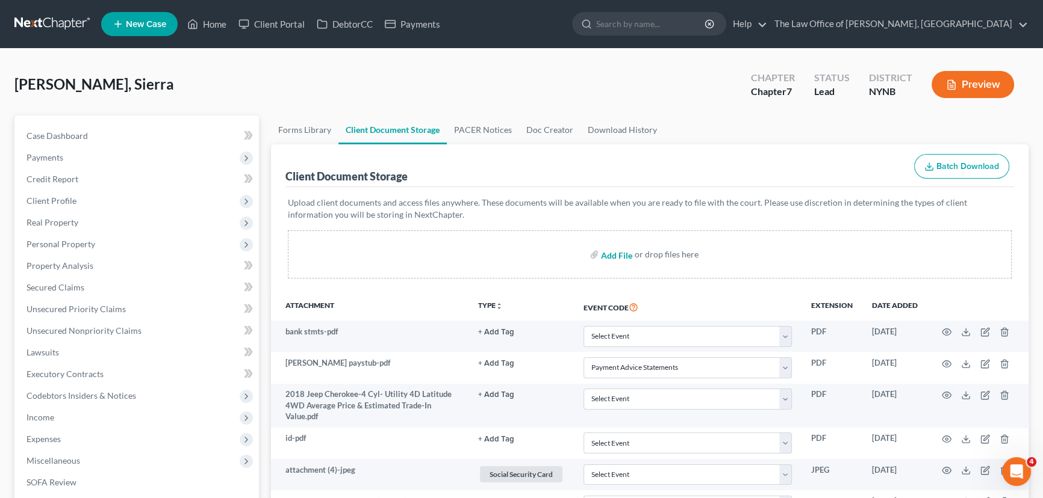
click at [621, 253] on input "file" at bounding box center [615, 255] width 29 height 22
type input "C:\fakepath\attachments.zip"
select select "5"
select select "1"
click at [621, 254] on input "file" at bounding box center [615, 255] width 29 height 22
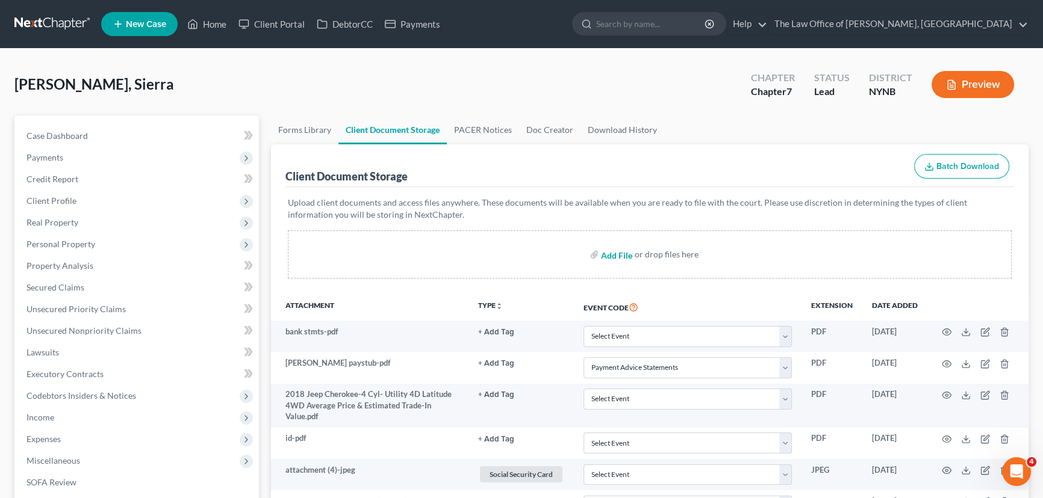
type input "C:\fakepath\attachments.zip"
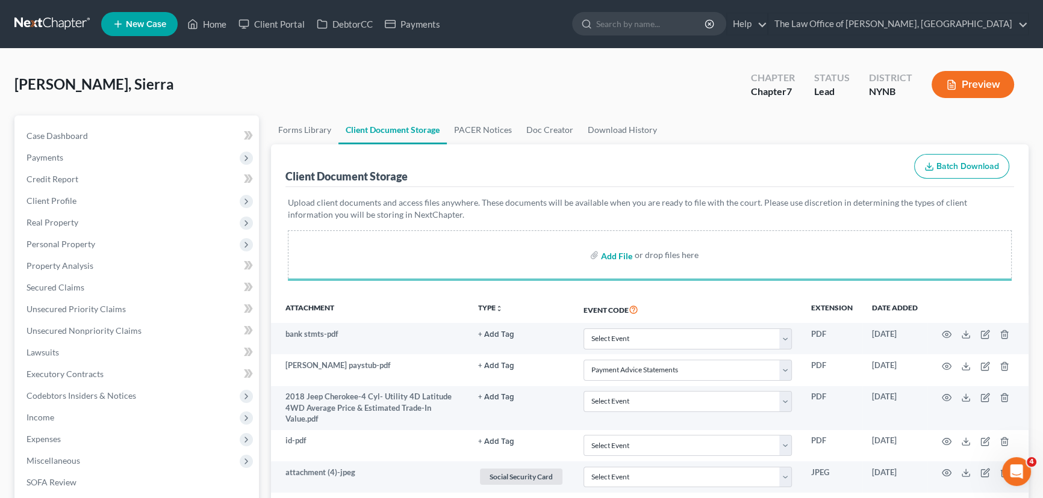
click at [615, 258] on input "file" at bounding box center [615, 255] width 29 height 22
select select "5"
select select "1"
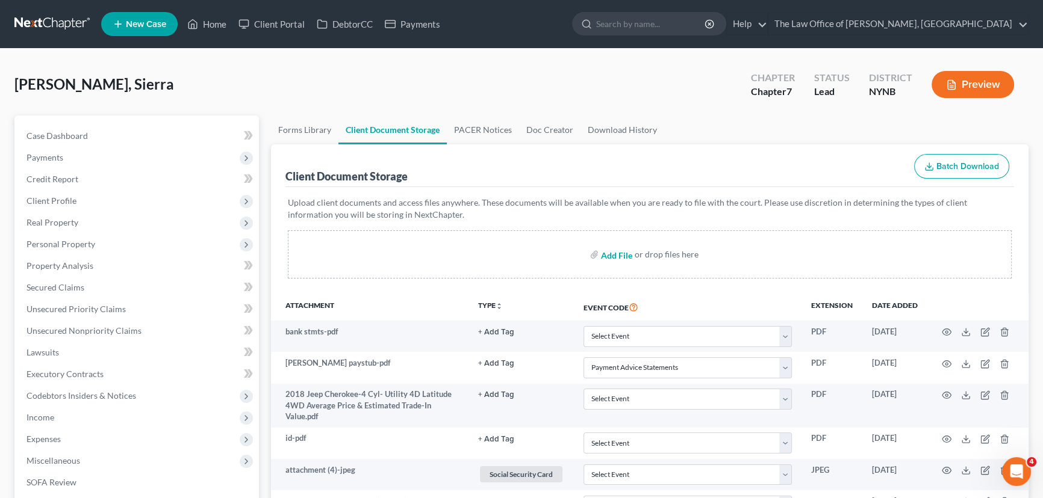
type input "C:\fakepath\attachments.zip"
select select "5"
select select "1"
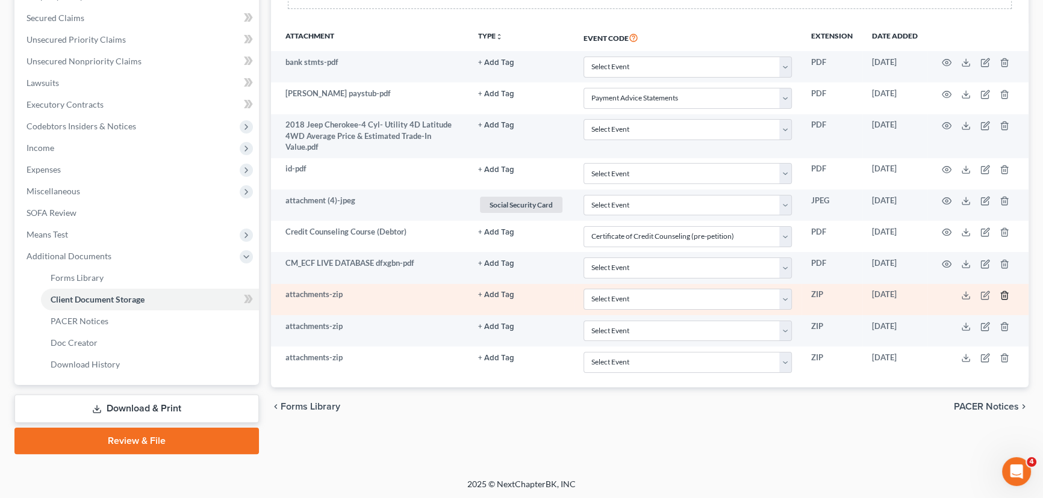
click at [1006, 294] on icon "button" at bounding box center [1003, 295] width 5 height 8
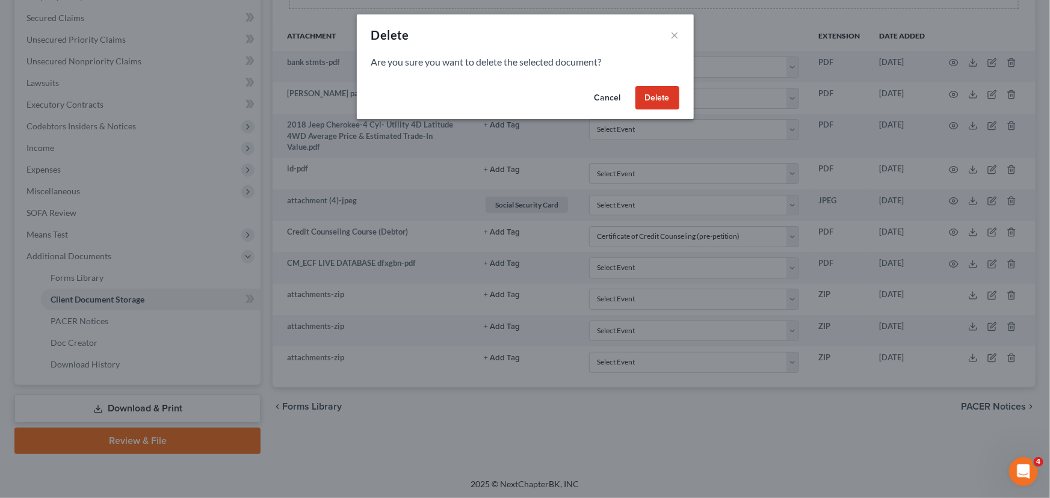
click at [662, 101] on button "Delete" at bounding box center [658, 98] width 44 height 24
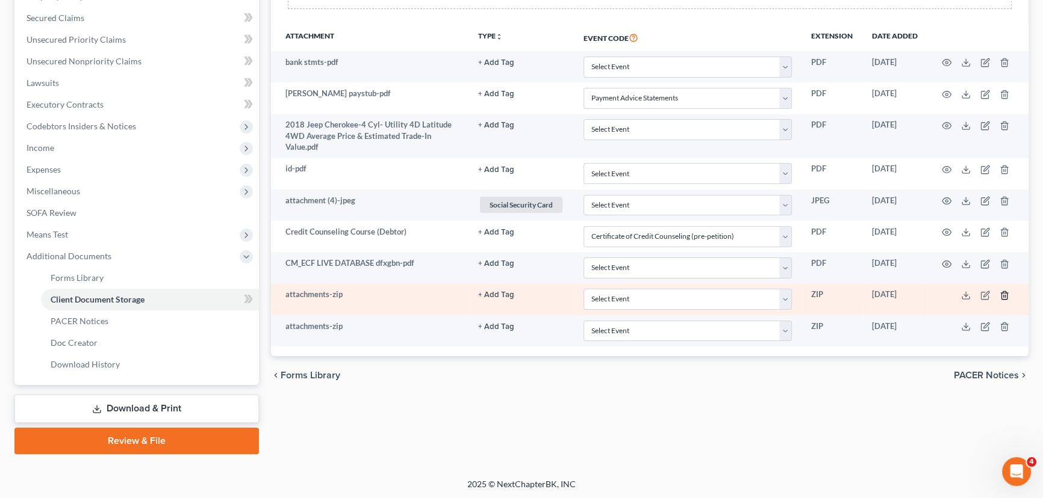
click at [1001, 295] on icon "button" at bounding box center [1003, 295] width 5 height 8
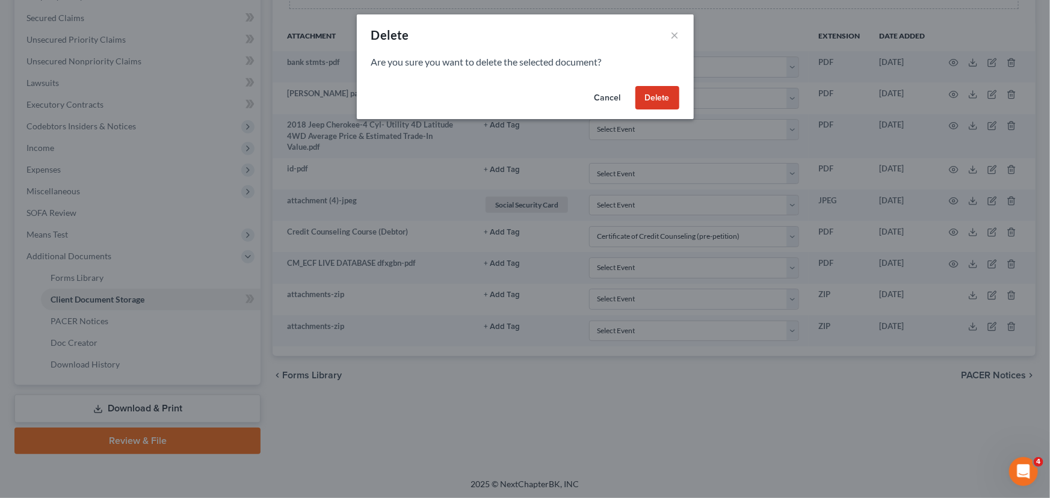
click at [645, 98] on button "Delete" at bounding box center [658, 98] width 44 height 24
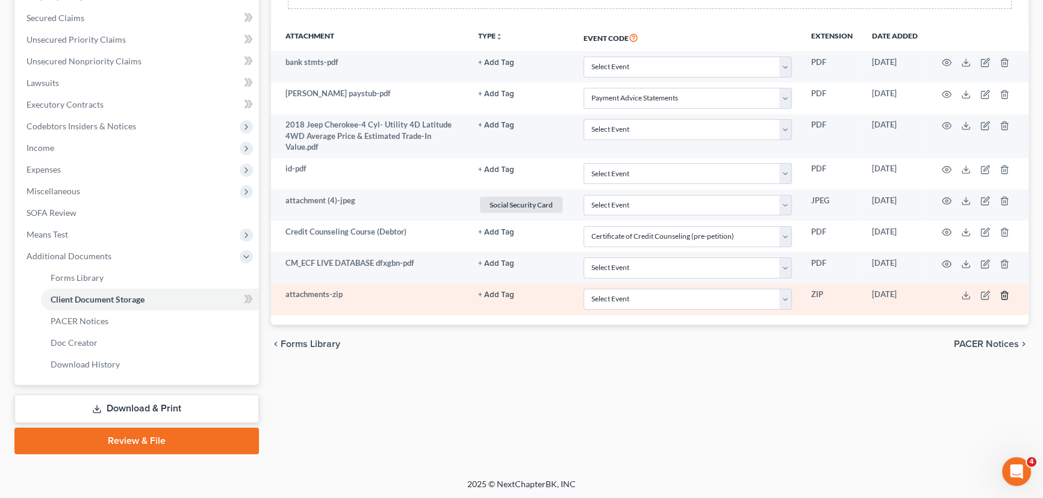
click at [1005, 293] on icon "button" at bounding box center [1004, 296] width 10 height 10
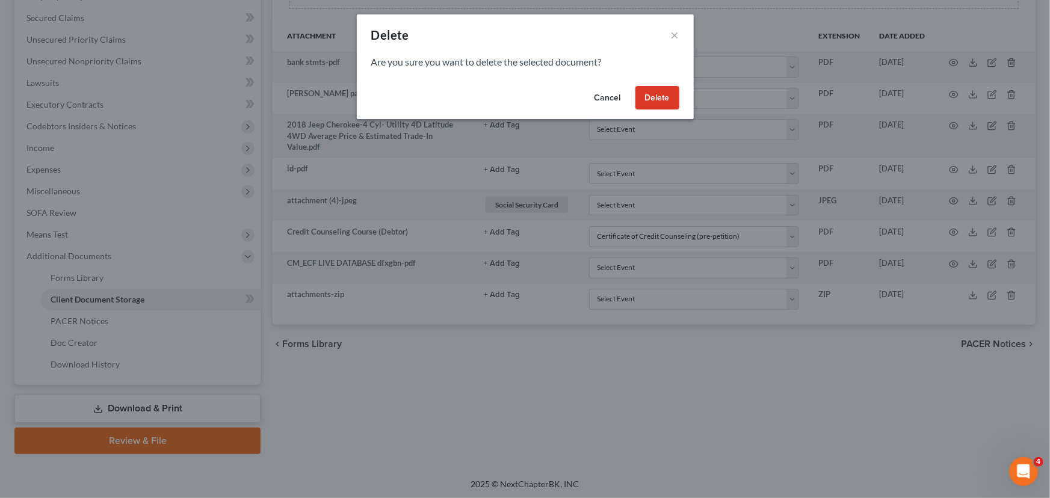
click at [654, 99] on button "Delete" at bounding box center [658, 98] width 44 height 24
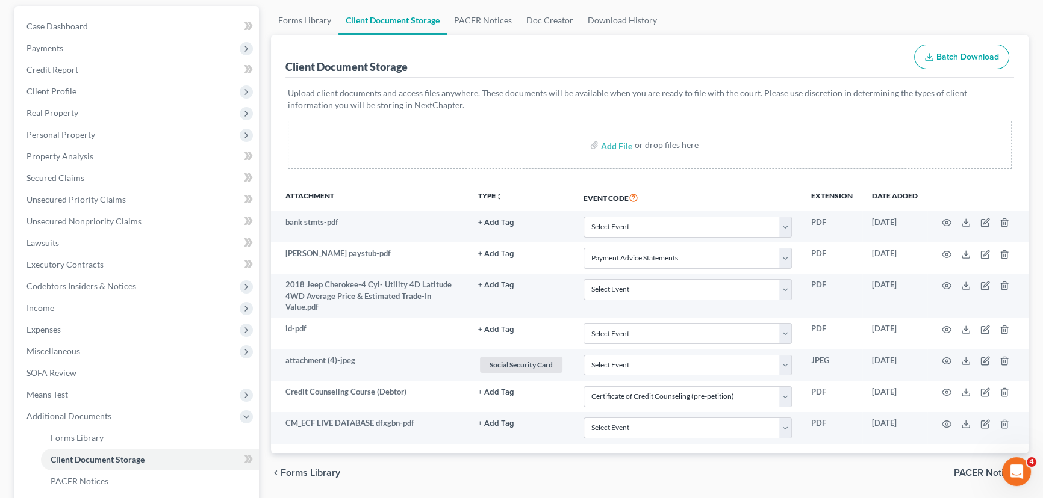
scroll to position [0, 0]
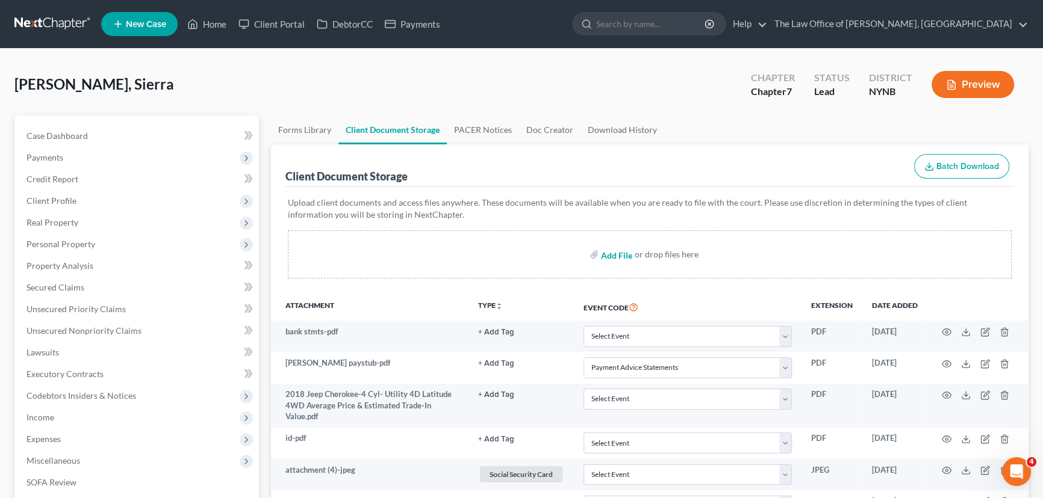
click at [619, 252] on input "file" at bounding box center [615, 255] width 29 height 22
click at [964, 90] on button "Preview" at bounding box center [972, 84] width 82 height 27
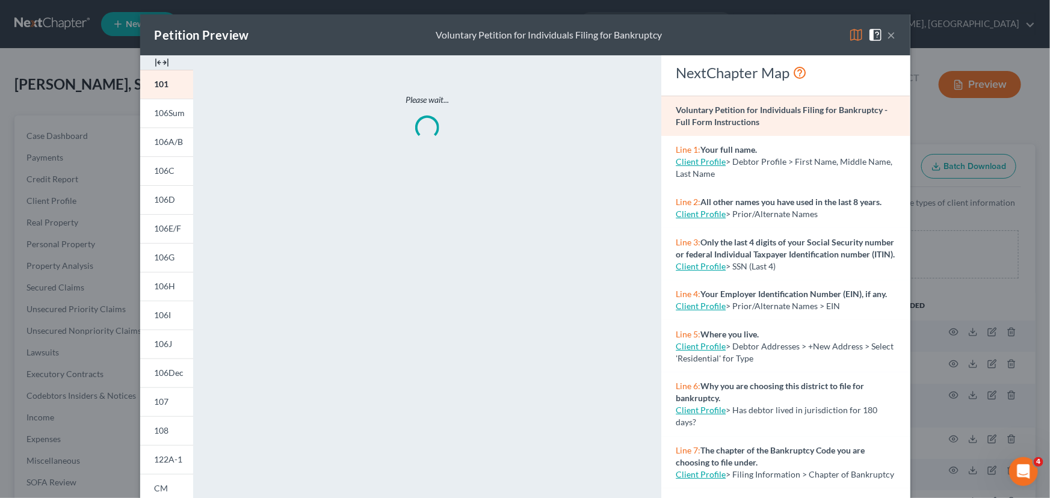
click at [155, 60] on img at bounding box center [162, 62] width 14 height 14
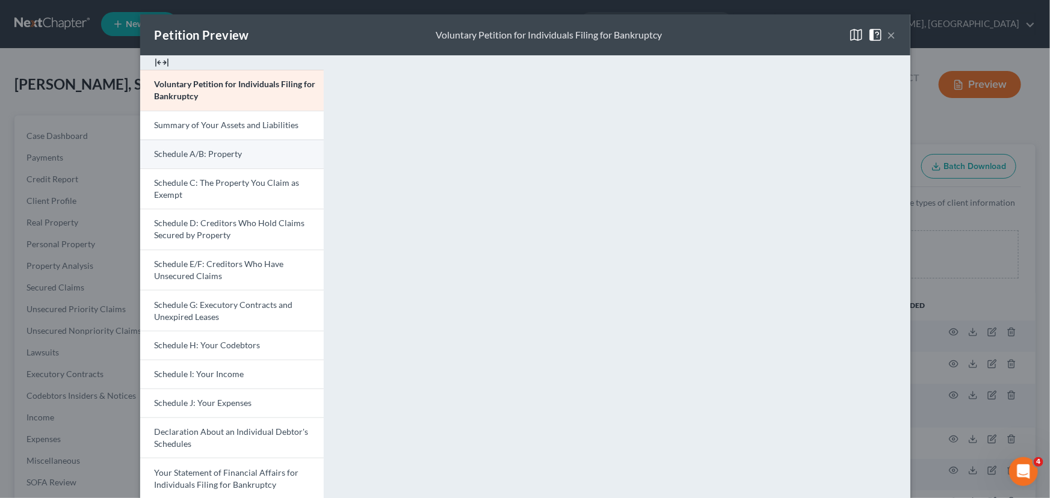
click at [194, 153] on span "Schedule A/B: Property" at bounding box center [199, 154] width 88 height 10
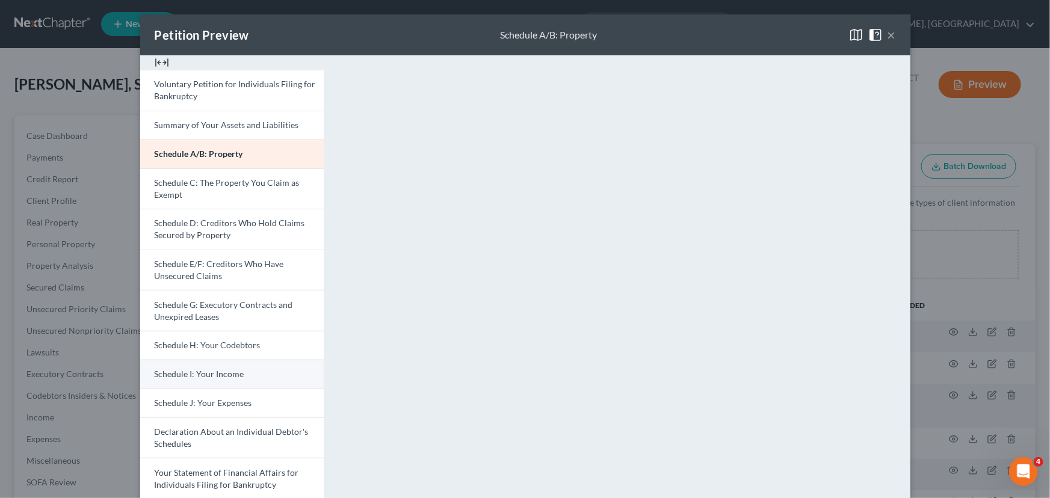
click at [184, 372] on span "Schedule I: Your Income" at bounding box center [200, 374] width 90 height 10
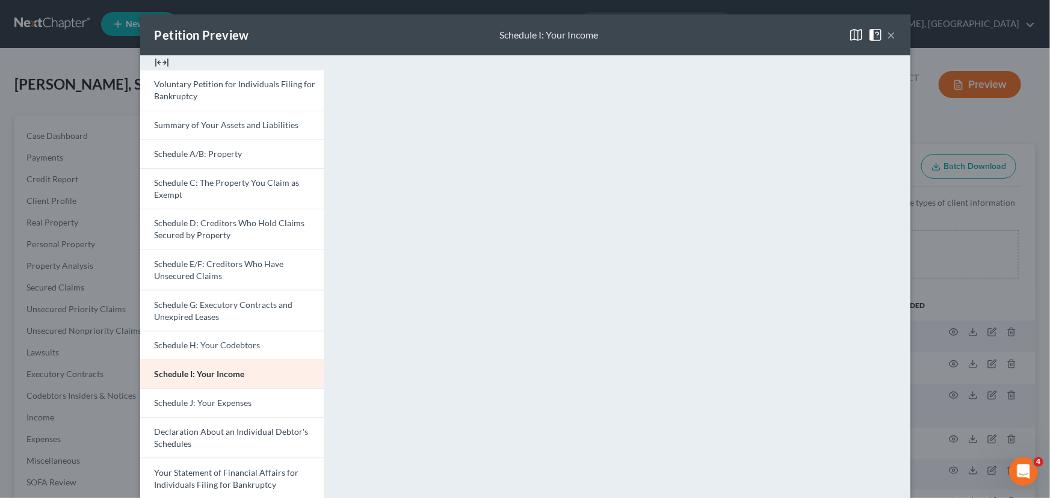
scroll to position [259, 0]
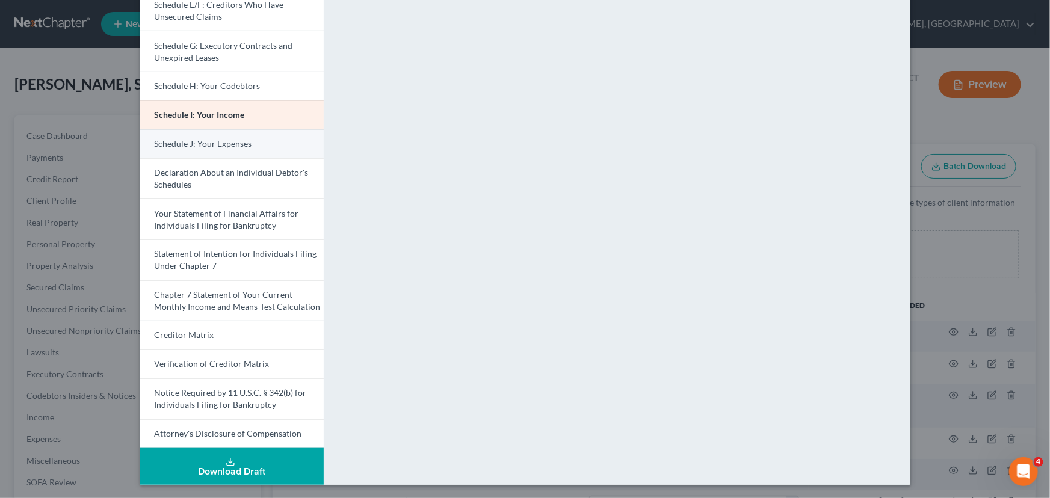
click at [212, 140] on span "Schedule J: Your Expenses" at bounding box center [204, 143] width 98 height 10
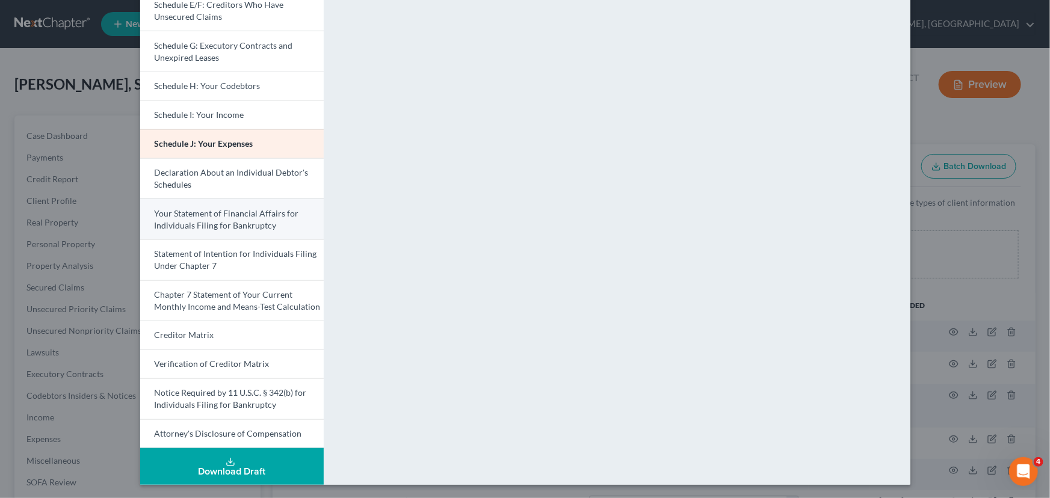
click at [181, 223] on span "Your Statement of Financial Affairs for Individuals Filing for Bankruptcy" at bounding box center [227, 219] width 144 height 22
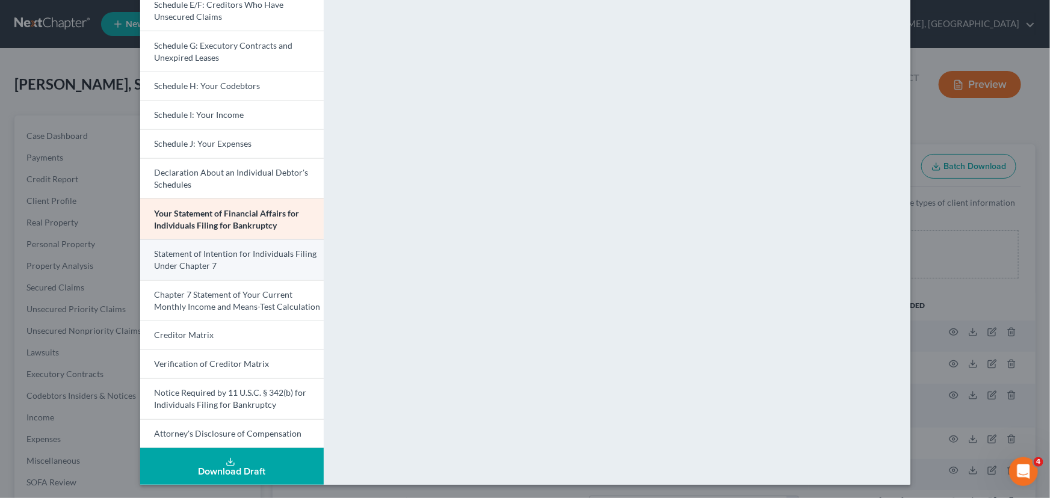
click at [191, 272] on link "Statement of Intention for Individuals Filing Under Chapter 7" at bounding box center [232, 260] width 184 height 41
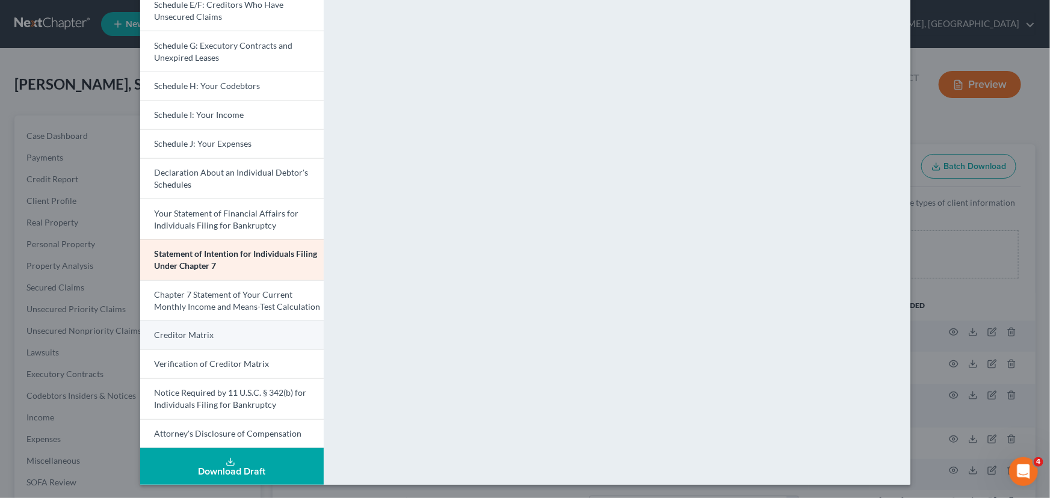
click at [223, 336] on link "Creditor Matrix" at bounding box center [232, 335] width 184 height 29
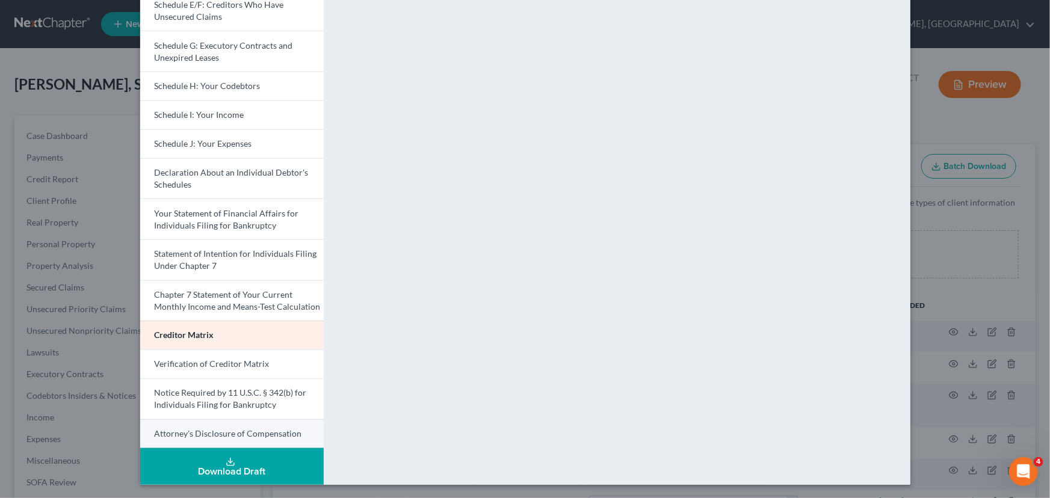
click at [159, 430] on span "Attorney's Disclosure of Compensation" at bounding box center [228, 434] width 147 height 10
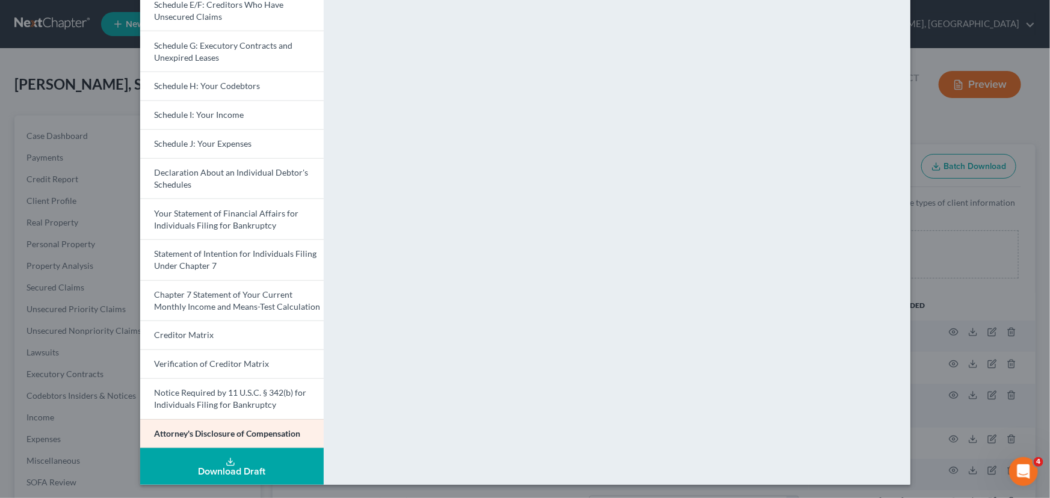
click at [959, 269] on div "Petition Preview Attorney's Disclosure of Compensation × Voluntary Petition for…" at bounding box center [525, 249] width 1050 height 498
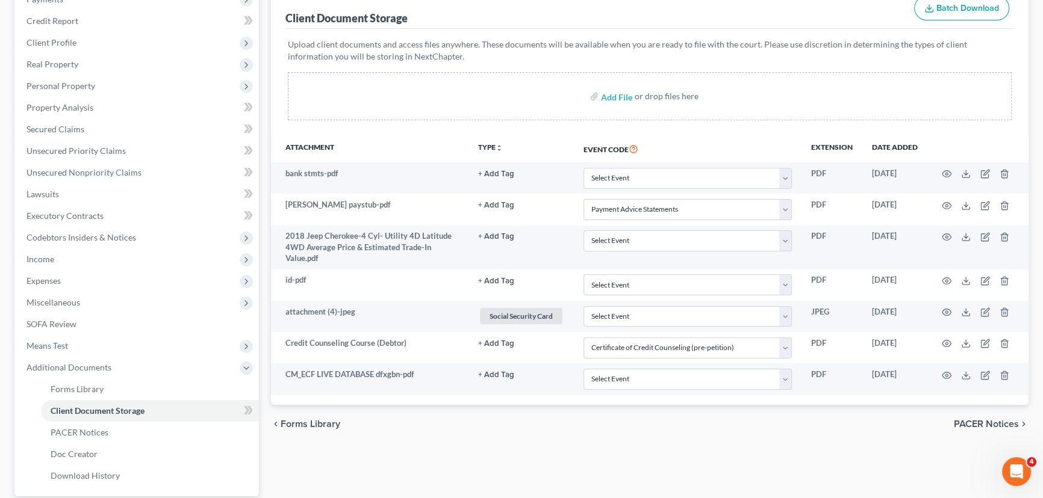
scroll to position [218, 0]
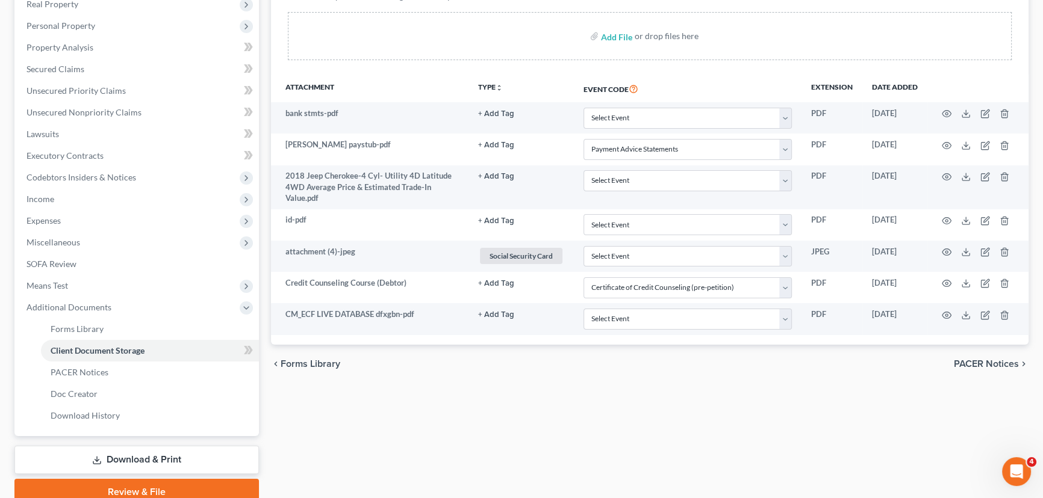
click at [132, 483] on link "Review & File" at bounding box center [136, 492] width 244 height 26
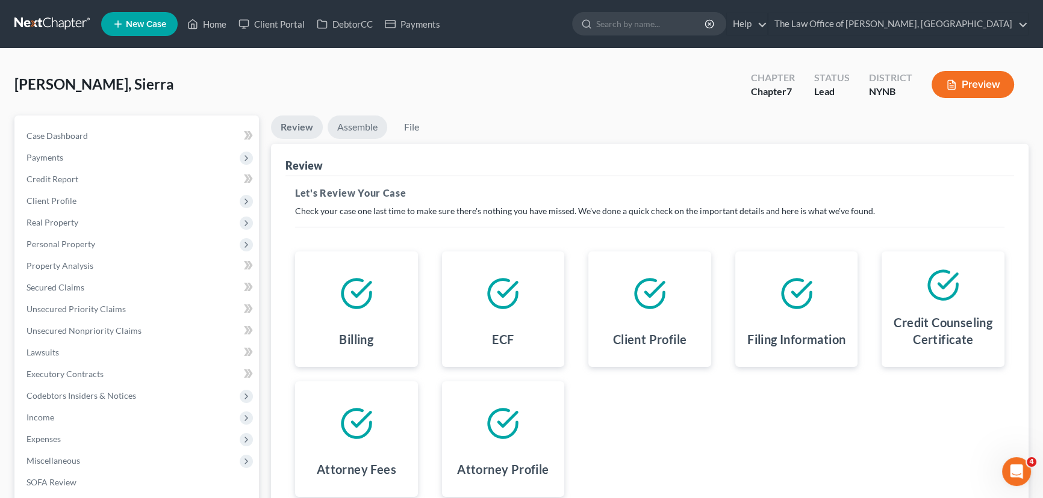
click at [367, 131] on link "Assemble" at bounding box center [357, 127] width 60 height 23
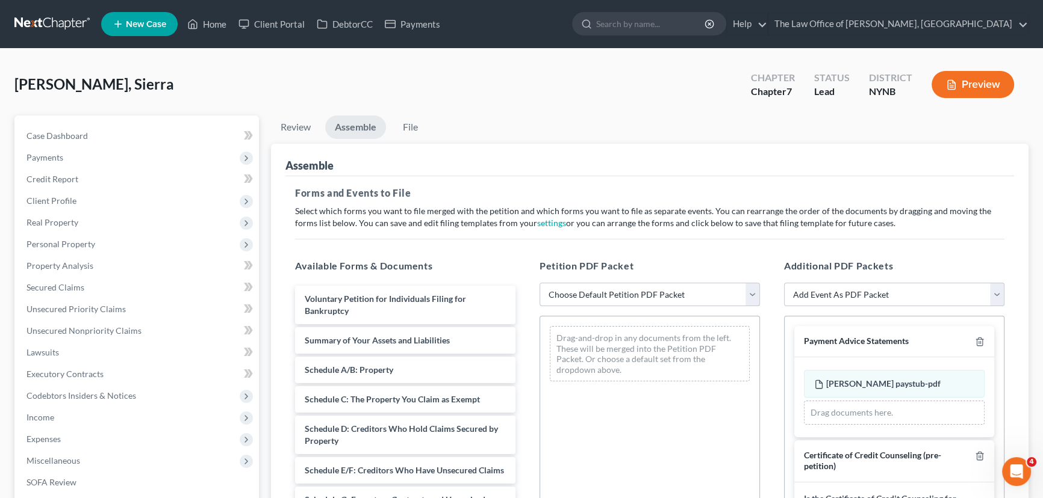
drag, startPoint x: 600, startPoint y: 292, endPoint x: 590, endPoint y: 300, distance: 13.3
click at [600, 292] on select "Choose Default Petition PDF Packet Complete Bankruptcy Petition (all forms and …" at bounding box center [649, 295] width 220 height 24
select select "0"
click at [539, 283] on select "Choose Default Petition PDF Packet Complete Bankruptcy Petition (all forms and …" at bounding box center [649, 295] width 220 height 24
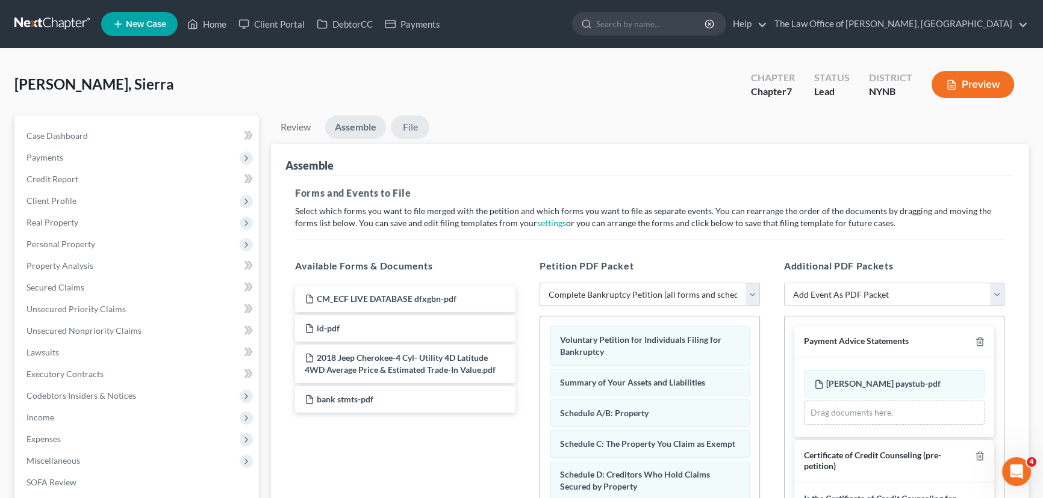
click at [415, 126] on link "File" at bounding box center [410, 127] width 39 height 23
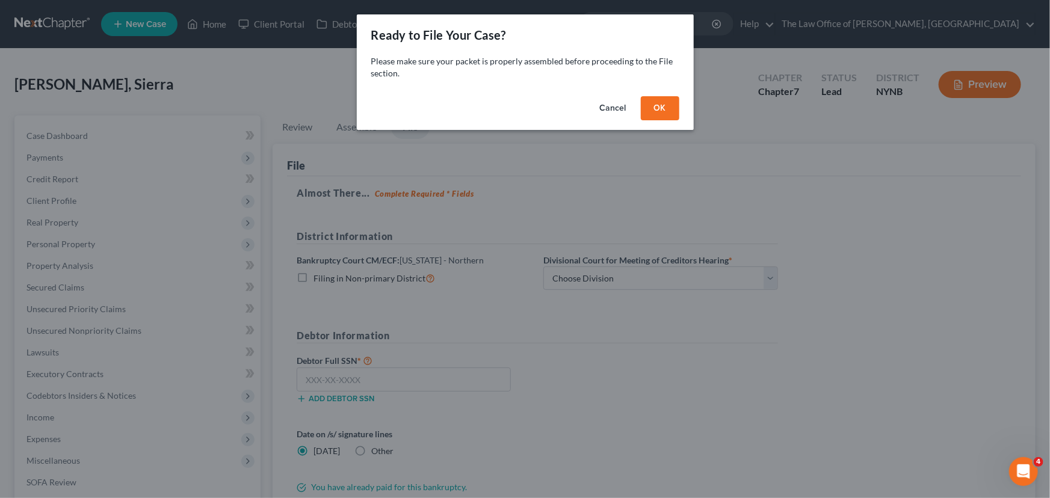
click at [674, 114] on button "OK" at bounding box center [660, 108] width 39 height 24
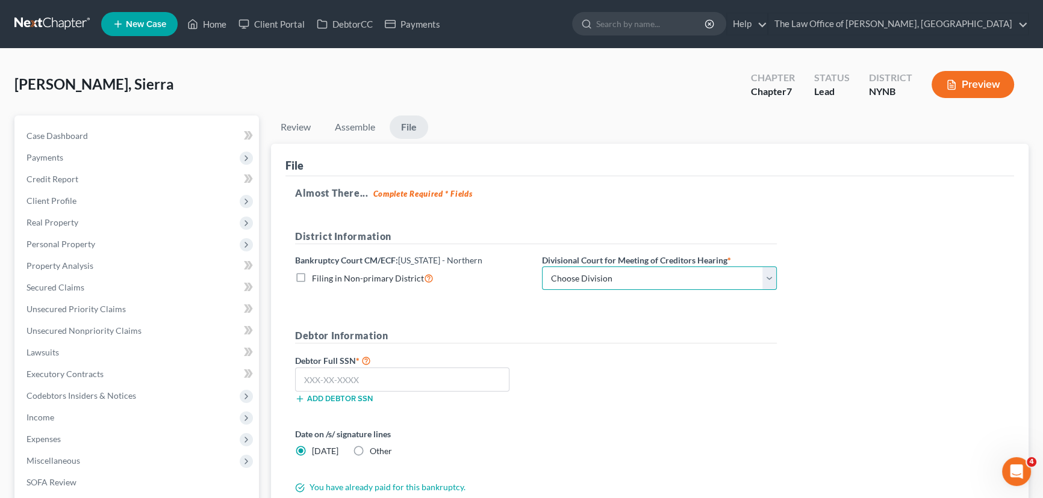
drag, startPoint x: 571, startPoint y: 272, endPoint x: 570, endPoint y: 280, distance: 8.5
click at [571, 274] on select "Choose Division Albany Poughkeepsie Syracuse Utica" at bounding box center [659, 279] width 235 height 24
select select "0"
click at [542, 267] on select "Choose Division Albany Poughkeepsie Syracuse Utica" at bounding box center [659, 279] width 235 height 24
click at [326, 388] on input "text" at bounding box center [402, 380] width 214 height 24
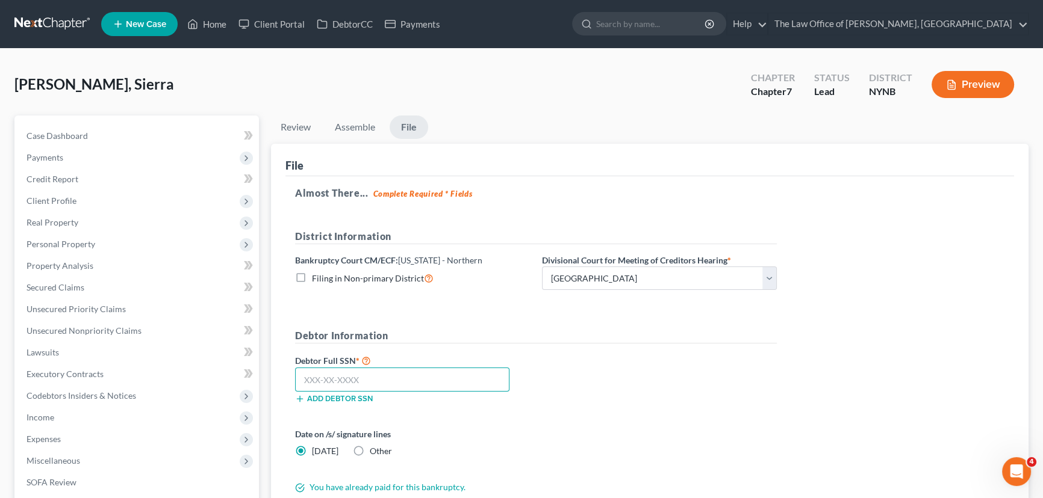
paste input "098-82-5710"
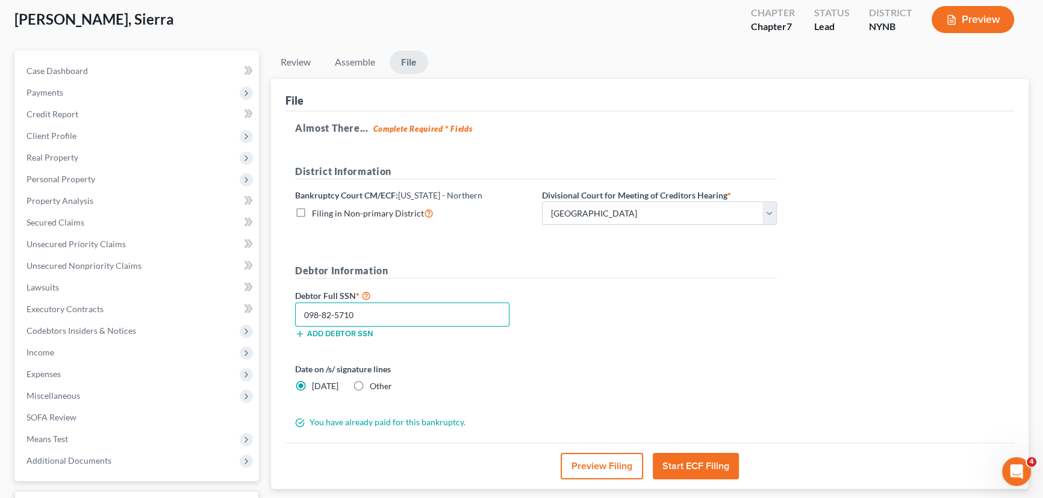
scroll to position [161, 0]
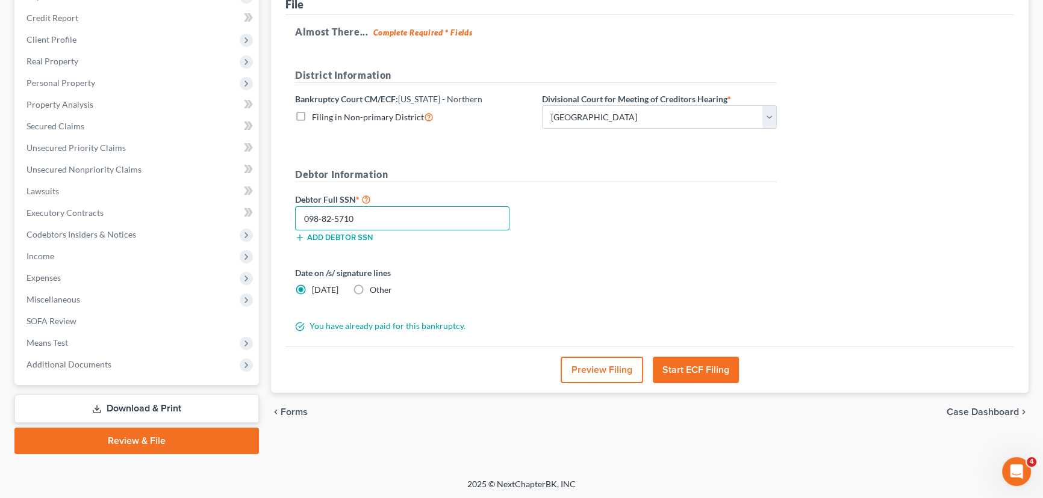
type input "098-82-5710"
click at [704, 374] on button "Start ECF Filing" at bounding box center [695, 370] width 86 height 26
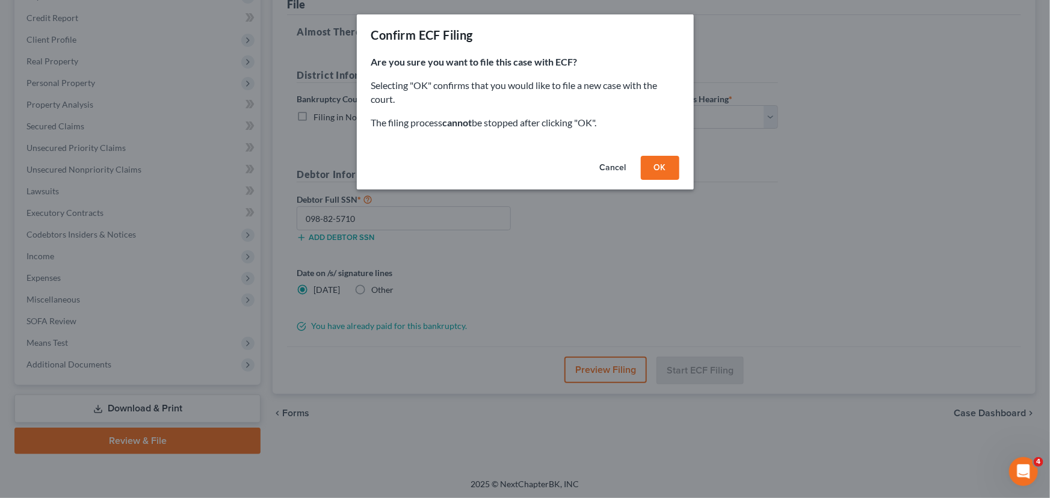
click at [661, 175] on button "OK" at bounding box center [660, 168] width 39 height 24
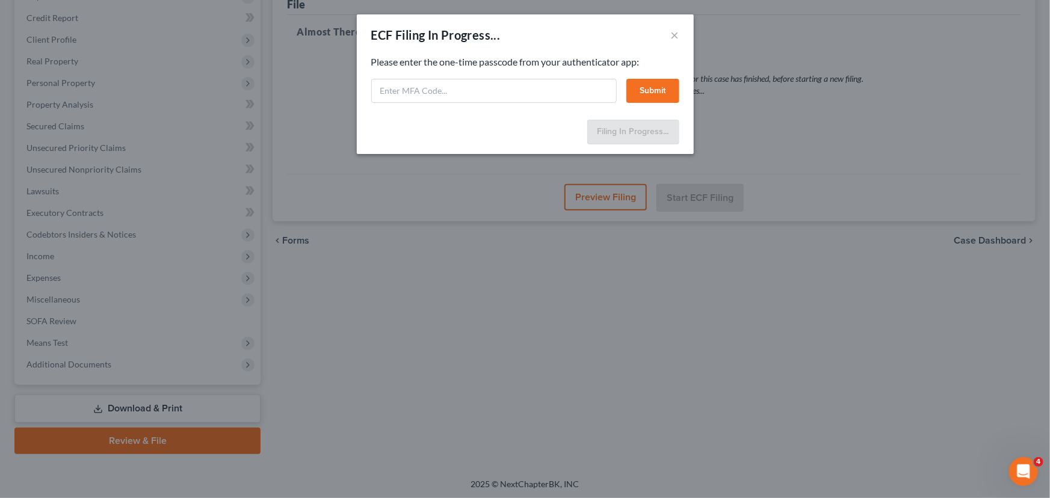
select select "0"
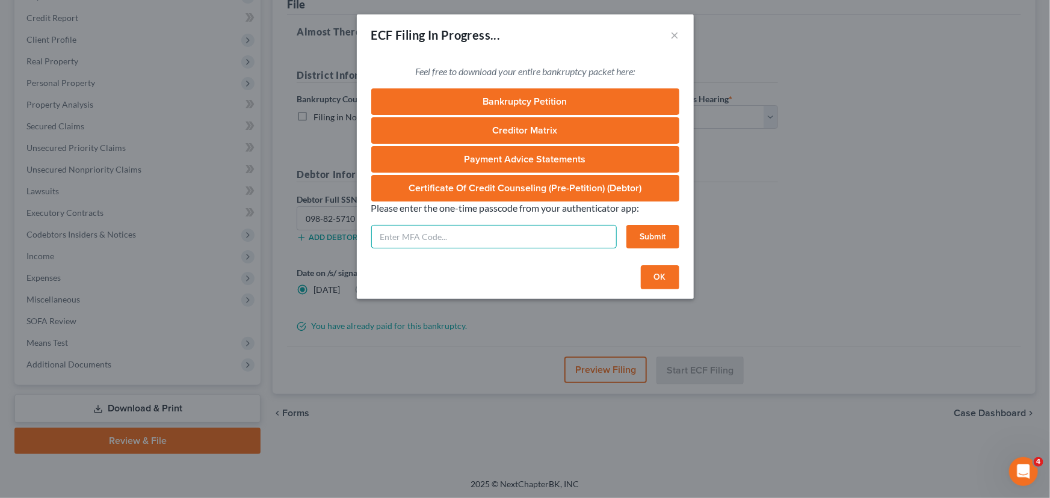
click at [441, 236] on input "text" at bounding box center [494, 237] width 246 height 24
click at [448, 235] on input "text" at bounding box center [494, 237] width 246 height 24
type input "2"
type input "882455"
click at [672, 241] on button "Submit" at bounding box center [653, 237] width 53 height 24
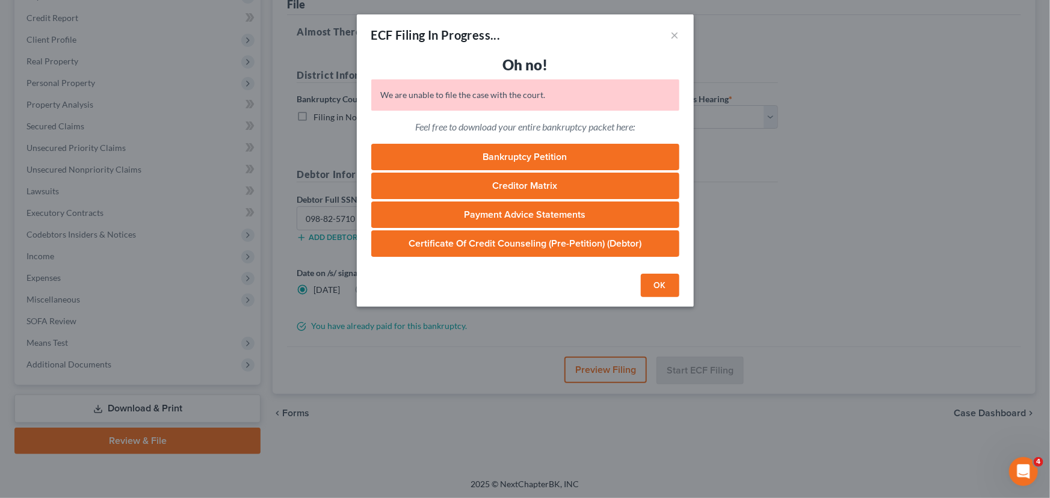
click at [658, 286] on button "OK" at bounding box center [660, 286] width 39 height 24
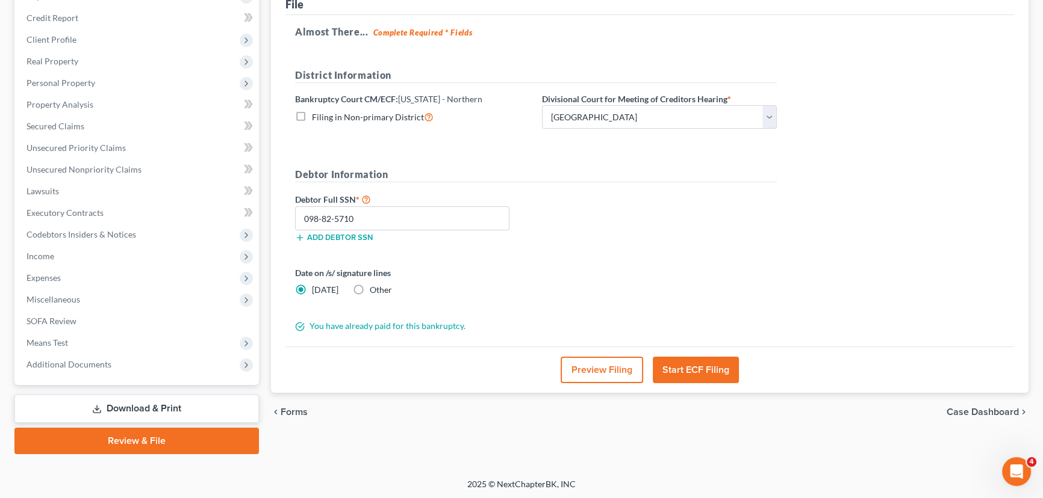
click at [708, 365] on button "Start ECF Filing" at bounding box center [695, 370] width 86 height 26
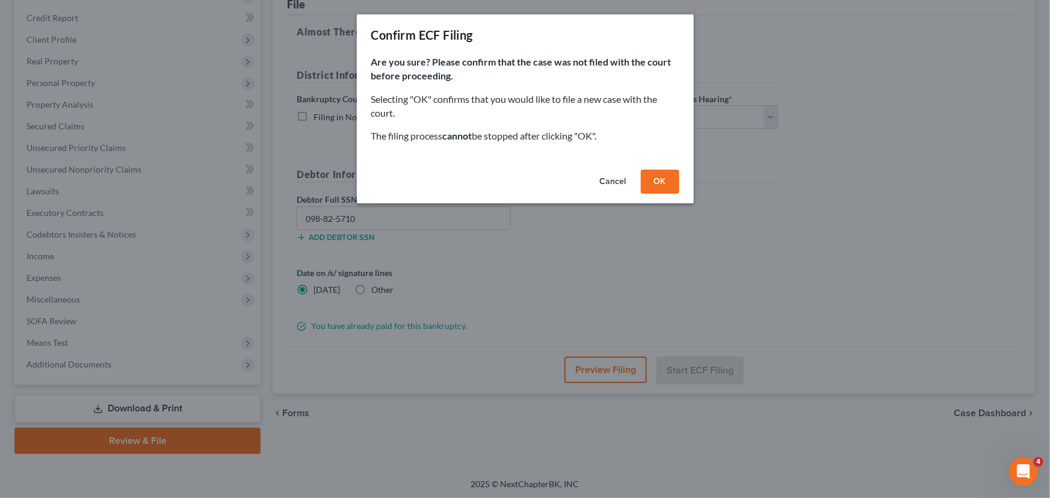
click at [662, 187] on button "OK" at bounding box center [660, 182] width 39 height 24
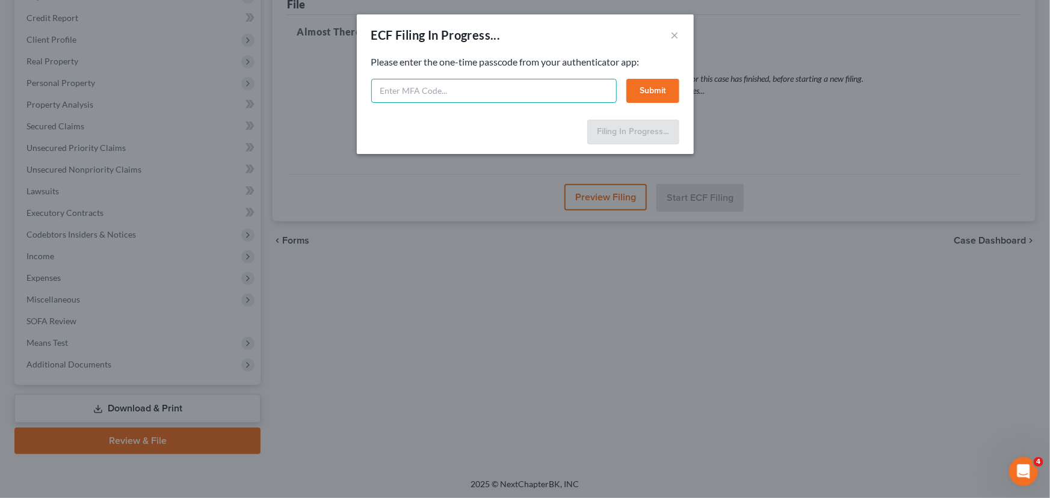
click at [421, 88] on input "text" at bounding box center [494, 91] width 246 height 24
type input "382013"
click at [649, 95] on button "Submit" at bounding box center [653, 91] width 53 height 24
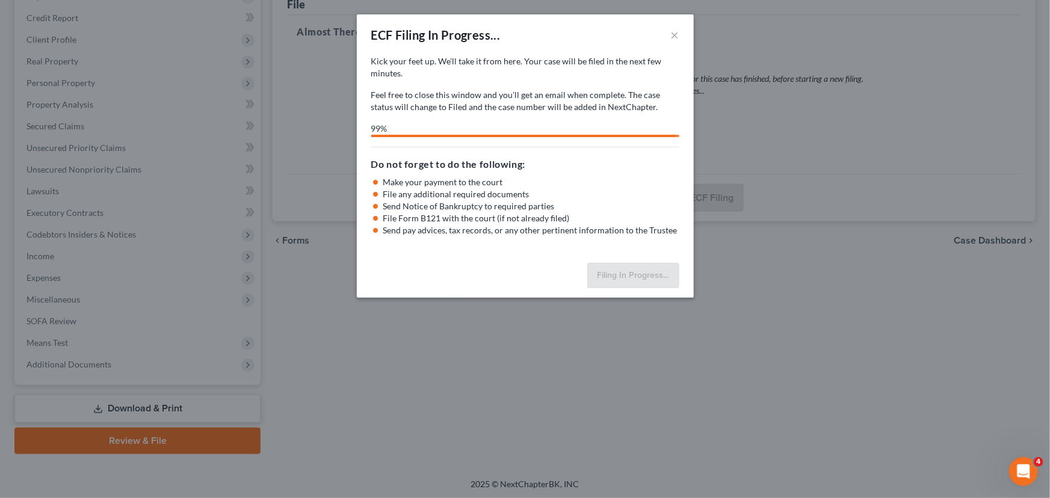
drag, startPoint x: 883, startPoint y: 84, endPoint x: 872, endPoint y: 75, distance: 14.6
click at [883, 84] on div "ECF Filing In Progress... × Kick your feet up. We’ll take it from here. Your ca…" at bounding box center [525, 249] width 1050 height 498
click at [337, 385] on div "ECF Filing In Progress... × Kick your feet up. We’ll take it from here. Your ca…" at bounding box center [525, 249] width 1050 height 498
select select "0"
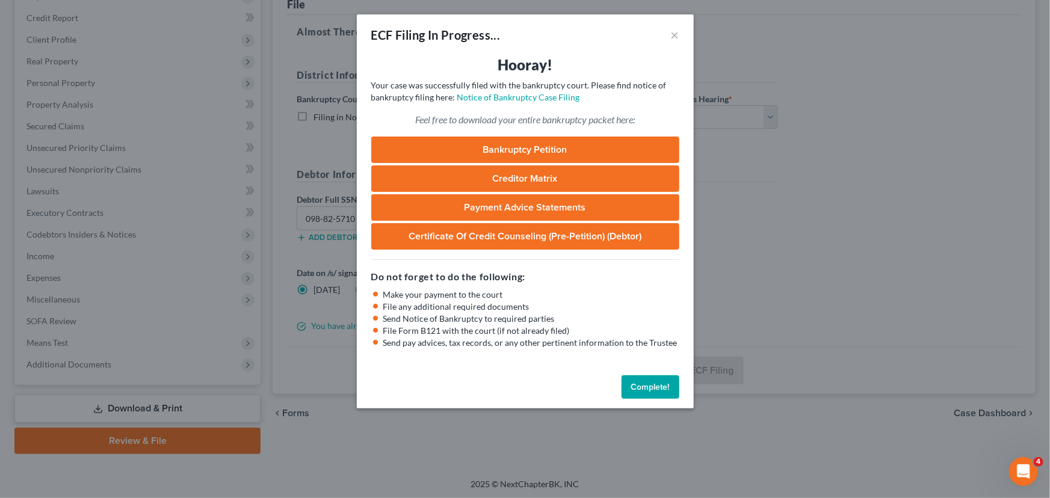
click at [636, 382] on button "Complete!" at bounding box center [651, 388] width 58 height 24
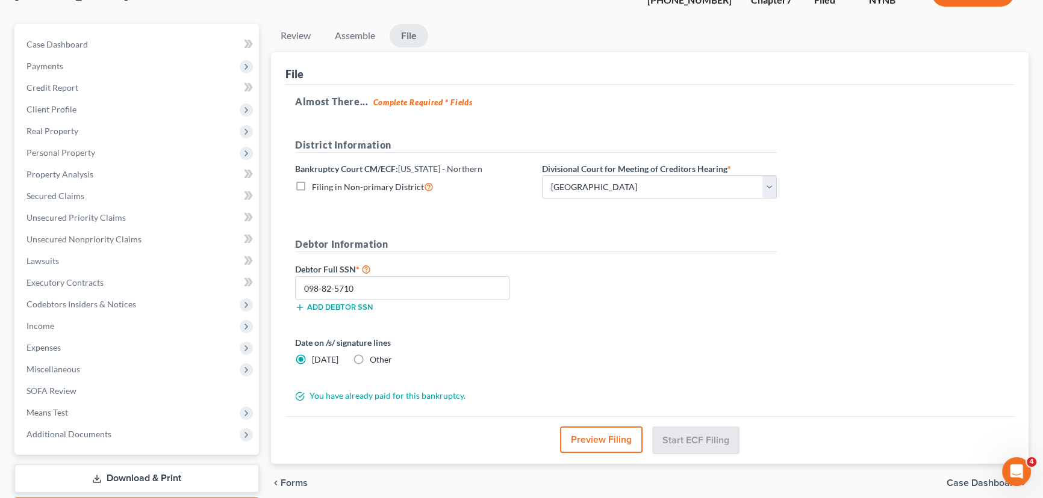
scroll to position [0, 0]
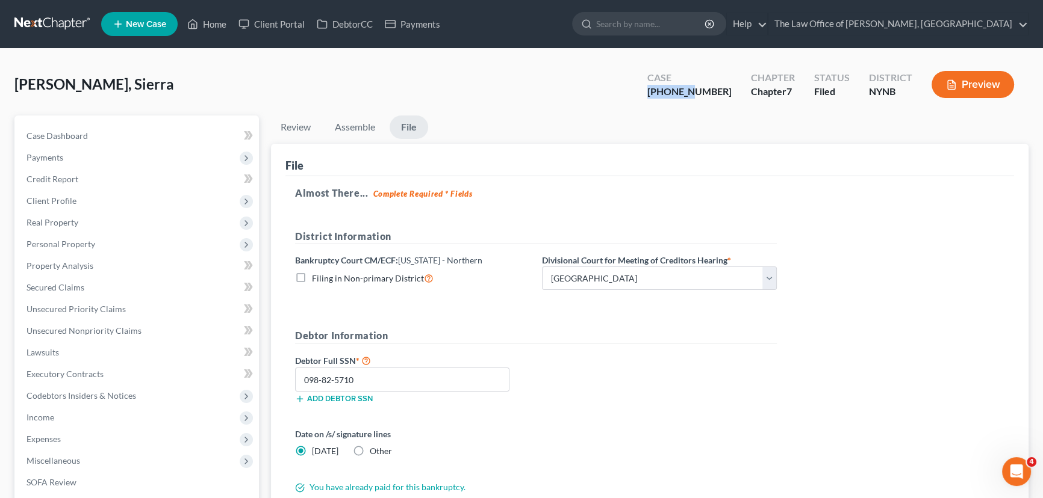
drag, startPoint x: 725, startPoint y: 90, endPoint x: 682, endPoint y: 93, distance: 43.4
click at [682, 93] on div "[PHONE_NUMBER]" at bounding box center [689, 92] width 84 height 14
drag, startPoint x: 690, startPoint y: 90, endPoint x: 462, endPoint y: 107, distance: 228.7
click at [462, 107] on div "Sitterly, Sierra Upgraded Case 25-11015-1 Chapter Chapter 7 Status Filed Distri…" at bounding box center [521, 89] width 1014 height 52
drag, startPoint x: 724, startPoint y: 92, endPoint x: 680, endPoint y: 92, distance: 43.9
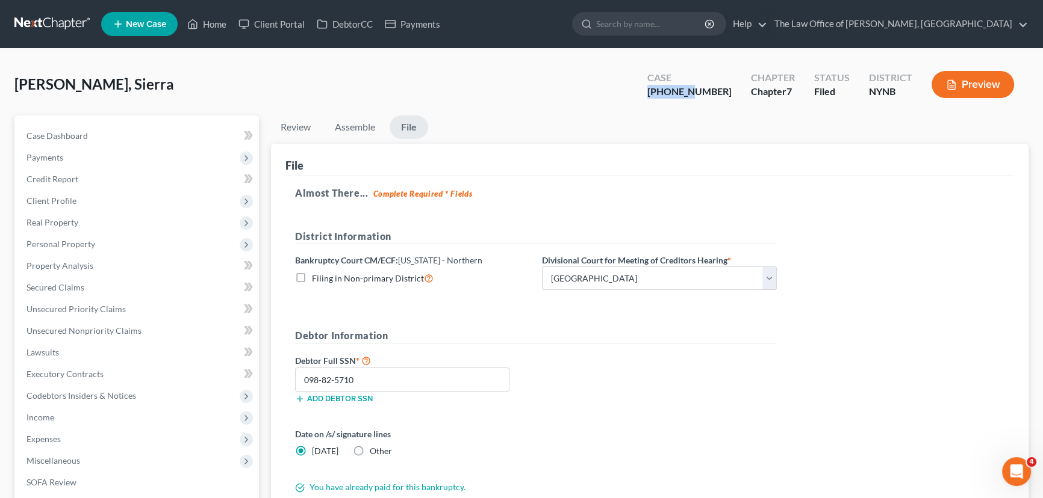
click at [680, 92] on div "Case 25-11015-1" at bounding box center [689, 86] width 104 height 36
copy div "25-11015"
click at [208, 24] on link "Home" at bounding box center [206, 24] width 51 height 22
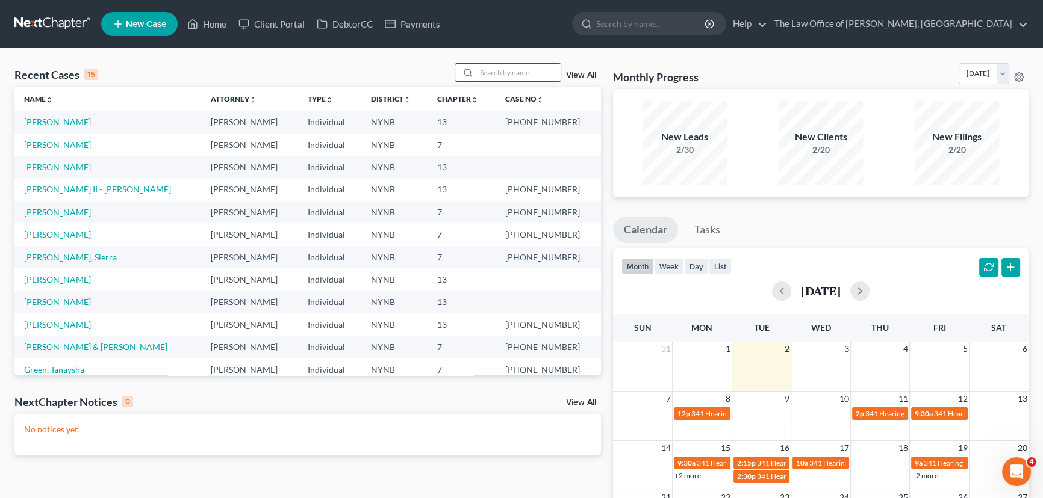
click at [495, 70] on input "search" at bounding box center [518, 72] width 84 height 17
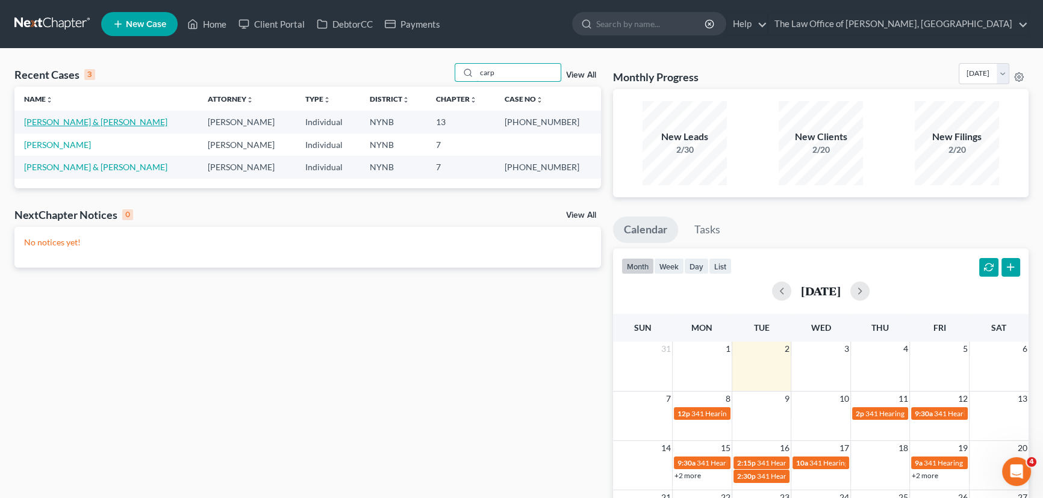
type input "carp"
click at [93, 120] on link "[PERSON_NAME] & [PERSON_NAME]" at bounding box center [95, 122] width 143 height 10
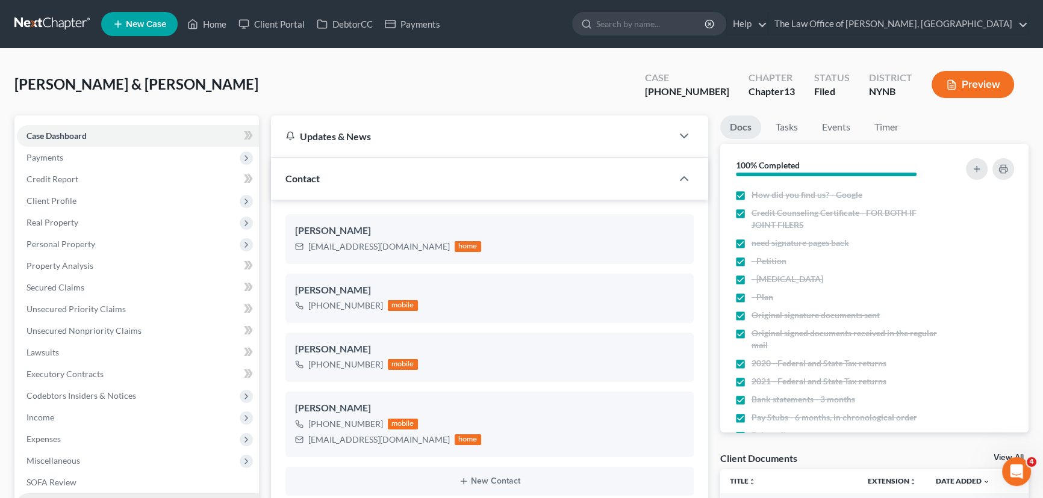
scroll to position [328, 0]
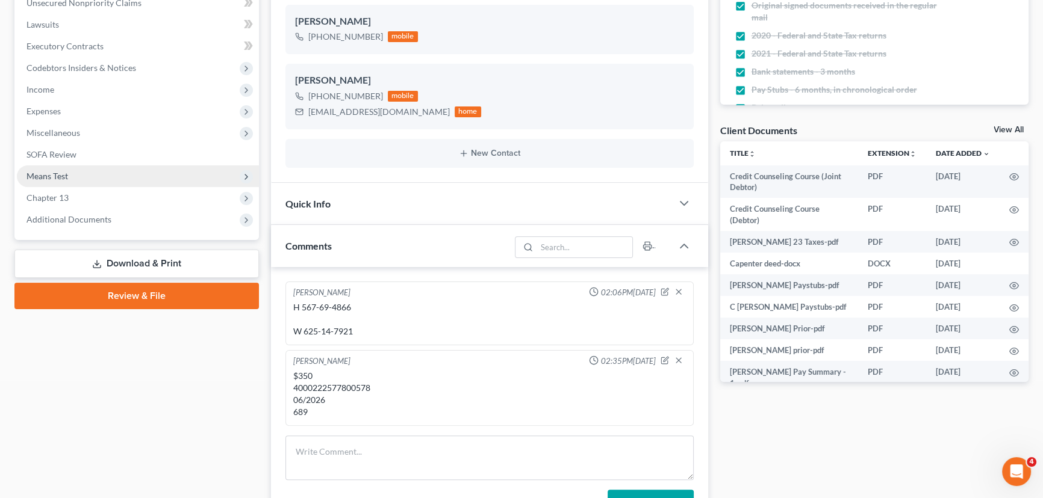
click at [64, 177] on span "Means Test" at bounding box center [47, 176] width 42 height 10
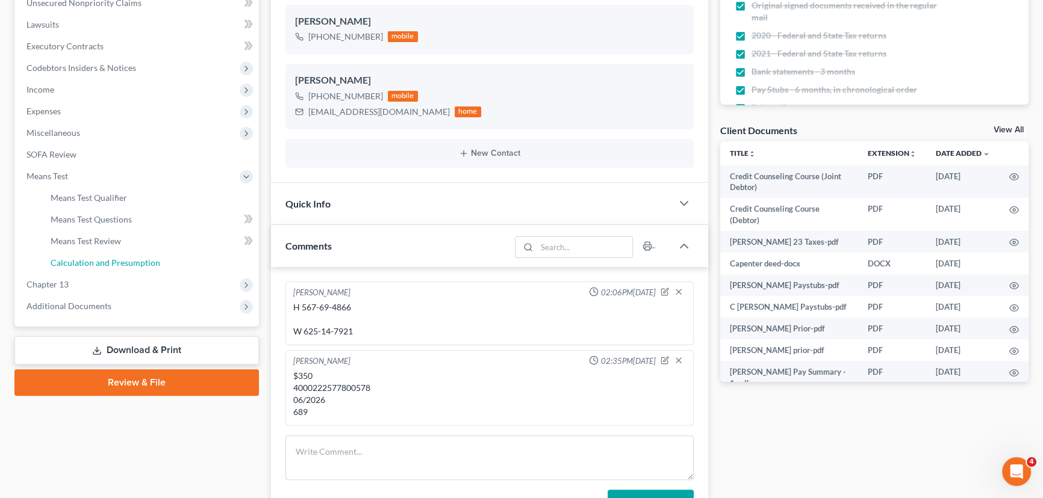
drag, startPoint x: 96, startPoint y: 264, endPoint x: 323, endPoint y: 247, distance: 227.5
click at [96, 264] on span "Calculation and Presumption" at bounding box center [106, 263] width 110 height 10
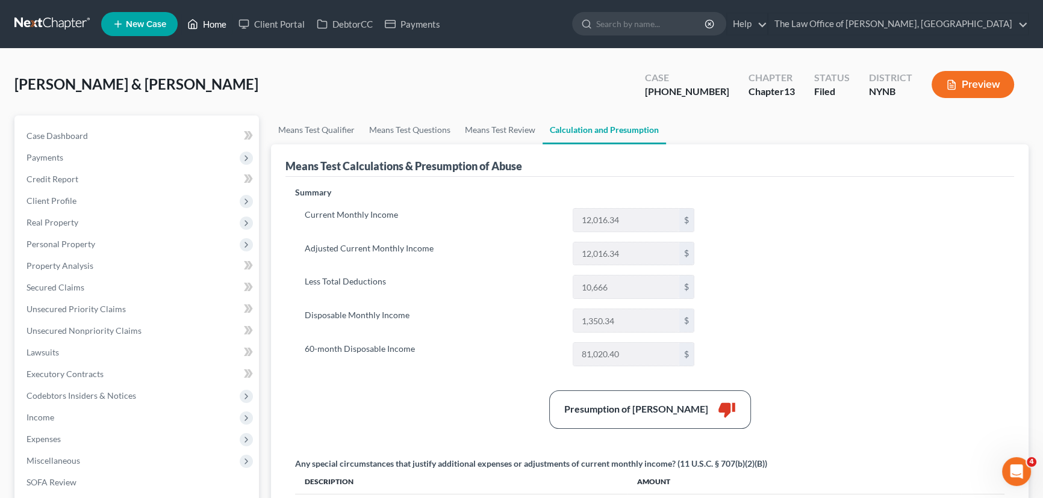
click at [213, 23] on link "Home" at bounding box center [206, 24] width 51 height 22
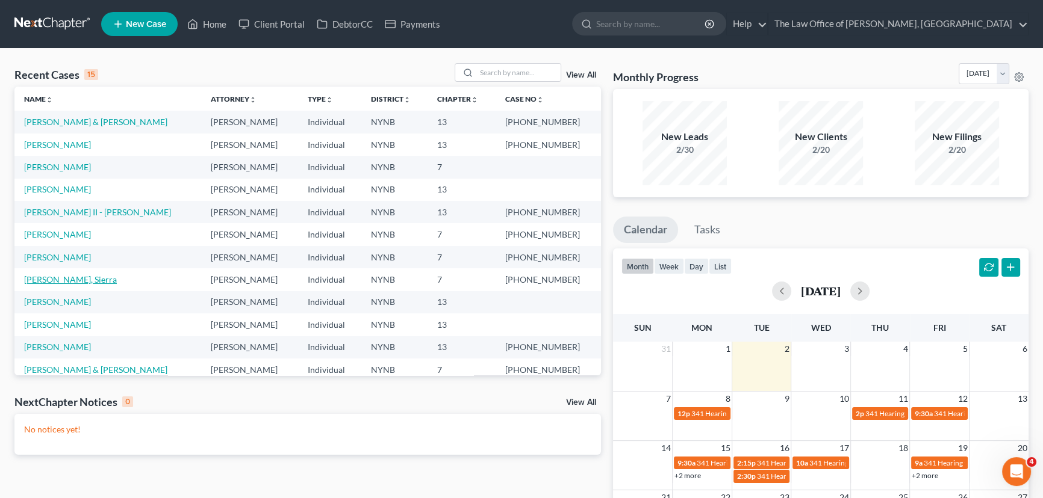
click at [42, 284] on link "[PERSON_NAME], Sierra" at bounding box center [70, 279] width 93 height 10
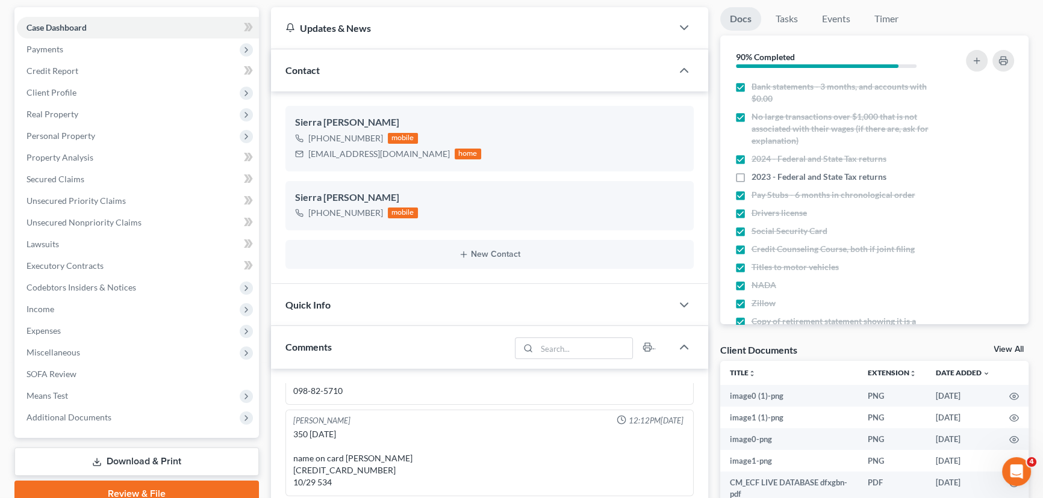
scroll to position [218, 0]
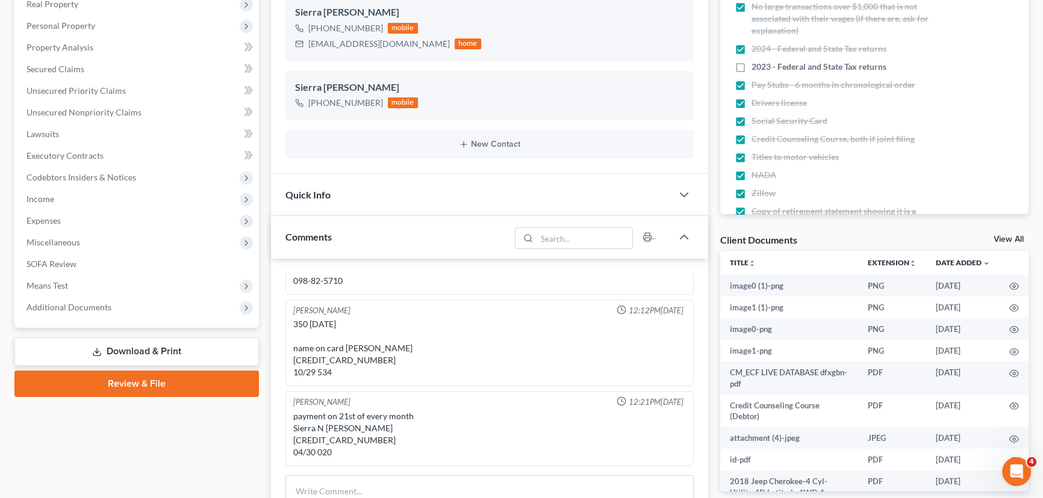
drag, startPoint x: 99, startPoint y: 306, endPoint x: 114, endPoint y: 323, distance: 23.0
click at [99, 306] on span "Additional Documents" at bounding box center [68, 307] width 85 height 10
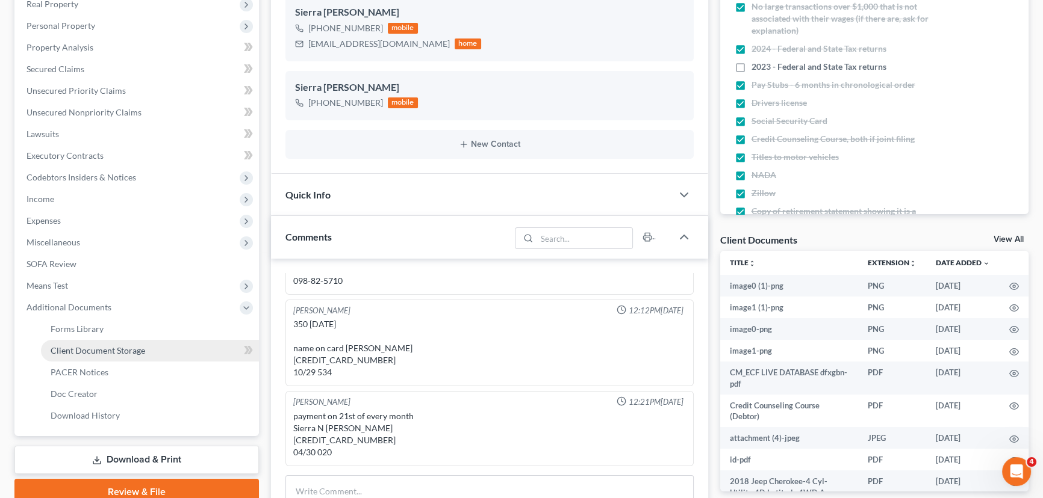
click at [107, 342] on link "Client Document Storage" at bounding box center [150, 351] width 218 height 22
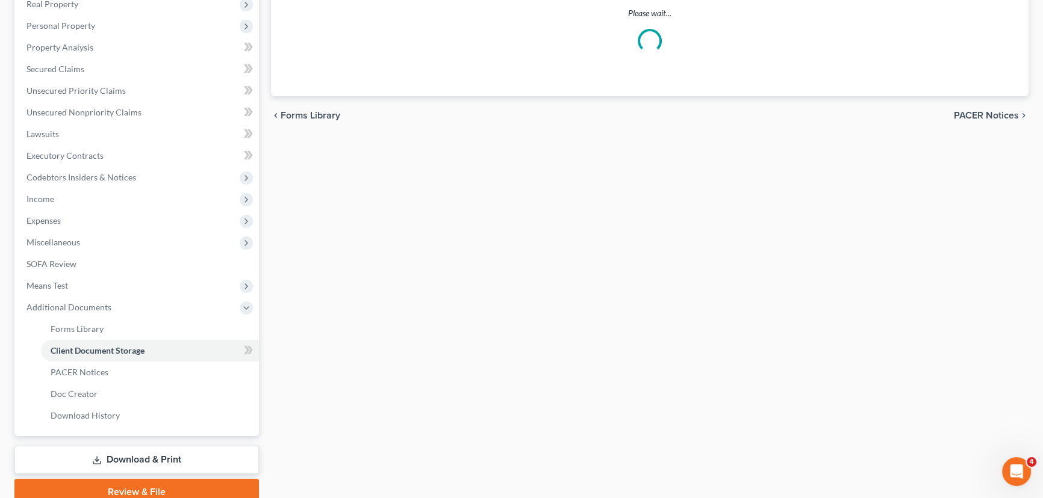
select select "5"
select select "1"
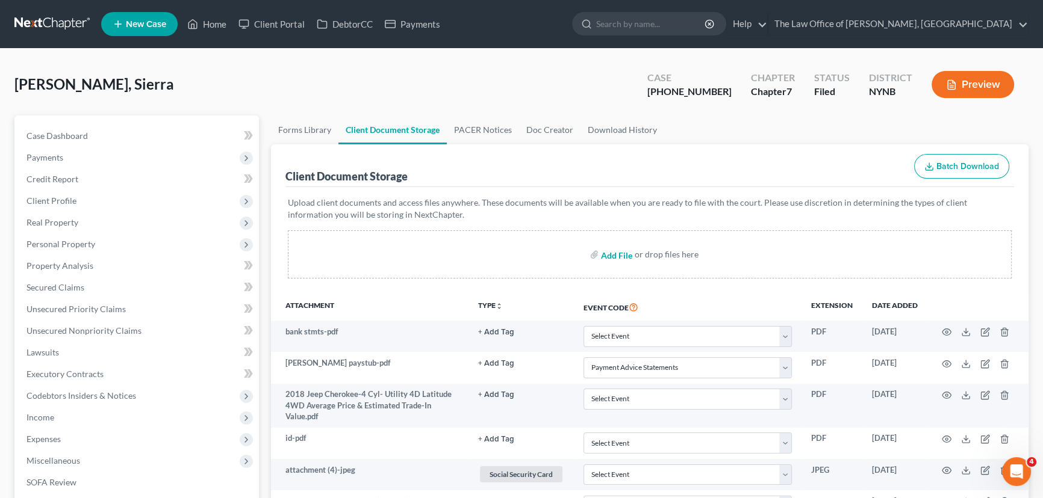
click at [627, 252] on input "file" at bounding box center [615, 255] width 29 height 22
type input "C:\fakepath\Unknown (1).pdf"
select select "5"
select select "1"
click at [220, 23] on link "Home" at bounding box center [206, 24] width 51 height 22
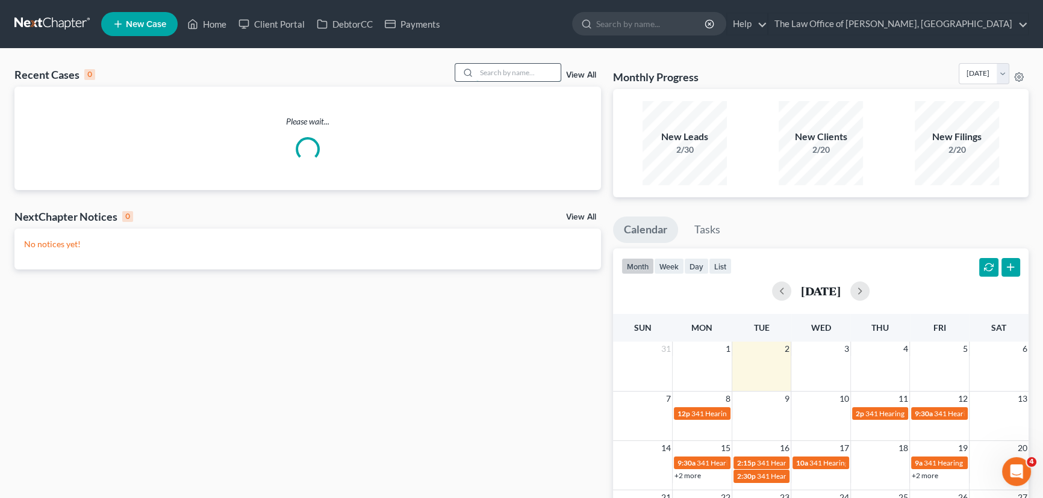
click at [494, 64] on input "search" at bounding box center [518, 72] width 84 height 17
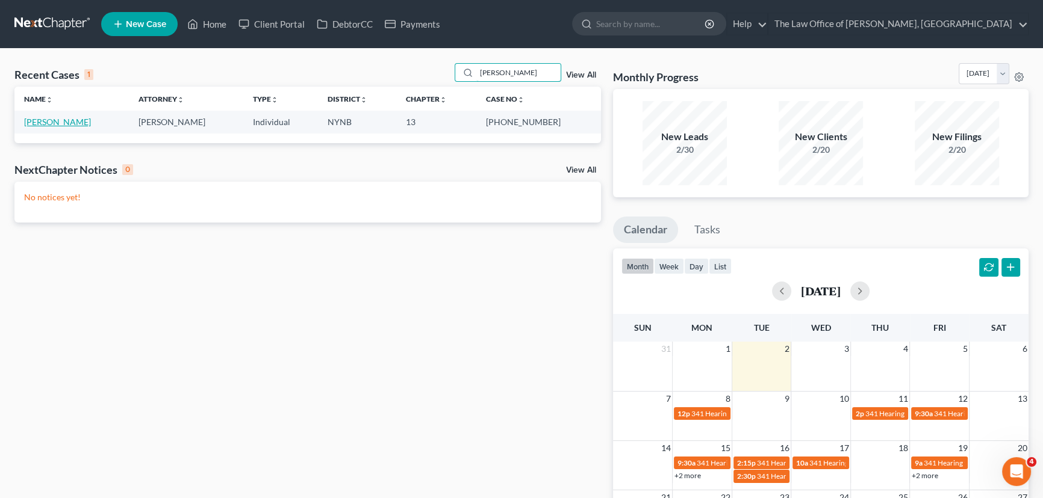
type input "nunn"
click at [42, 123] on link "Nunnally, Jeffrey" at bounding box center [57, 122] width 67 height 10
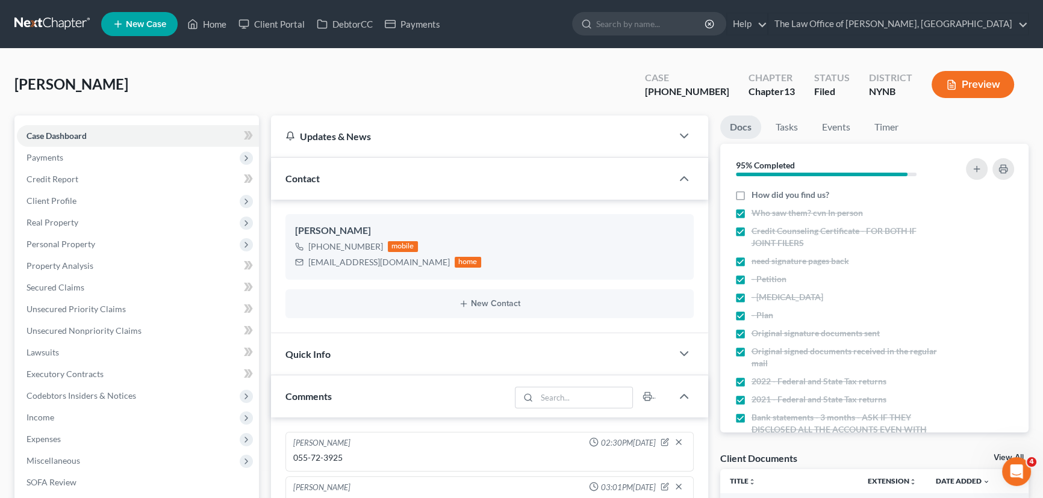
scroll to position [72, 0]
click at [344, 264] on div "Jdnunnally24@gmail.com" at bounding box center [378, 262] width 141 height 12
click at [343, 264] on div "Jdnunnally24@gmail.com" at bounding box center [378, 262] width 141 height 12
copy div "Jdnunnally24@gmail.com"
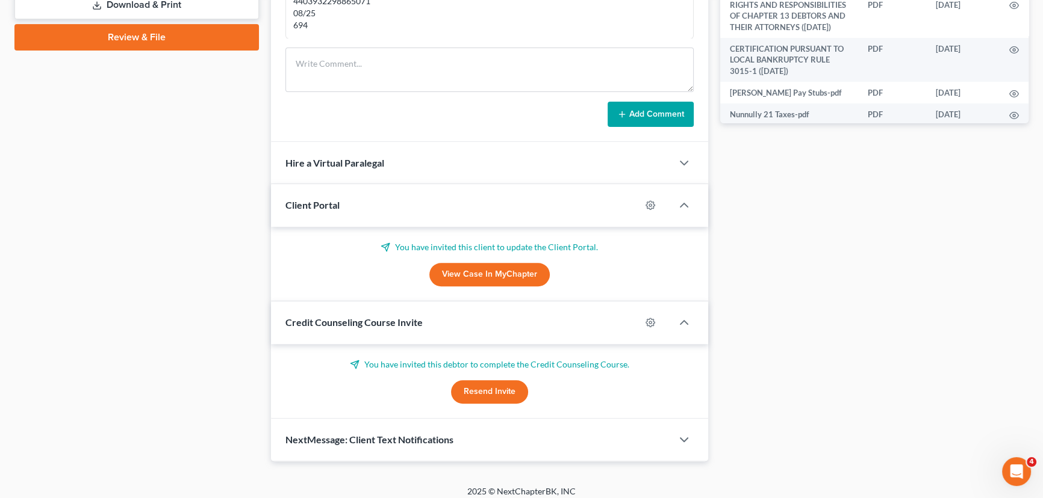
scroll to position [593, 0]
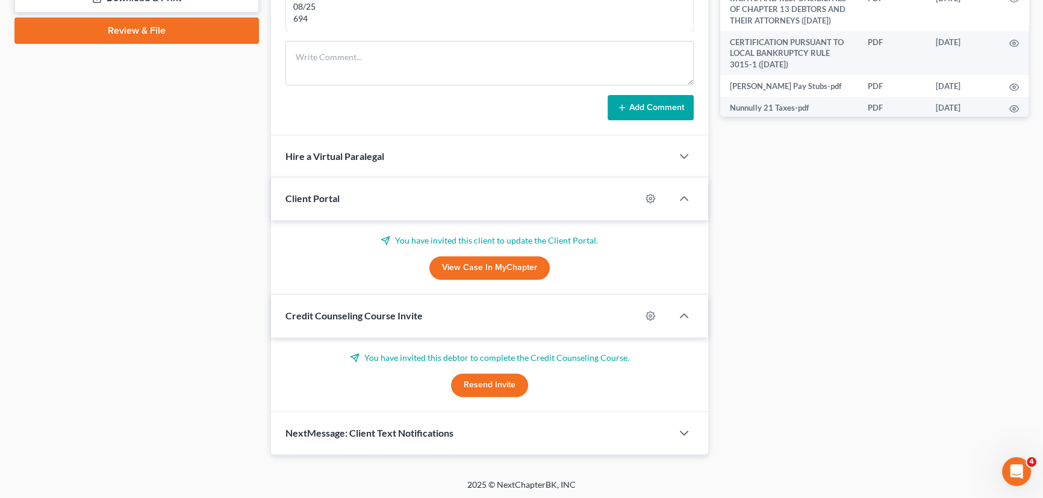
click at [479, 382] on button "Resend Invite" at bounding box center [489, 386] width 77 height 24
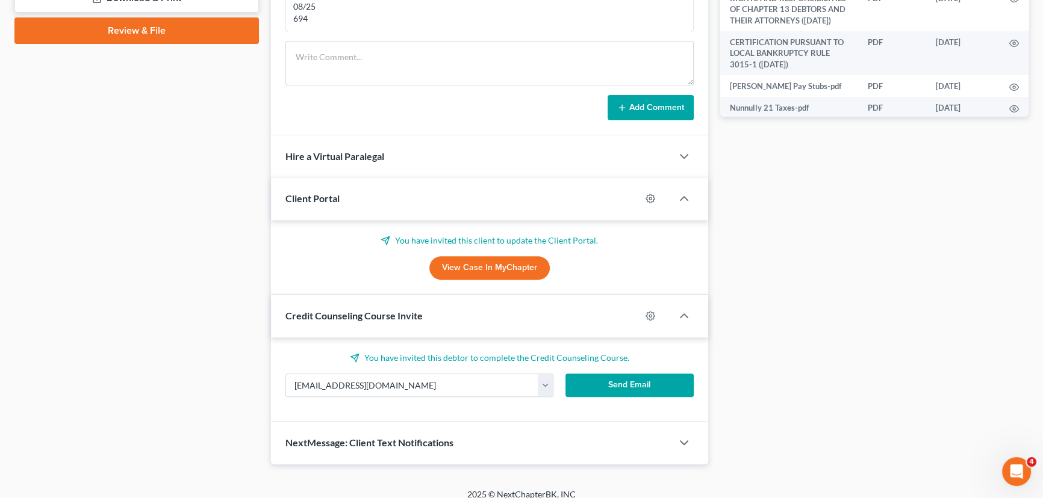
click at [621, 384] on button "Send Email" at bounding box center [629, 386] width 128 height 24
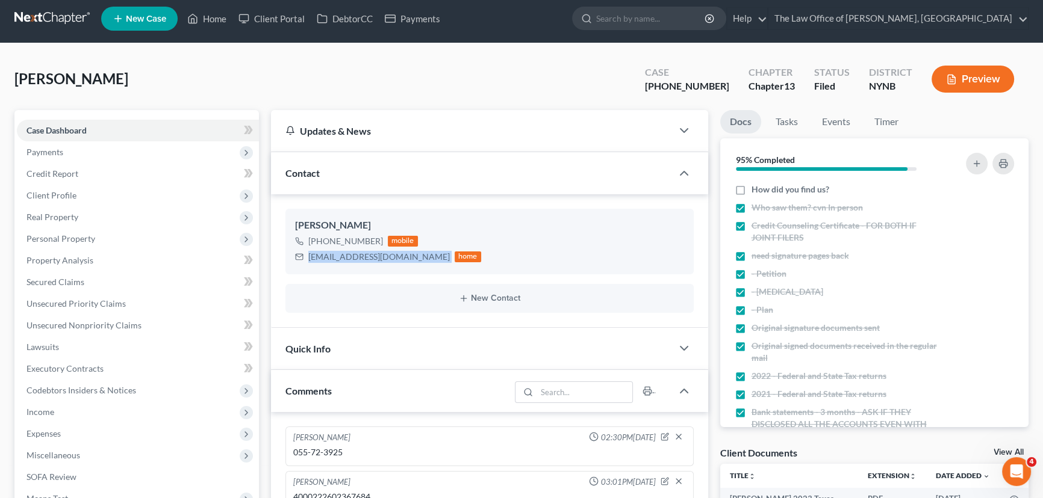
scroll to position [0, 0]
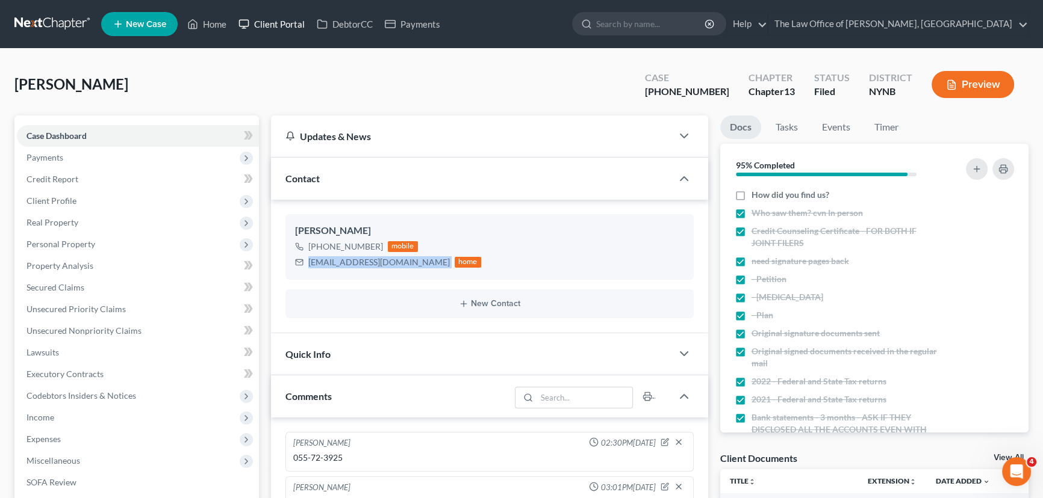
click at [283, 24] on link "Client Portal" at bounding box center [271, 24] width 78 height 22
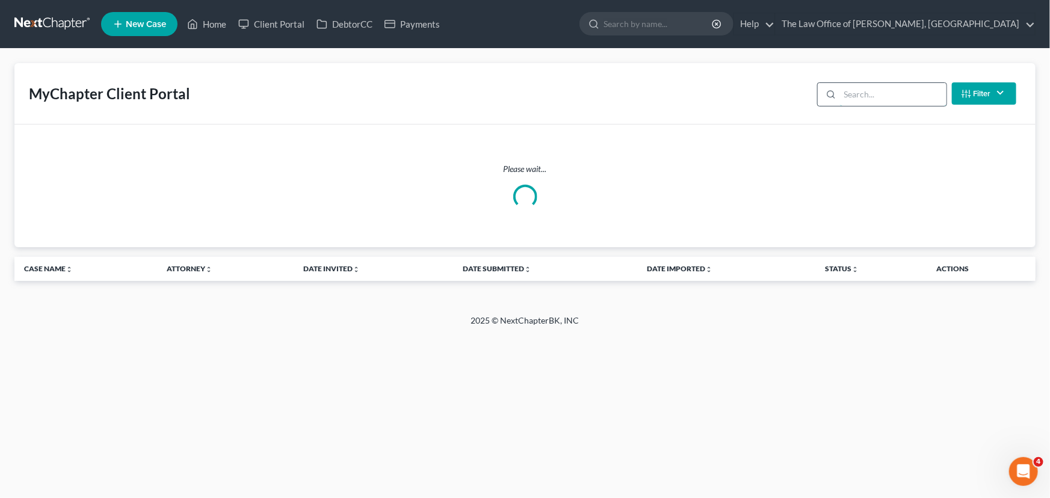
click at [867, 90] on input "search" at bounding box center [893, 94] width 107 height 23
click at [861, 87] on input "nunn" at bounding box center [893, 94] width 107 height 23
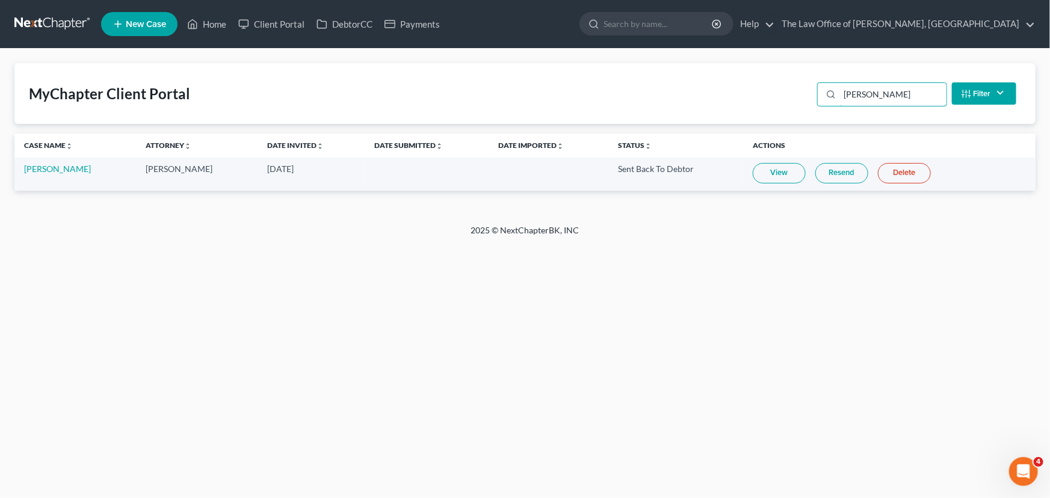
type input "nunn"
click at [855, 174] on link "Resend" at bounding box center [842, 173] width 53 height 20
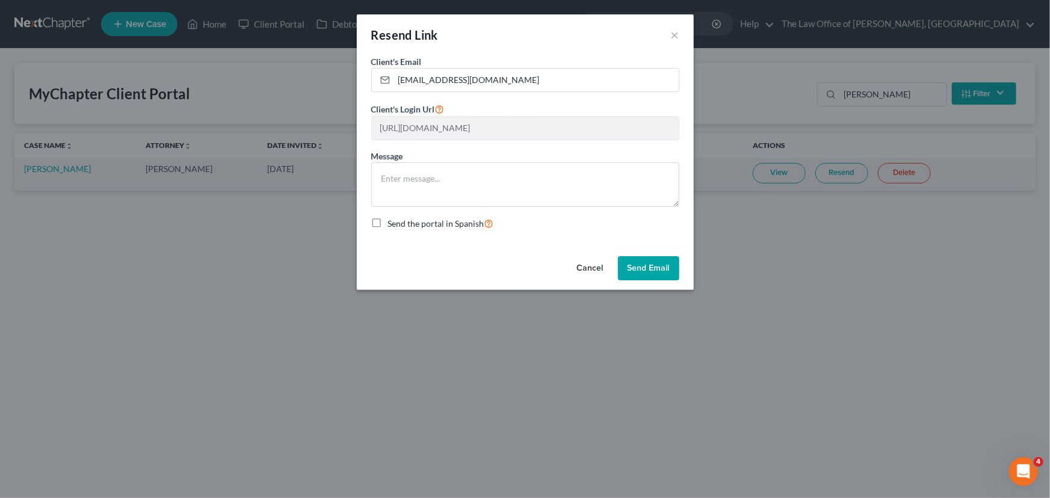
click at [388, 223] on label "Send the portal in Spanish" at bounding box center [441, 224] width 106 height 14
click at [393, 223] on input "Send the portal in Spanish" at bounding box center [397, 221] width 8 height 8
click at [388, 222] on label "Send the portal in Spanish" at bounding box center [441, 224] width 106 height 14
click at [393, 222] on input "Send the portal in Spanish" at bounding box center [397, 221] width 8 height 8
checkbox input "false"
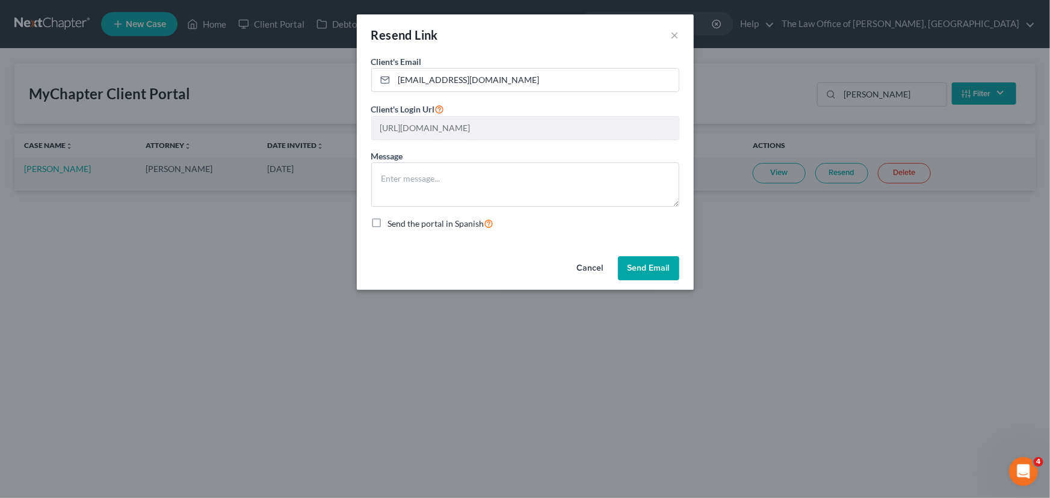
click at [649, 270] on button "Send Email" at bounding box center [648, 268] width 61 height 24
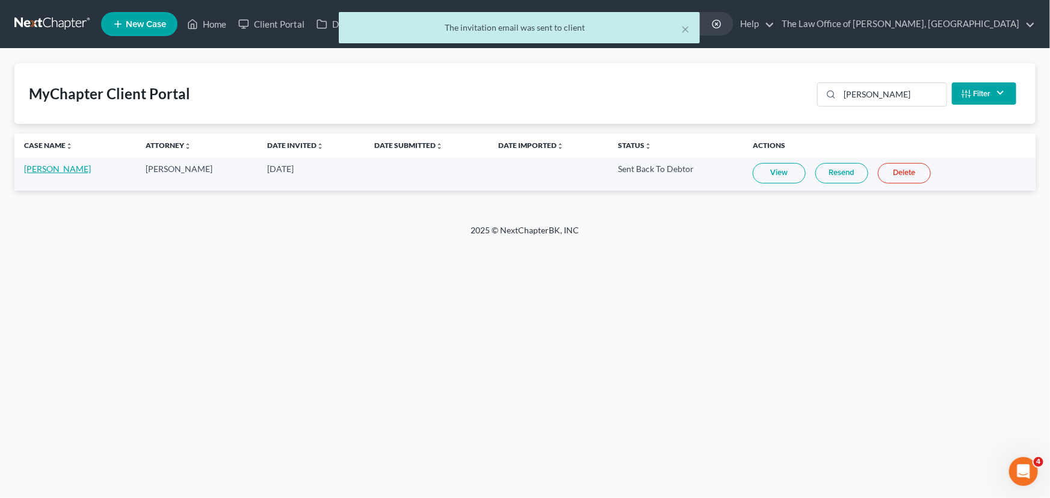
click at [54, 173] on link "Jeffrey Nunnally" at bounding box center [57, 169] width 67 height 10
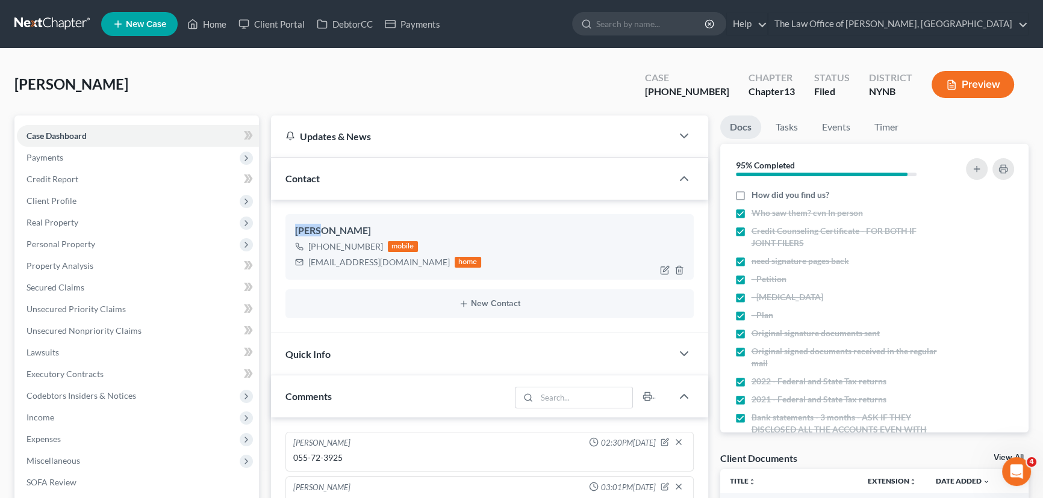
scroll to position [72, 0]
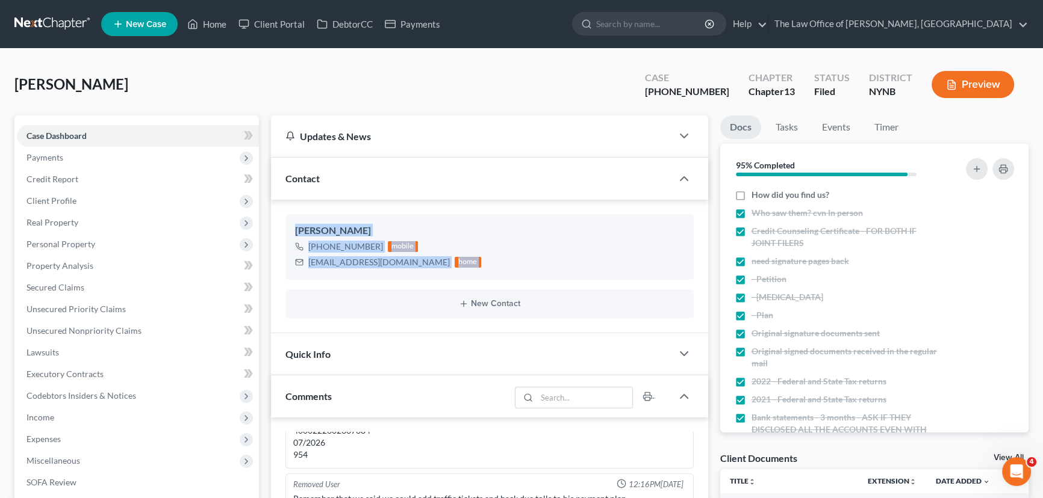
drag, startPoint x: 294, startPoint y: 222, endPoint x: 429, endPoint y: 283, distance: 147.9
click at [429, 283] on ng-include "Jeffrey Nunnally Jr +1 (518) 708-5120 mobile Jdnunnally24@gmail.com home New Co…" at bounding box center [489, 266] width 408 height 104
click at [212, 23] on link "Home" at bounding box center [206, 24] width 51 height 22
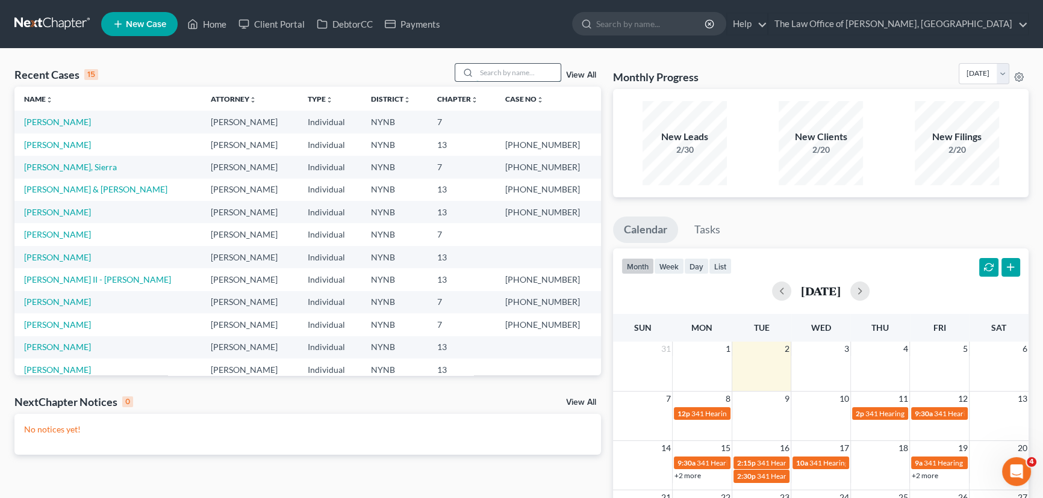
click at [502, 70] on input "search" at bounding box center [518, 72] width 84 height 17
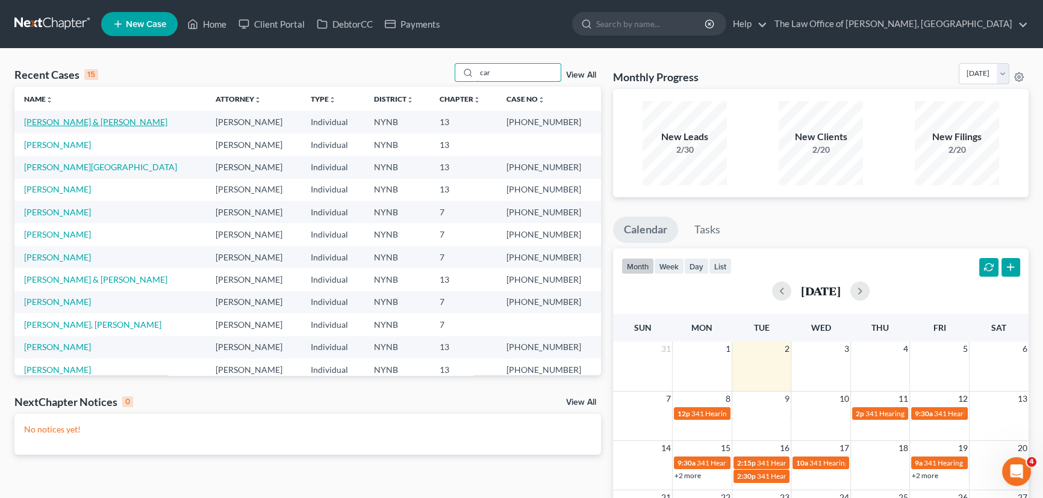
type input "car"
click at [43, 120] on link "Carpenter, Candice & Rory" at bounding box center [95, 122] width 143 height 10
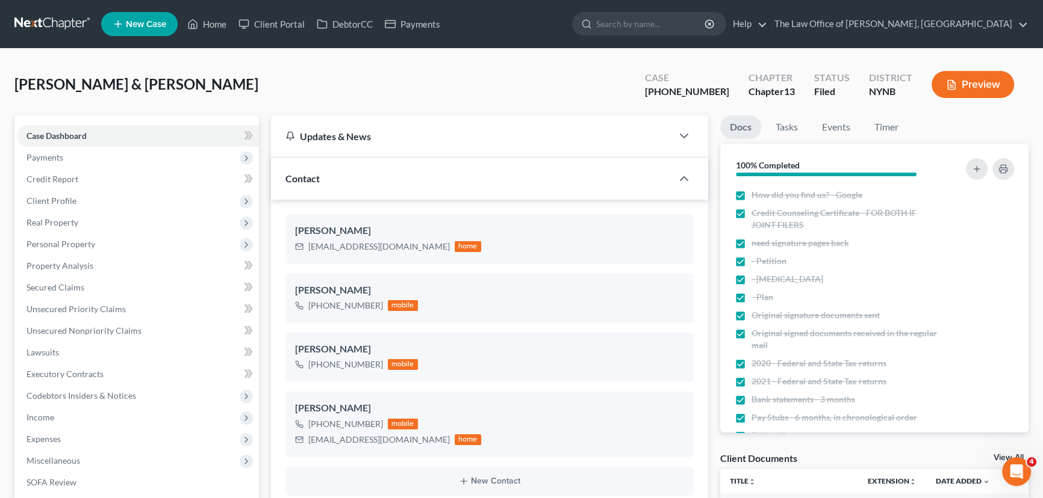
scroll to position [383, 0]
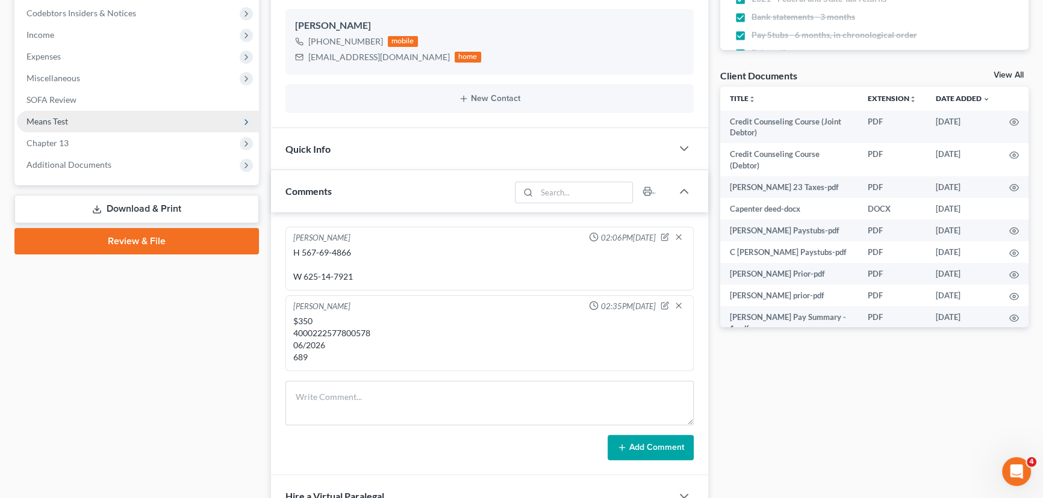
click at [54, 125] on span "Means Test" at bounding box center [47, 121] width 42 height 10
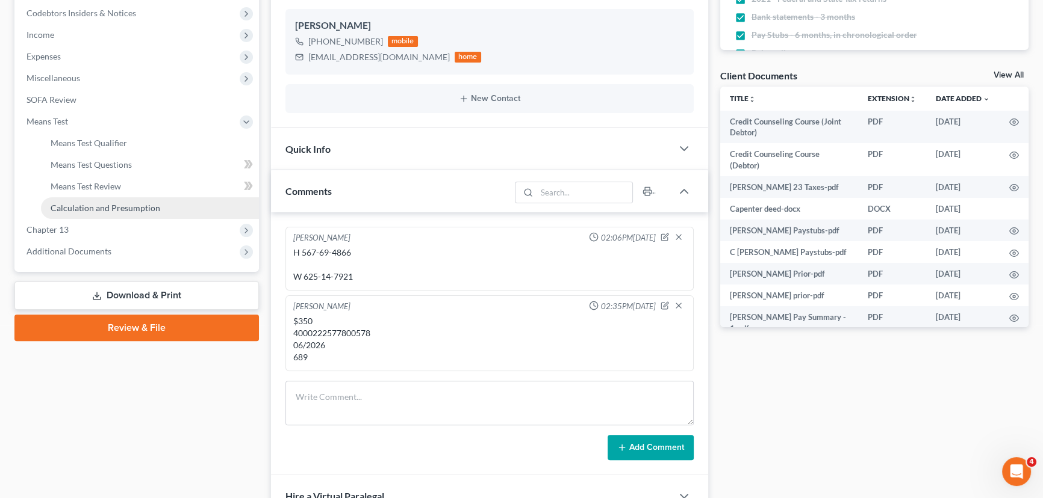
click at [88, 204] on span "Calculation and Presumption" at bounding box center [106, 208] width 110 height 10
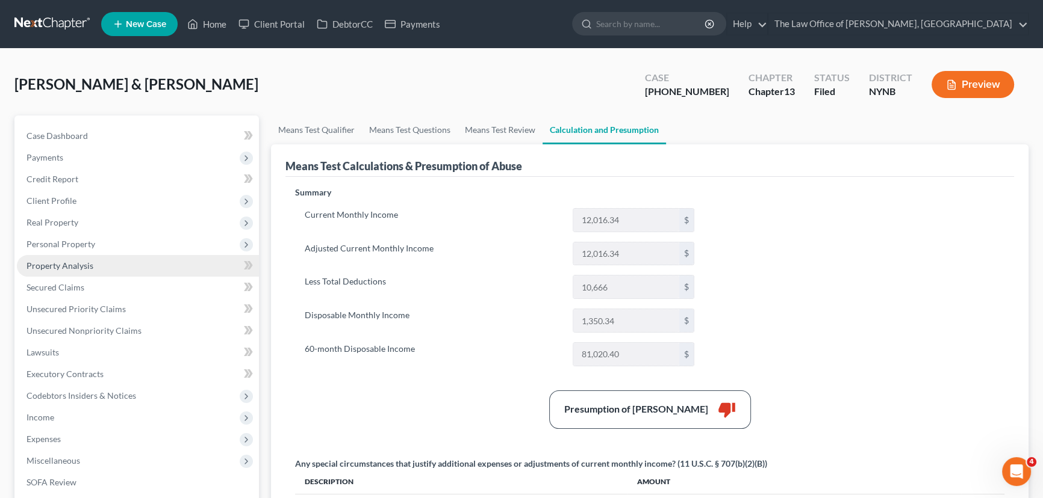
click at [73, 262] on span "Property Analysis" at bounding box center [59, 266] width 67 height 10
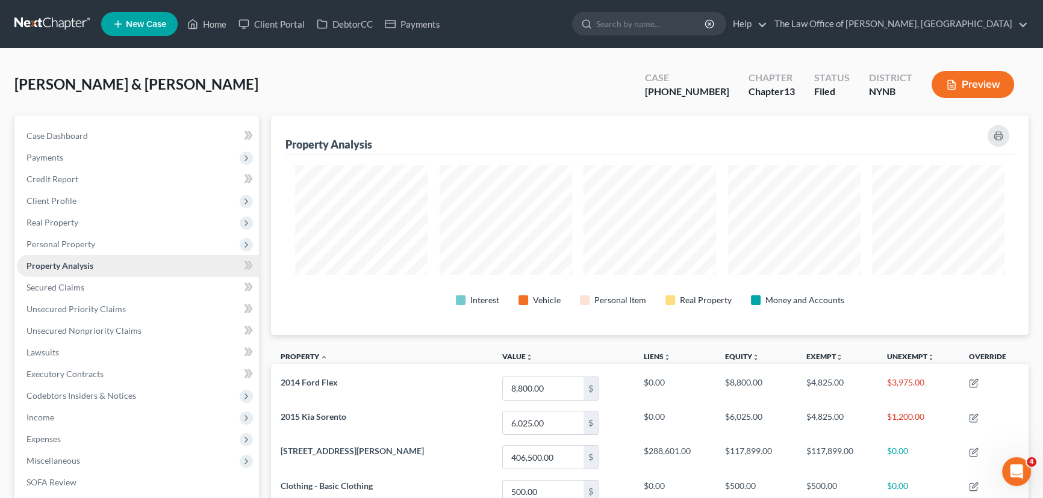
scroll to position [220, 757]
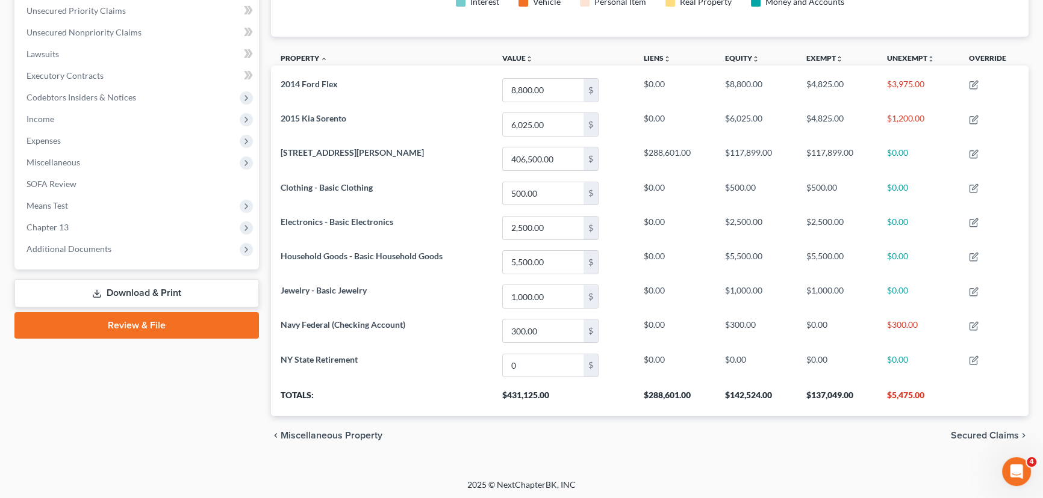
click at [121, 293] on link "Download & Print" at bounding box center [136, 293] width 244 height 28
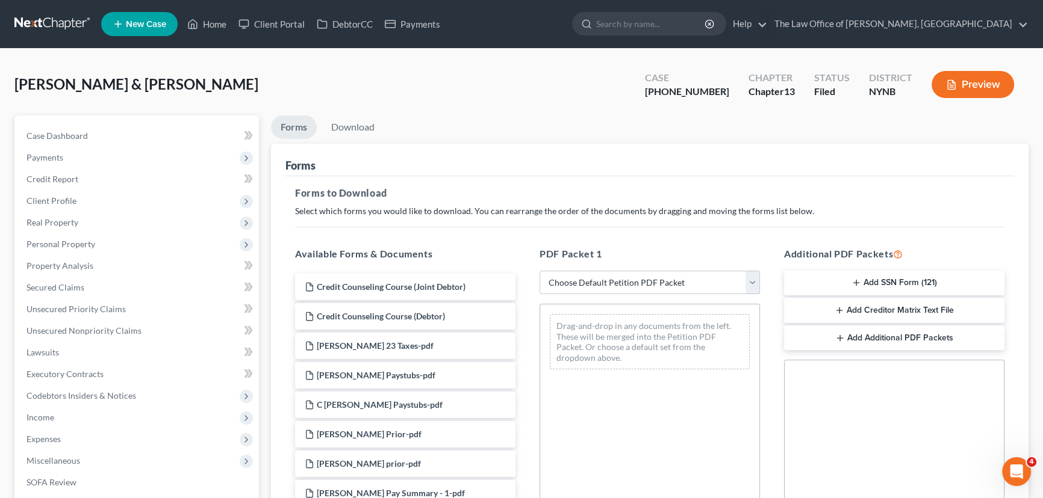
drag, startPoint x: 657, startPoint y: 285, endPoint x: 640, endPoint y: 293, distance: 18.9
click at [657, 285] on select "Choose Default Petition PDF Packet Complete Bankruptcy Petition (all forms and …" at bounding box center [649, 283] width 220 height 24
select select "2"
click at [539, 271] on select "Choose Default Petition PDF Packet Complete Bankruptcy Petition (all forms and …" at bounding box center [649, 283] width 220 height 24
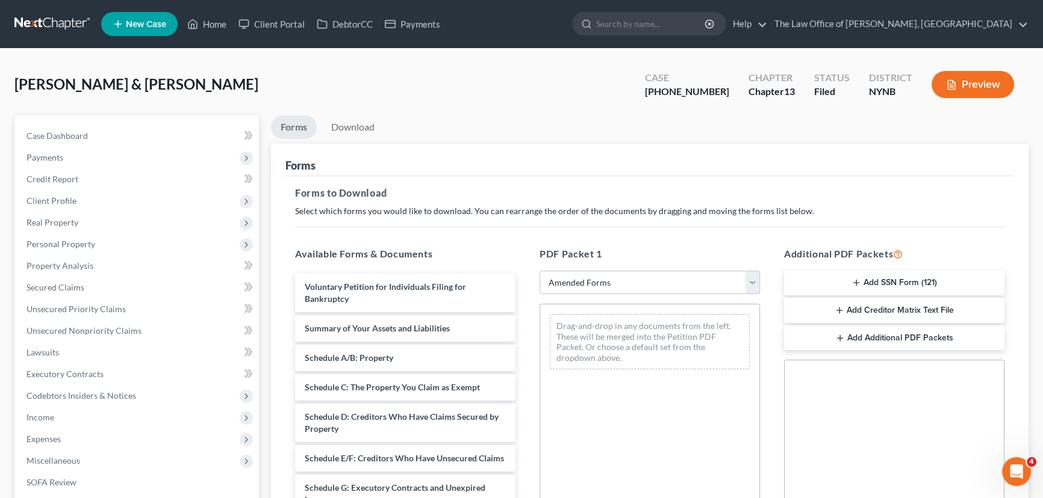
scroll to position [218, 0]
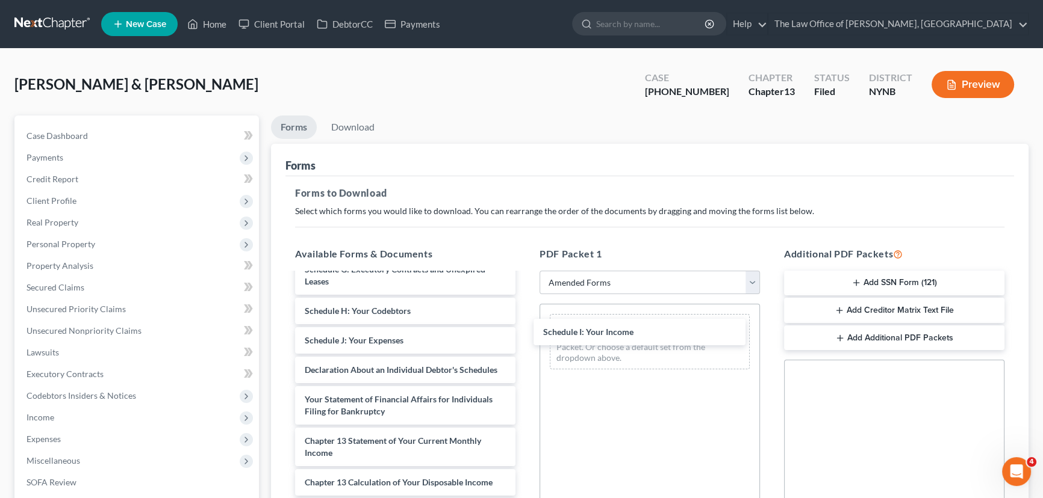
drag, startPoint x: 396, startPoint y: 354, endPoint x: 569, endPoint y: 356, distance: 172.8
click at [525, 335] on div "Schedule I: Your Income Voluntary Petition for Individuals Filing for Bankruptc…" at bounding box center [405, 340] width 240 height 571
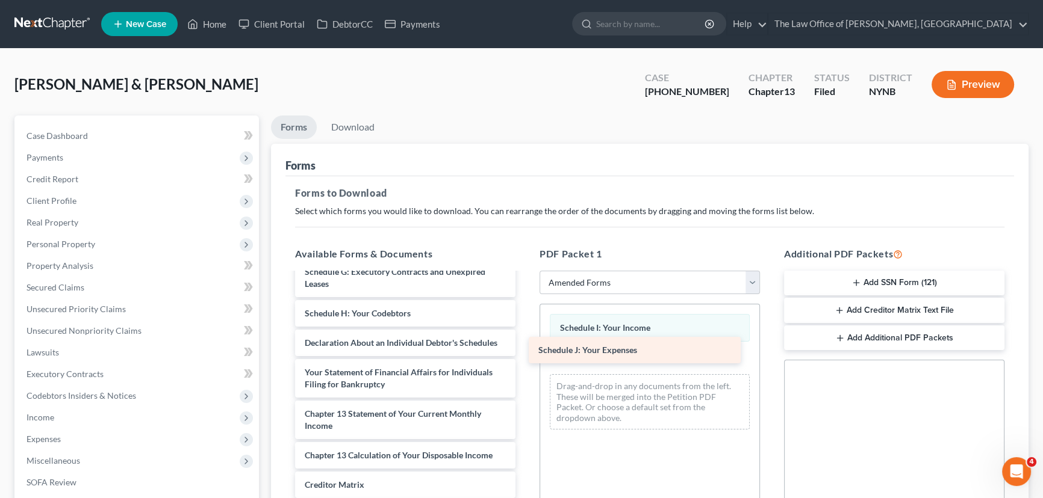
drag, startPoint x: 439, startPoint y: 355, endPoint x: 668, endPoint y: 355, distance: 228.7
click at [525, 355] on div "Schedule J: Your Expenses Voluntary Petition for Individuals Filing for Bankrup…" at bounding box center [405, 328] width 240 height 541
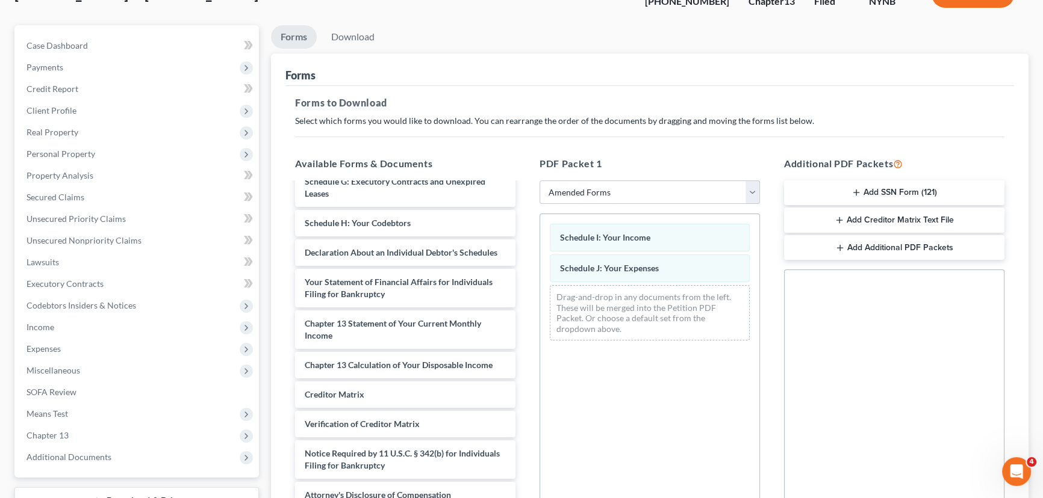
scroll to position [244, 0]
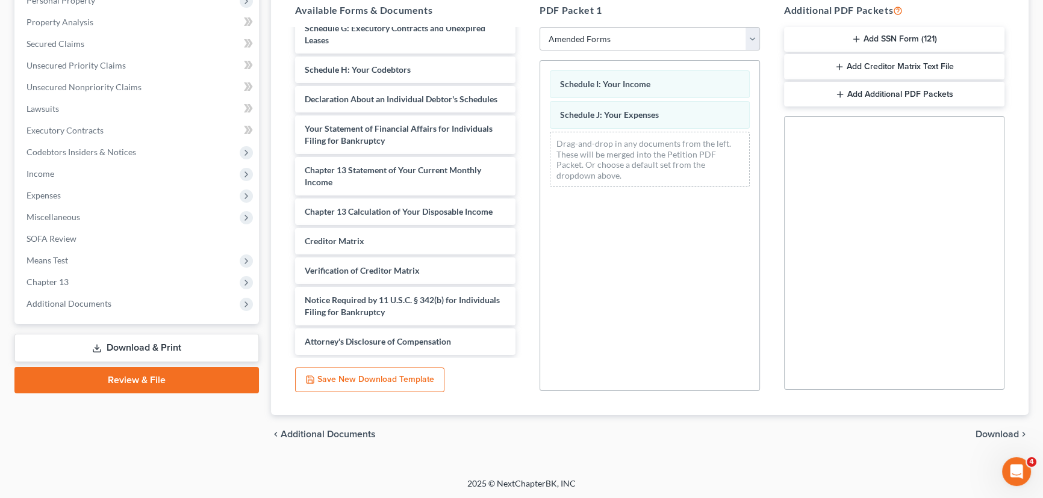
click at [1007, 433] on span "Download" at bounding box center [996, 435] width 43 height 10
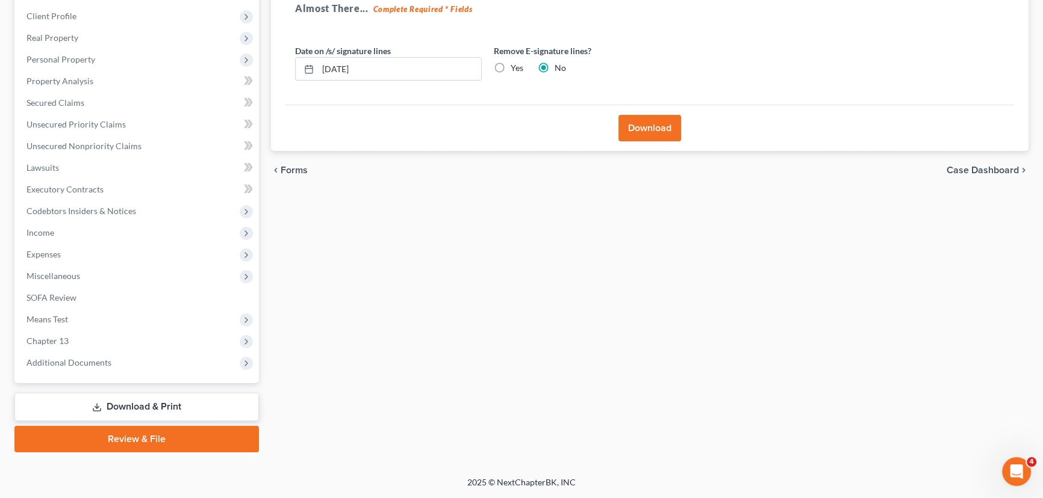
scroll to position [183, 0]
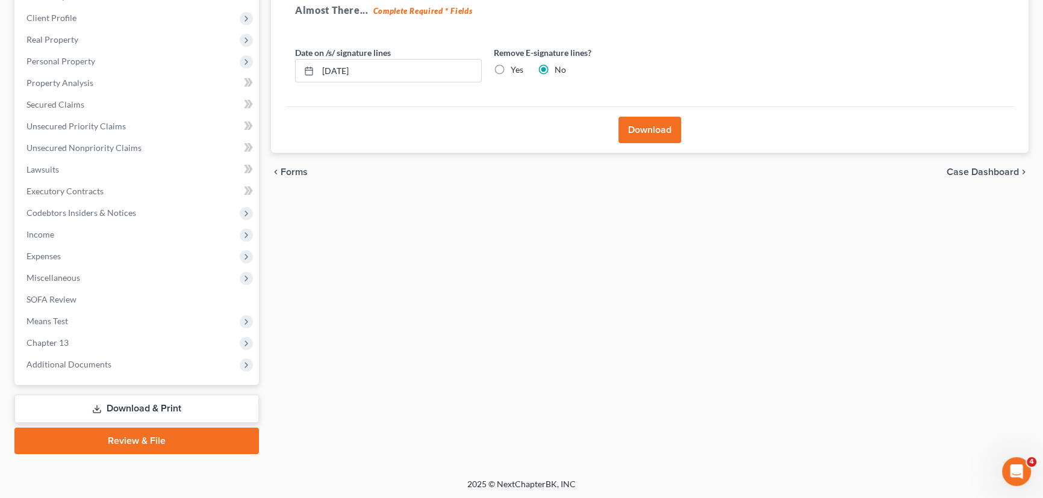
click at [663, 138] on button "Download" at bounding box center [649, 130] width 63 height 26
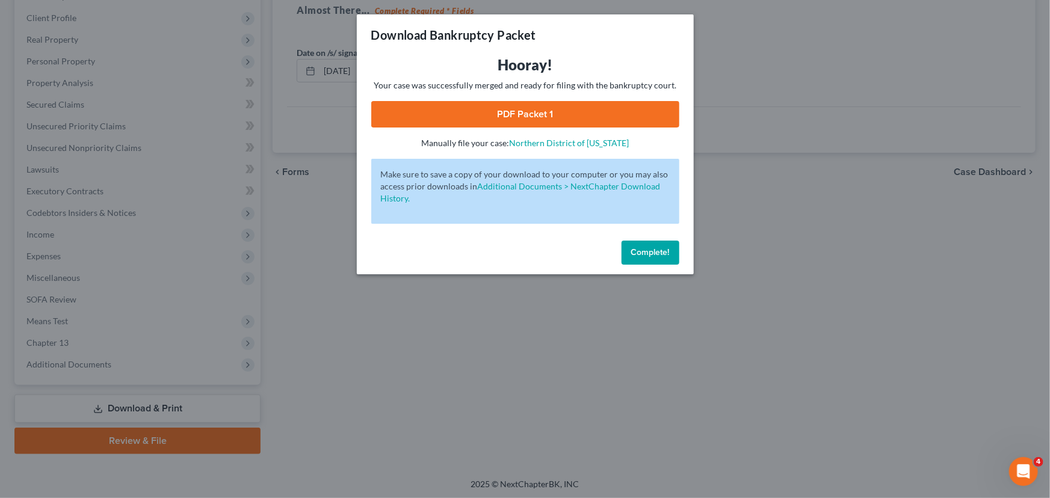
click at [480, 105] on link "PDF Packet 1" at bounding box center [525, 114] width 308 height 26
drag, startPoint x: 671, startPoint y: 256, endPoint x: 284, endPoint y: 246, distance: 387.8
click at [671, 256] on button "Complete!" at bounding box center [651, 253] width 58 height 24
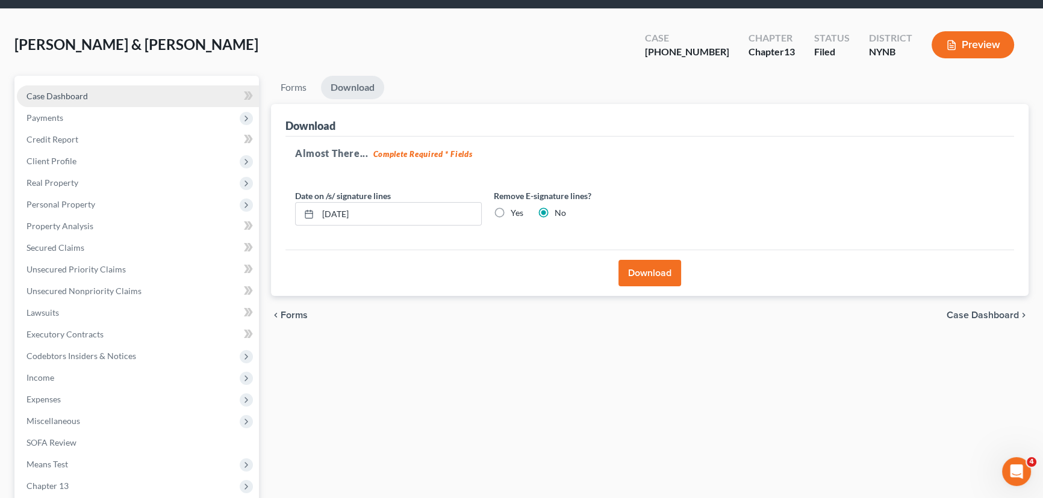
scroll to position [0, 0]
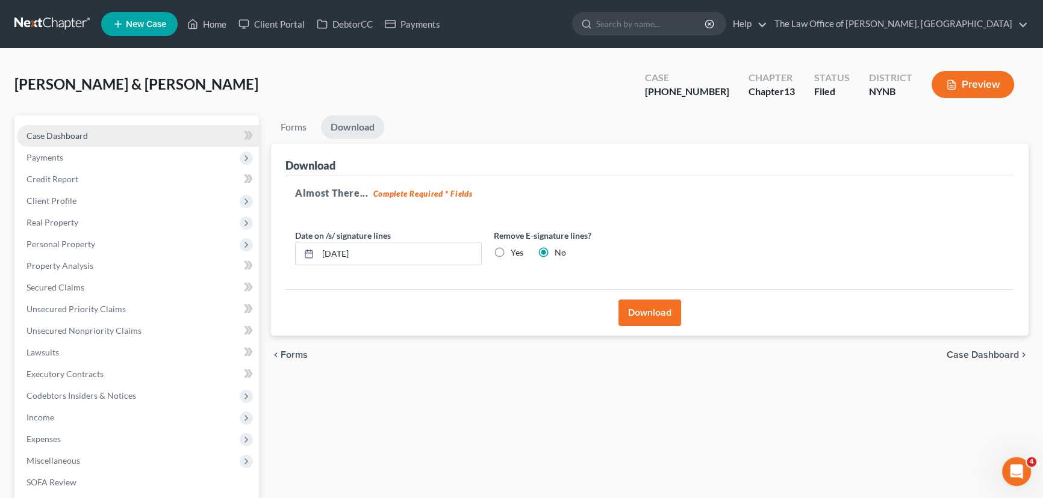
click at [79, 142] on link "Case Dashboard" at bounding box center [138, 136] width 242 height 22
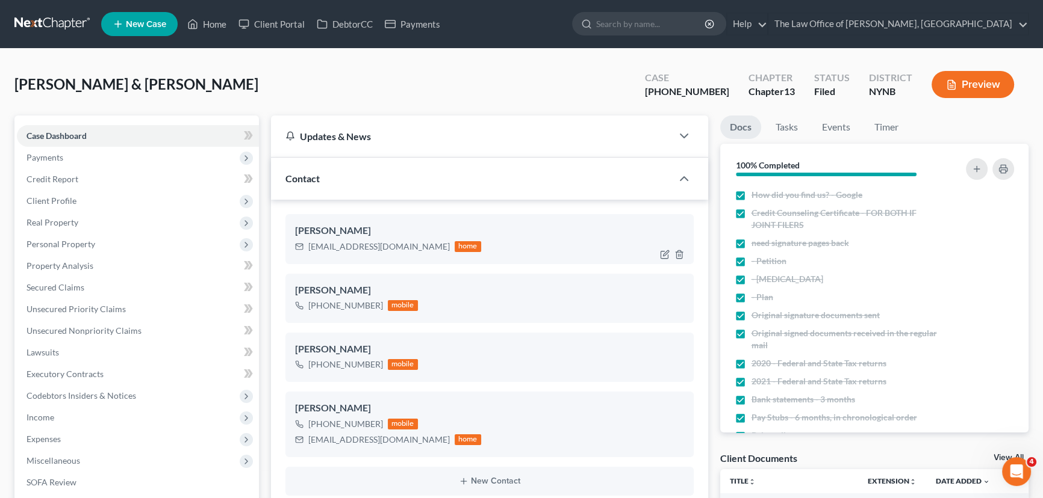
click at [371, 248] on div "cbcarpenter83@gmail.com" at bounding box center [378, 247] width 141 height 12
drag, startPoint x: 208, startPoint y: 23, endPoint x: 459, endPoint y: 75, distance: 255.7
click at [208, 23] on link "Home" at bounding box center [206, 24] width 51 height 22
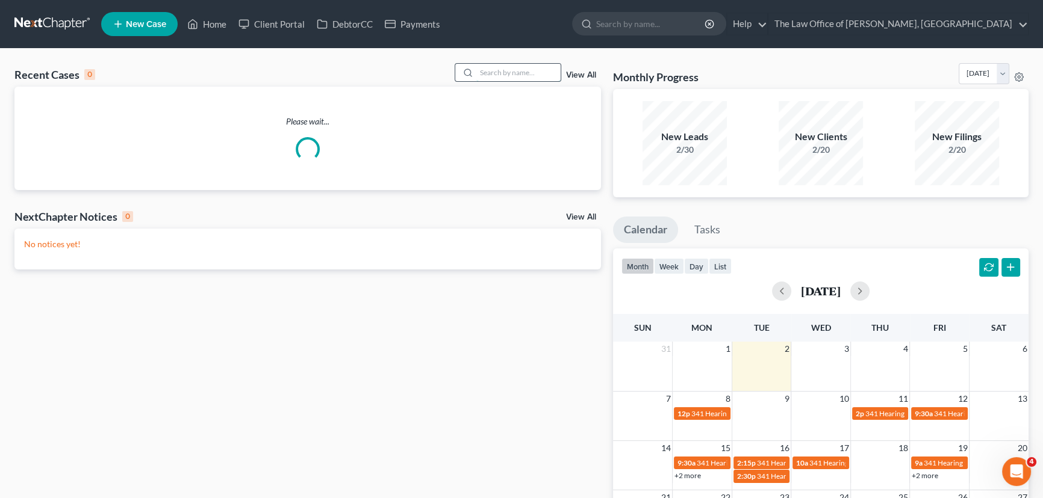
click at [501, 75] on input "search" at bounding box center [518, 72] width 84 height 17
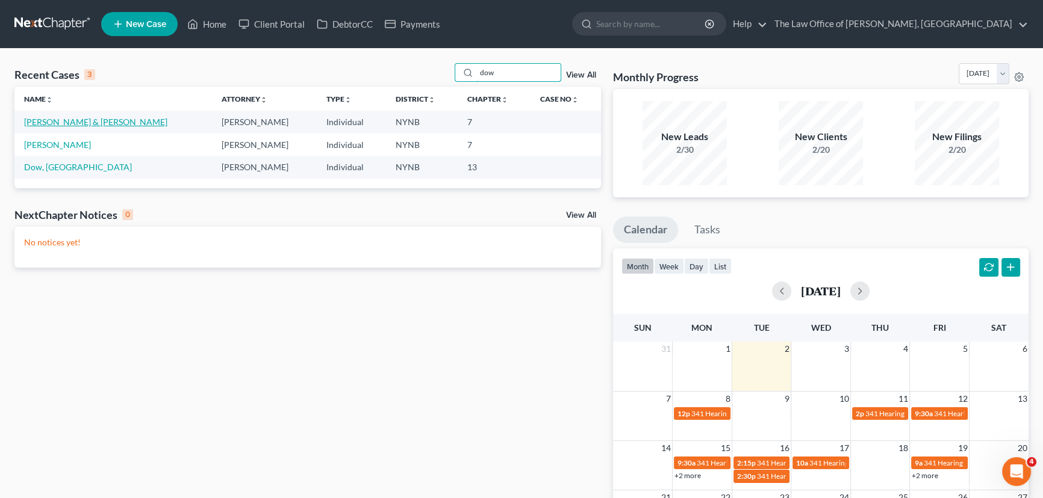
type input "dow"
click at [60, 120] on link "Dow, Perry & Robyn" at bounding box center [95, 122] width 143 height 10
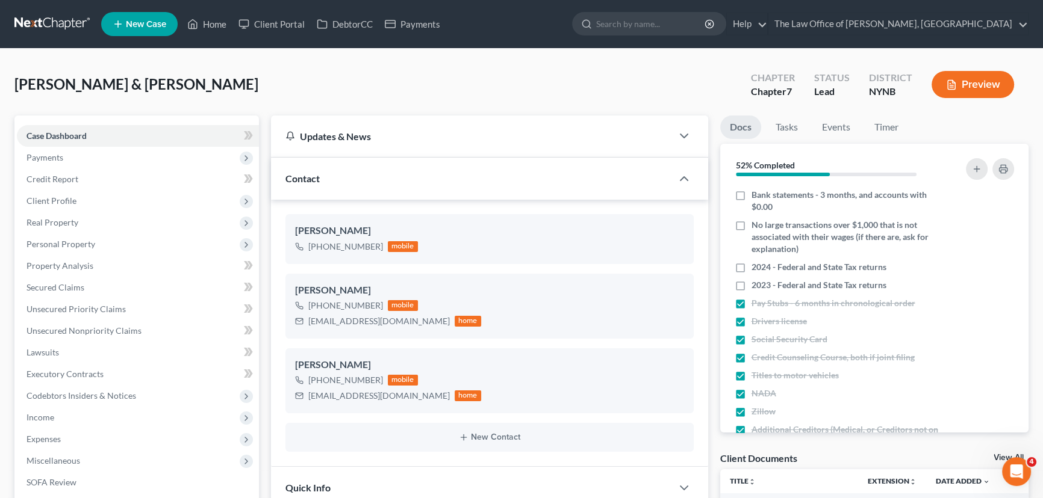
scroll to position [1497, 0]
click at [87, 327] on span "Unsecured Nonpriority Claims" at bounding box center [83, 331] width 115 height 10
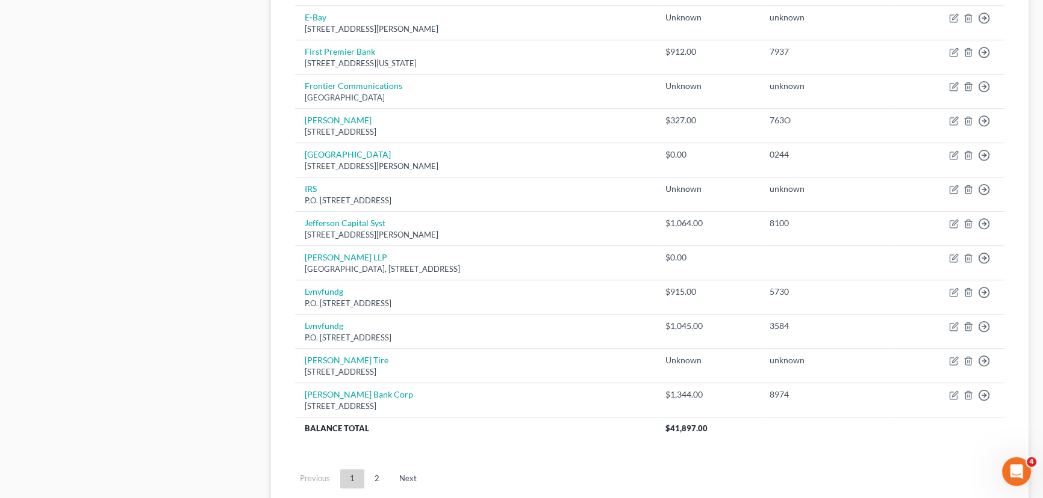
scroll to position [820, 0]
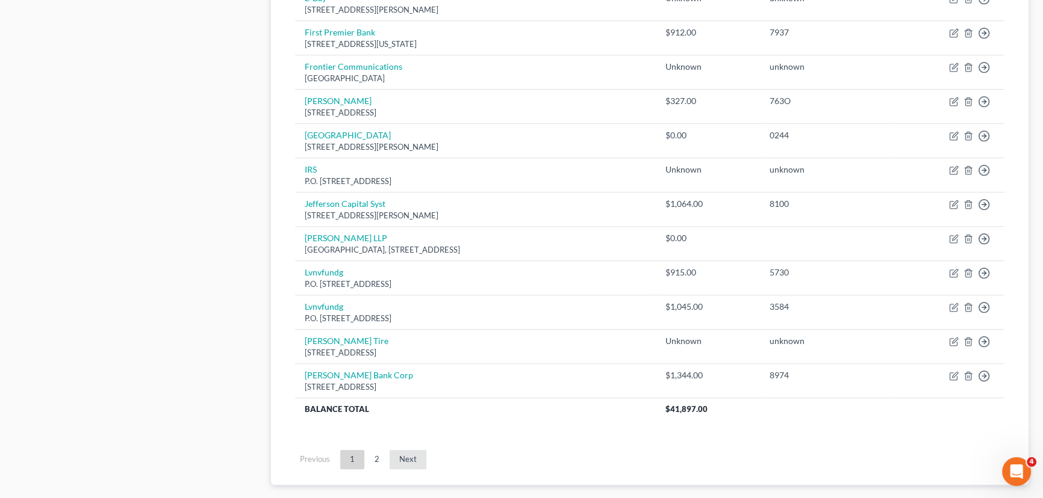
click at [411, 452] on link "Next" at bounding box center [407, 459] width 37 height 19
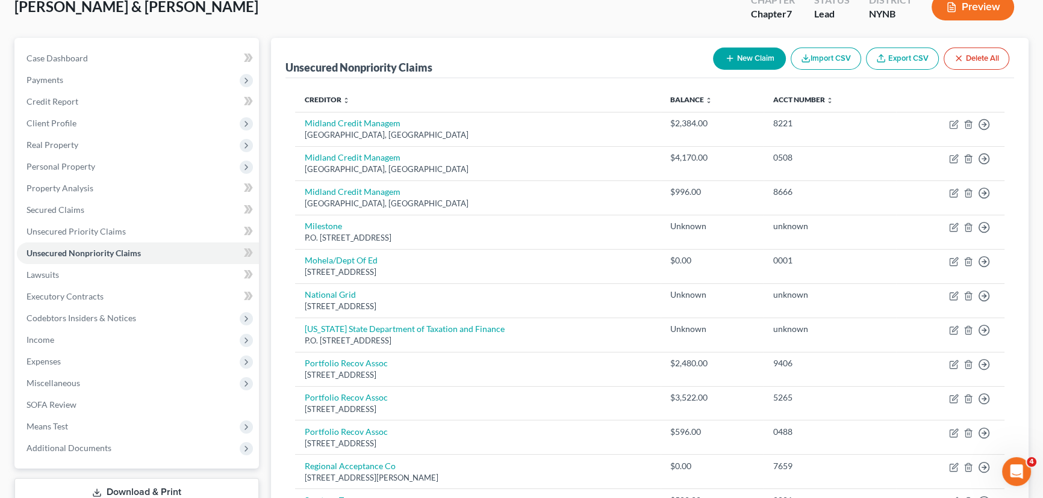
scroll to position [0, 0]
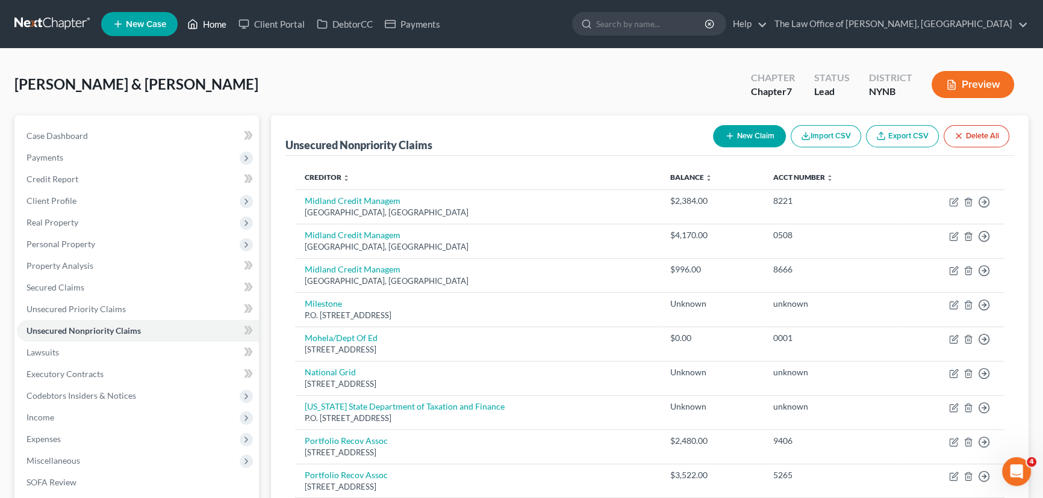
click at [215, 24] on link "Home" at bounding box center [206, 24] width 51 height 22
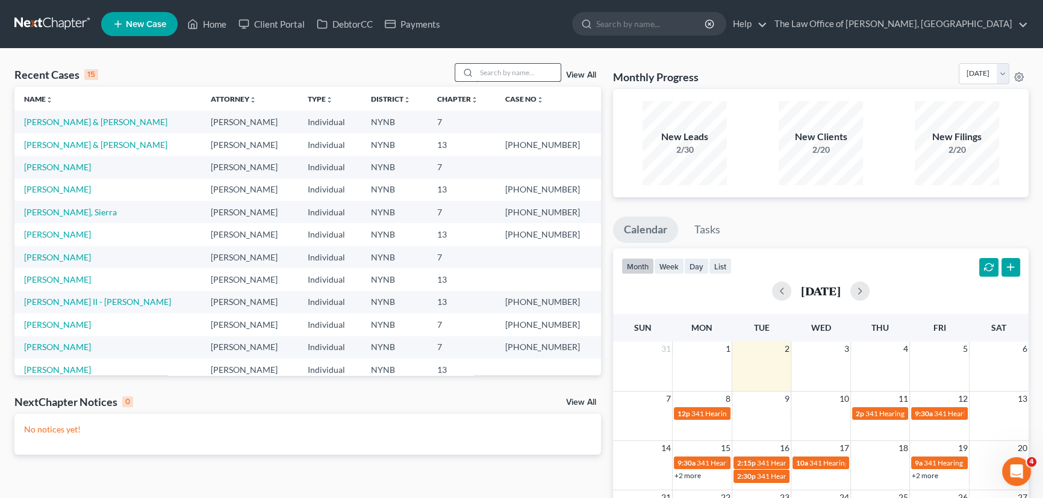
click at [524, 76] on input "search" at bounding box center [518, 72] width 84 height 17
type input "mont"
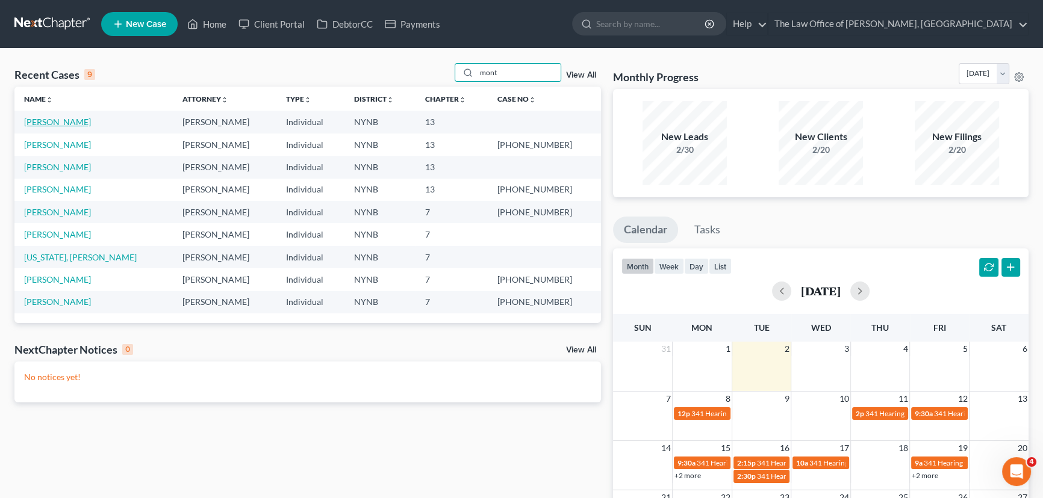
click at [72, 121] on link "[PERSON_NAME]" at bounding box center [57, 122] width 67 height 10
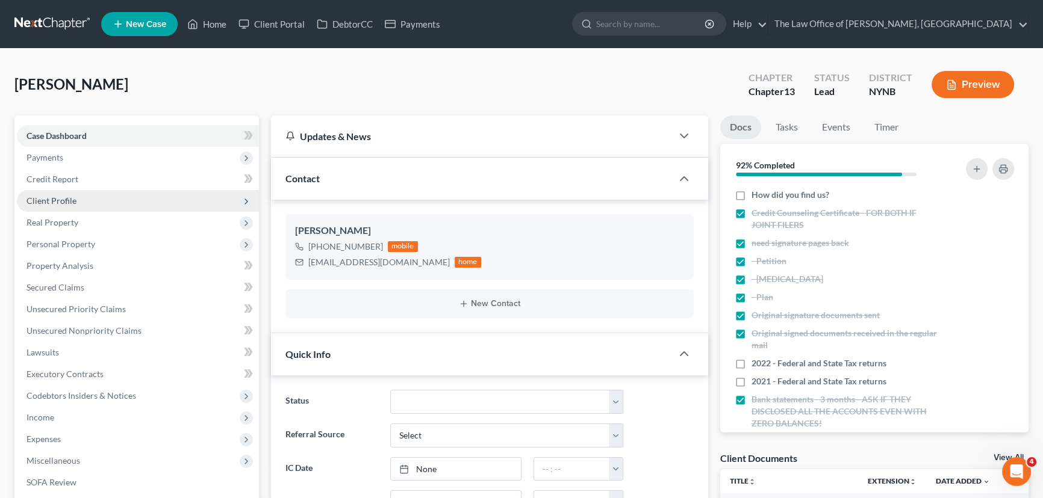
click at [51, 190] on span "Client Profile" at bounding box center [138, 201] width 242 height 22
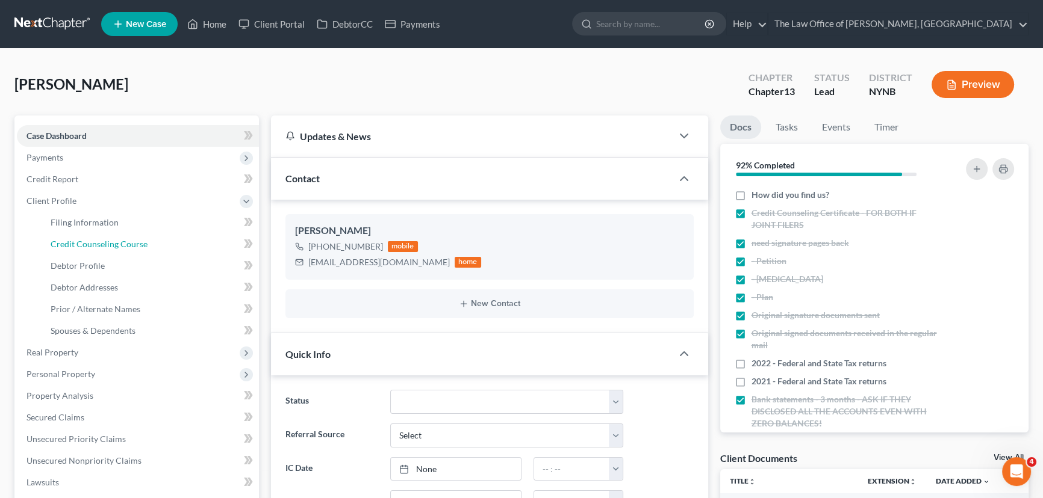
drag, startPoint x: 75, startPoint y: 243, endPoint x: 364, endPoint y: 193, distance: 293.8
click at [75, 243] on span "Credit Counseling Course" at bounding box center [99, 244] width 97 height 10
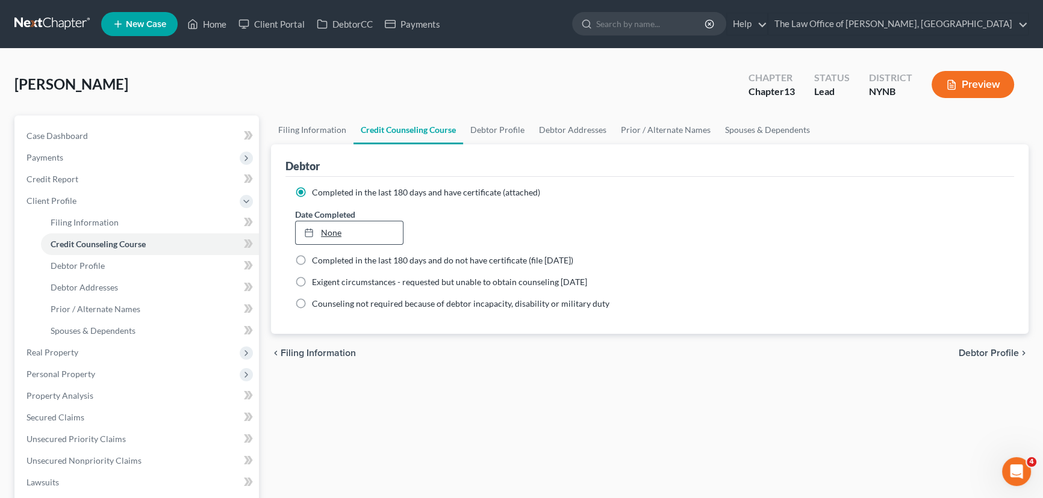
type input "9/2/2025"
click at [329, 229] on link "None" at bounding box center [349, 233] width 107 height 23
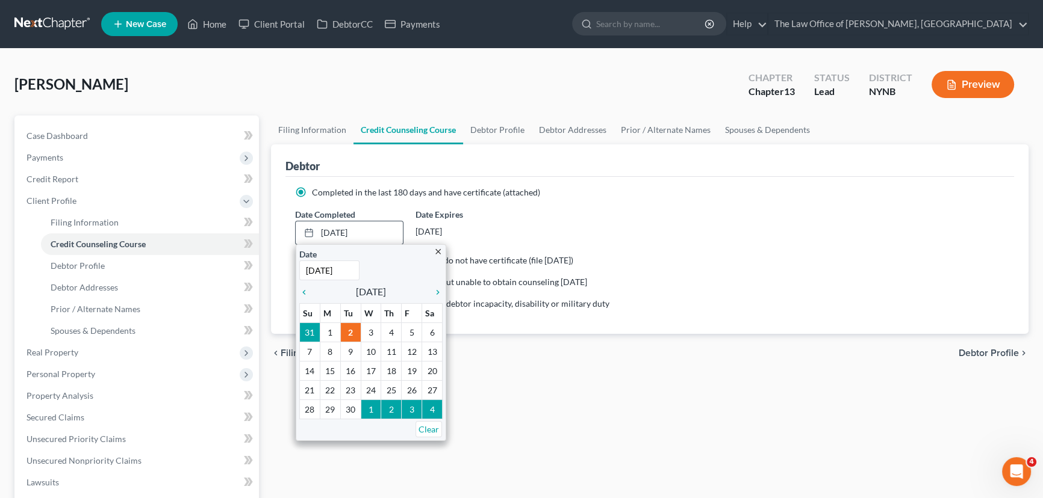
click at [305, 289] on icon "chevron_left" at bounding box center [307, 293] width 16 height 10
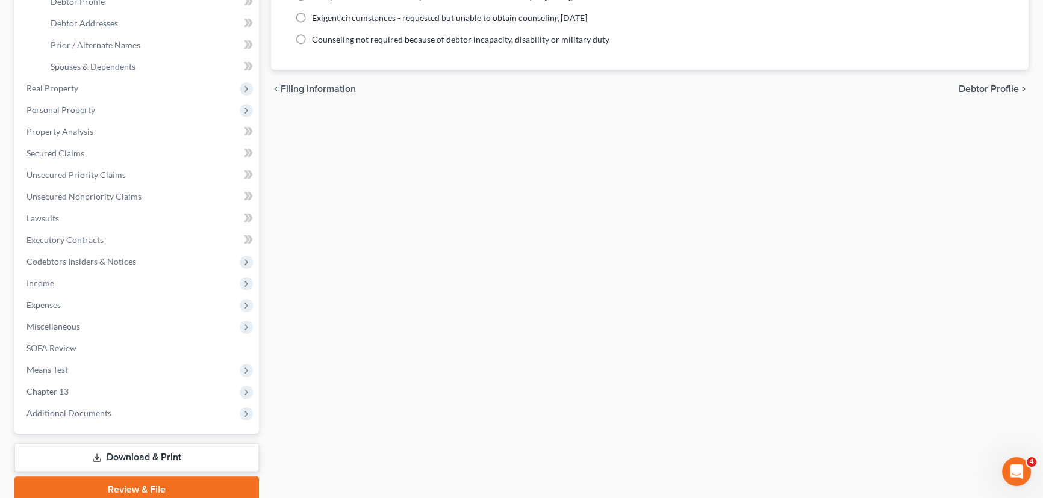
scroll to position [273, 0]
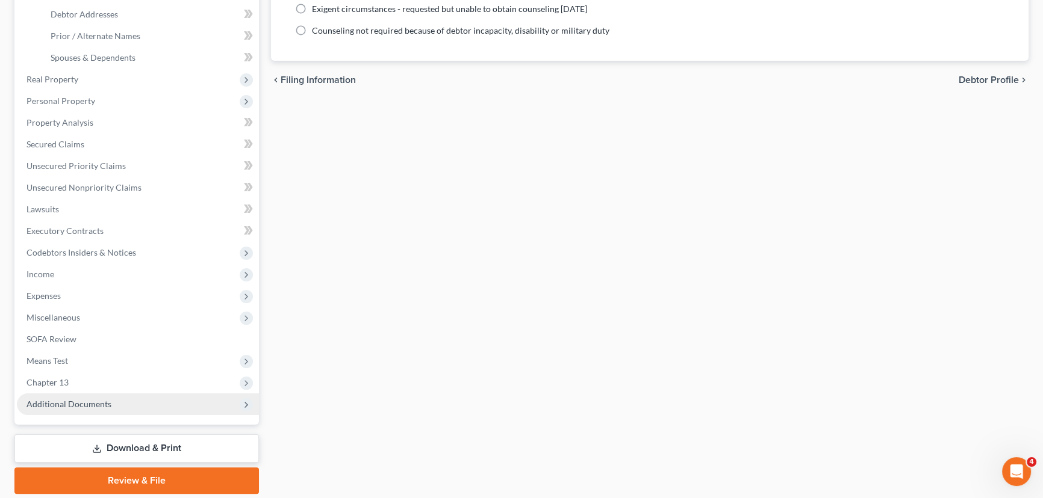
click at [72, 407] on span "Additional Documents" at bounding box center [68, 404] width 85 height 10
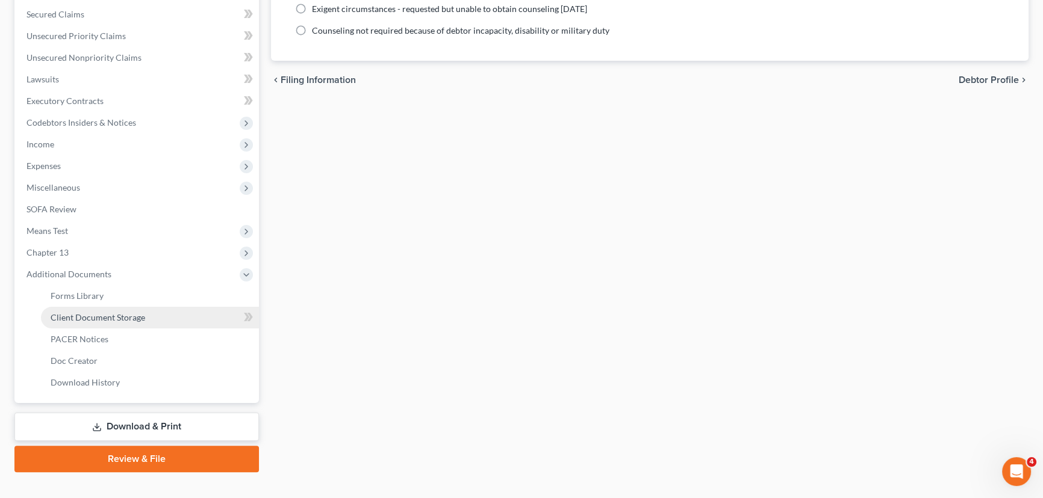
click at [82, 311] on link "Client Document Storage" at bounding box center [150, 318] width 218 height 22
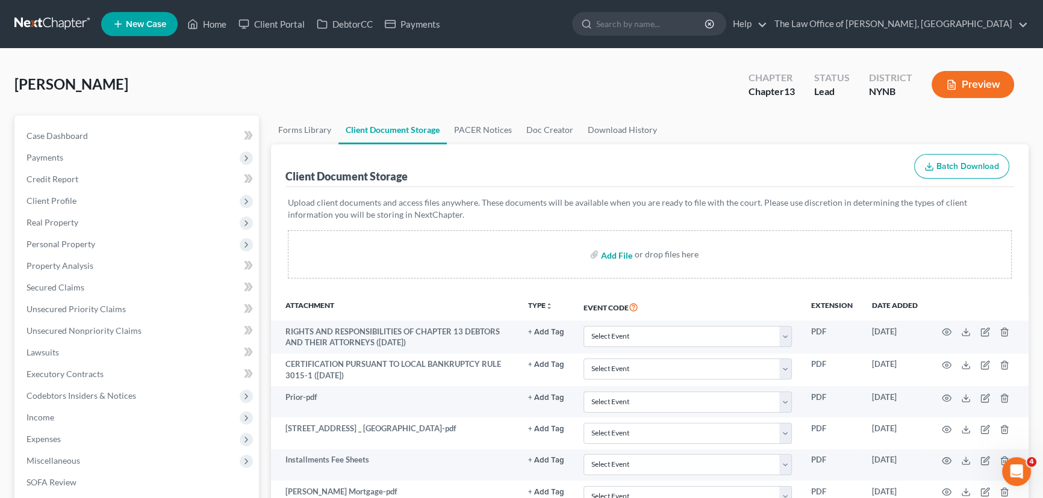
click at [601, 253] on input "file" at bounding box center [615, 255] width 29 height 22
type input "C:\fakepath\CREDIT COUNSELING 2025 (2).pdf"
click at [212, 25] on link "Home" at bounding box center [206, 24] width 51 height 22
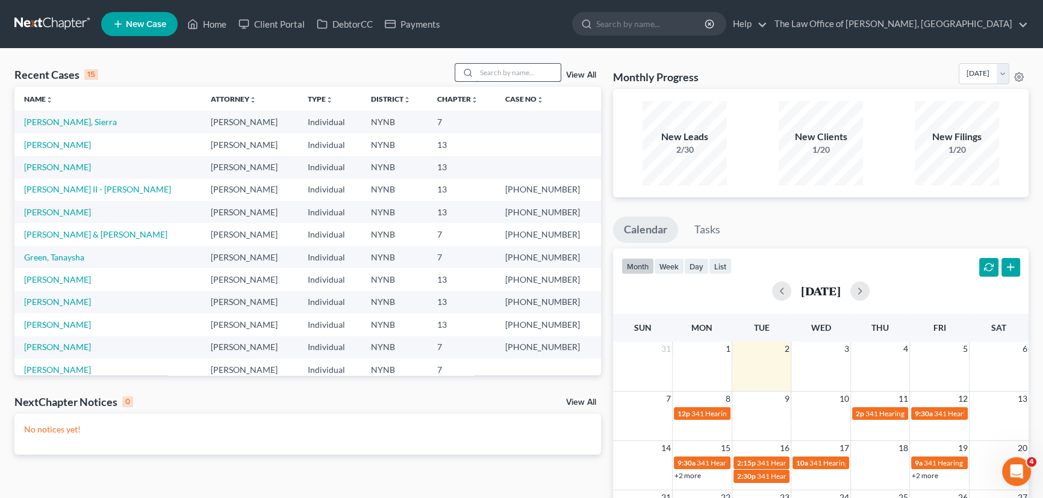
click at [502, 72] on input "search" at bounding box center [518, 72] width 84 height 17
click at [79, 190] on link "[PERSON_NAME] II - [PERSON_NAME]" at bounding box center [97, 189] width 147 height 10
select select "6"
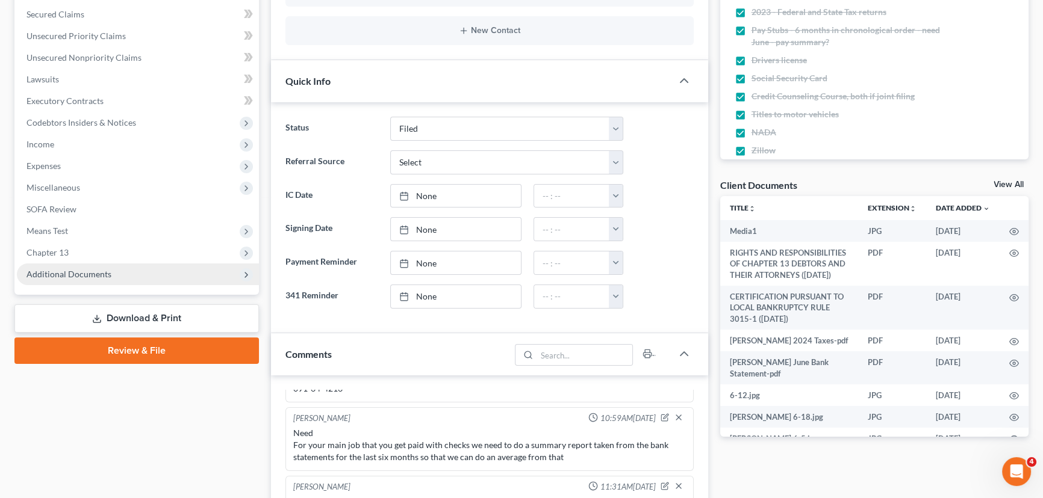
scroll to position [1886, 0]
click at [84, 275] on span "Additional Documents" at bounding box center [68, 274] width 85 height 10
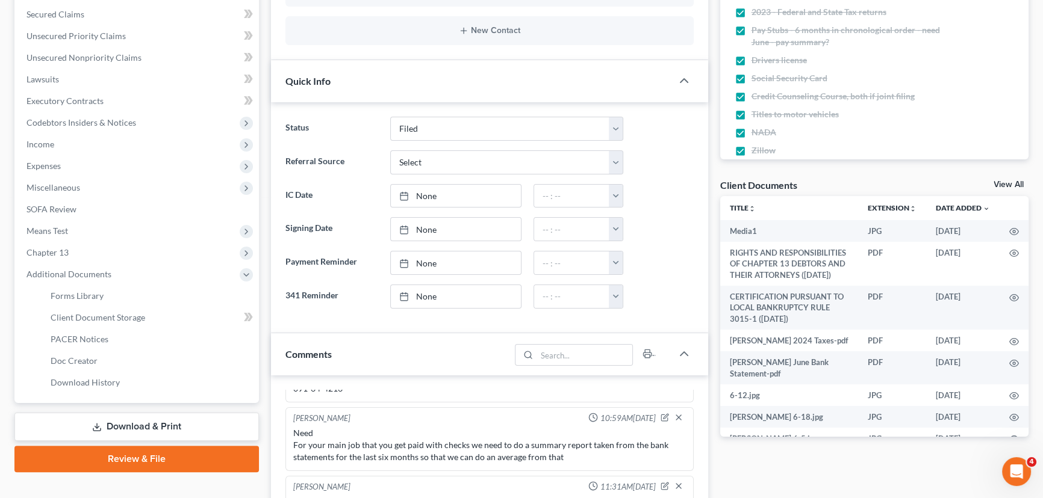
click at [138, 429] on link "Download & Print" at bounding box center [136, 427] width 244 height 28
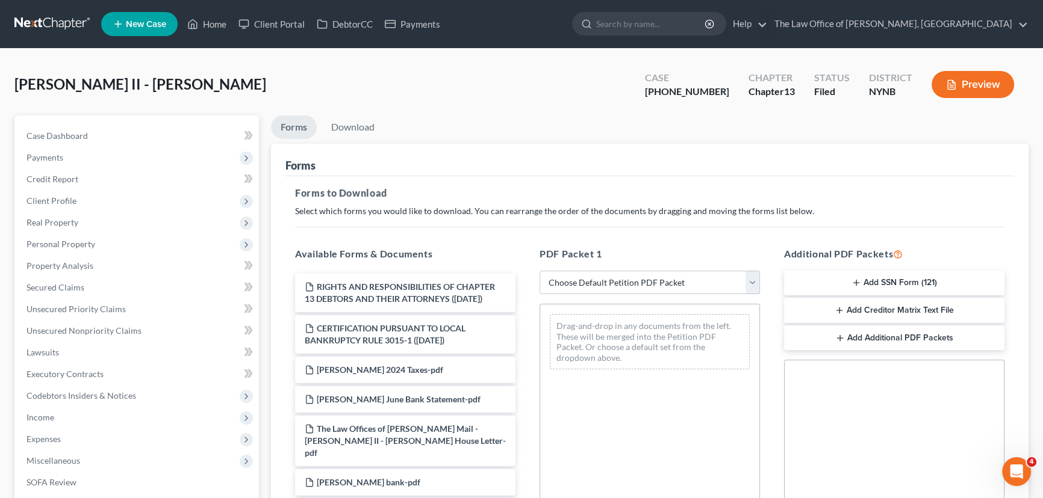
click at [583, 279] on select "Choose Default Petition PDF Packet Complete Bankruptcy Petition (all forms and …" at bounding box center [649, 283] width 220 height 24
select select "2"
click at [539, 271] on select "Choose Default Petition PDF Packet Complete Bankruptcy Petition (all forms and …" at bounding box center [649, 283] width 220 height 24
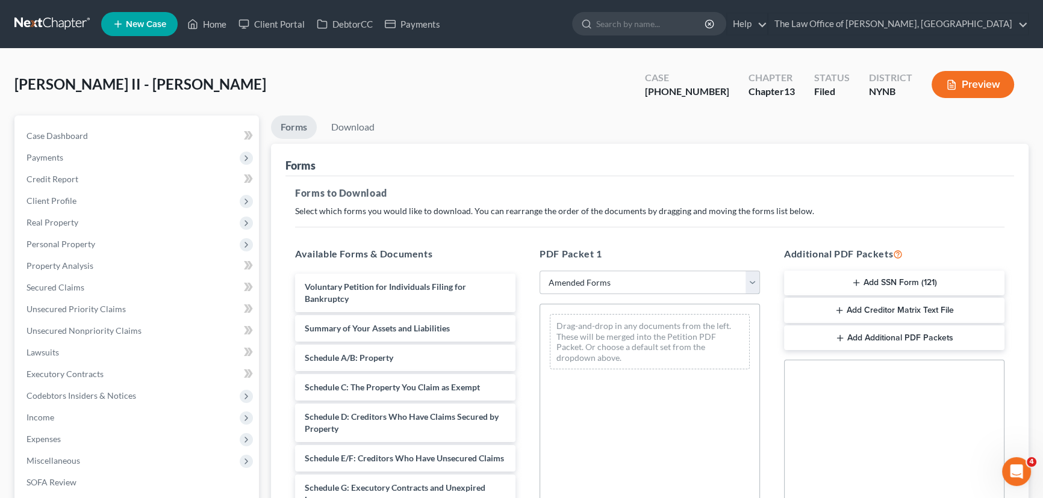
click at [601, 286] on select "Choose Default Petition PDF Packet Complete Bankruptcy Petition (all forms and …" at bounding box center [649, 283] width 220 height 24
click at [539, 271] on select "Choose Default Petition PDF Packet Complete Bankruptcy Petition (all forms and …" at bounding box center [649, 283] width 220 height 24
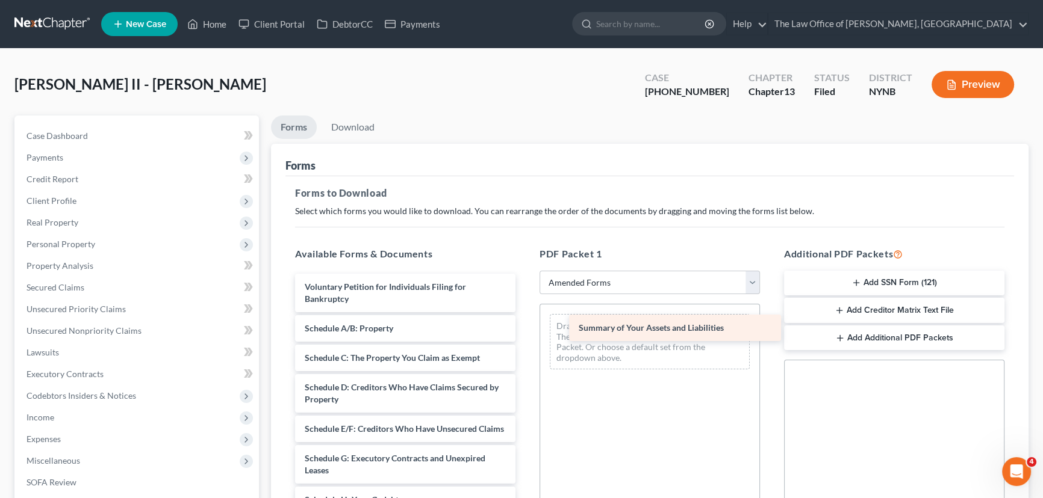
drag, startPoint x: 383, startPoint y: 327, endPoint x: 657, endPoint y: 328, distance: 273.9
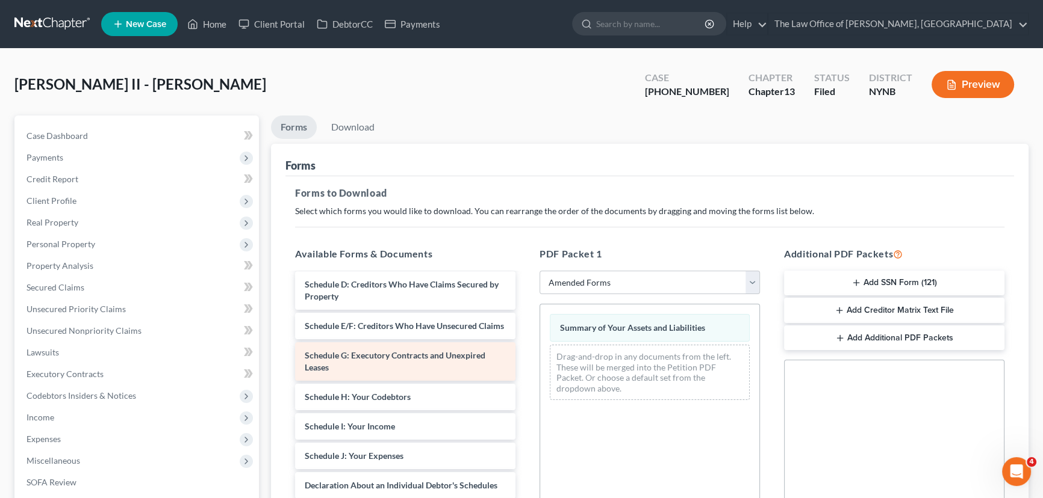
scroll to position [109, 0]
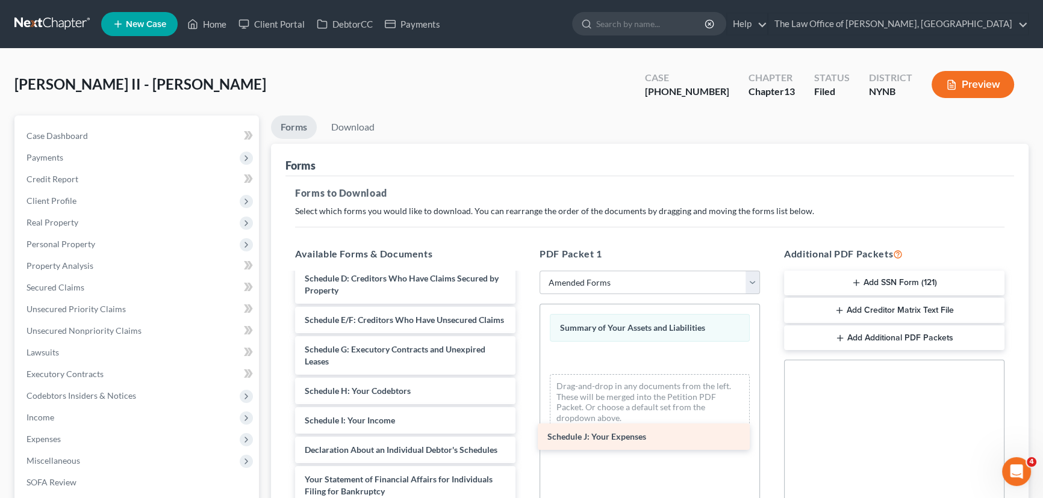
drag, startPoint x: 363, startPoint y: 462, endPoint x: 606, endPoint y: 438, distance: 243.7
click at [525, 438] on div "Schedule J: Your Expenses Voluntary Petition for Individuals Filing for Bankrup…" at bounding box center [405, 421] width 240 height 512
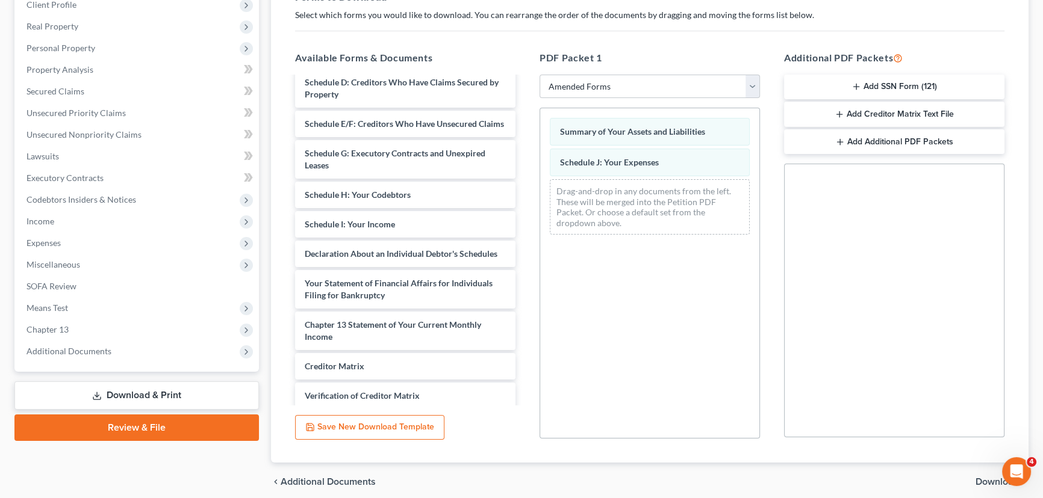
scroll to position [244, 0]
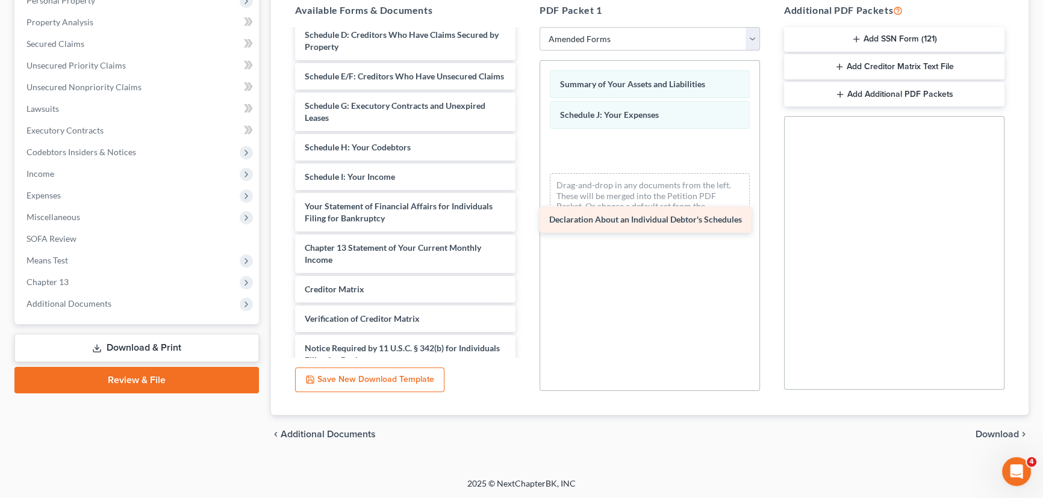
drag, startPoint x: 388, startPoint y: 223, endPoint x: 632, endPoint y: 226, distance: 244.4
click at [525, 226] on div "Declaration About an Individual Debtor's Schedules Voluntary Petition for Indiv…" at bounding box center [405, 162] width 240 height 482
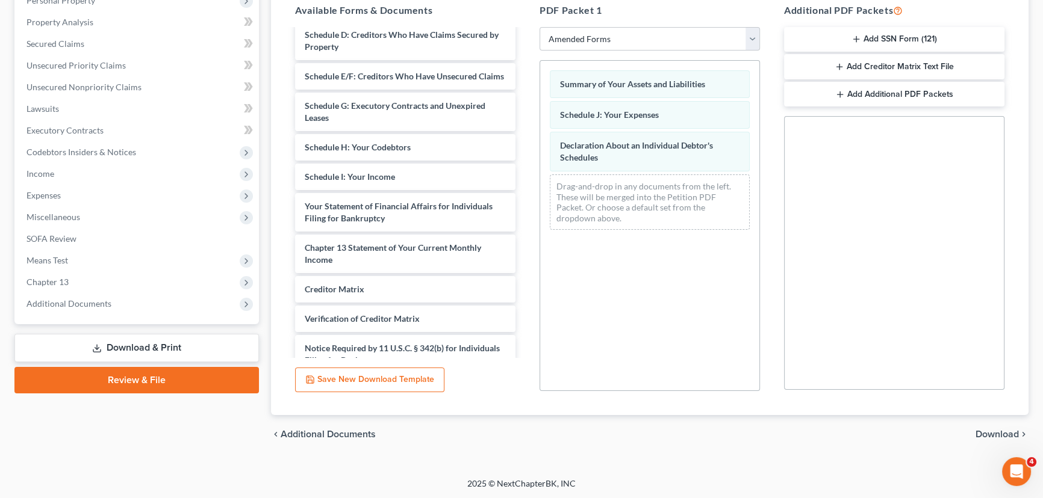
click at [1009, 433] on span "Download" at bounding box center [996, 435] width 43 height 10
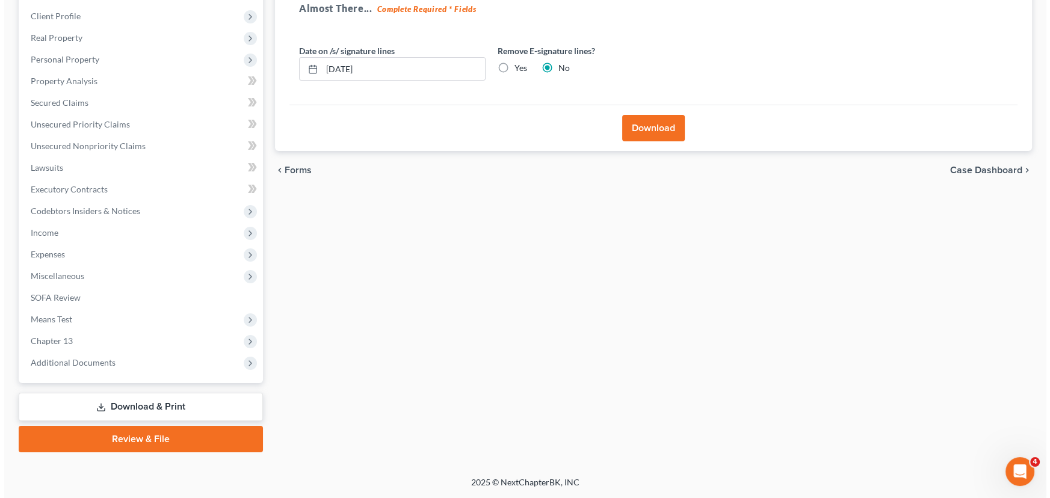
scroll to position [183, 0]
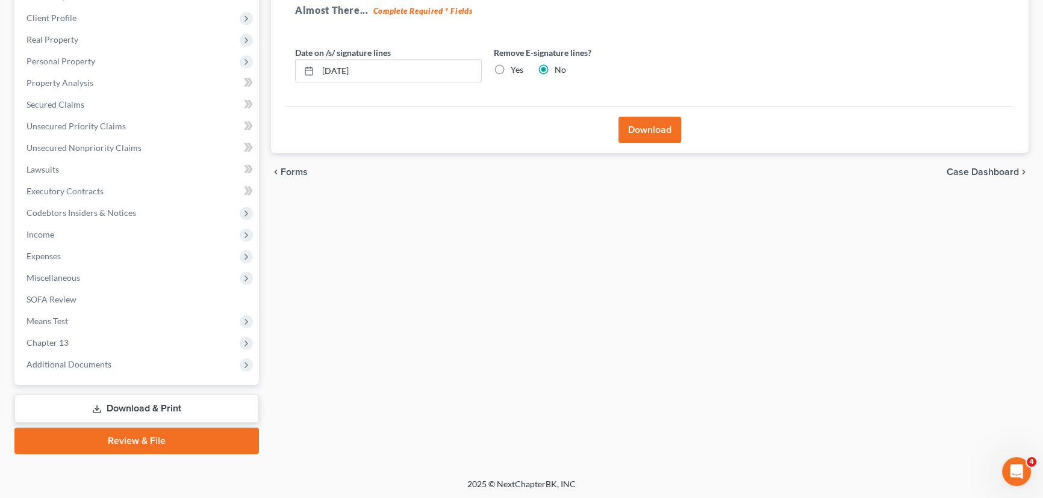
click at [640, 131] on button "Download" at bounding box center [649, 130] width 63 height 26
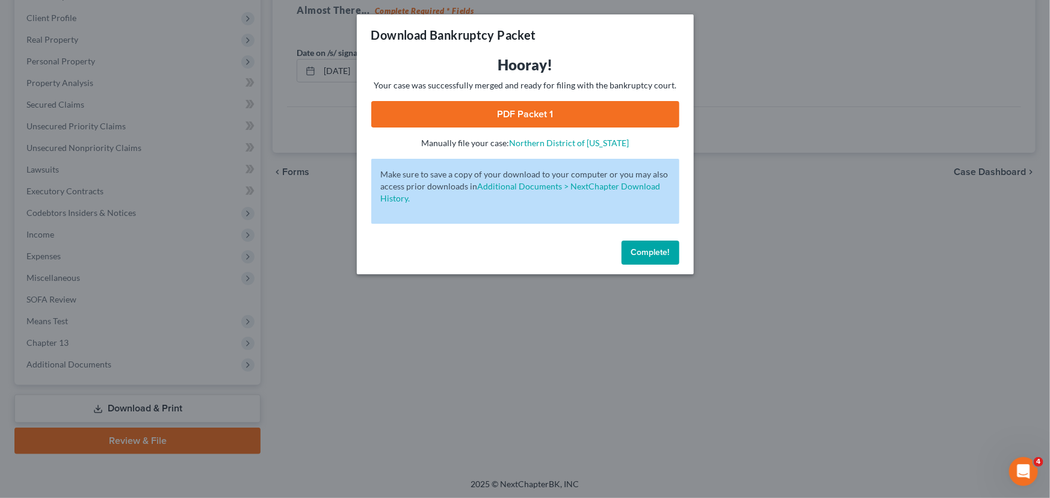
click at [509, 122] on link "PDF Packet 1" at bounding box center [525, 114] width 308 height 26
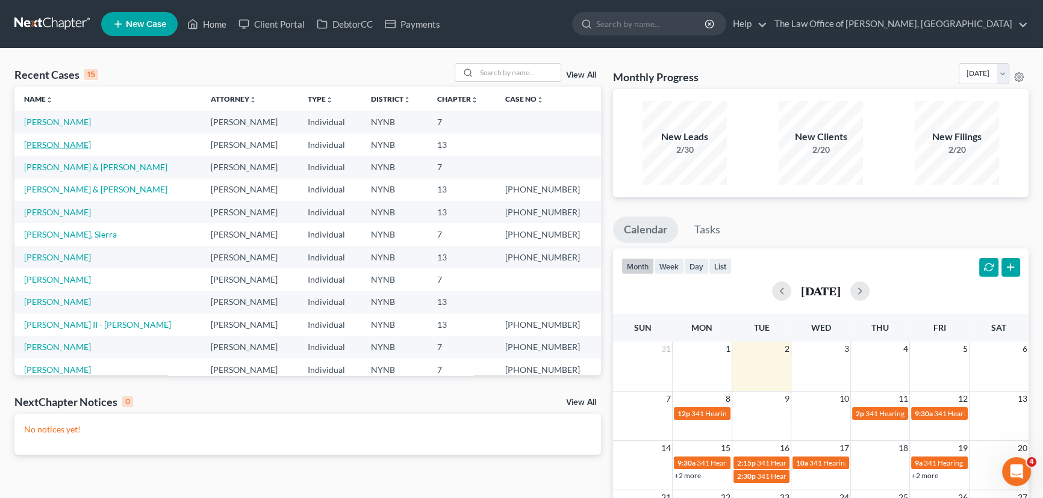
click at [79, 145] on link "[PERSON_NAME]" at bounding box center [57, 145] width 67 height 10
select select "10"
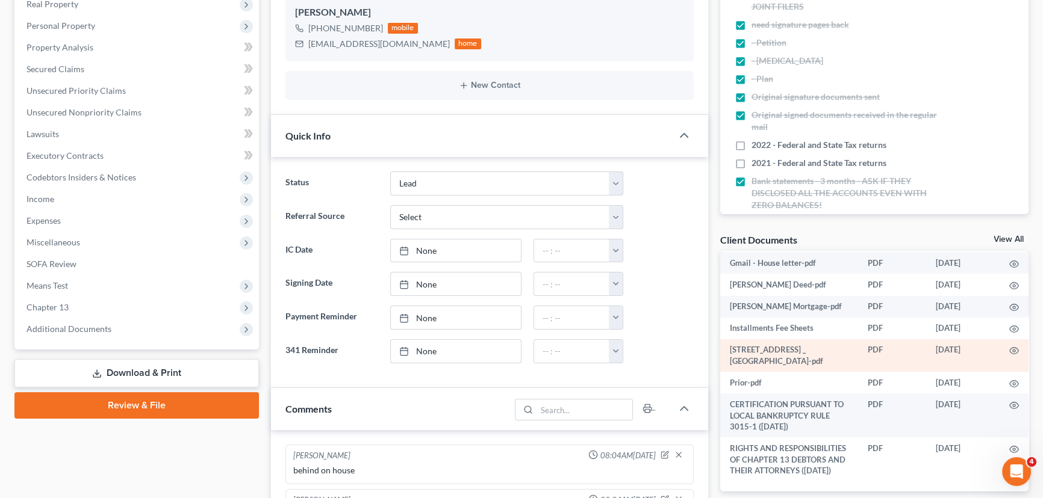
scroll to position [296, 0]
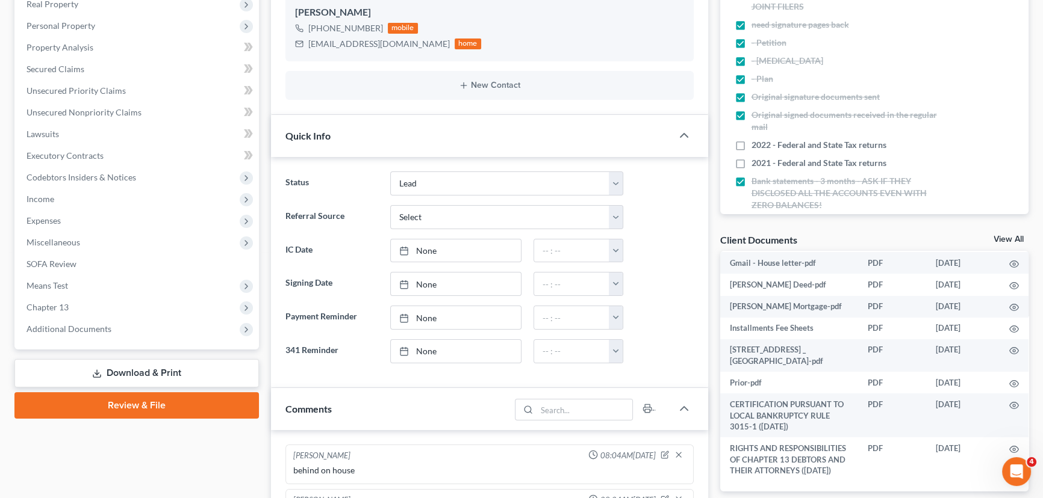
click at [64, 331] on span "Additional Documents" at bounding box center [68, 329] width 85 height 10
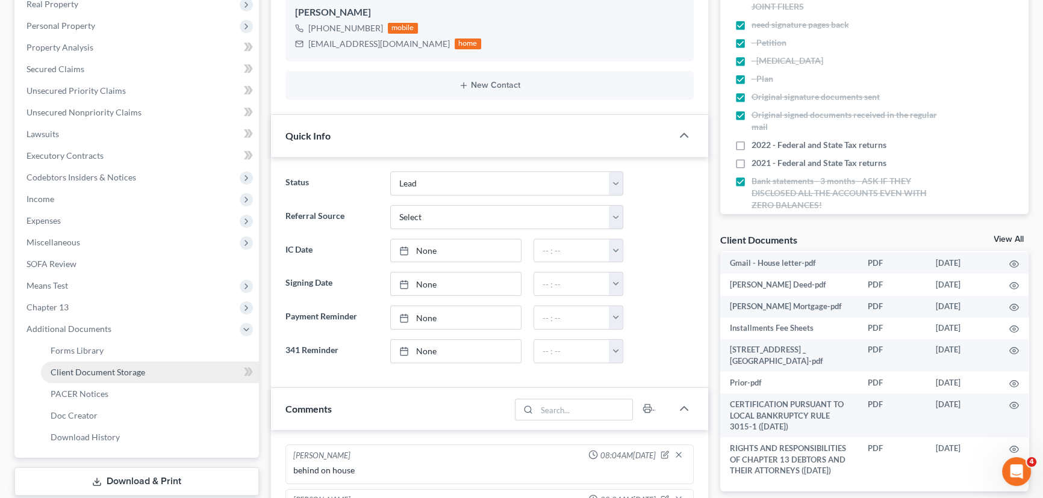
click at [90, 369] on span "Client Document Storage" at bounding box center [98, 372] width 95 height 10
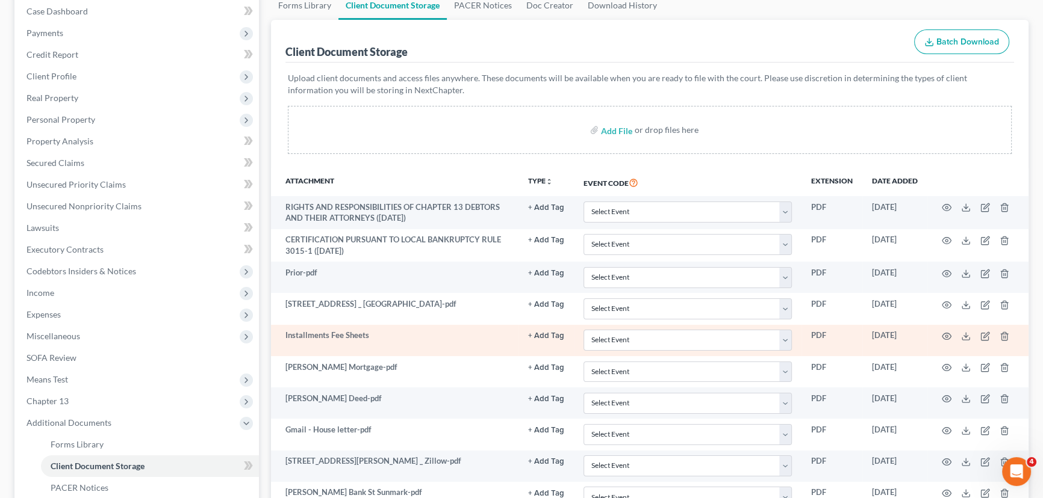
scroll to position [164, 0]
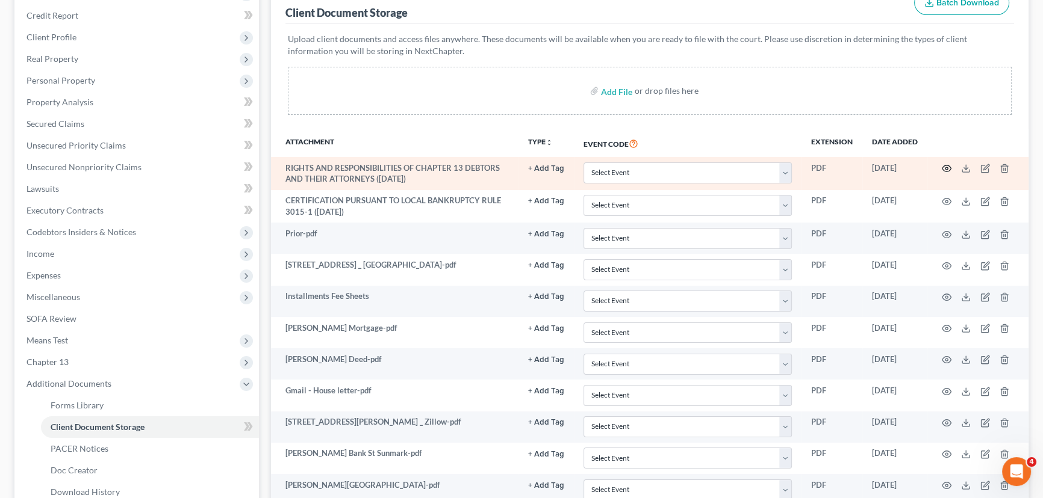
click at [946, 169] on circle "button" at bounding box center [946, 168] width 2 height 2
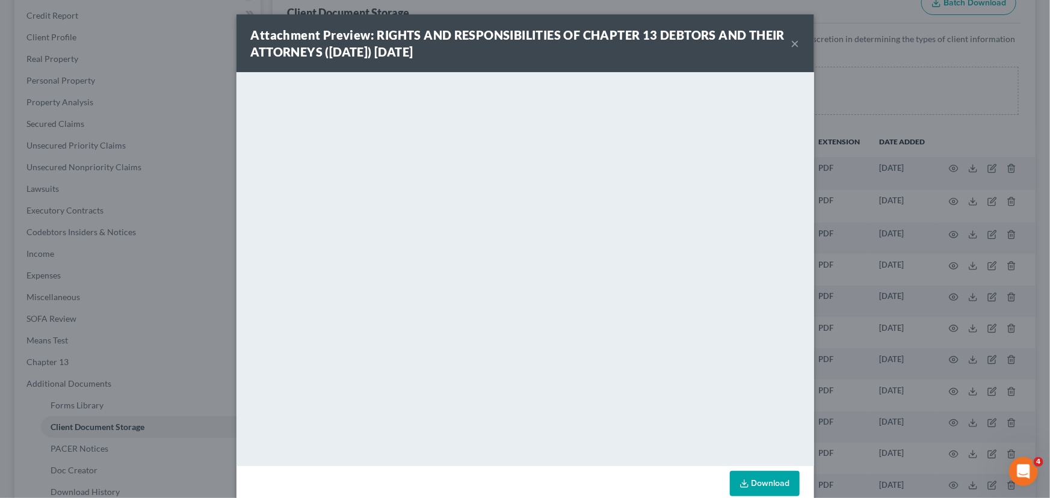
click at [792, 39] on button "×" at bounding box center [796, 43] width 8 height 14
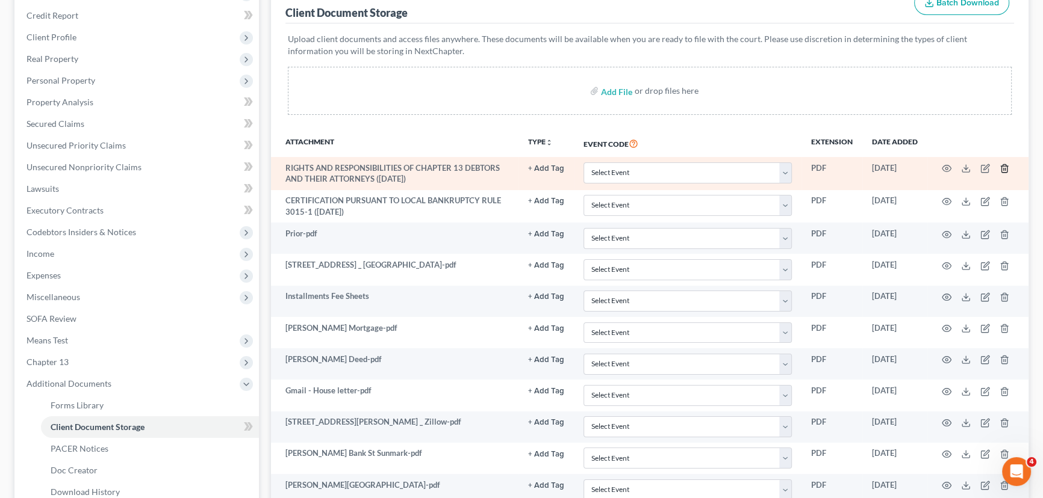
click at [1003, 166] on polyline "button" at bounding box center [1003, 166] width 7 height 0
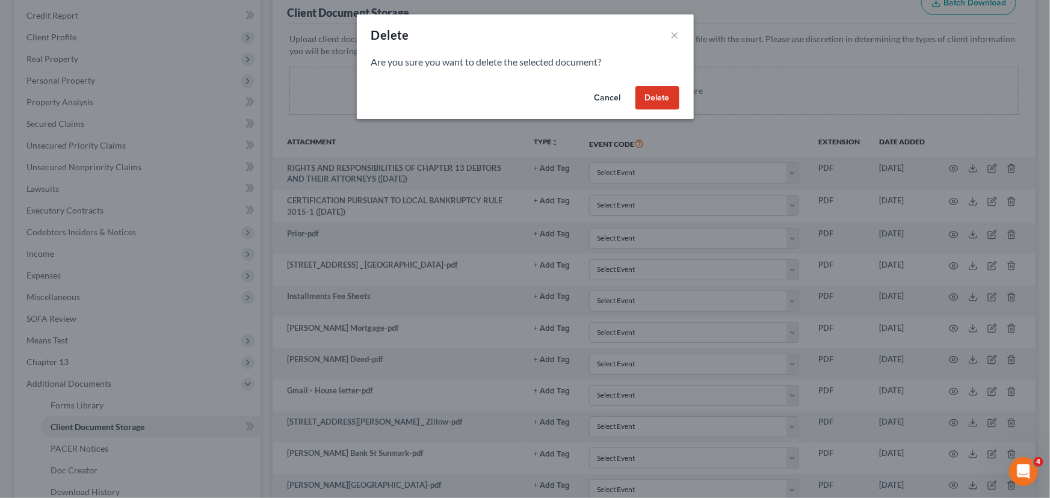
click at [660, 102] on button "Delete" at bounding box center [658, 98] width 44 height 24
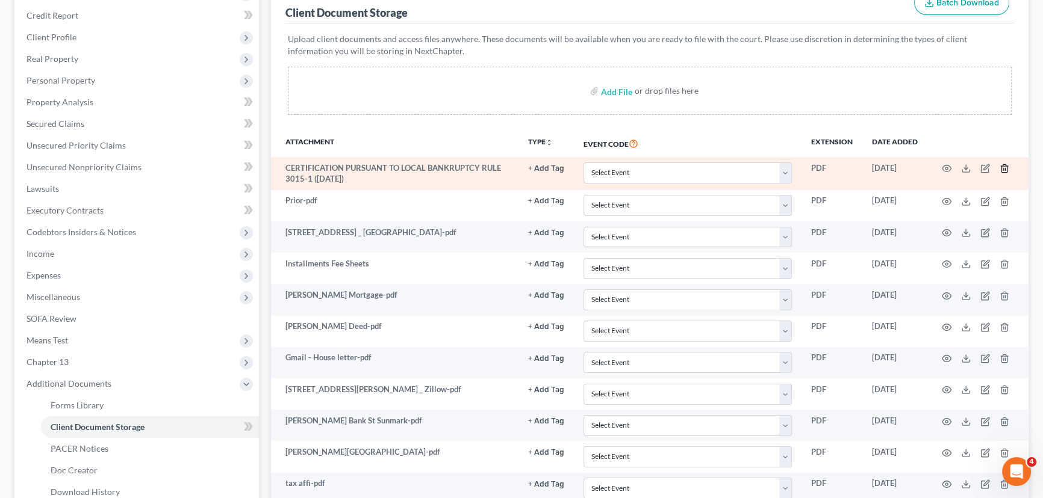
click at [1003, 169] on line "button" at bounding box center [1003, 170] width 0 height 2
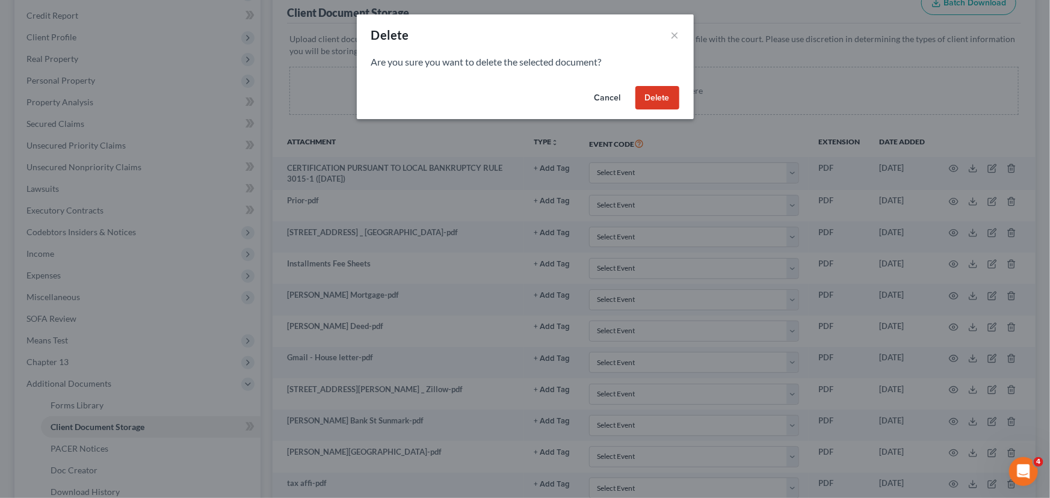
click at [657, 99] on button "Delete" at bounding box center [658, 98] width 44 height 24
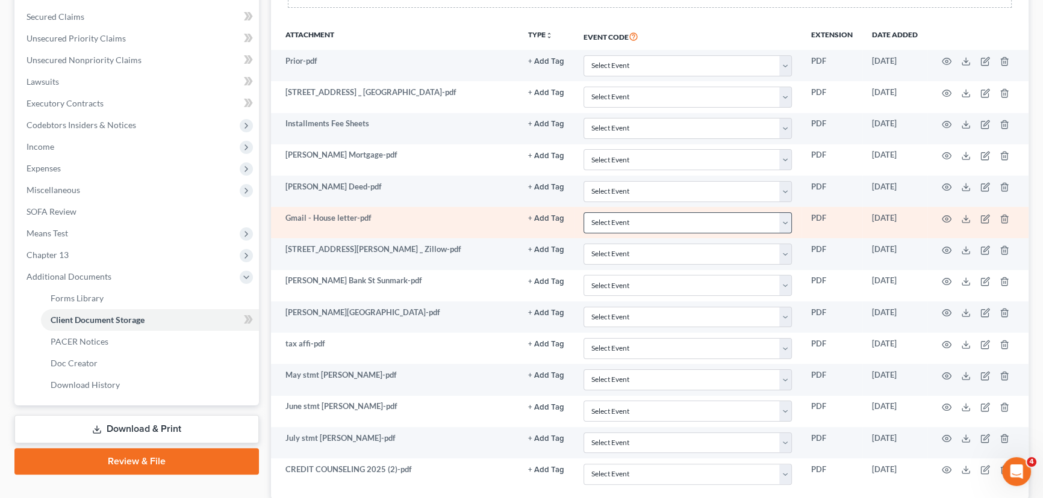
scroll to position [273, 0]
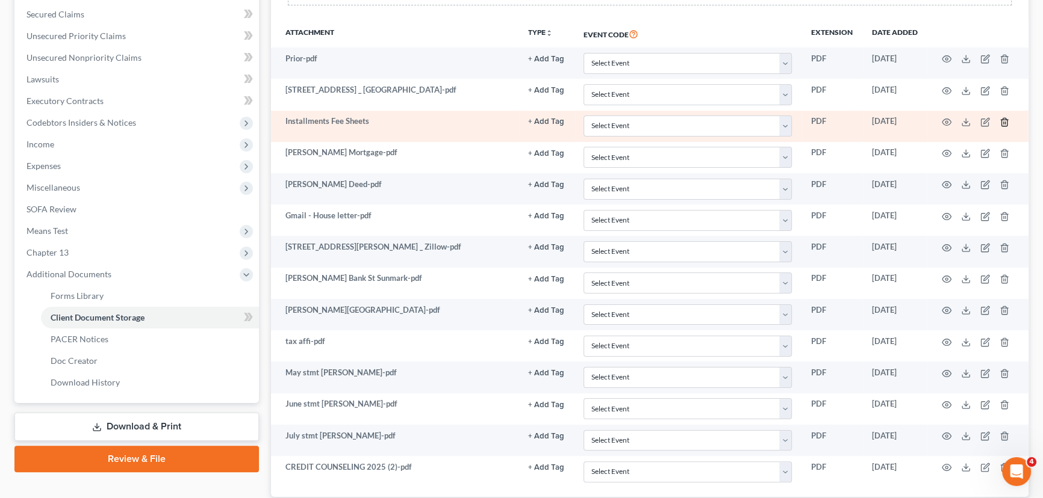
click at [1002, 119] on icon "button" at bounding box center [1004, 122] width 10 height 10
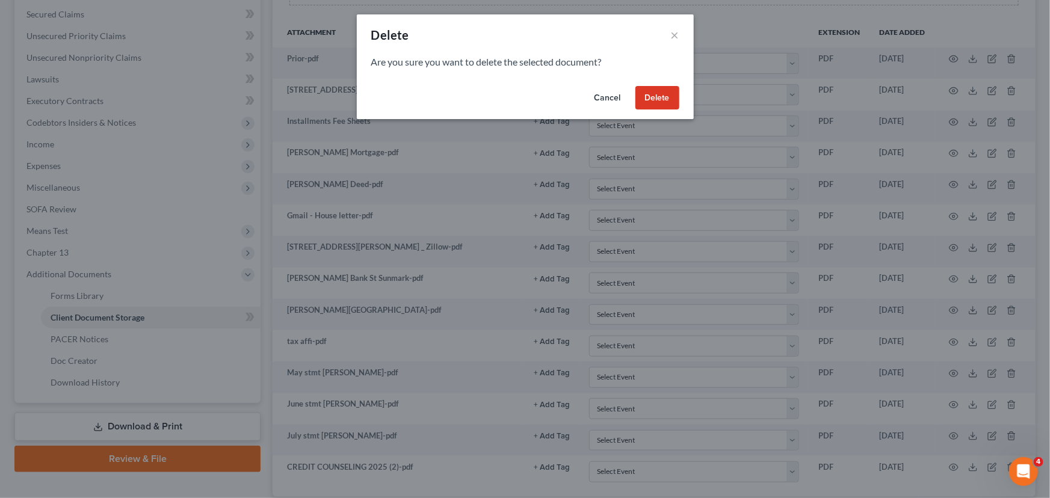
click at [668, 96] on button "Delete" at bounding box center [658, 98] width 44 height 24
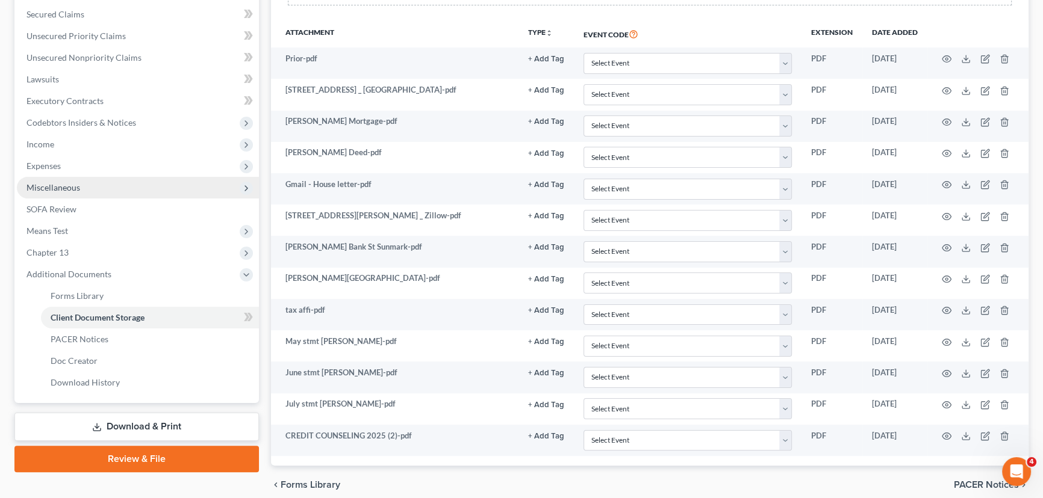
click at [55, 182] on span "Miscellaneous" at bounding box center [53, 187] width 54 height 10
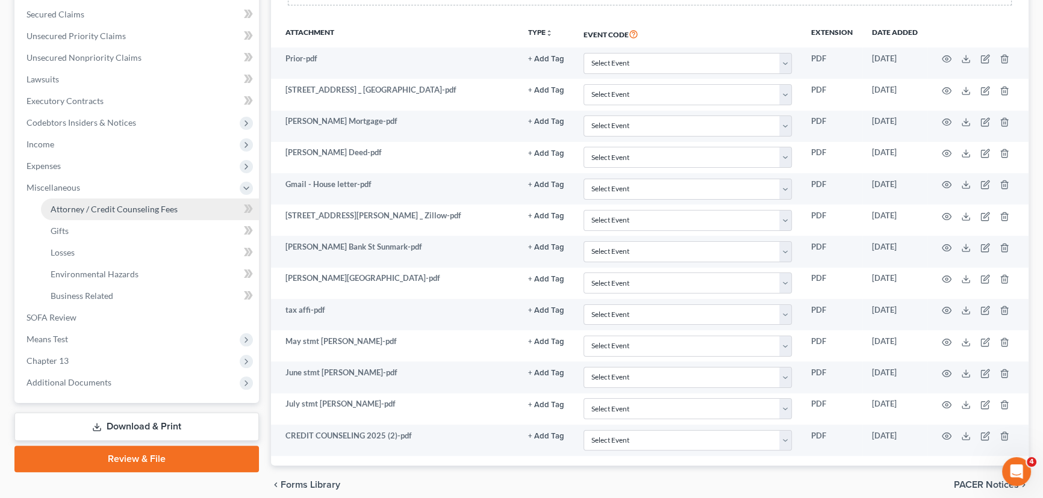
click at [70, 204] on span "Attorney / Credit Counseling Fees" at bounding box center [114, 209] width 127 height 10
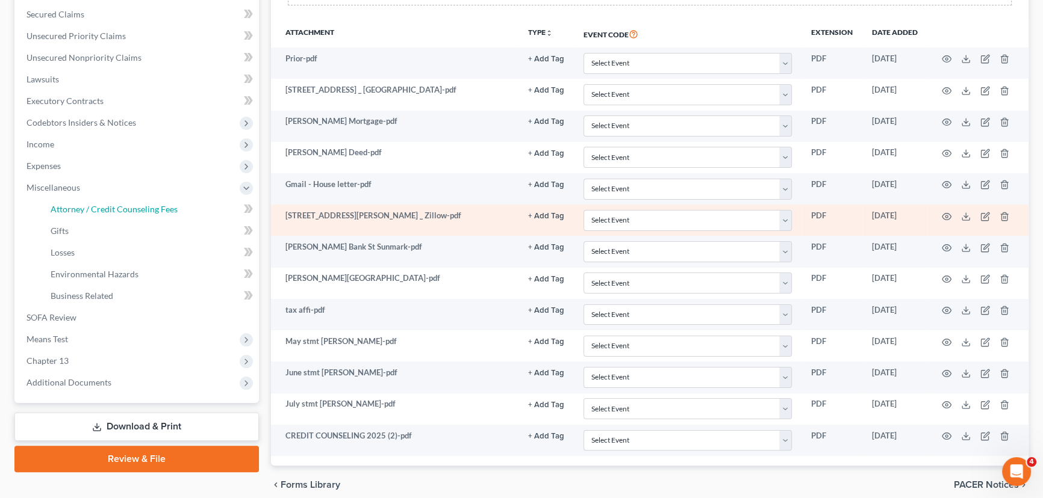
select select "1"
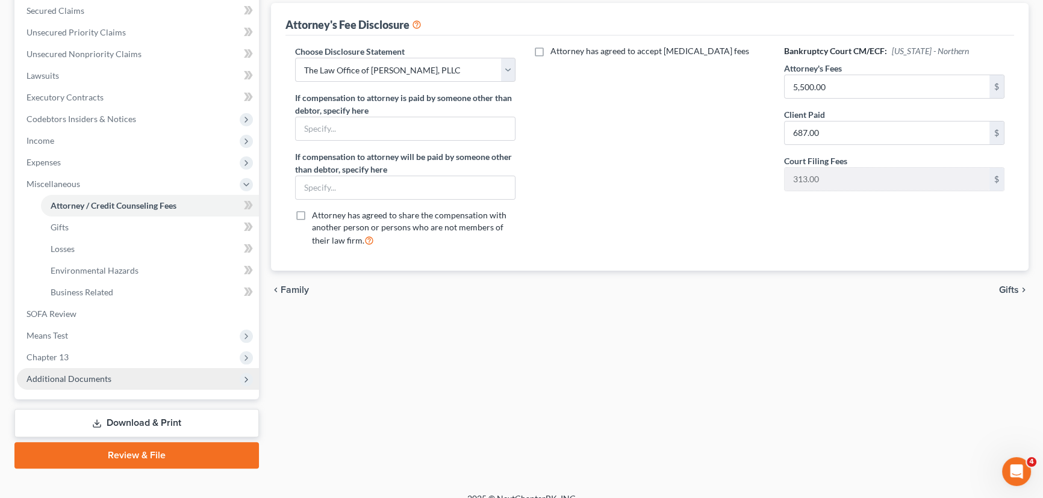
scroll to position [291, 0]
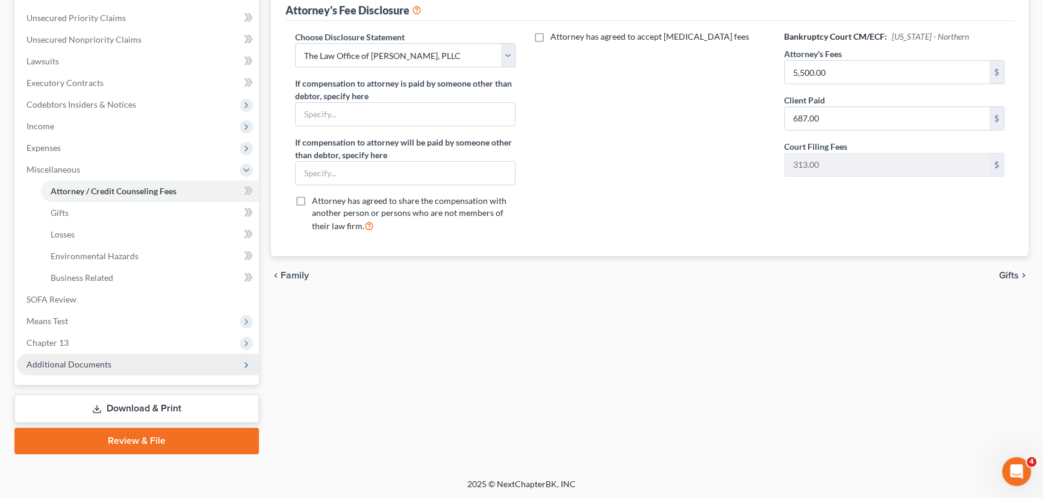
click at [100, 363] on span "Additional Documents" at bounding box center [68, 364] width 85 height 10
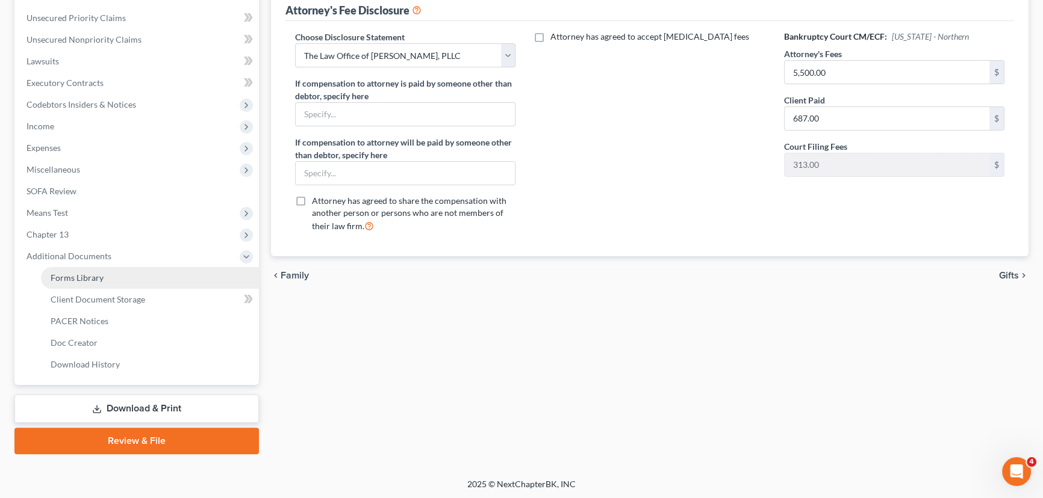
click at [90, 276] on span "Forms Library" at bounding box center [77, 278] width 53 height 10
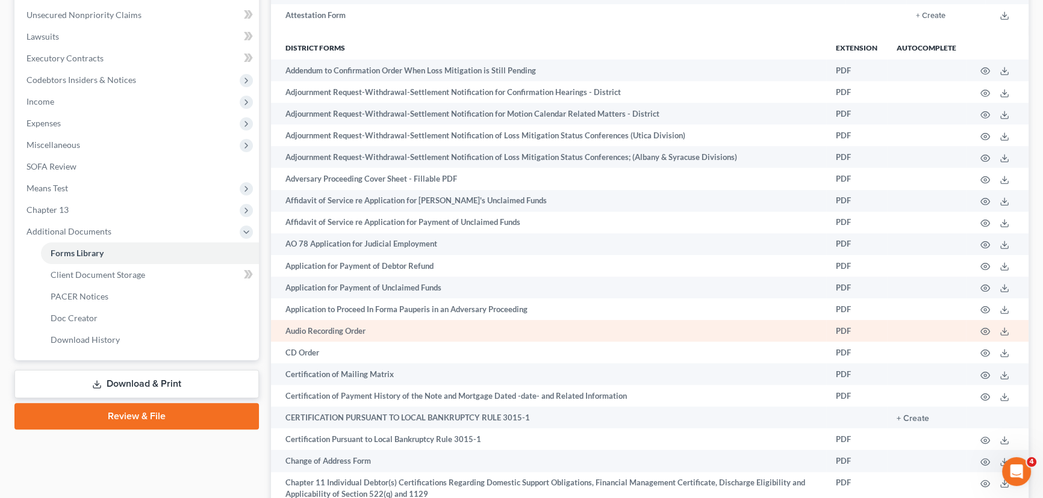
scroll to position [328, 0]
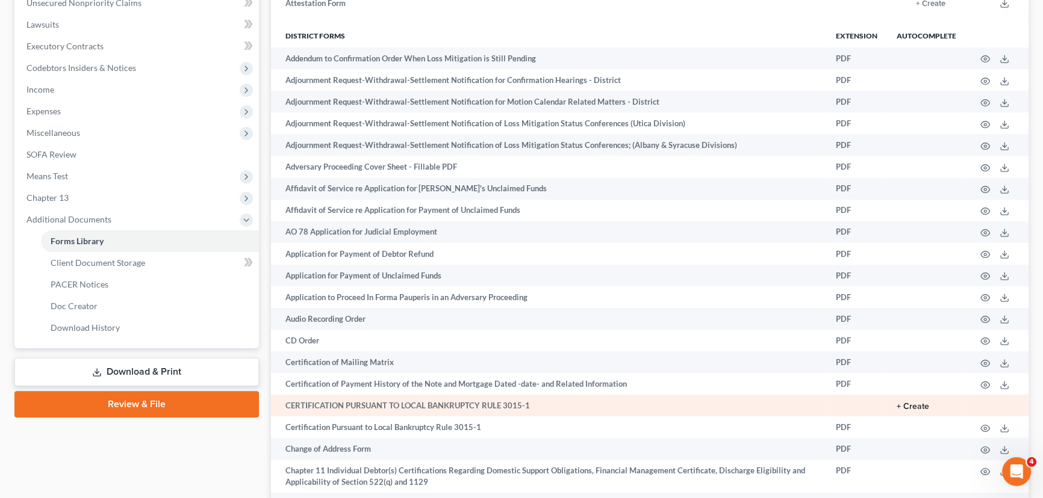
click at [916, 406] on button "+ Create" at bounding box center [912, 407] width 33 height 8
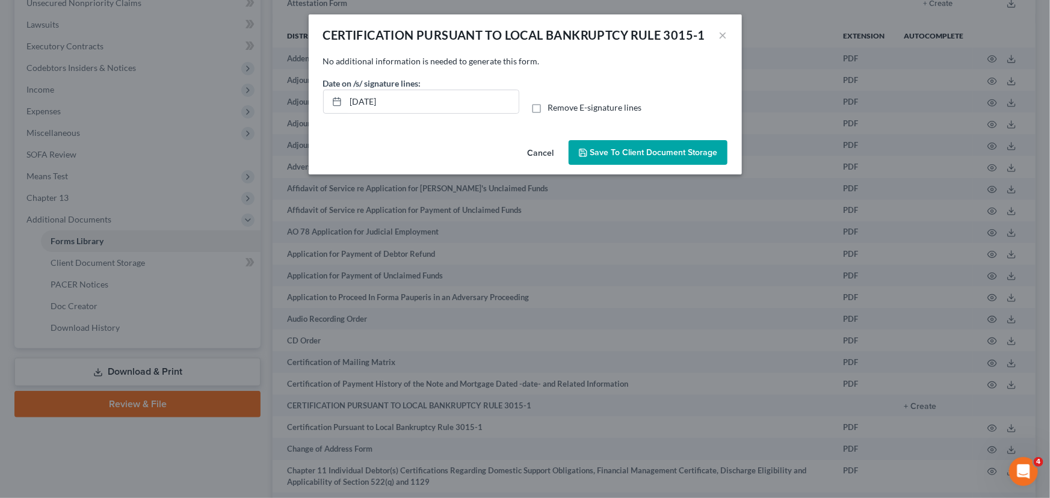
click at [634, 144] on button "Save to Client Document Storage" at bounding box center [648, 152] width 159 height 25
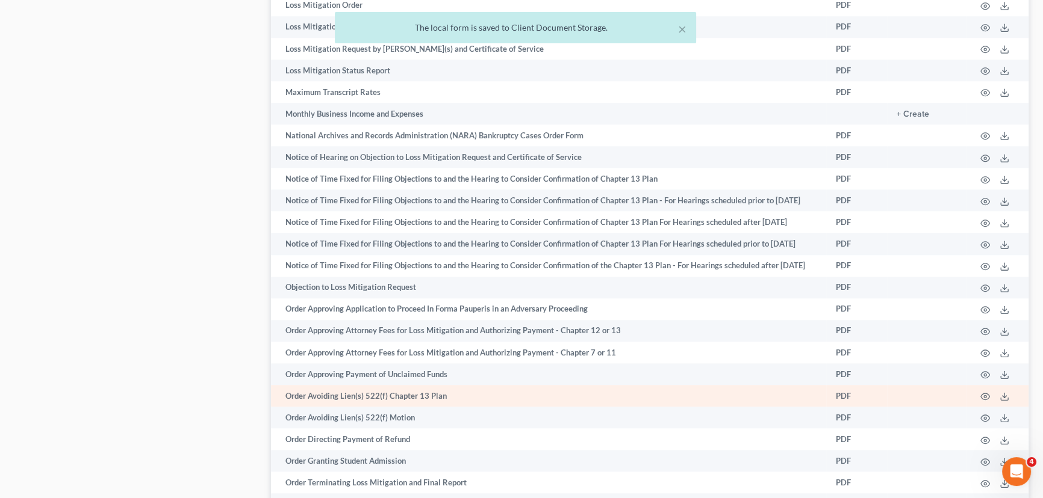
scroll to position [1587, 0]
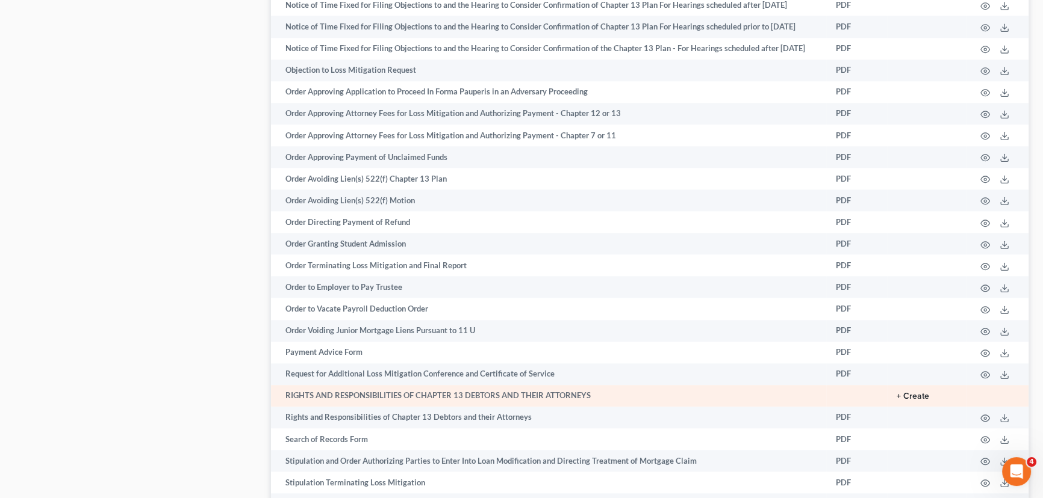
click at [911, 401] on button "+ Create" at bounding box center [912, 396] width 33 height 8
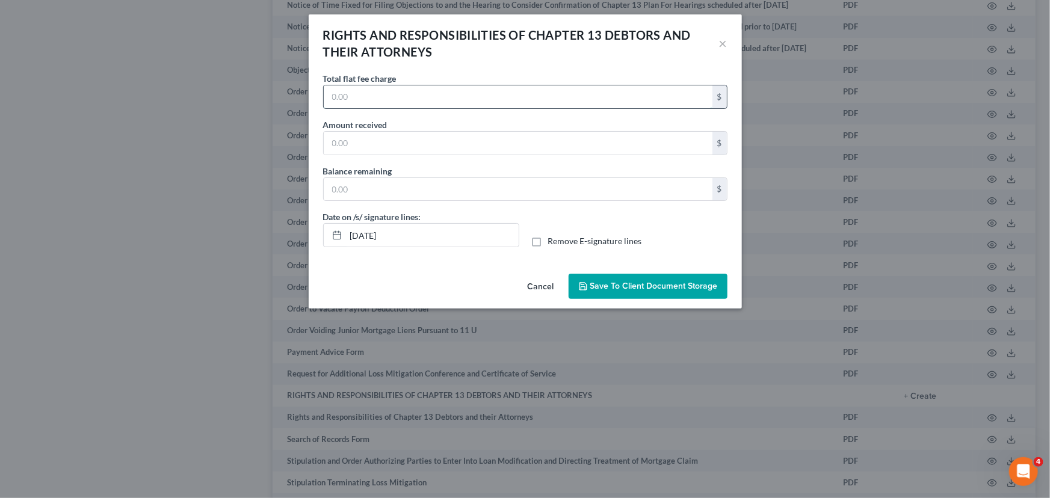
click at [361, 101] on input "text" at bounding box center [518, 96] width 389 height 23
type input "5,500"
click at [343, 147] on input "text" at bounding box center [518, 143] width 389 height 23
type input "687"
drag, startPoint x: 414, startPoint y: 194, endPoint x: 407, endPoint y: 191, distance: 7.8
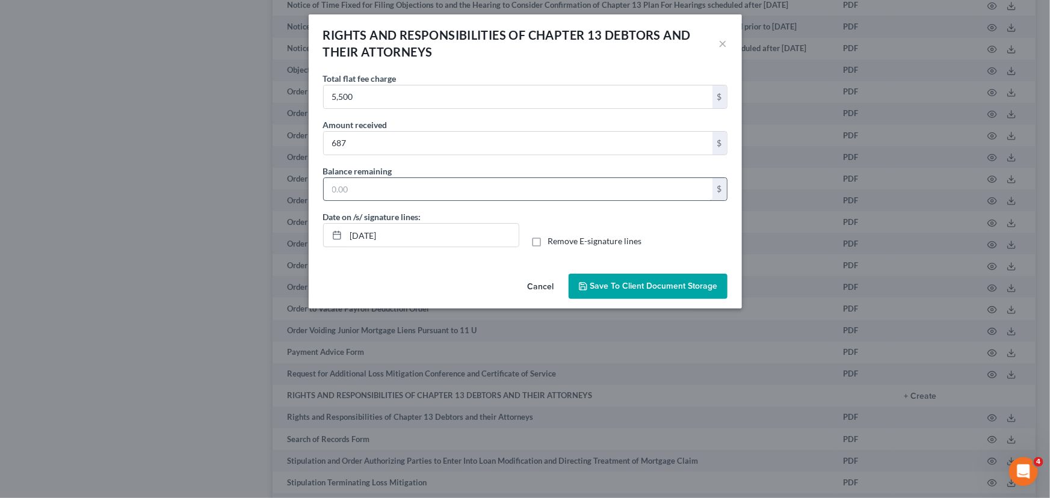
click at [414, 194] on input "text" at bounding box center [518, 189] width 389 height 23
type input "4,813"
click at [337, 143] on input "687" at bounding box center [518, 143] width 389 height 23
type input "587"
click at [345, 187] on input "4,813" at bounding box center [518, 189] width 389 height 23
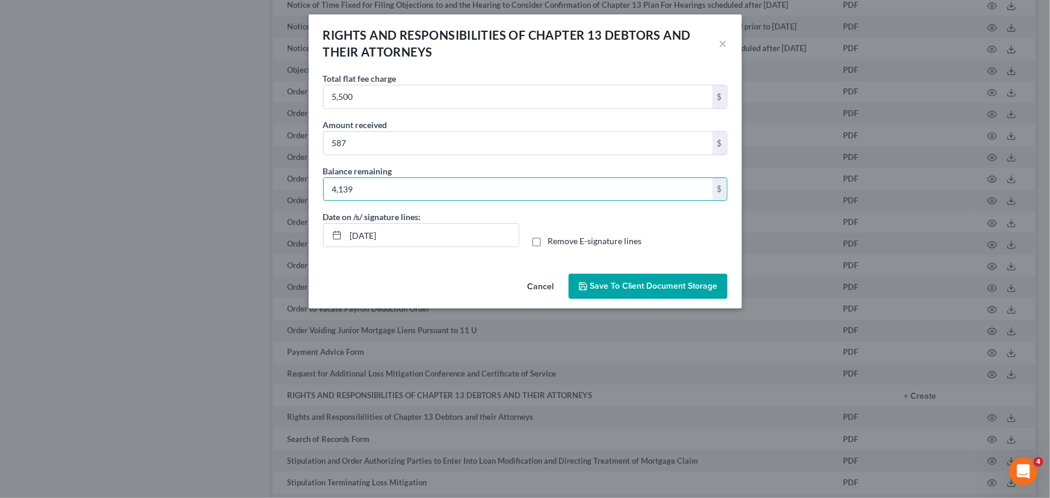
drag, startPoint x: 365, startPoint y: 188, endPoint x: 319, endPoint y: 185, distance: 45.8
click at [320, 185] on div "Balance remaining 4,139 $" at bounding box center [525, 188] width 417 height 46
type input "4,913"
click at [610, 285] on span "Save to Client Document Storage" at bounding box center [654, 286] width 128 height 10
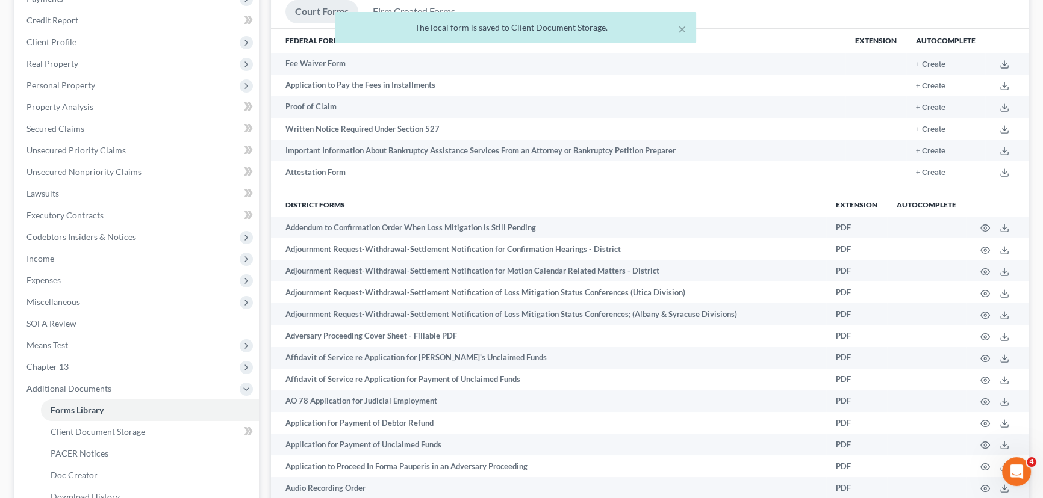
scroll to position [273, 0]
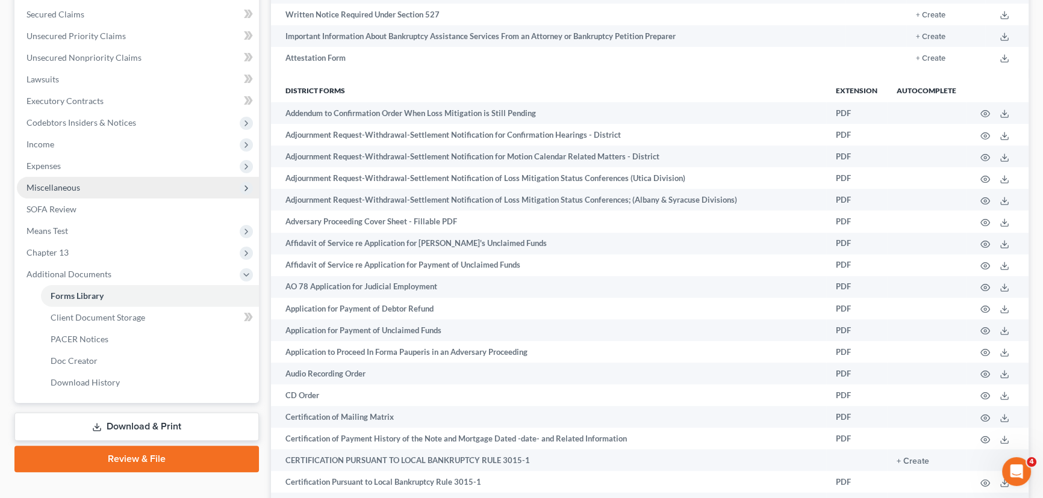
click at [54, 188] on span "Miscellaneous" at bounding box center [53, 187] width 54 height 10
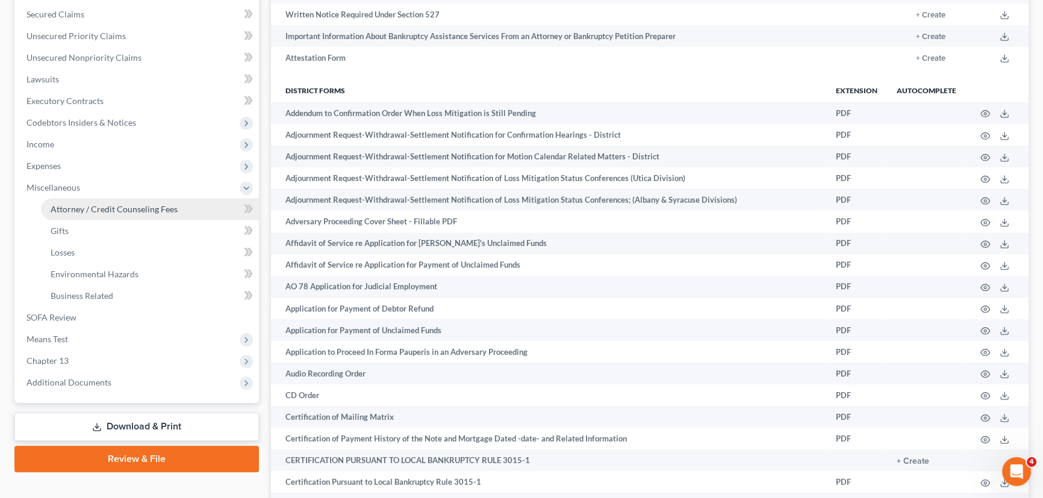
drag, startPoint x: 66, startPoint y: 202, endPoint x: 113, endPoint y: 211, distance: 47.7
click at [66, 203] on link "Attorney / Credit Counseling Fees" at bounding box center [150, 210] width 218 height 22
select select "1"
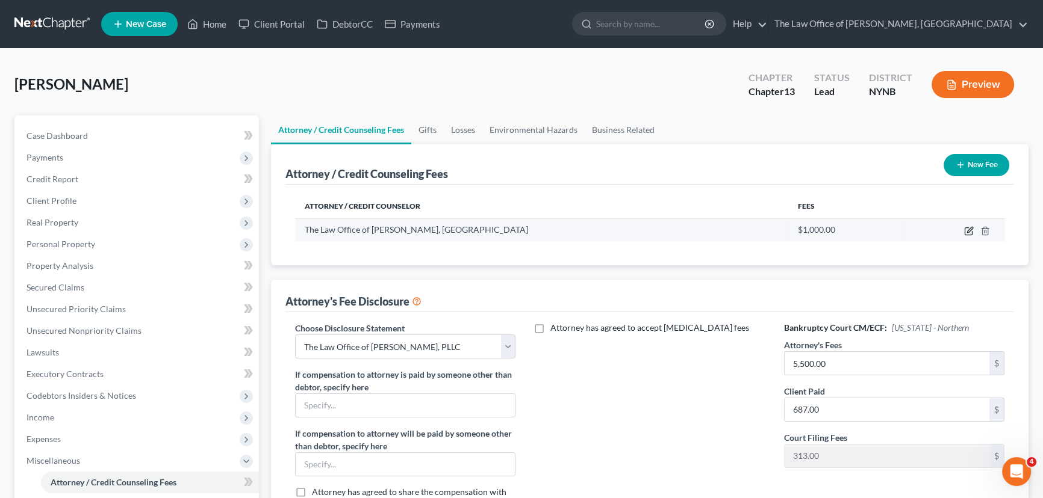
click at [968, 228] on icon "button" at bounding box center [967, 231] width 7 height 7
select select "35"
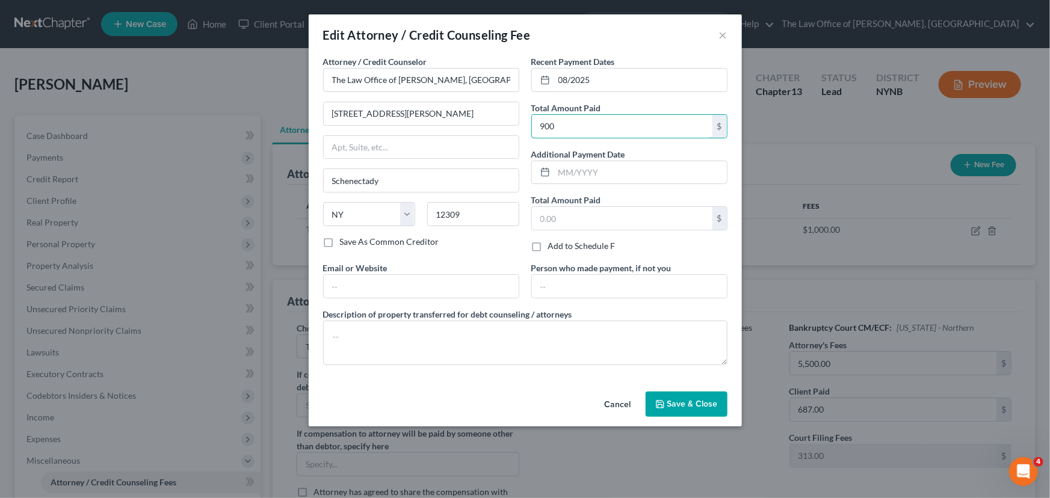
type input "900"
drag, startPoint x: 712, startPoint y: 397, endPoint x: 831, endPoint y: 390, distance: 118.8
click at [711, 397] on button "Save & Close" at bounding box center [687, 404] width 82 height 25
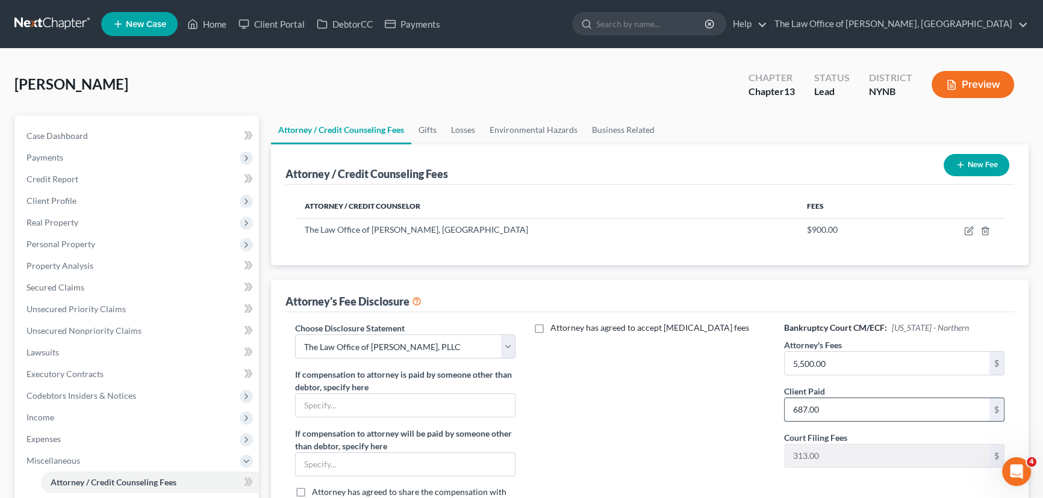
click at [798, 409] on input "687.00" at bounding box center [886, 409] width 205 height 23
type input "597"
click at [725, 438] on div "Attorney has agreed to accept retainer fees" at bounding box center [649, 427] width 244 height 211
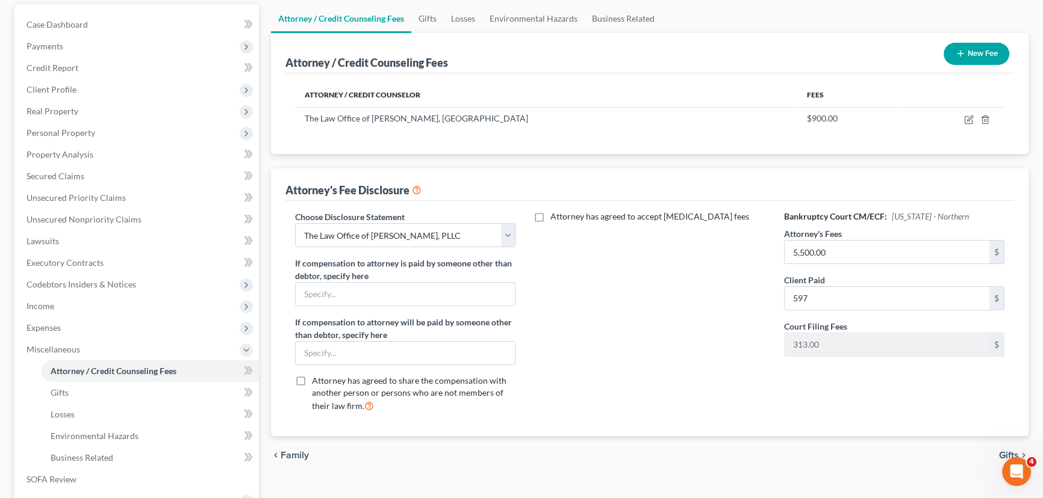
scroll to position [273, 0]
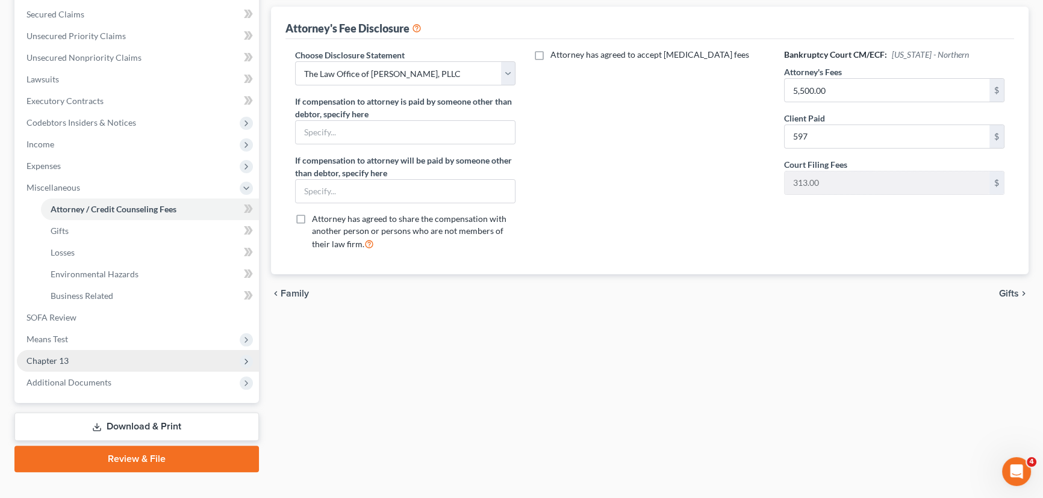
click at [46, 356] on span "Chapter 13" at bounding box center [47, 361] width 42 height 10
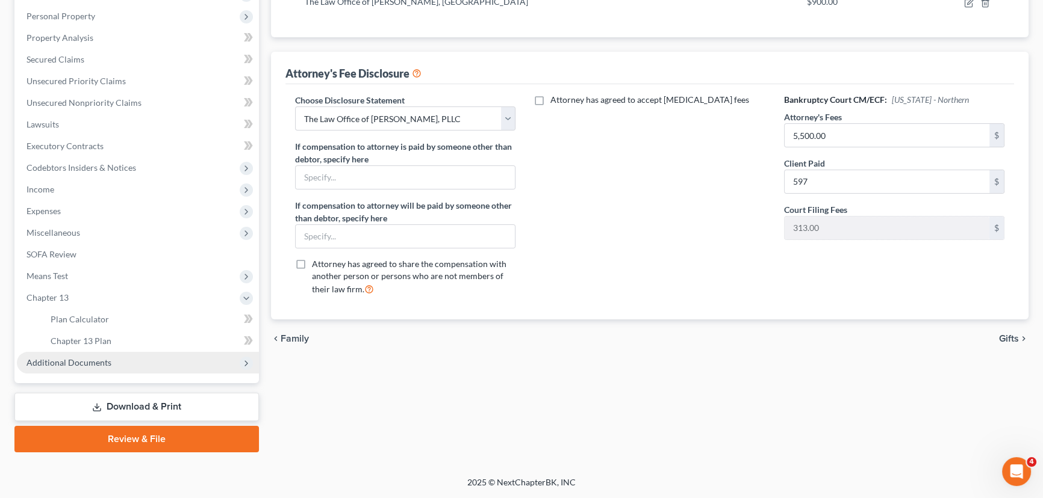
scroll to position [226, 0]
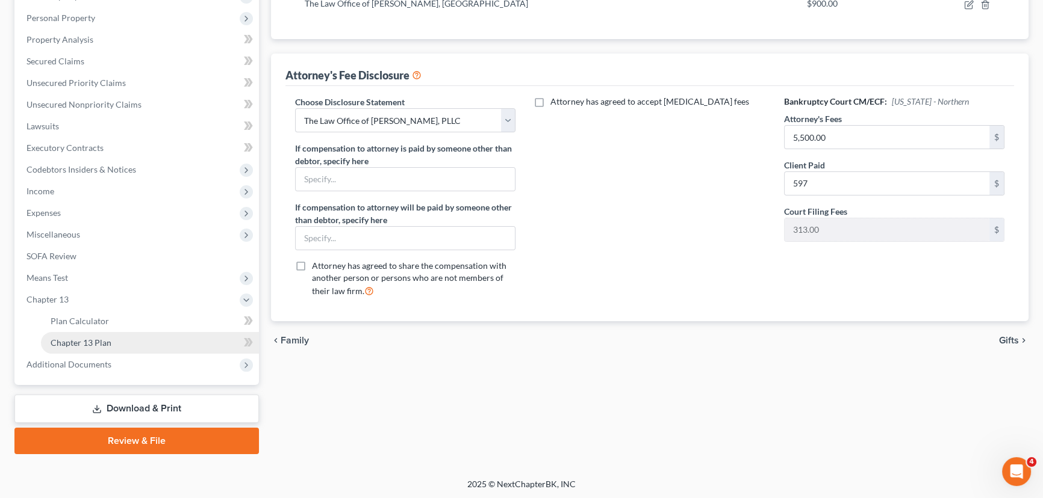
click at [75, 339] on span "Chapter 13 Plan" at bounding box center [81, 343] width 61 height 10
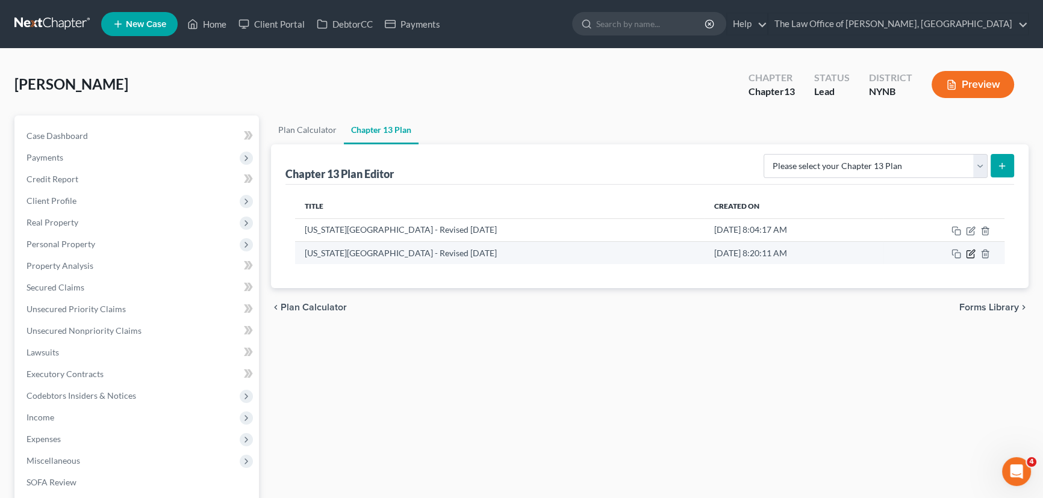
click at [967, 250] on icon "button" at bounding box center [970, 254] width 10 height 10
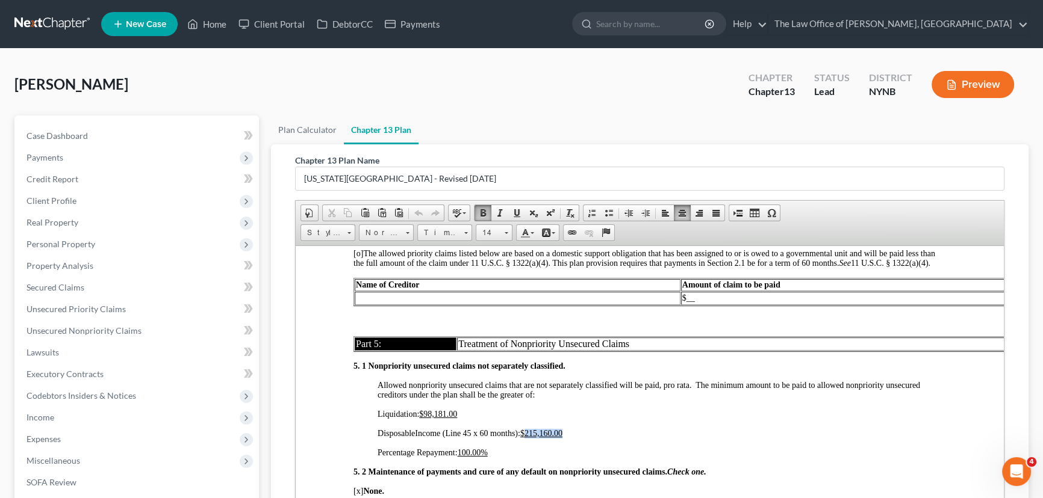
scroll to position [2845, 0]
drag, startPoint x: 567, startPoint y: 466, endPoint x: 528, endPoint y: 467, distance: 39.1
click at [528, 438] on p "Disposable Income (Line 45 x 60 months): $215,160.00" at bounding box center [661, 434] width 568 height 10
click at [657, 438] on p "Disposable Income (Line 45 x 60 months): $00" at bounding box center [661, 434] width 568 height 10
click at [466, 457] on u "100.00%" at bounding box center [472, 452] width 30 height 9
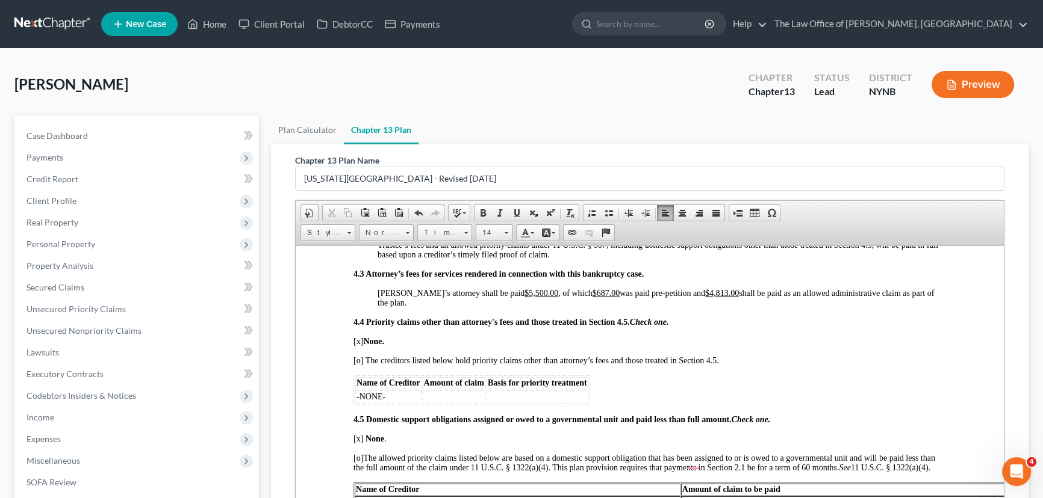
scroll to position [2626, 0]
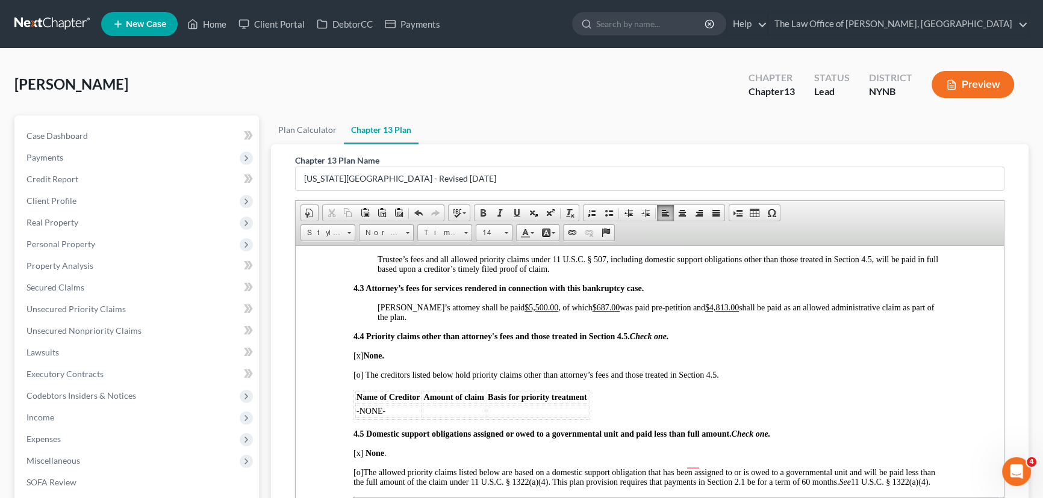
click at [592, 312] on u "$687.00" at bounding box center [606, 307] width 28 height 9
click at [749, 380] on p "[o] The creditors listed below hold priority claims other than attorney’s fees …" at bounding box center [649, 375] width 592 height 10
click at [705, 312] on u "$4,813.00" at bounding box center [722, 307] width 34 height 9
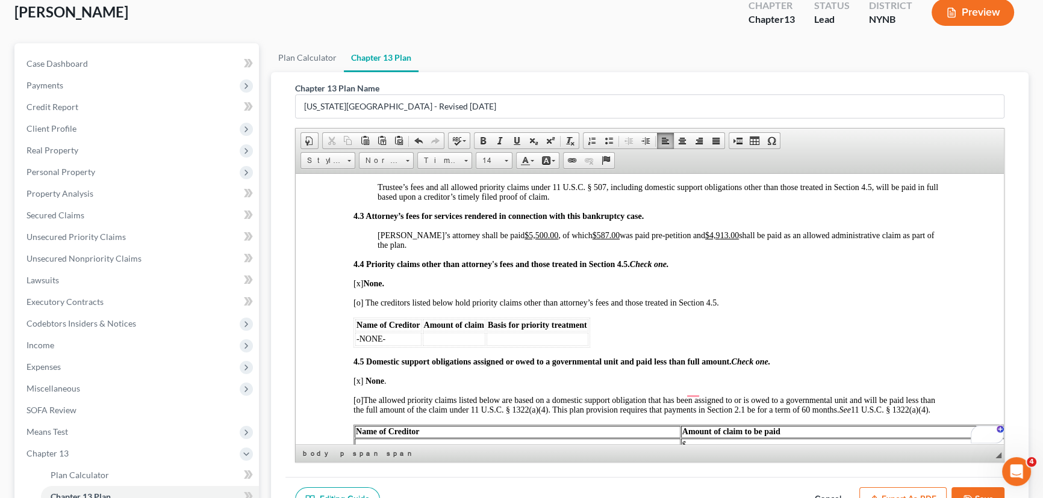
scroll to position [226, 0]
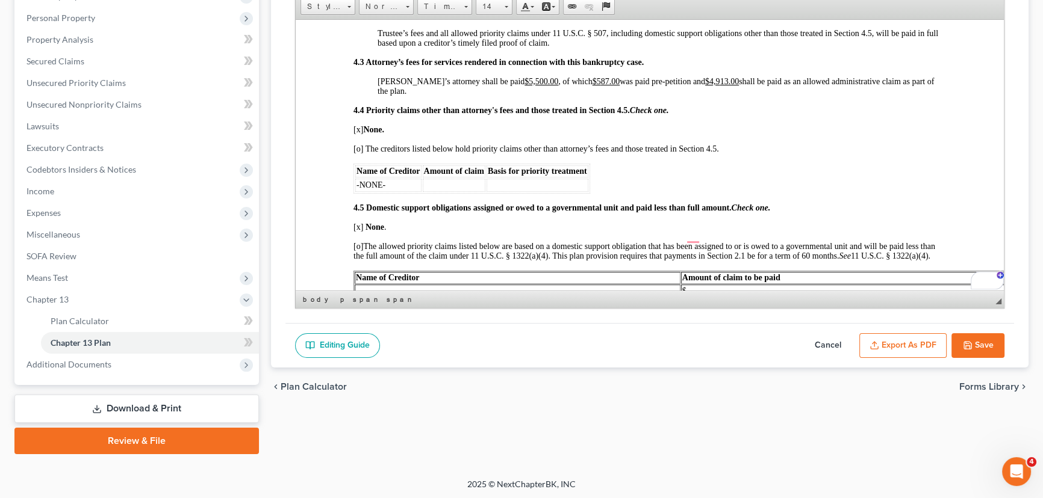
click at [972, 347] on button "Save" at bounding box center [977, 345] width 53 height 25
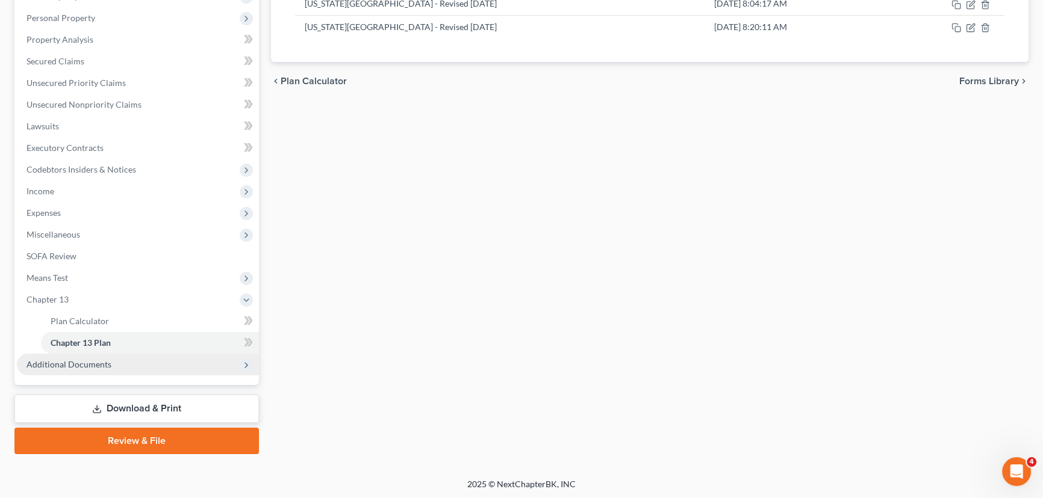
click at [87, 360] on span "Additional Documents" at bounding box center [68, 364] width 85 height 10
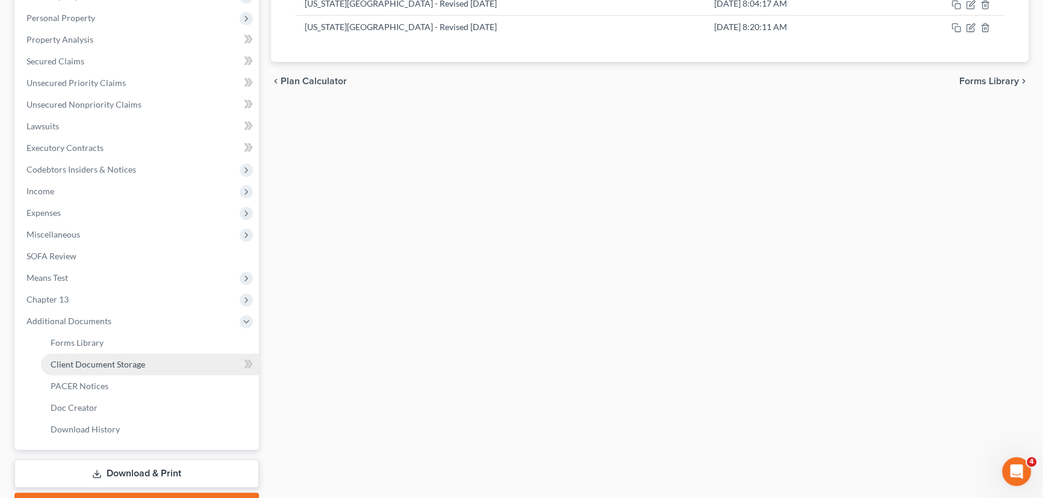
click at [108, 362] on span "Client Document Storage" at bounding box center [98, 364] width 95 height 10
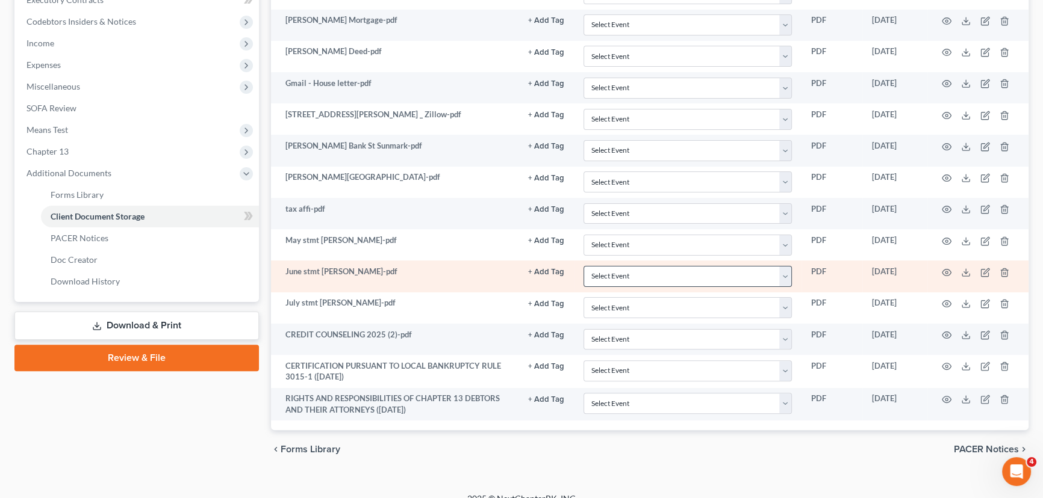
scroll to position [383, 0]
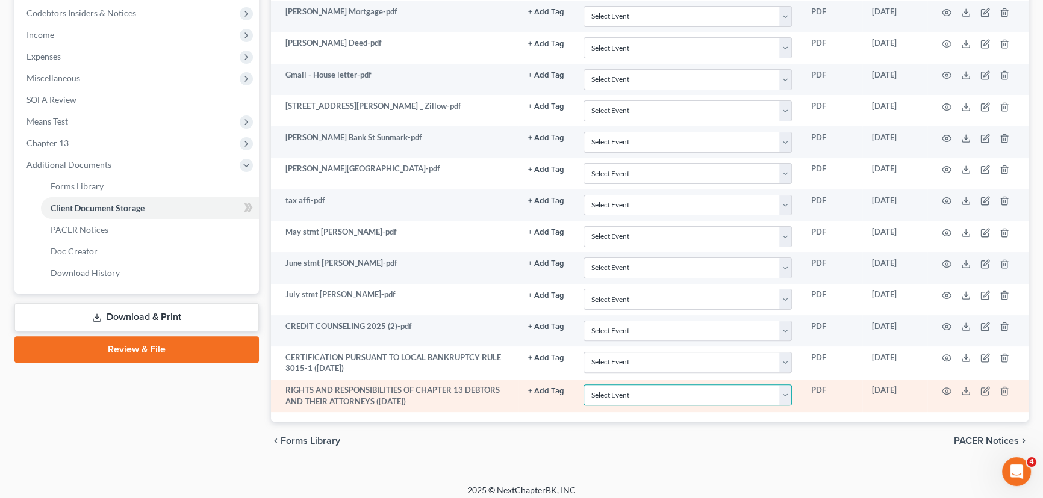
click at [658, 399] on select "Select Event Application to Have the Filing Fee Waived Certificate of Credit Co…" at bounding box center [687, 395] width 208 height 21
select select "6"
click at [583, 385] on select "Select Event Application to Have the Filing Fee Waived Certificate of Credit Co…" at bounding box center [687, 395] width 208 height 21
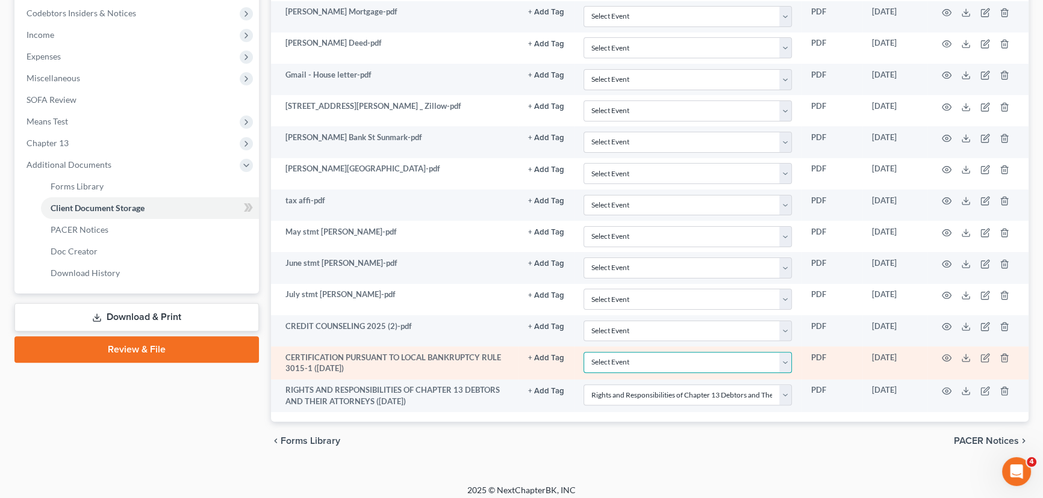
drag, startPoint x: 621, startPoint y: 361, endPoint x: 628, endPoint y: 369, distance: 10.6
click at [621, 361] on select "Select Event Application to Have the Filing Fee Waived Certificate of Credit Co…" at bounding box center [687, 362] width 208 height 21
select select "2"
click at [583, 352] on select "Select Event Application to Have the Filing Fee Waived Certificate of Credit Co…" at bounding box center [687, 362] width 208 height 21
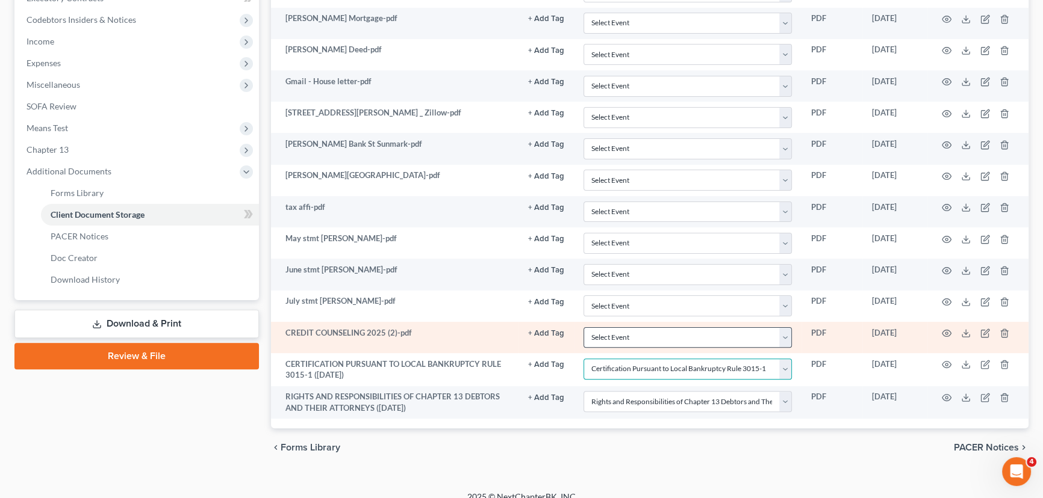
scroll to position [388, 0]
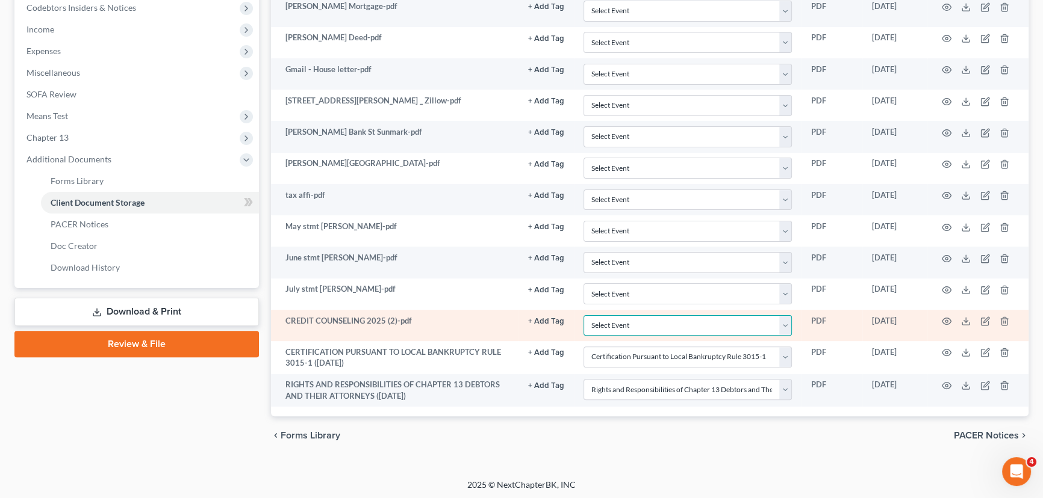
drag, startPoint x: 675, startPoint y: 323, endPoint x: 674, endPoint y: 332, distance: 9.7
click at [675, 323] on select "Select Event Application to Have the Filing Fee Waived Certificate of Credit Co…" at bounding box center [687, 325] width 208 height 21
select select "1"
click at [583, 315] on select "Select Event Application to Have the Filing Fee Waived Certificate of Credit Co…" at bounding box center [687, 325] width 208 height 21
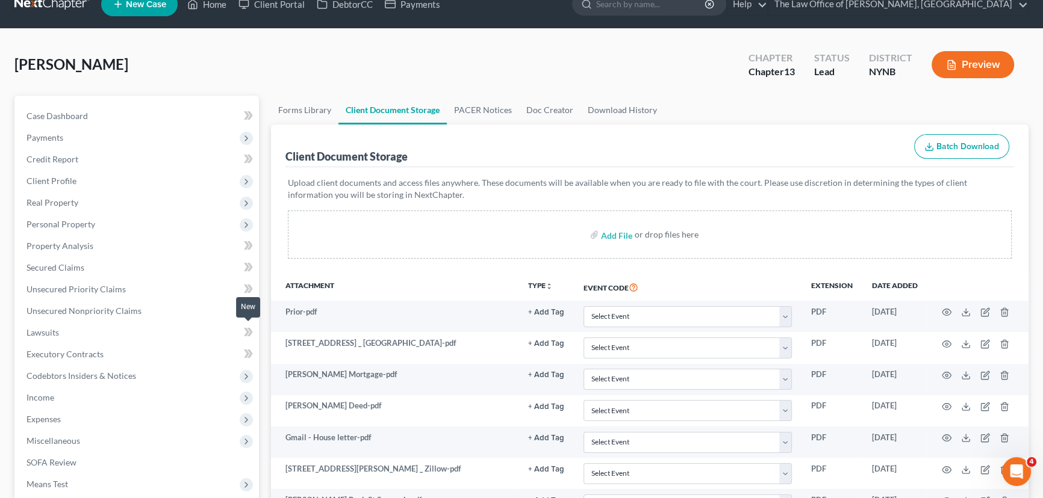
scroll to position [0, 0]
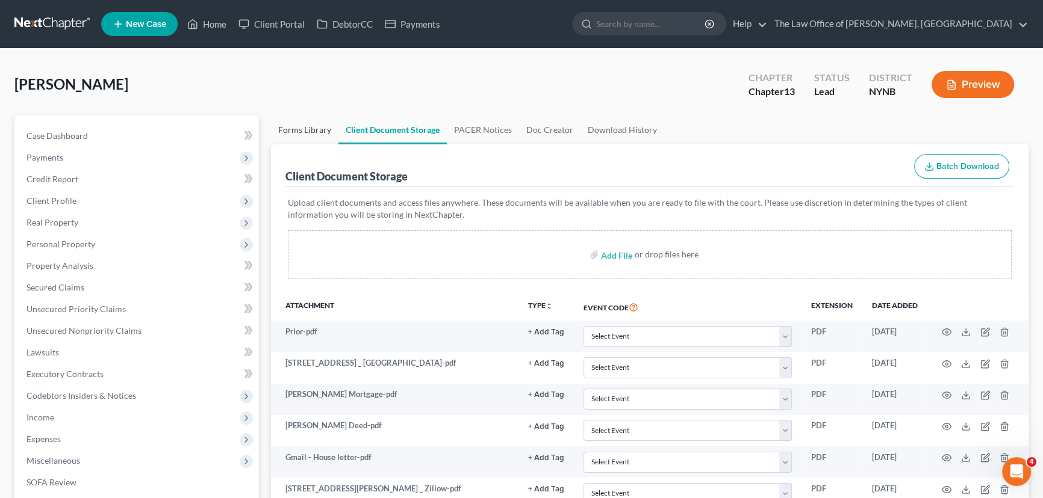
click at [287, 124] on link "Forms Library" at bounding box center [304, 130] width 67 height 29
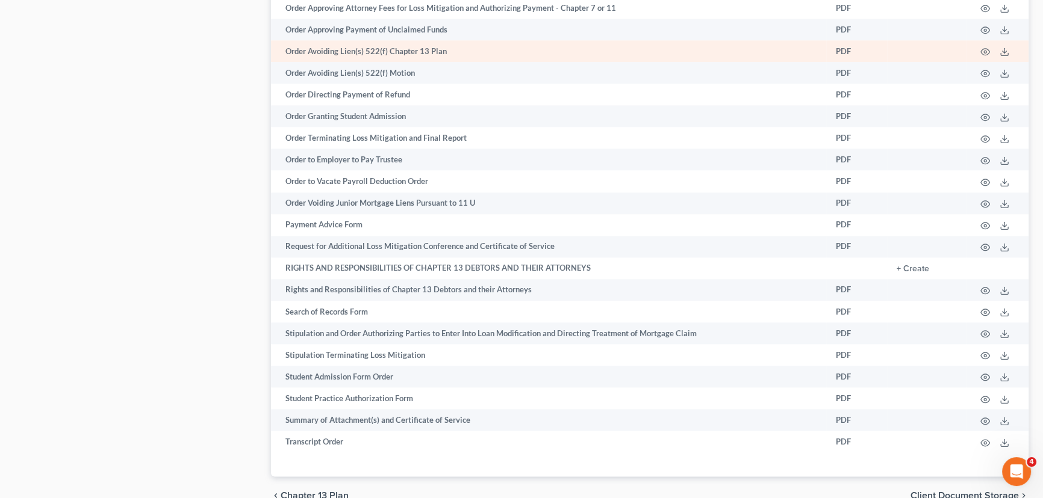
scroll to position [1751, 0]
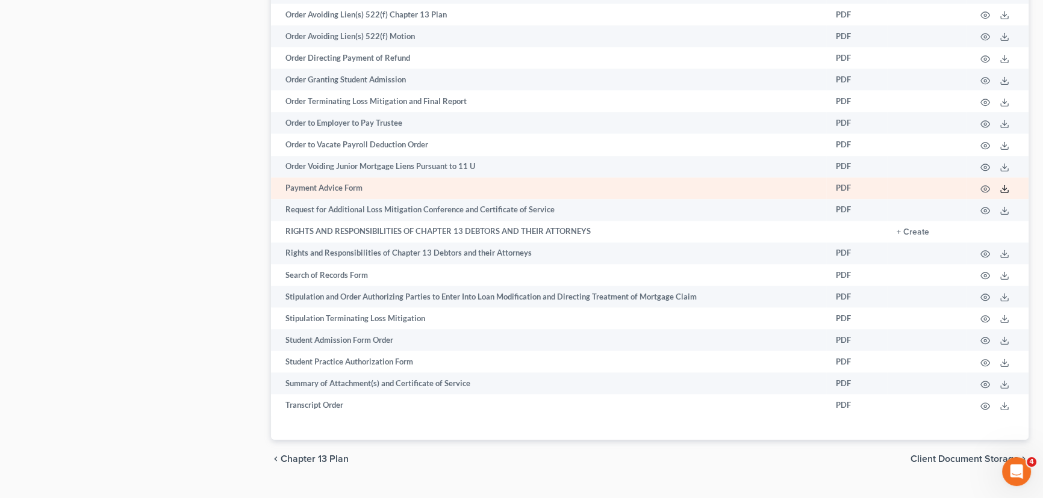
click at [1002, 190] on polyline at bounding box center [1004, 189] width 4 height 2
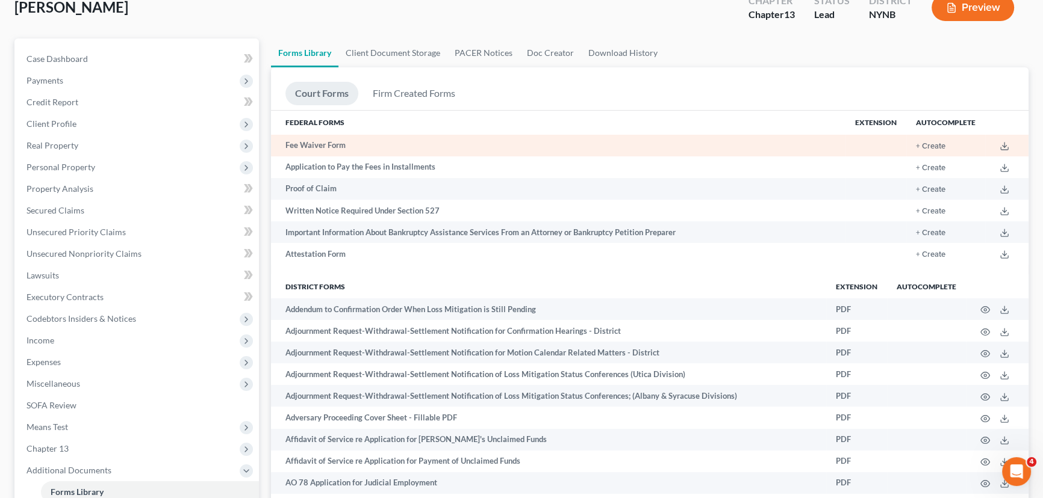
scroll to position [0, 0]
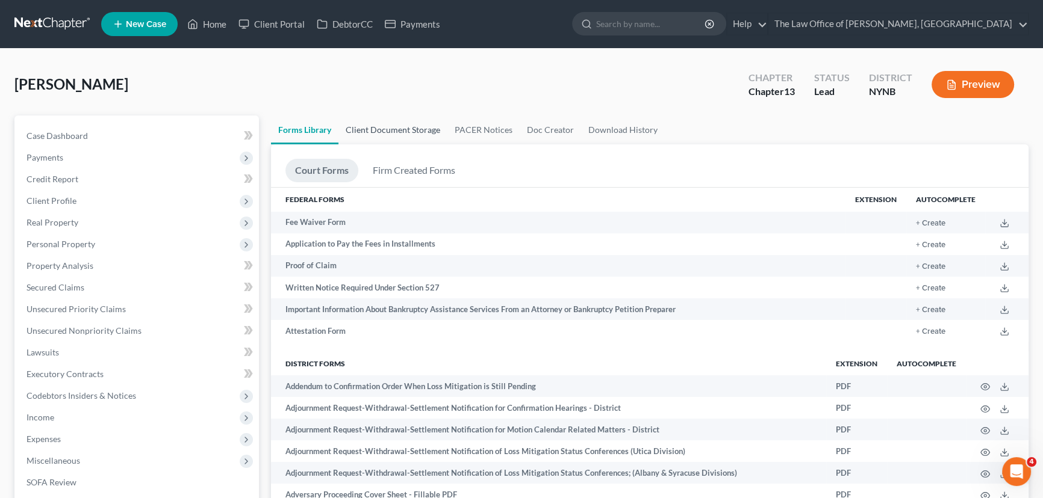
click at [398, 128] on link "Client Document Storage" at bounding box center [392, 130] width 109 height 29
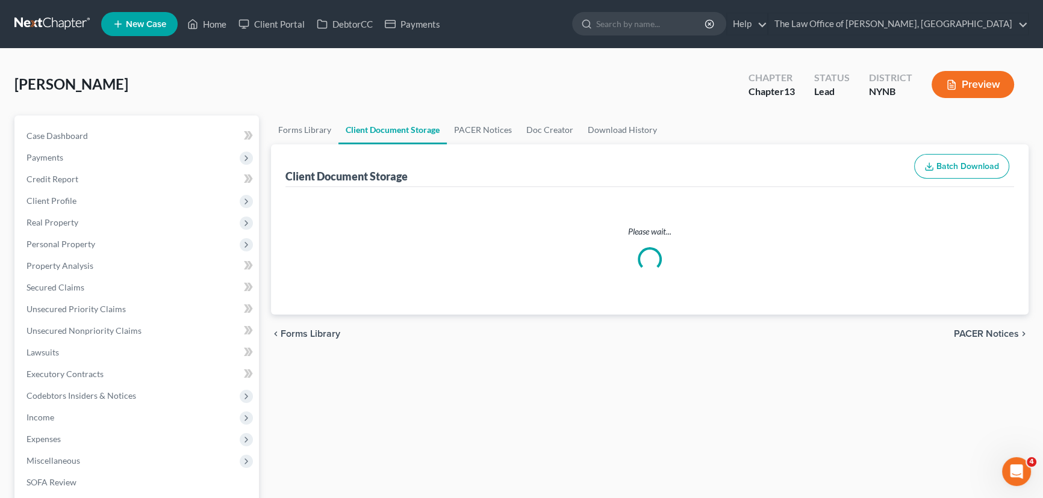
select select "1"
select select "2"
select select "6"
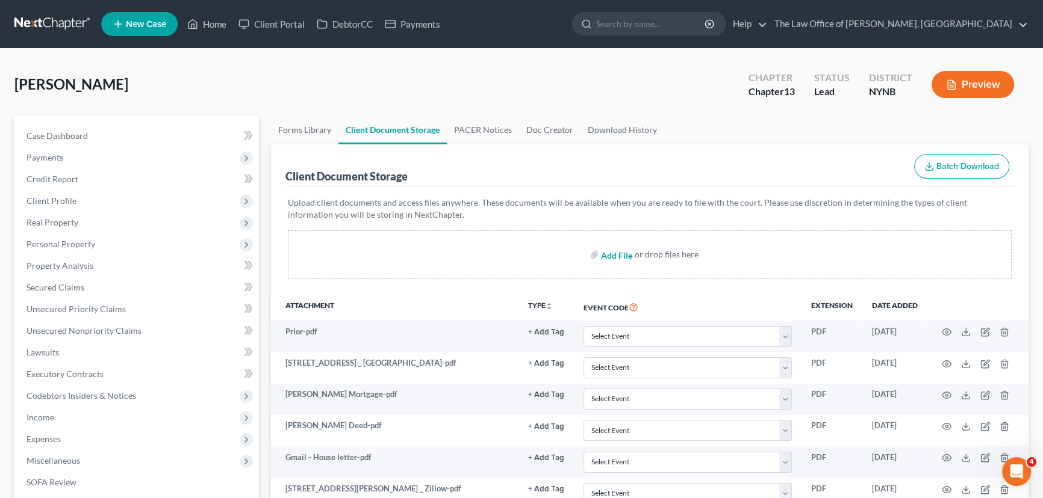
click at [613, 253] on input "file" at bounding box center [615, 255] width 29 height 22
drag, startPoint x: 621, startPoint y: 255, endPoint x: 641, endPoint y: 250, distance: 21.0
click at [621, 255] on input "file" at bounding box center [615, 255] width 29 height 22
type input "C:\fakepath\O521C.wpd.pdf"
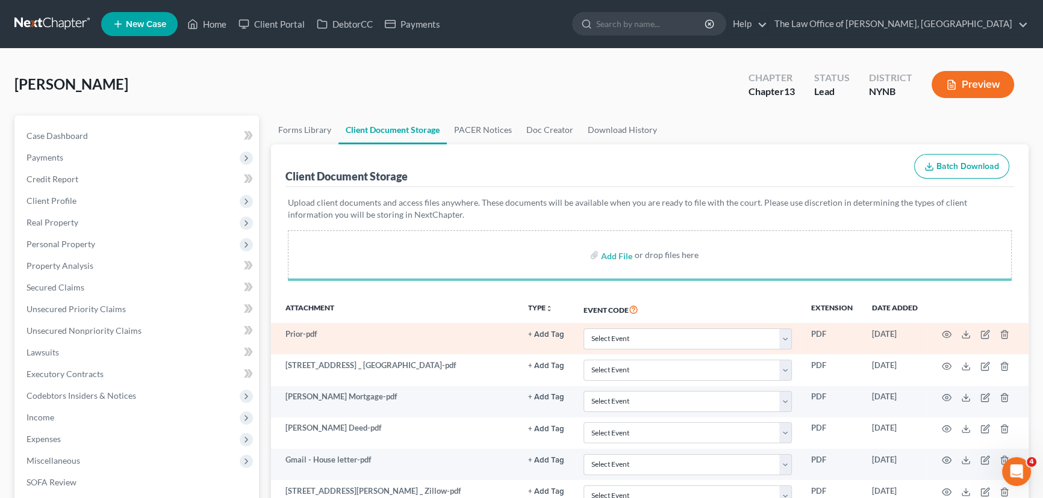
select select "1"
select select "2"
select select "6"
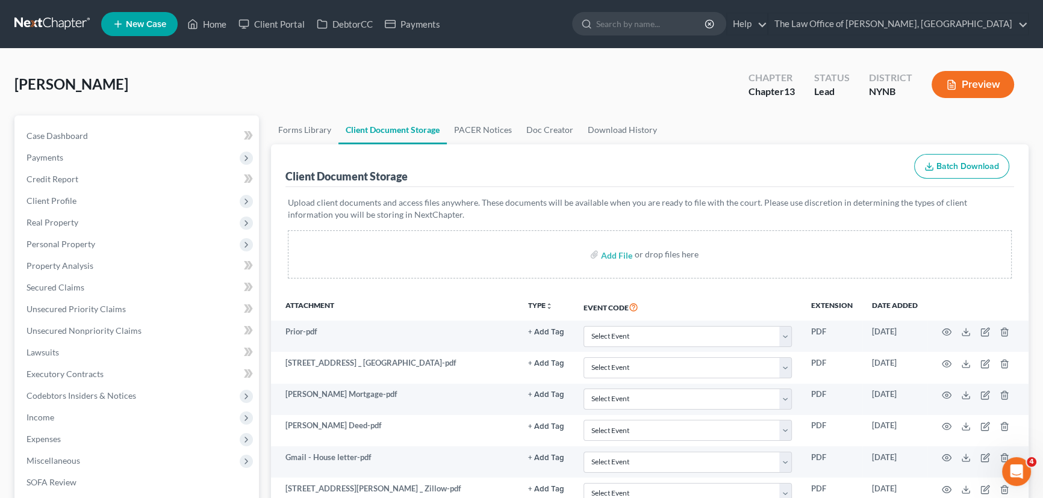
scroll to position [388, 0]
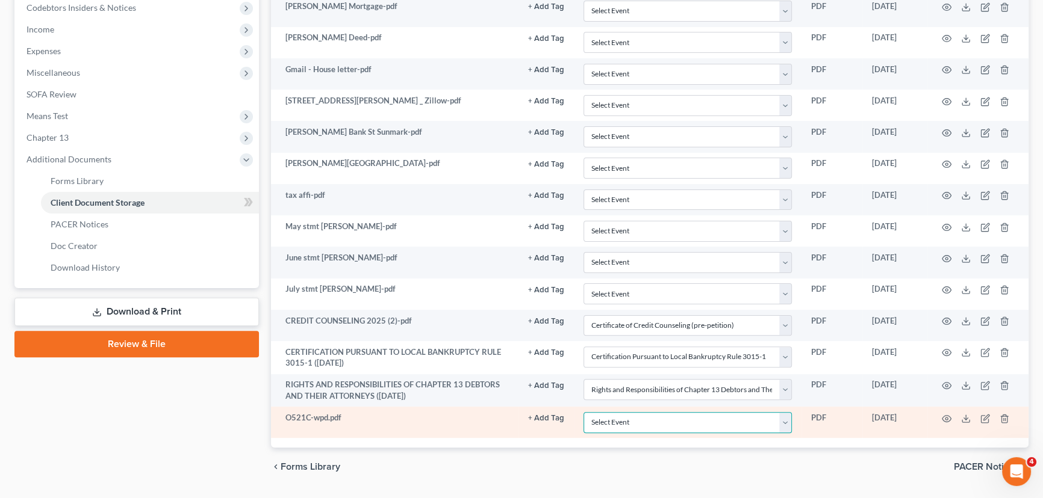
click at [645, 424] on select "Select Event Application to Have the Filing Fee Waived Certificate of Credit Co…" at bounding box center [687, 422] width 208 height 21
select select "5"
click at [583, 412] on select "Select Event Application to Have the Filing Fee Waived Certificate of Credit Co…" at bounding box center [687, 422] width 208 height 21
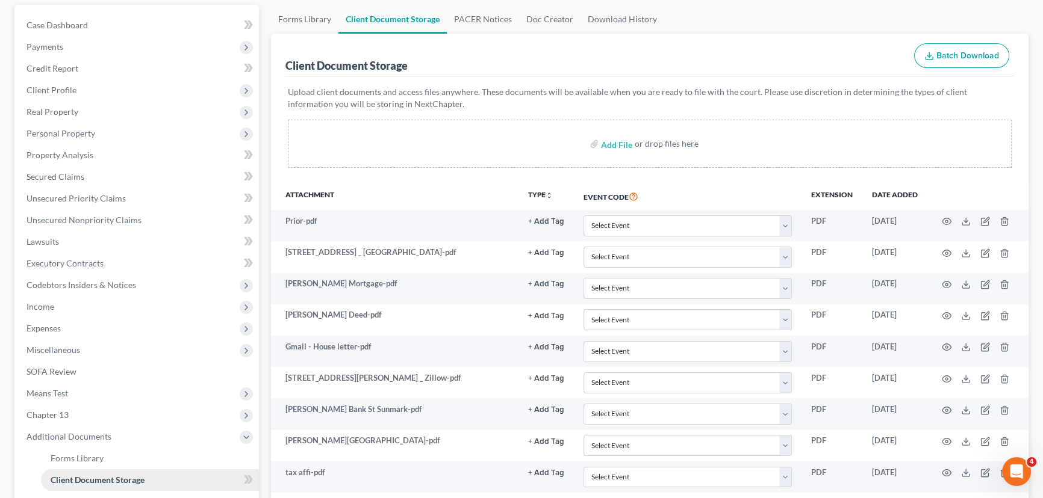
scroll to position [273, 0]
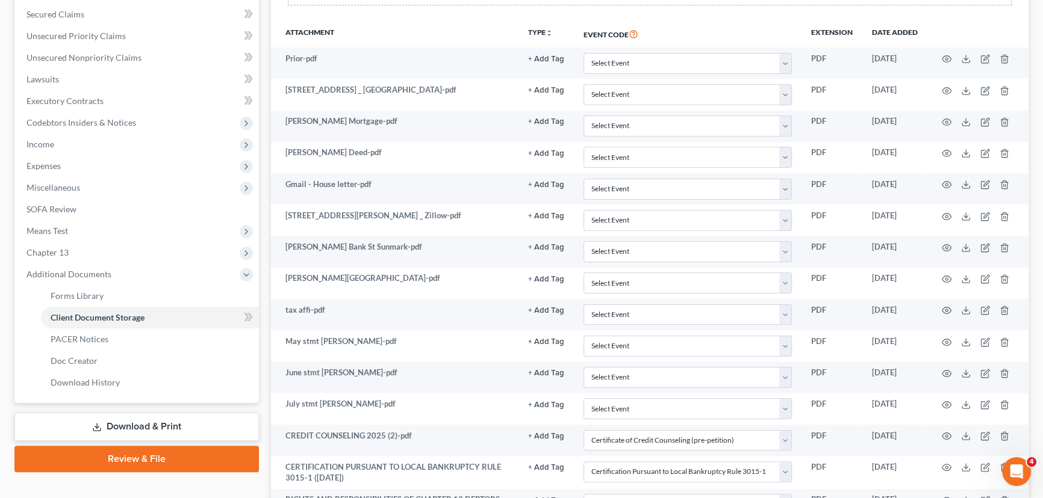
drag, startPoint x: 140, startPoint y: 457, endPoint x: 277, endPoint y: 417, distance: 143.2
click at [140, 457] on link "Review & File" at bounding box center [136, 459] width 244 height 26
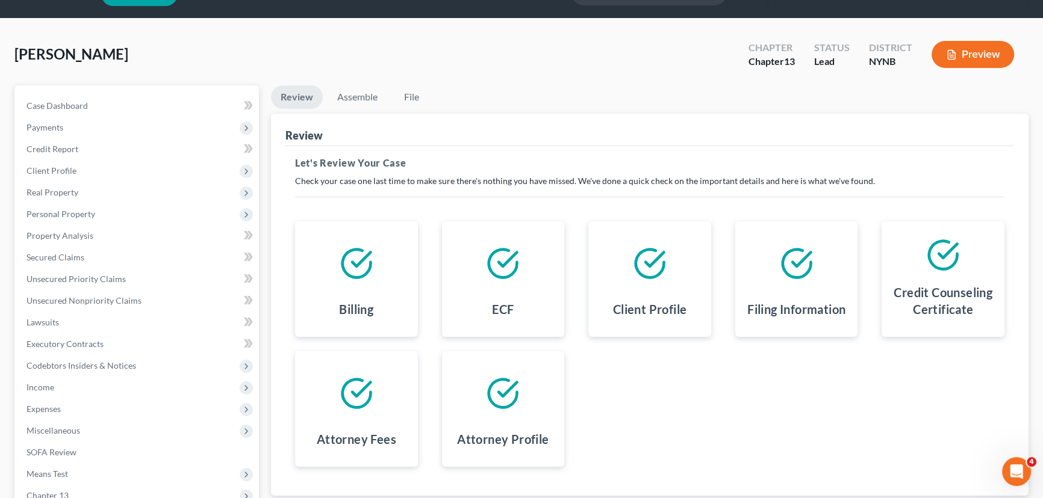
scroll to position [183, 0]
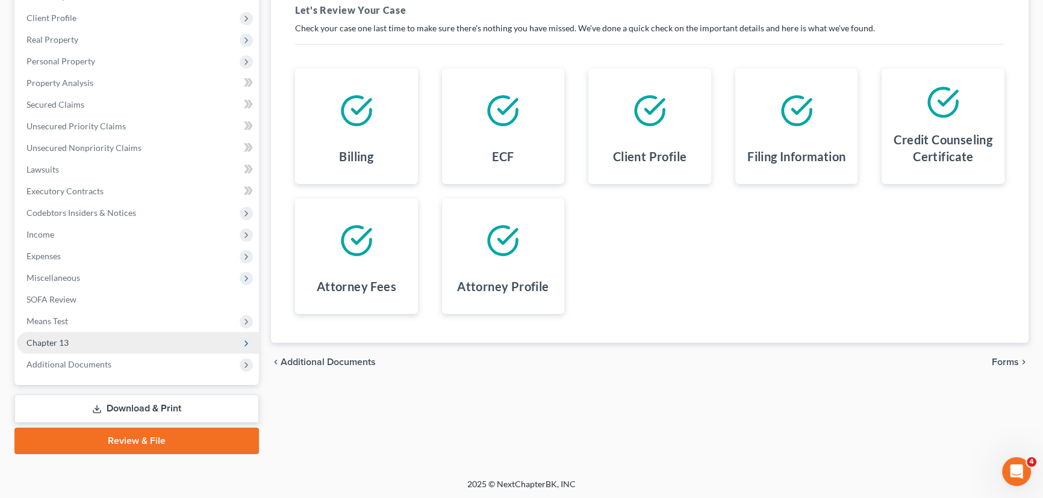
click at [61, 340] on span "Chapter 13" at bounding box center [47, 343] width 42 height 10
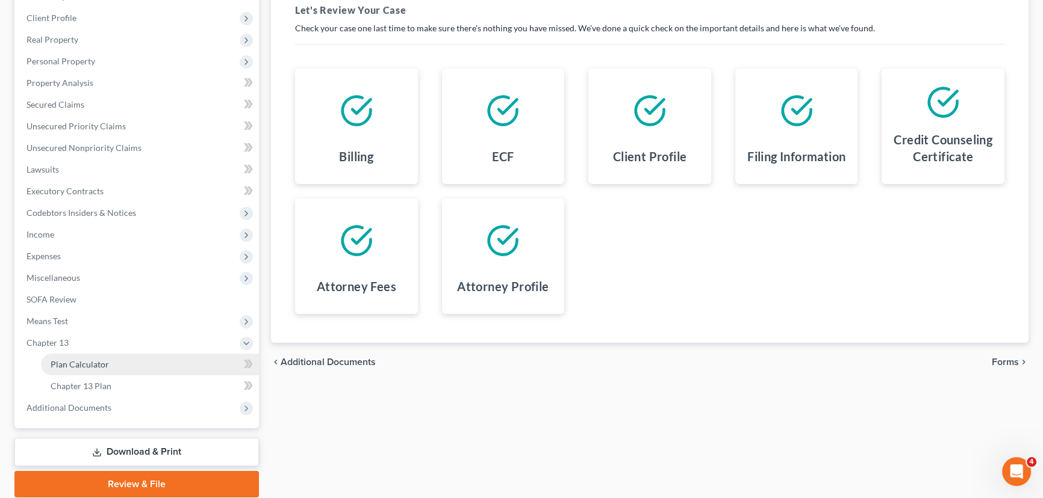
click at [85, 357] on link "Plan Calculator" at bounding box center [150, 365] width 218 height 22
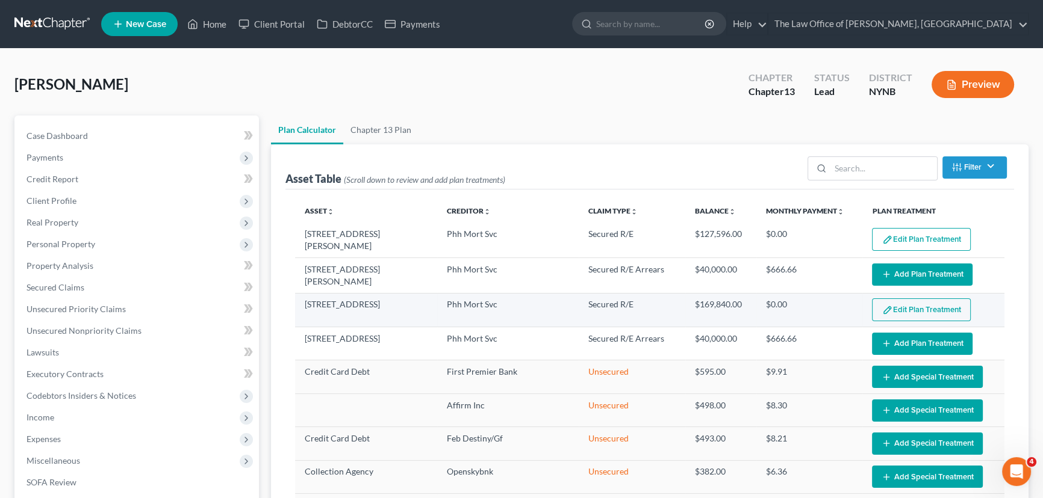
select select "59"
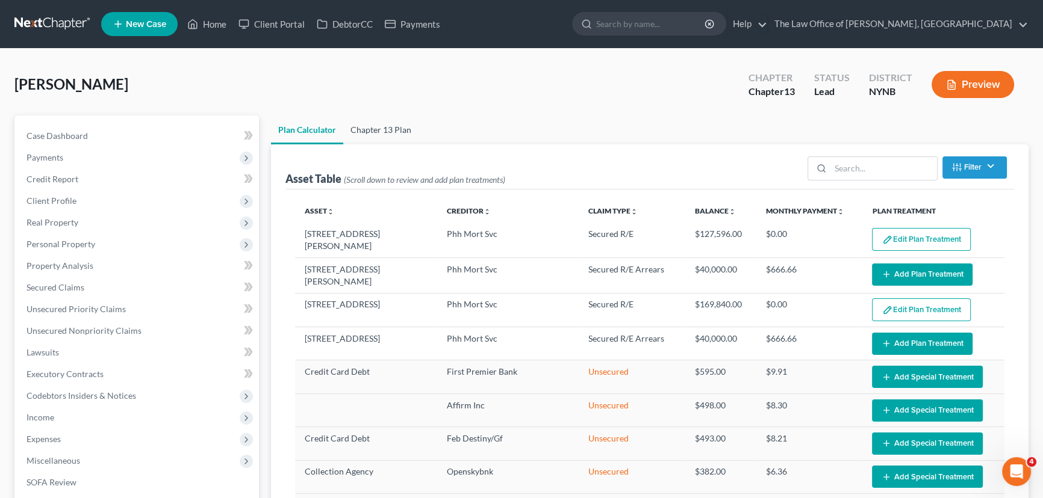
click at [375, 132] on link "Chapter 13 Plan" at bounding box center [380, 130] width 75 height 29
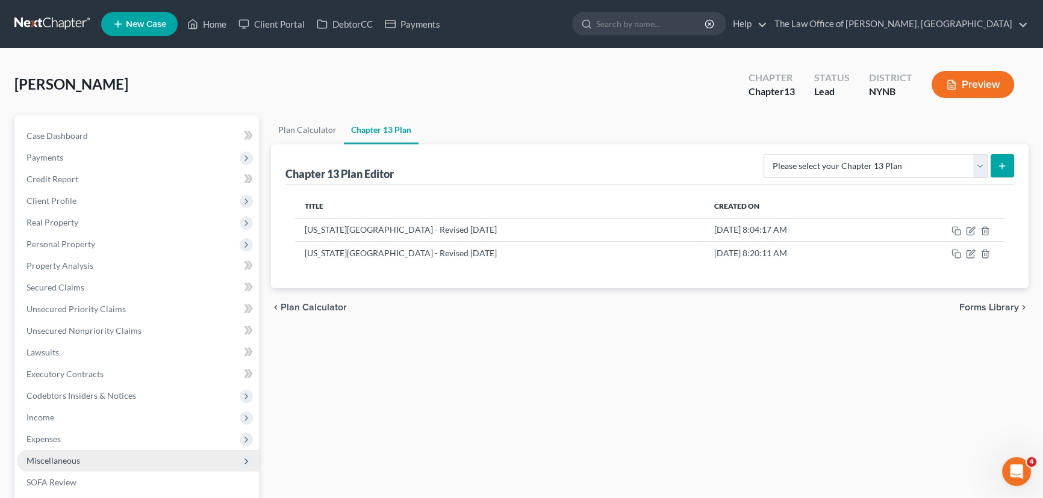
click at [48, 467] on span "Miscellaneous" at bounding box center [138, 461] width 242 height 22
click at [60, 480] on span "Attorney / Credit Counseling Fees" at bounding box center [114, 482] width 127 height 10
select select "1"
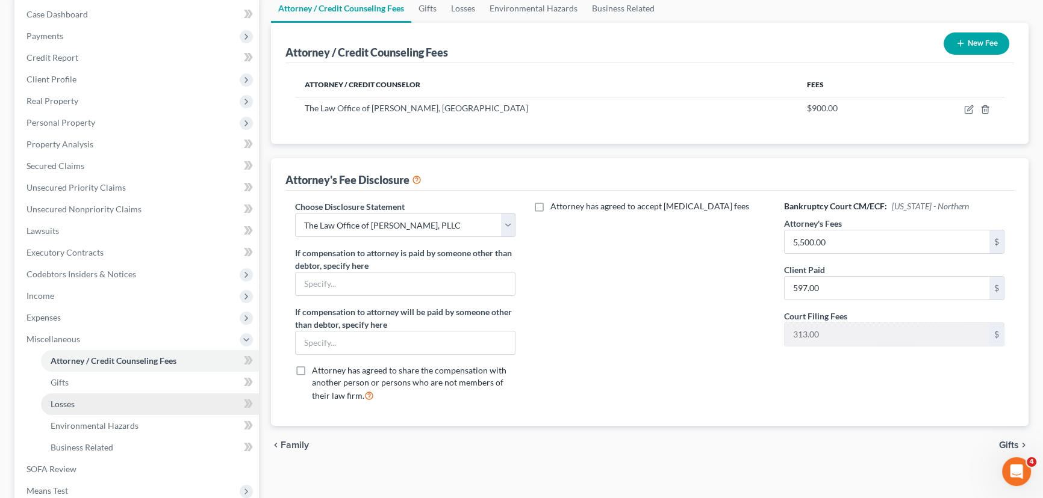
scroll to position [164, 0]
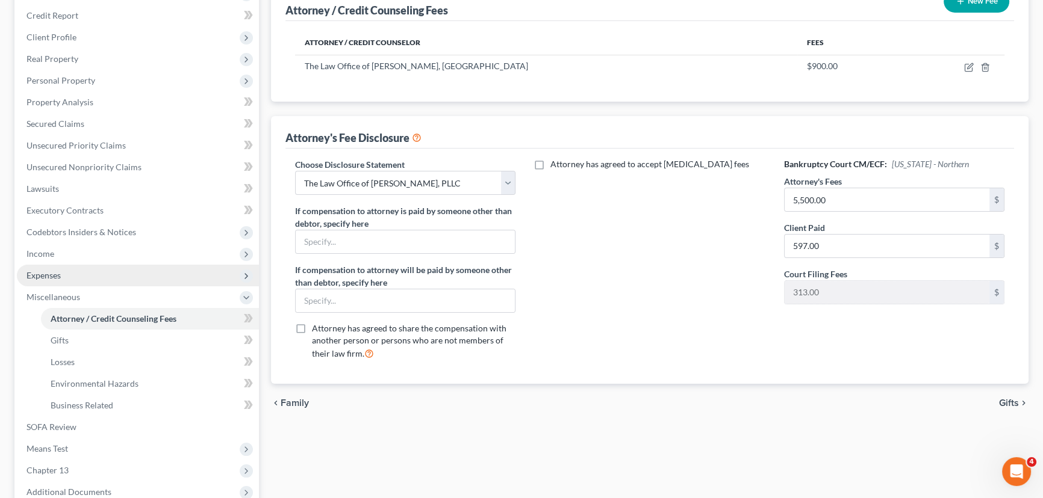
click at [78, 279] on span "Expenses" at bounding box center [138, 276] width 242 height 22
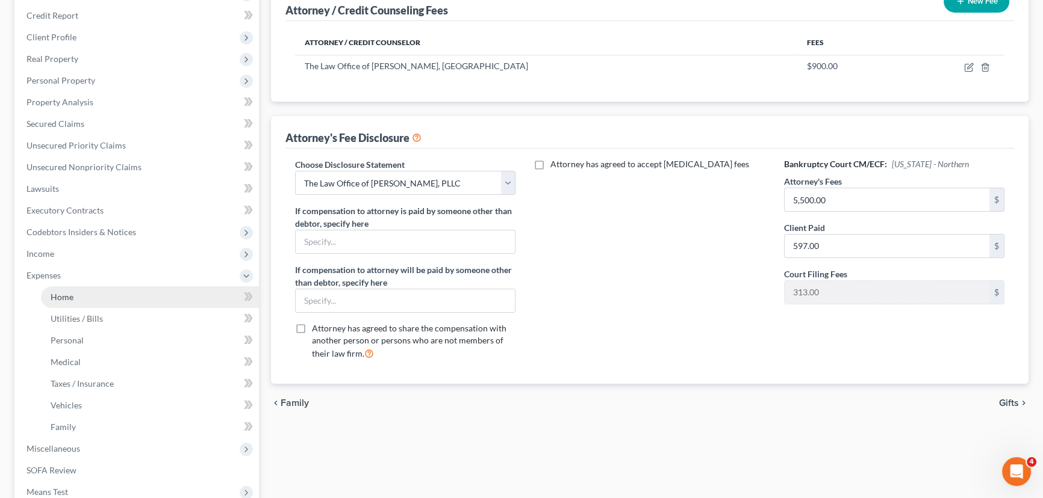
click at [79, 303] on link "Home" at bounding box center [150, 298] width 218 height 22
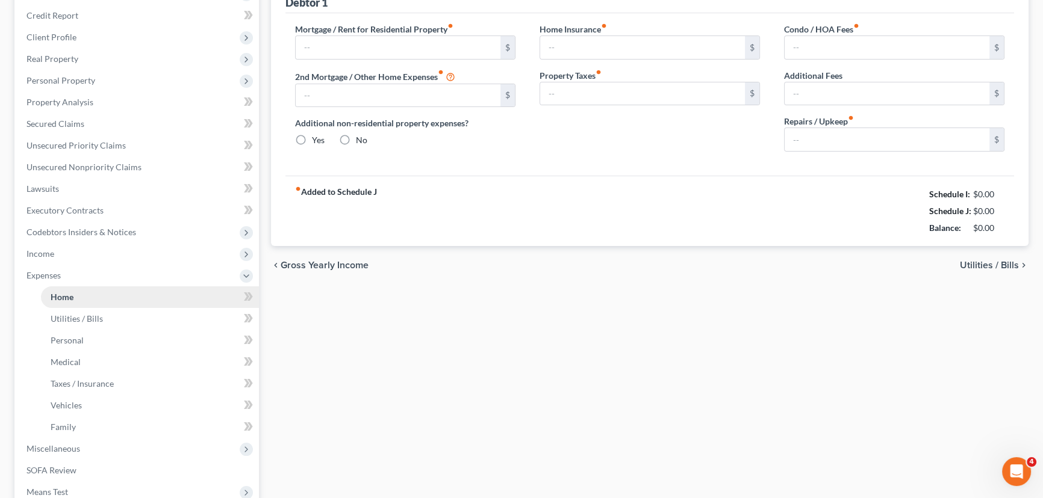
type input "1,400.00"
type input "880.00"
radio input "true"
type input "0.00"
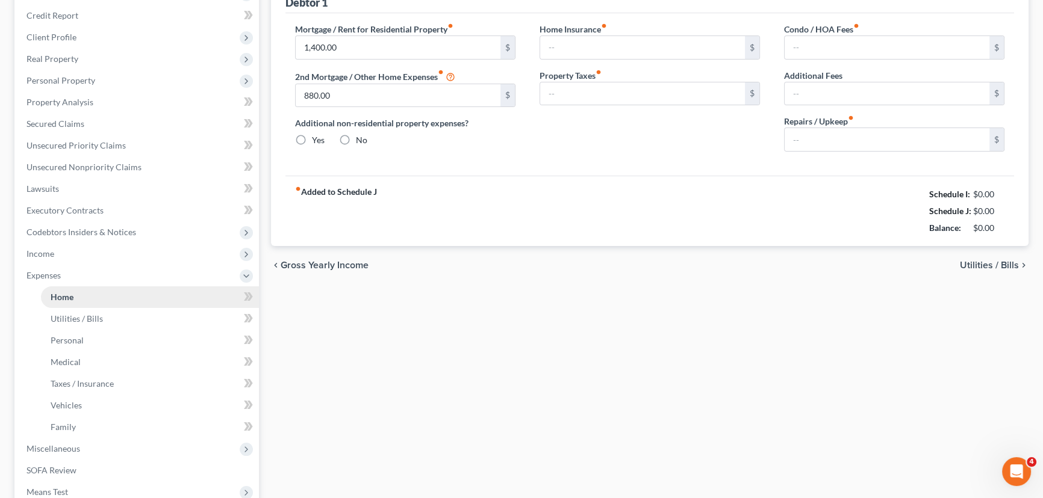
type input "0.00"
type input "300.00"
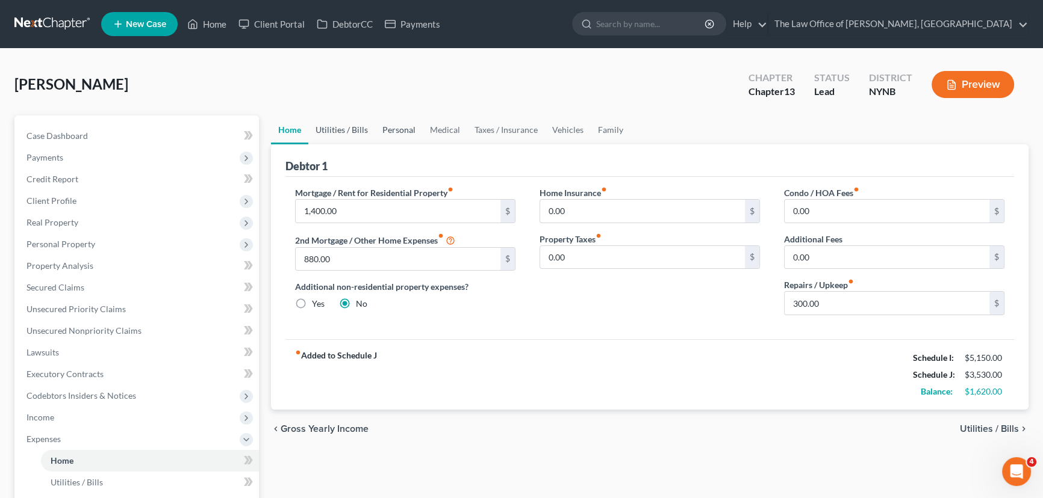
drag, startPoint x: 358, startPoint y: 128, endPoint x: 397, endPoint y: 126, distance: 39.2
click at [357, 128] on link "Utilities / Bills" at bounding box center [341, 130] width 67 height 29
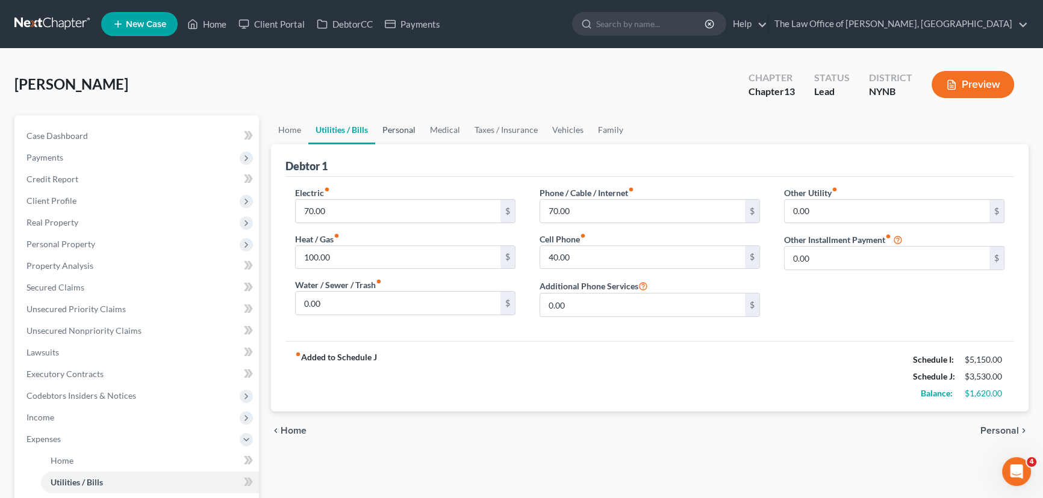
click at [397, 127] on link "Personal" at bounding box center [399, 130] width 48 height 29
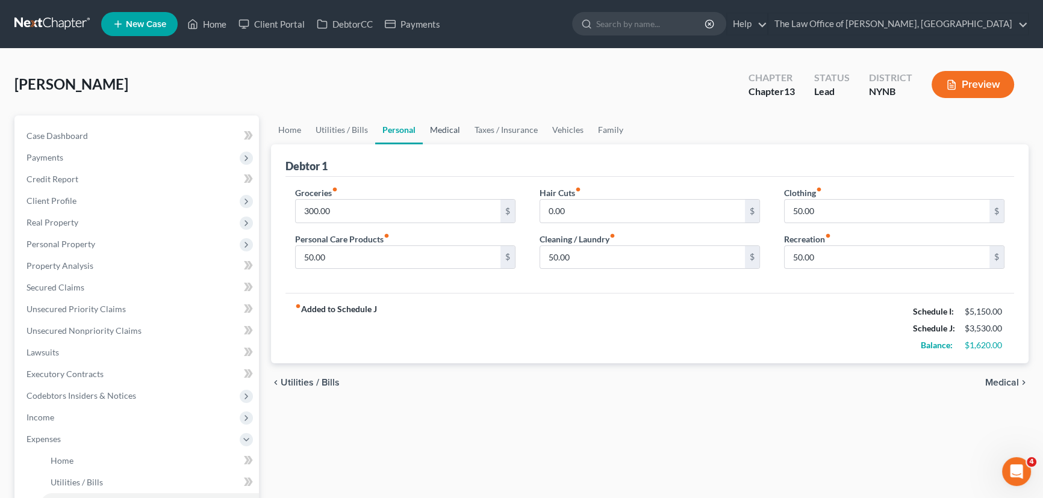
click at [433, 127] on link "Medical" at bounding box center [445, 130] width 45 height 29
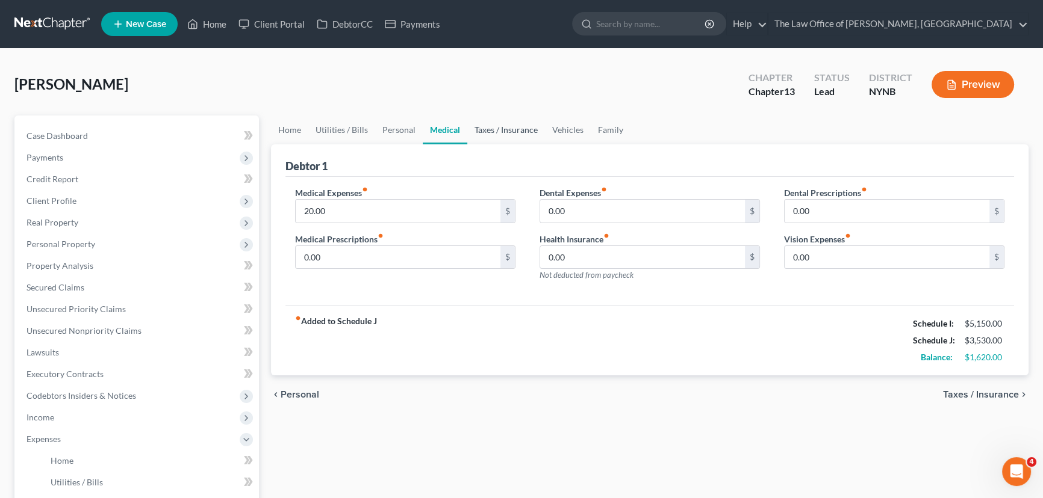
click at [497, 127] on link "Taxes / Insurance" at bounding box center [506, 130] width 78 height 29
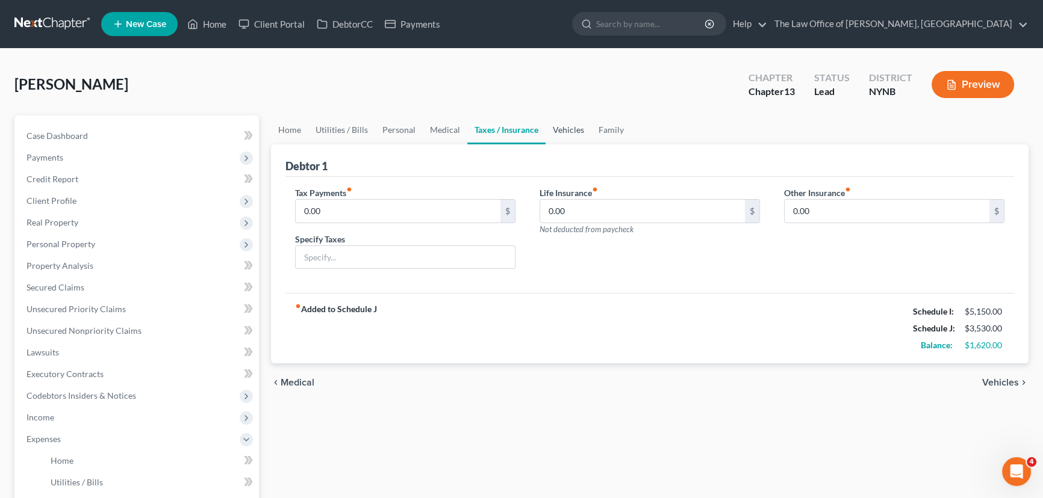
click at [554, 126] on link "Vehicles" at bounding box center [568, 130] width 46 height 29
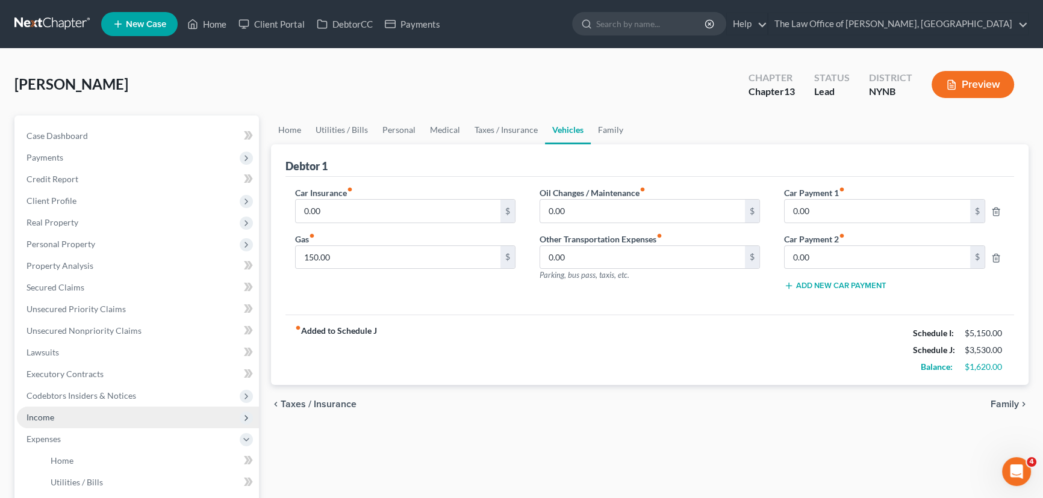
click at [48, 415] on span "Income" at bounding box center [40, 417] width 28 height 10
drag, startPoint x: 57, startPoint y: 435, endPoint x: 252, endPoint y: 366, distance: 207.3
click at [58, 435] on span "Employment Income" at bounding box center [89, 439] width 77 height 10
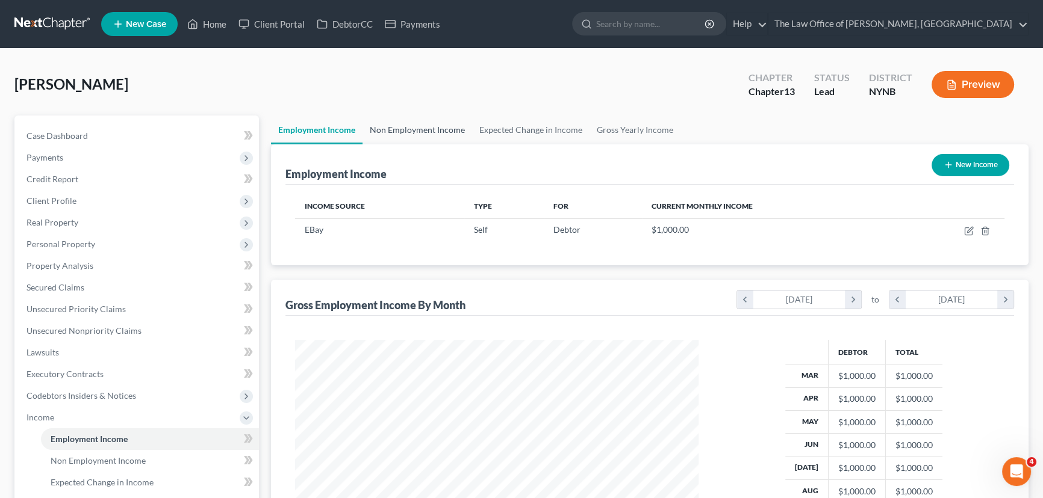
scroll to position [215, 427]
click at [409, 129] on link "Non Employment Income" at bounding box center [417, 130] width 110 height 29
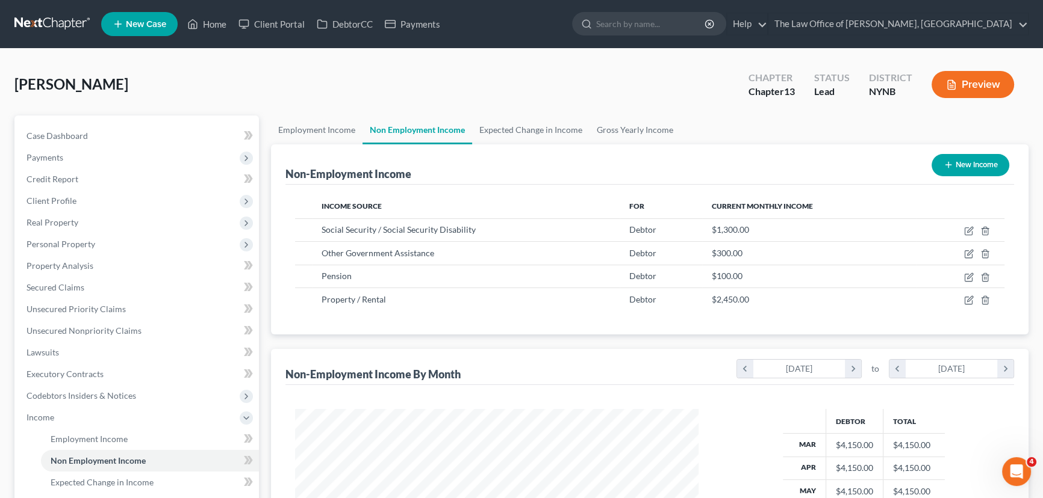
scroll to position [215, 427]
click at [70, 331] on span "Unsecured Nonpriority Claims" at bounding box center [83, 331] width 115 height 10
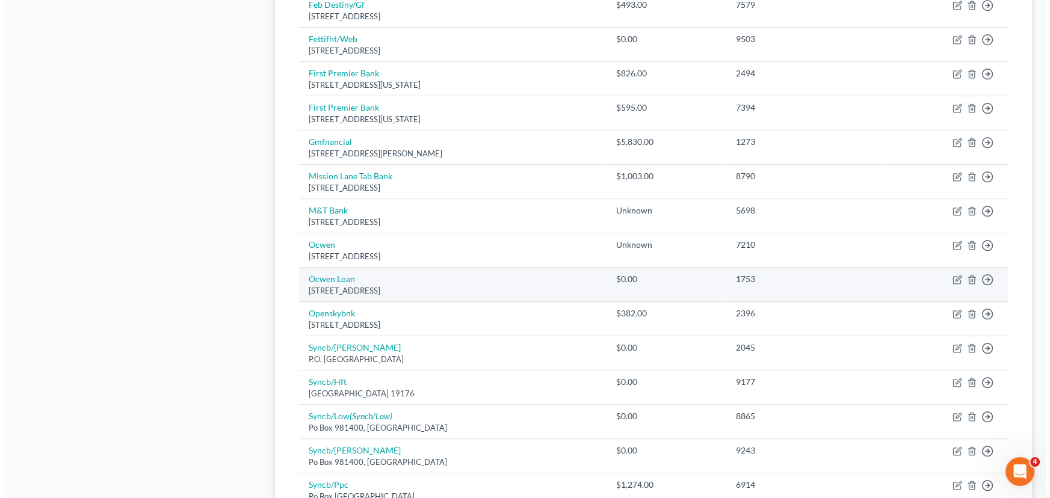
scroll to position [766, 0]
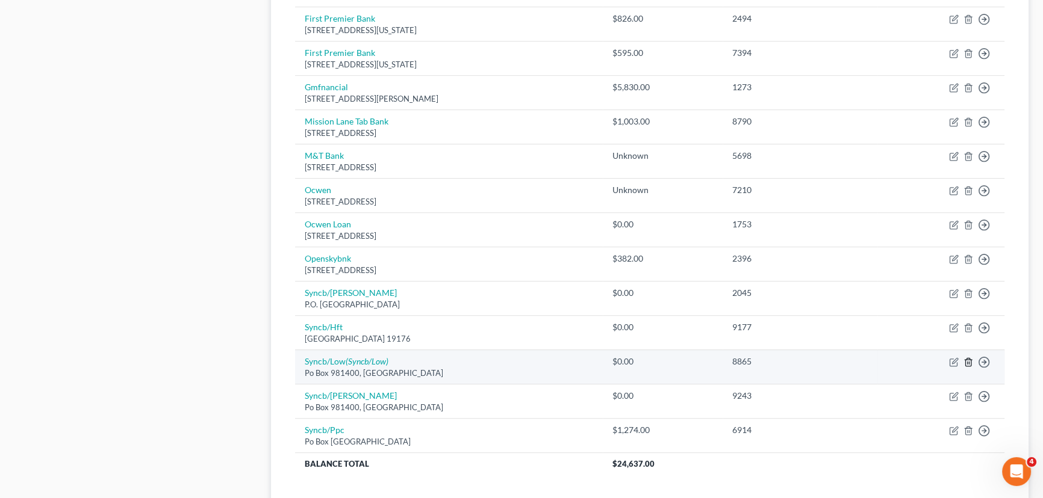
click at [967, 361] on icon "button" at bounding box center [968, 363] width 10 height 10
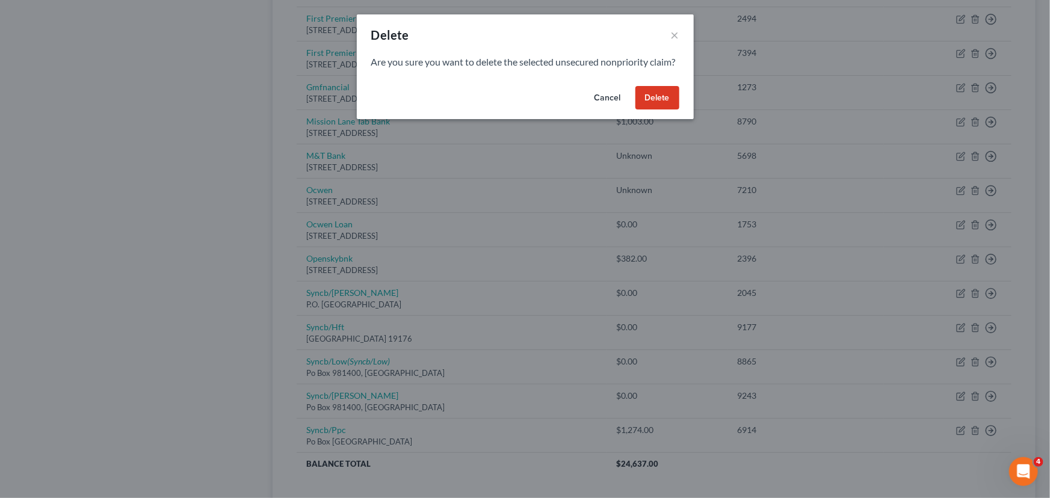
click at [657, 110] on button "Delete" at bounding box center [658, 98] width 44 height 24
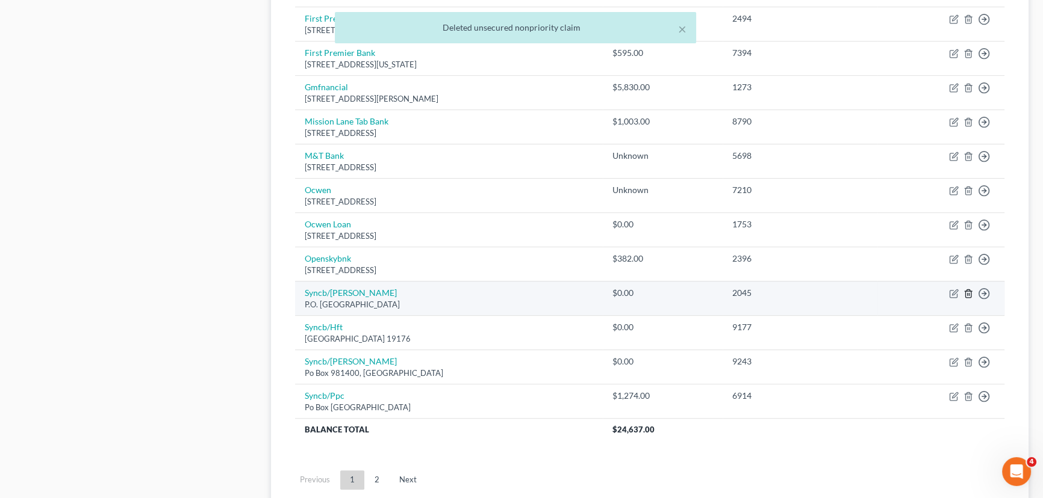
click at [968, 293] on line "button" at bounding box center [968, 294] width 0 height 2
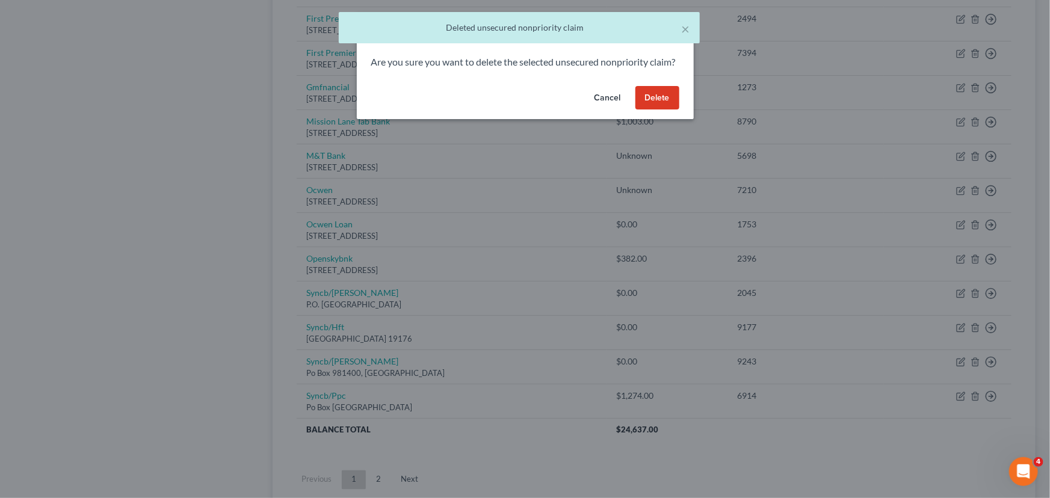
click at [657, 102] on button "Delete" at bounding box center [658, 98] width 44 height 24
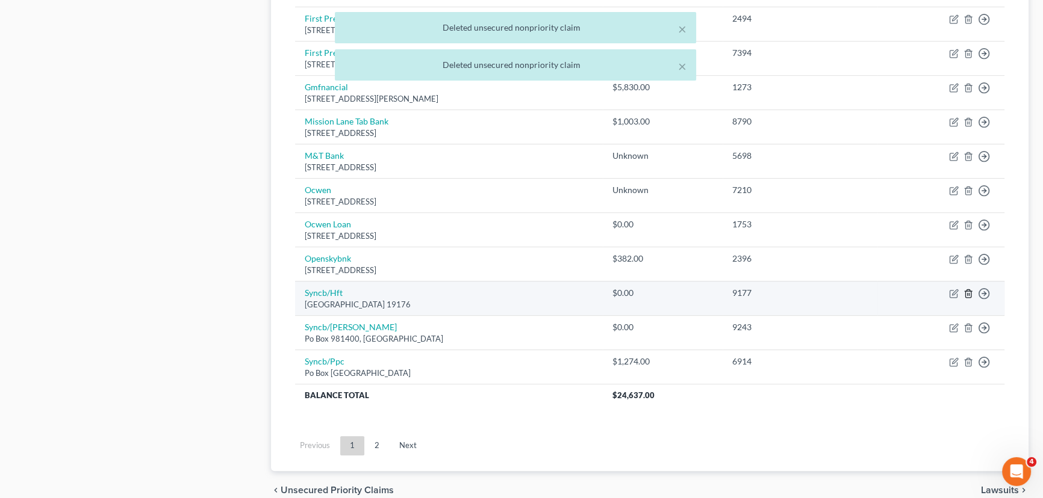
click at [965, 289] on icon "button" at bounding box center [968, 294] width 10 height 10
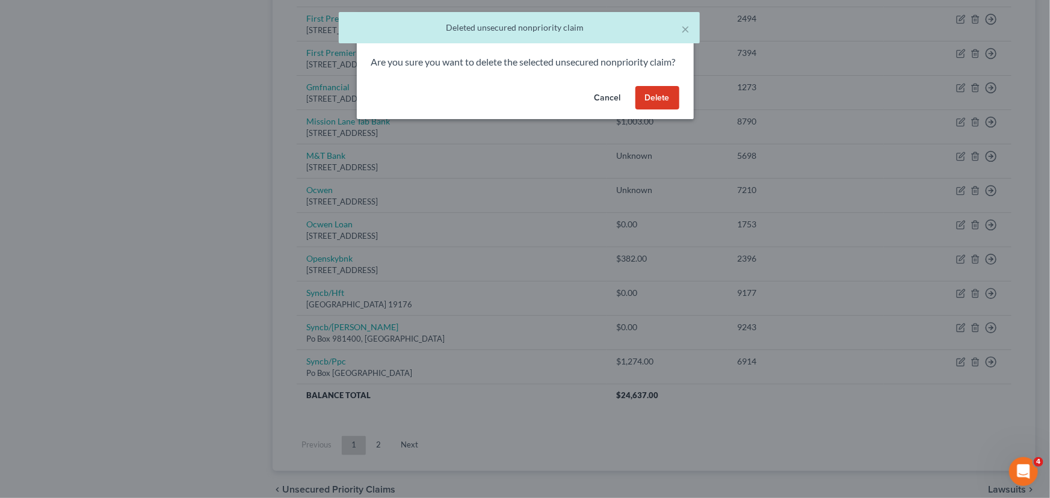
click at [668, 110] on button "Delete" at bounding box center [658, 98] width 44 height 24
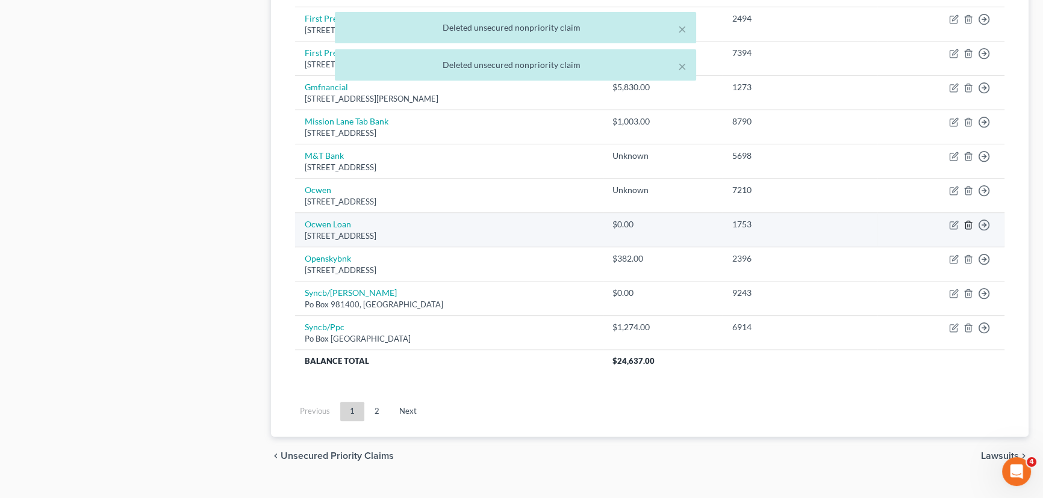
click at [969, 225] on icon "button" at bounding box center [968, 225] width 10 height 10
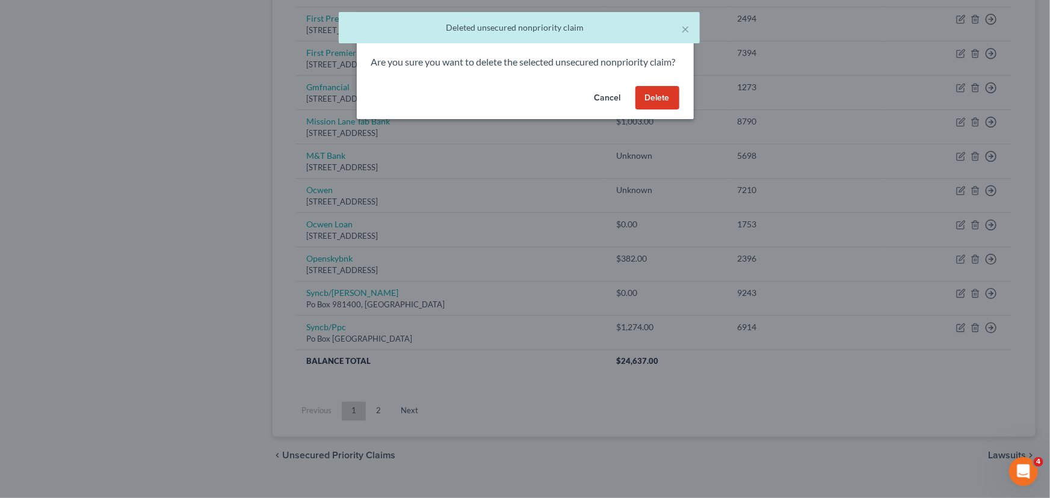
click at [657, 102] on button "Delete" at bounding box center [658, 98] width 44 height 24
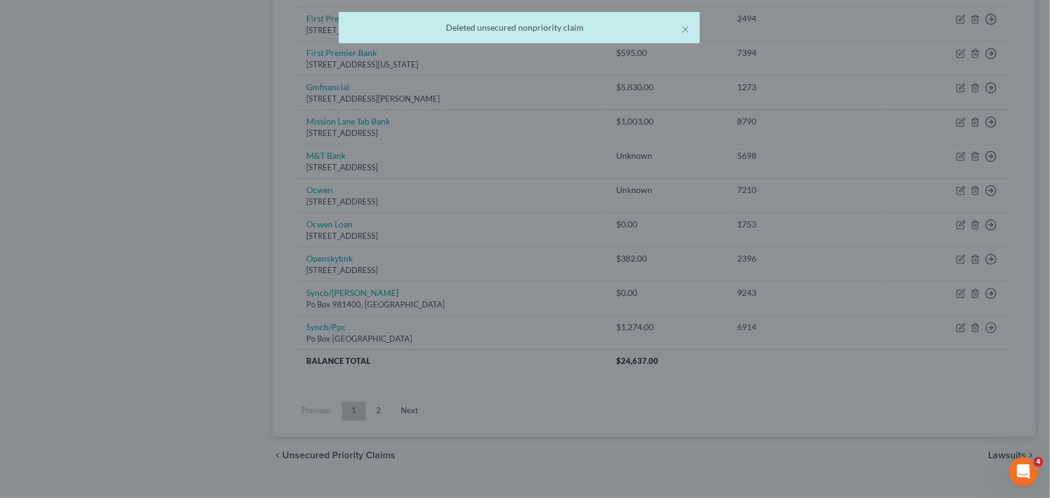
scroll to position [752, 0]
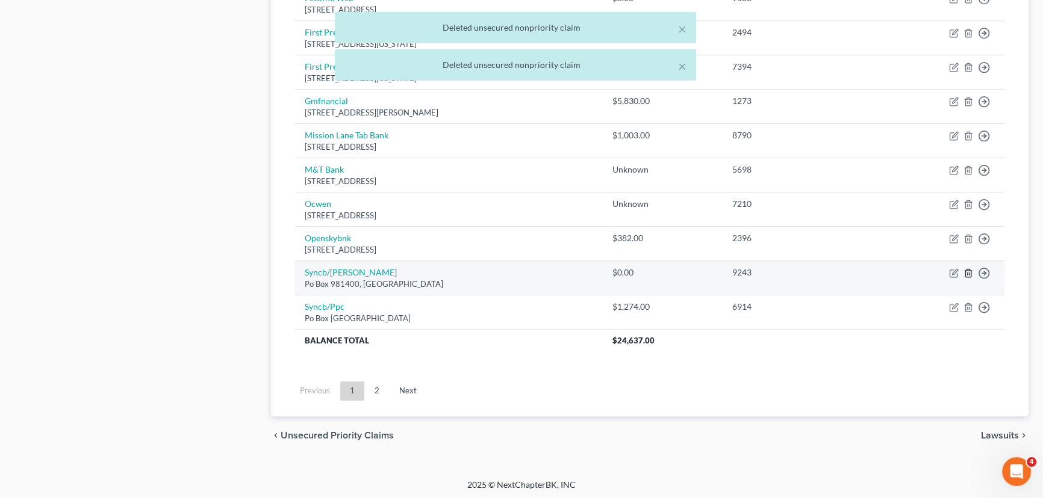
click at [970, 270] on icon "button" at bounding box center [968, 273] width 10 height 10
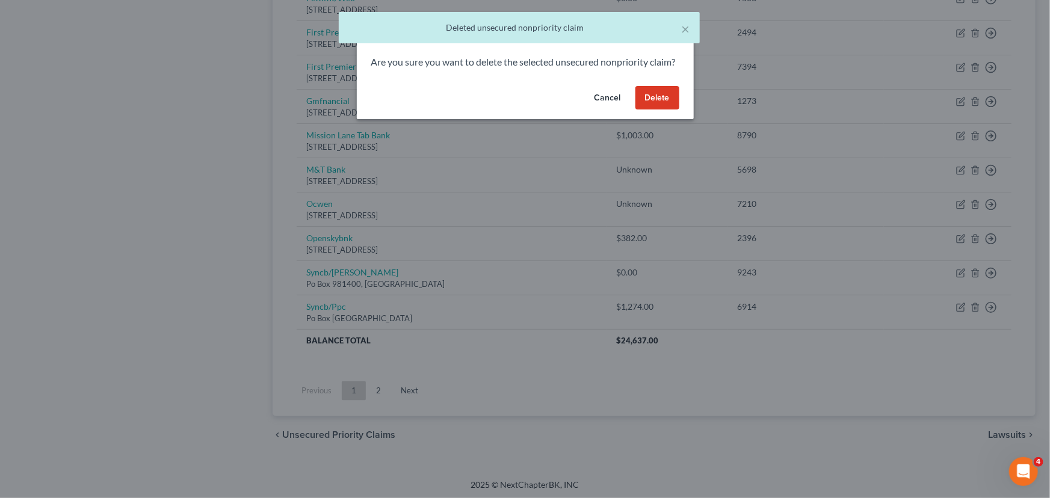
click at [654, 110] on button "Delete" at bounding box center [658, 98] width 44 height 24
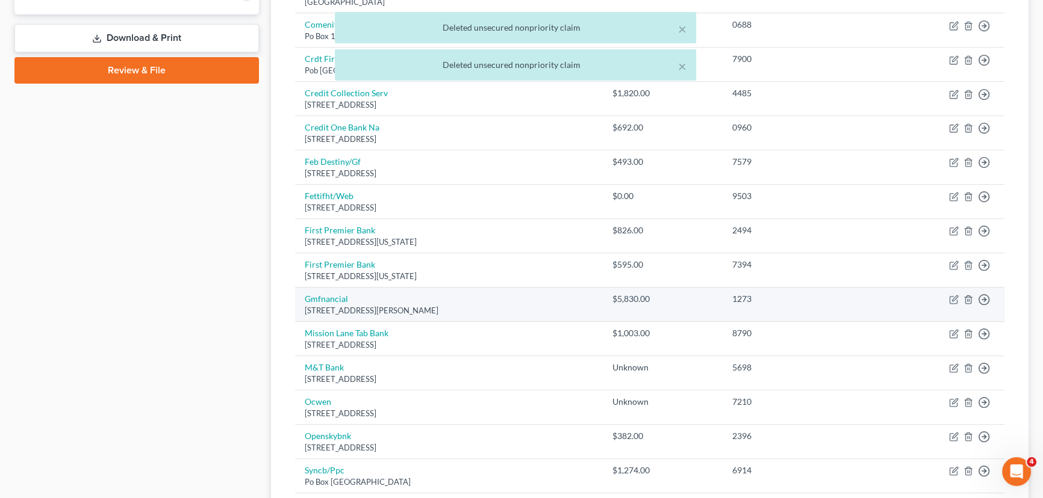
scroll to position [553, 0]
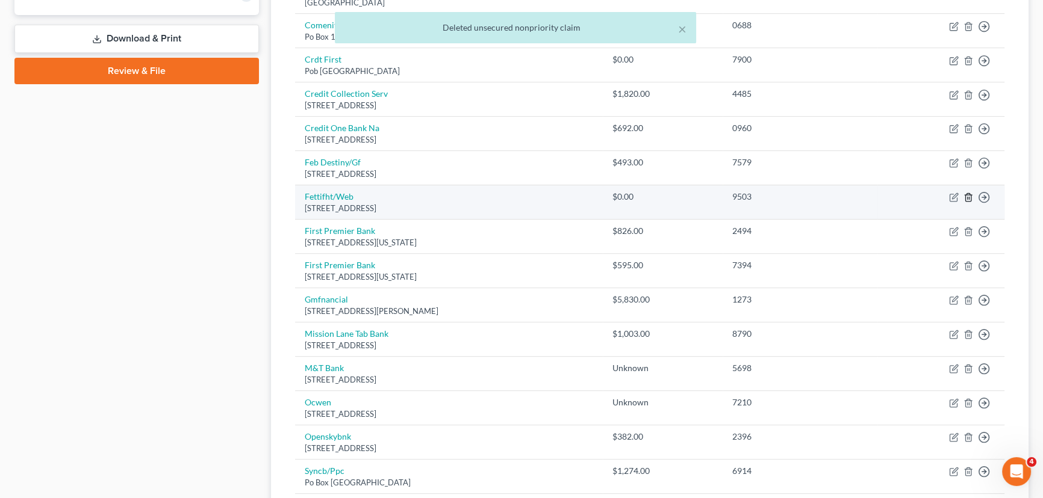
click at [971, 196] on icon "button" at bounding box center [968, 198] width 10 height 10
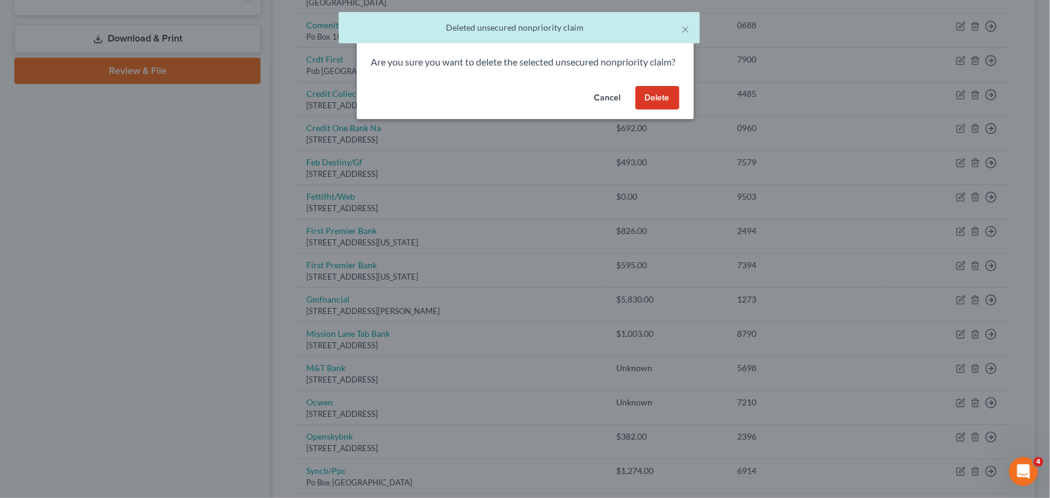
click at [656, 110] on button "Delete" at bounding box center [658, 98] width 44 height 24
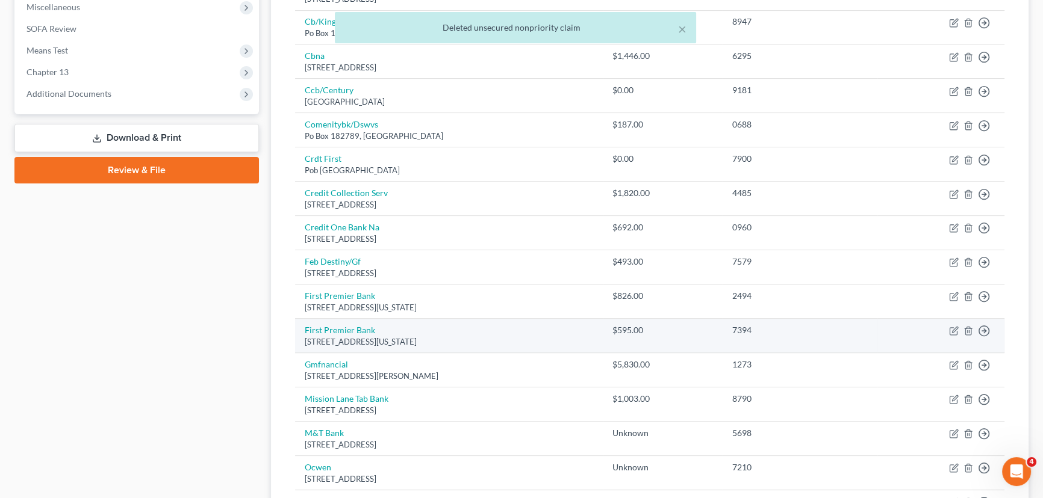
scroll to position [444, 0]
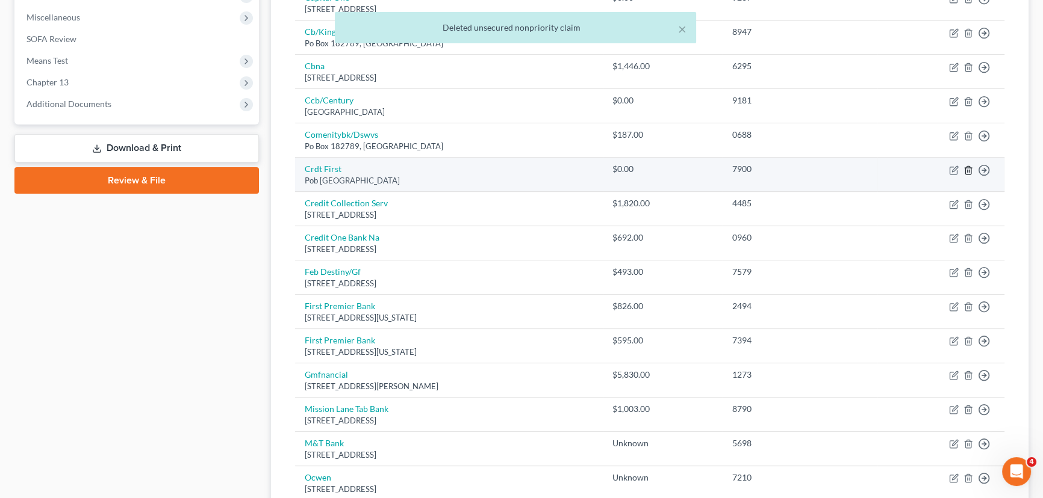
click at [968, 167] on icon "button" at bounding box center [968, 171] width 10 height 10
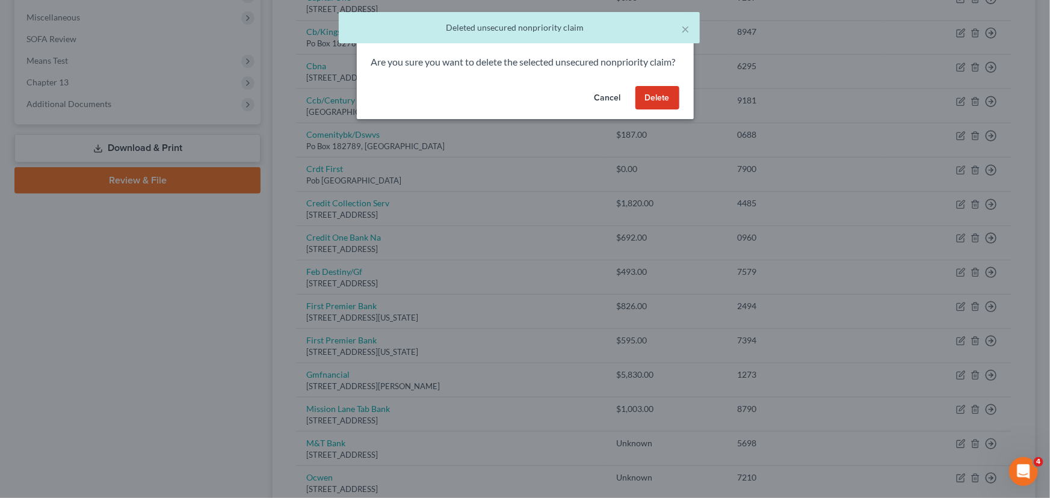
click at [666, 107] on button "Delete" at bounding box center [658, 98] width 44 height 24
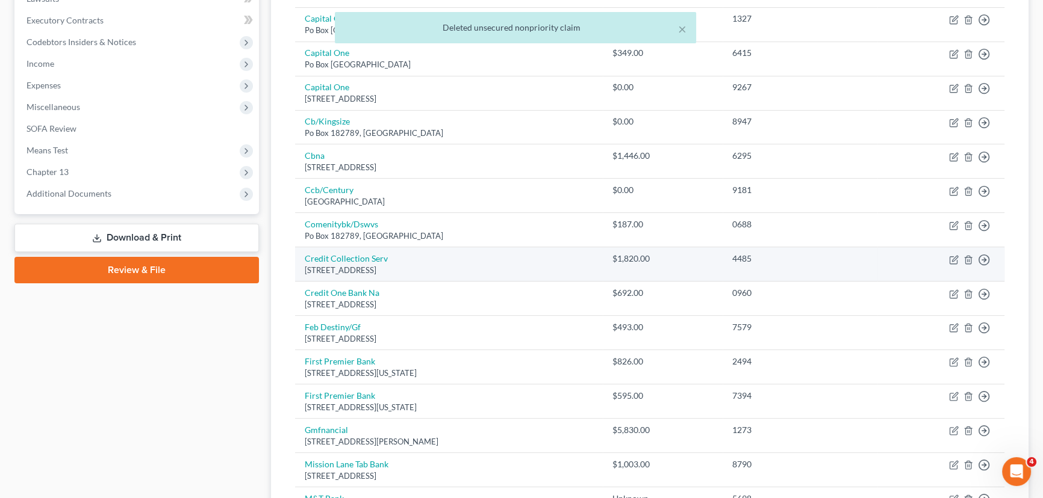
scroll to position [334, 0]
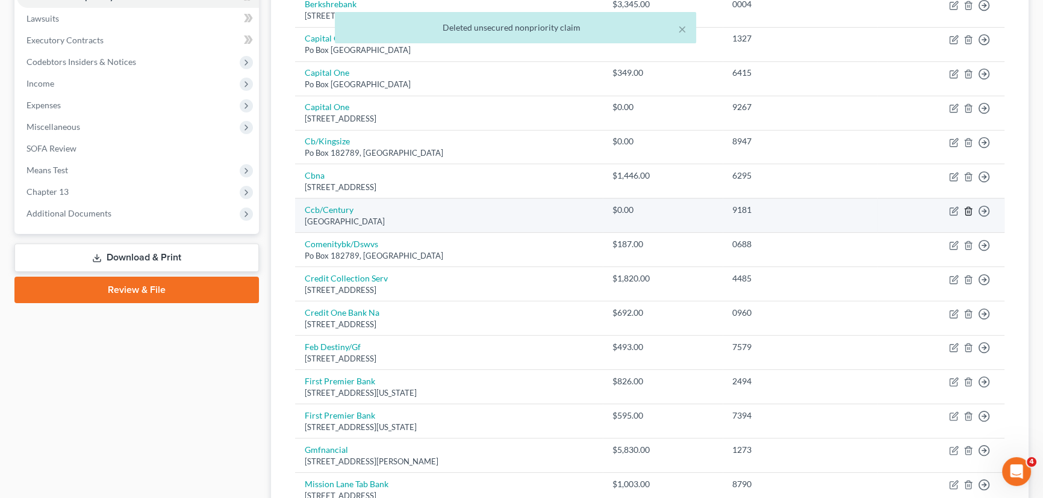
click at [966, 209] on icon "button" at bounding box center [968, 211] width 10 height 10
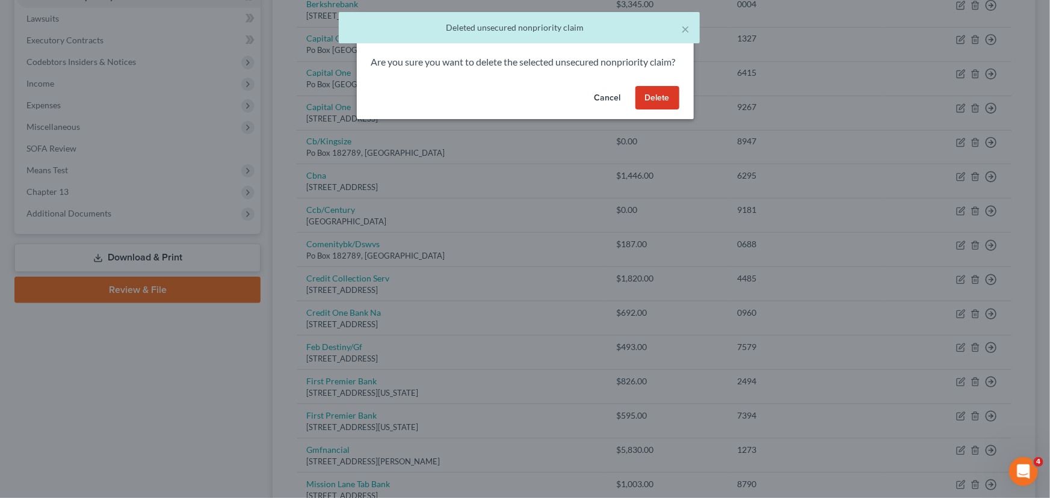
click at [652, 108] on button "Delete" at bounding box center [658, 98] width 44 height 24
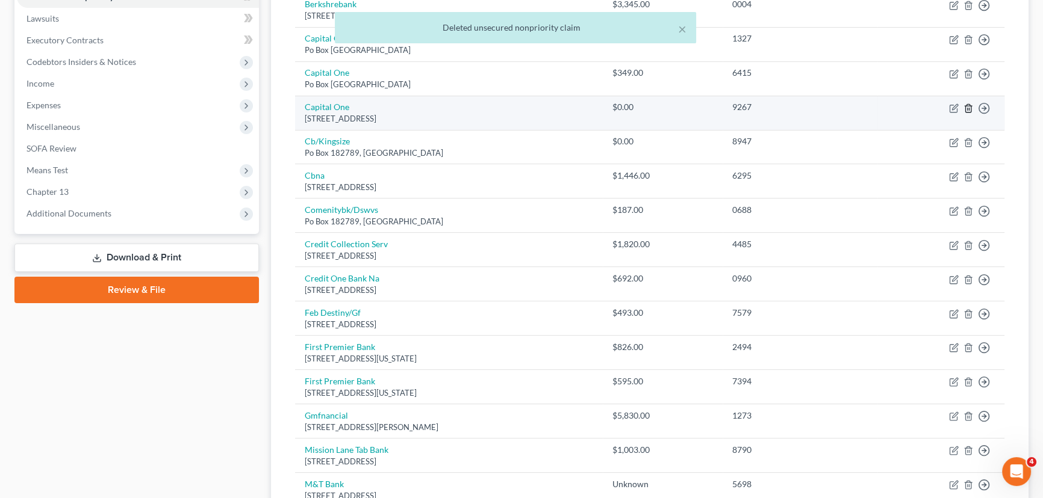
click at [964, 104] on icon "button" at bounding box center [968, 109] width 10 height 10
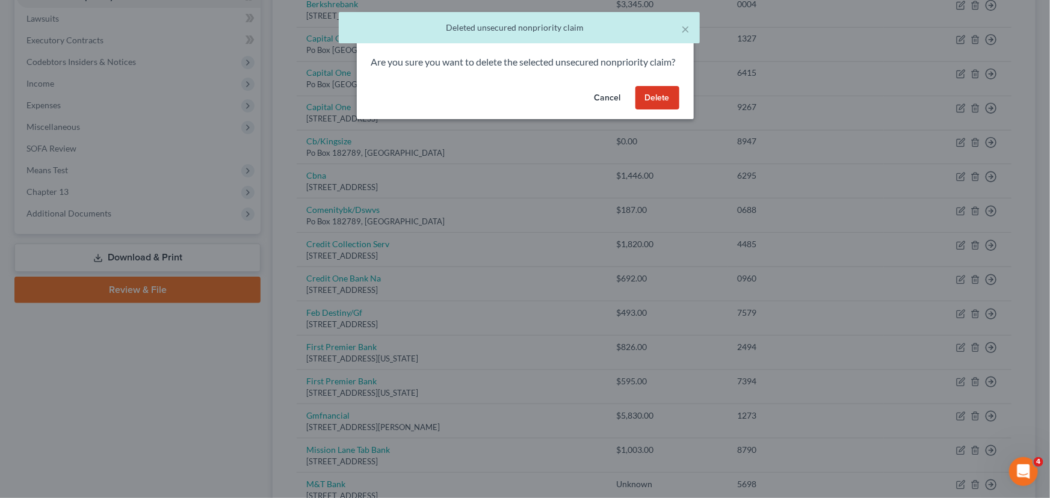
click at [656, 105] on button "Delete" at bounding box center [658, 98] width 44 height 24
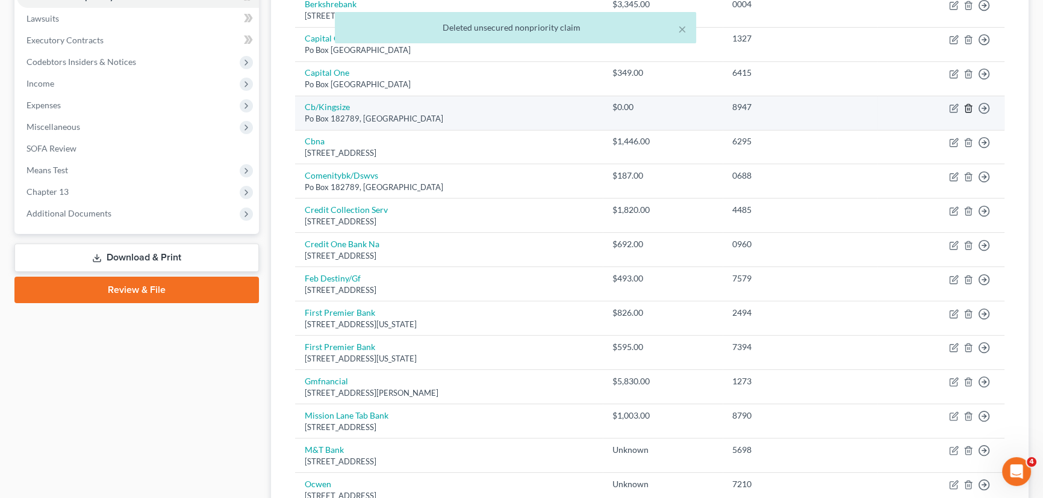
click at [965, 105] on icon "button" at bounding box center [968, 109] width 10 height 10
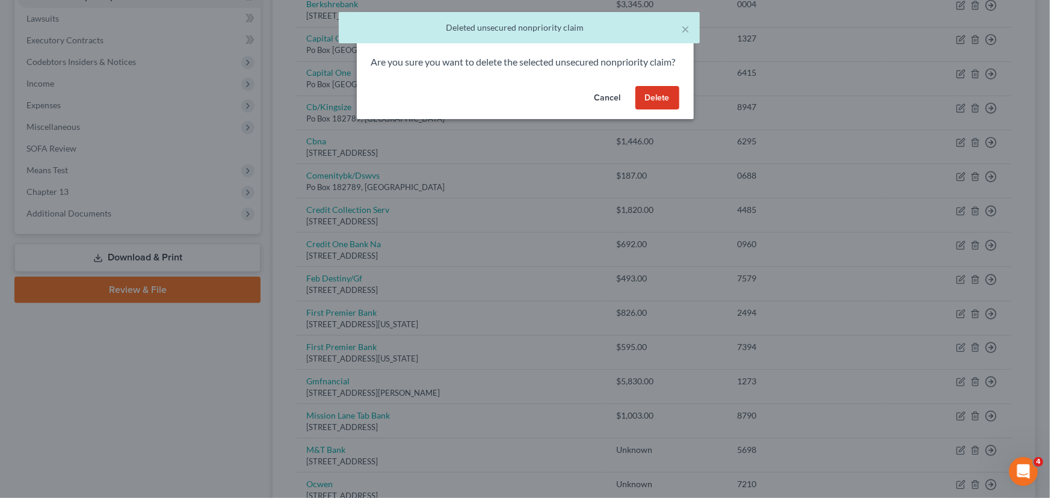
click at [674, 106] on button "Delete" at bounding box center [658, 98] width 44 height 24
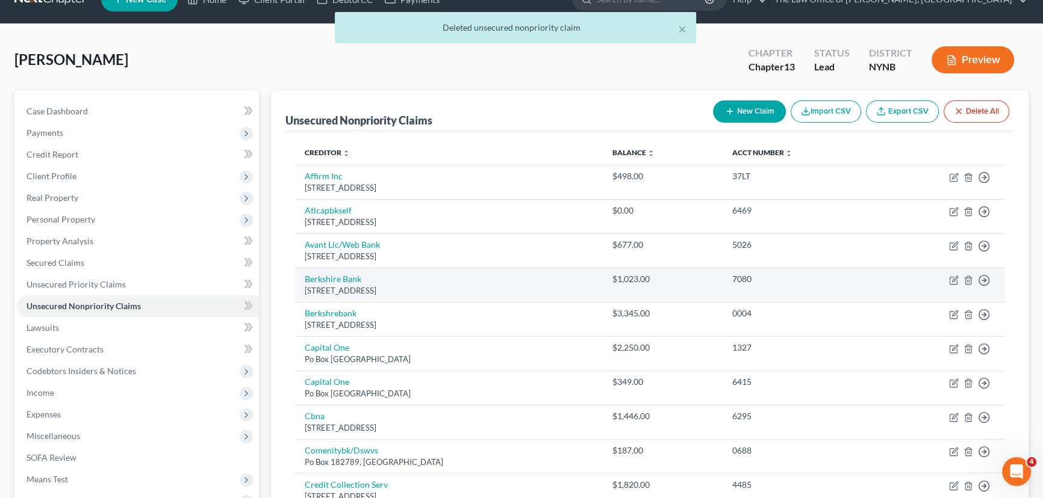
scroll to position [0, 0]
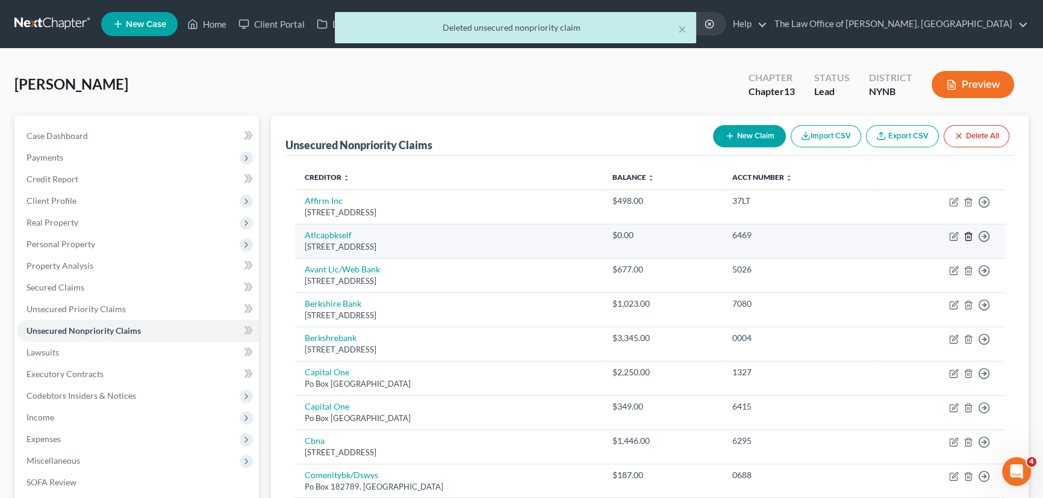
click at [969, 232] on icon "button" at bounding box center [968, 237] width 10 height 10
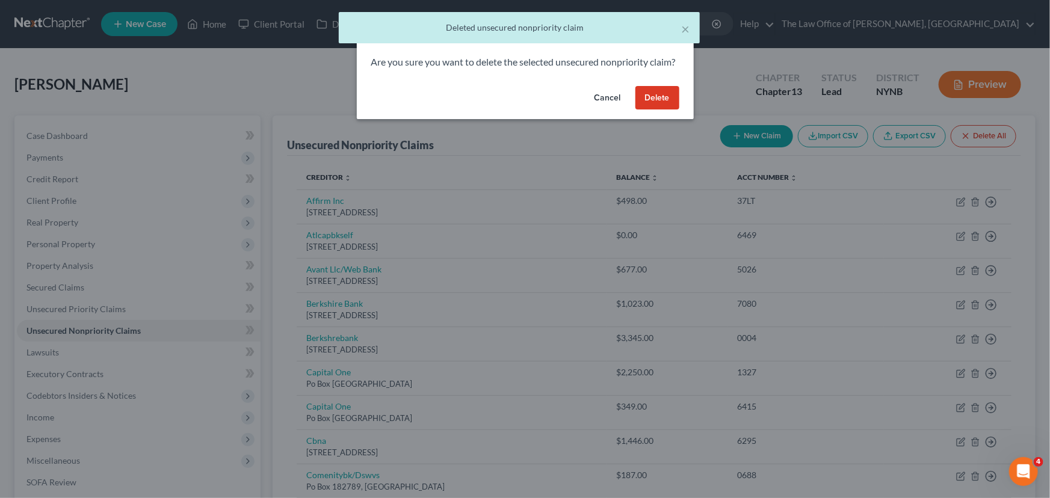
click at [666, 110] on button "Delete" at bounding box center [658, 98] width 44 height 24
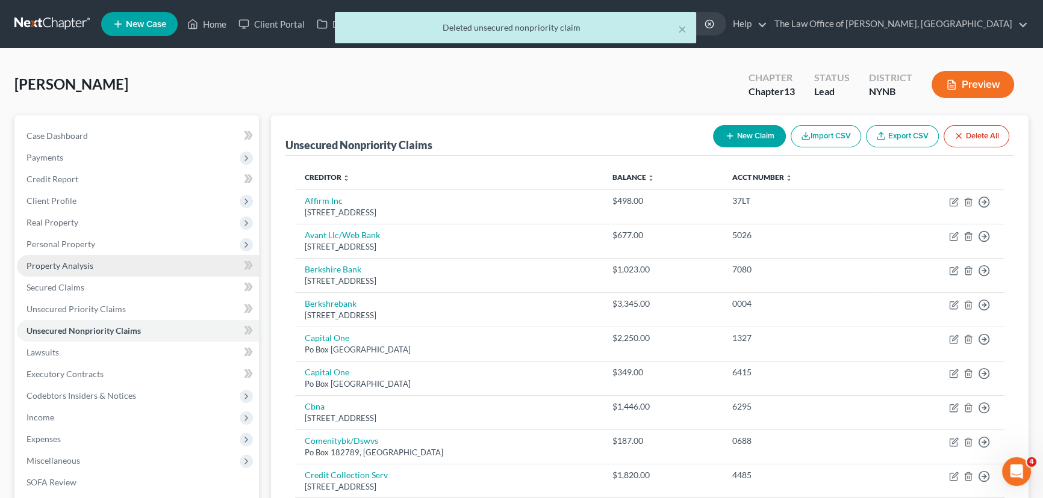
drag, startPoint x: 79, startPoint y: 265, endPoint x: 182, endPoint y: 270, distance: 102.5
click at [79, 265] on span "Property Analysis" at bounding box center [59, 266] width 67 height 10
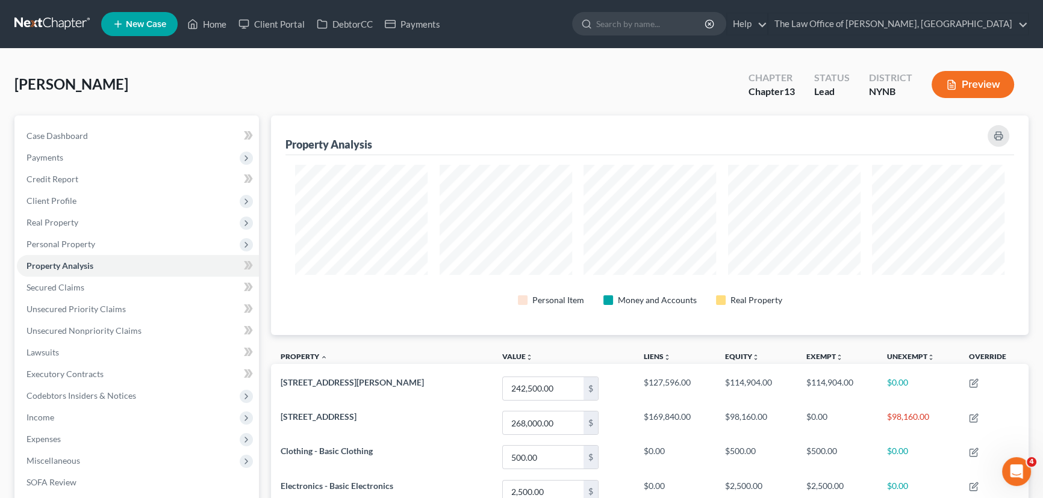
click at [953, 82] on polyline "button" at bounding box center [953, 82] width 3 height 3
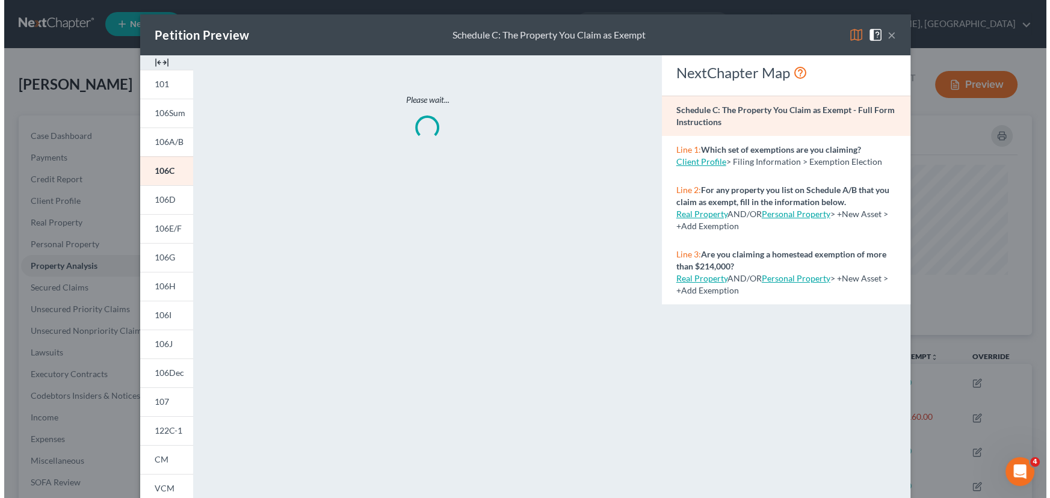
scroll to position [220, 763]
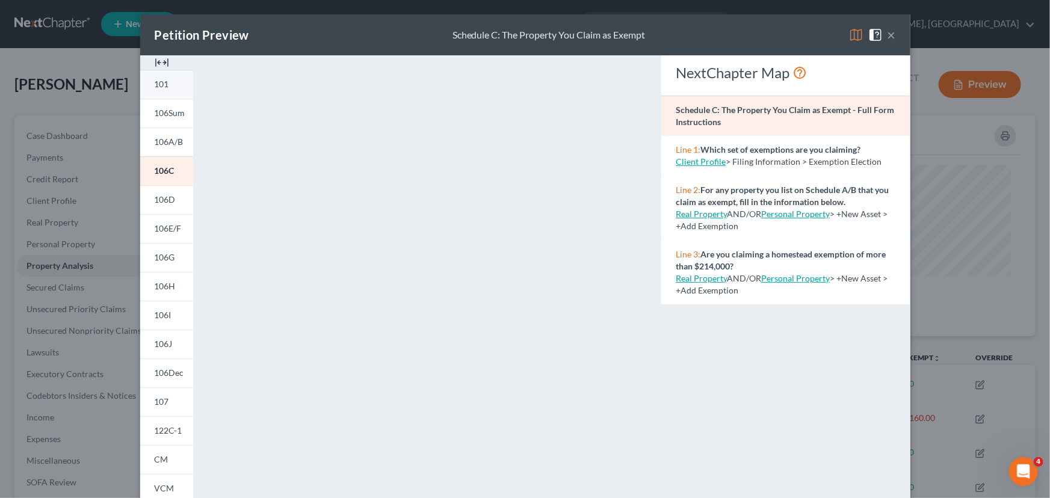
click at [158, 66] on img at bounding box center [162, 62] width 14 height 14
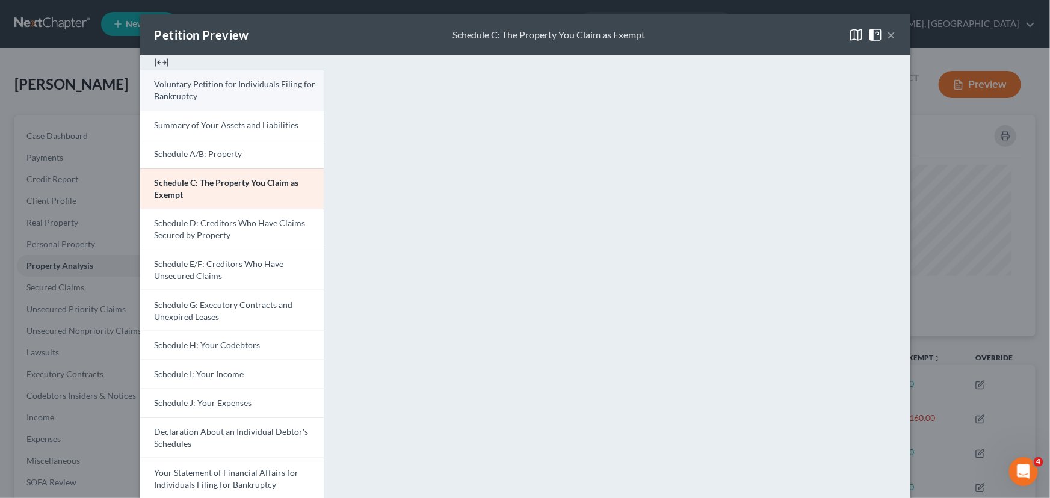
click at [185, 84] on span "Voluntary Petition for Individuals Filing for Bankruptcy" at bounding box center [235, 90] width 161 height 22
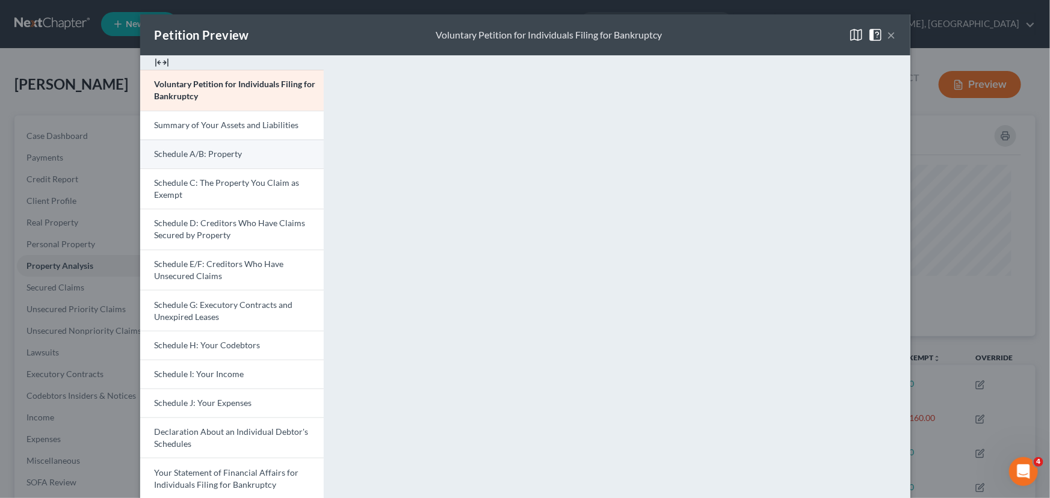
click at [210, 156] on span "Schedule A/B: Property" at bounding box center [199, 154] width 88 height 10
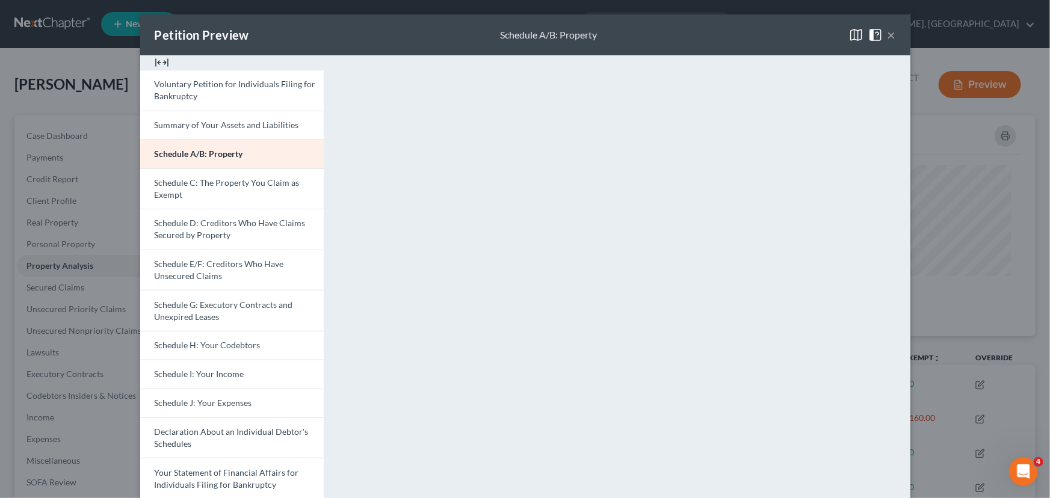
drag, startPoint x: 201, startPoint y: 187, endPoint x: 516, endPoint y: 200, distance: 315.7
click at [201, 187] on span "Schedule C: The Property You Claim as Exempt" at bounding box center [227, 189] width 145 height 22
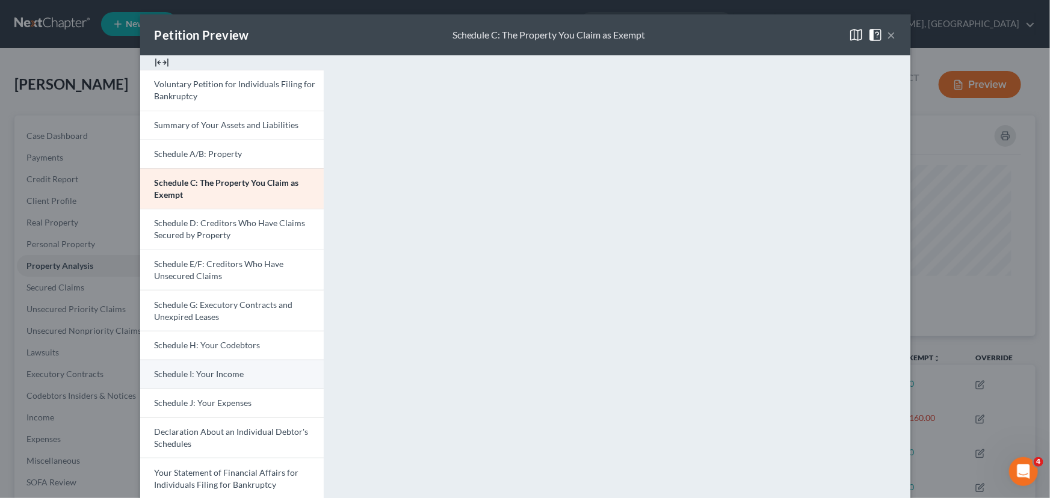
click at [209, 380] on link "Schedule I: Your Income" at bounding box center [232, 374] width 184 height 29
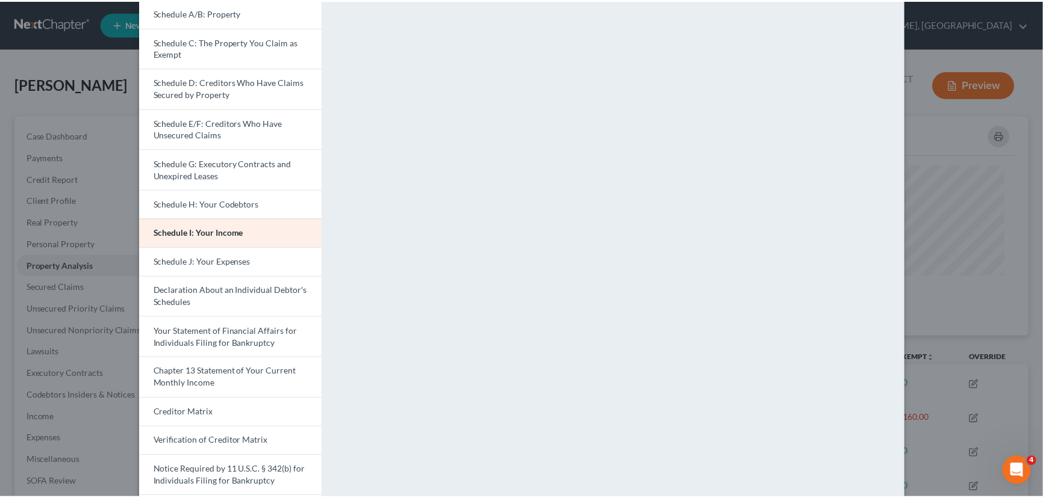
scroll to position [259, 0]
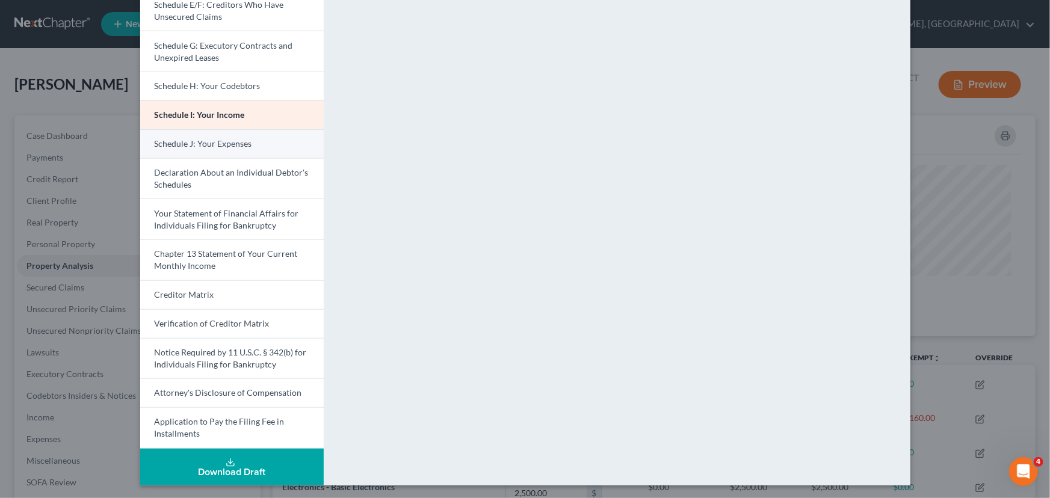
click at [229, 145] on span "Schedule J: Your Expenses" at bounding box center [204, 143] width 98 height 10
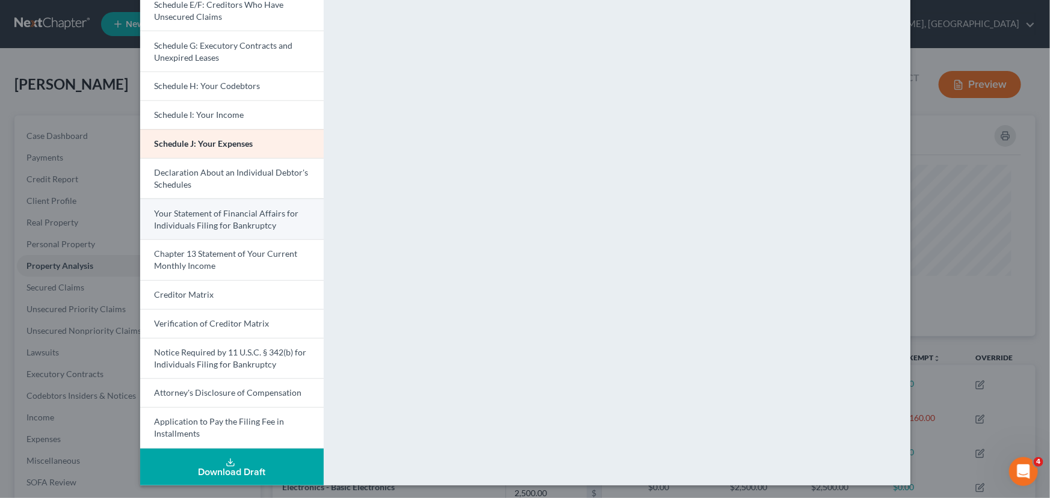
click at [203, 222] on span "Your Statement of Financial Affairs for Individuals Filing for Bankruptcy" at bounding box center [227, 219] width 144 height 22
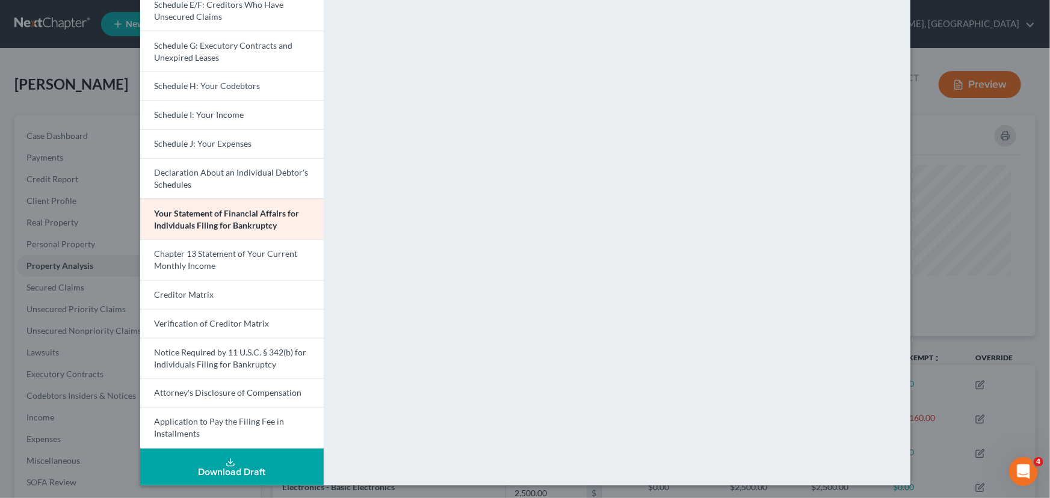
click at [79, 335] on div "Petition Preview Your Statement of Financial Affairs for Individuals Filing for…" at bounding box center [525, 249] width 1050 height 498
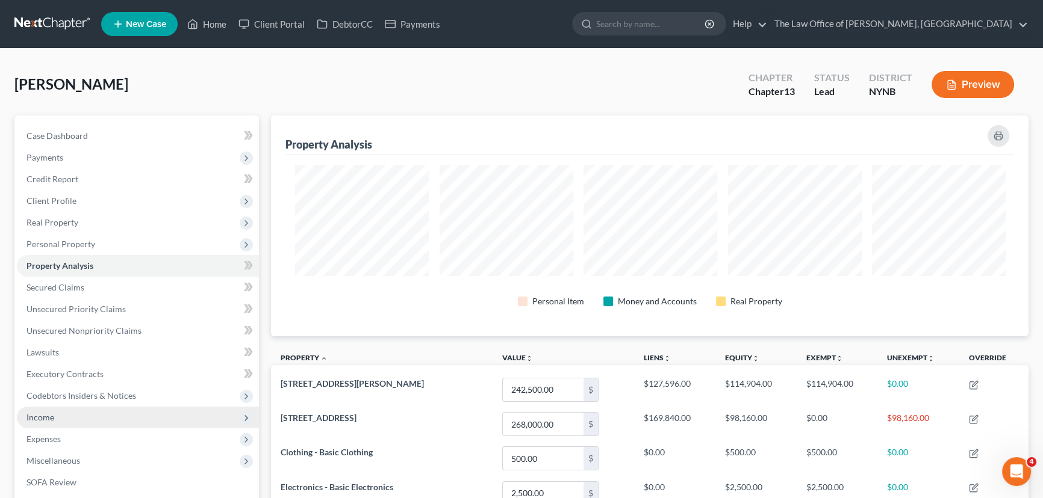
scroll to position [601697, 601158]
click at [40, 415] on span "Income" at bounding box center [40, 417] width 28 height 10
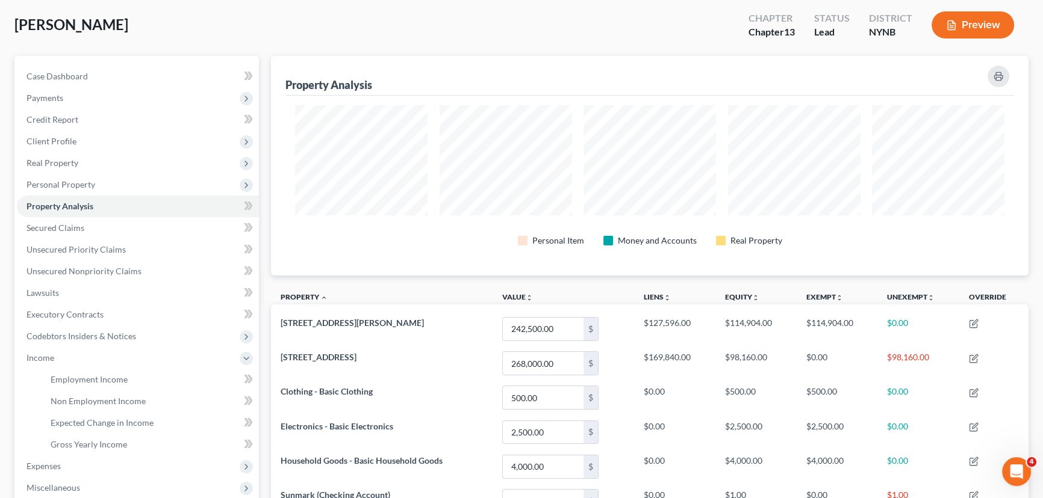
scroll to position [164, 0]
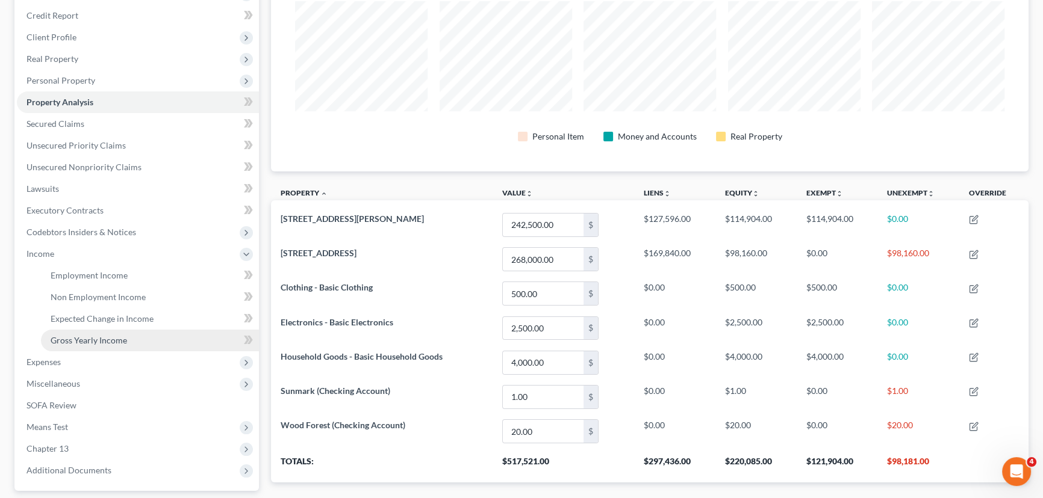
click at [93, 335] on span "Gross Yearly Income" at bounding box center [89, 340] width 76 height 10
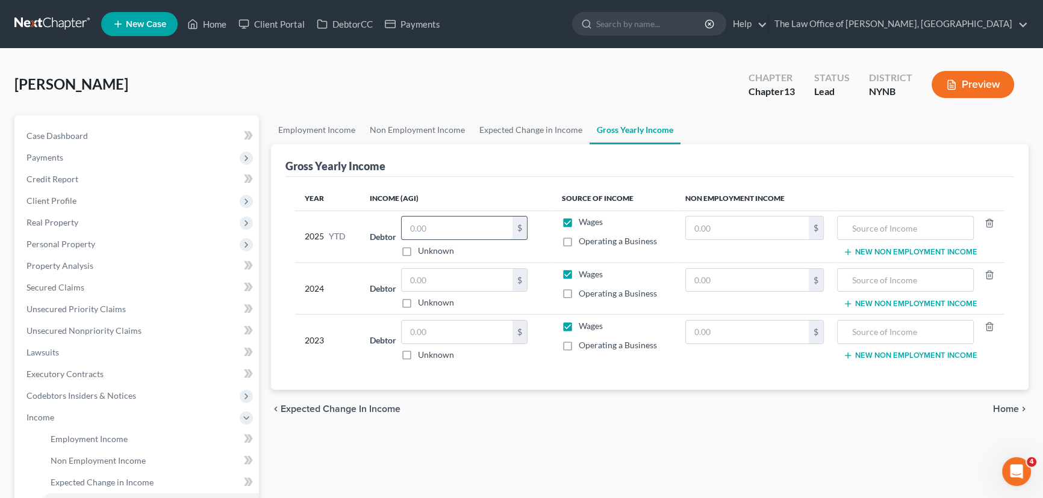
click at [431, 226] on input "text" at bounding box center [456, 228] width 111 height 23
type input "0"
drag, startPoint x: 546, startPoint y: 401, endPoint x: 966, endPoint y: 155, distance: 487.0
click at [546, 402] on div "chevron_left Expected Change in Income Home chevron_right" at bounding box center [649, 409] width 757 height 39
click at [978, 81] on button "Preview" at bounding box center [972, 84] width 82 height 27
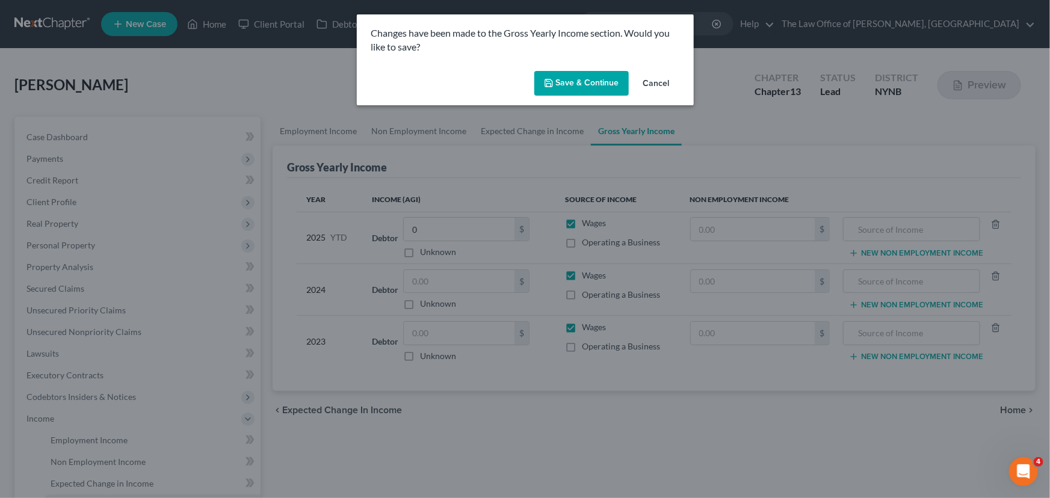
click at [598, 82] on button "Save & Continue" at bounding box center [582, 83] width 95 height 25
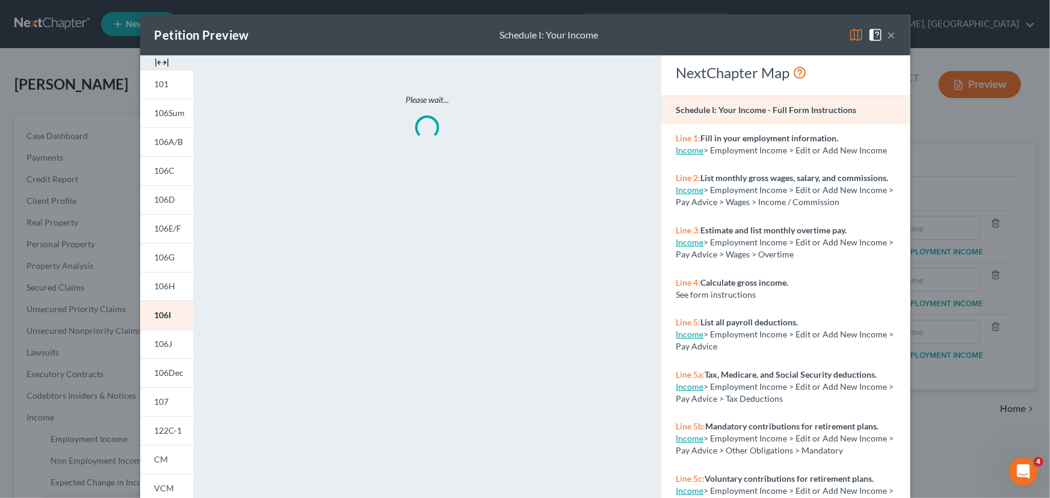
click at [155, 66] on img at bounding box center [162, 62] width 14 height 14
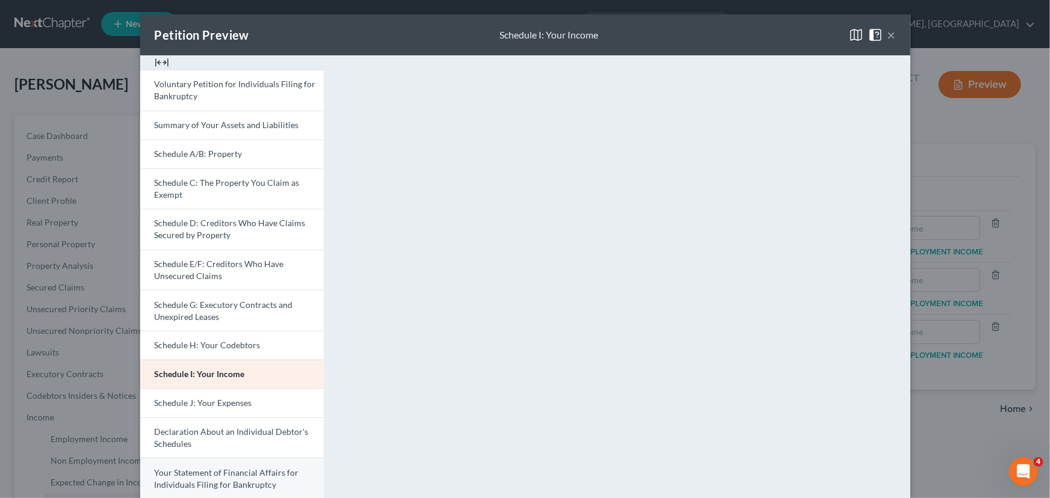
click at [199, 472] on span "Your Statement of Financial Affairs for Individuals Filing for Bankruptcy" at bounding box center [227, 479] width 144 height 22
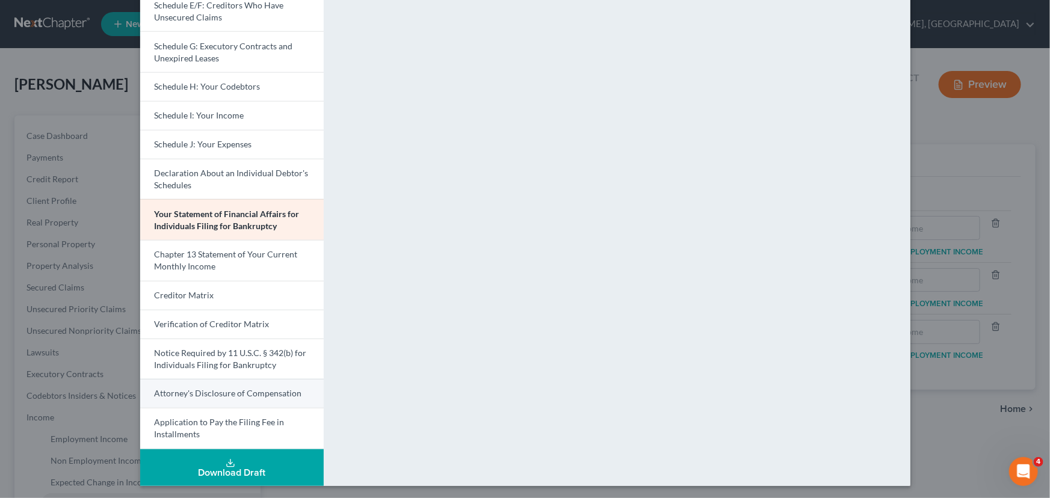
scroll to position [259, 0]
click at [214, 297] on link "Creditor Matrix" at bounding box center [232, 294] width 184 height 29
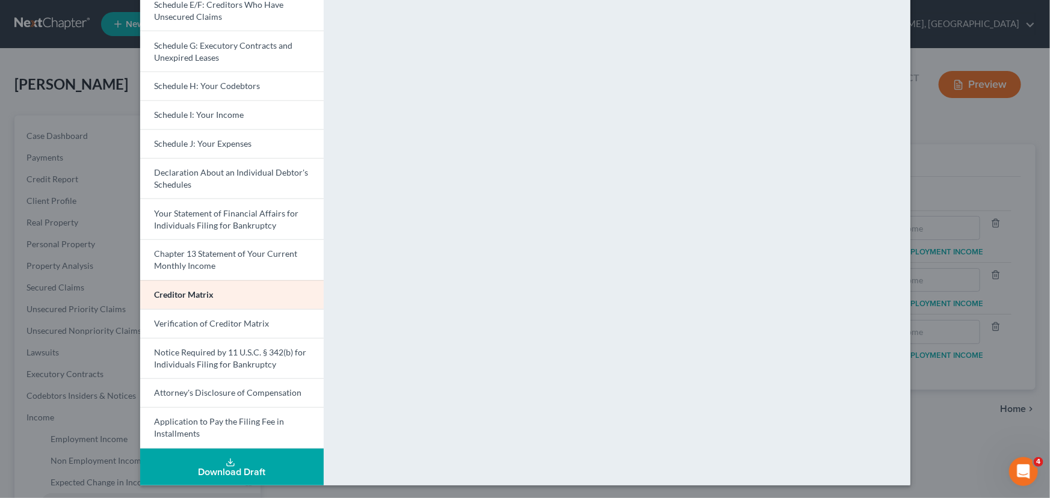
drag, startPoint x: 215, startPoint y: 396, endPoint x: 340, endPoint y: 376, distance: 126.8
click at [215, 396] on span "Attorney's Disclosure of Compensation" at bounding box center [228, 393] width 147 height 10
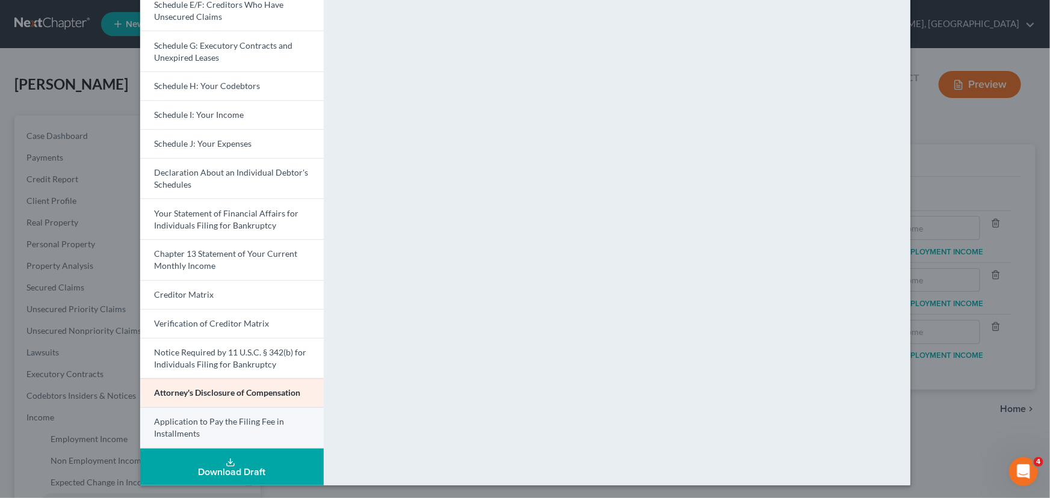
click at [224, 427] on link "Application to Pay the Filing Fee in Installments" at bounding box center [232, 428] width 184 height 42
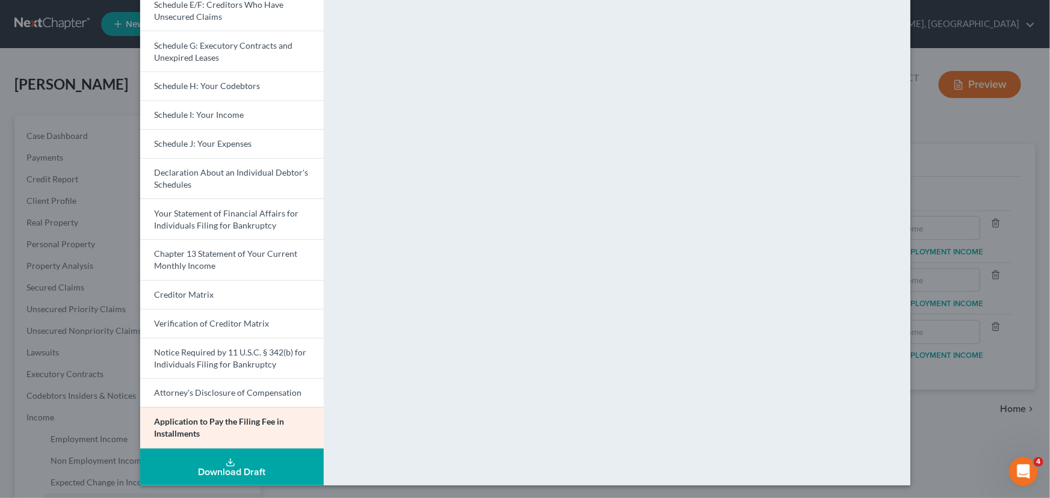
click at [47, 332] on div "Petition Preview Application to Pay the Filing Fee in Installments × Voluntary …" at bounding box center [525, 249] width 1050 height 498
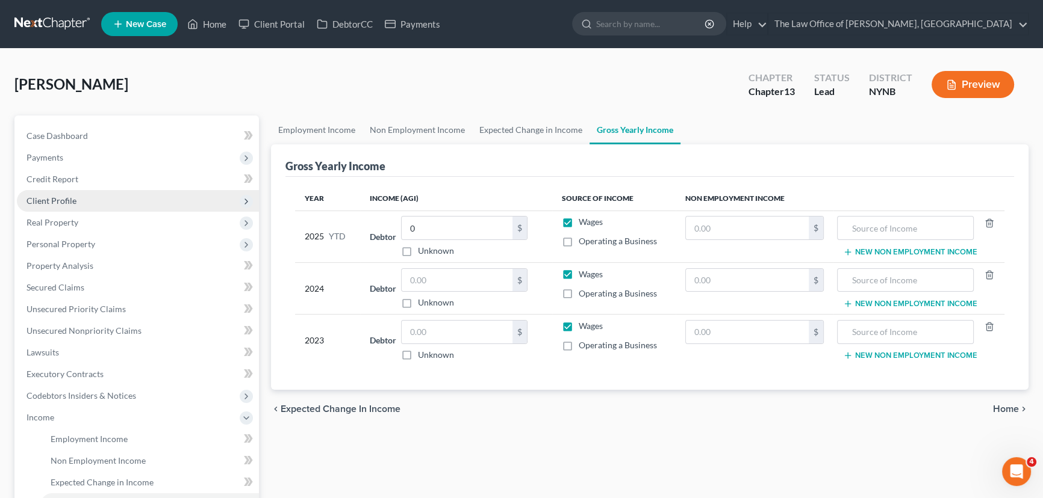
click at [75, 203] on span "Client Profile" at bounding box center [51, 201] width 50 height 10
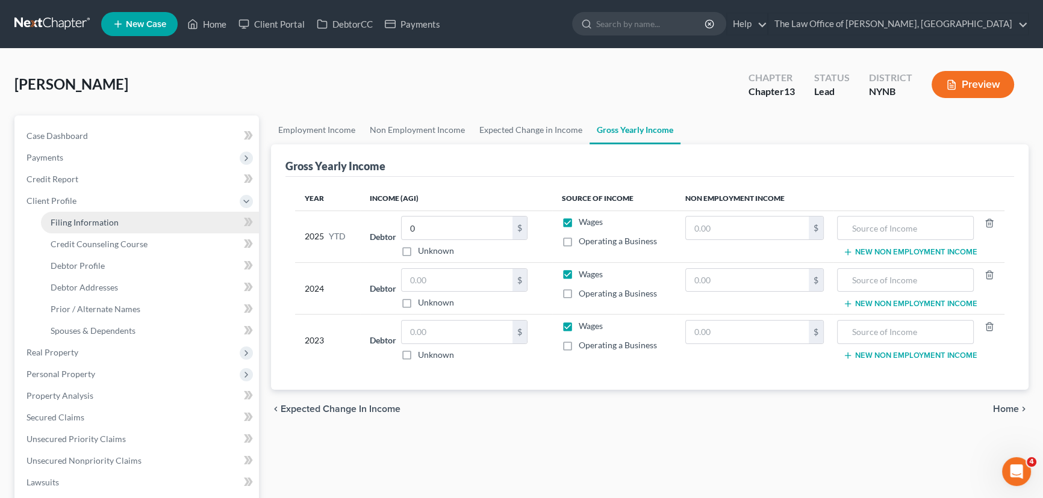
click at [80, 215] on link "Filing Information" at bounding box center [150, 223] width 218 height 22
select select "1"
select select "0"
select select "3"
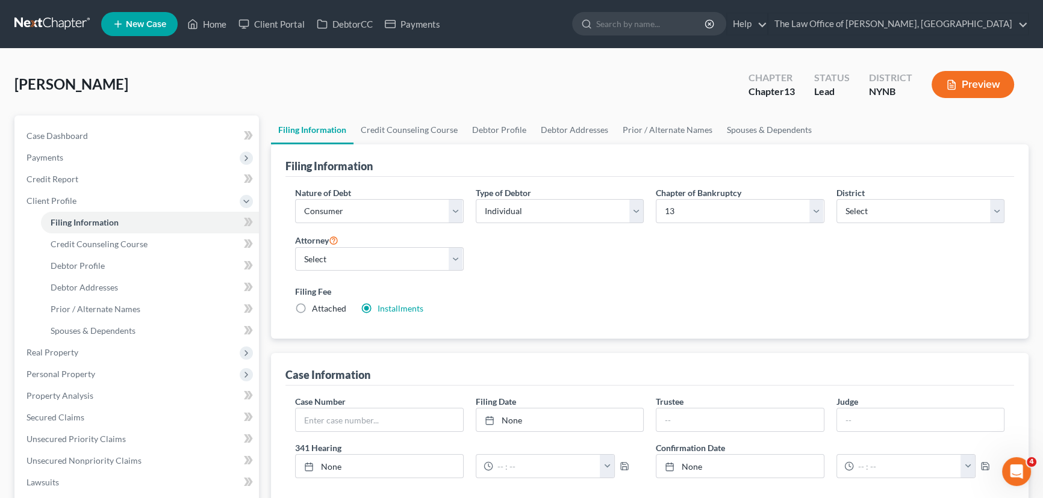
click at [312, 306] on label "Attached" at bounding box center [329, 309] width 34 height 12
click at [317, 306] on input "Attached" at bounding box center [321, 307] width 8 height 8
radio input "true"
radio input "false"
click at [975, 82] on button "Preview" at bounding box center [972, 84] width 82 height 27
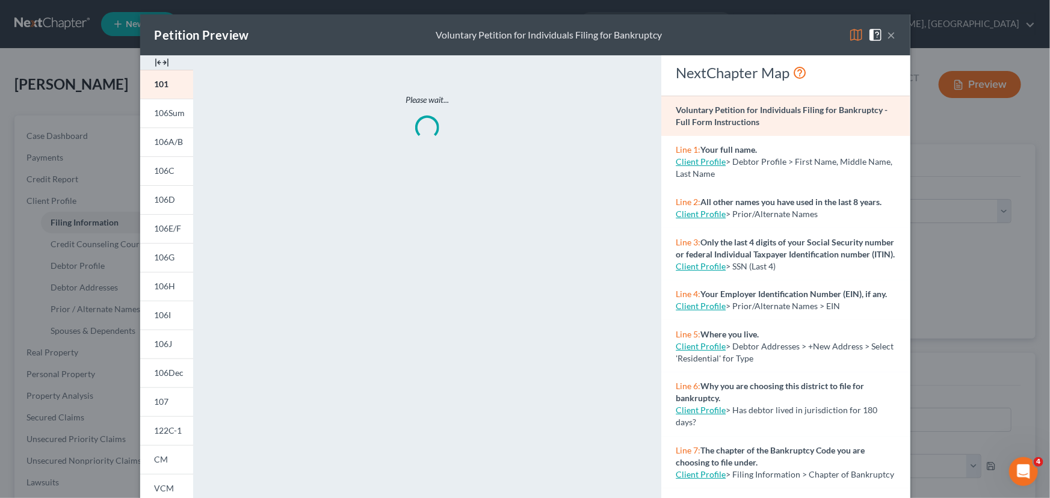
click at [158, 61] on img at bounding box center [162, 62] width 14 height 14
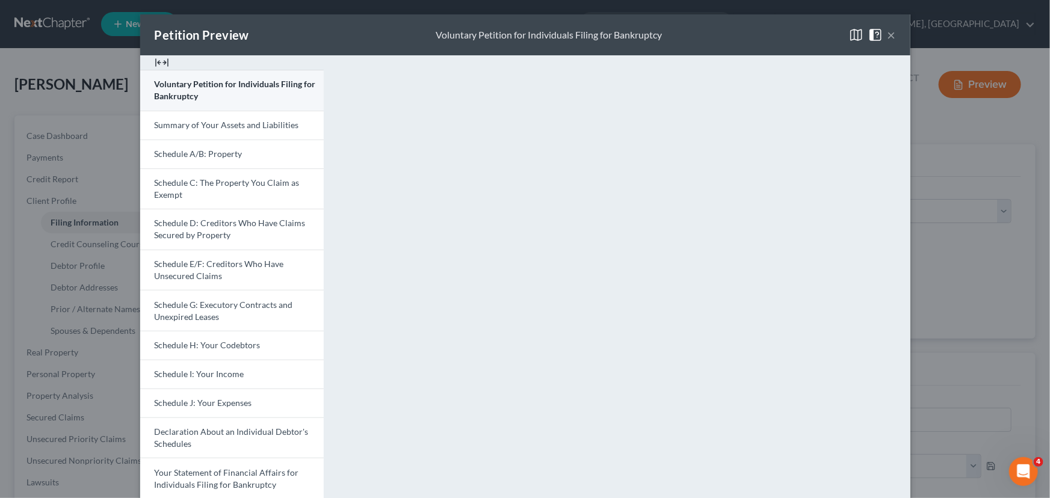
click at [193, 99] on span "Voluntary Petition for Individuals Filing for Bankruptcy" at bounding box center [235, 90] width 161 height 22
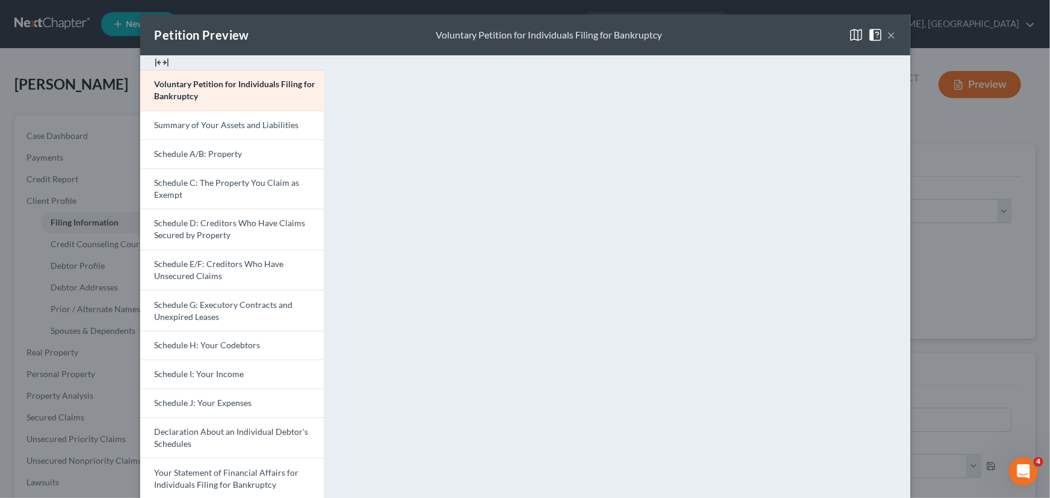
drag, startPoint x: 205, startPoint y: 403, endPoint x: 572, endPoint y: 299, distance: 381.5
click at [205, 403] on span "Schedule J: Your Expenses" at bounding box center [204, 403] width 98 height 10
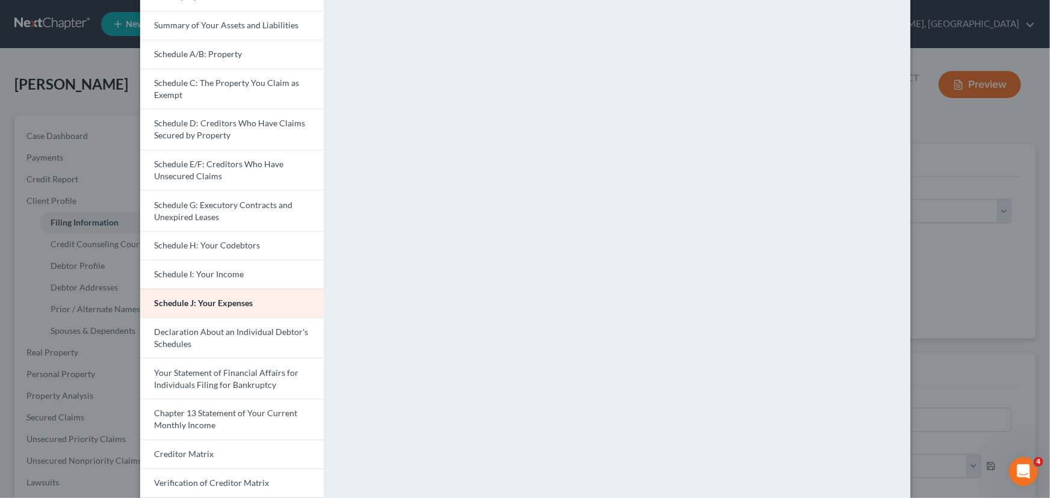
scroll to position [219, 0]
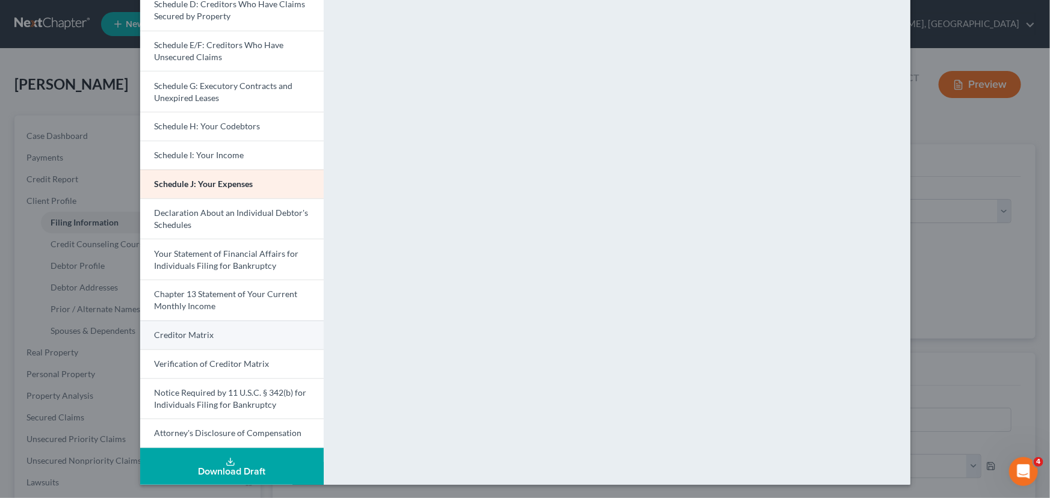
click at [217, 341] on link "Creditor Matrix" at bounding box center [232, 335] width 184 height 29
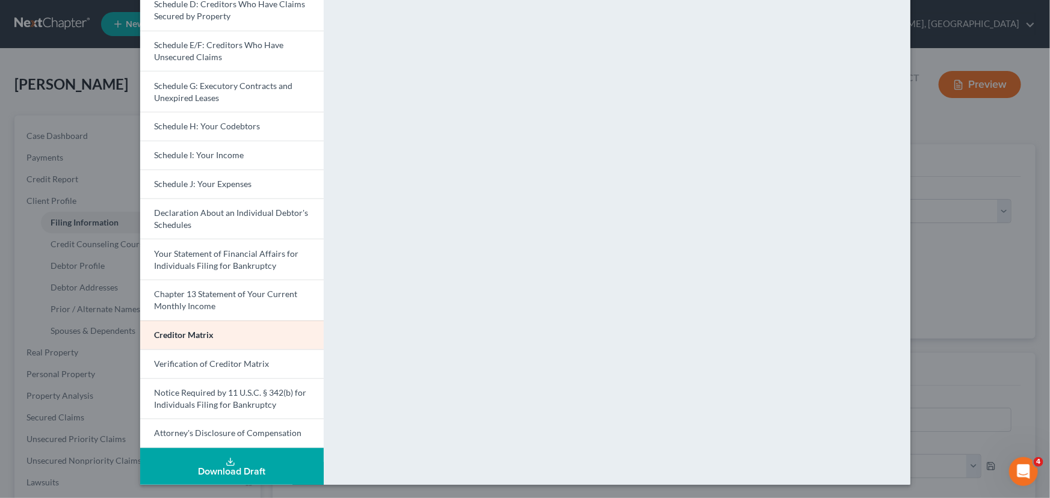
drag, startPoint x: 207, startPoint y: 433, endPoint x: 338, endPoint y: 403, distance: 133.9
click at [207, 433] on span "Attorney's Disclosure of Compensation" at bounding box center [228, 433] width 147 height 10
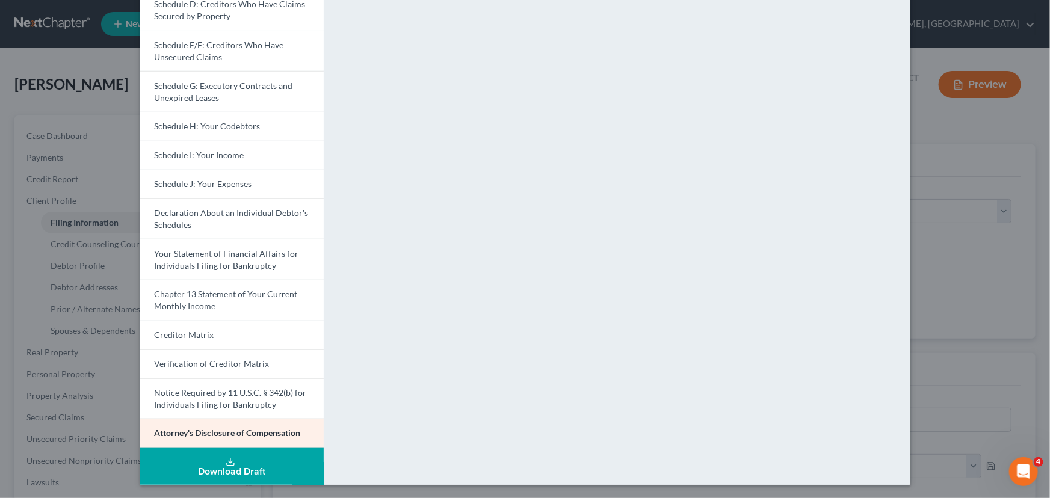
click at [950, 165] on div "Petition Preview Attorney's Disclosure of Compensation × Voluntary Petition for…" at bounding box center [525, 249] width 1050 height 498
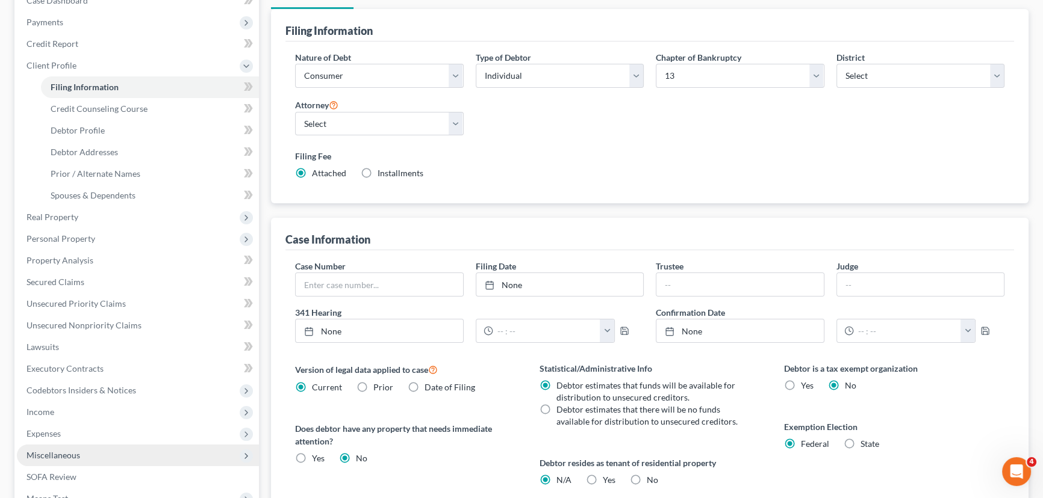
scroll to position [313, 0]
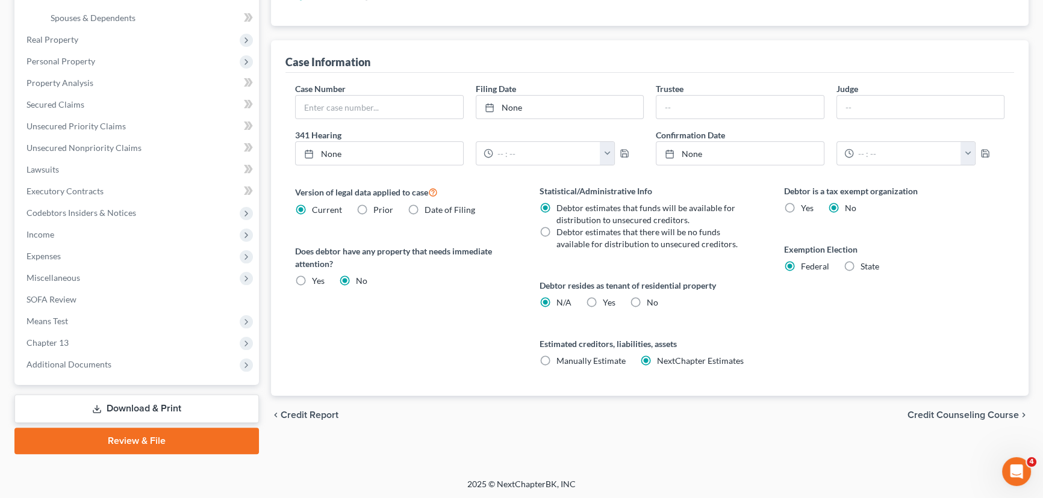
click at [135, 436] on link "Review & File" at bounding box center [136, 441] width 244 height 26
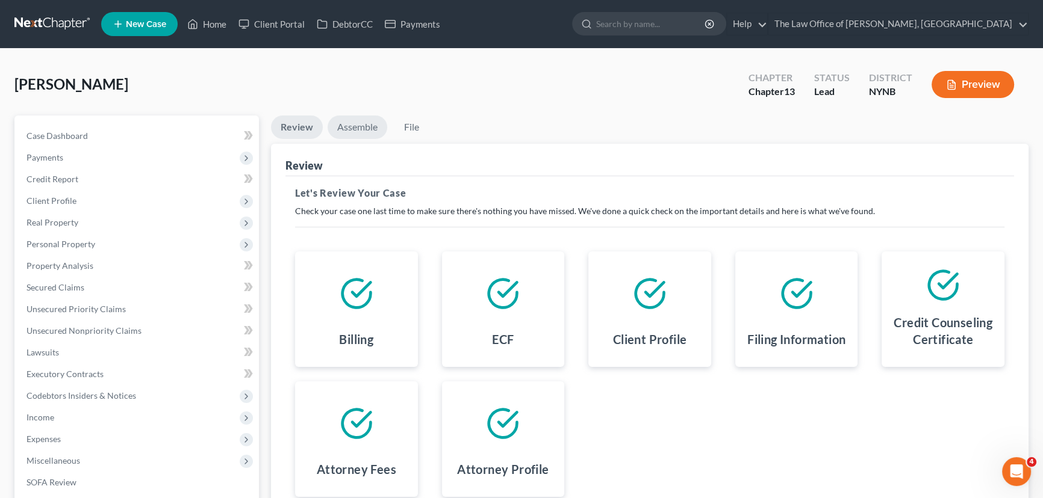
click at [374, 129] on link "Assemble" at bounding box center [357, 127] width 60 height 23
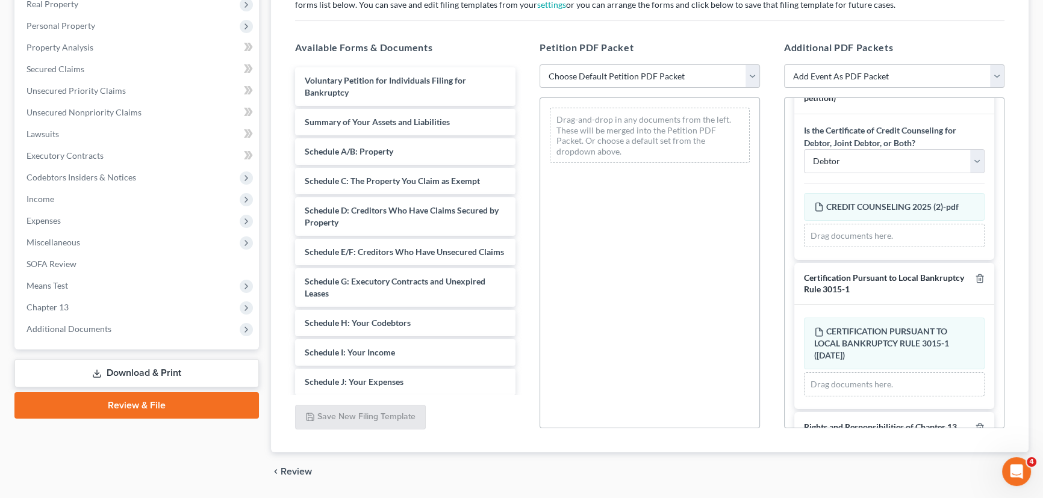
scroll to position [54, 0]
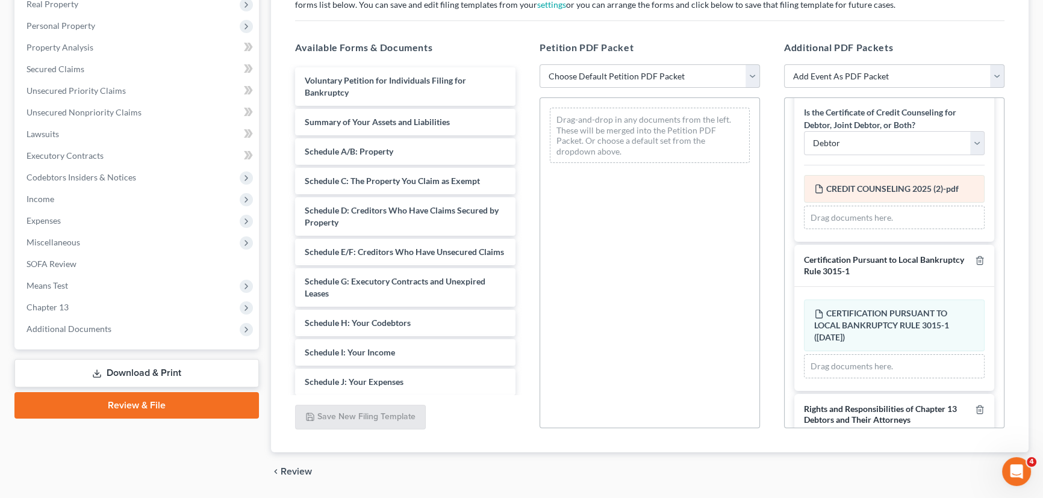
click at [934, 188] on span "CREDIT COUNSELING 2025 (2)-pdf" at bounding box center [892, 189] width 132 height 10
click at [934, 186] on span "CREDIT COUNSELING 2025 (2)-pdf" at bounding box center [892, 189] width 132 height 10
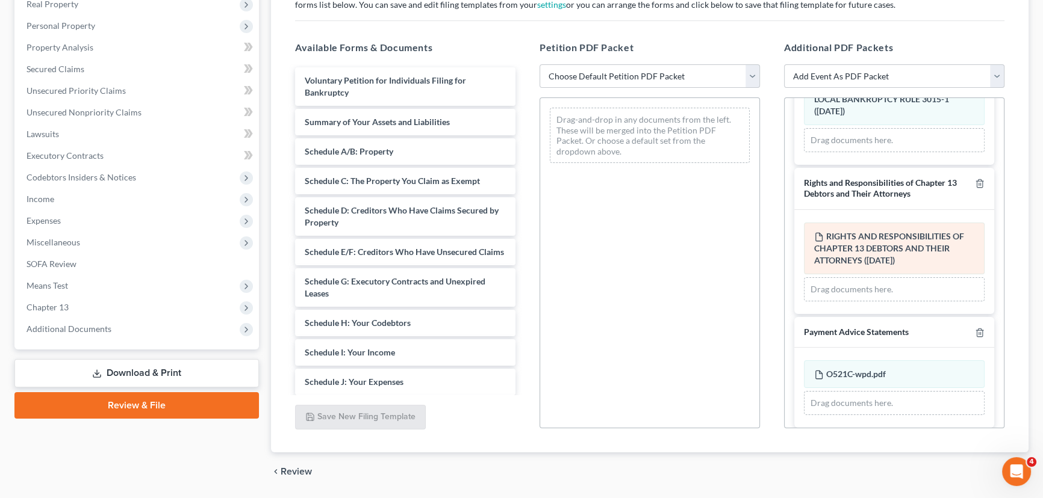
scroll to position [288, 0]
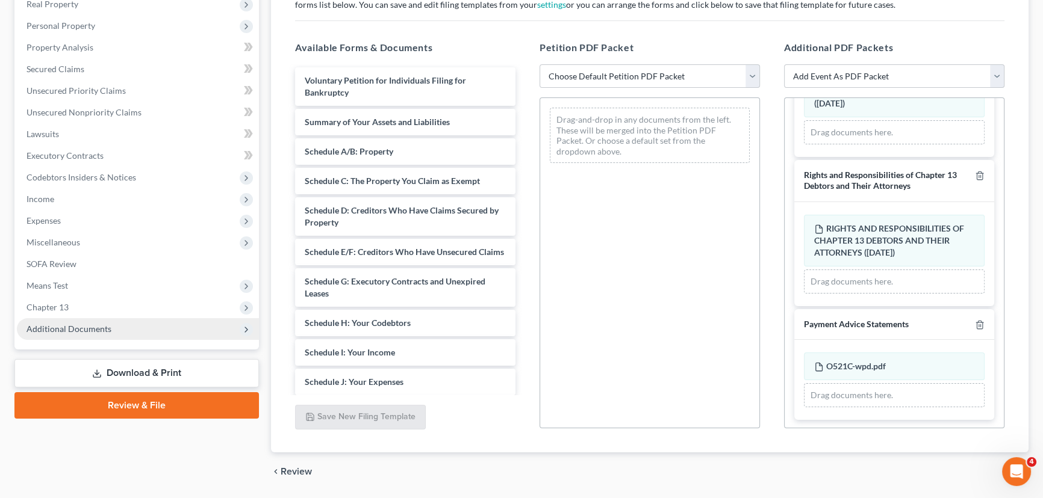
click at [87, 324] on span "Additional Documents" at bounding box center [68, 329] width 85 height 10
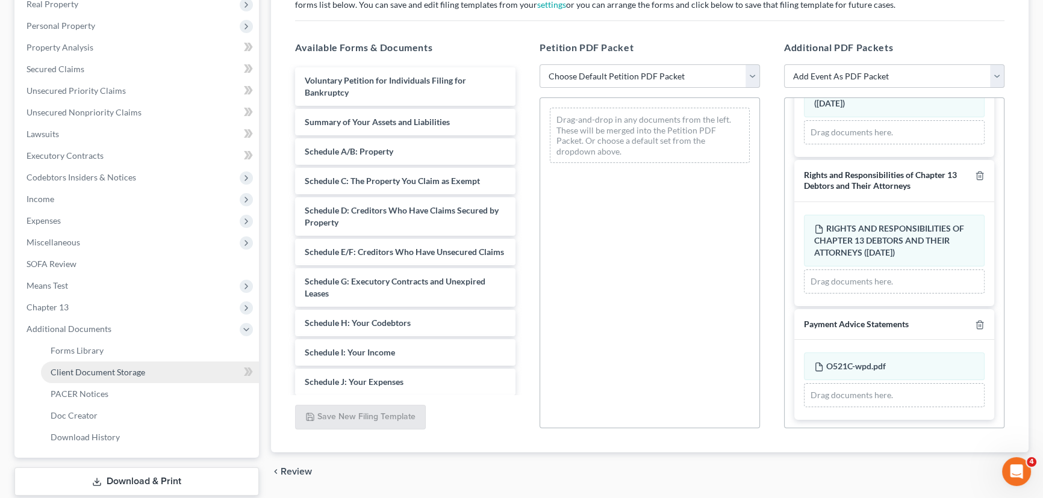
click at [136, 374] on span "Client Document Storage" at bounding box center [98, 372] width 95 height 10
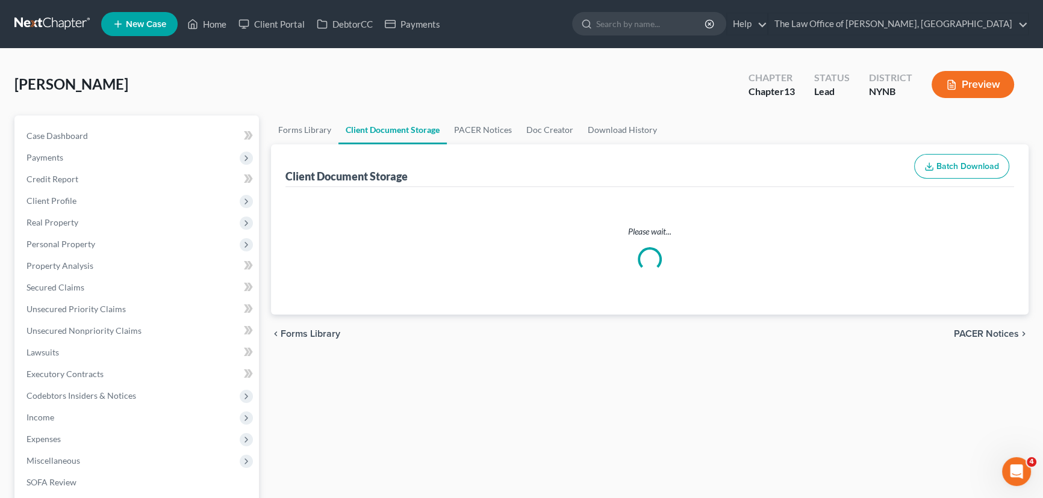
select select "1"
select select "2"
select select "6"
select select "5"
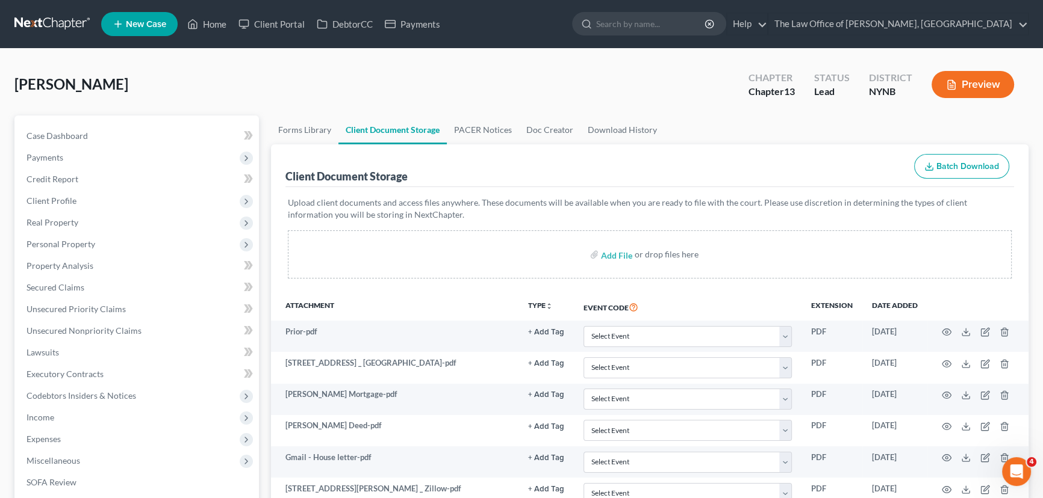
scroll to position [383, 0]
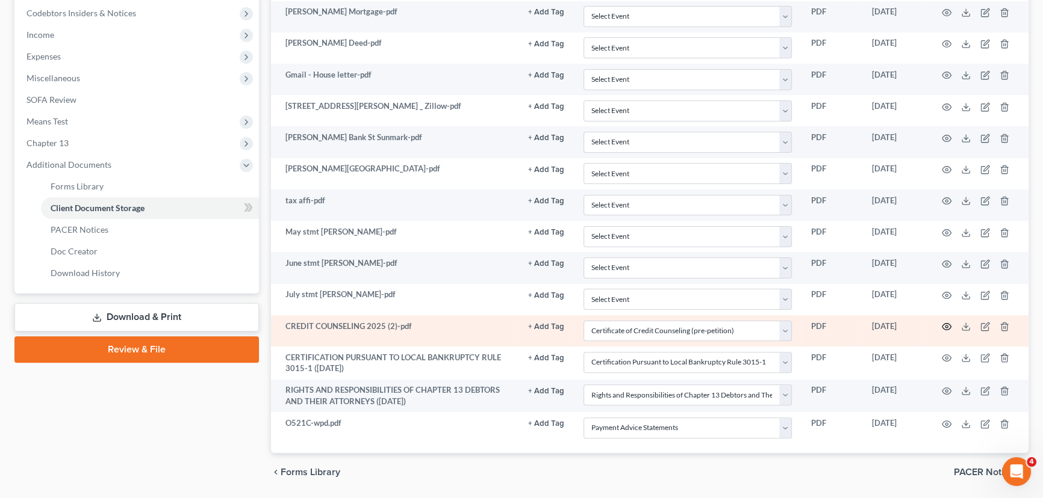
click at [946, 326] on icon "button" at bounding box center [946, 327] width 10 height 10
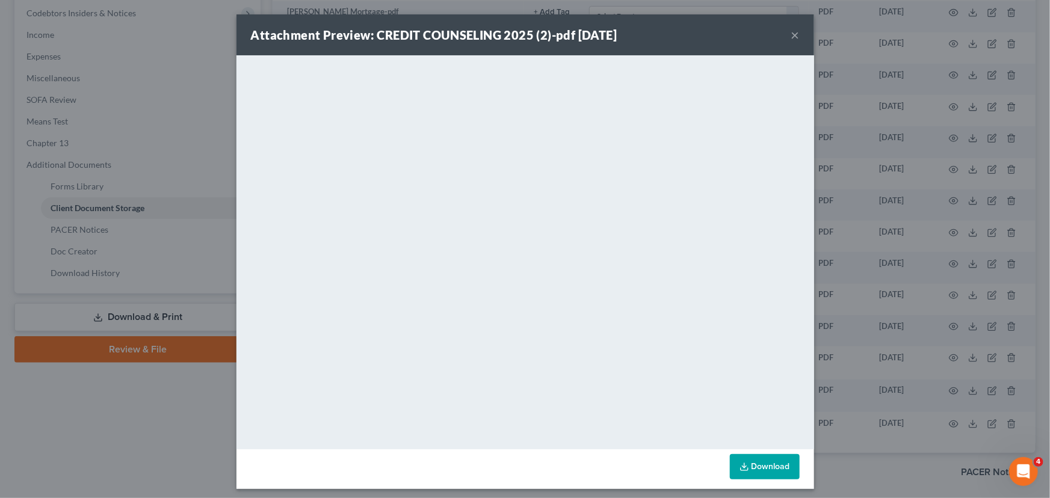
click at [792, 36] on button "×" at bounding box center [796, 35] width 8 height 14
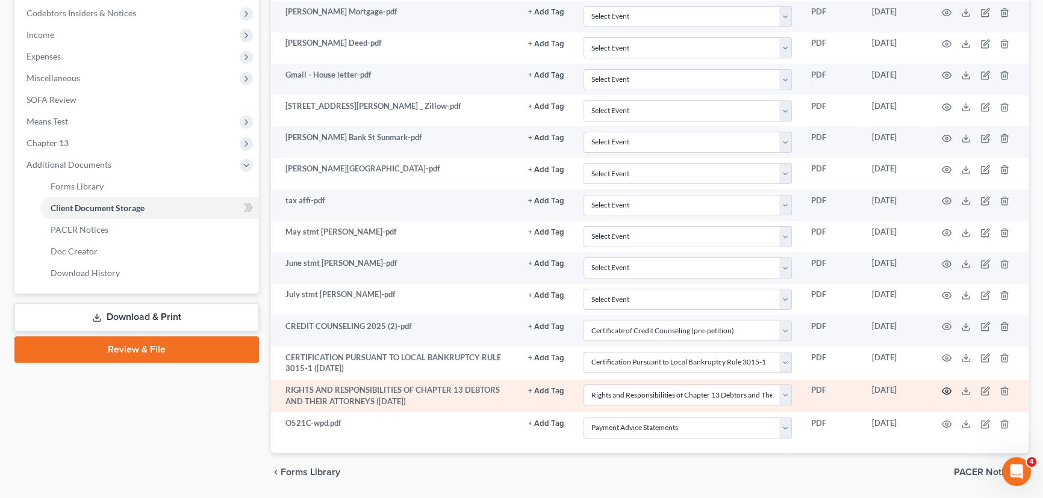
click at [943, 388] on icon "button" at bounding box center [946, 391] width 10 height 10
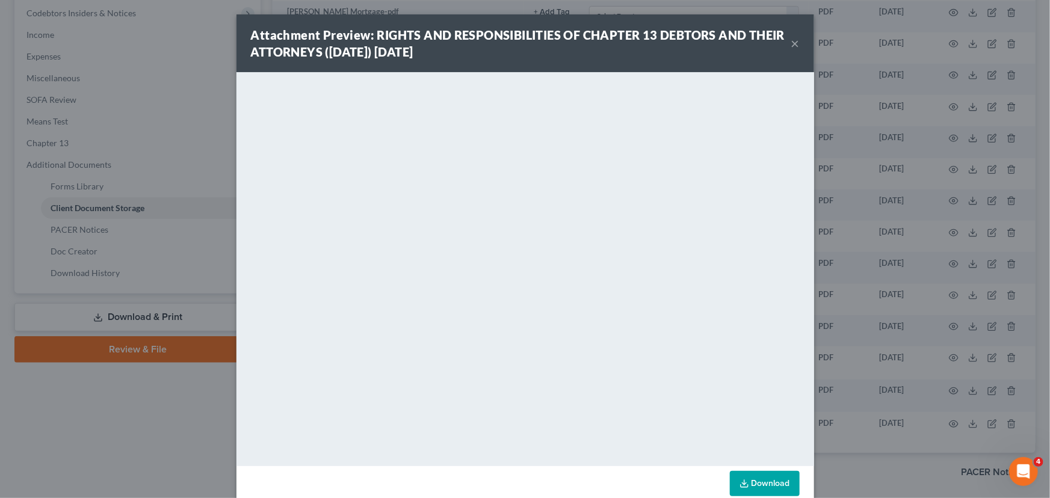
click at [793, 44] on button "×" at bounding box center [796, 43] width 8 height 14
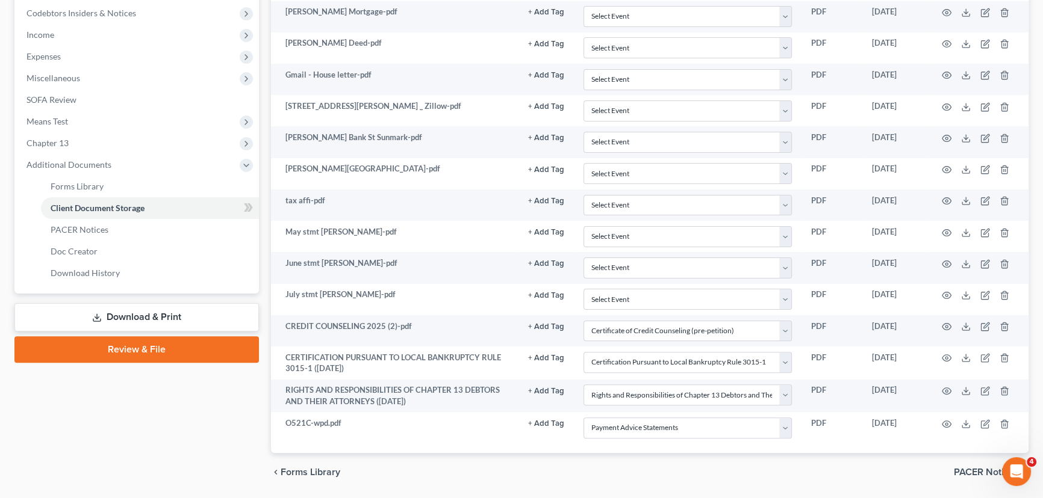
click at [184, 349] on link "Review & File" at bounding box center [136, 349] width 244 height 26
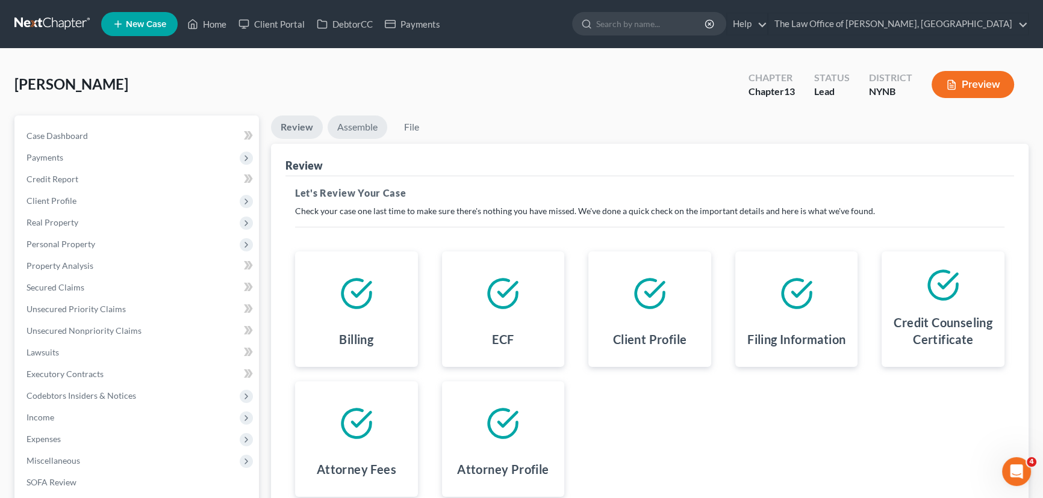
click at [365, 128] on link "Assemble" at bounding box center [357, 127] width 60 height 23
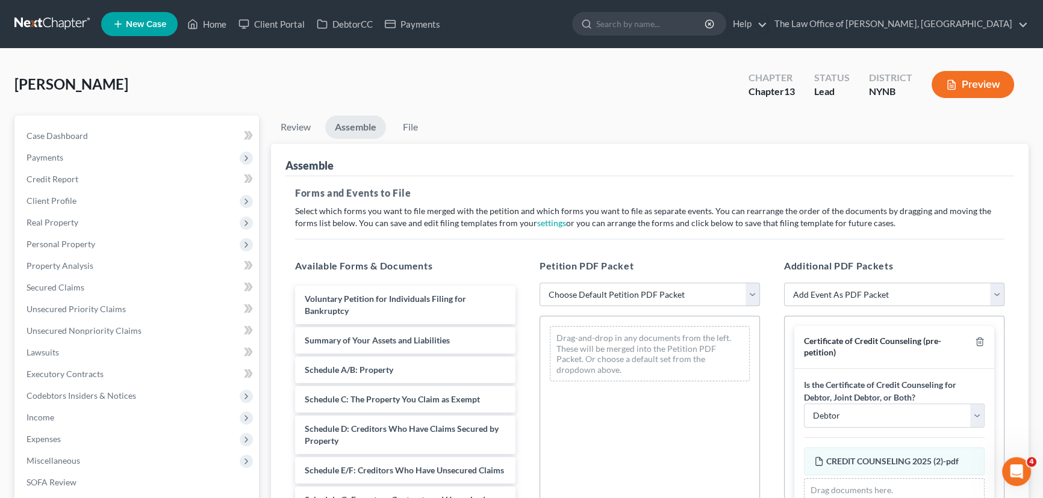
drag, startPoint x: 625, startPoint y: 296, endPoint x: 624, endPoint y: 304, distance: 8.5
click at [625, 296] on select "Choose Default Petition PDF Packet Complete Bankruptcy Petition (all forms and …" at bounding box center [649, 295] width 220 height 24
select select "0"
click at [539, 283] on select "Choose Default Petition PDF Packet Complete Bankruptcy Petition (all forms and …" at bounding box center [649, 295] width 220 height 24
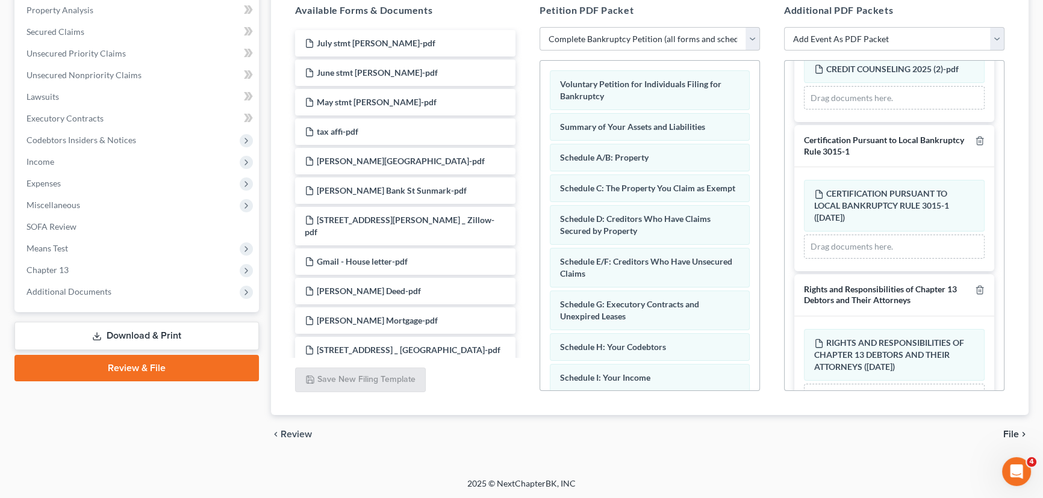
scroll to position [124, 0]
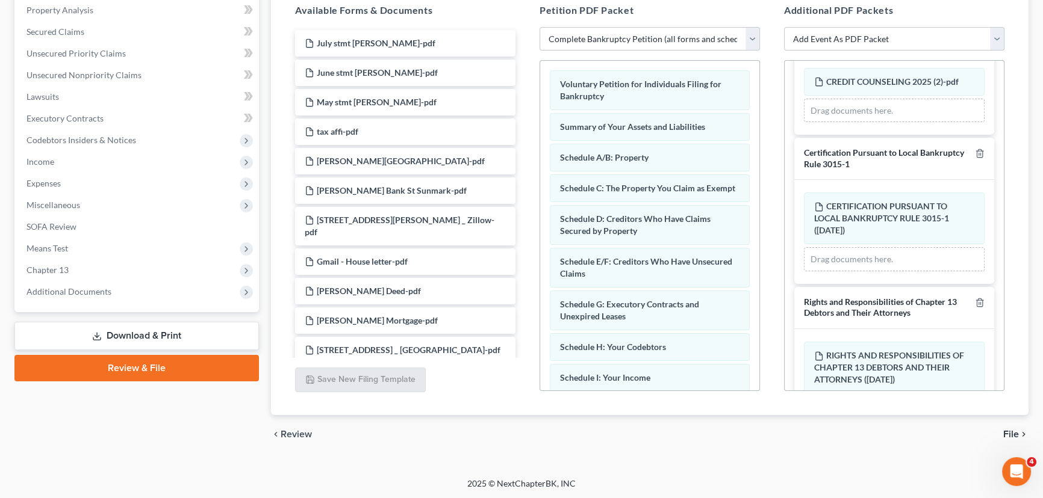
drag, startPoint x: 125, startPoint y: 368, endPoint x: 143, endPoint y: 361, distance: 19.4
click at [125, 368] on link "Review & File" at bounding box center [136, 368] width 244 height 26
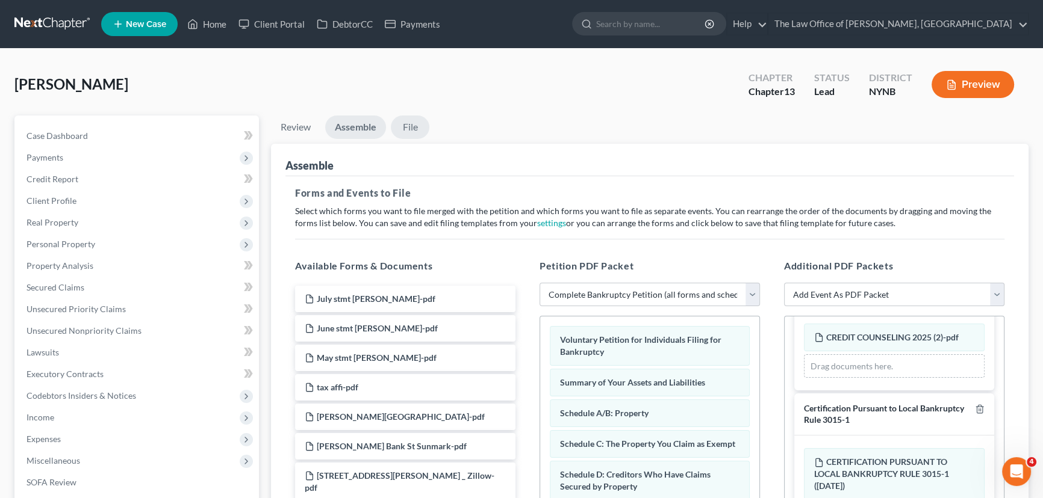
click at [408, 126] on link "File" at bounding box center [410, 127] width 39 height 23
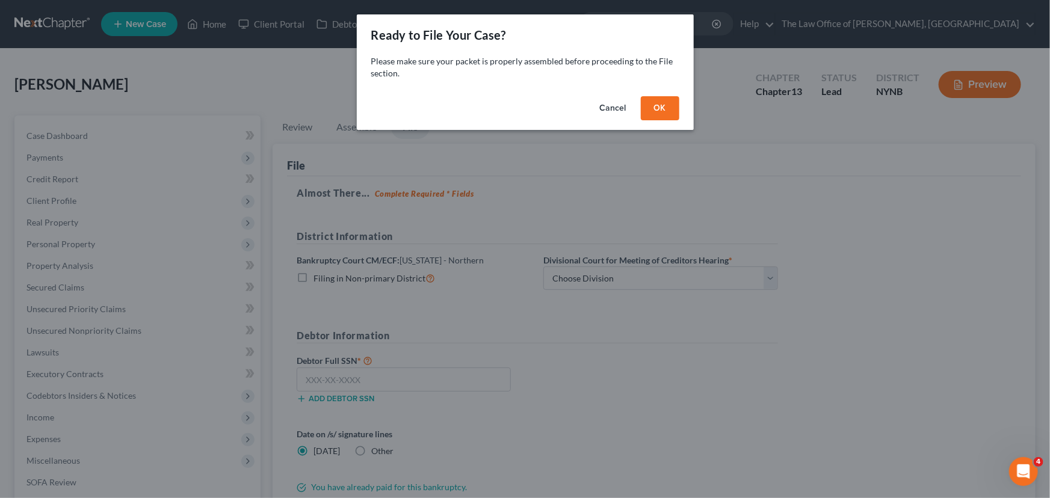
click at [661, 103] on button "OK" at bounding box center [660, 108] width 39 height 24
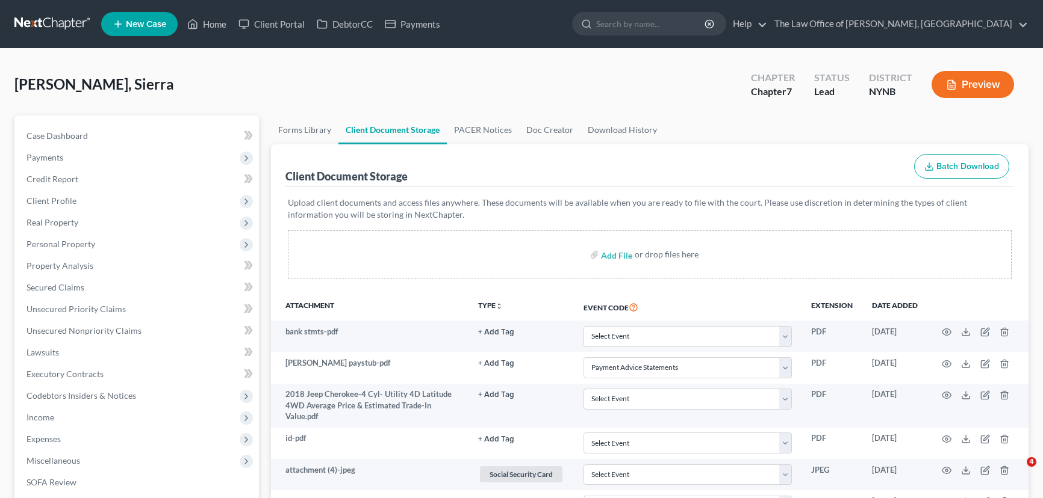
select select "5"
select select "1"
click at [220, 28] on link "Home" at bounding box center [206, 24] width 51 height 22
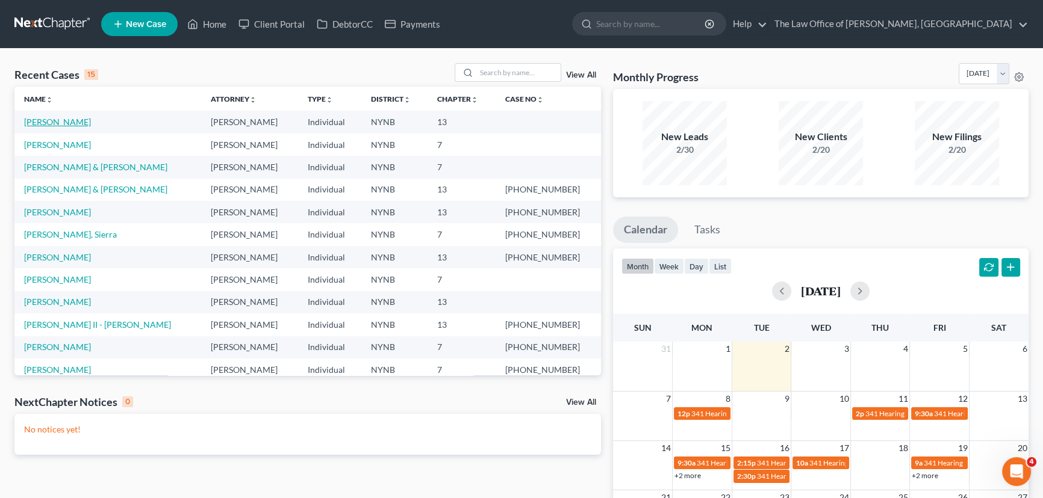
click at [69, 119] on link "[PERSON_NAME]" at bounding box center [57, 122] width 67 height 10
select select "10"
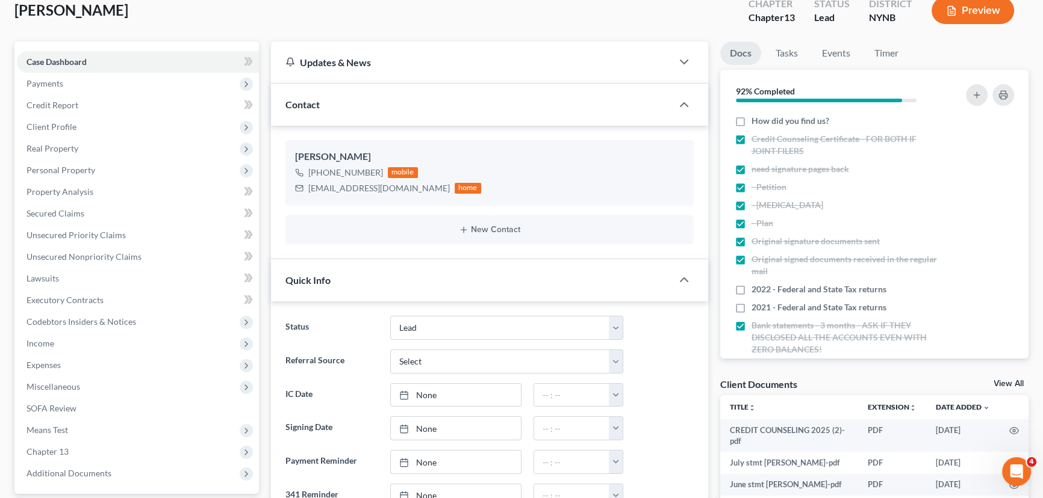
scroll to position [273, 0]
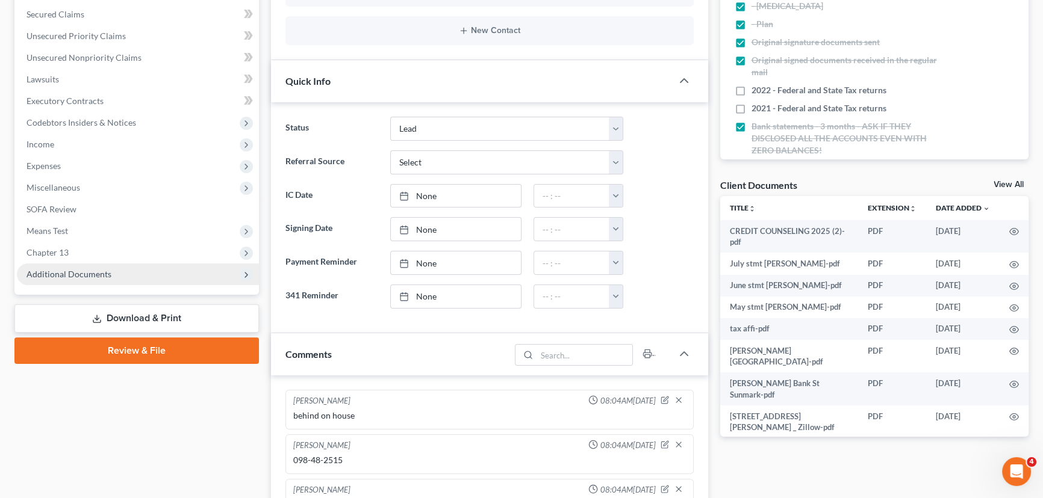
drag, startPoint x: 49, startPoint y: 248, endPoint x: 81, endPoint y: 270, distance: 38.9
click at [49, 248] on span "Chapter 13" at bounding box center [47, 252] width 42 height 10
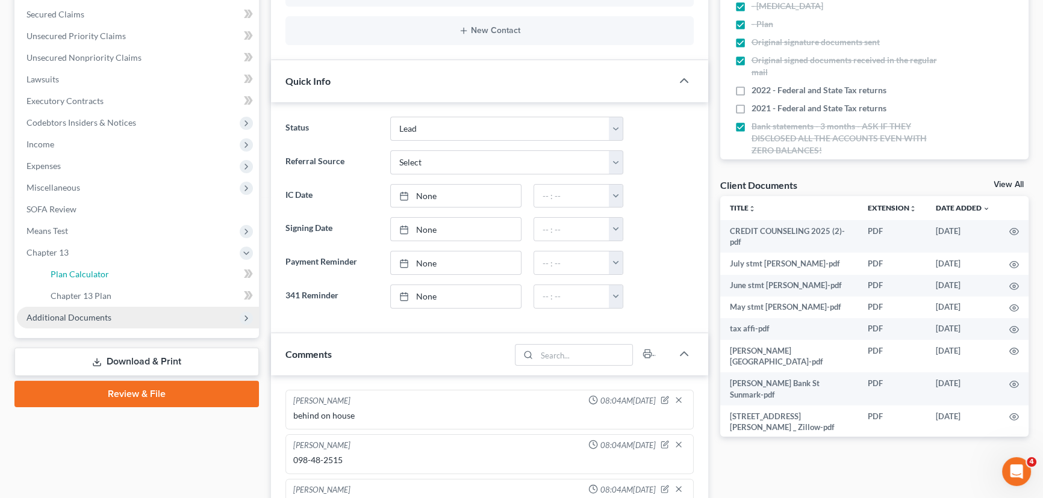
click at [78, 276] on span "Plan Calculator" at bounding box center [80, 274] width 58 height 10
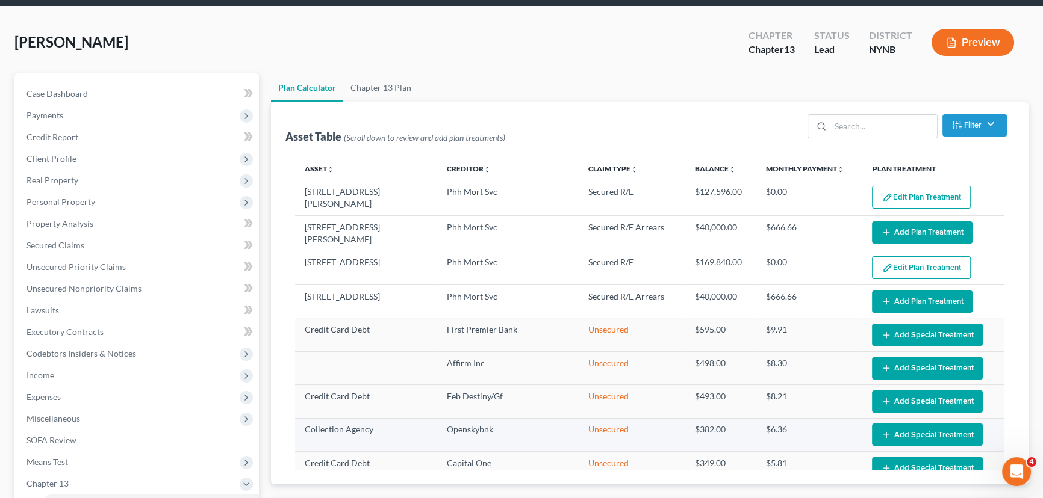
scroll to position [285, 0]
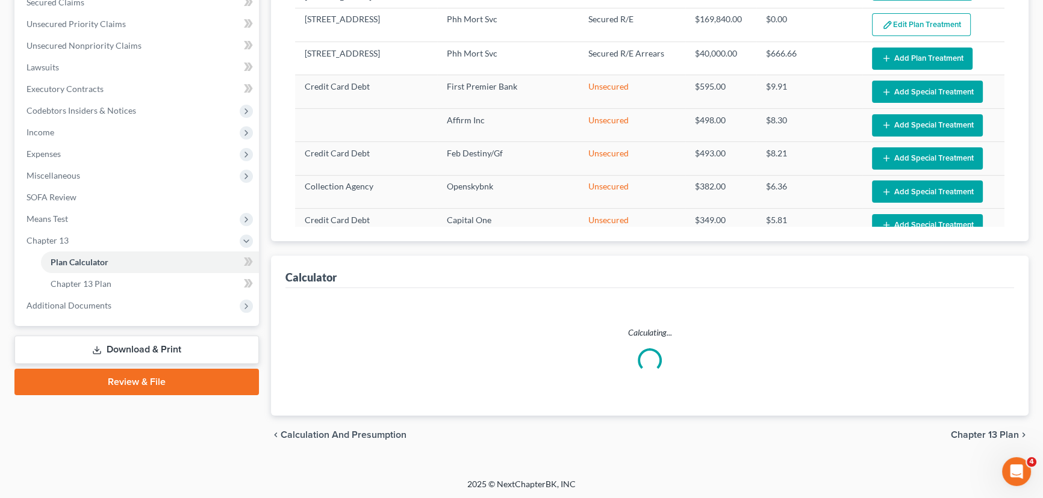
select select "59"
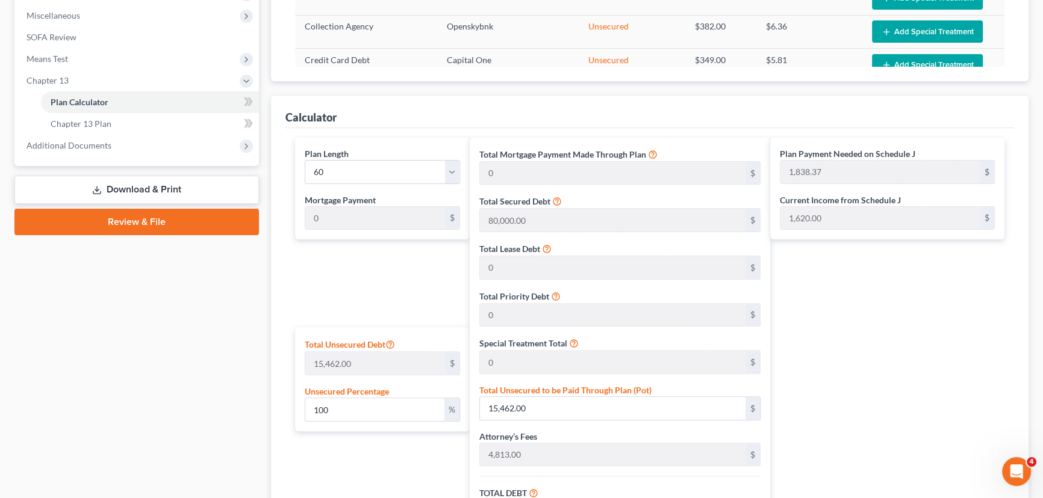
scroll to position [444, 0]
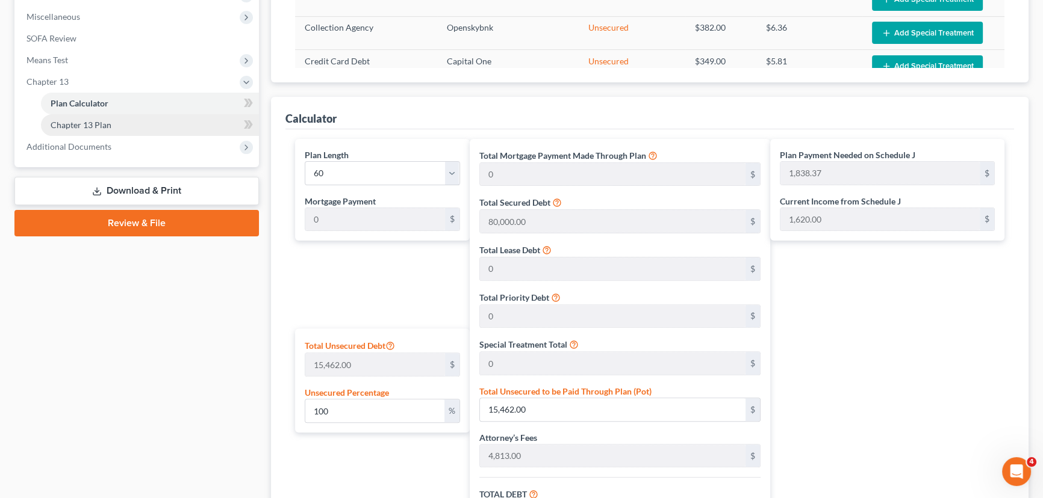
click at [104, 126] on span "Chapter 13 Plan" at bounding box center [81, 125] width 61 height 10
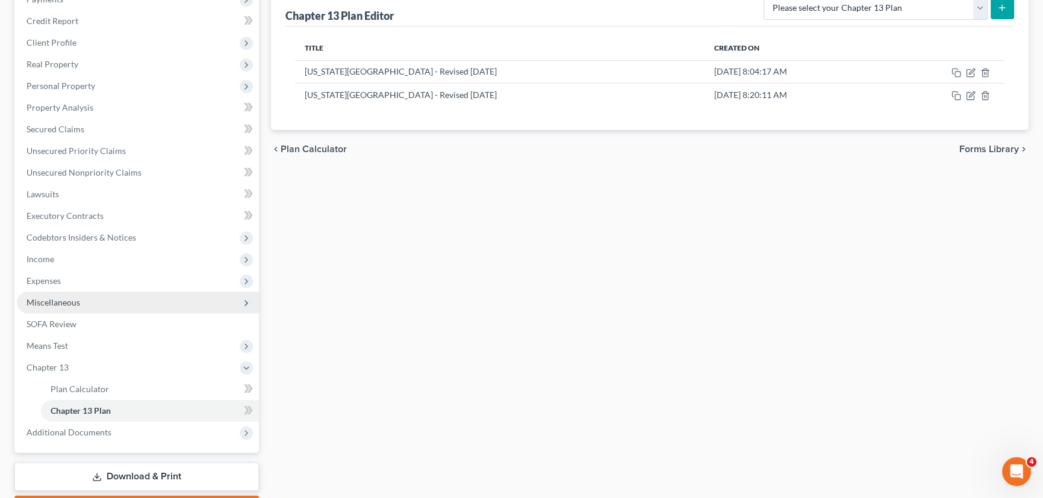
scroll to position [164, 0]
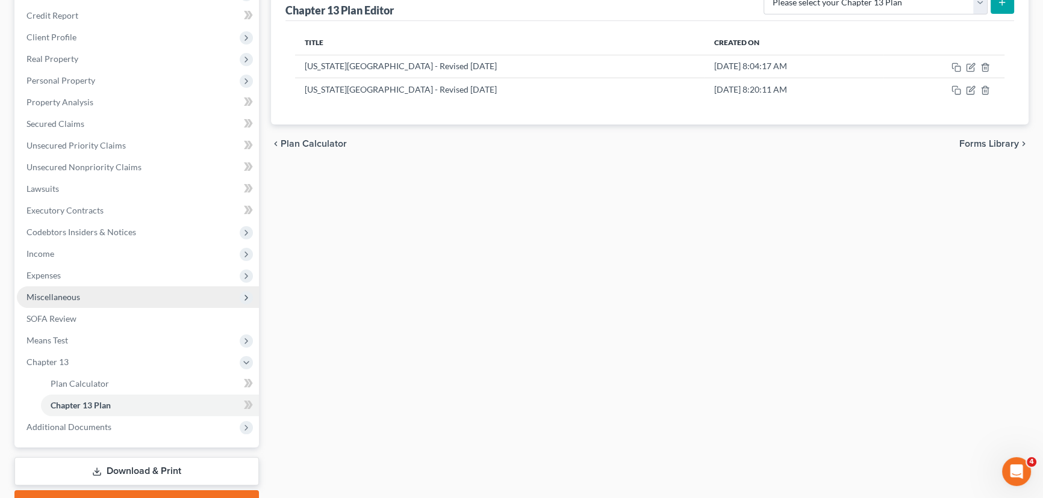
click at [70, 292] on span "Miscellaneous" at bounding box center [53, 297] width 54 height 10
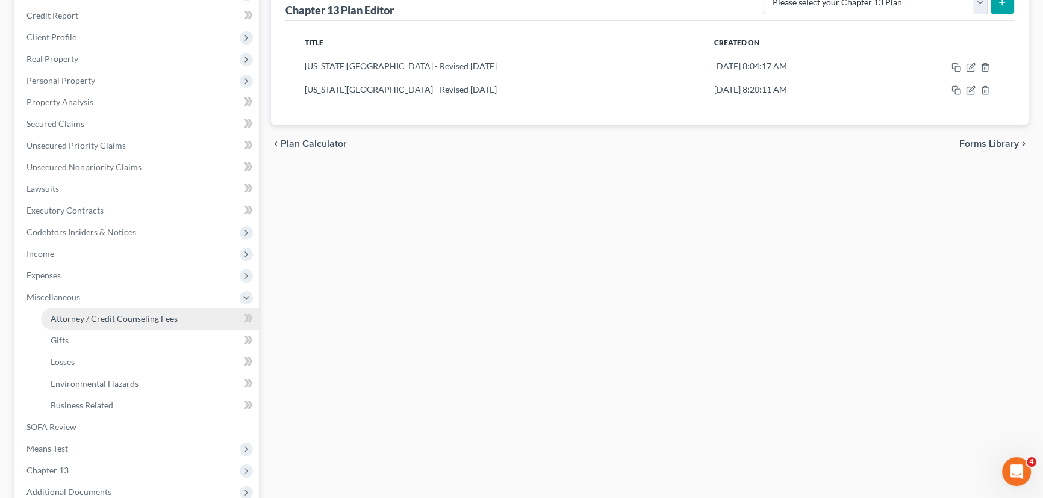
click at [103, 315] on span "Attorney / Credit Counseling Fees" at bounding box center [114, 319] width 127 height 10
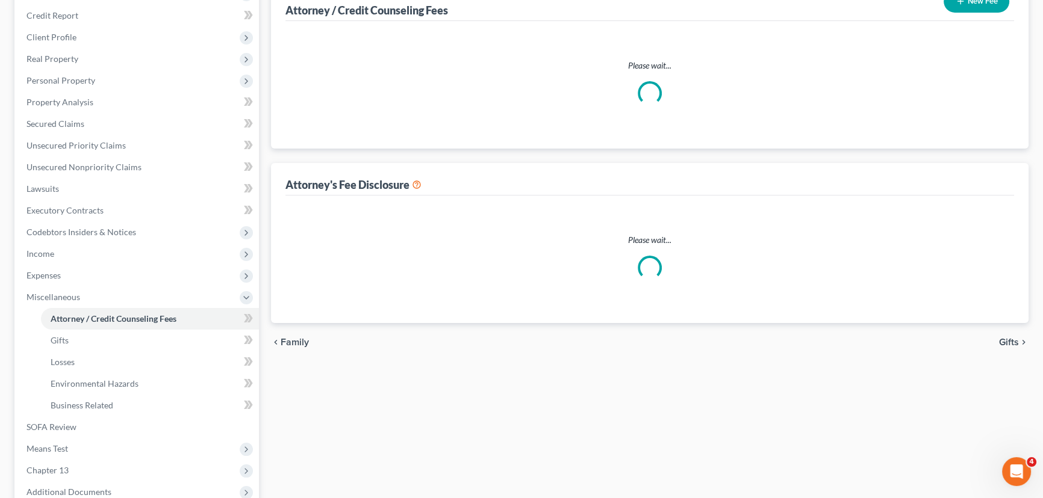
scroll to position [10, 0]
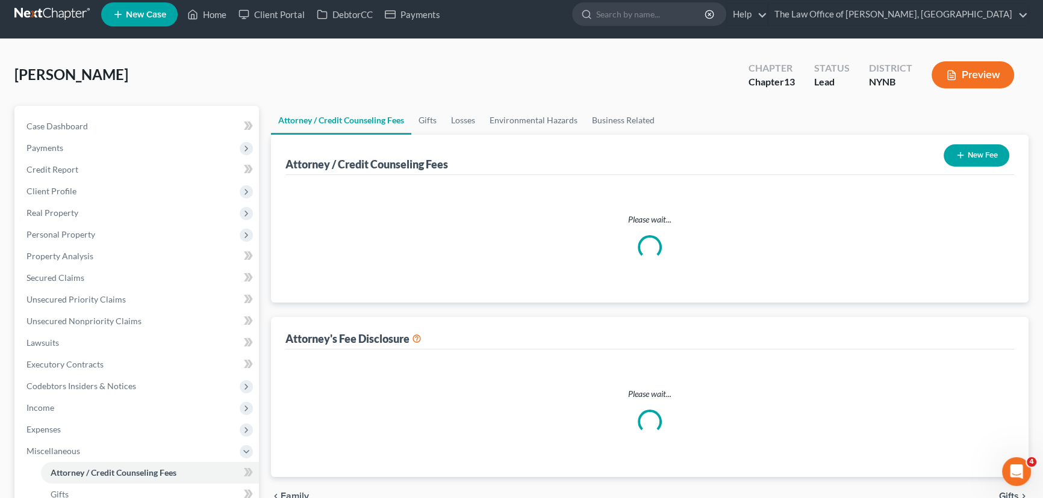
select select "1"
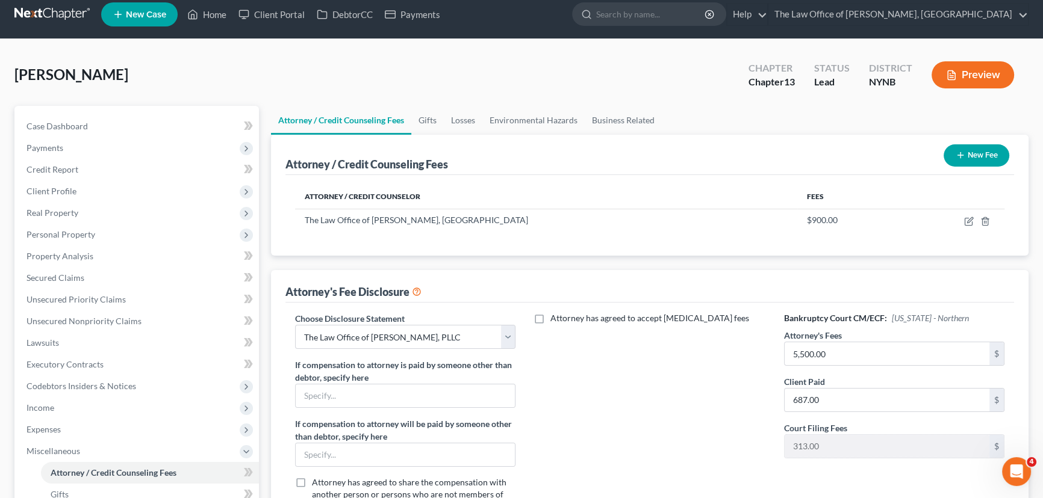
scroll to position [0, 0]
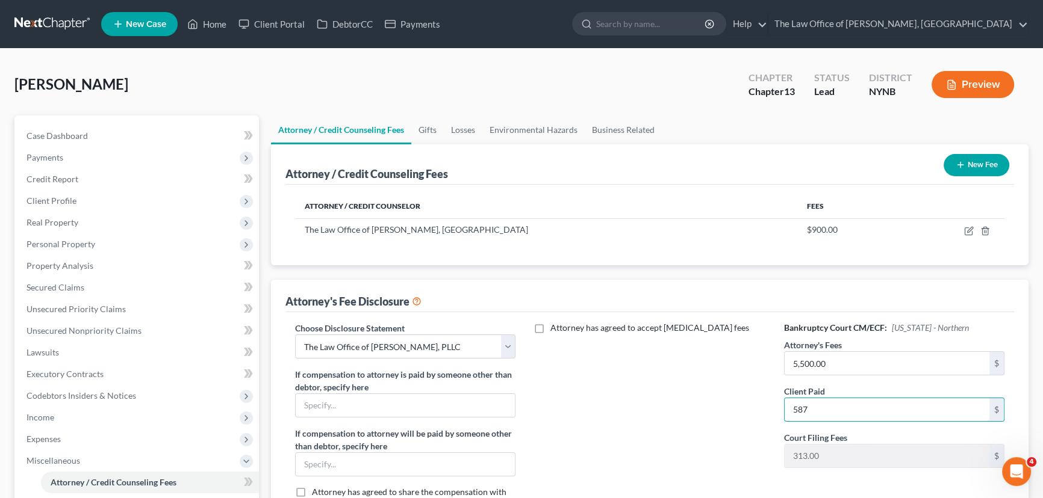
type input "587"
click at [601, 423] on div "Attorney has agreed to accept [MEDICAL_DATA] fees" at bounding box center [649, 427] width 244 height 211
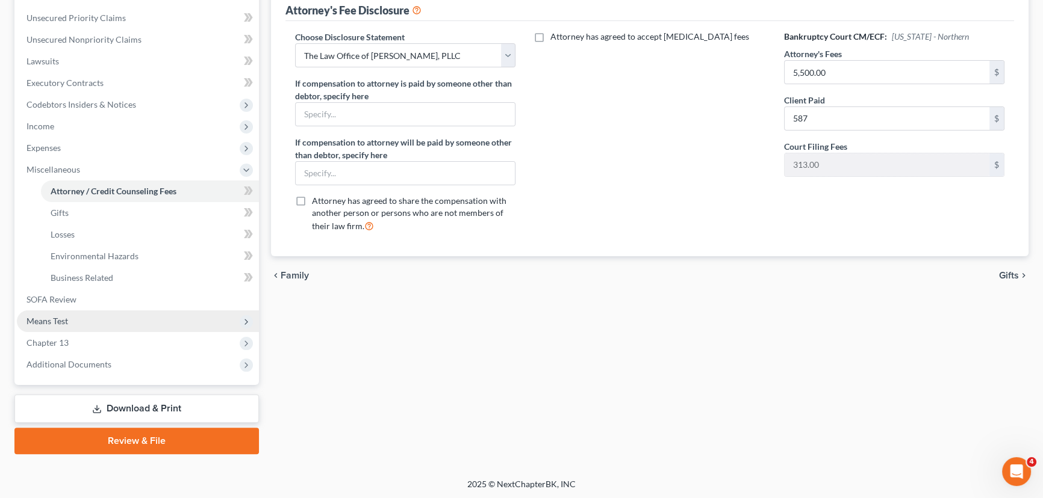
click at [74, 317] on span "Means Test" at bounding box center [138, 322] width 242 height 22
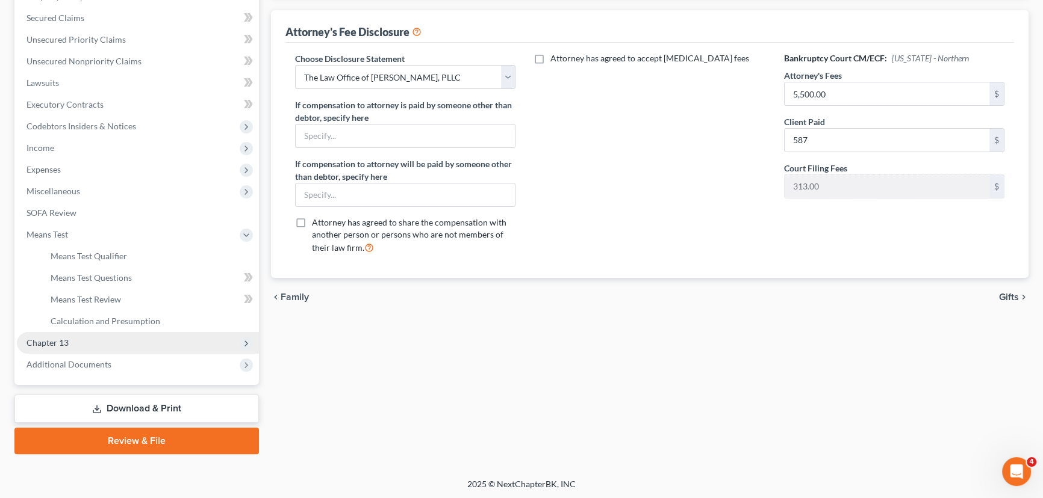
drag, startPoint x: 56, startPoint y: 349, endPoint x: 64, endPoint y: 349, distance: 8.4
click at [56, 349] on span "Chapter 13" at bounding box center [138, 343] width 242 height 22
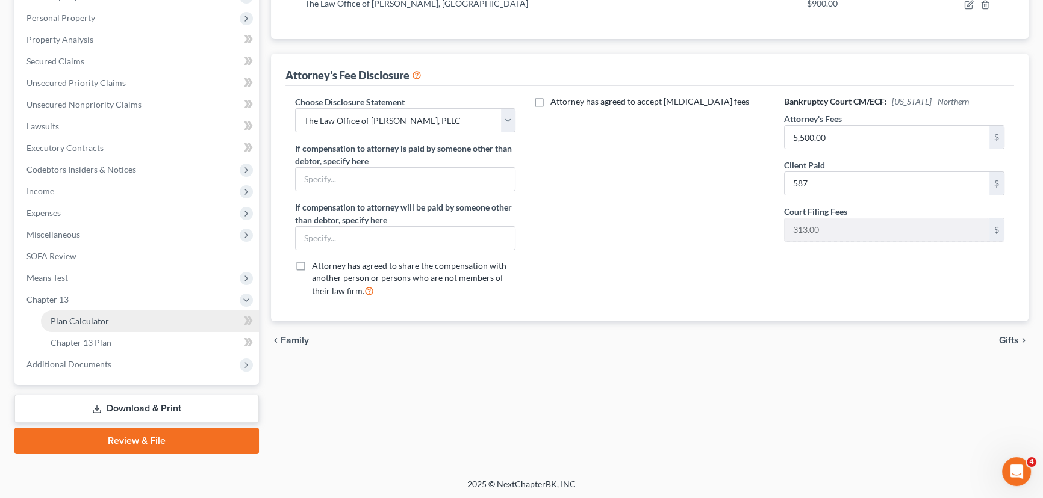
click at [95, 319] on span "Plan Calculator" at bounding box center [80, 321] width 58 height 10
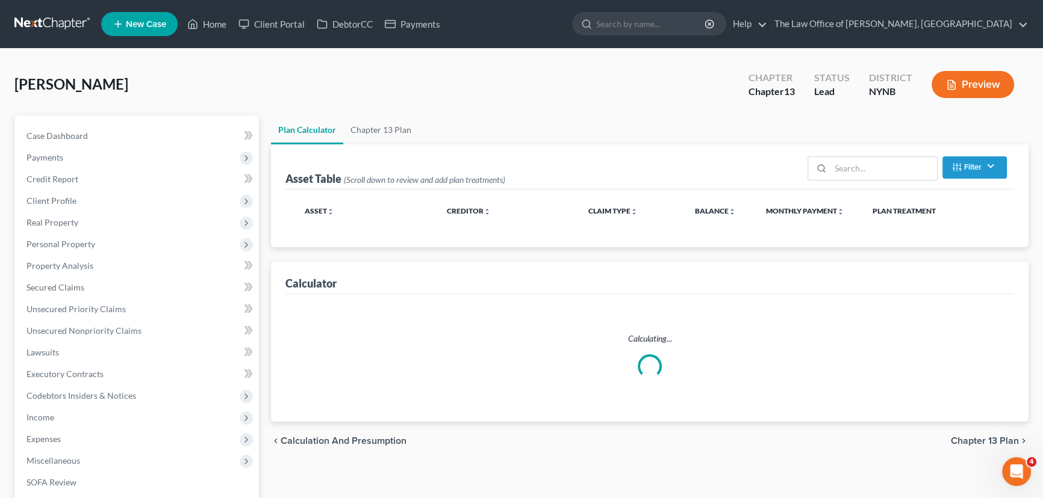
select select "59"
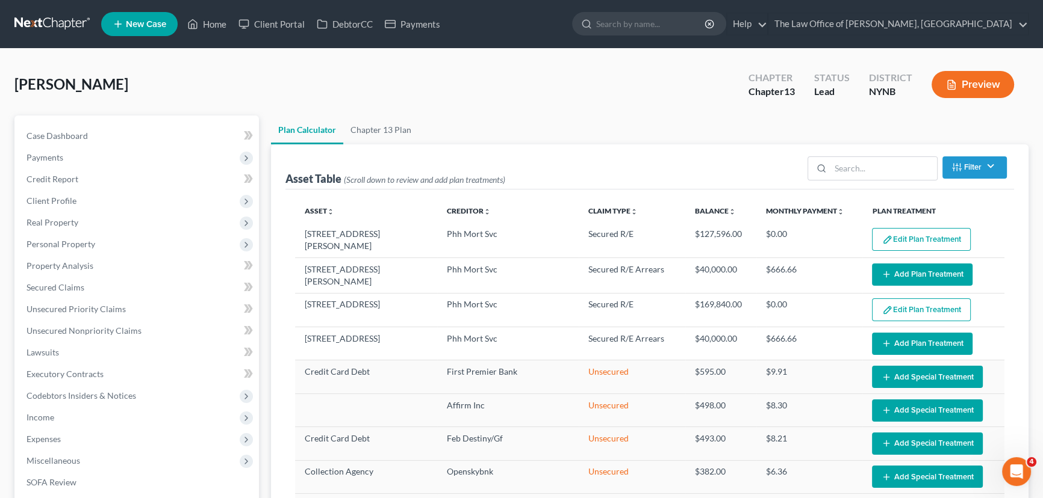
drag, startPoint x: 61, startPoint y: 84, endPoint x: 28, endPoint y: 87, distance: 33.8
click at [64, 411] on span "Income" at bounding box center [138, 418] width 242 height 22
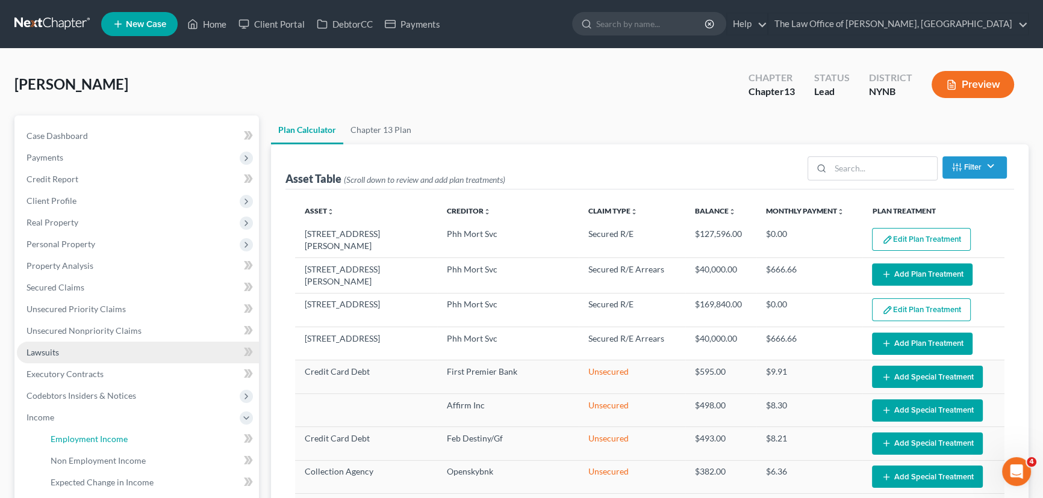
drag, startPoint x: 75, startPoint y: 439, endPoint x: 211, endPoint y: 344, distance: 166.0
click at [75, 439] on span "Employment Income" at bounding box center [89, 439] width 77 height 10
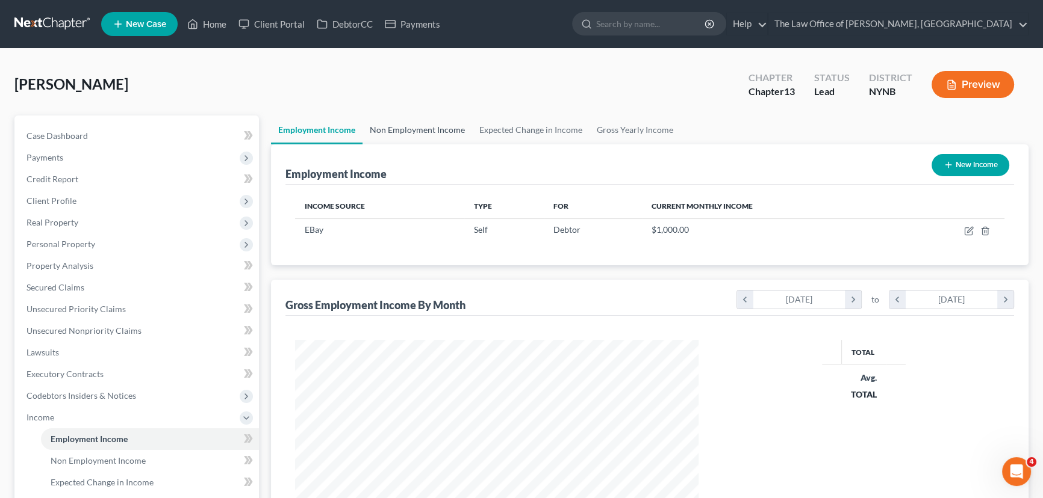
scroll to position [201, 427]
click at [428, 126] on link "Non Employment Income" at bounding box center [417, 130] width 110 height 29
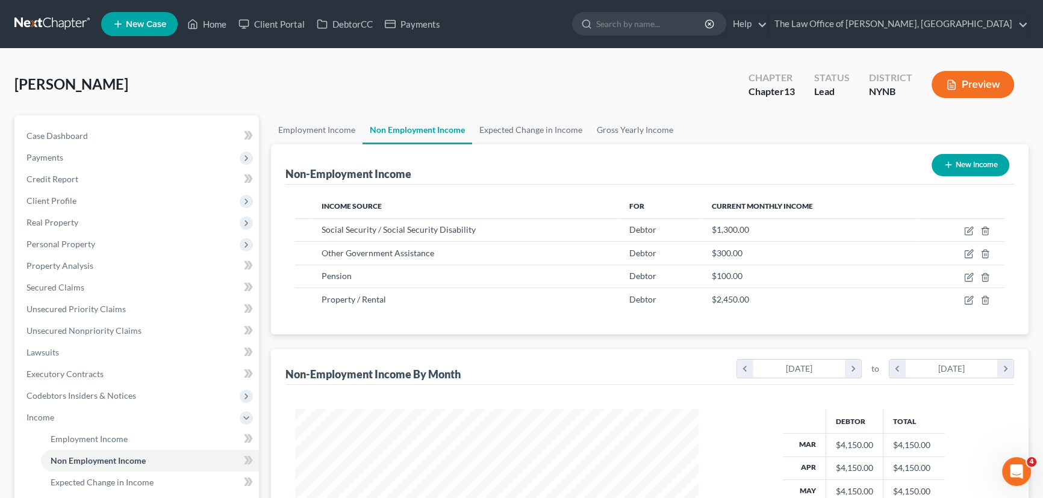
scroll to position [215, 427]
click at [79, 136] on span "Case Dashboard" at bounding box center [56, 136] width 61 height 10
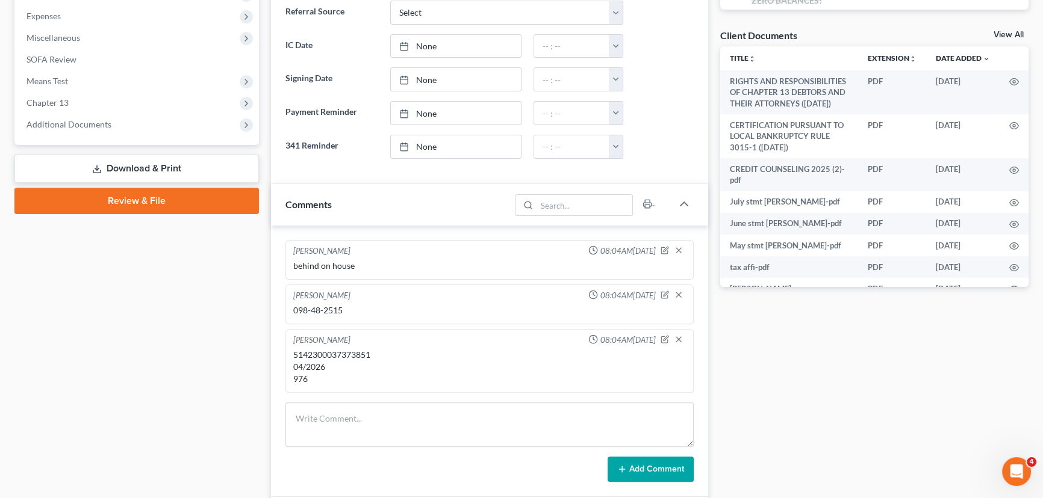
scroll to position [602, 0]
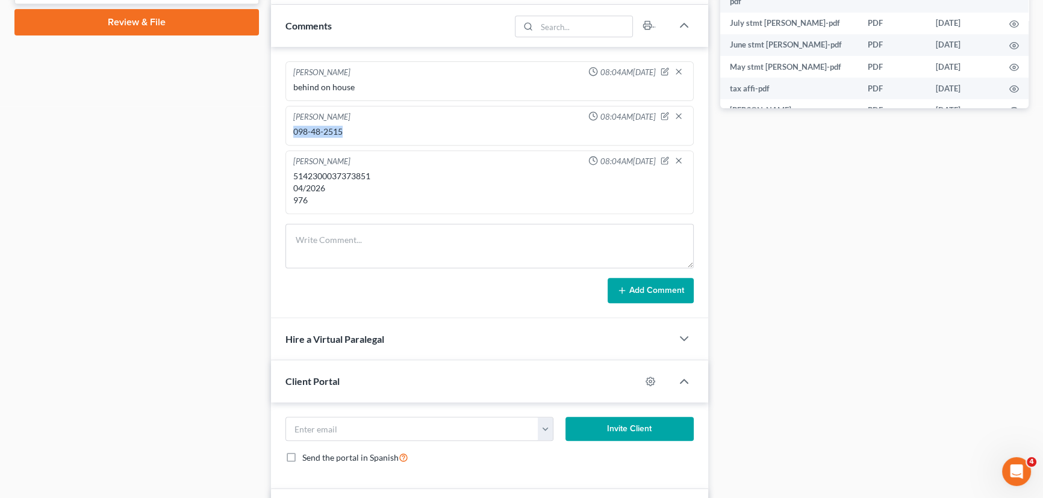
drag, startPoint x: 348, startPoint y: 129, endPoint x: 282, endPoint y: 131, distance: 65.6
click at [282, 131] on div "[PERSON_NAME] 08:04AM[DATE] behind on house [PERSON_NAME] 08:04AM[DATE] 098-48-…" at bounding box center [489, 182] width 437 height 271
copy div "098-48-2515"
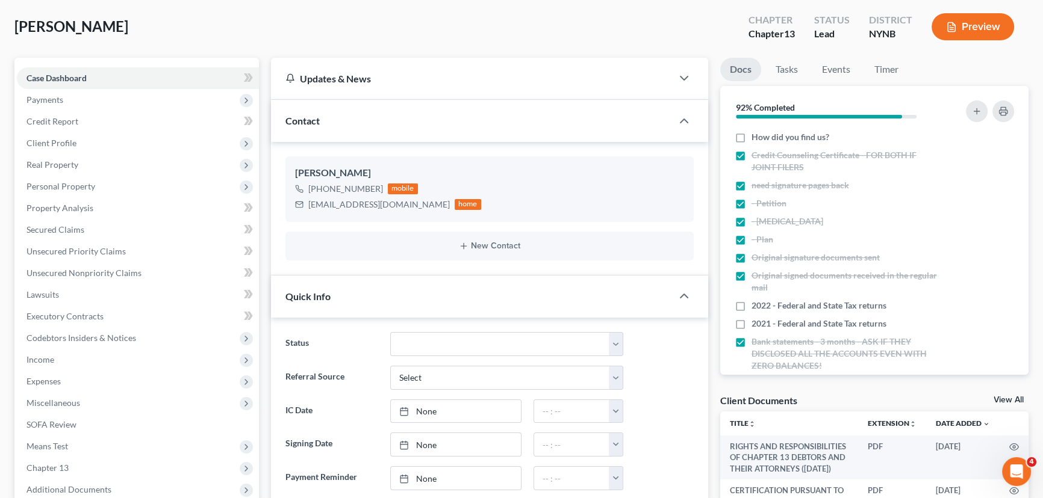
scroll to position [0, 0]
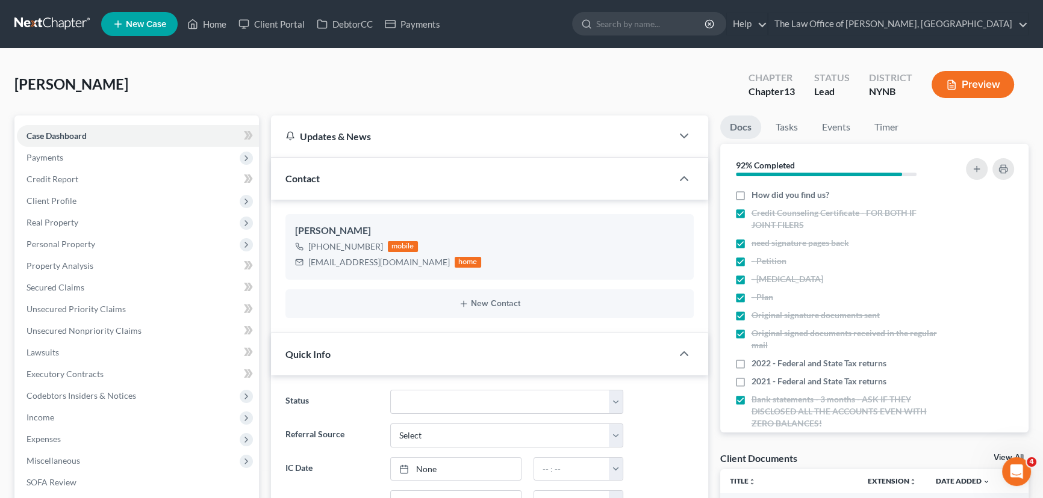
drag, startPoint x: 175, startPoint y: 78, endPoint x: 0, endPoint y: 93, distance: 175.3
copy span "[PERSON_NAME]"
drag, startPoint x: 52, startPoint y: 435, endPoint x: 66, endPoint y: 445, distance: 16.7
click at [52, 435] on span "Expenses" at bounding box center [43, 439] width 34 height 10
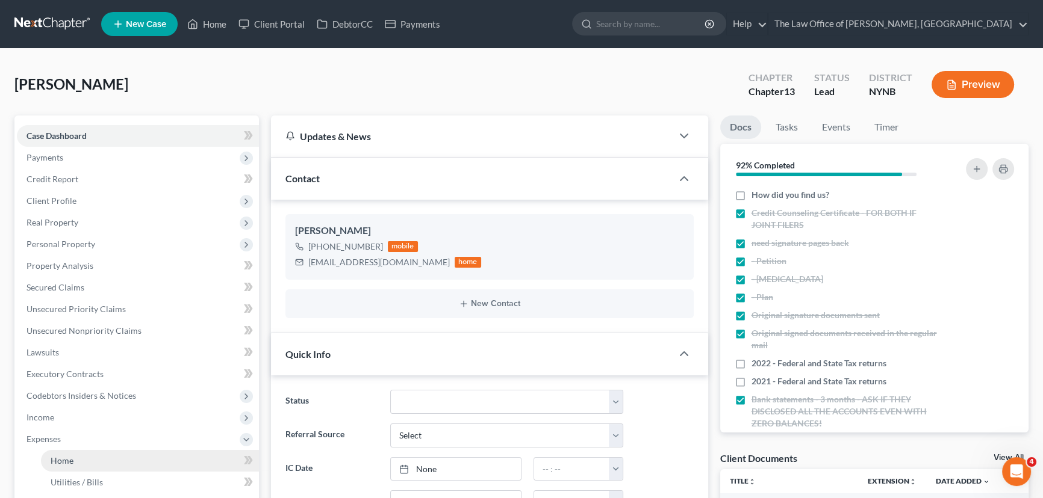
click at [56, 456] on span "Home" at bounding box center [62, 461] width 23 height 10
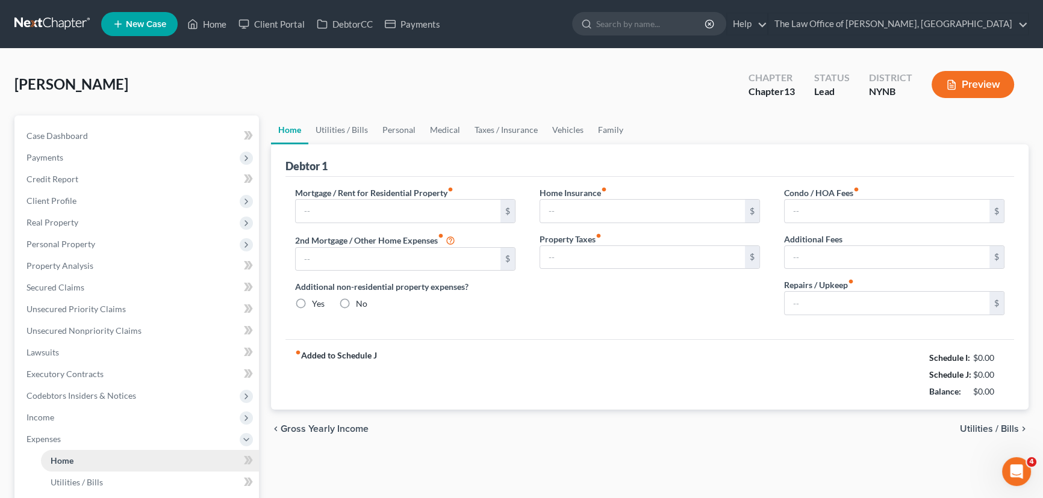
type input "1,400.00"
type input "880.00"
radio input "true"
type input "0.00"
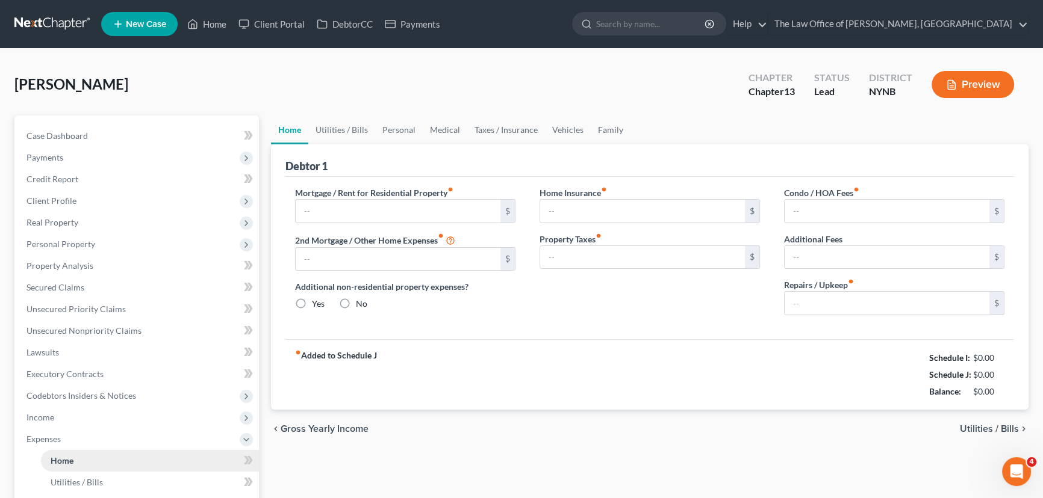
type input "0.00"
type input "300.00"
click at [150, 450] on link "Home" at bounding box center [150, 461] width 218 height 22
click at [504, 102] on div "[GEOGRAPHIC_DATA][PERSON_NAME] Upgraded Chapter Chapter 13 Status Lead District…" at bounding box center [521, 89] width 1014 height 52
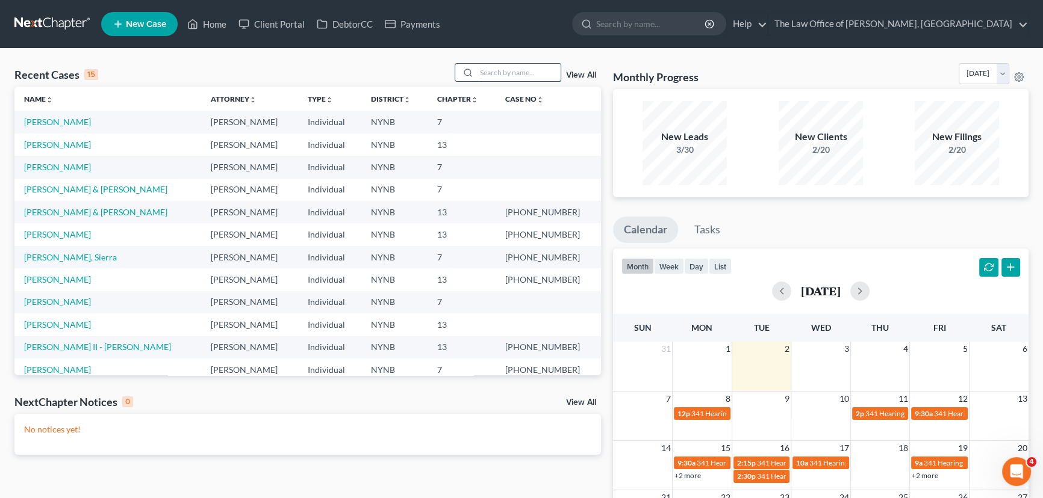
click at [506, 67] on input "search" at bounding box center [518, 72] width 84 height 17
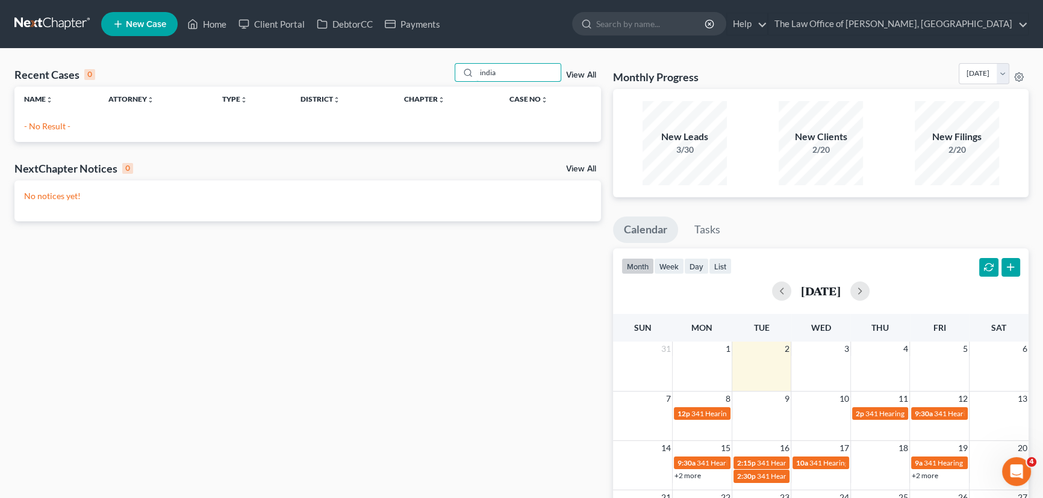
type input "india"
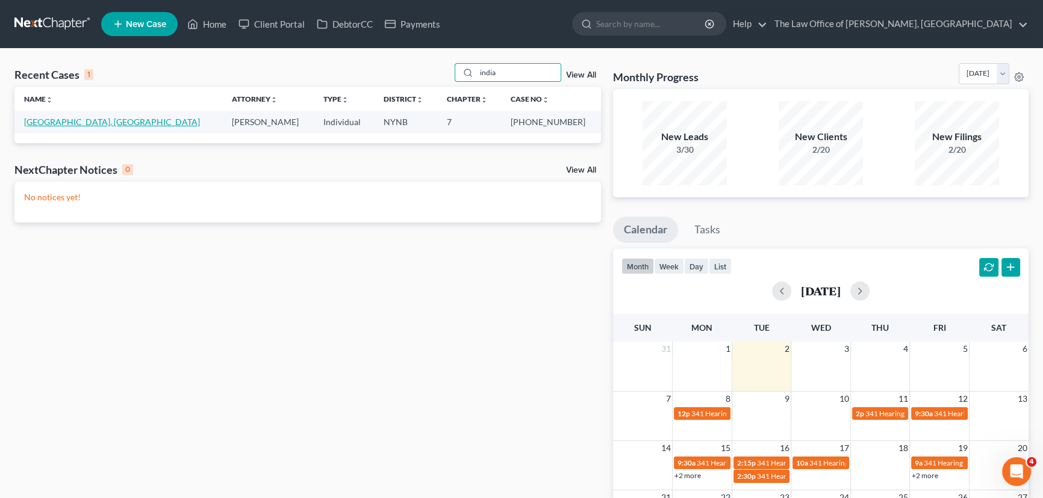
click at [71, 119] on link "[GEOGRAPHIC_DATA], [GEOGRAPHIC_DATA]" at bounding box center [112, 122] width 176 height 10
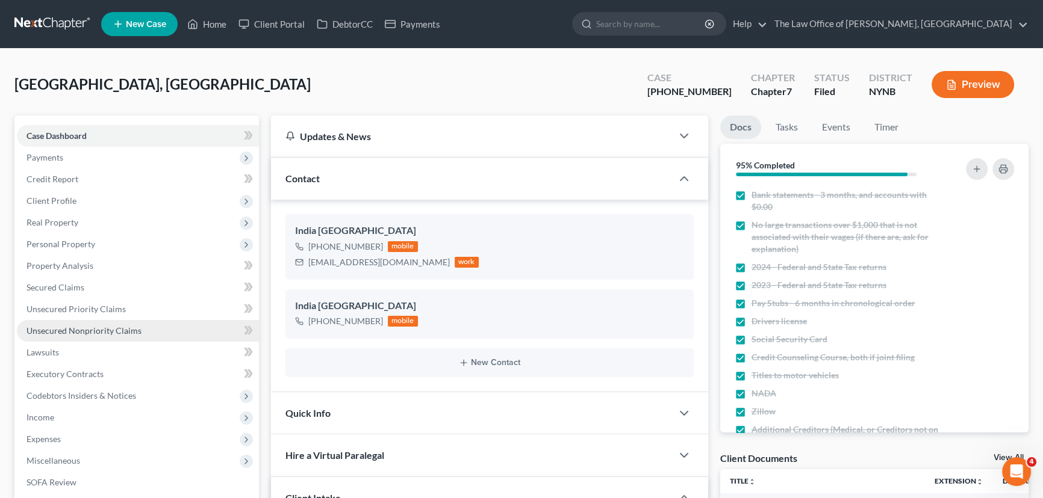
click at [88, 330] on span "Unsecured Nonpriority Claims" at bounding box center [83, 331] width 115 height 10
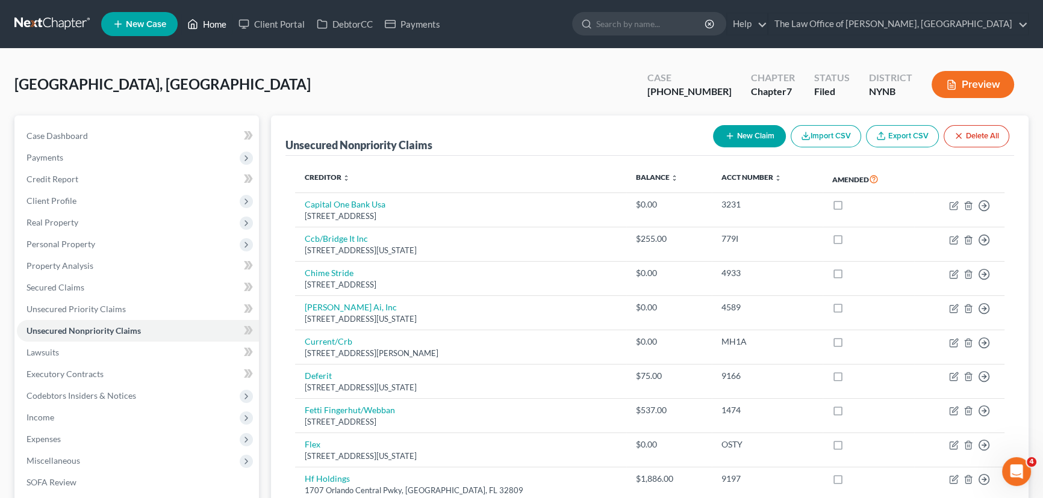
click at [214, 22] on link "Home" at bounding box center [206, 24] width 51 height 22
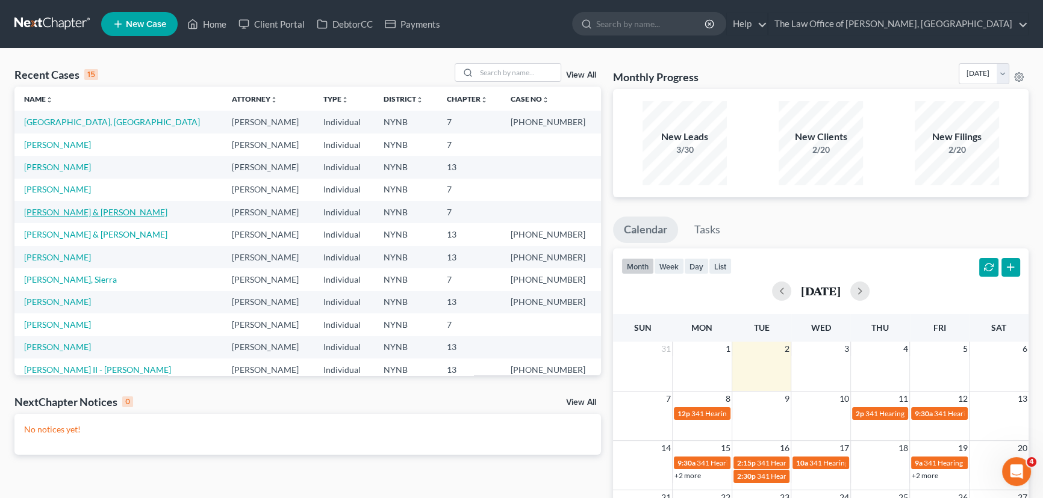
click at [49, 213] on link "[PERSON_NAME] & [PERSON_NAME]" at bounding box center [95, 212] width 143 height 10
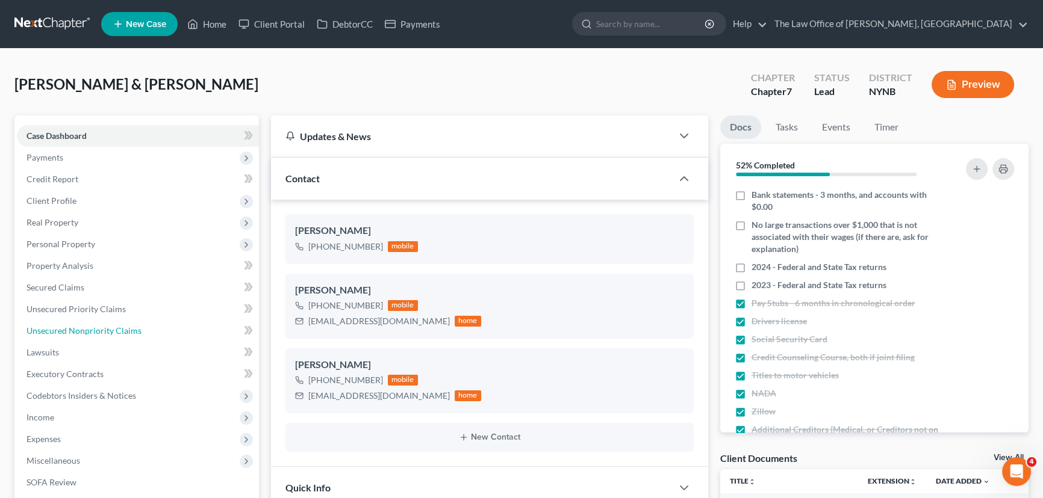
click at [114, 333] on span "Unsecured Nonpriority Claims" at bounding box center [83, 331] width 115 height 10
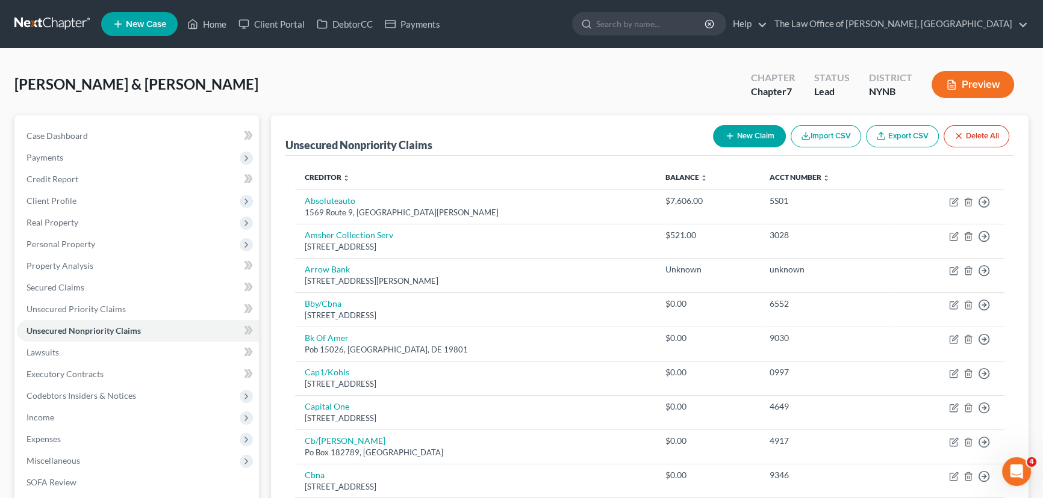
click at [814, 134] on button "Import CSV" at bounding box center [825, 136] width 70 height 22
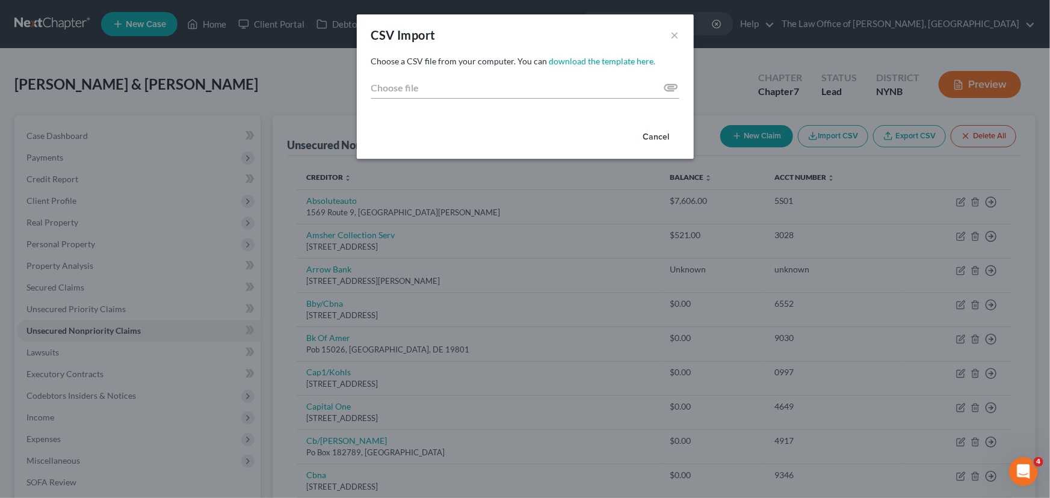
click at [652, 134] on button "Cancel" at bounding box center [657, 137] width 46 height 24
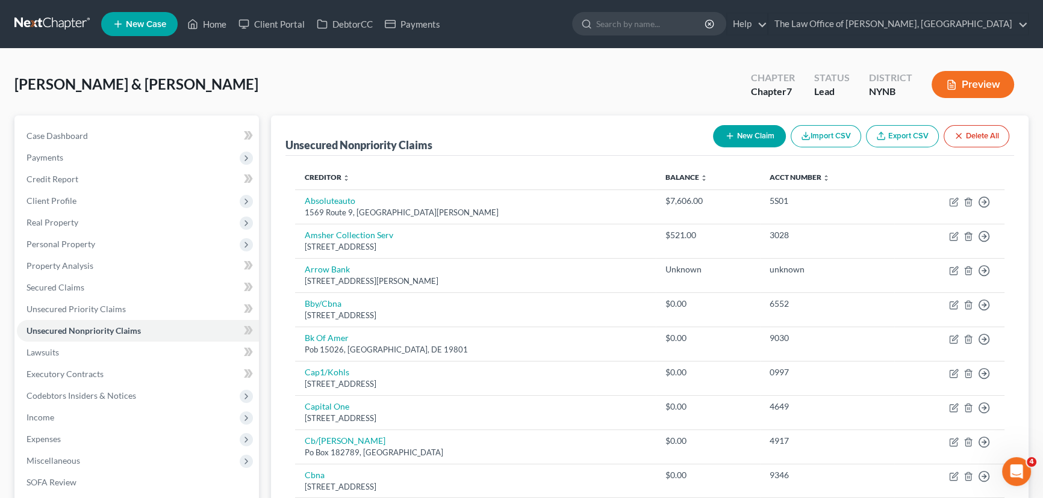
click at [734, 138] on div at bounding box center [521, 249] width 1043 height 498
click at [747, 132] on button "New Claim" at bounding box center [749, 136] width 73 height 22
select select "2"
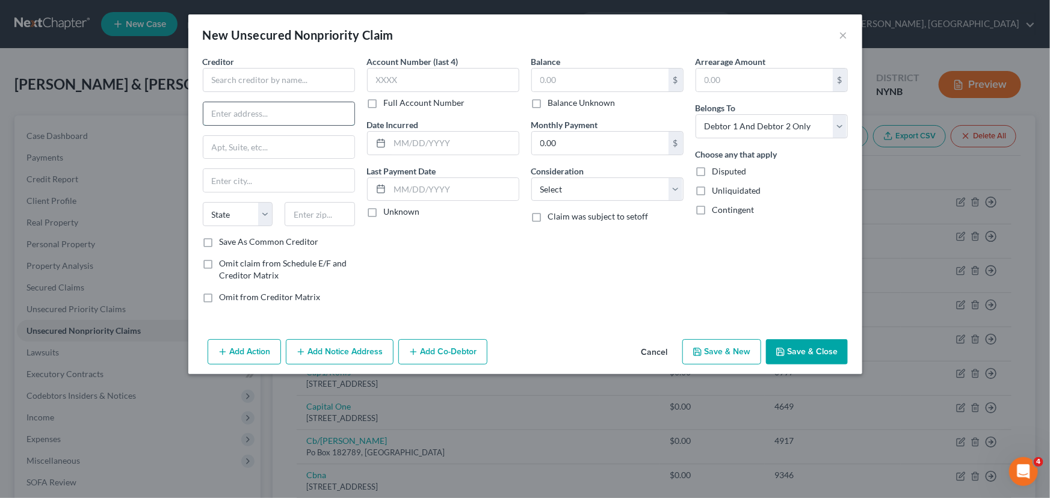
click at [264, 109] on input "text" at bounding box center [278, 113] width 151 height 23
paste input "[STREET_ADDRESS]"
type input "[STREET_ADDRESS]"
click at [330, 213] on input "text" at bounding box center [320, 214] width 70 height 24
type input "29601"
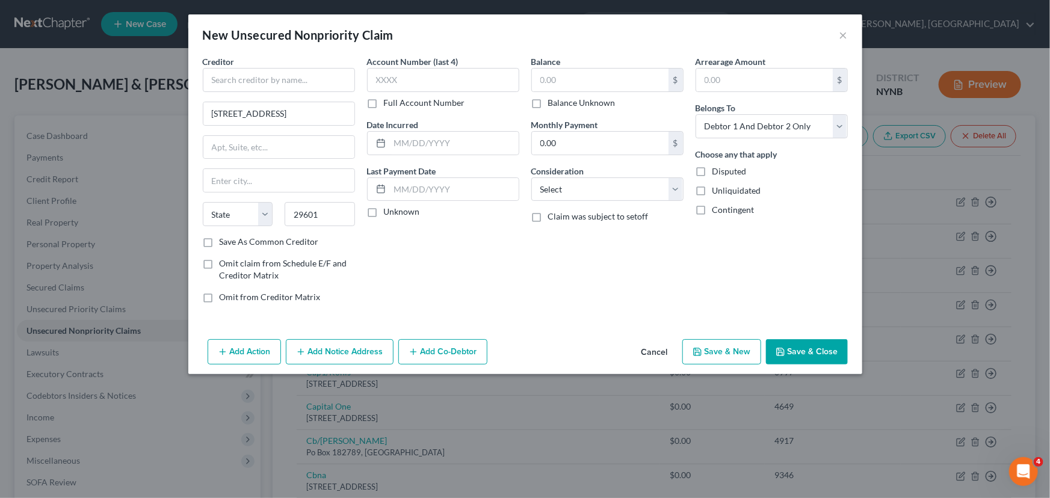
type input "[GEOGRAPHIC_DATA]"
select select "42"
click at [480, 265] on div "Account Number (last 4) Full Account Number Date Incurred Last Payment Date Unk…" at bounding box center [443, 184] width 164 height 258
click at [384, 99] on label "Full Account Number" at bounding box center [424, 103] width 81 height 12
click at [389, 99] on input "Full Account Number" at bounding box center [393, 101] width 8 height 8
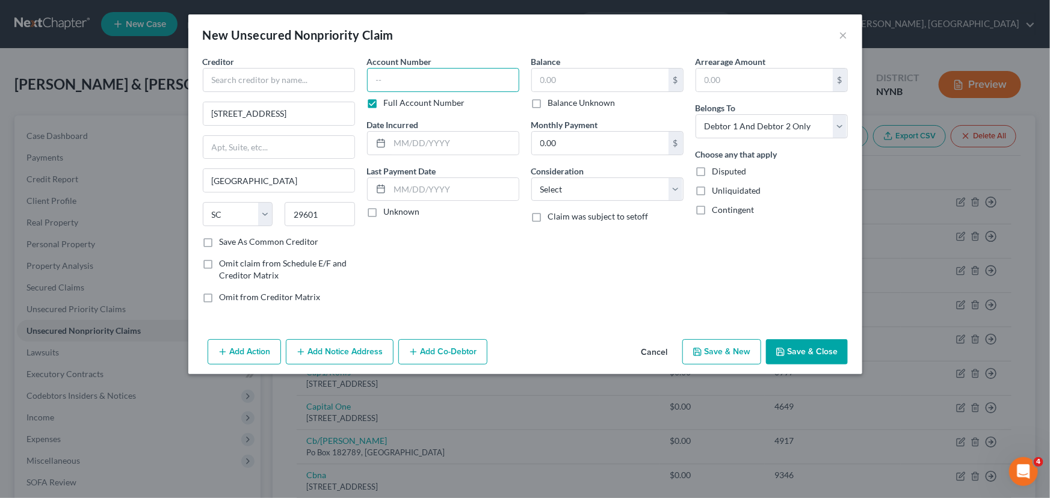
click at [389, 85] on input "text" at bounding box center [443, 80] width 152 height 24
type input "5730"
click at [613, 83] on input "text" at bounding box center [600, 80] width 137 height 23
type input "915.54"
click at [267, 84] on input "text" at bounding box center [279, 80] width 152 height 24
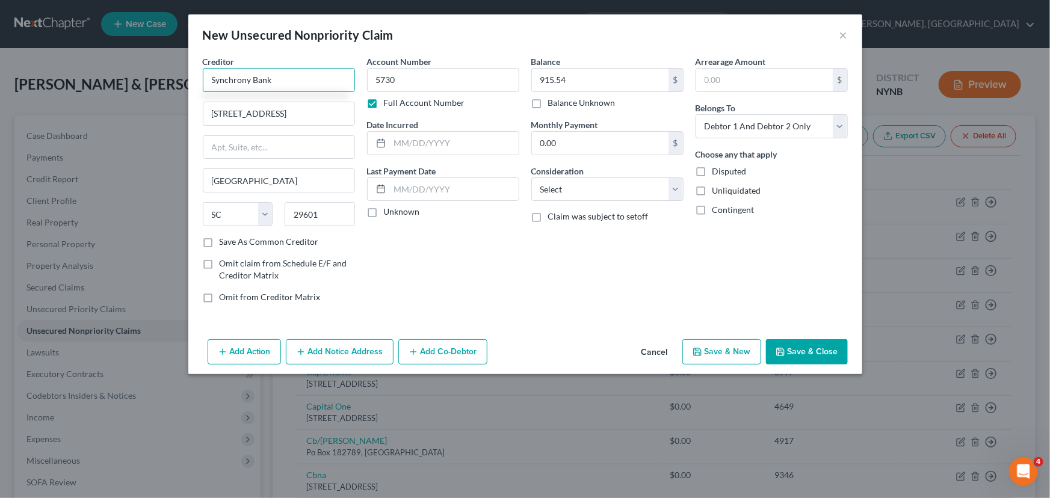
type input "Synchrony Bank"
click at [826, 356] on button "Save & Close" at bounding box center [807, 351] width 82 height 25
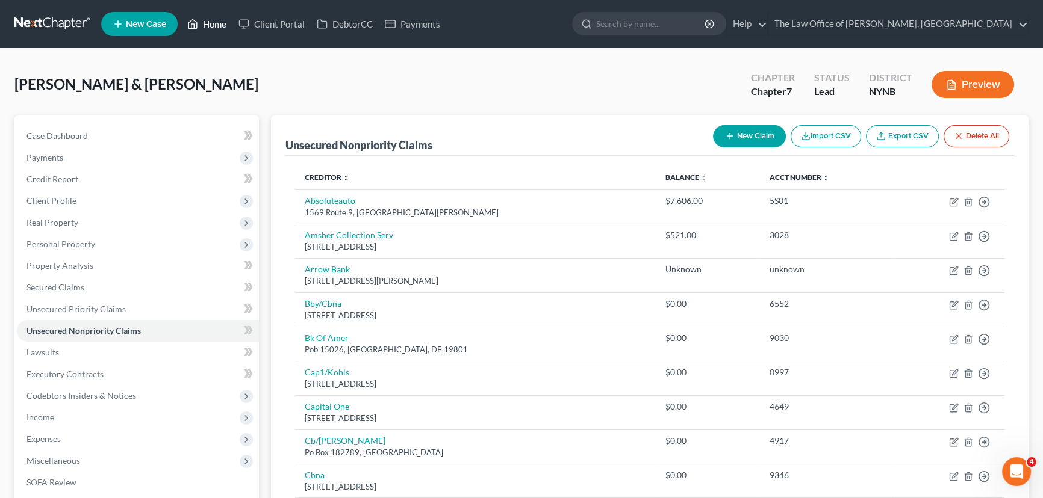
click at [220, 24] on link "Home" at bounding box center [206, 24] width 51 height 22
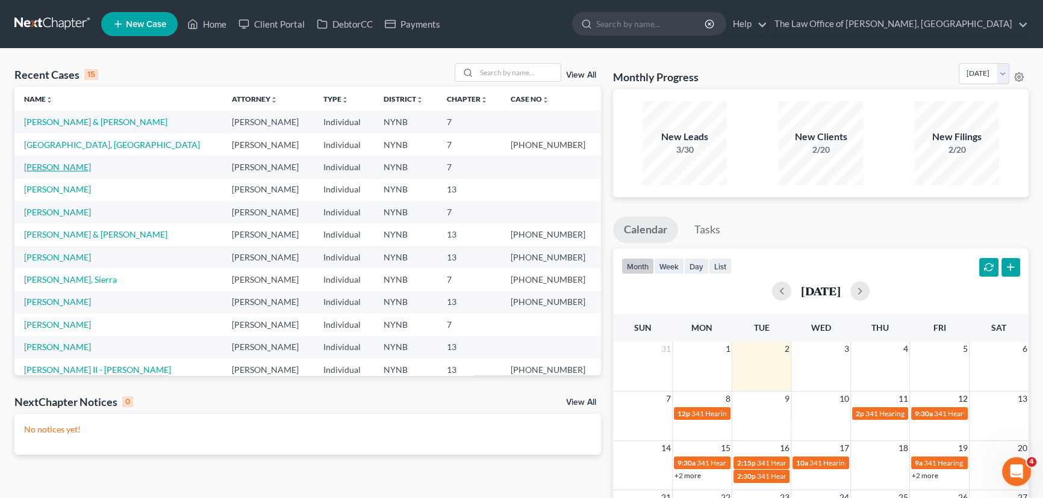
click at [46, 166] on link "[PERSON_NAME]" at bounding box center [57, 167] width 67 height 10
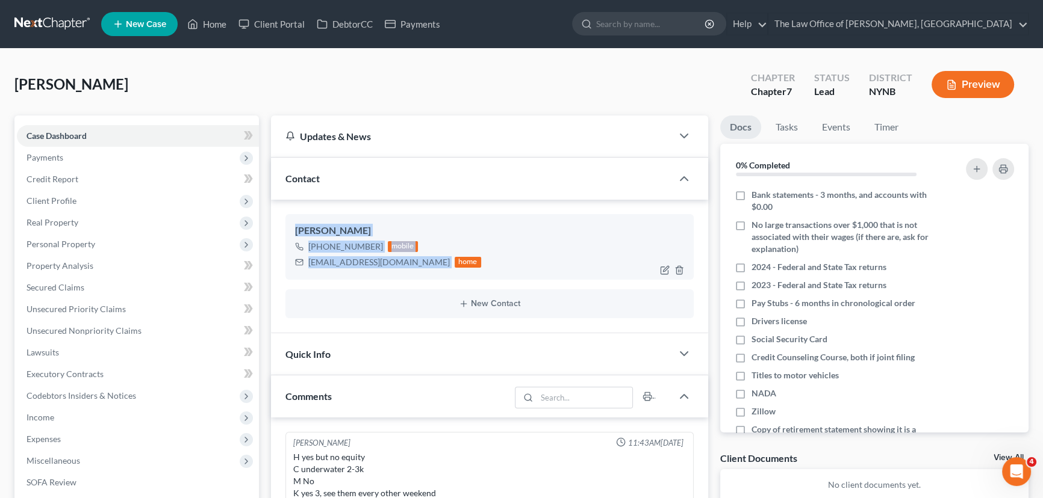
drag, startPoint x: 417, startPoint y: 264, endPoint x: 326, endPoint y: 242, distance: 93.6
click at [287, 228] on div "[PERSON_NAME] [PHONE_NUMBER] mobile [EMAIL_ADDRESS][DOMAIN_NAME] home" at bounding box center [489, 246] width 408 height 65
copy div "[PERSON_NAME] [PHONE_NUMBER] mobile [EMAIL_ADDRESS][DOMAIN_NAME]"
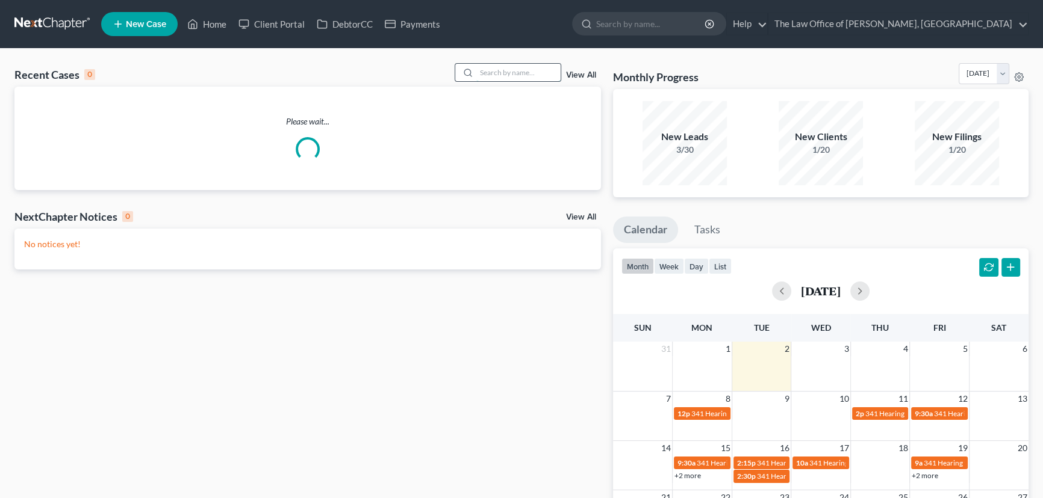
click at [512, 68] on input "search" at bounding box center [518, 72] width 84 height 17
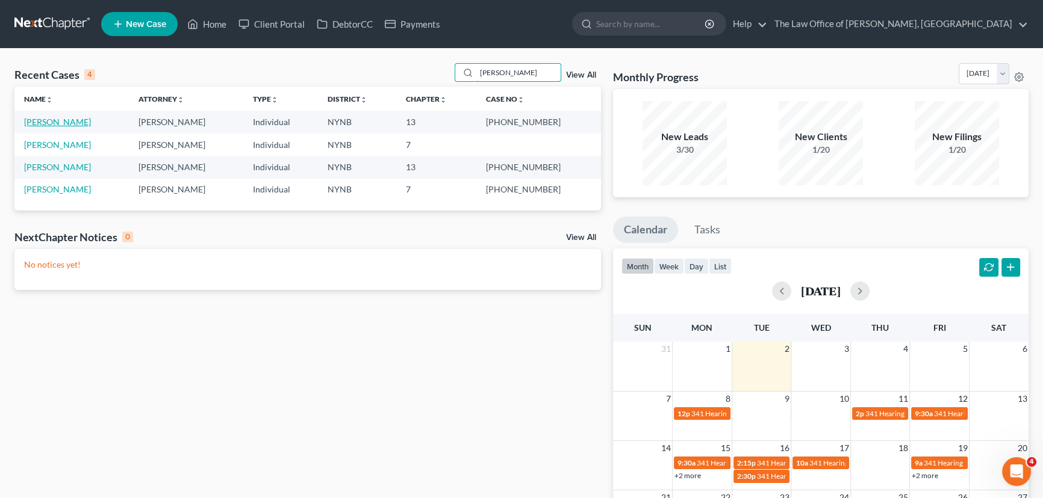
type input "[PERSON_NAME]"
click at [55, 123] on link "[PERSON_NAME]" at bounding box center [57, 122] width 67 height 10
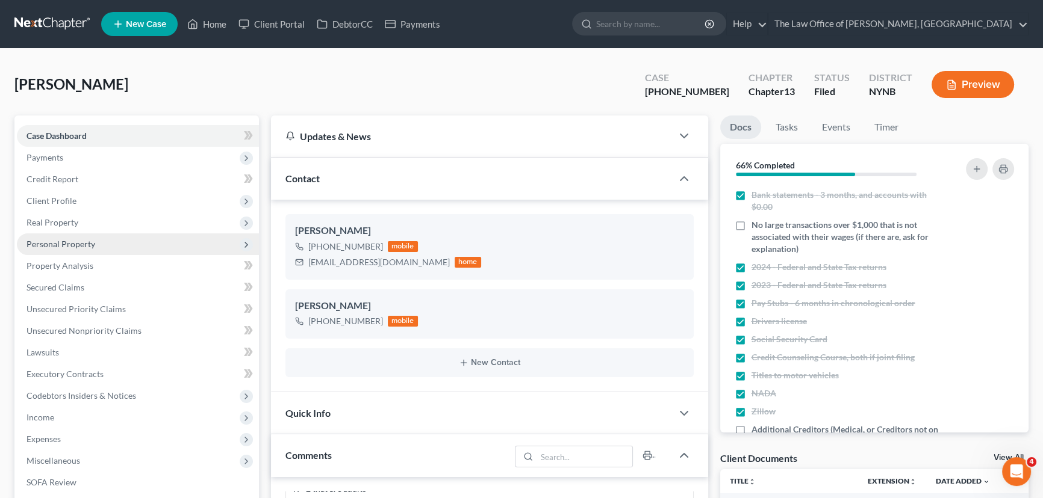
scroll to position [429, 0]
click at [52, 241] on span "Personal Property" at bounding box center [60, 244] width 69 height 10
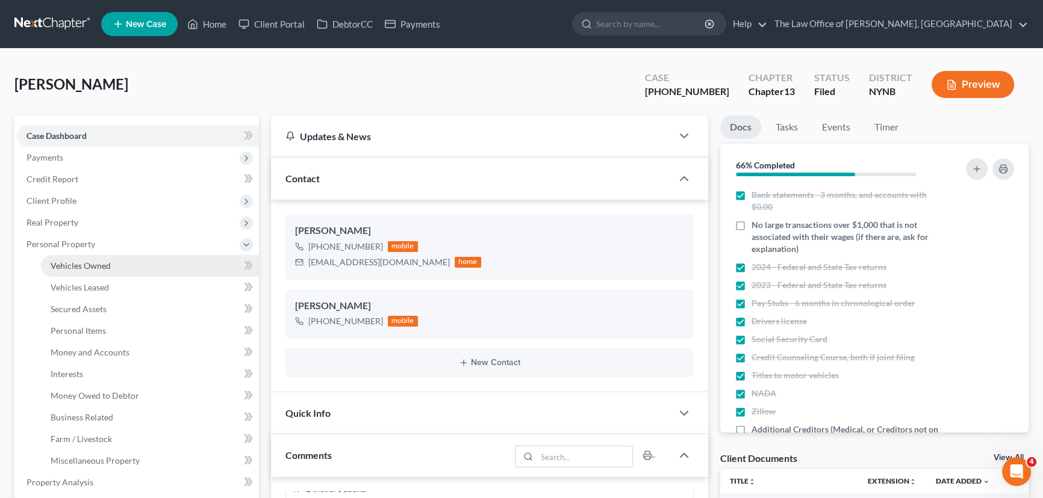
click at [64, 261] on span "Vehicles Owned" at bounding box center [81, 266] width 60 height 10
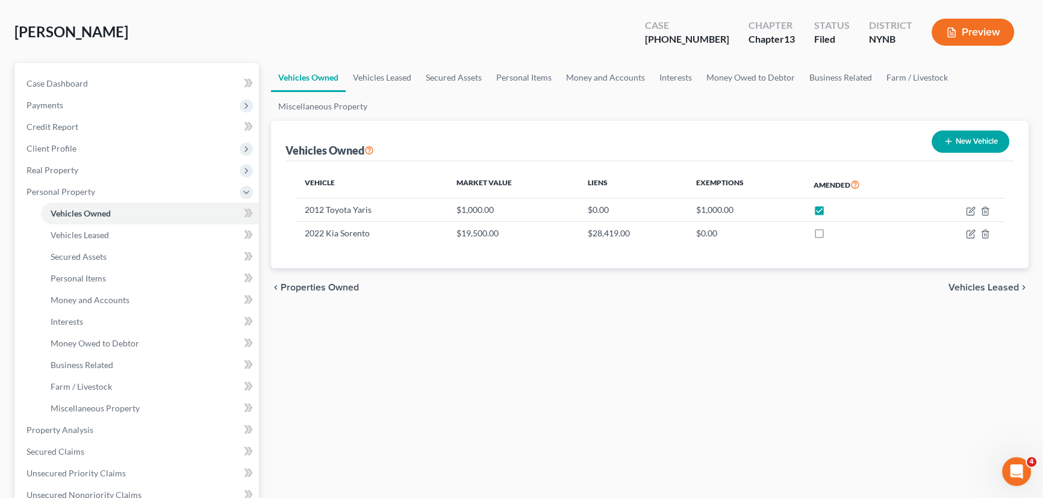
scroll to position [164, 0]
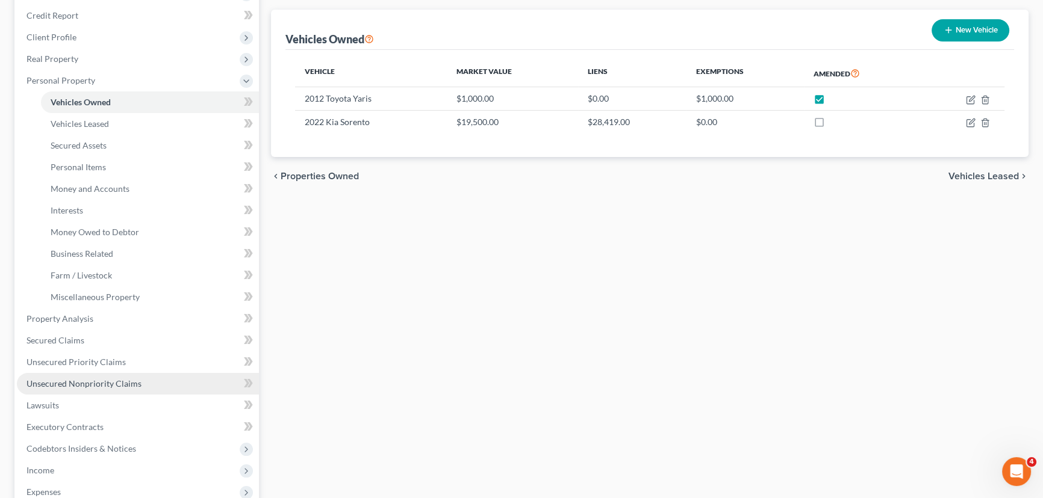
click at [131, 385] on span "Unsecured Nonpriority Claims" at bounding box center [83, 384] width 115 height 10
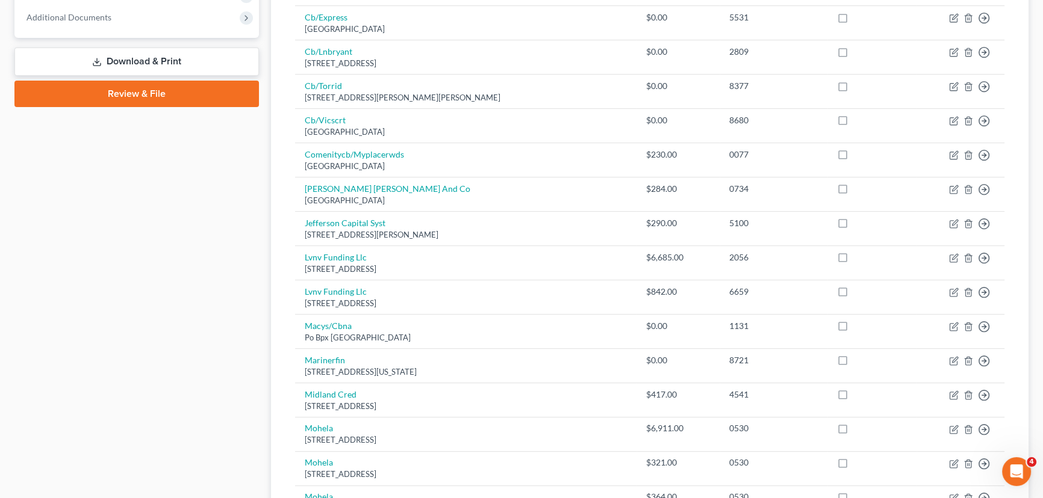
scroll to position [820, 0]
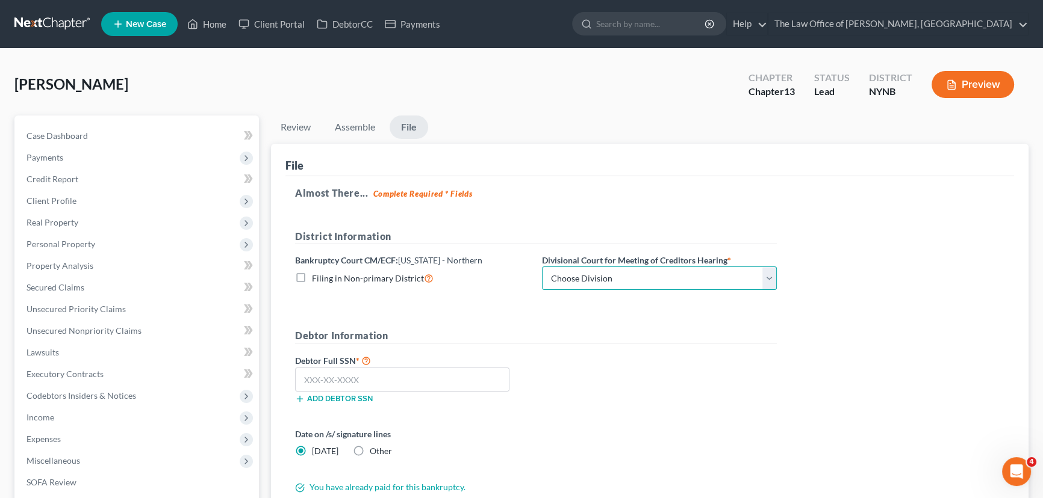
click at [571, 284] on select "Choose Division [GEOGRAPHIC_DATA] [GEOGRAPHIC_DATA] [GEOGRAPHIC_DATA] Utica" at bounding box center [659, 279] width 235 height 24
select select "0"
click at [542, 267] on select "Choose Division [GEOGRAPHIC_DATA] [GEOGRAPHIC_DATA] [GEOGRAPHIC_DATA] Utica" at bounding box center [659, 279] width 235 height 24
drag, startPoint x: 353, startPoint y: 383, endPoint x: 2, endPoint y: 134, distance: 430.0
click at [349, 383] on input "text" at bounding box center [402, 380] width 214 height 24
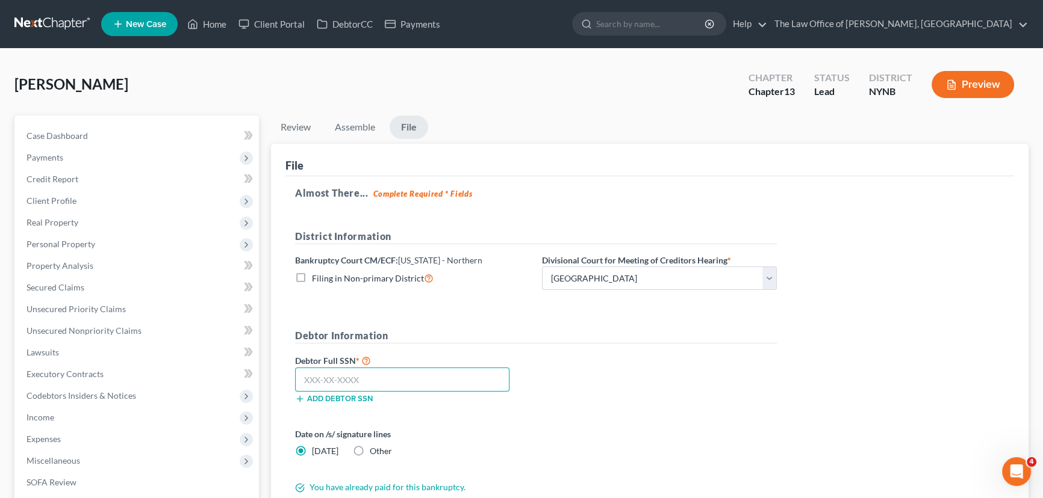
click at [327, 377] on input "text" at bounding box center [402, 380] width 214 height 24
paste input "098-48-2515"
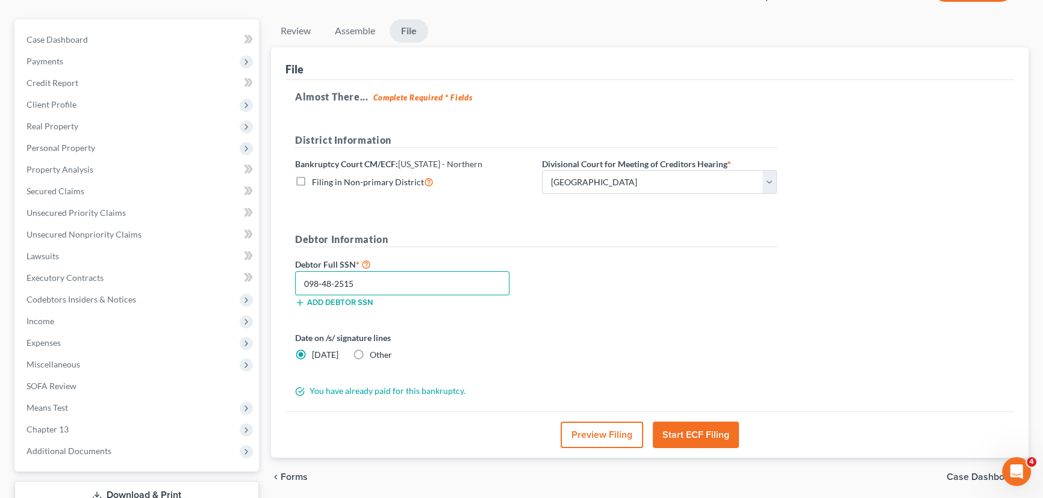
scroll to position [183, 0]
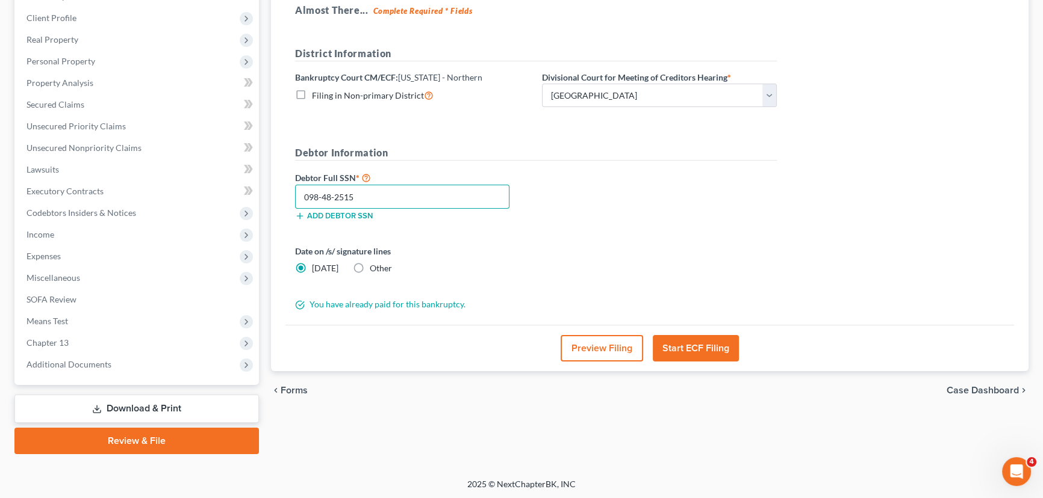
type input "098-48-2515"
click at [707, 349] on button "Start ECF Filing" at bounding box center [695, 348] width 86 height 26
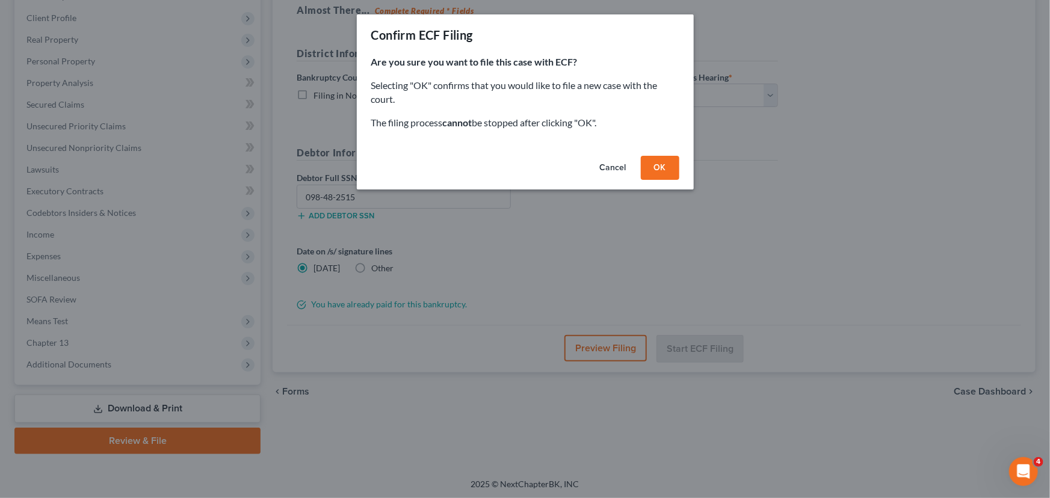
click at [665, 161] on button "OK" at bounding box center [660, 168] width 39 height 24
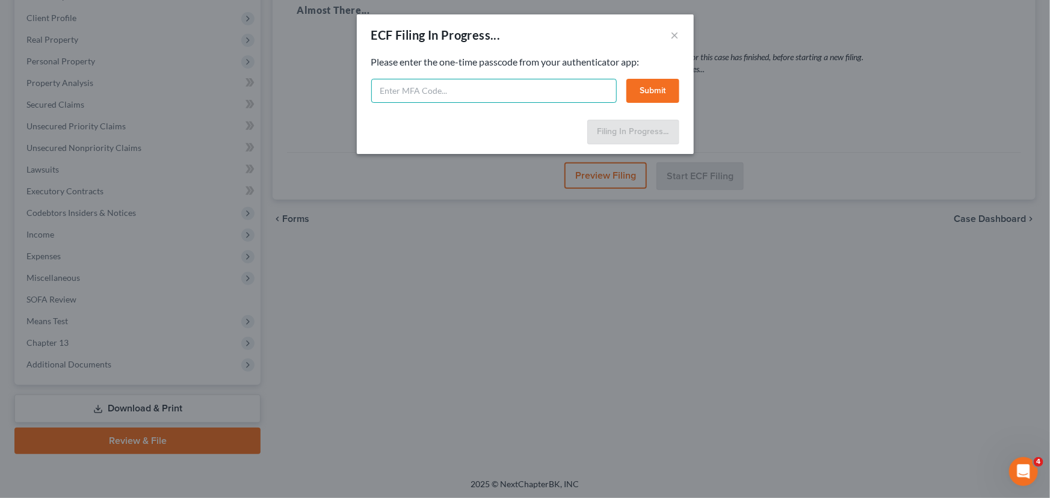
click at [441, 87] on input "text" at bounding box center [494, 91] width 246 height 24
type input "547193"
click at [638, 93] on button "Submit" at bounding box center [653, 91] width 53 height 24
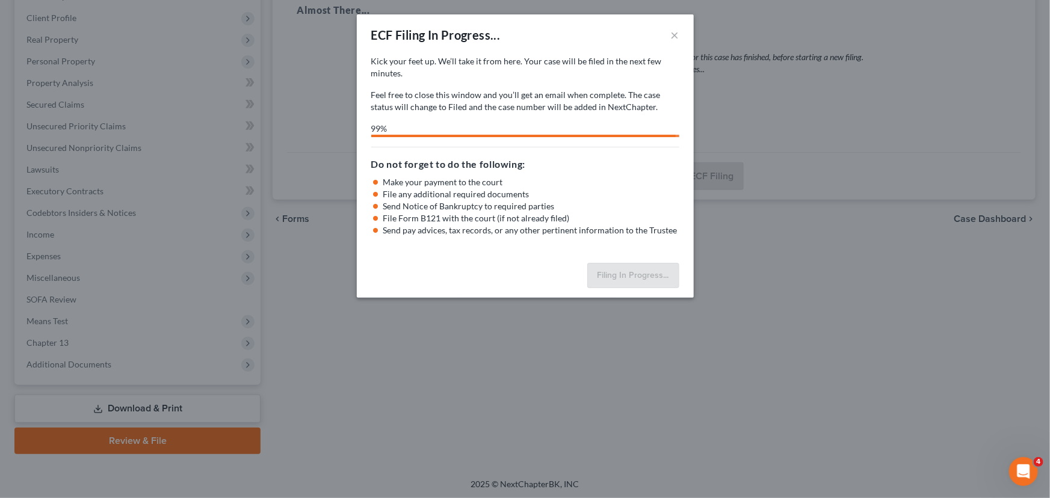
select select "0"
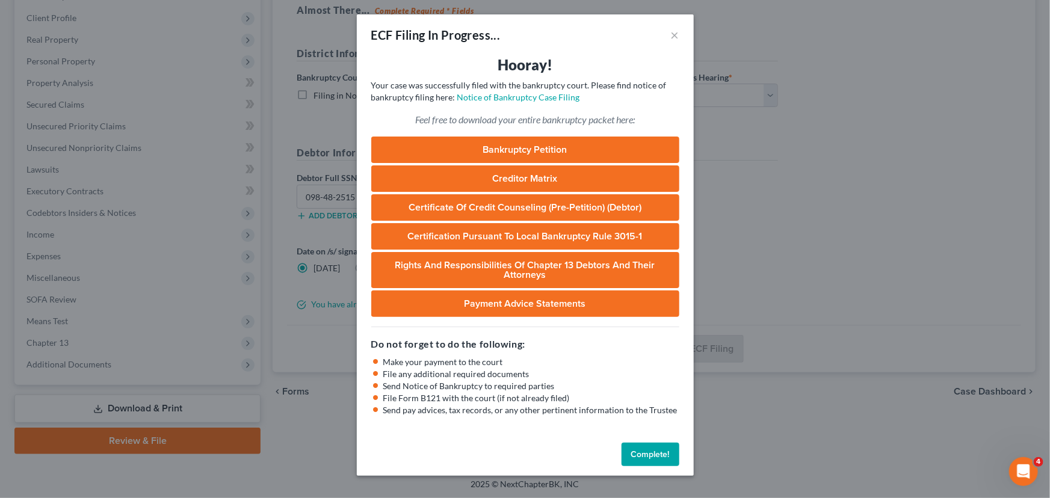
drag, startPoint x: 639, startPoint y: 457, endPoint x: 696, endPoint y: 153, distance: 309.9
click at [639, 457] on button "Complete!" at bounding box center [651, 455] width 58 height 24
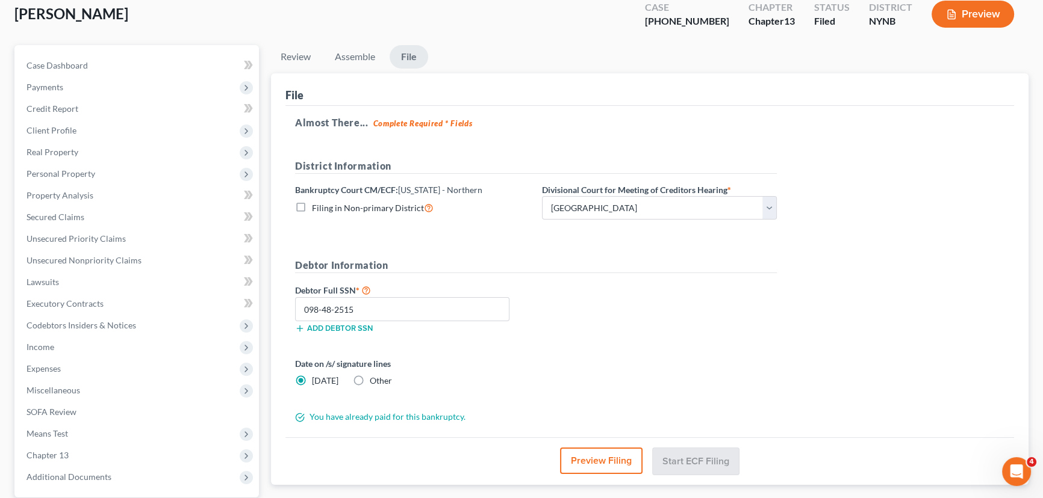
scroll to position [0, 0]
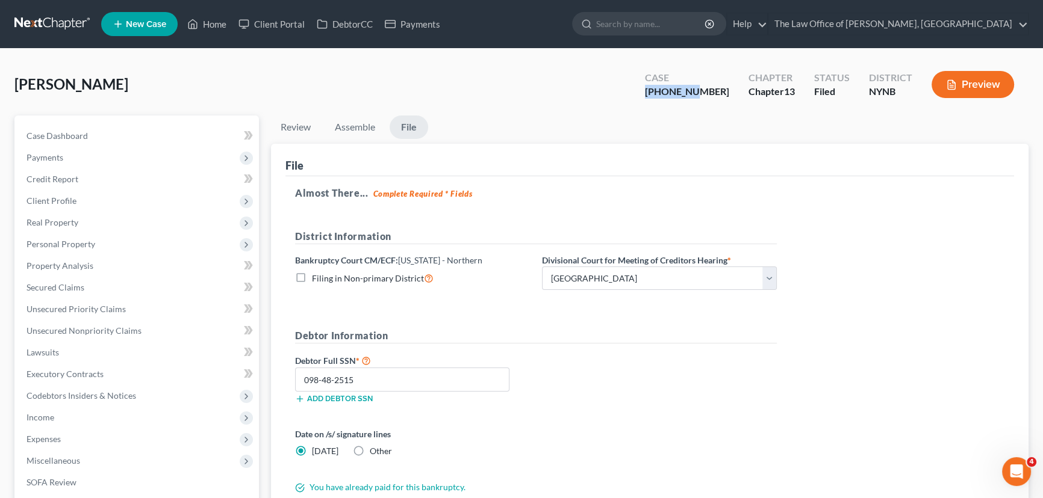
drag, startPoint x: 722, startPoint y: 94, endPoint x: 701, endPoint y: 70, distance: 32.0
click at [659, 92] on div "[GEOGRAPHIC_DATA][PERSON_NAME] Upgraded Case [PHONE_NUMBER] Chapter Chapter 13 …" at bounding box center [521, 89] width 1014 height 52
copy div "25-11017-"
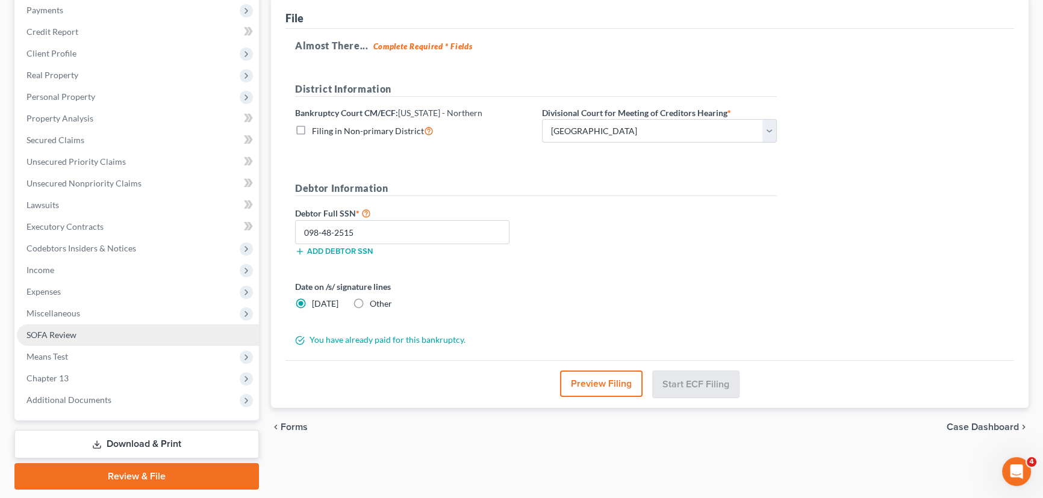
scroll to position [183, 0]
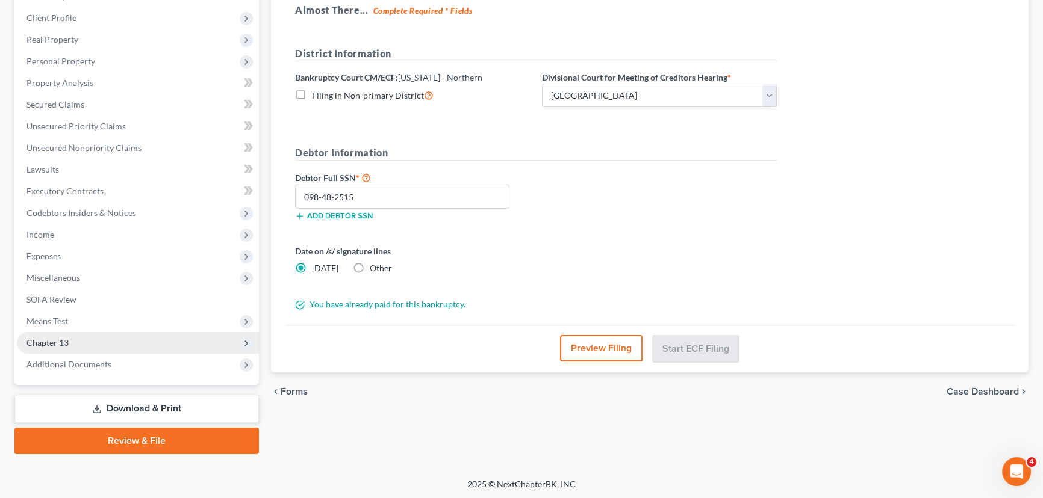
click at [66, 341] on span "Chapter 13" at bounding box center [47, 343] width 42 height 10
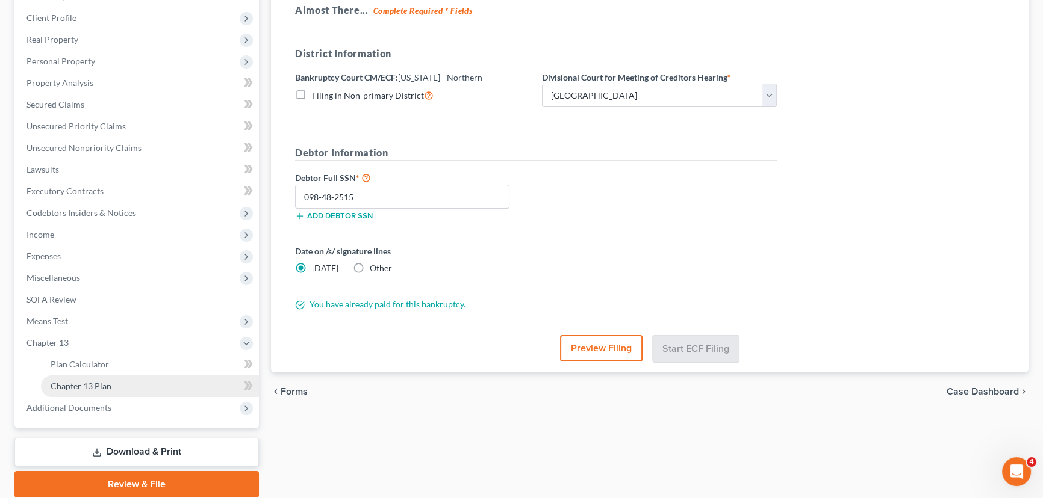
click at [119, 377] on link "Chapter 13 Plan" at bounding box center [150, 387] width 218 height 22
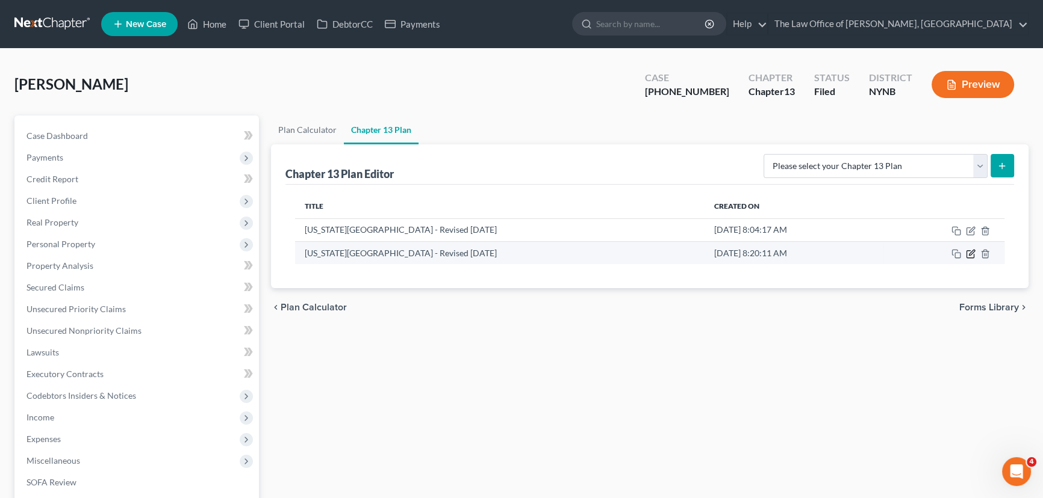
click at [968, 255] on icon "button" at bounding box center [970, 254] width 10 height 10
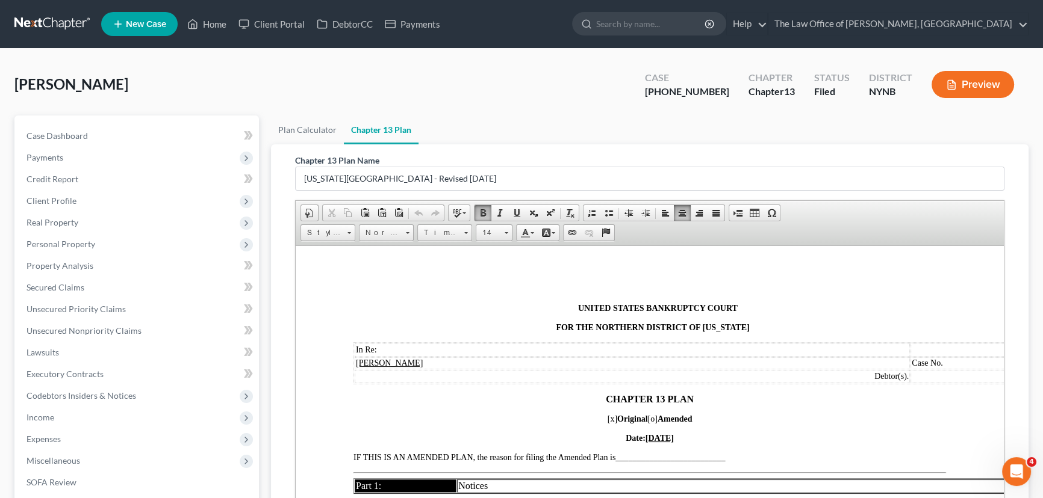
click at [969, 364] on td "Case No." at bounding box center [1043, 363] width 267 height 12
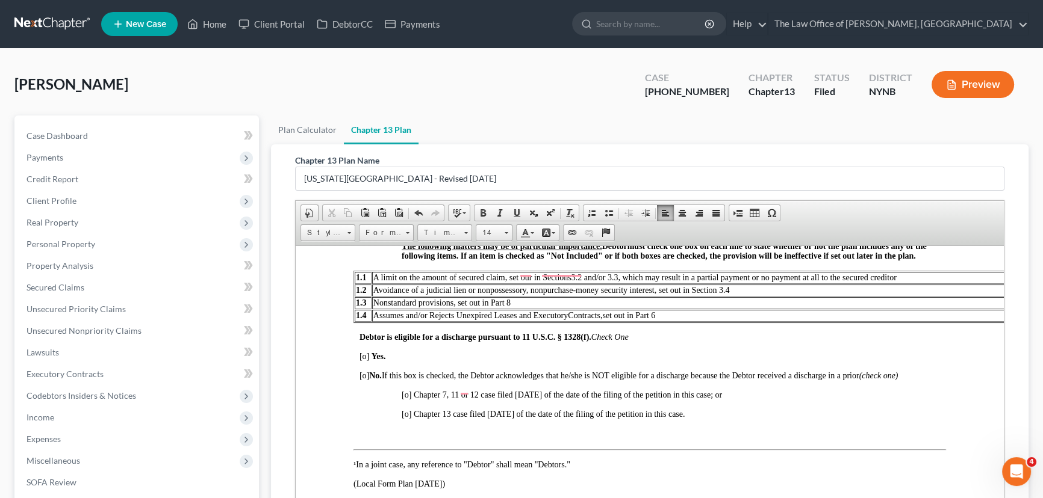
scroll to position [438, 0]
click at [363, 359] on span "[o]" at bounding box center [364, 356] width 10 height 9
click at [441, 418] on span "[o] Chapter 13 case filed [DATE] of the date of the filing of the petition in t…" at bounding box center [542, 413] width 283 height 9
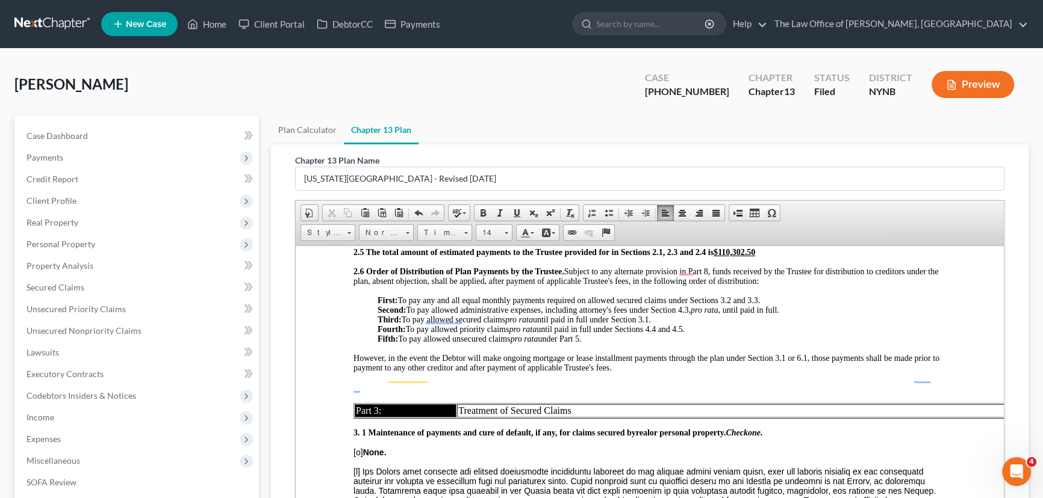
scroll to position [1204, 0]
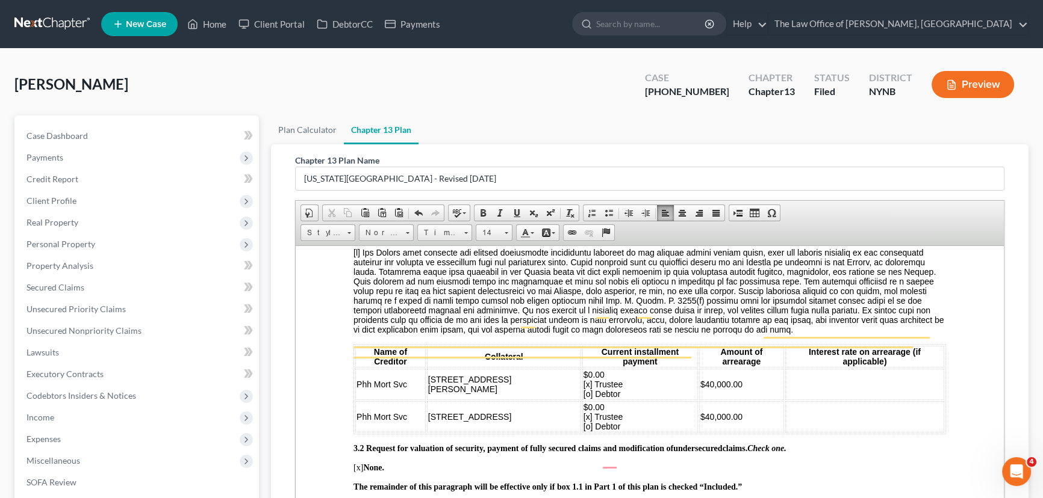
click at [583, 386] on span "$0.00 [x] Trustee [o] Debtor" at bounding box center [602, 384] width 39 height 29
click at [583, 398] on span "$1400.00 [x] Trustee [o] Debtor" at bounding box center [602, 384] width 39 height 29
click at [583, 420] on span "$0.00 [x] Trustee [o] Debtor" at bounding box center [602, 416] width 39 height 29
click at [583, 431] on span "$880.00 [x] Trustee [o] Debtor" at bounding box center [602, 416] width 39 height 29
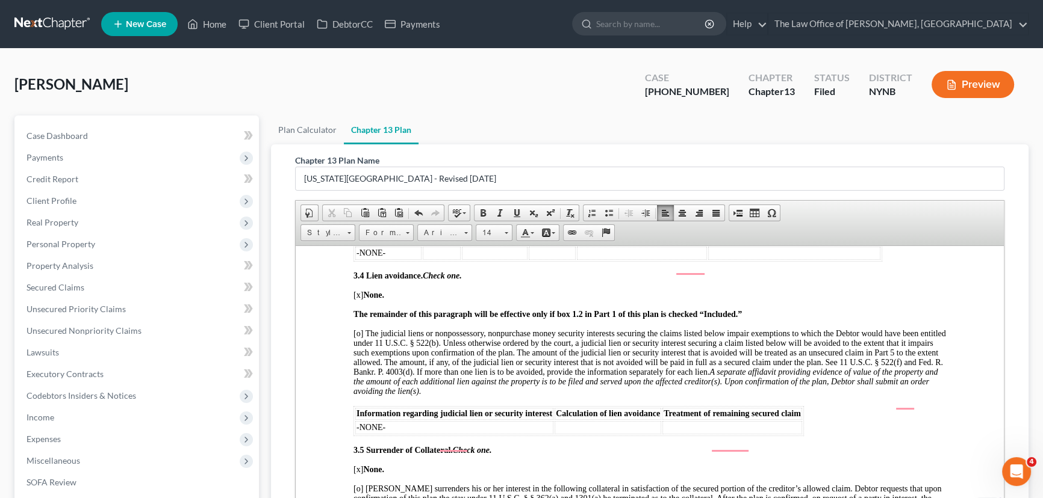
click at [588, 390] on span "[o] The judicial liens or nonpossessory, nonpurchase money security interests s…" at bounding box center [649, 362] width 592 height 67
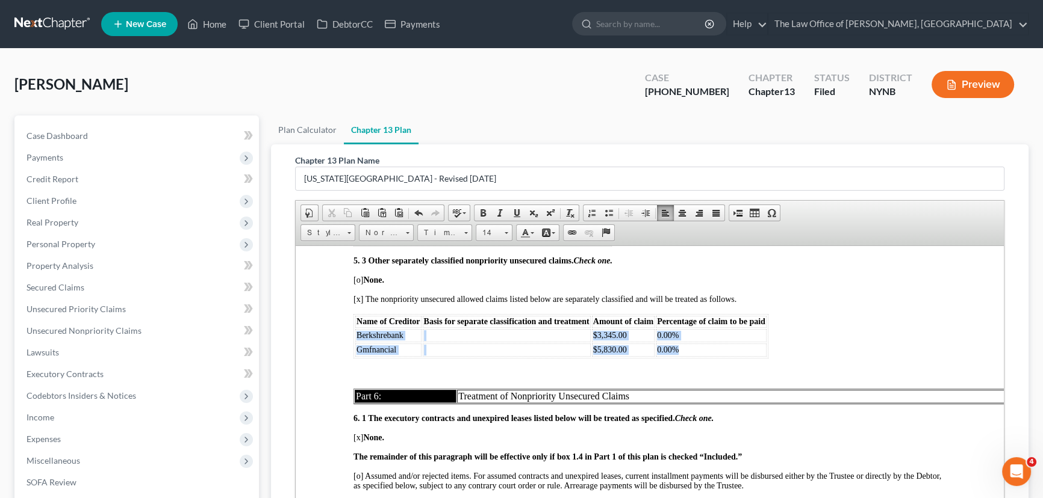
drag, startPoint x: 693, startPoint y: 390, endPoint x: 358, endPoint y: 371, distance: 335.2
click at [358, 356] on tbody "Berkshrebank $3,345.00 0.00% Gmfnancial $5,830.00 0.00%" at bounding box center [560, 343] width 411 height 28
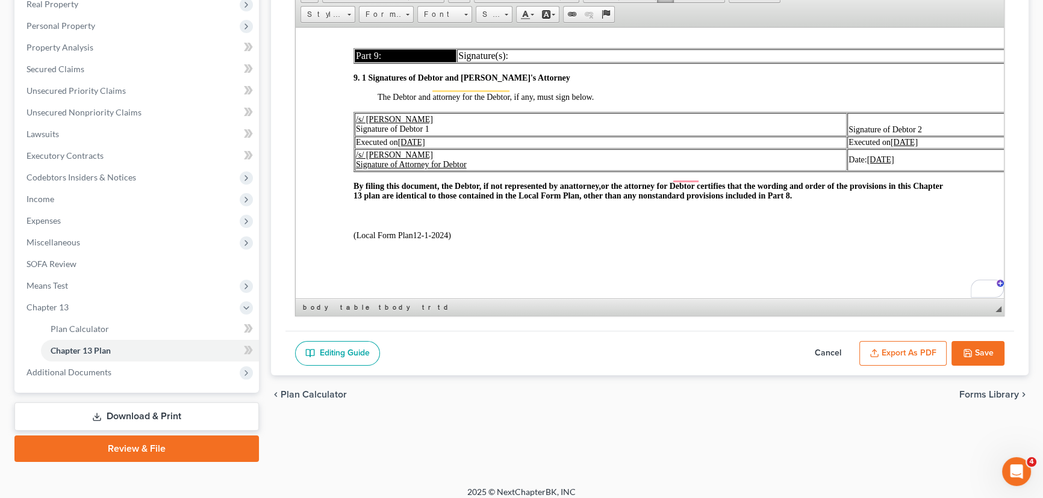
click at [890, 353] on button "Export as PDF" at bounding box center [902, 353] width 87 height 25
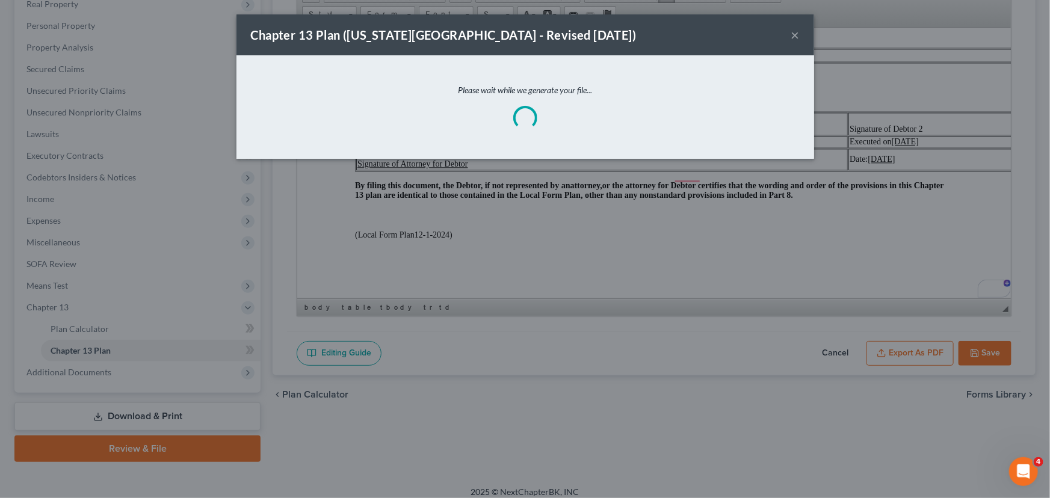
click at [795, 34] on button "×" at bounding box center [796, 35] width 8 height 14
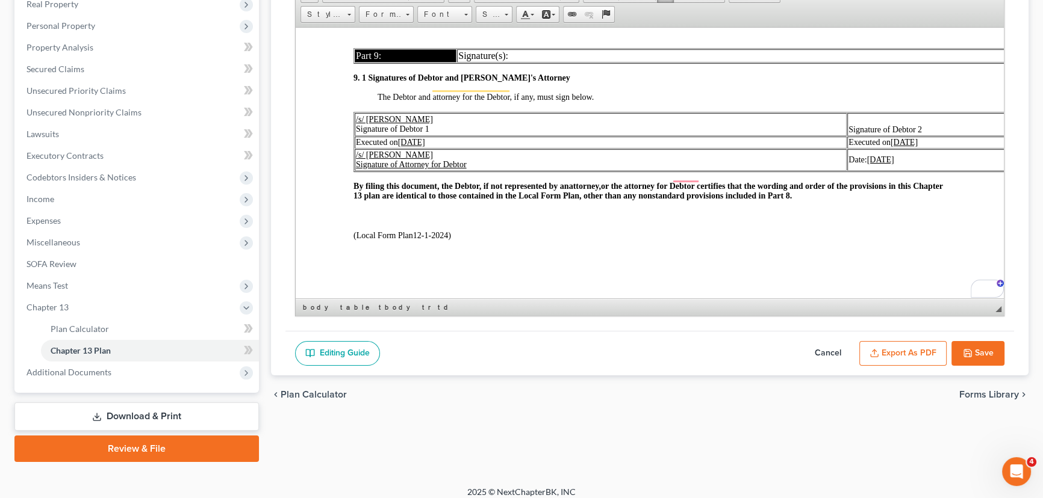
click at [916, 345] on button "Export as PDF" at bounding box center [902, 353] width 87 height 25
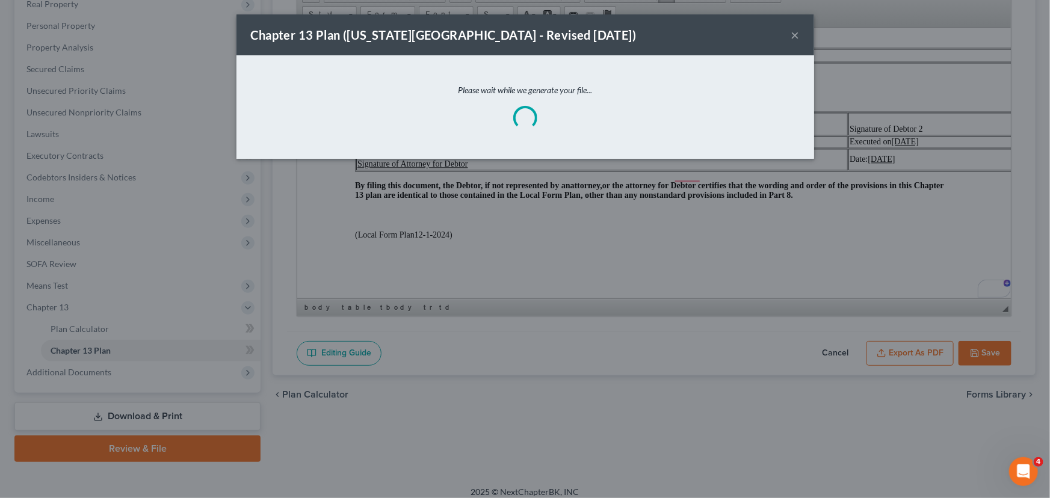
click at [796, 34] on button "×" at bounding box center [796, 35] width 8 height 14
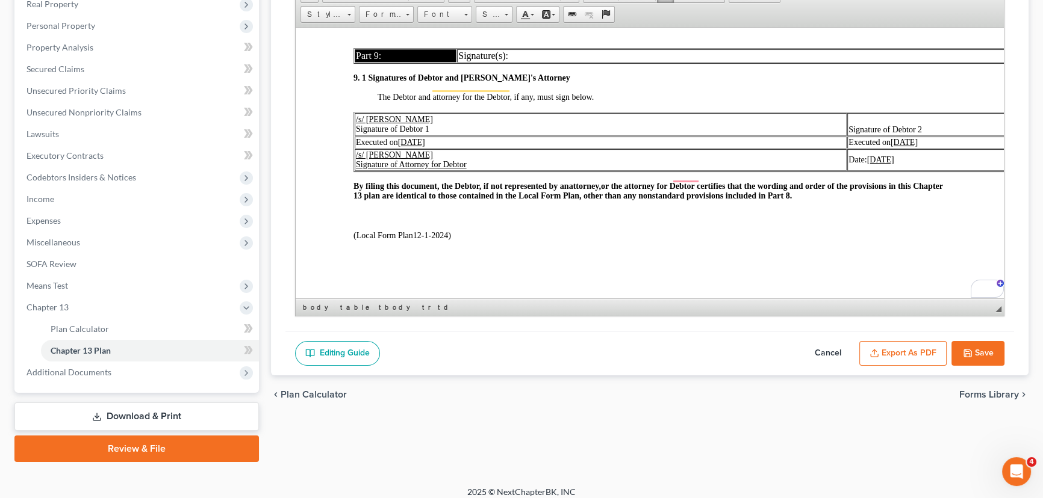
scroll to position [3734, 0]
click at [981, 357] on button "Save" at bounding box center [977, 353] width 53 height 25
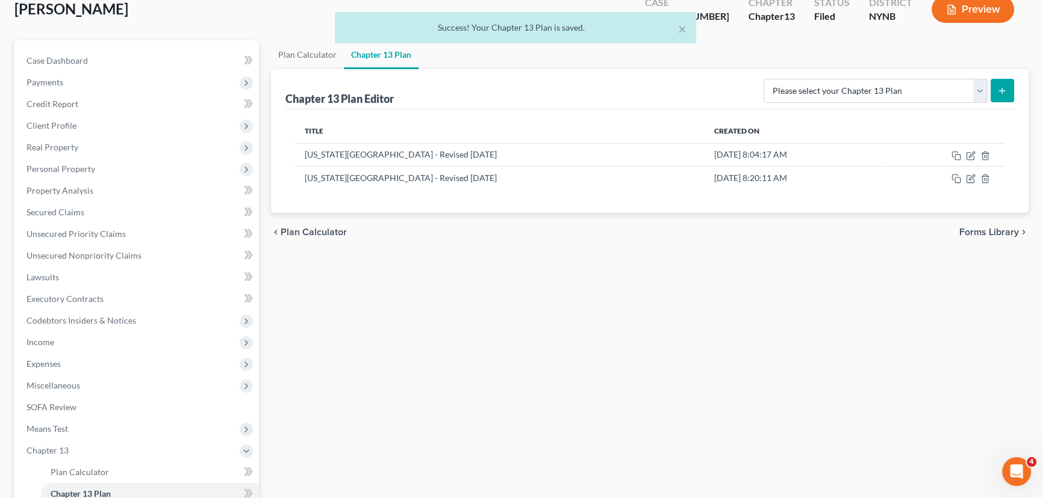
scroll to position [0, 0]
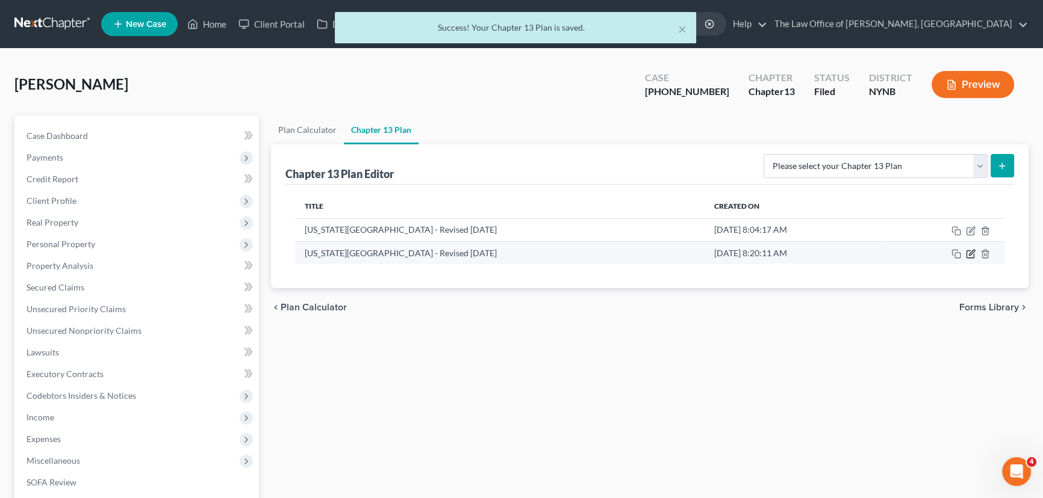
click at [968, 252] on icon "button" at bounding box center [970, 254] width 10 height 10
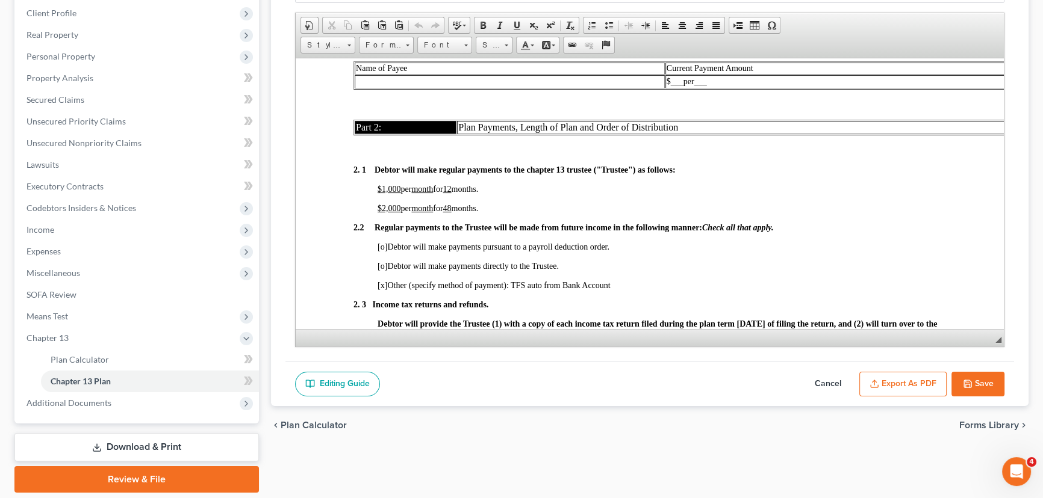
scroll to position [226, 0]
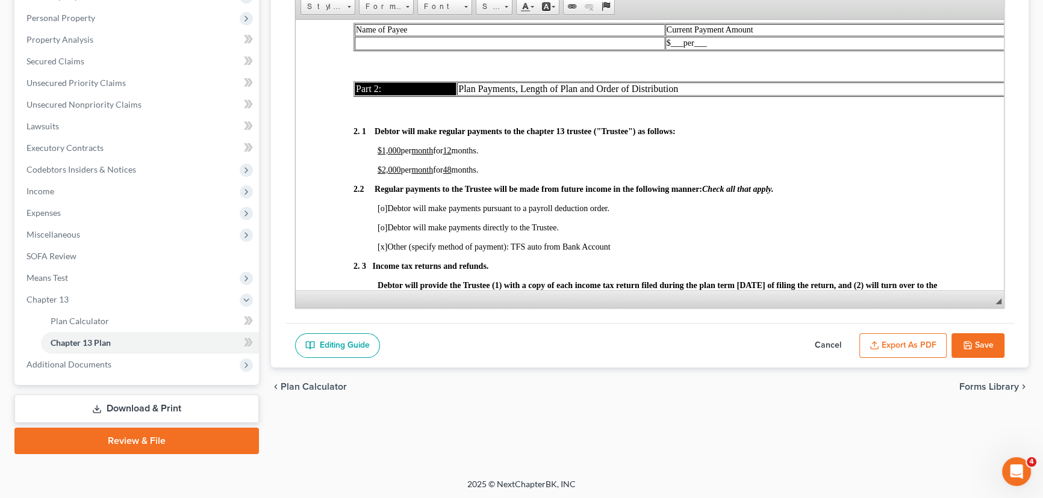
click at [936, 340] on button "Export as PDF" at bounding box center [902, 345] width 87 height 25
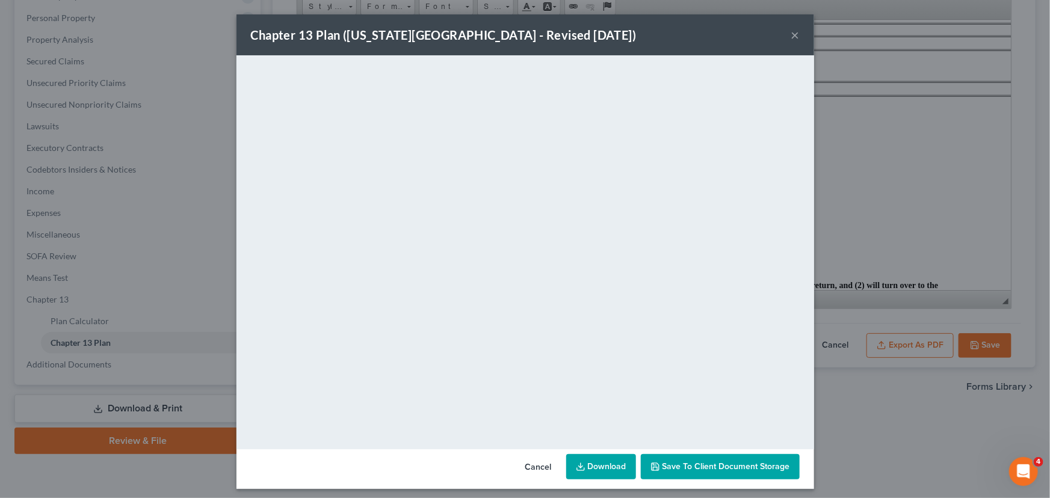
drag, startPoint x: 828, startPoint y: 445, endPoint x: 978, endPoint y: 361, distance: 171.9
click at [837, 442] on div "Chapter 13 Plan ([US_STATE][GEOGRAPHIC_DATA] - Revised [DATE]) × <object ng-att…" at bounding box center [525, 249] width 1050 height 498
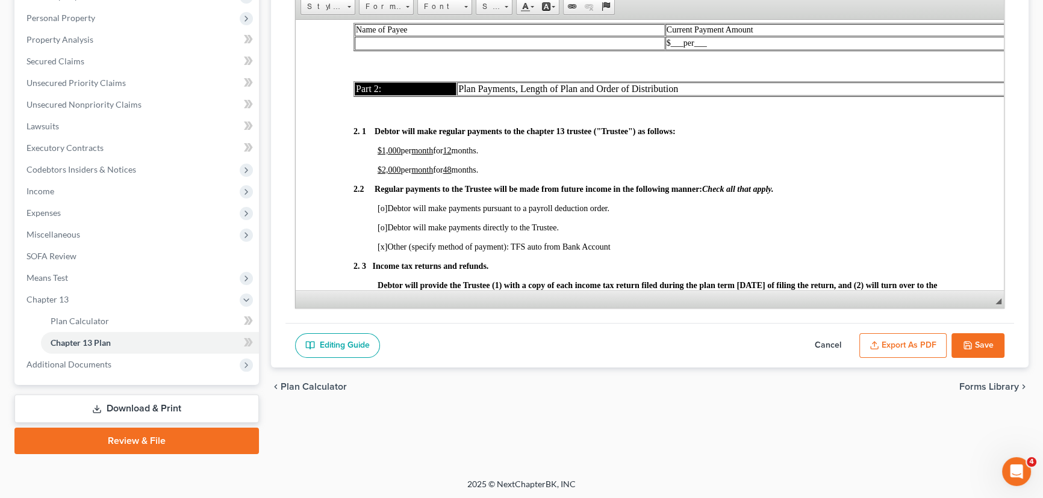
click at [981, 348] on button "Save" at bounding box center [977, 345] width 53 height 25
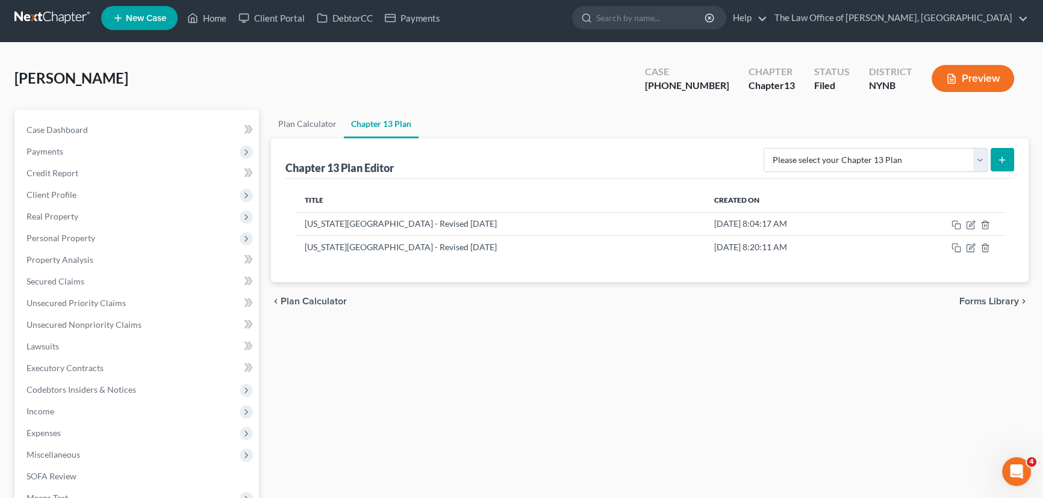
scroll to position [0, 0]
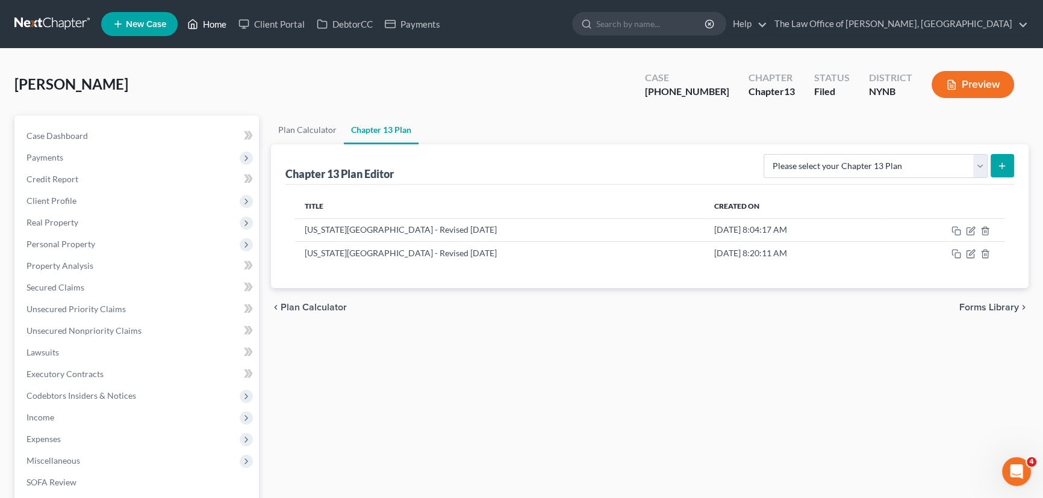
click at [215, 23] on link "Home" at bounding box center [206, 24] width 51 height 22
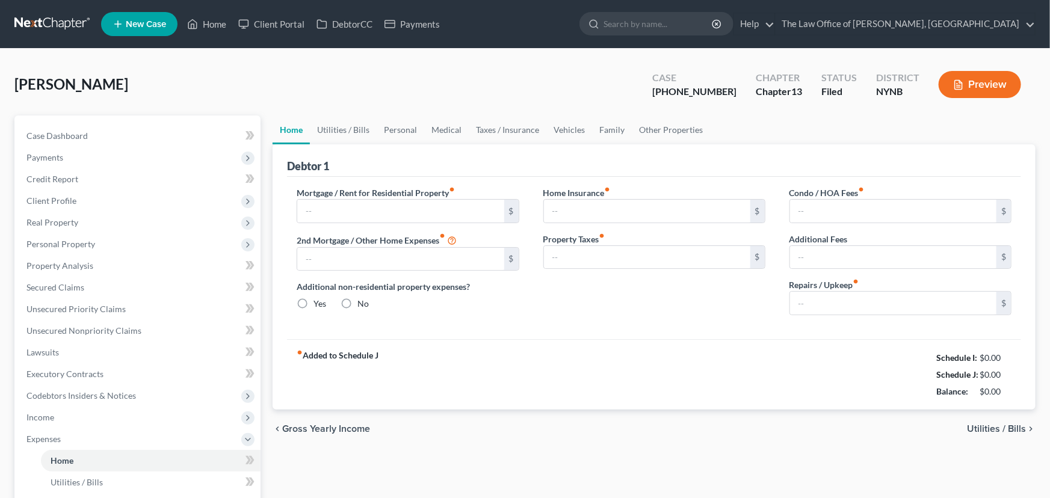
type input "1,400.00"
type input "880.00"
radio input "true"
type input "0.00"
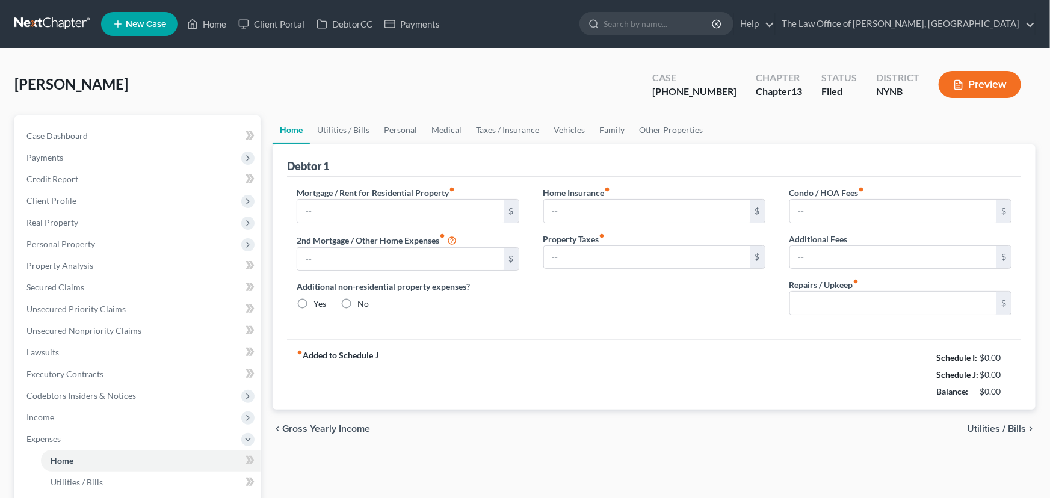
type input "0.00"
type input "300.00"
